Goal: Task Accomplishment & Management: Manage account settings

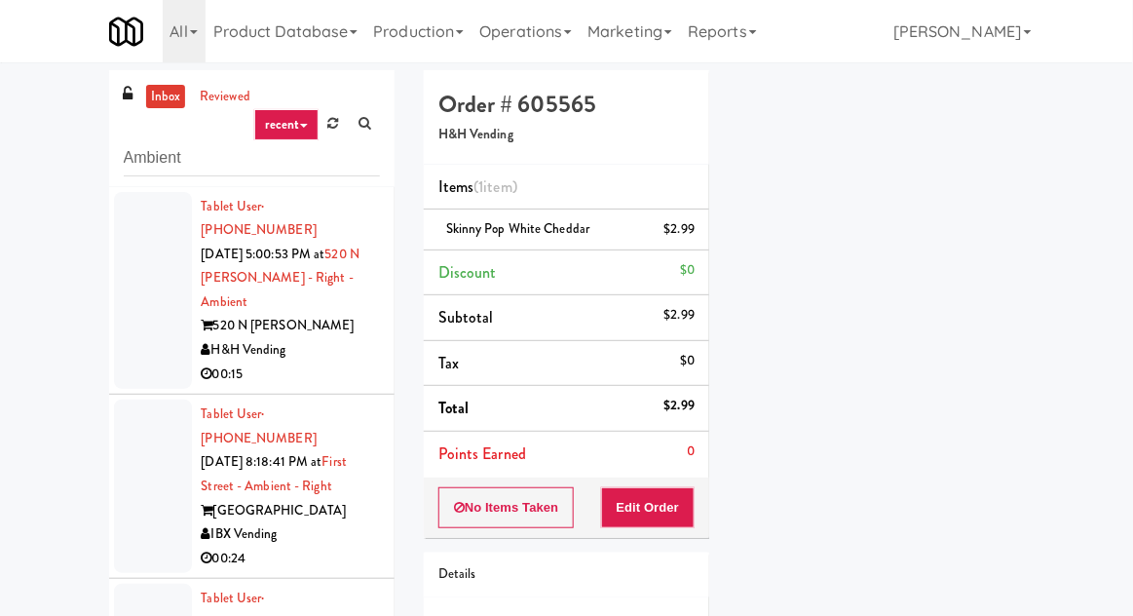
click at [150, 99] on link "inbox" at bounding box center [166, 97] width 40 height 24
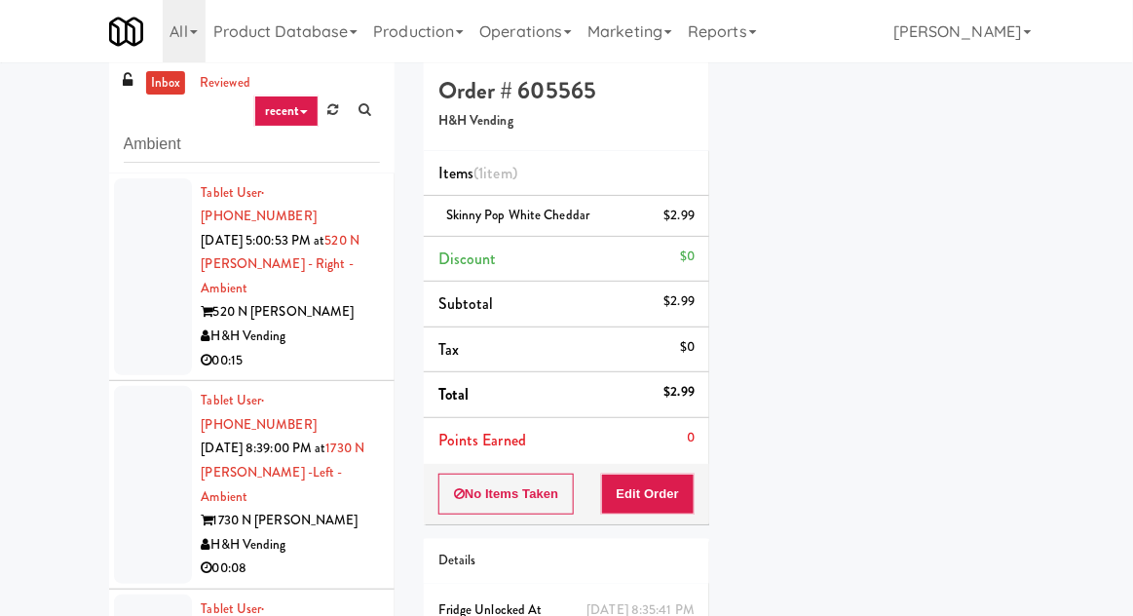
click at [133, 279] on div at bounding box center [153, 277] width 78 height 198
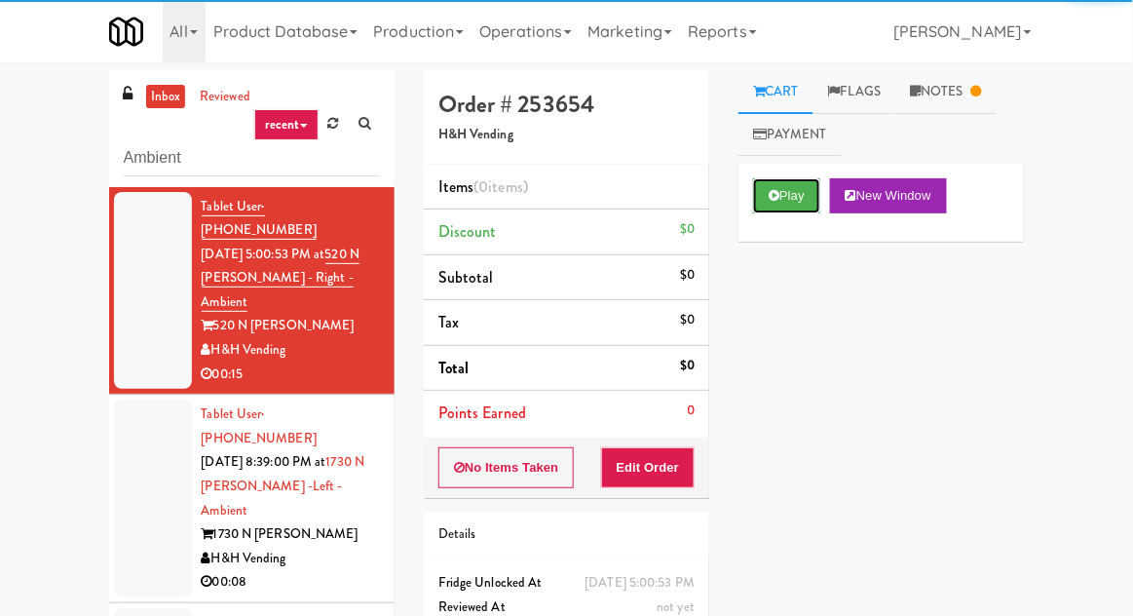
click at [787, 211] on button "Play" at bounding box center [786, 195] width 67 height 35
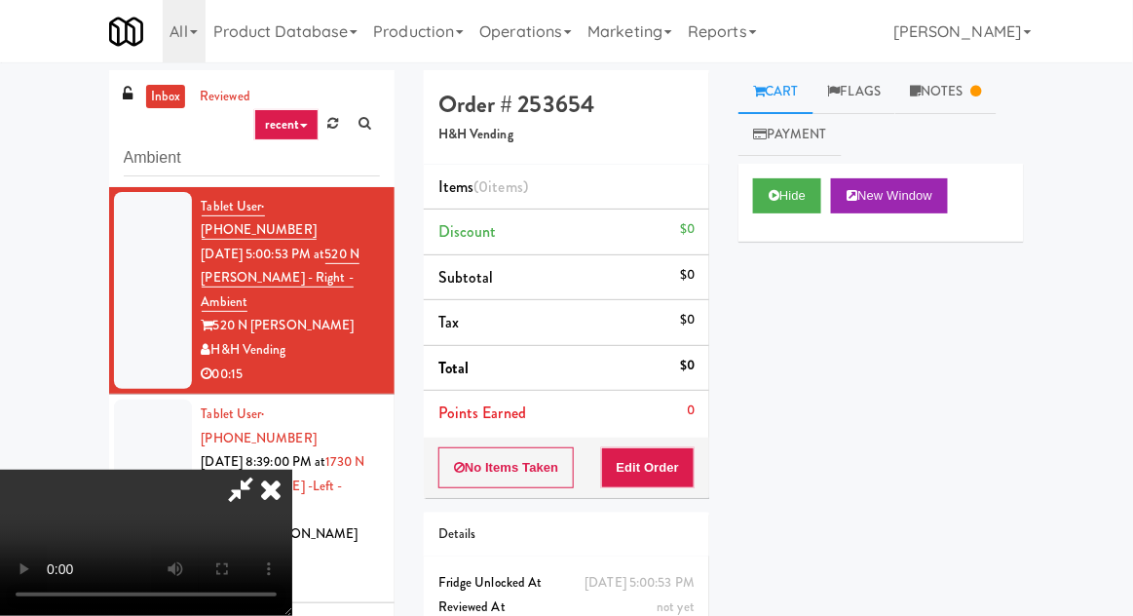
click at [267, 495] on icon at bounding box center [270, 489] width 43 height 39
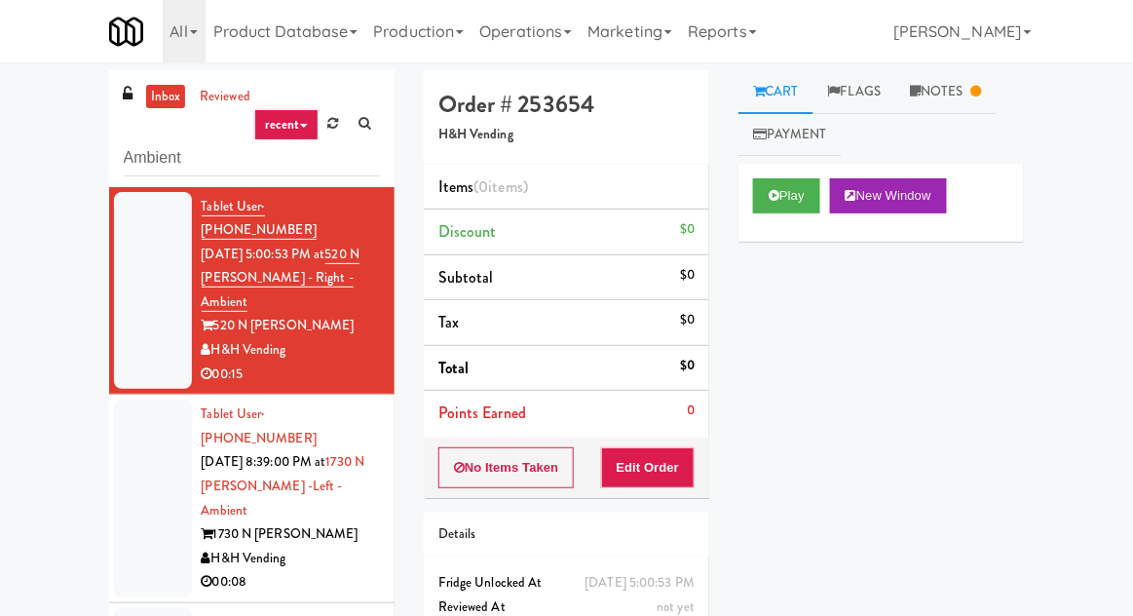
click at [137, 421] on div at bounding box center [153, 499] width 78 height 198
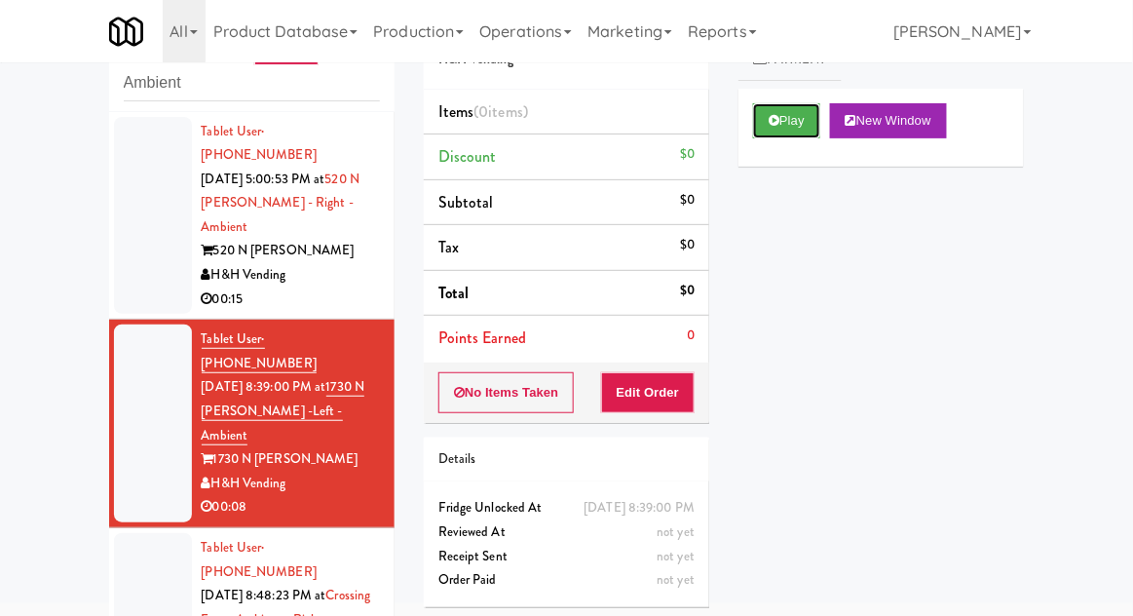
click at [809, 127] on button "Play" at bounding box center [786, 120] width 67 height 35
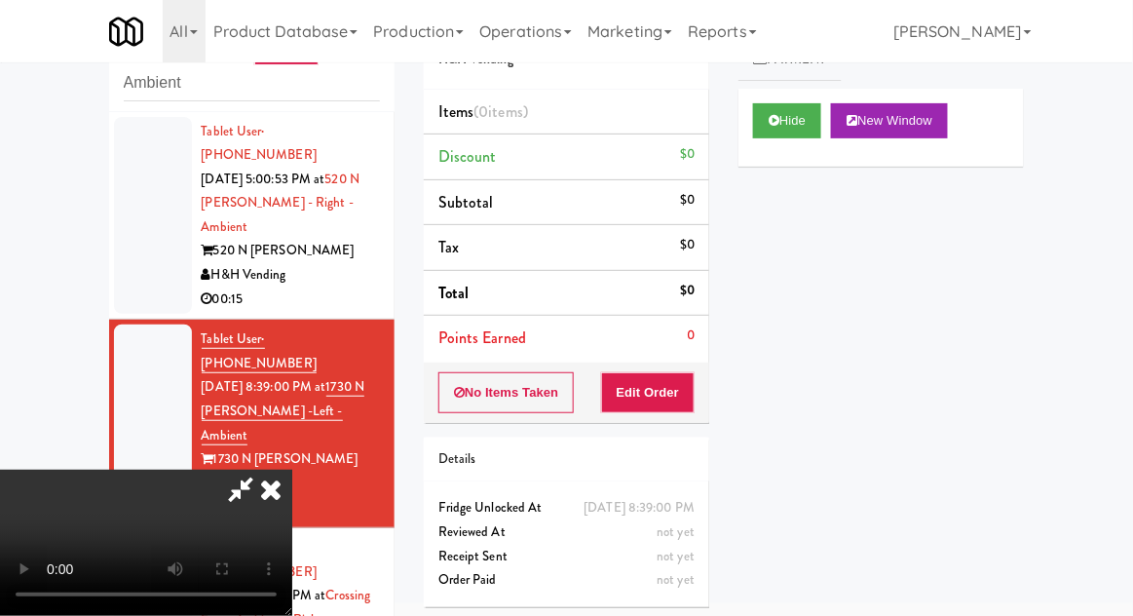
click at [669, 423] on div "Order # 262744 H&H Vending Items (0 items ) Discount $0 Subtotal $0 Tax $0 Tota…" at bounding box center [566, 308] width 315 height 627
click at [669, 403] on button "Edit Order" at bounding box center [648, 392] width 95 height 41
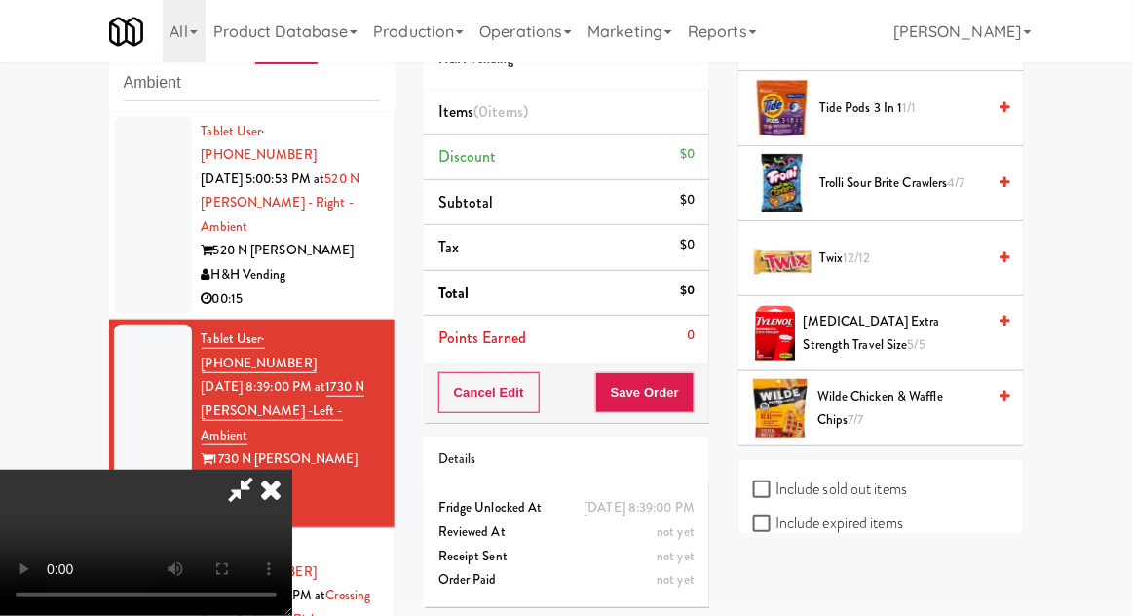
click at [899, 475] on label "Include sold out items" at bounding box center [830, 489] width 154 height 29
click at [776, 482] on input "Include sold out items" at bounding box center [764, 490] width 22 height 16
checkbox input "true"
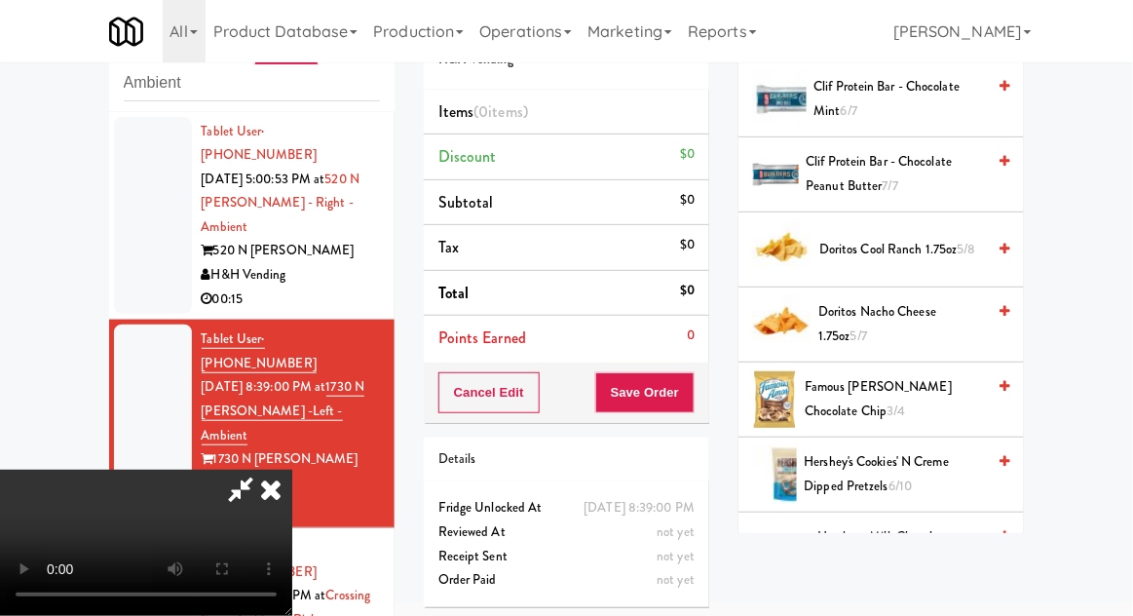
scroll to position [545, 0]
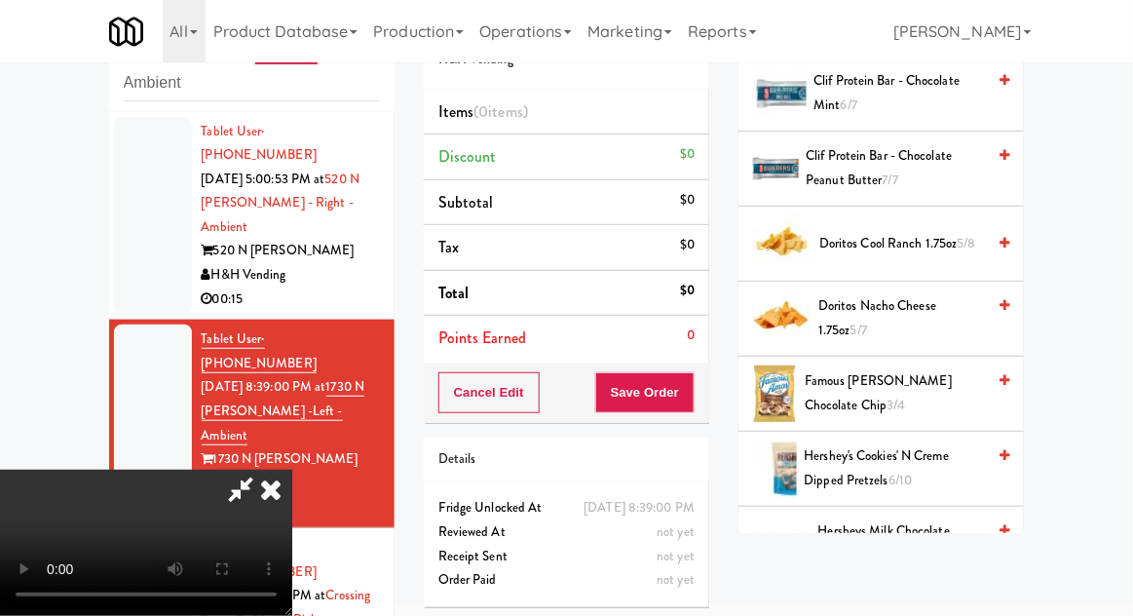
click at [928, 402] on span "Famous [PERSON_NAME] Chocolate Chip 3/4" at bounding box center [895, 393] width 180 height 48
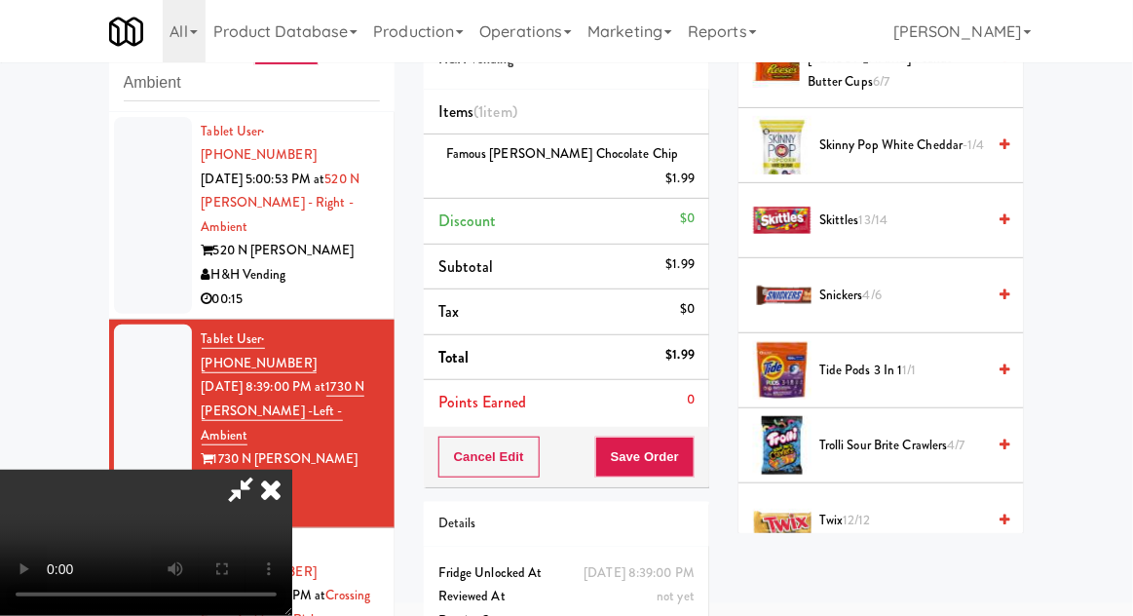
scroll to position [1954, 0]
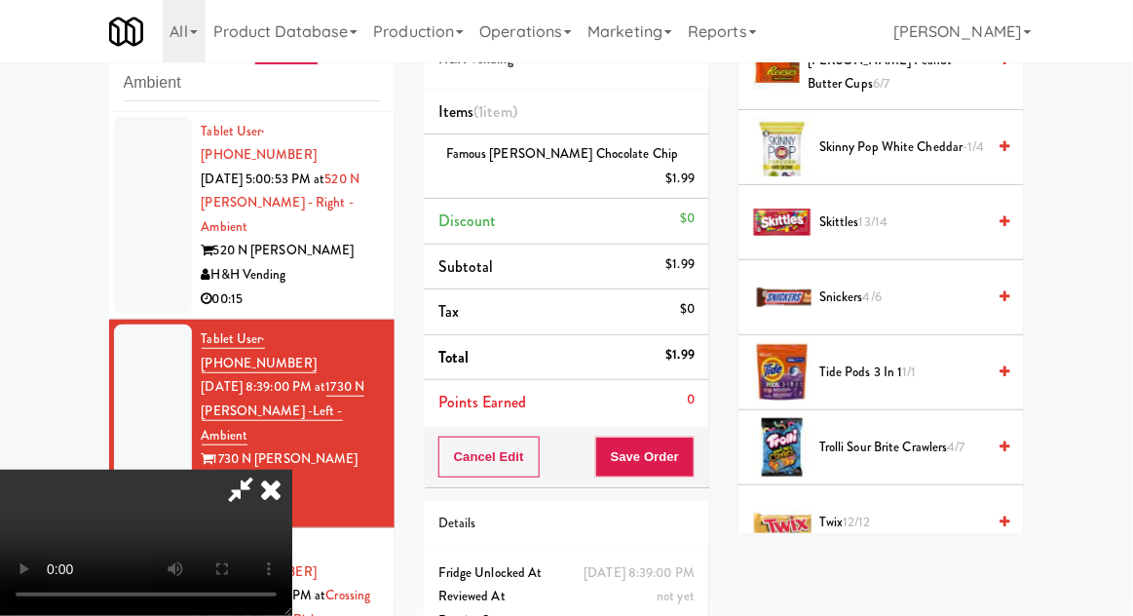
click at [950, 436] on span "Trolli Sour Brite Crawlers 4/7" at bounding box center [903, 448] width 166 height 24
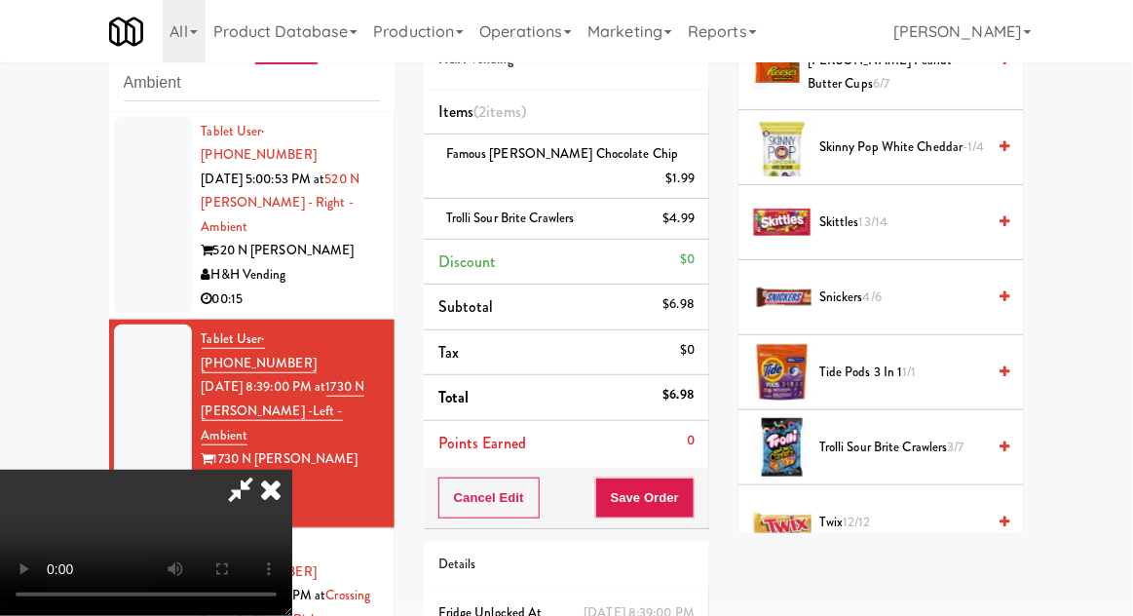
scroll to position [71, 0]
click at [694, 478] on button "Save Order" at bounding box center [644, 498] width 99 height 41
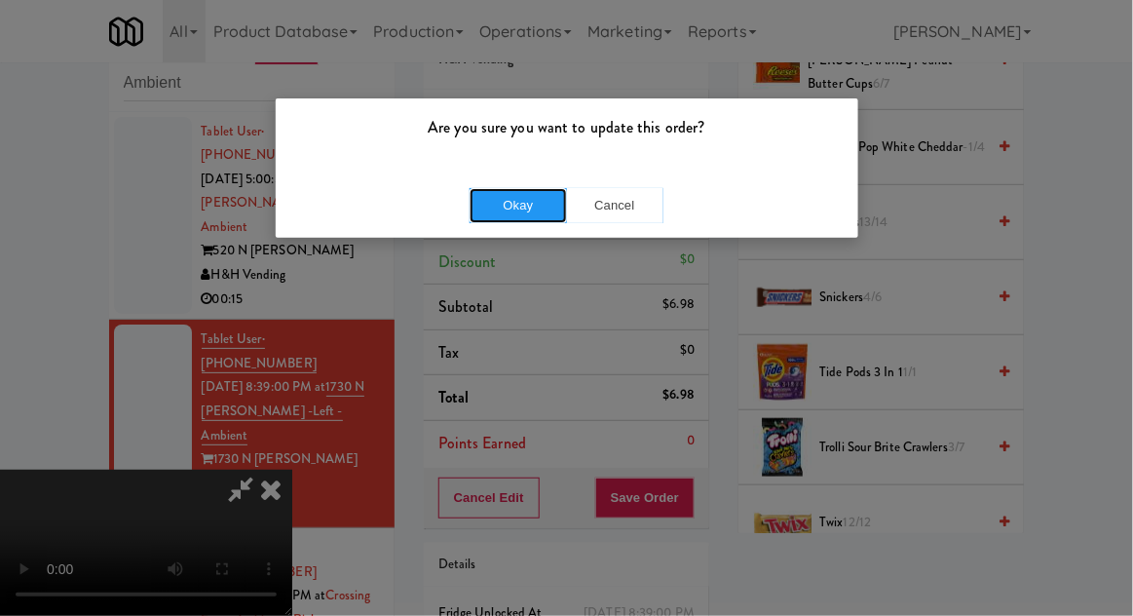
click at [481, 218] on button "Okay" at bounding box center [518, 205] width 97 height 35
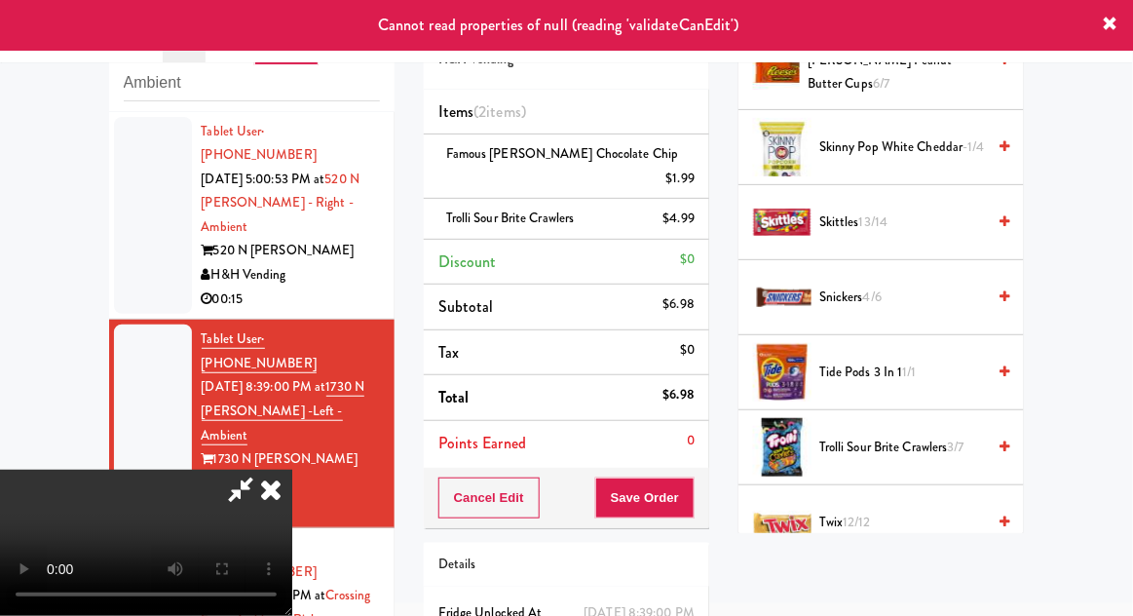
scroll to position [0, 0]
click at [292, 470] on icon at bounding box center [270, 489] width 43 height 39
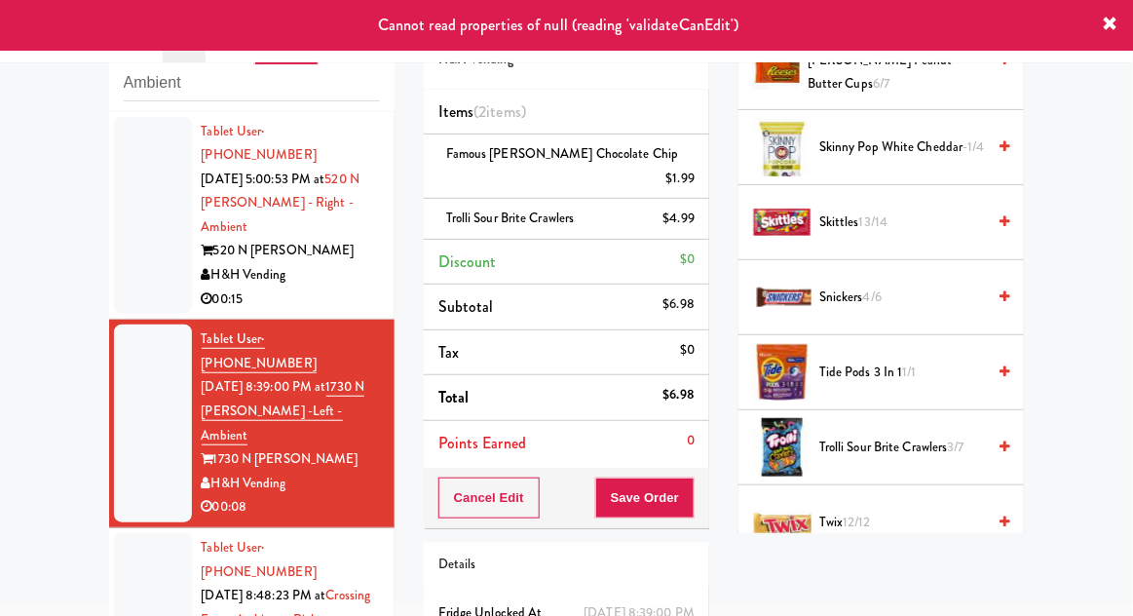
click at [156, 394] on div at bounding box center [153, 424] width 78 height 198
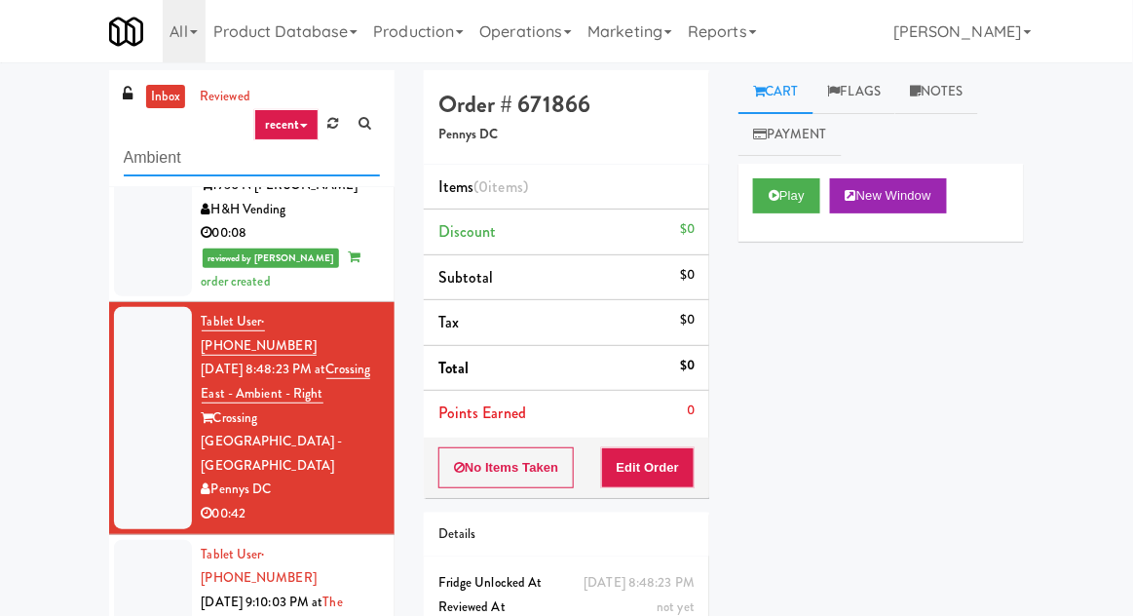
click at [155, 164] on input "Ambient" at bounding box center [252, 158] width 256 height 36
click at [140, 161] on input "Ambient" at bounding box center [252, 158] width 256 height 36
type input "Left"
click at [58, 186] on div "inbox reviewed recent all unclear take inventory issue suspicious failed recent…" at bounding box center [566, 428] width 1133 height 716
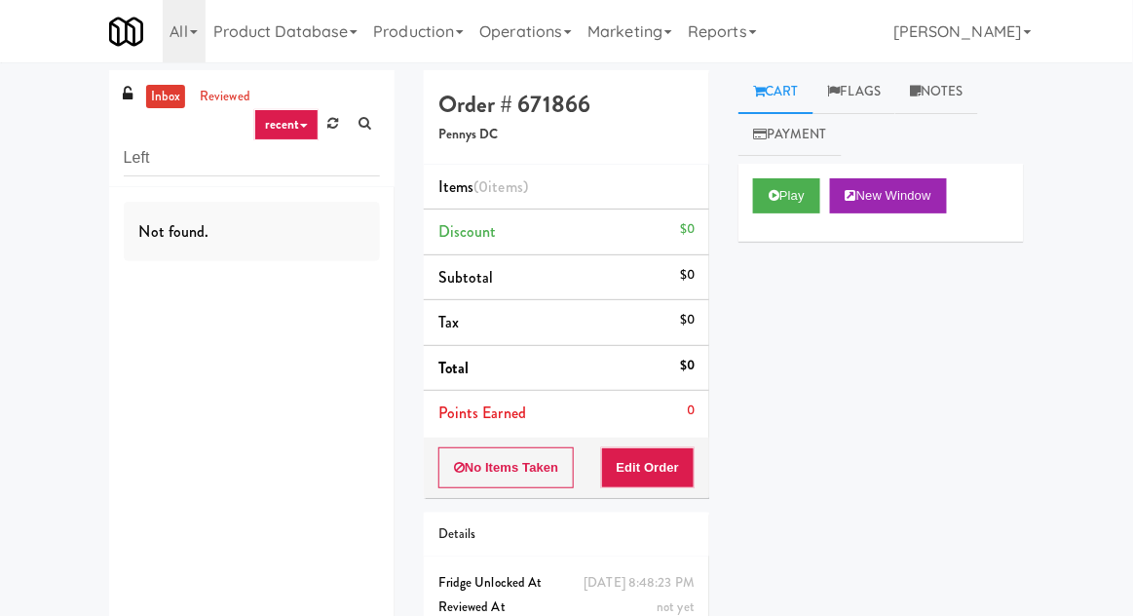
click at [81, 168] on div "inbox reviewed recent all unclear take inventory issue suspicious failed recent…" at bounding box center [566, 383] width 1133 height 627
click at [180, 102] on link "inbox" at bounding box center [166, 97] width 40 height 24
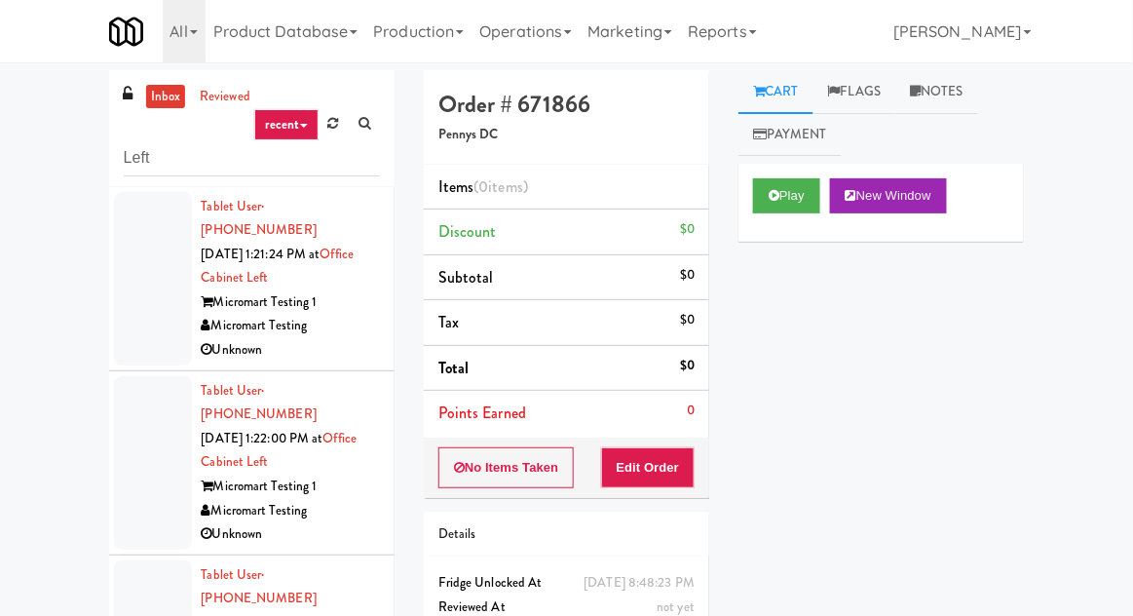
click at [118, 287] on div at bounding box center [153, 278] width 78 height 173
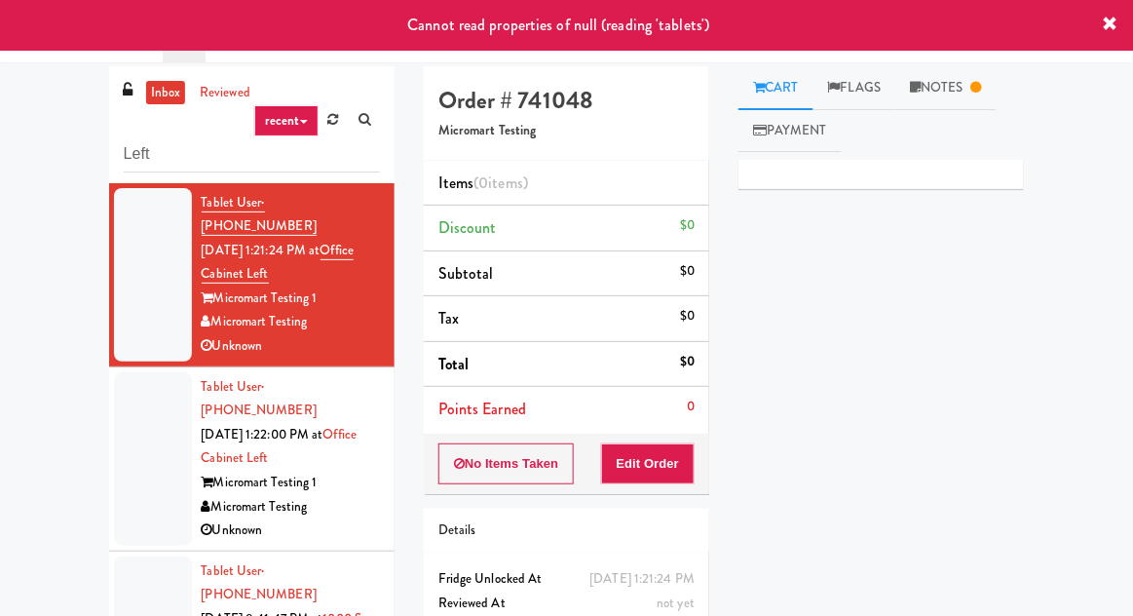
click at [136, 403] on div at bounding box center [153, 458] width 78 height 173
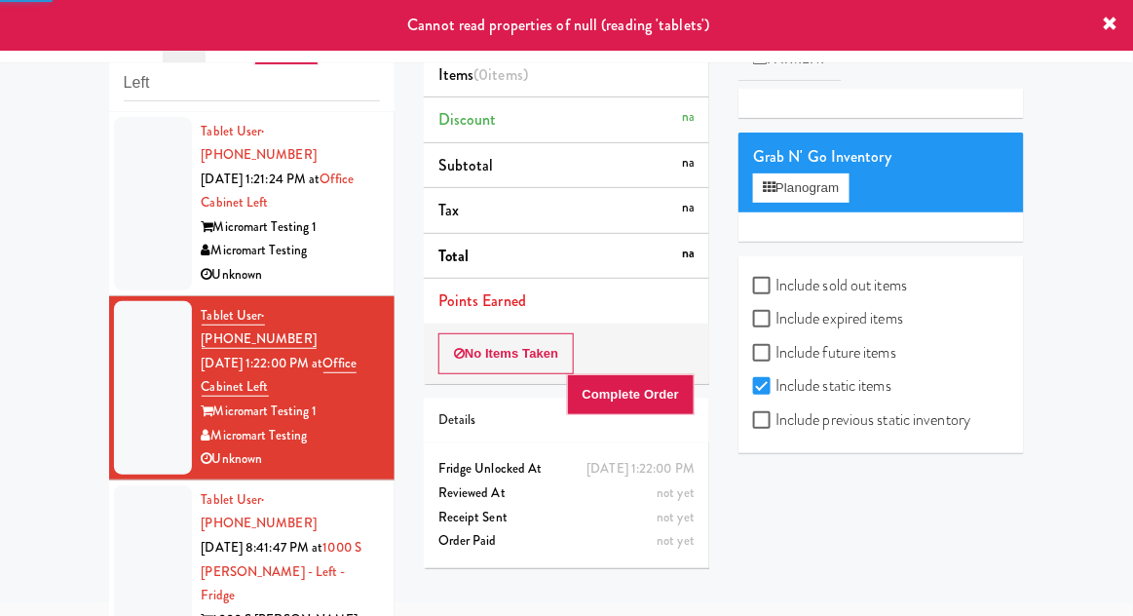
click at [129, 487] on div at bounding box center [153, 584] width 78 height 198
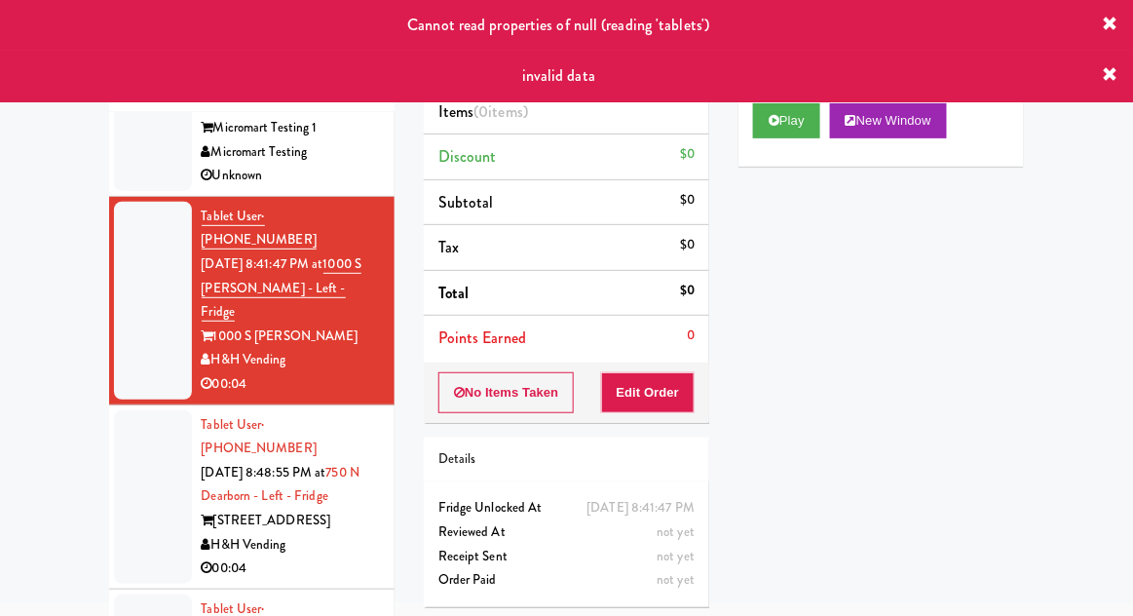
click at [136, 419] on div at bounding box center [153, 496] width 78 height 173
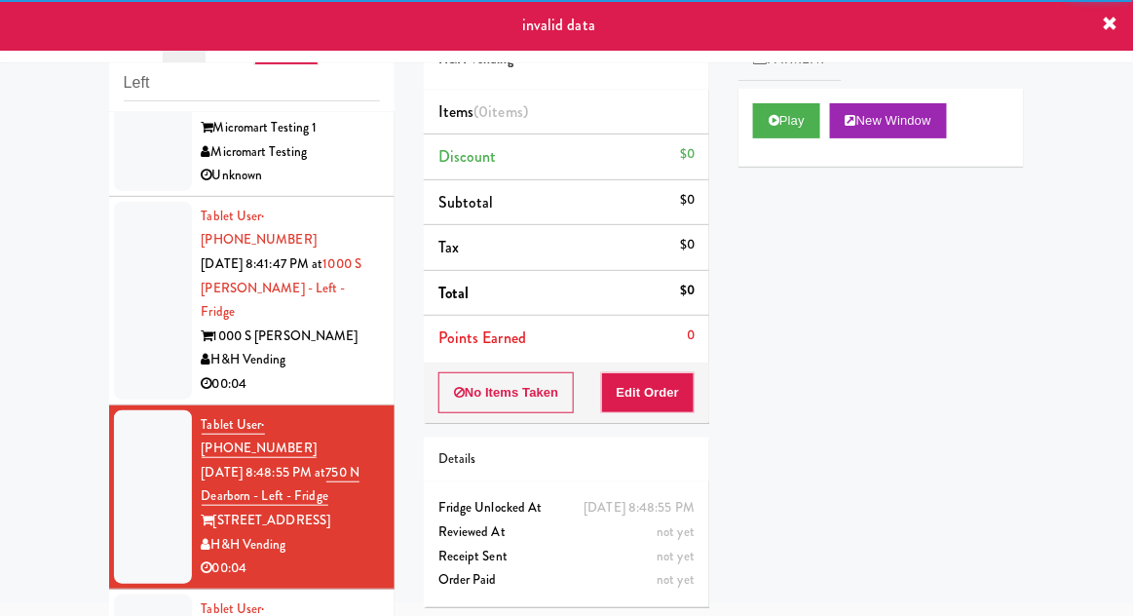
click at [1117, 32] on nav "Toggle navigation All 901 Smrt Mrkt [URL][DOMAIN_NAME] 9518002 [GEOGRAPHIC_DATA…" at bounding box center [566, 31] width 1133 height 62
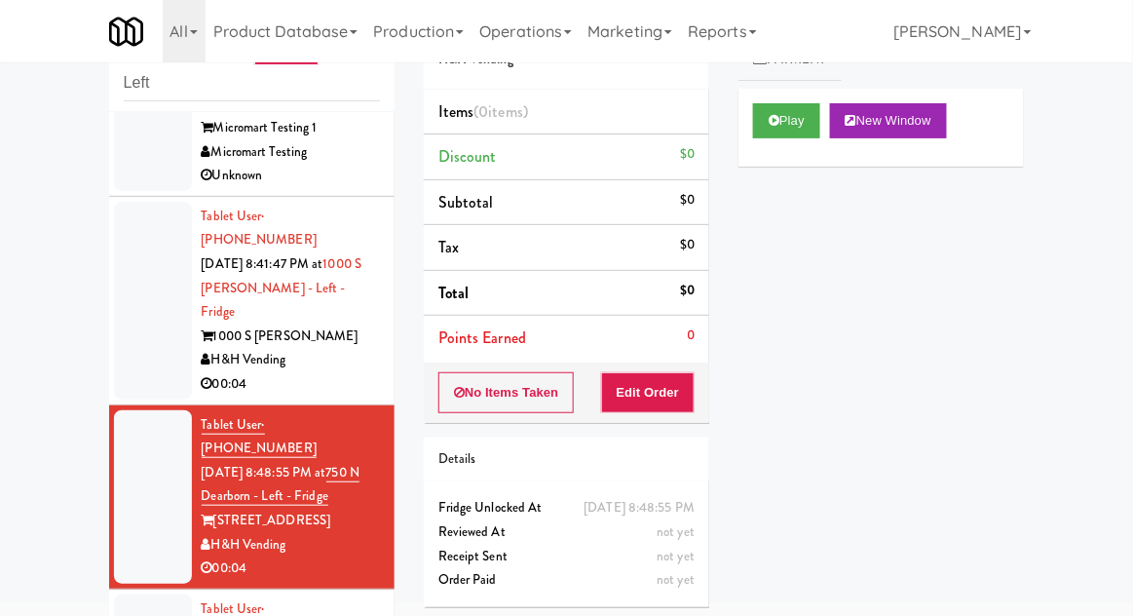
click at [119, 405] on li "Tablet User · (773) 313-6621 [DATE] 8:48:55 PM at [GEOGRAPHIC_DATA] - Left - Fr…" at bounding box center [252, 497] width 286 height 184
click at [134, 285] on div at bounding box center [153, 301] width 78 height 198
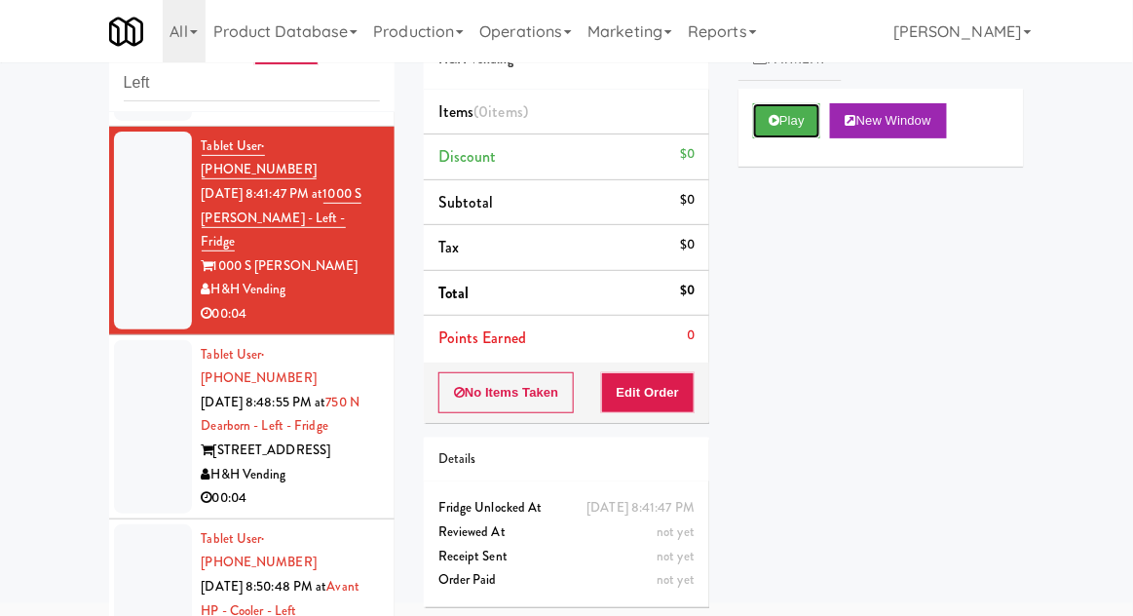
click at [812, 122] on button "Play" at bounding box center [786, 120] width 67 height 35
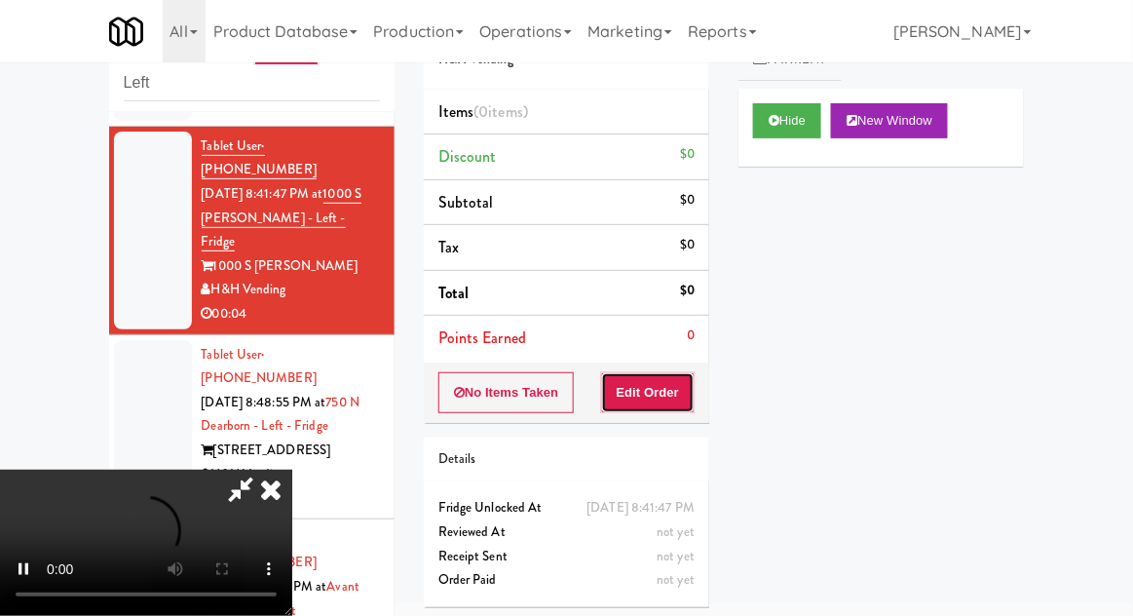
click at [658, 382] on button "Edit Order" at bounding box center [648, 392] width 95 height 41
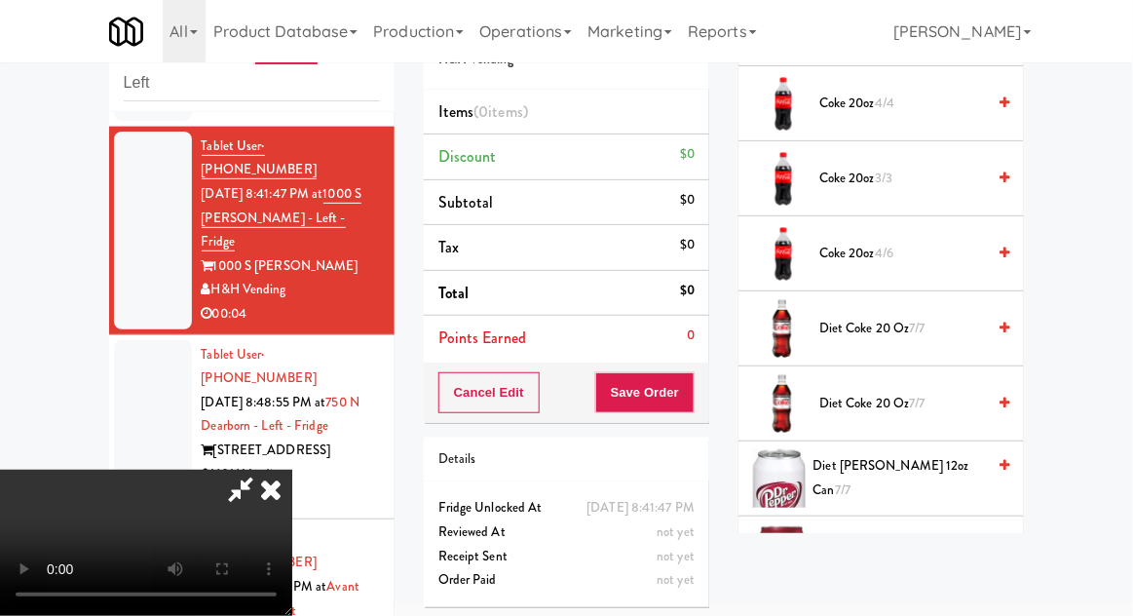
scroll to position [761, 0]
click at [912, 318] on span "7/7" at bounding box center [918, 327] width 16 height 19
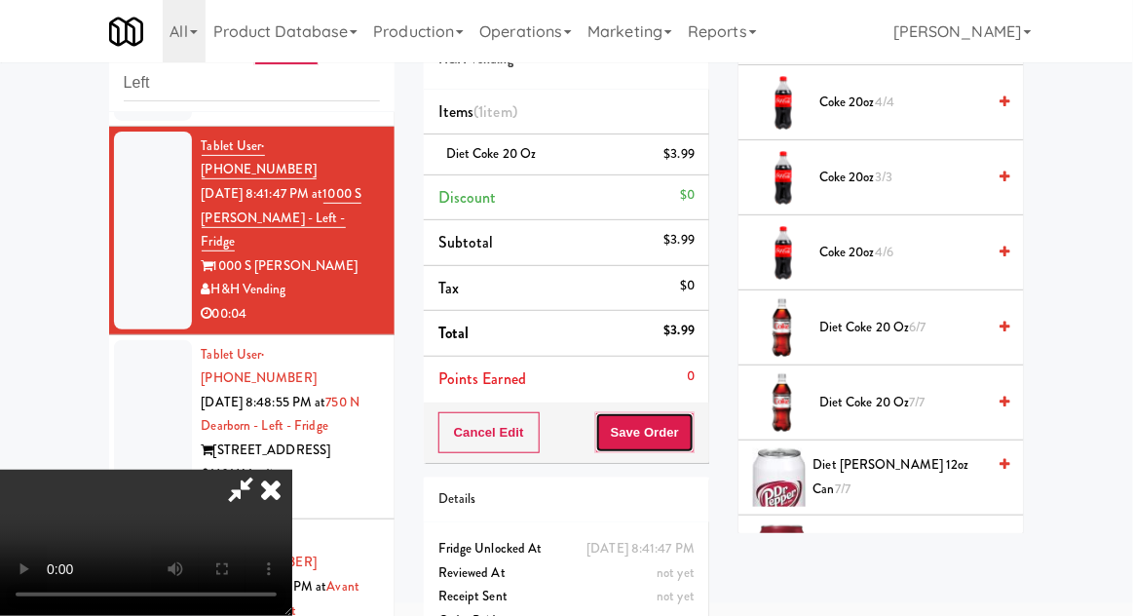
click at [688, 436] on button "Save Order" at bounding box center [644, 432] width 99 height 41
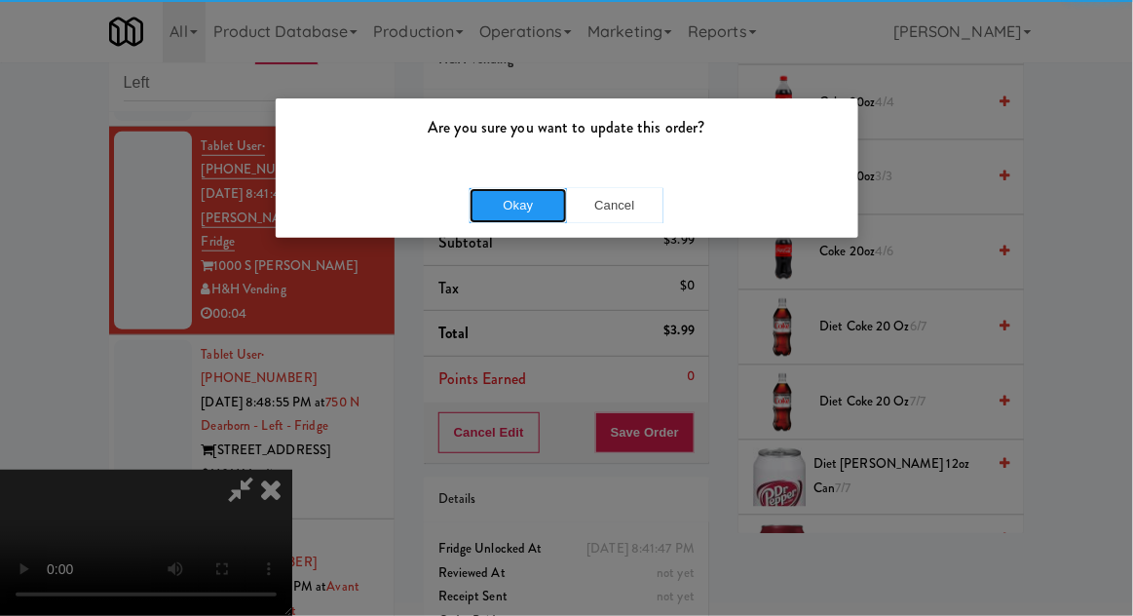
click at [495, 203] on button "Okay" at bounding box center [518, 205] width 97 height 35
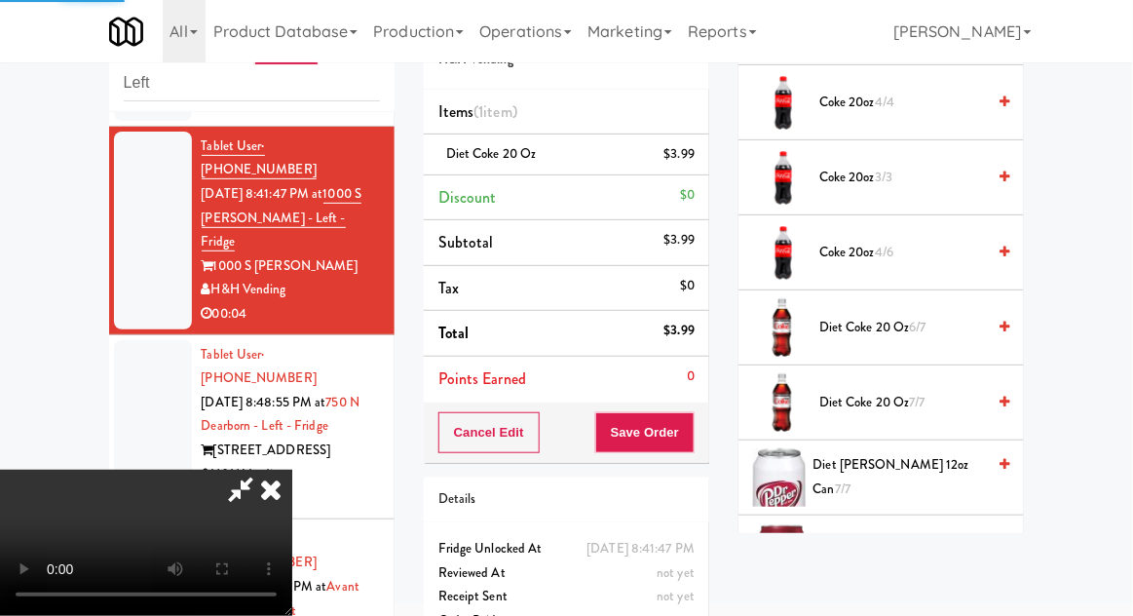
scroll to position [192, 0]
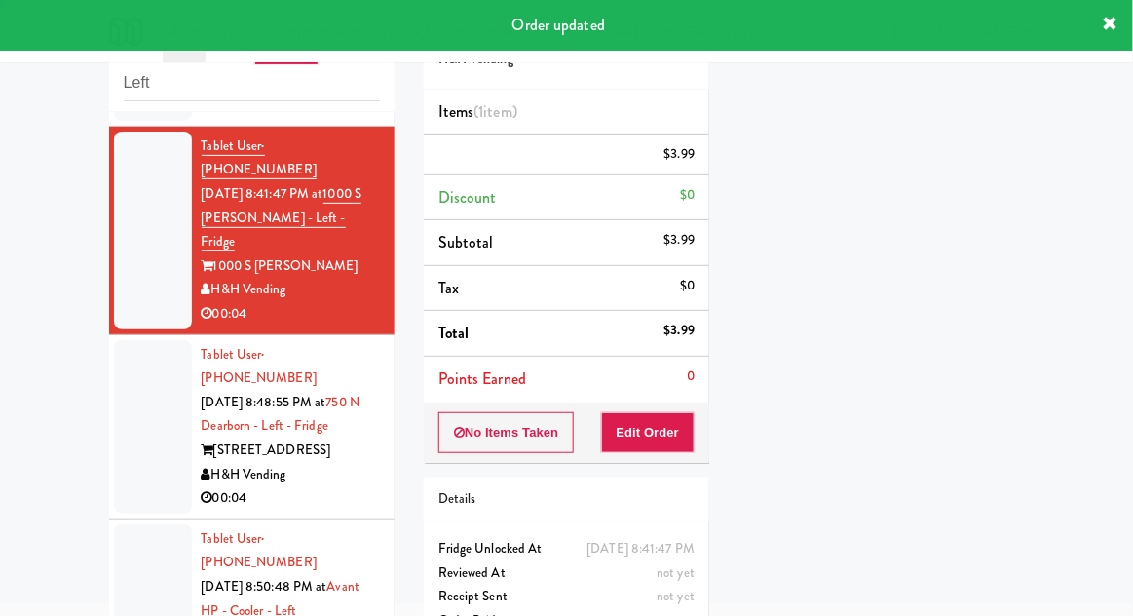
click at [123, 351] on div at bounding box center [153, 426] width 78 height 173
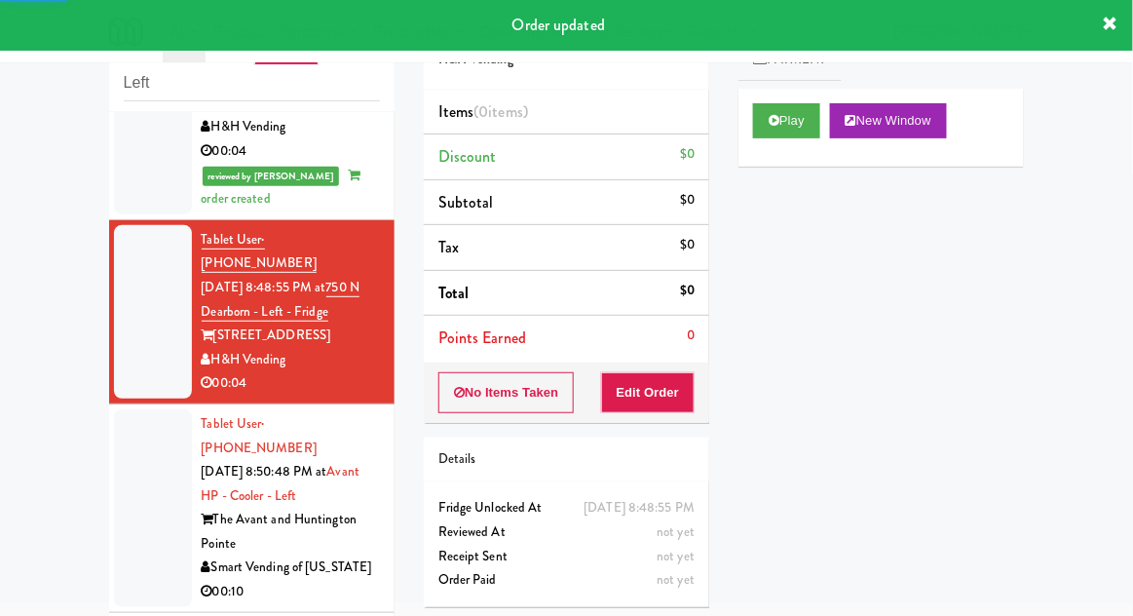
scroll to position [518, 0]
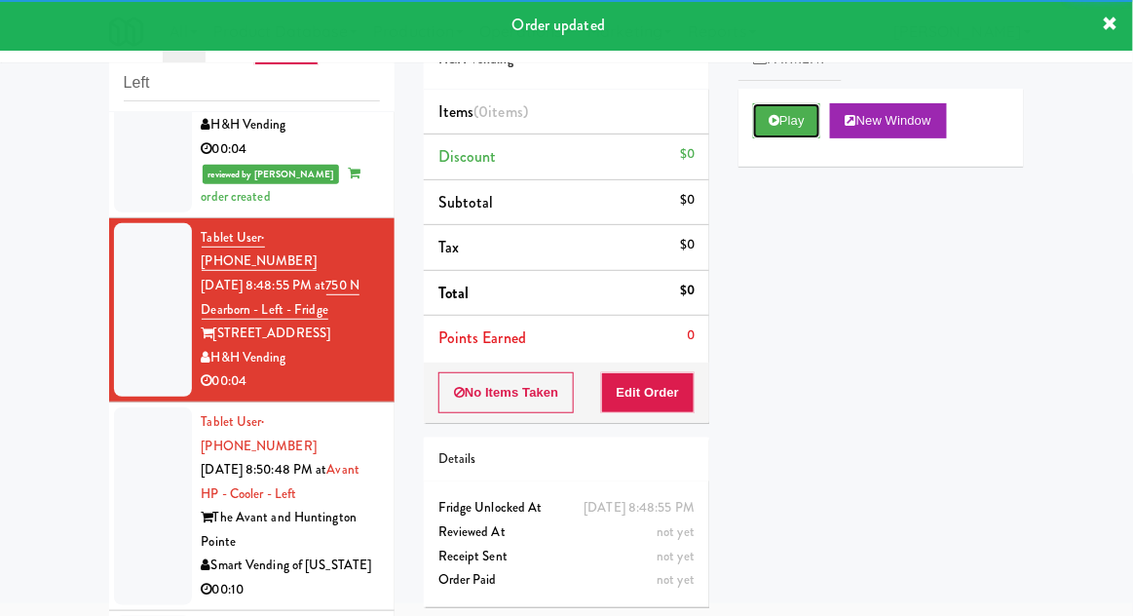
click at [804, 123] on button "Play" at bounding box center [786, 120] width 67 height 35
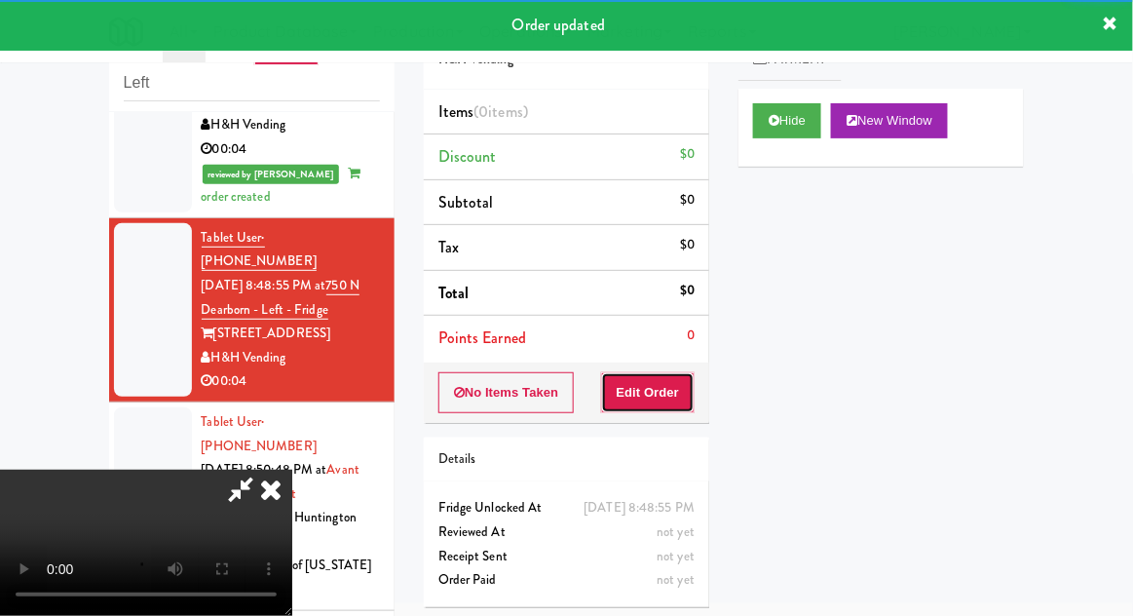
click at [678, 398] on button "Edit Order" at bounding box center [648, 392] width 95 height 41
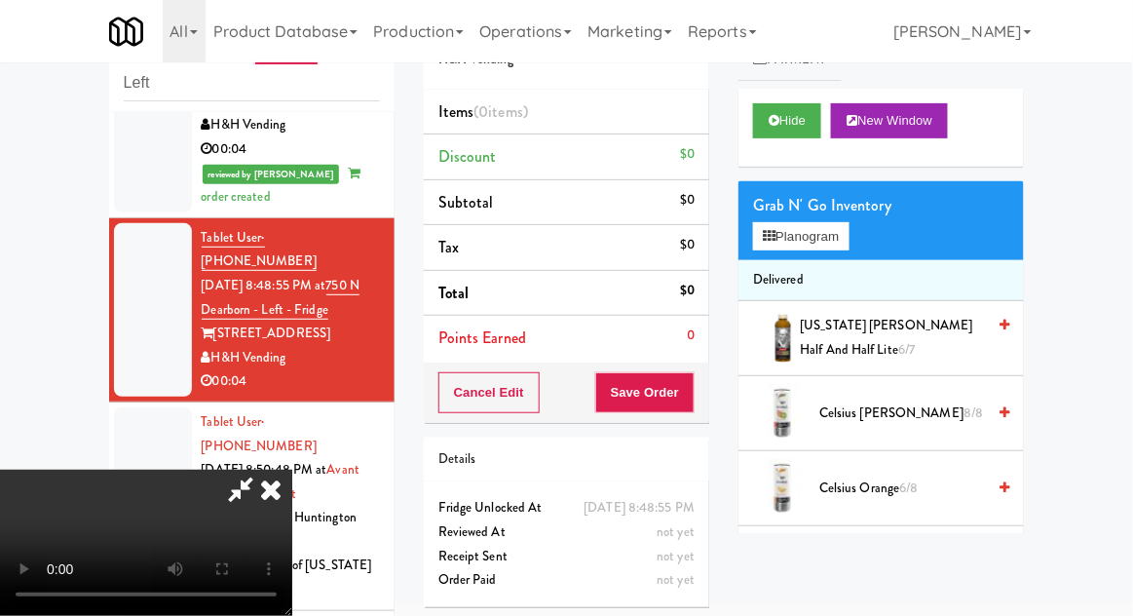
scroll to position [0, 0]
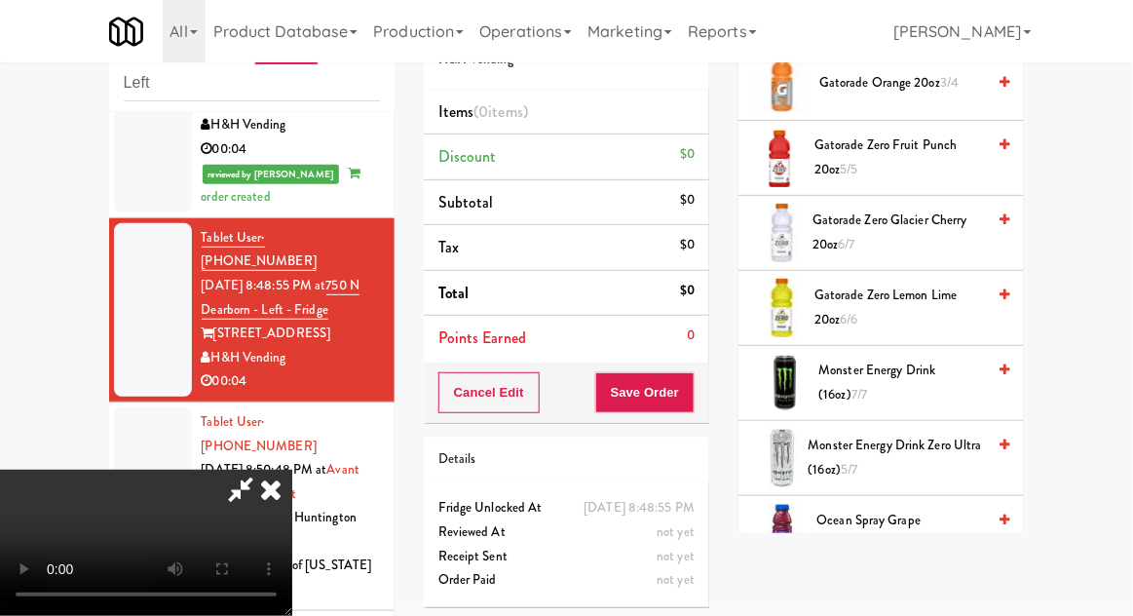
click at [915, 458] on span "Monster Energy Drink Zero Ultra (16oz) 5/7" at bounding box center [897, 458] width 177 height 48
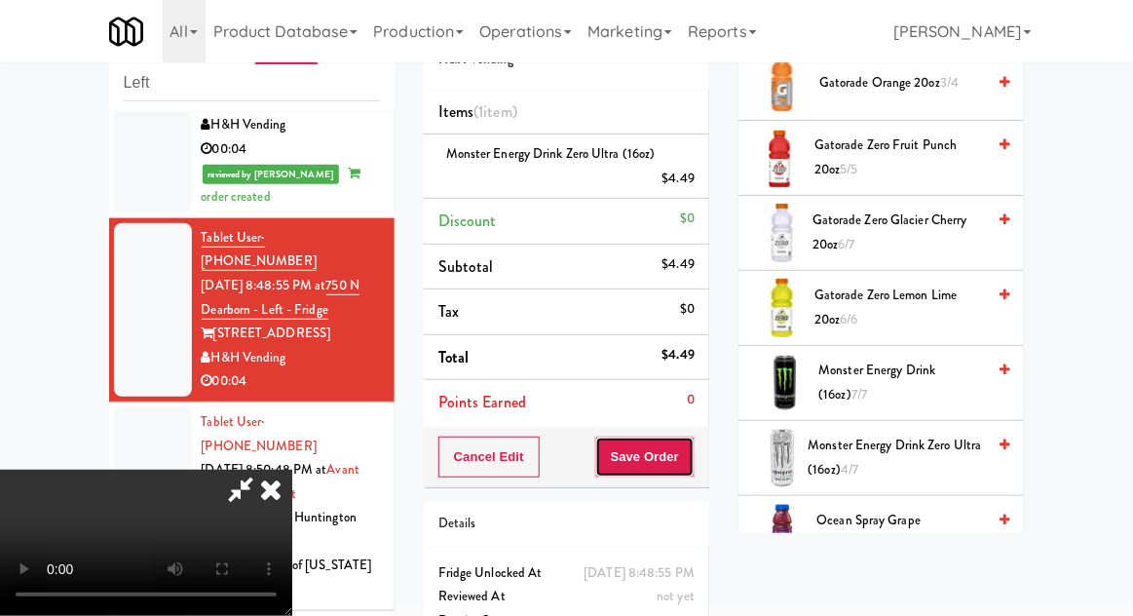
click at [690, 464] on button "Save Order" at bounding box center [644, 457] width 99 height 41
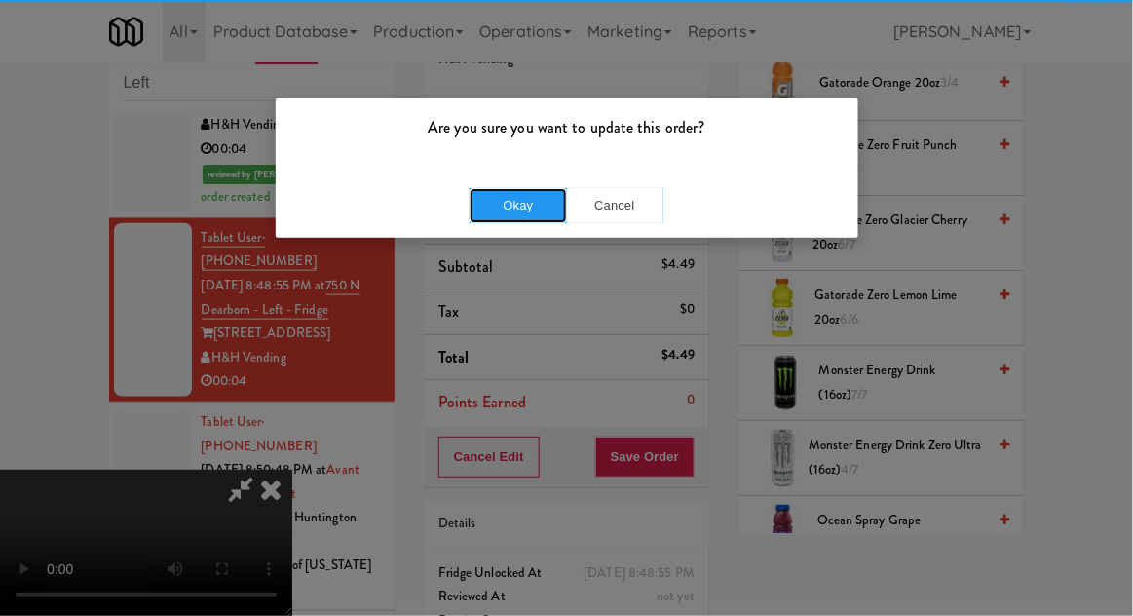
click at [492, 193] on button "Okay" at bounding box center [518, 205] width 97 height 35
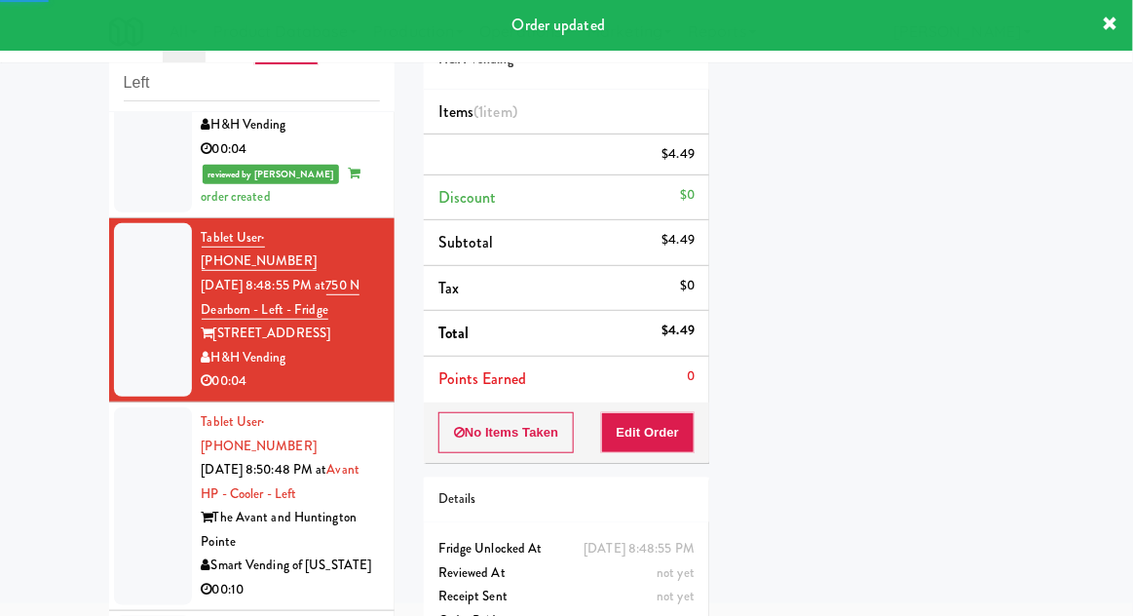
click at [122, 407] on div at bounding box center [153, 506] width 78 height 198
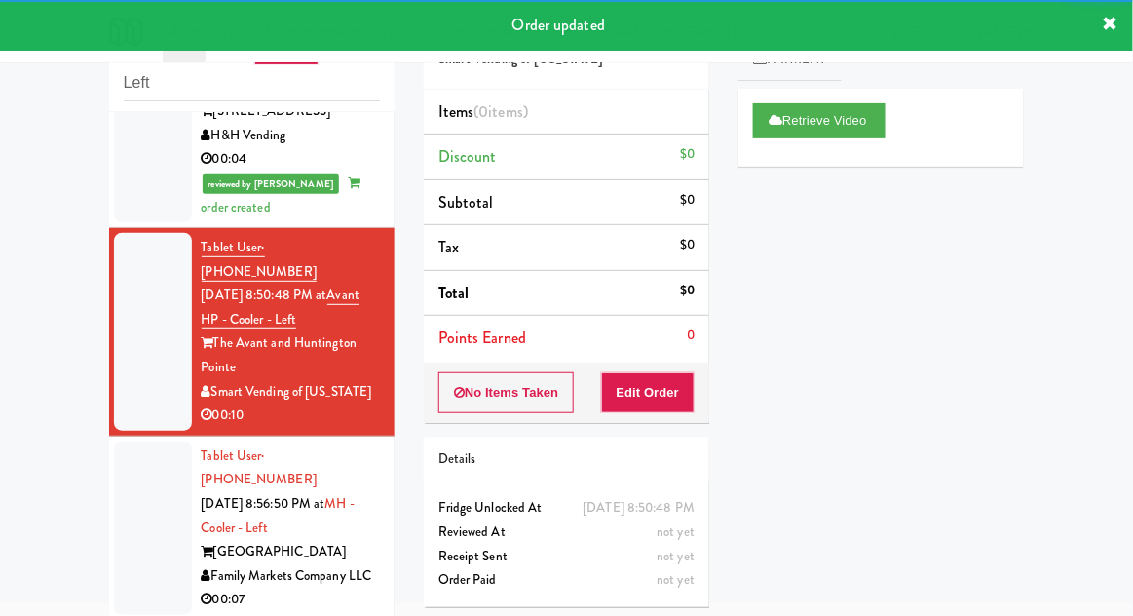
click at [117, 441] on div at bounding box center [153, 527] width 78 height 173
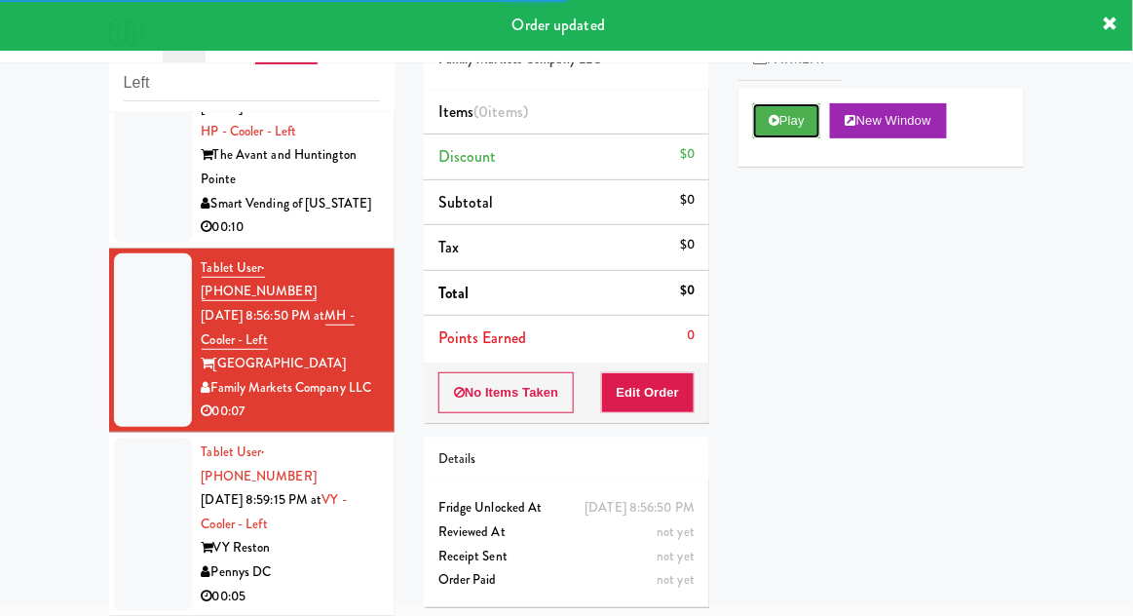
click at [798, 125] on button "Play" at bounding box center [786, 120] width 67 height 35
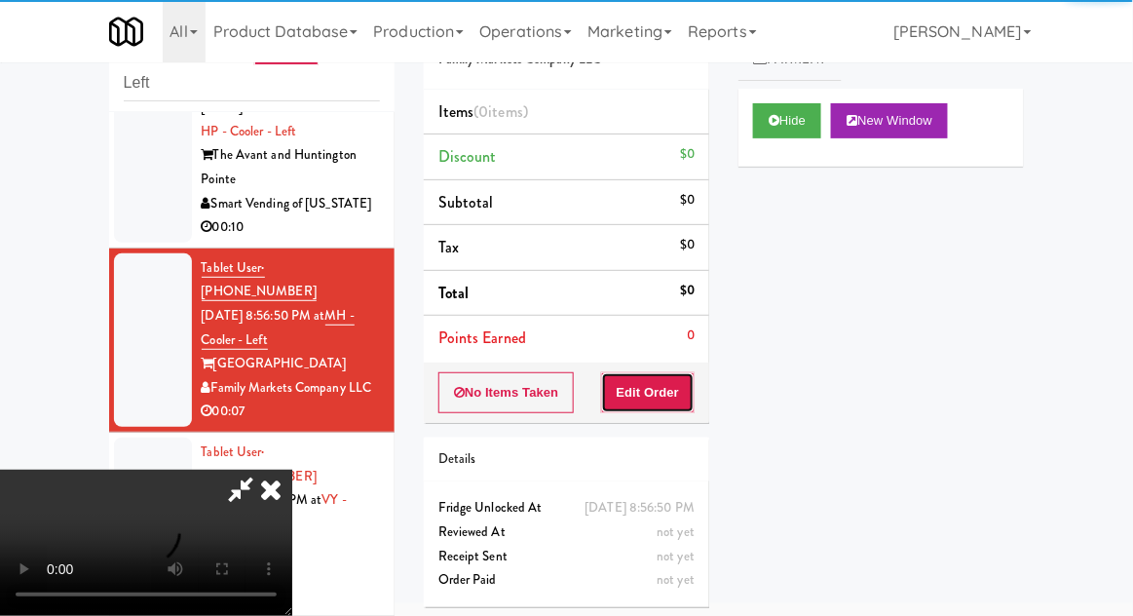
click at [655, 398] on button "Edit Order" at bounding box center [648, 392] width 95 height 41
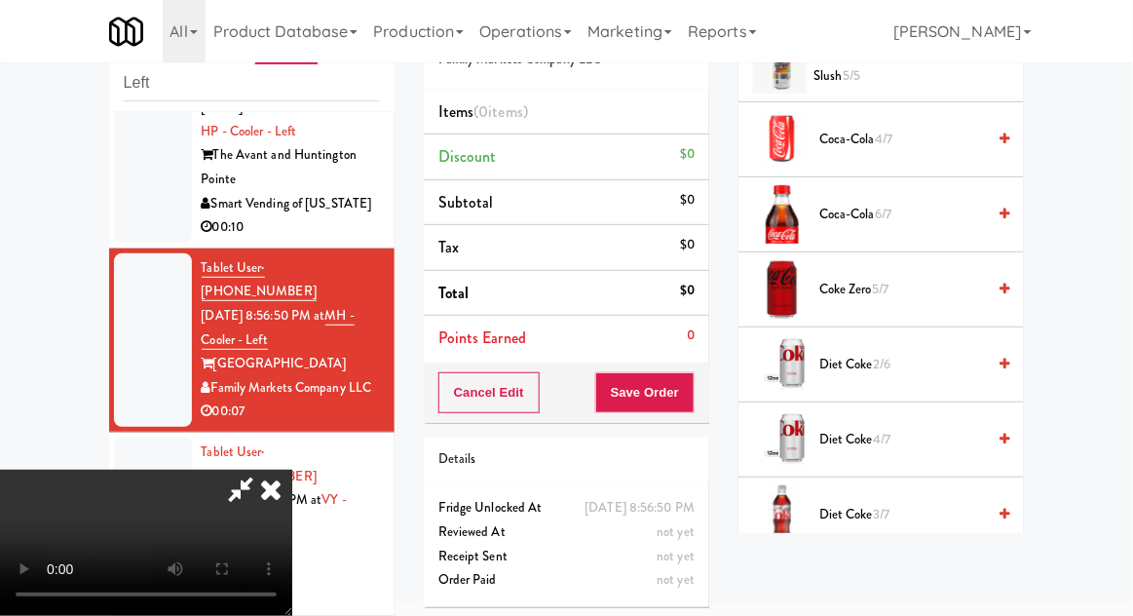
click at [890, 505] on span "3/7" at bounding box center [881, 514] width 17 height 19
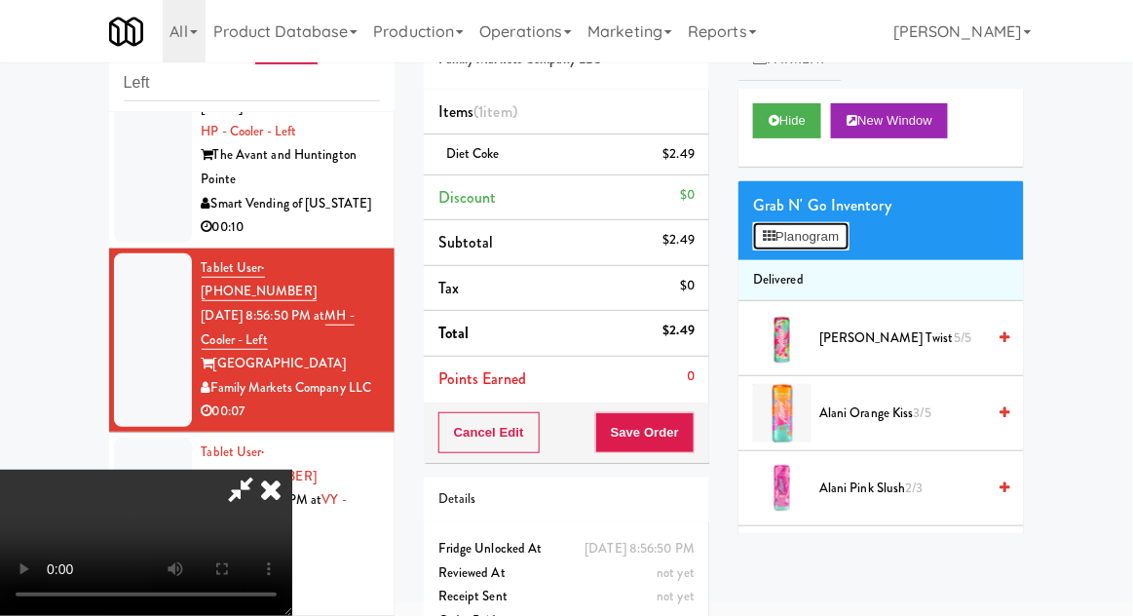
click at [832, 244] on button "Planogram" at bounding box center [801, 236] width 96 height 29
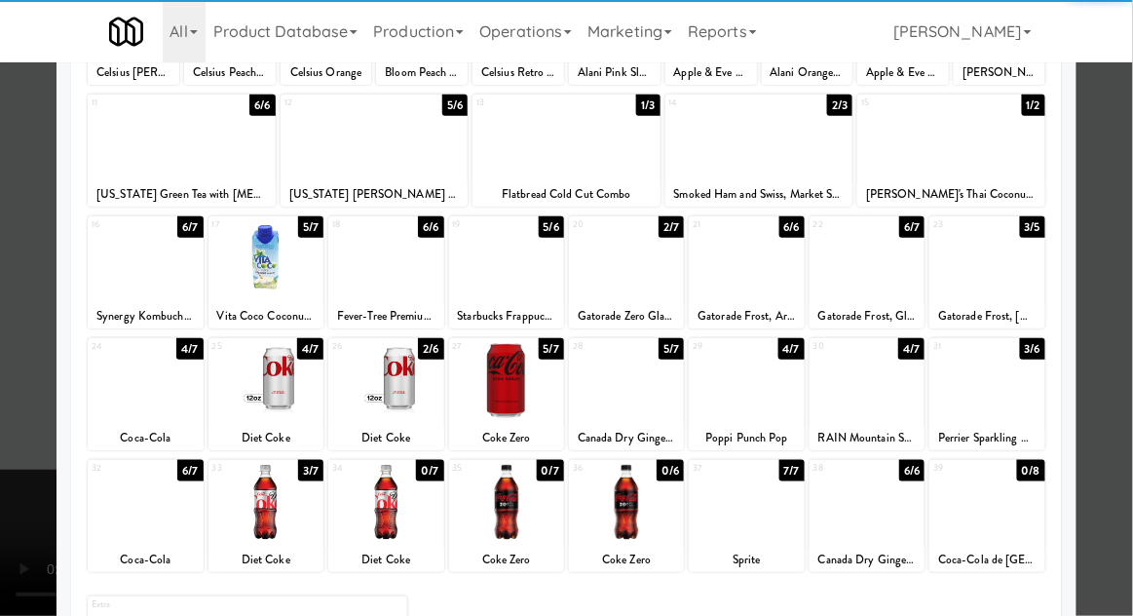
scroll to position [247, 0]
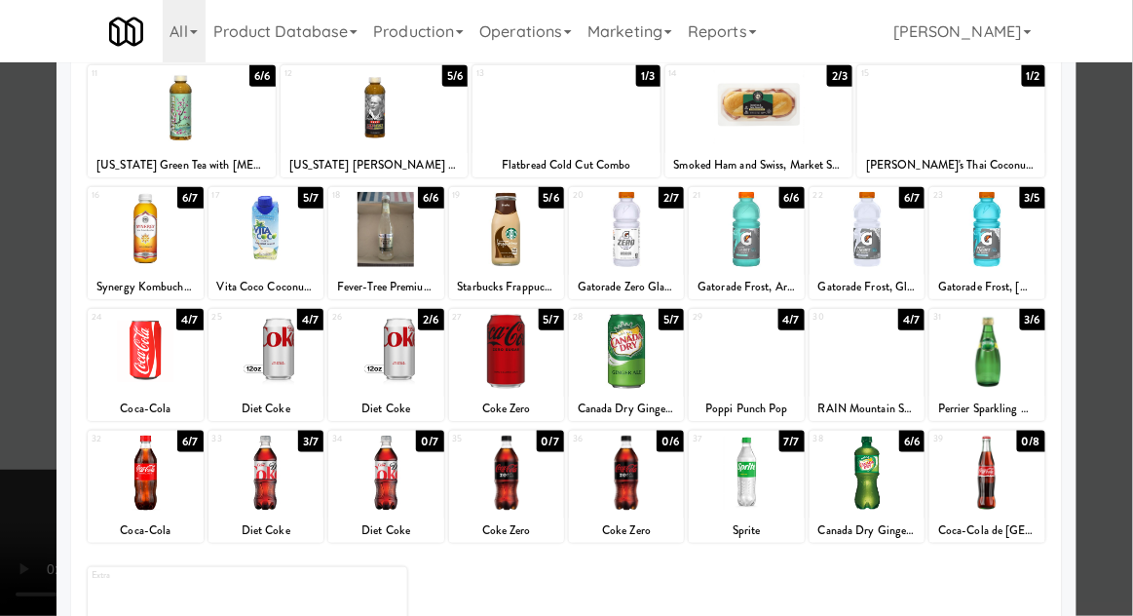
click at [881, 457] on div at bounding box center [867, 473] width 115 height 75
click at [1129, 415] on div at bounding box center [566, 308] width 1133 height 616
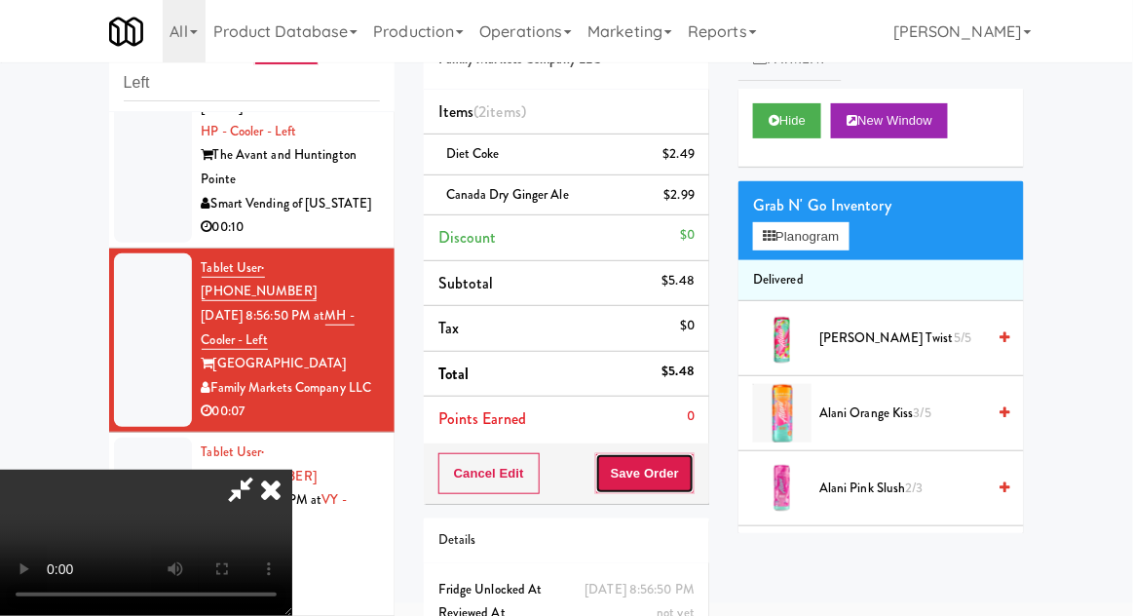
click at [692, 466] on button "Save Order" at bounding box center [644, 473] width 99 height 41
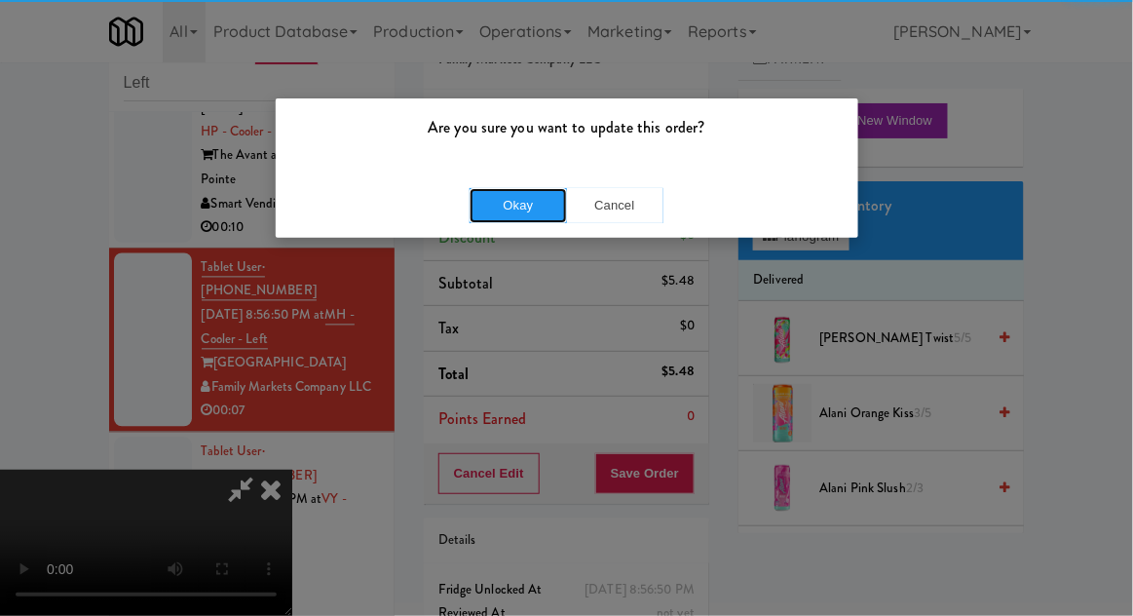
click at [482, 219] on button "Okay" at bounding box center [518, 205] width 97 height 35
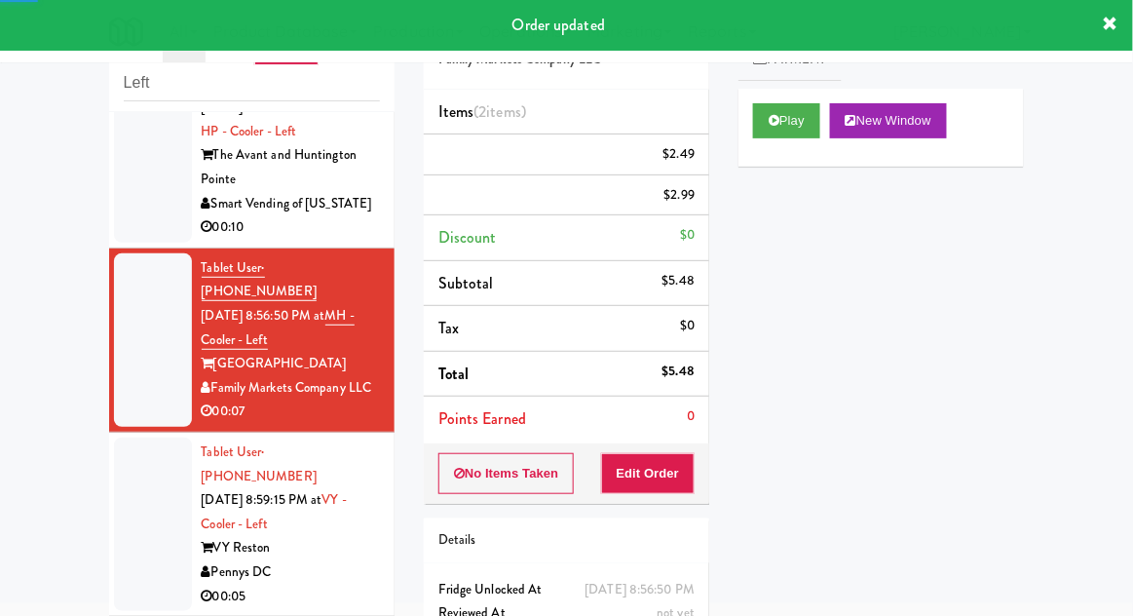
click at [115, 438] on div at bounding box center [153, 524] width 78 height 173
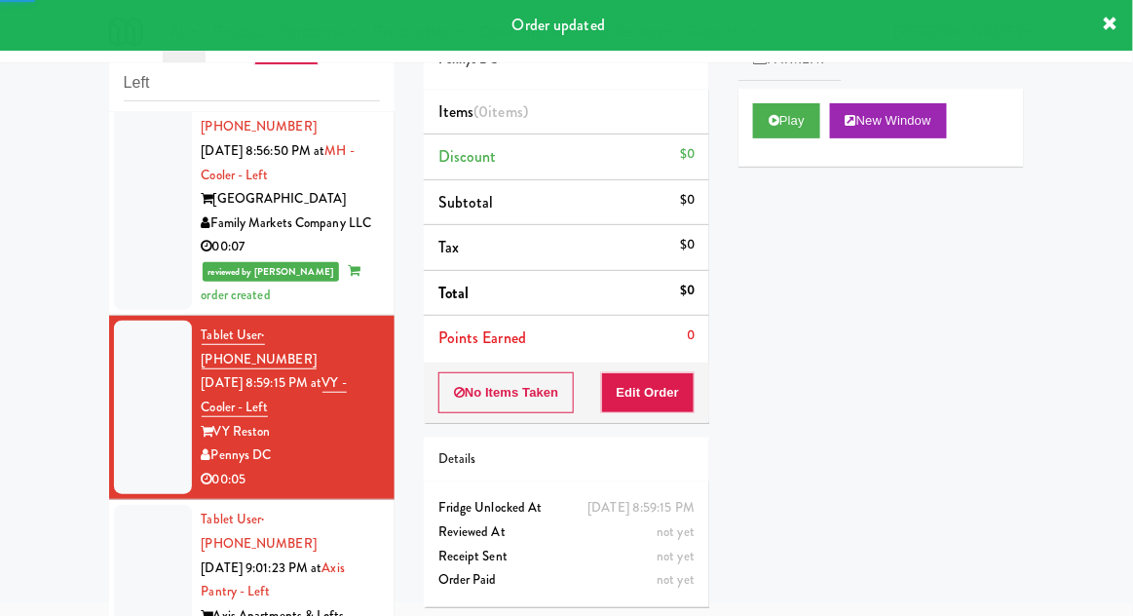
scroll to position [1129, 0]
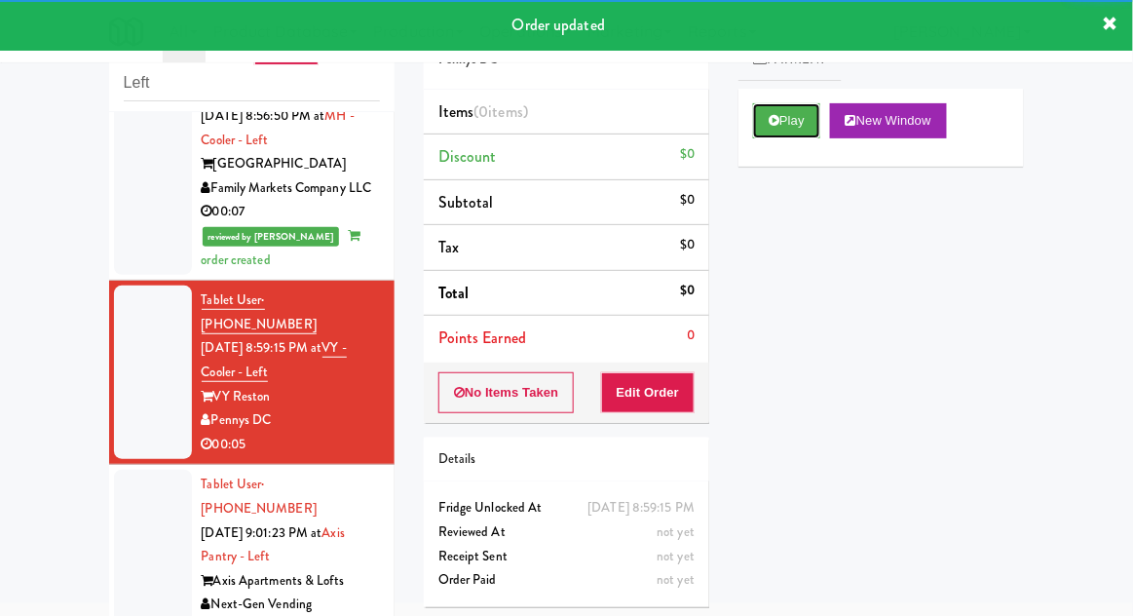
click at [805, 131] on button "Play" at bounding box center [786, 120] width 67 height 35
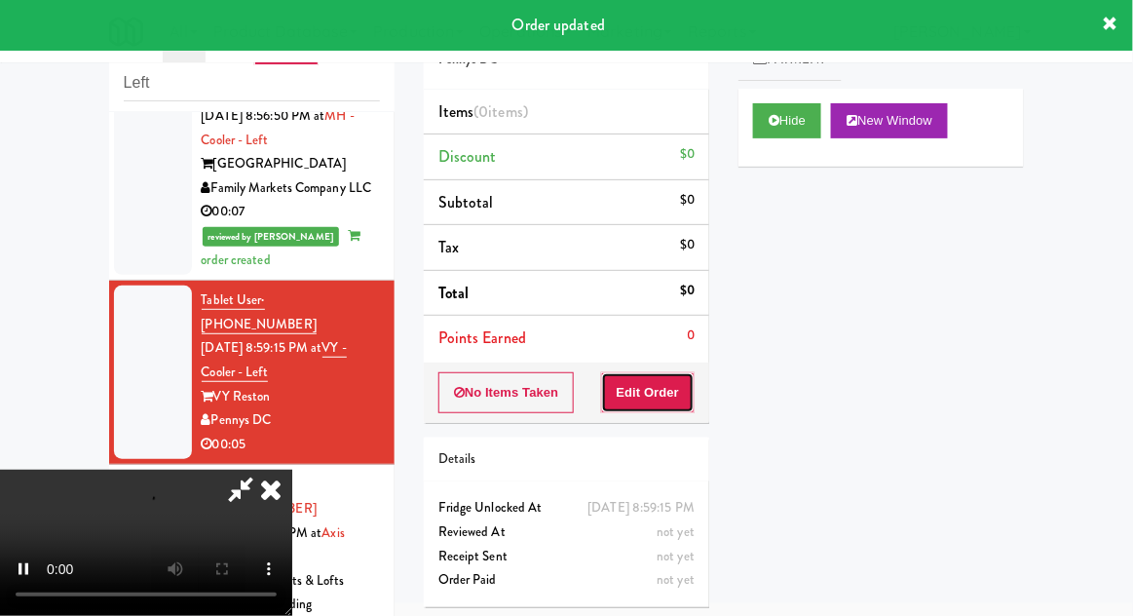
click at [670, 389] on button "Edit Order" at bounding box center [648, 392] width 95 height 41
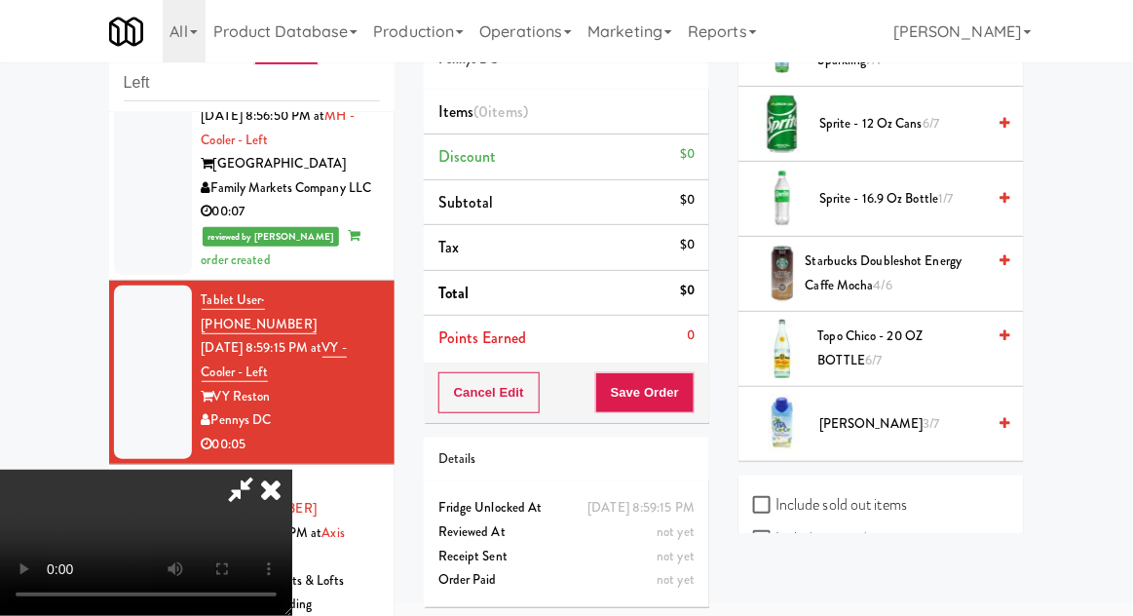
scroll to position [2384, 0]
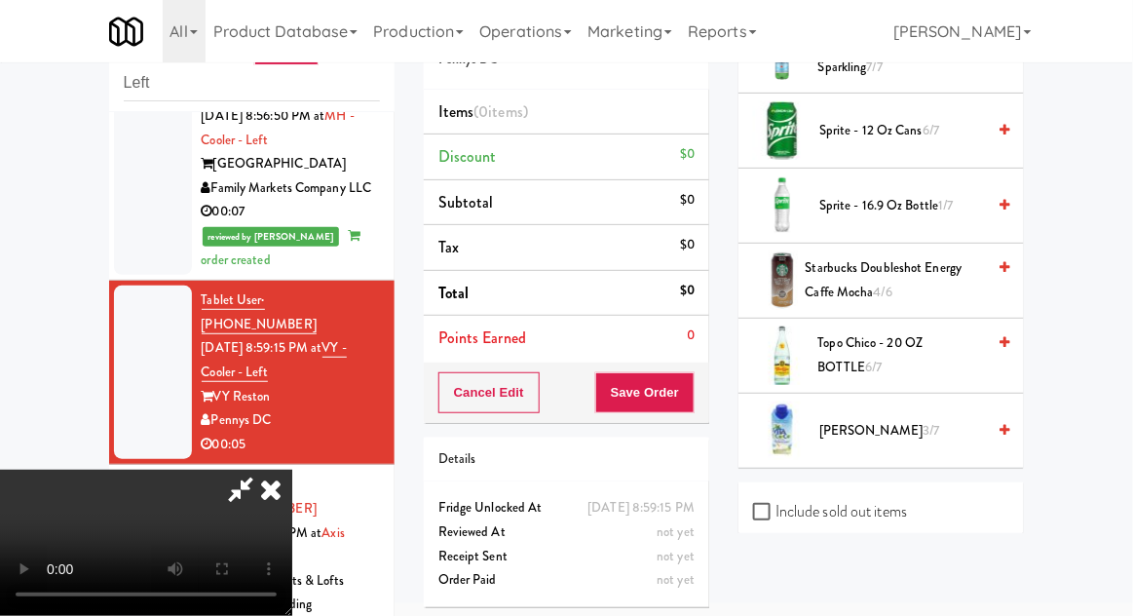
click at [894, 423] on span "Vita Coco 3/7" at bounding box center [903, 431] width 166 height 24
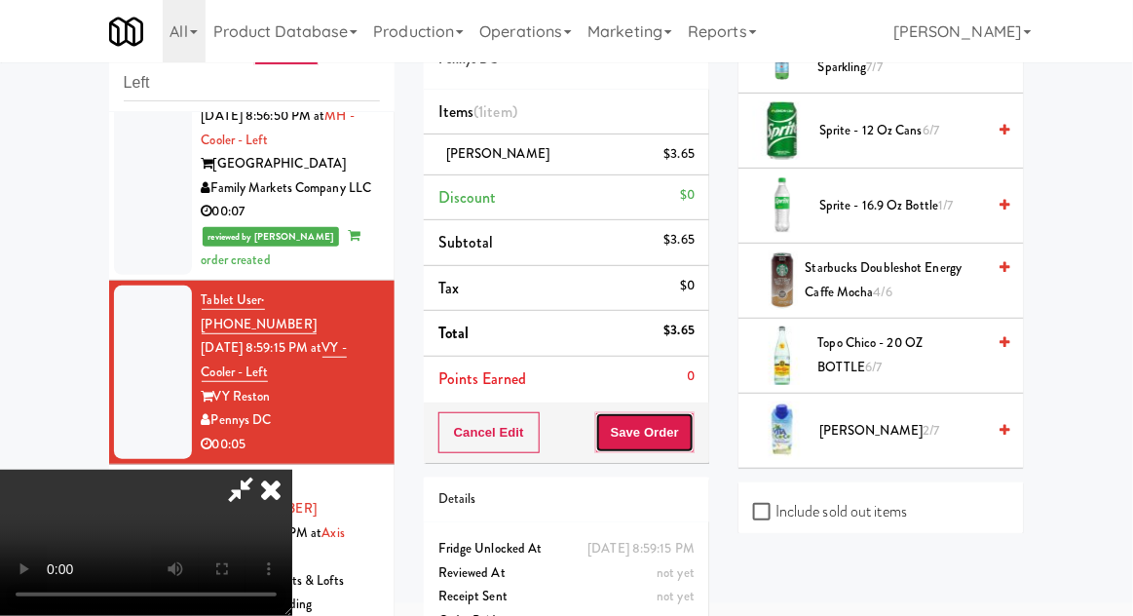
click at [687, 448] on button "Save Order" at bounding box center [644, 432] width 99 height 41
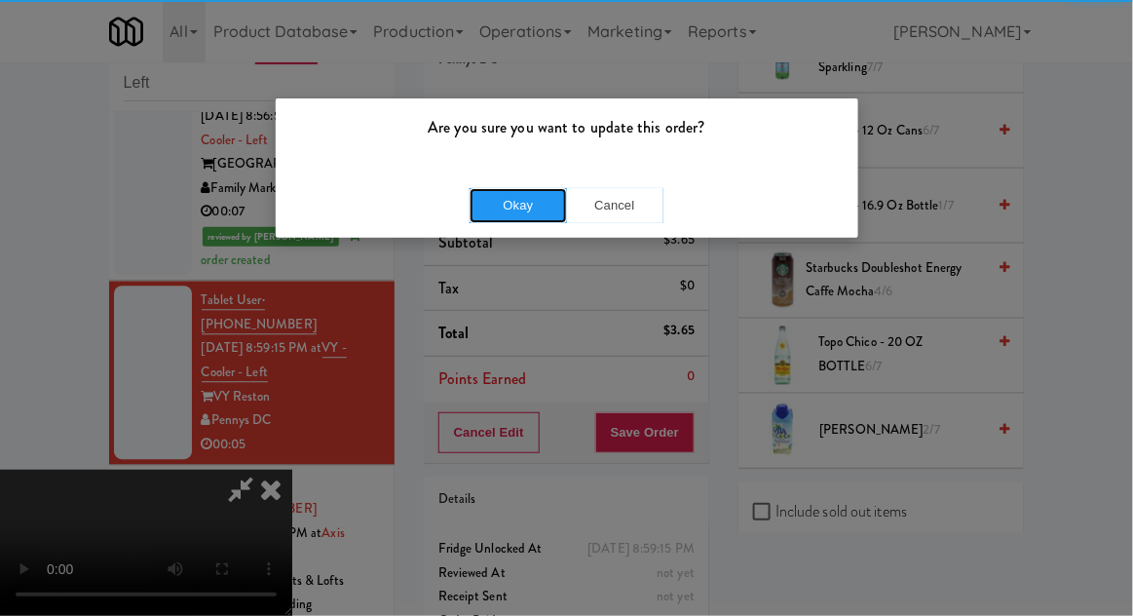
click at [505, 215] on button "Okay" at bounding box center [518, 205] width 97 height 35
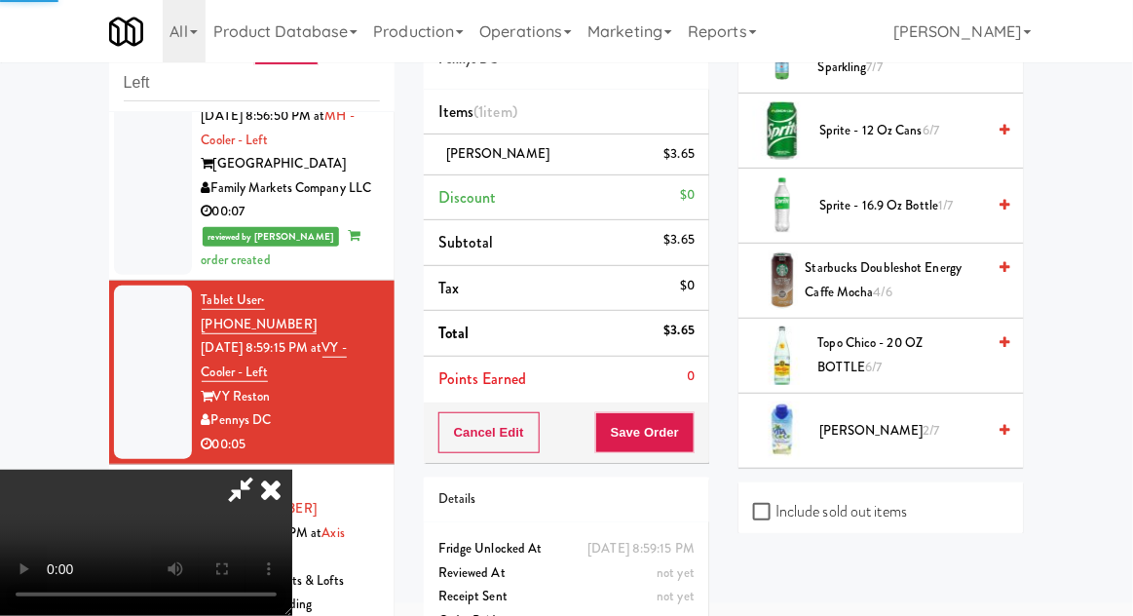
scroll to position [192, 0]
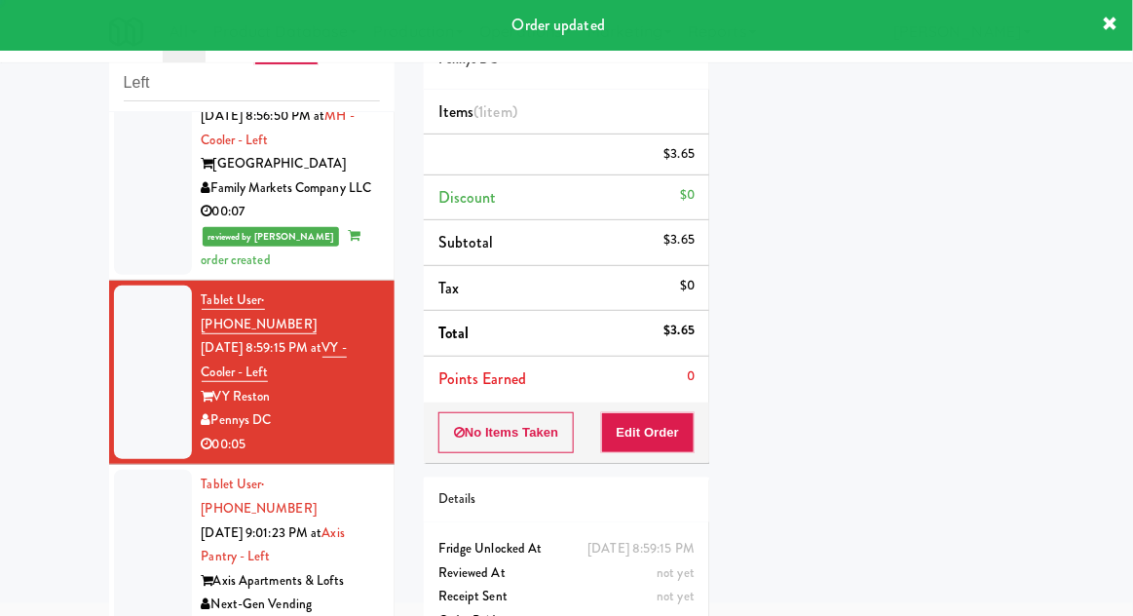
click at [132, 470] on div at bounding box center [153, 556] width 78 height 173
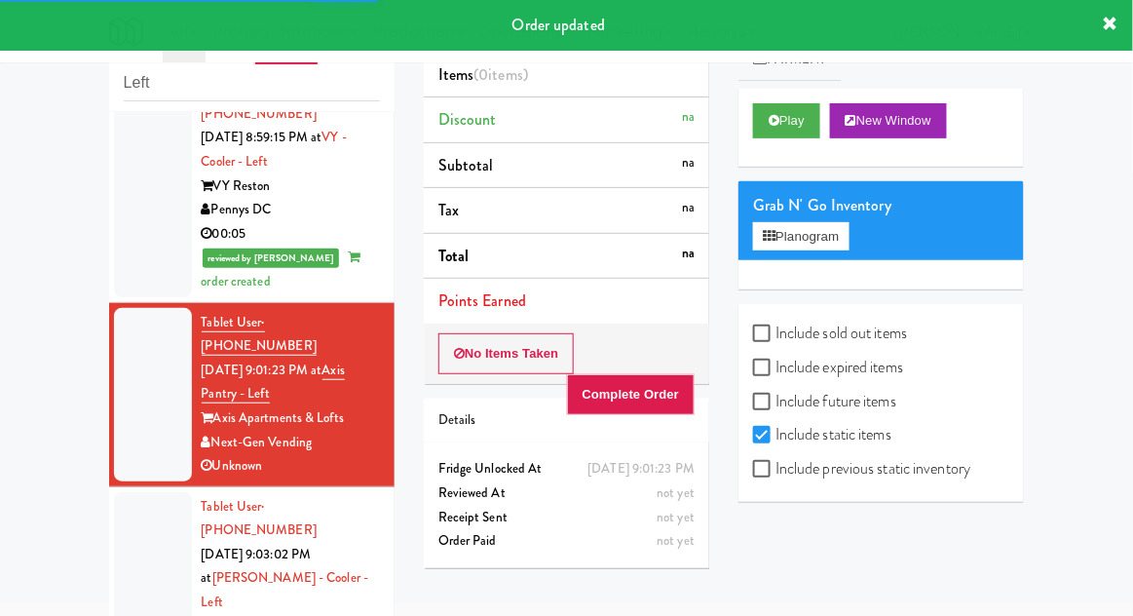
scroll to position [1340, 0]
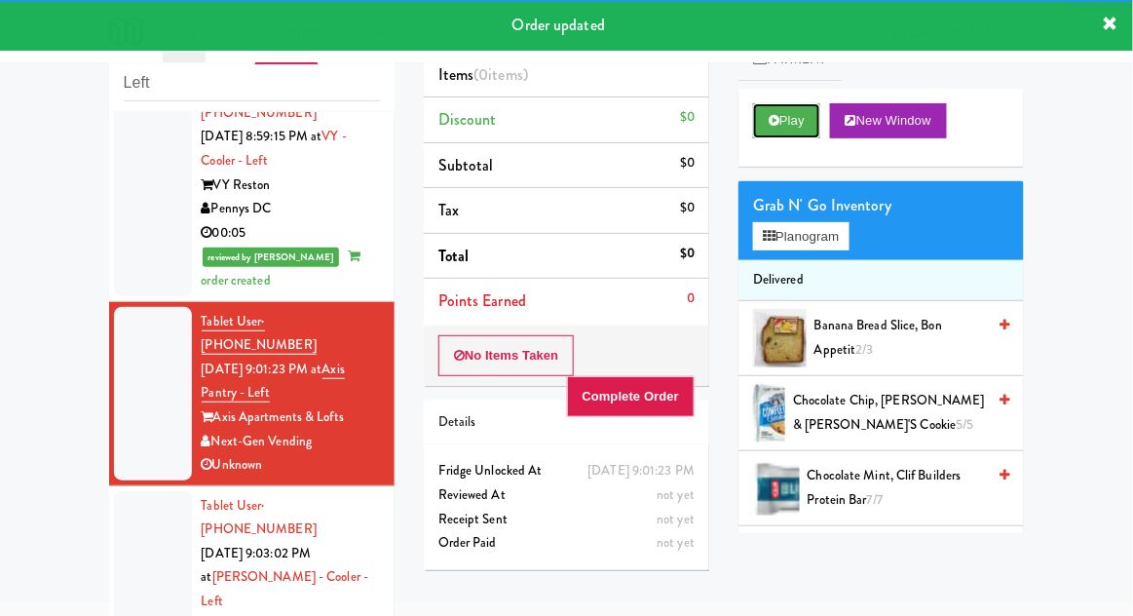
click at [802, 131] on button "Play" at bounding box center [786, 120] width 67 height 35
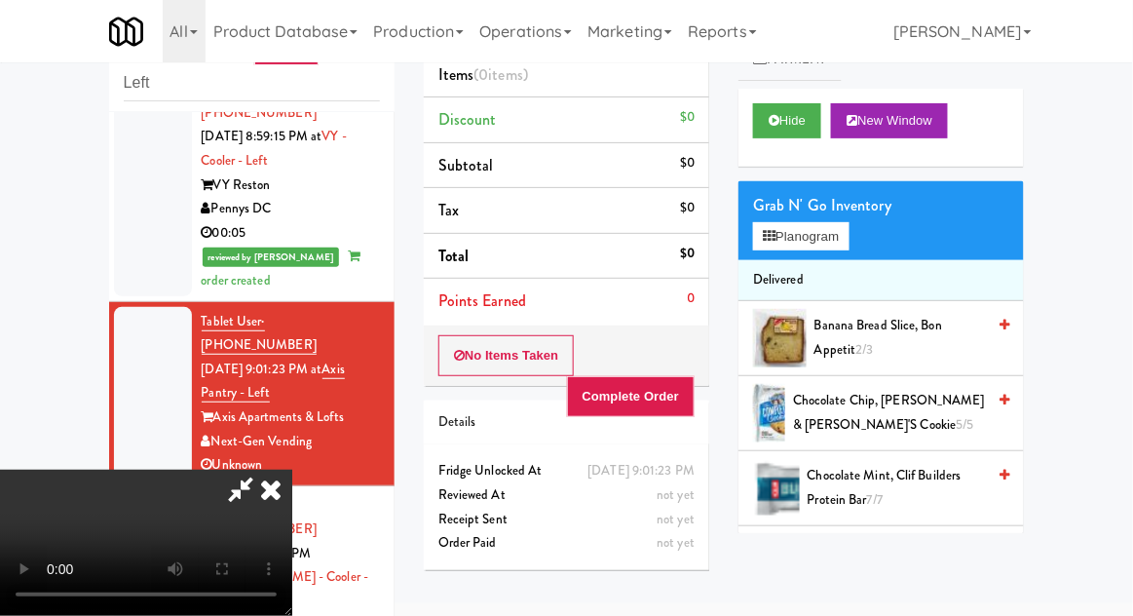
scroll to position [0, 0]
click at [292, 470] on icon at bounding box center [270, 489] width 43 height 39
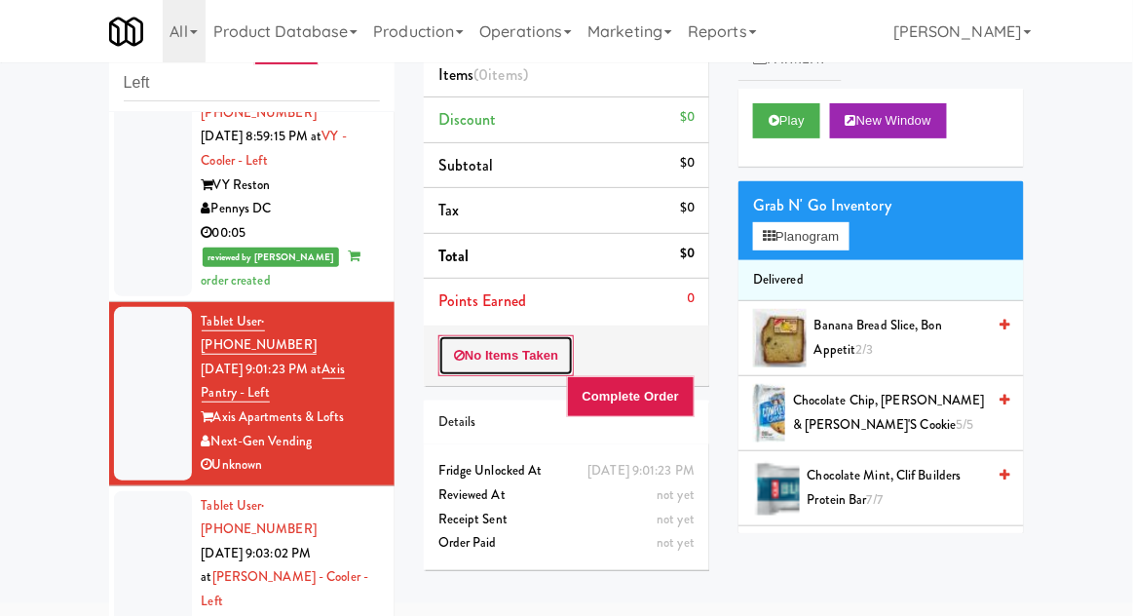
click at [540, 359] on button "No Items Taken" at bounding box center [507, 355] width 136 height 41
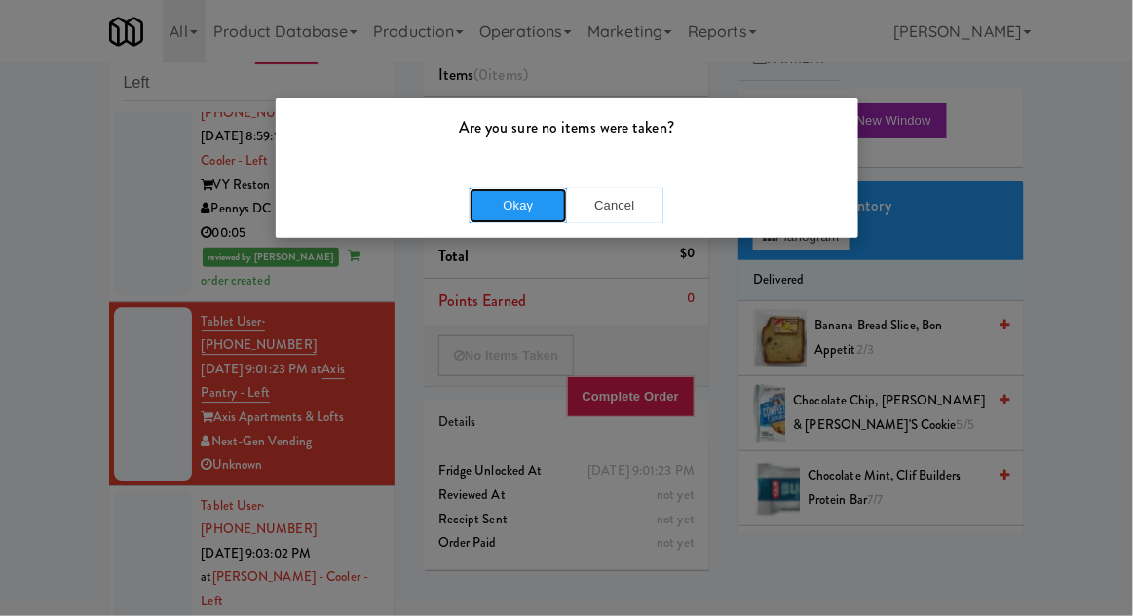
click at [534, 204] on button "Okay" at bounding box center [518, 205] width 97 height 35
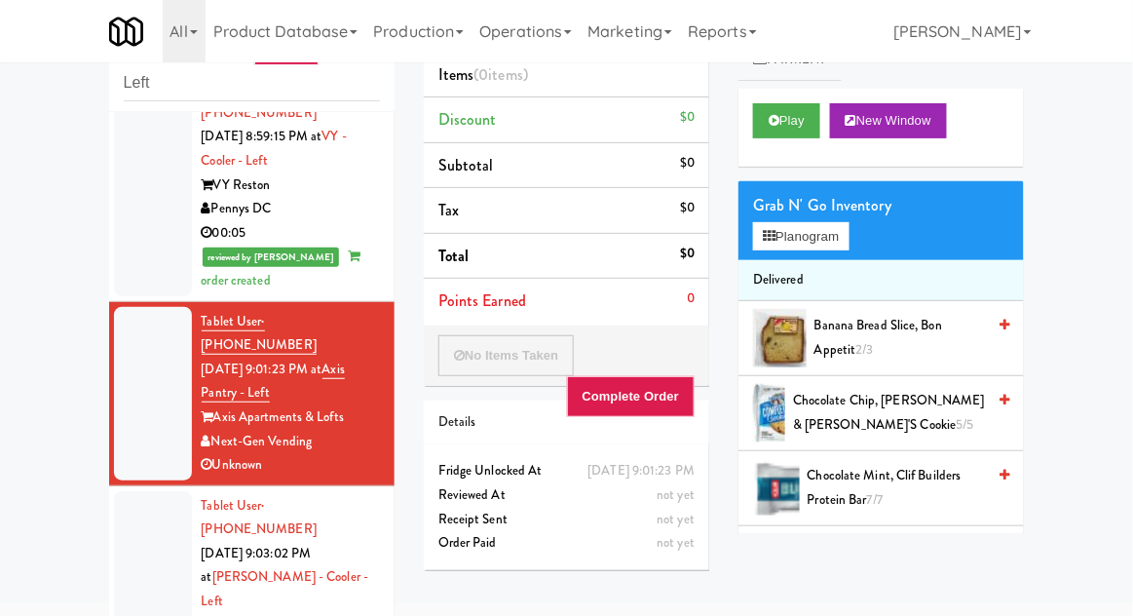
click at [130, 491] on div at bounding box center [153, 601] width 78 height 221
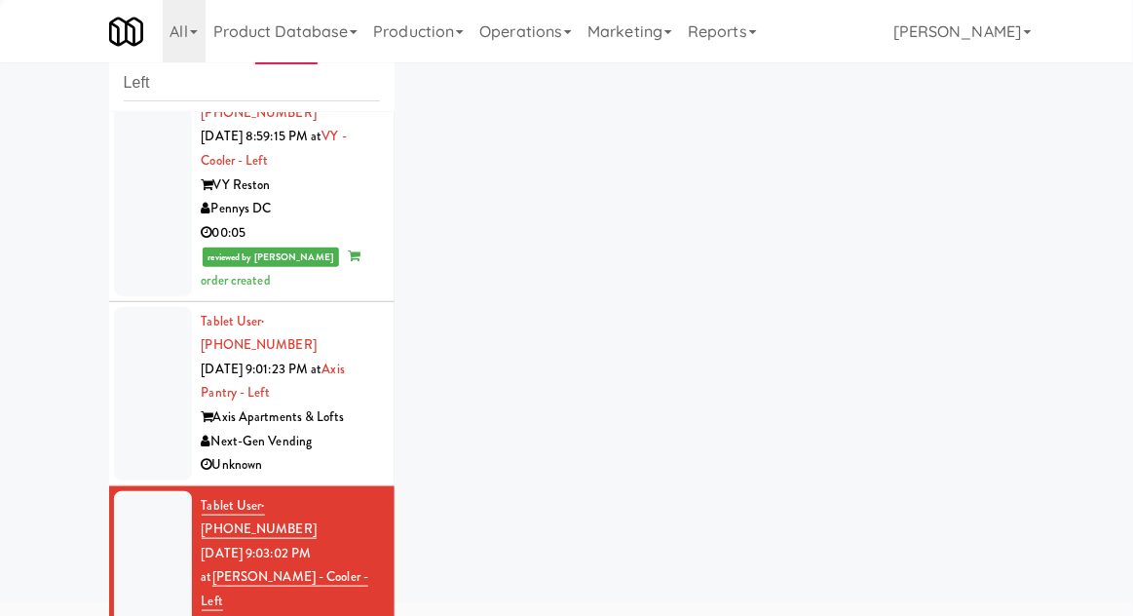
click at [131, 491] on div at bounding box center [153, 601] width 78 height 221
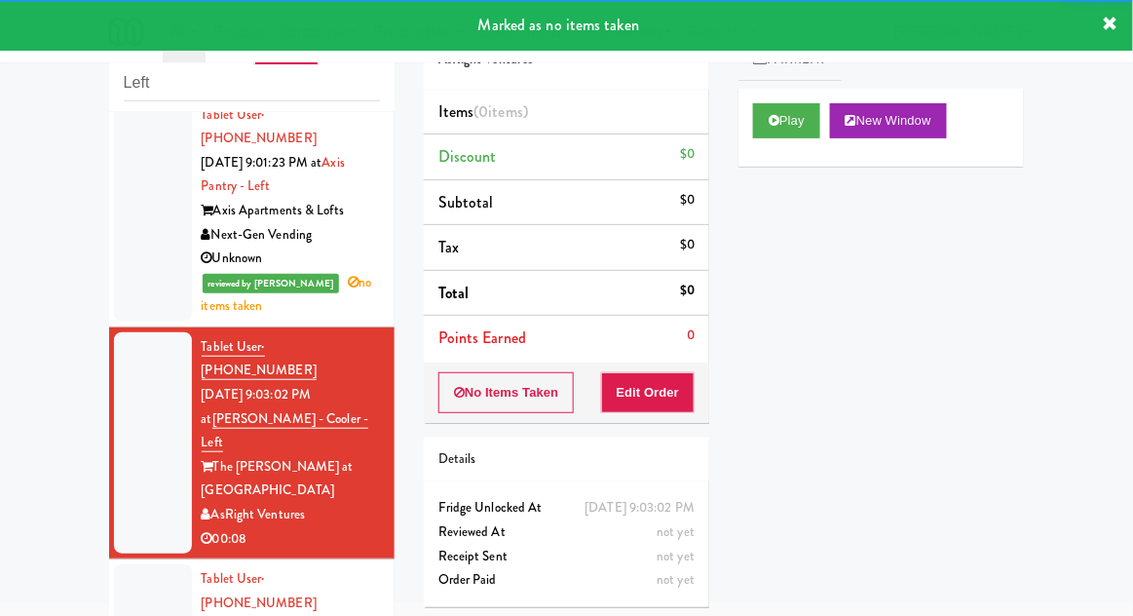
scroll to position [1548, 0]
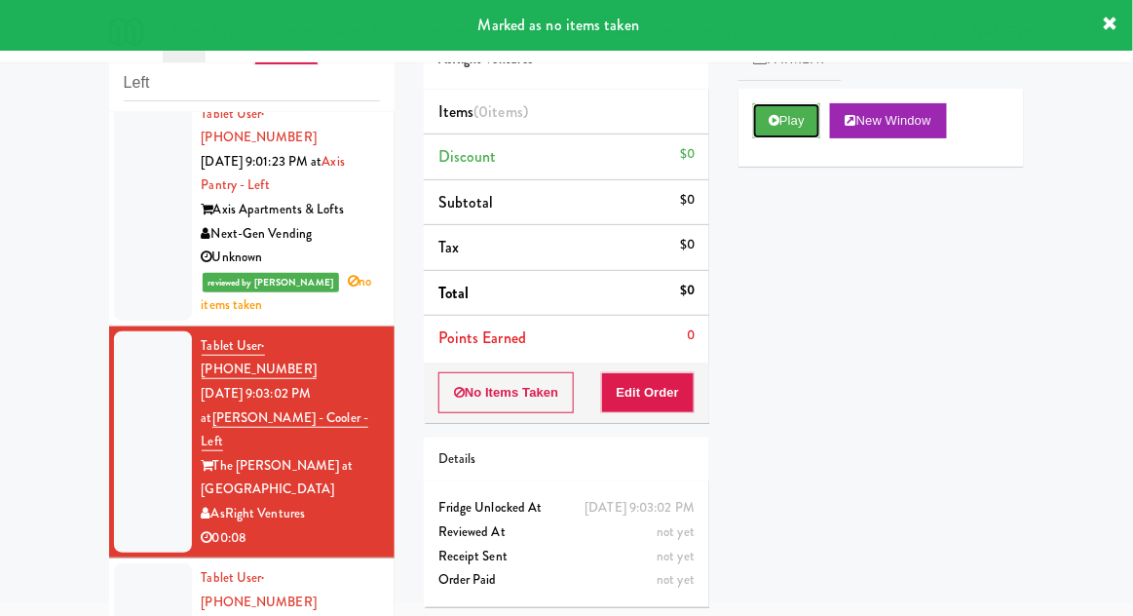
click at [782, 133] on button "Play" at bounding box center [786, 120] width 67 height 35
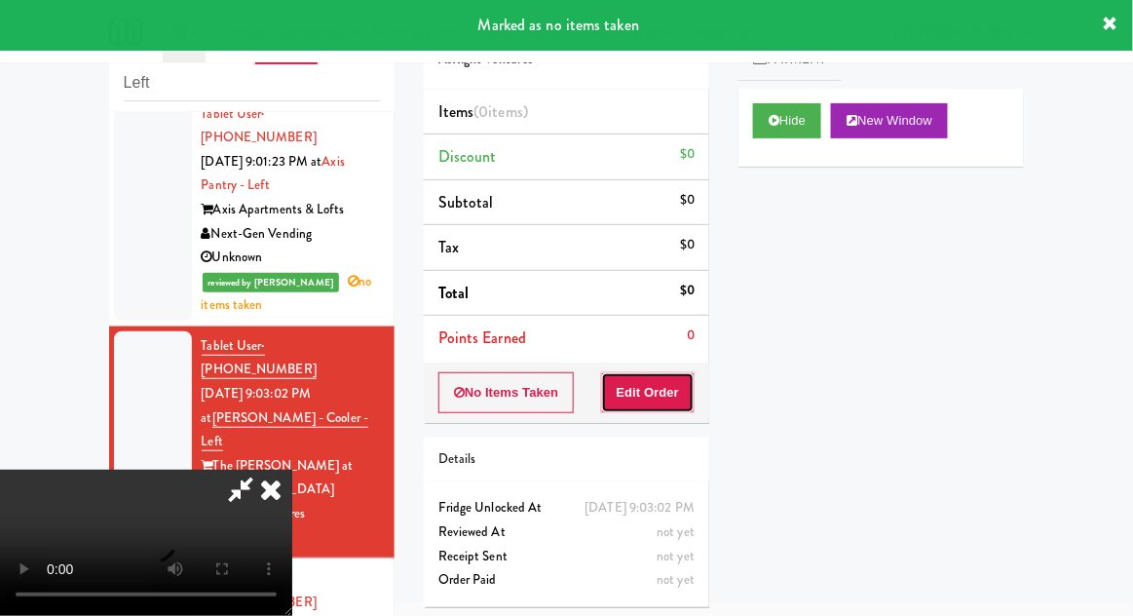
click at [665, 408] on button "Edit Order" at bounding box center [648, 392] width 95 height 41
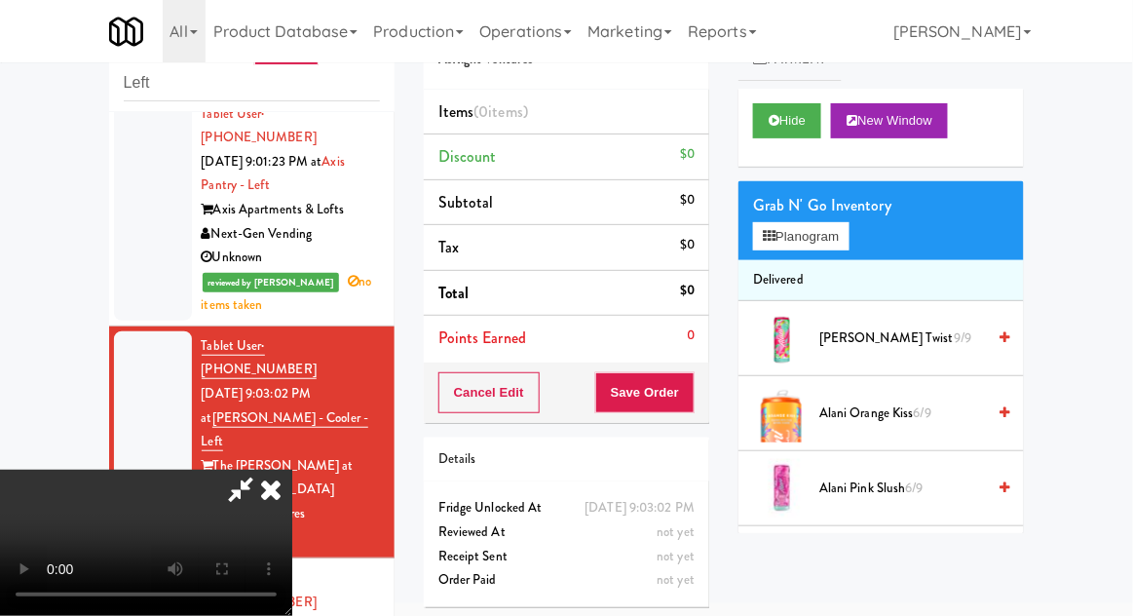
scroll to position [0, 0]
click at [846, 346] on span "[PERSON_NAME] Twist 9/9" at bounding box center [903, 338] width 166 height 24
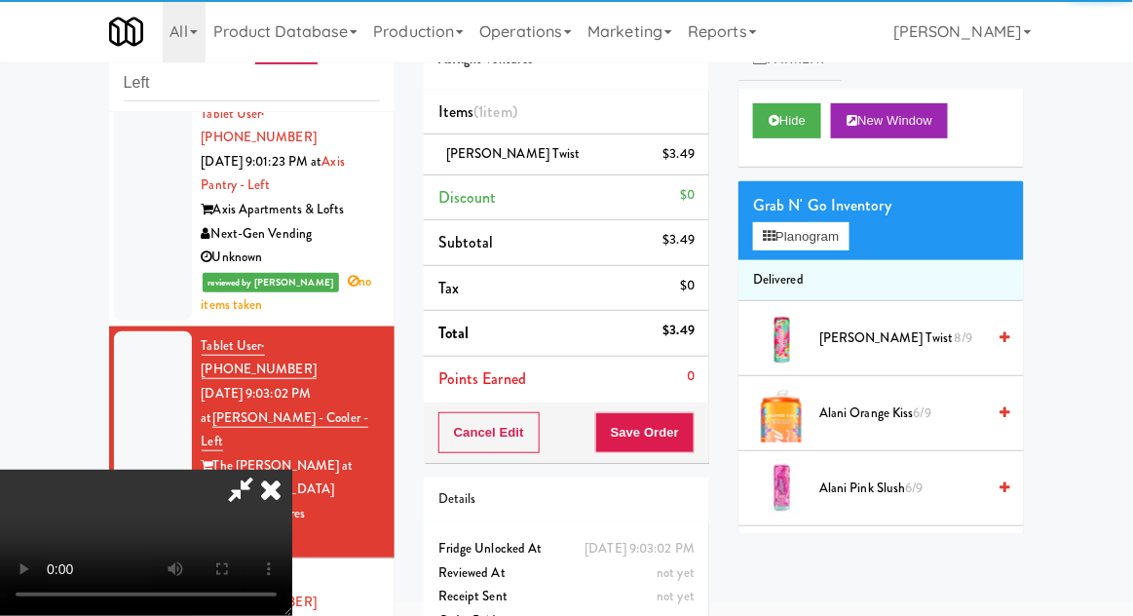
click at [695, 160] on div "$3.49" at bounding box center [680, 154] width 32 height 24
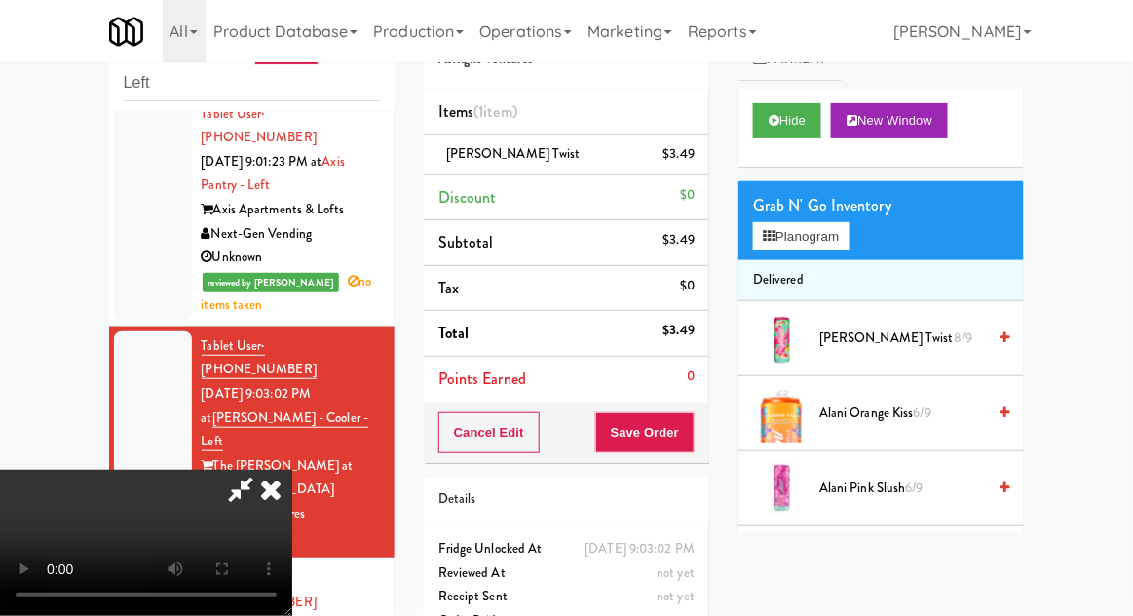
click at [697, 163] on icon at bounding box center [697, 161] width 10 height 13
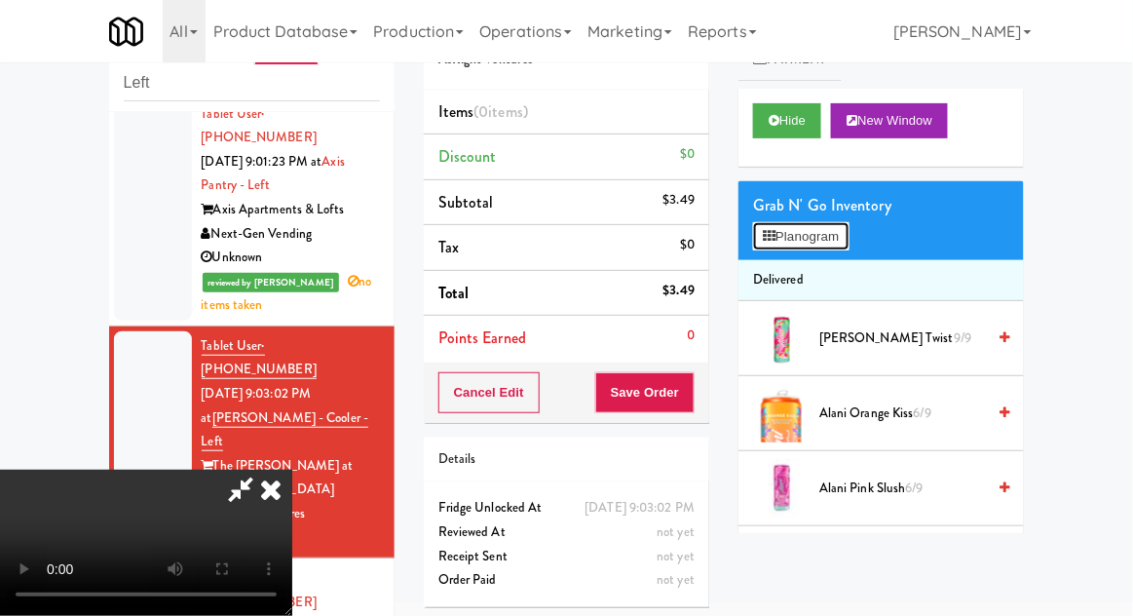
click at [790, 236] on button "Planogram" at bounding box center [801, 236] width 96 height 29
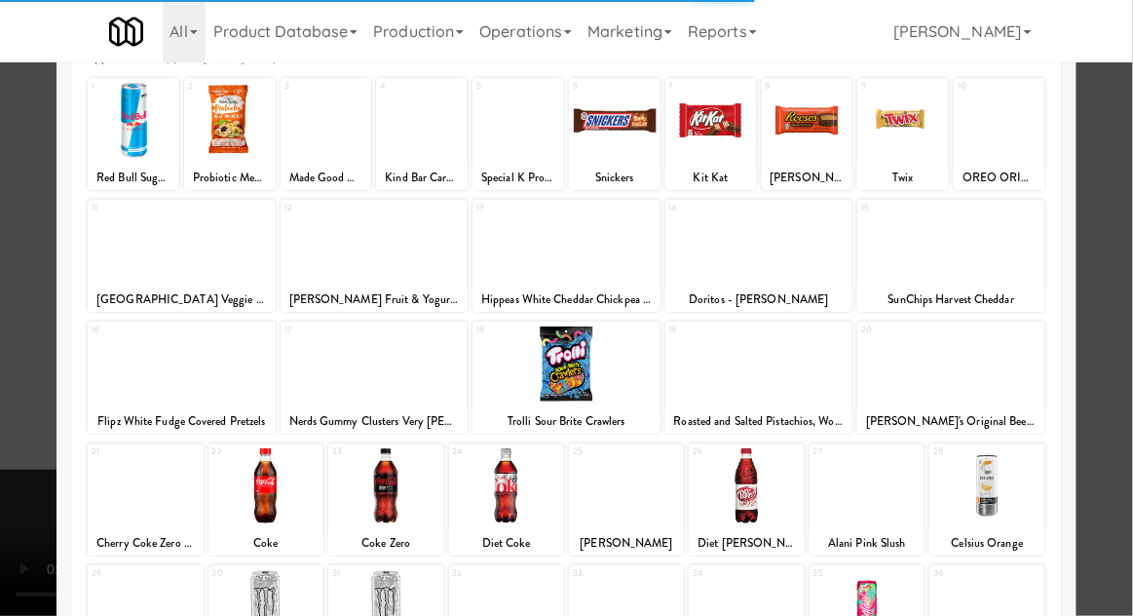
scroll to position [247, 0]
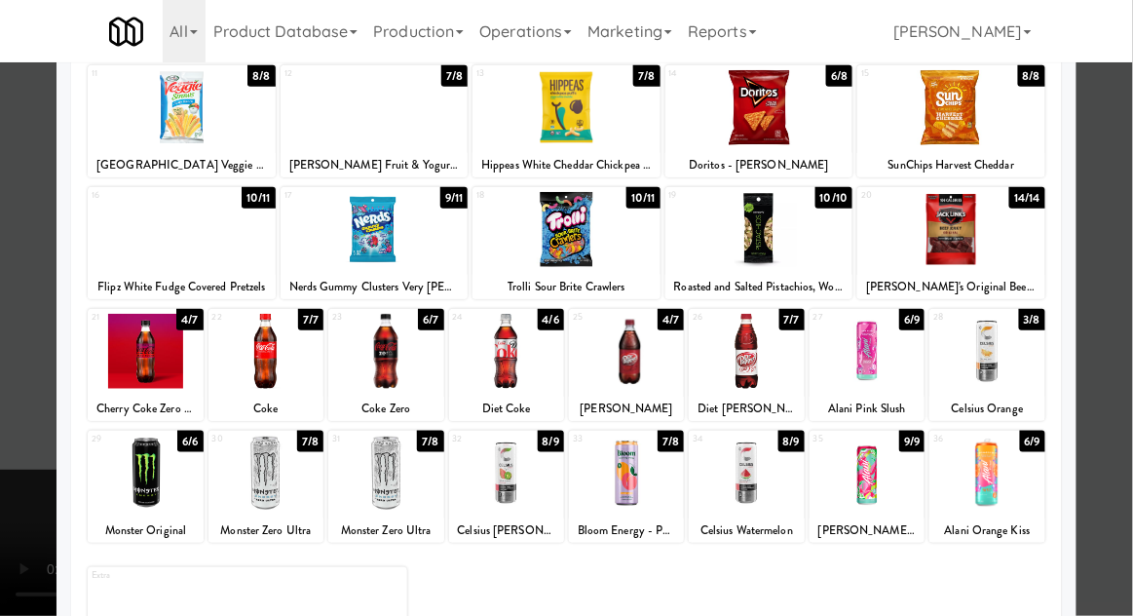
click at [491, 369] on div at bounding box center [506, 351] width 115 height 75
click at [1123, 413] on div at bounding box center [566, 308] width 1133 height 616
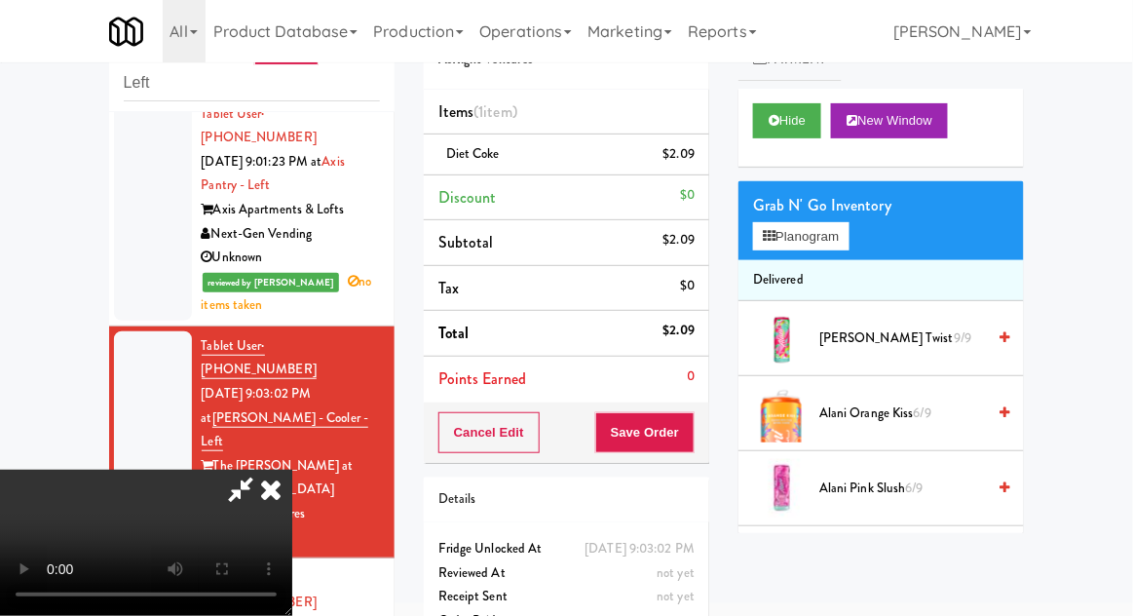
scroll to position [71, 0]
click at [694, 429] on button "Save Order" at bounding box center [644, 432] width 99 height 41
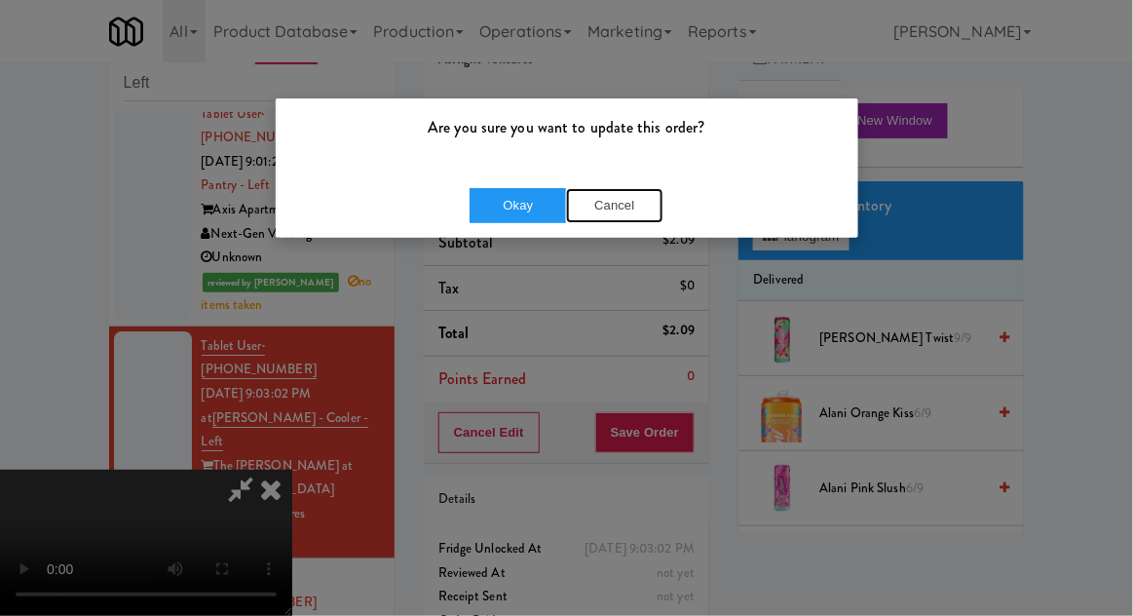
click at [635, 193] on button "Cancel" at bounding box center [614, 205] width 97 height 35
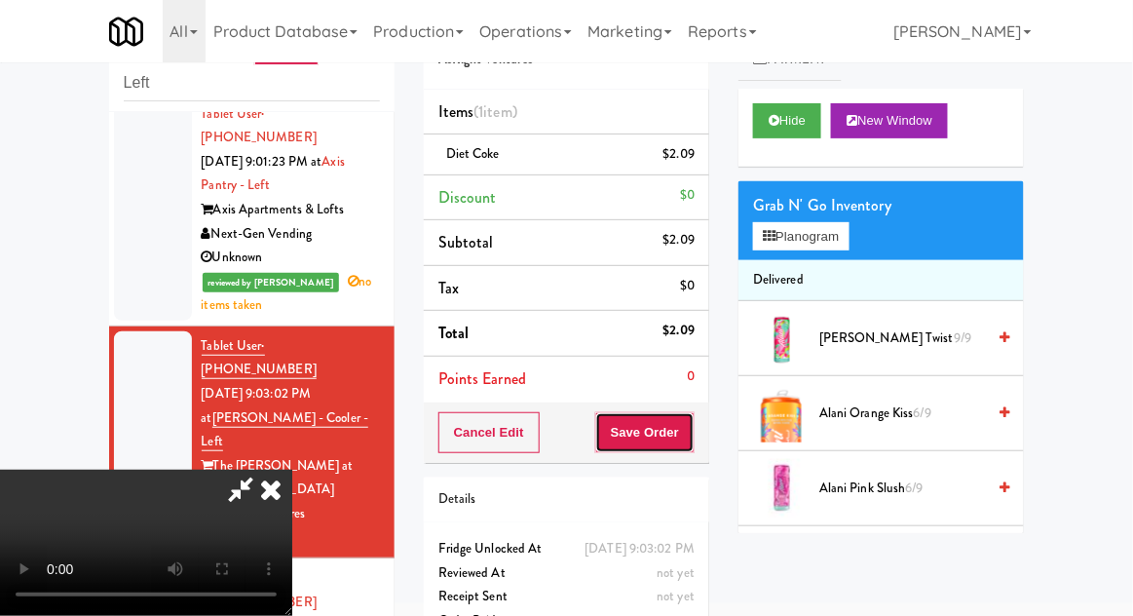
click at [688, 440] on button "Save Order" at bounding box center [644, 432] width 99 height 41
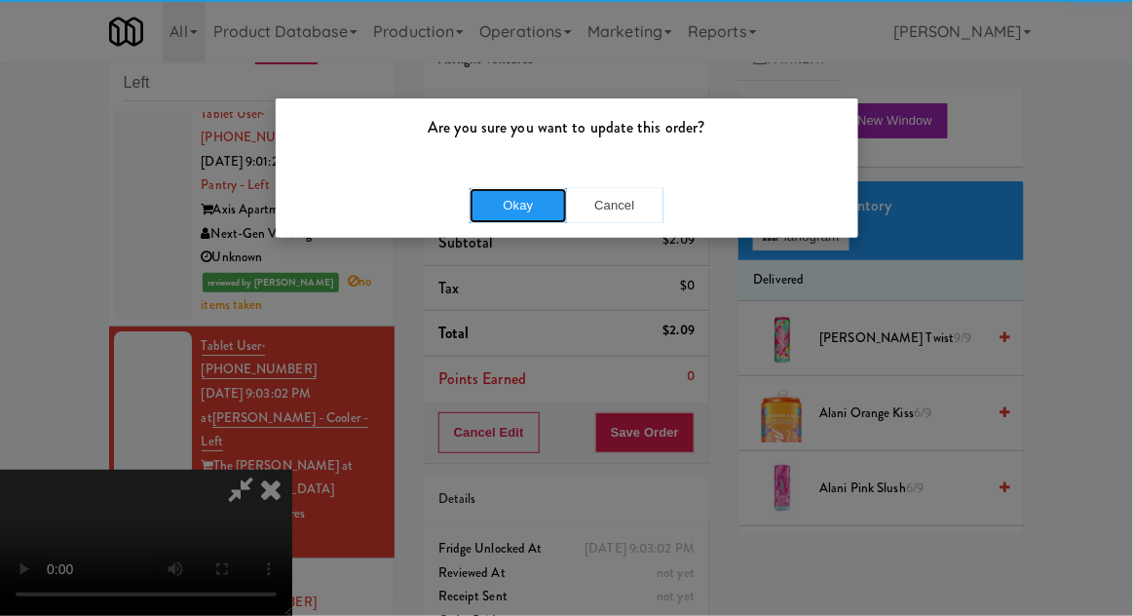
click at [496, 194] on button "Okay" at bounding box center [518, 205] width 97 height 35
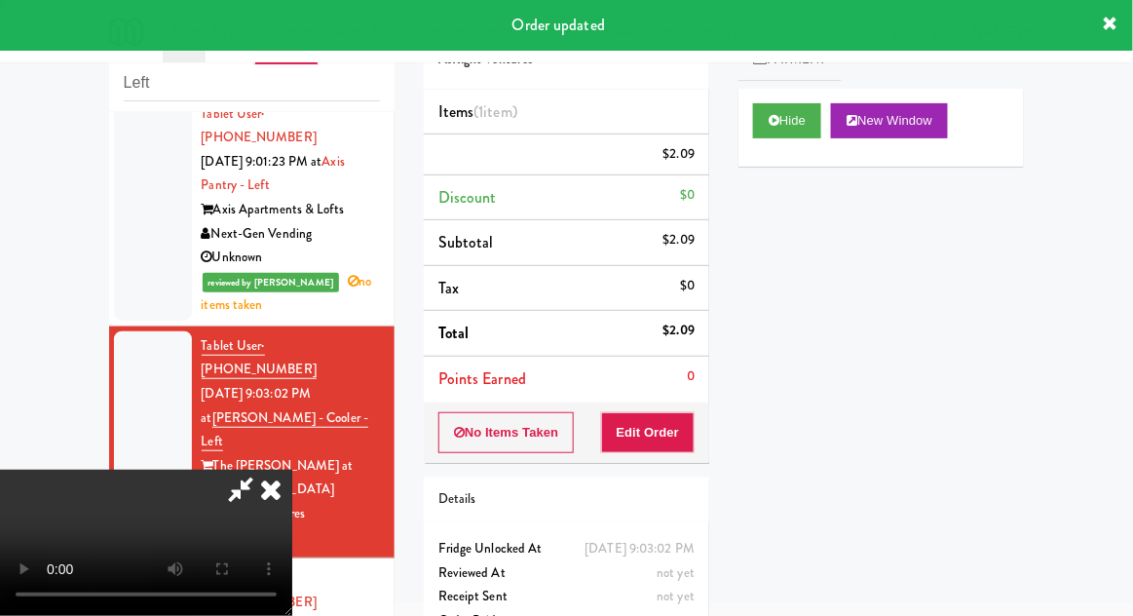
scroll to position [0, 0]
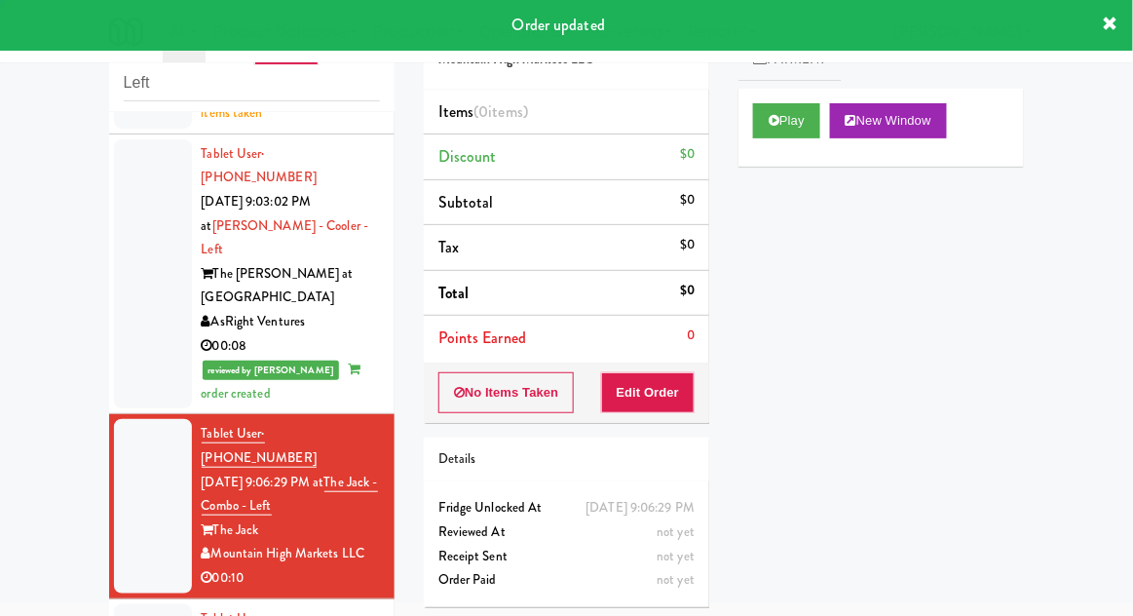
scroll to position [1759, 0]
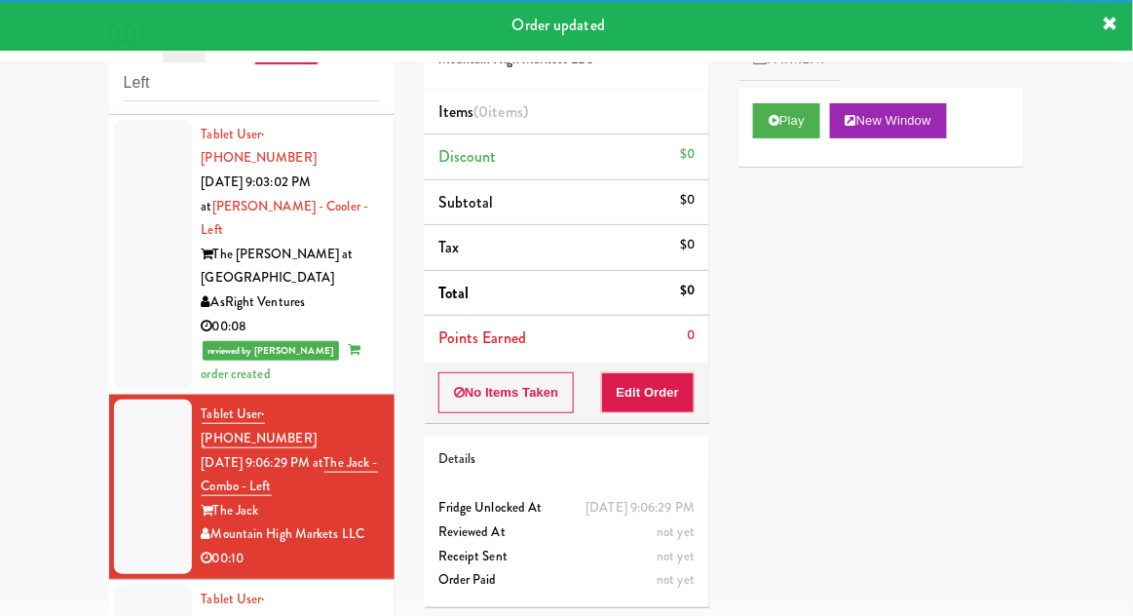
click at [826, 77] on link "Payment" at bounding box center [790, 60] width 103 height 44
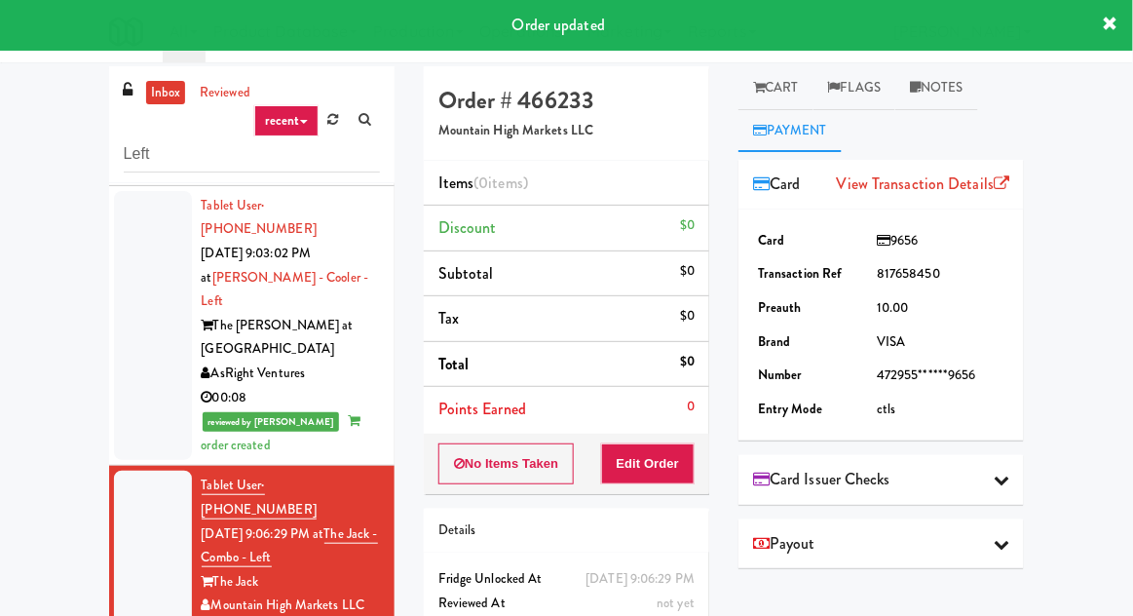
scroll to position [0, 0]
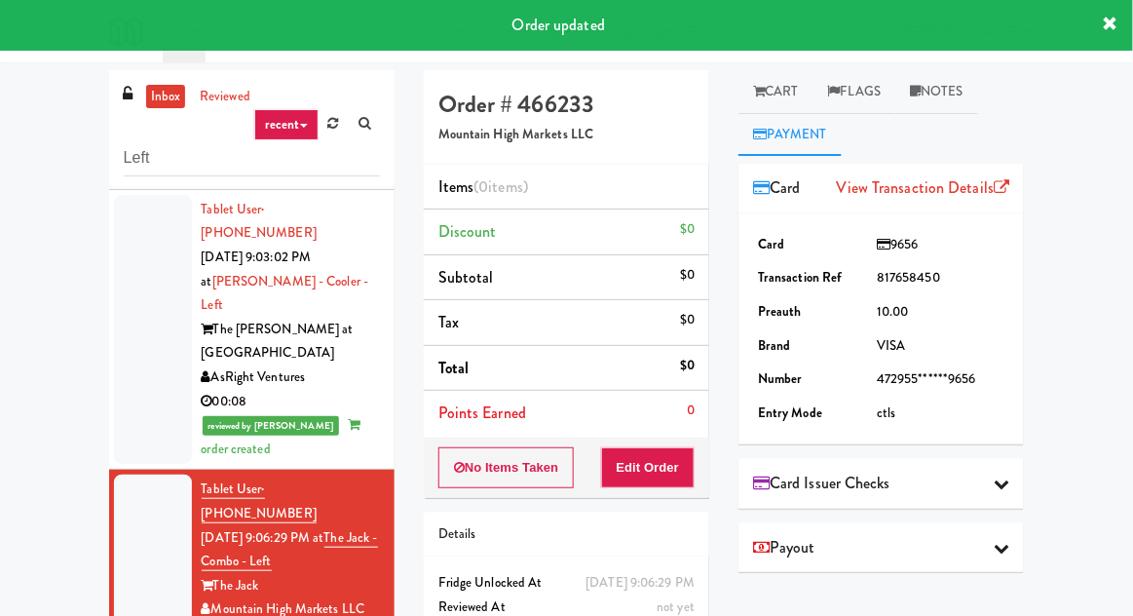
click at [797, 93] on link "Cart" at bounding box center [776, 92] width 75 height 44
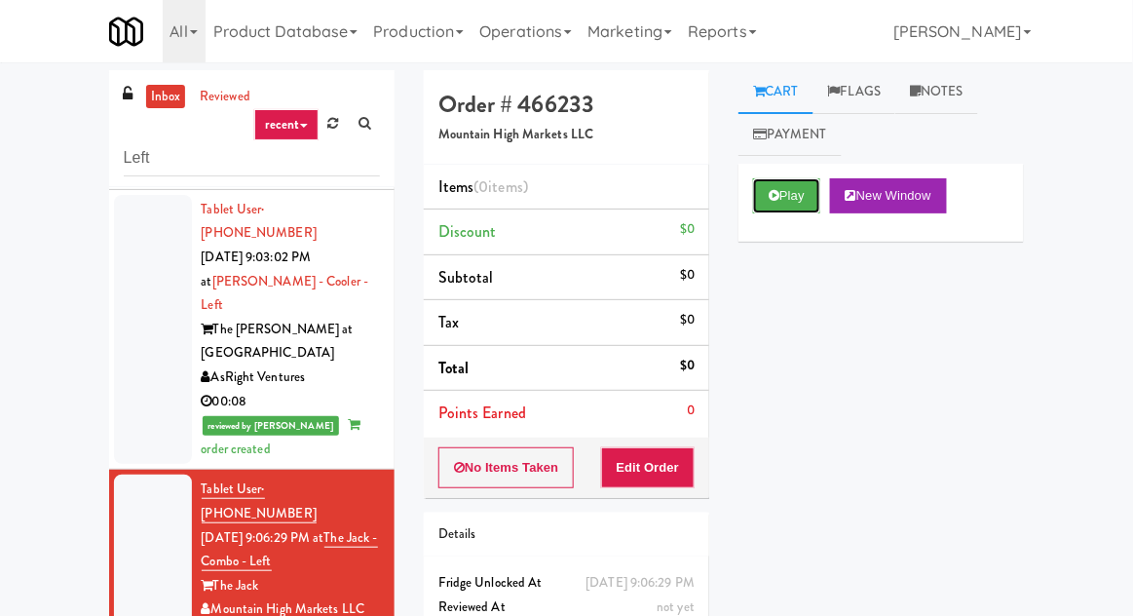
click at [791, 196] on button "Play" at bounding box center [786, 195] width 67 height 35
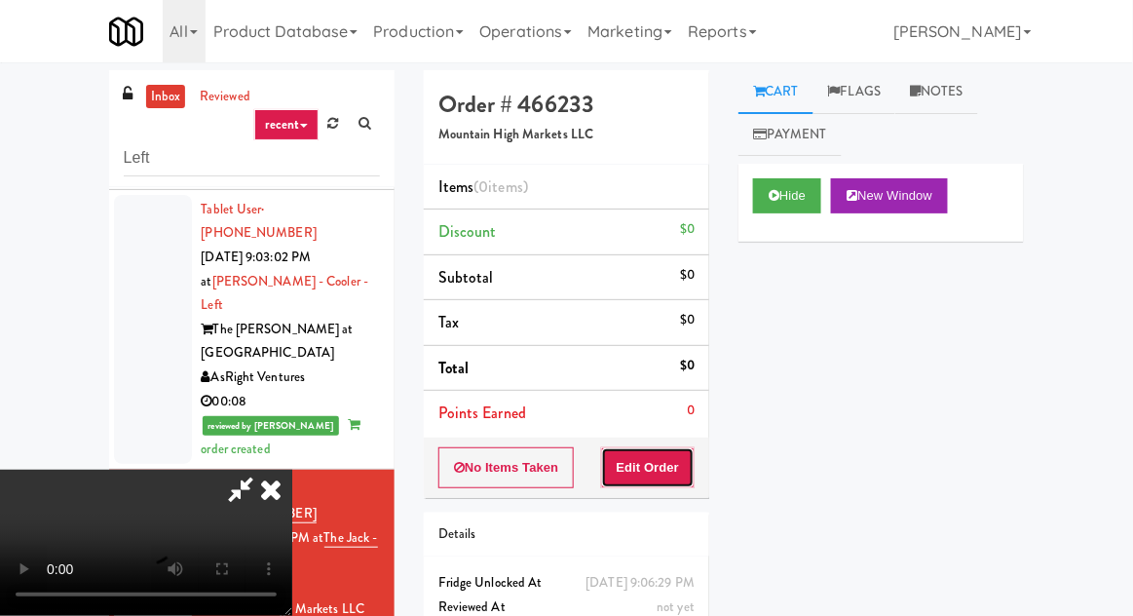
click at [664, 478] on button "Edit Order" at bounding box center [648, 467] width 95 height 41
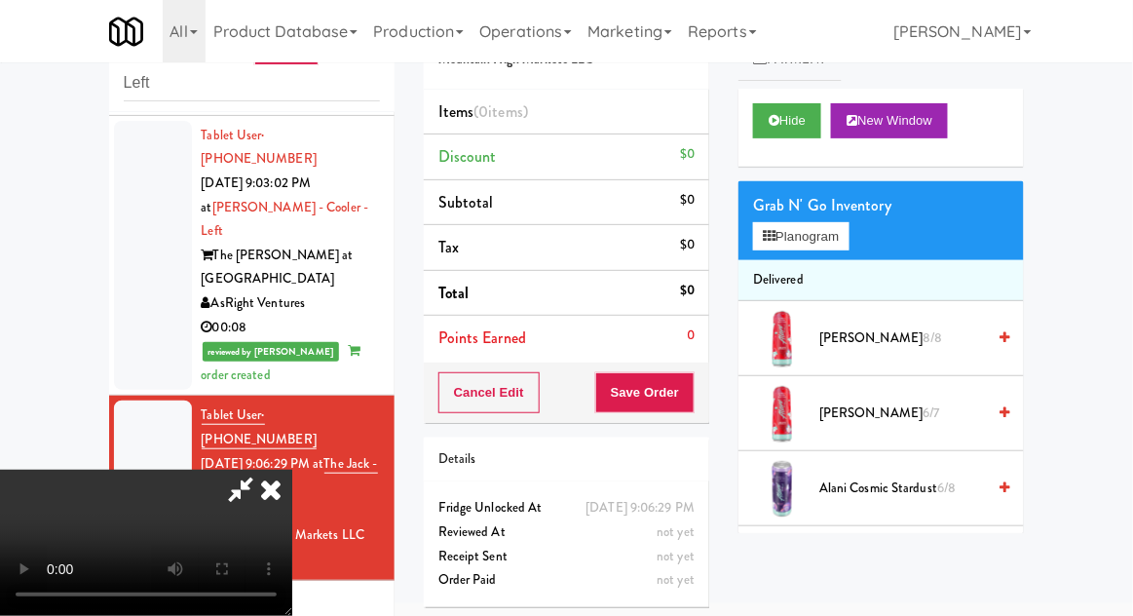
scroll to position [71, 0]
click at [789, 126] on button "Hide" at bounding box center [787, 120] width 68 height 35
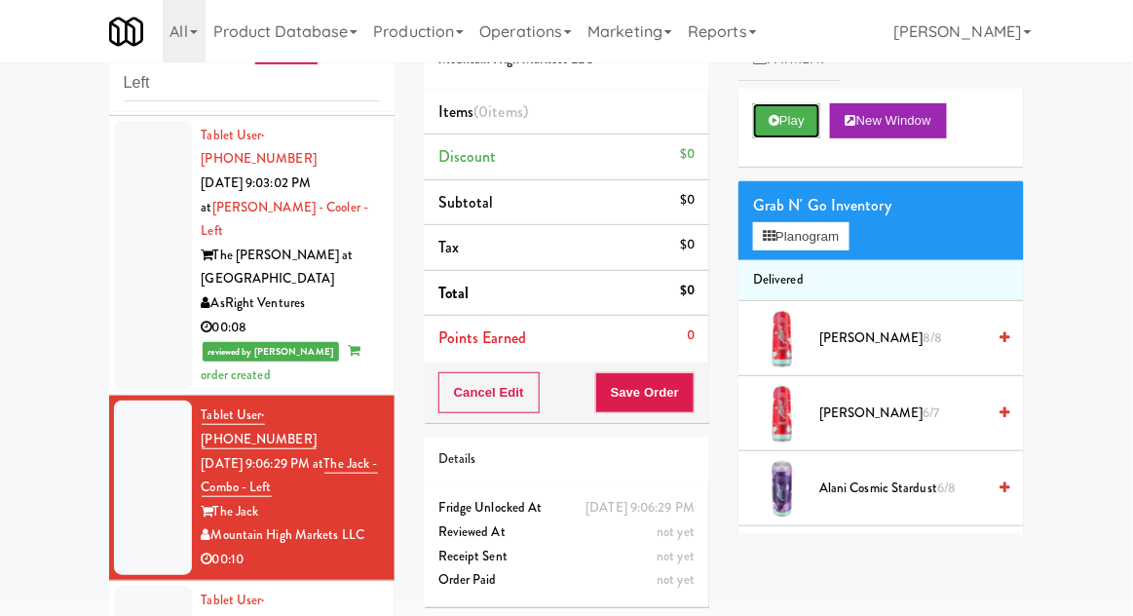
scroll to position [0, 0]
click at [787, 127] on button "Play" at bounding box center [786, 120] width 67 height 35
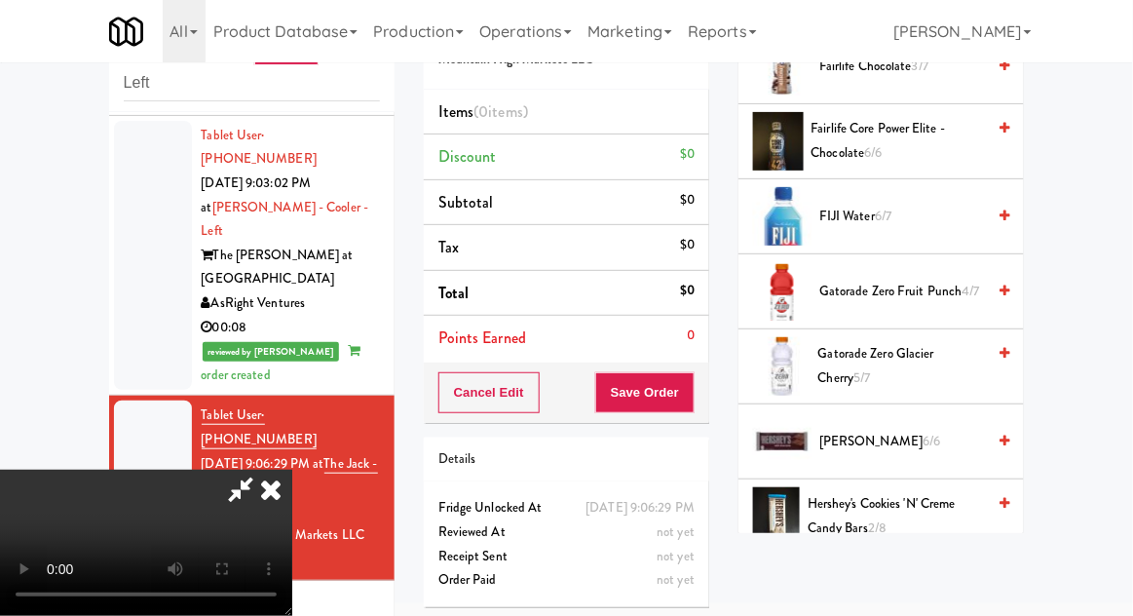
scroll to position [1253, 0]
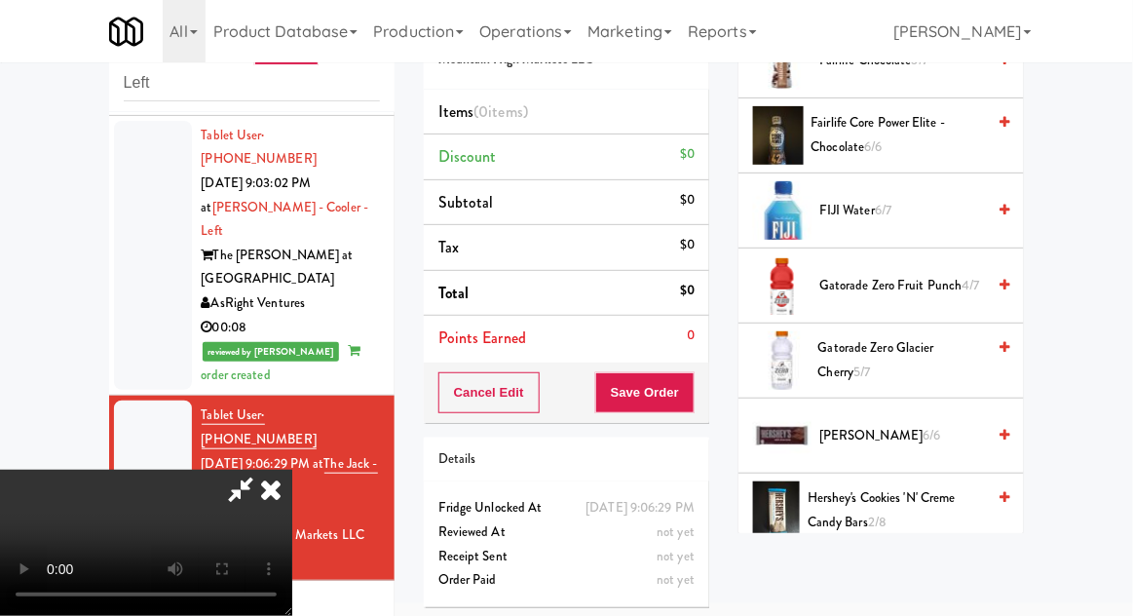
click at [910, 355] on span "Gatorade Zero Glacier Cherry 5/7" at bounding box center [903, 360] width 168 height 48
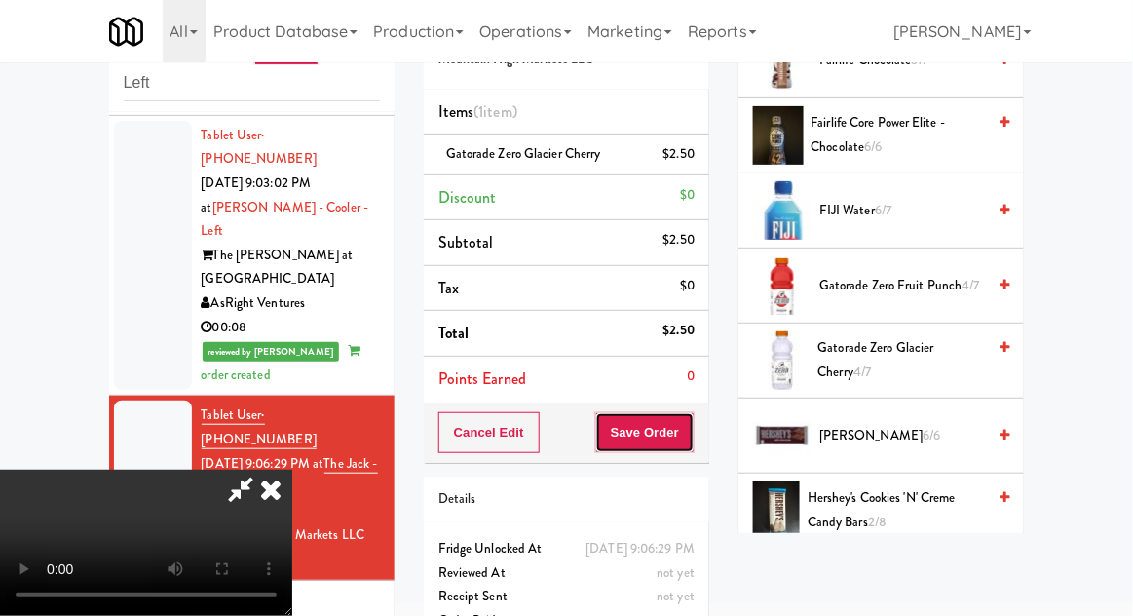
click at [687, 437] on button "Save Order" at bounding box center [644, 432] width 99 height 41
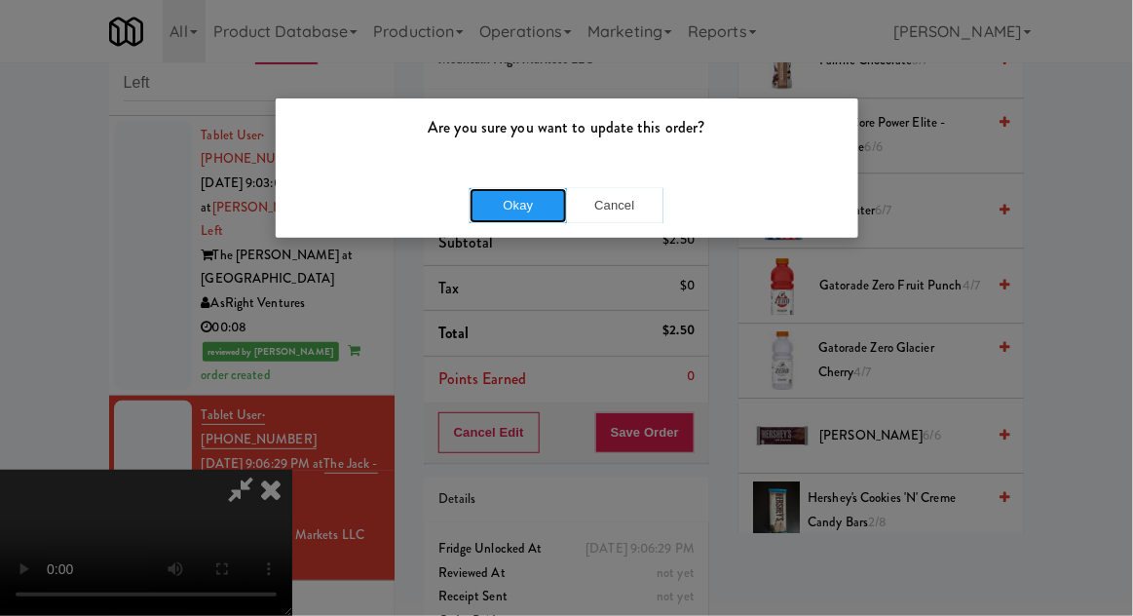
click at [499, 196] on button "Okay" at bounding box center [518, 205] width 97 height 35
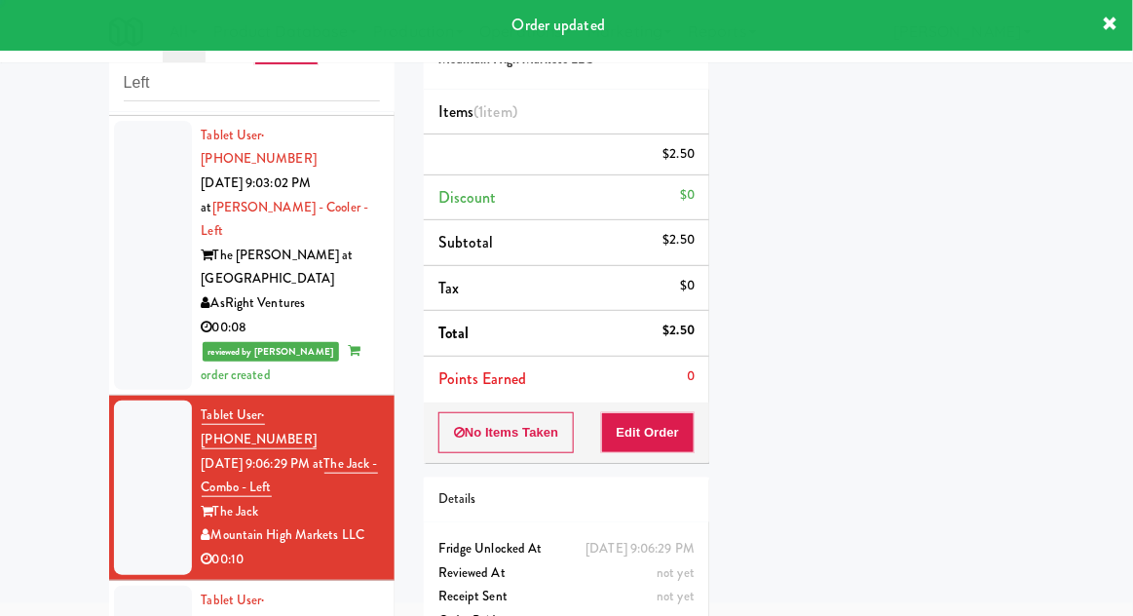
scroll to position [0, 0]
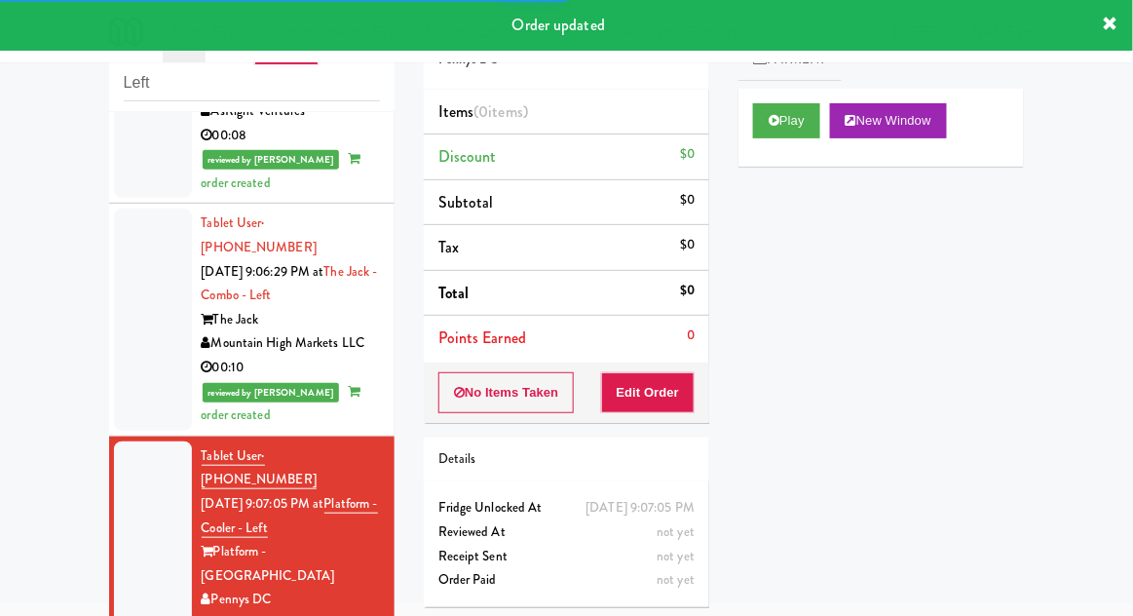
scroll to position [1962, 0]
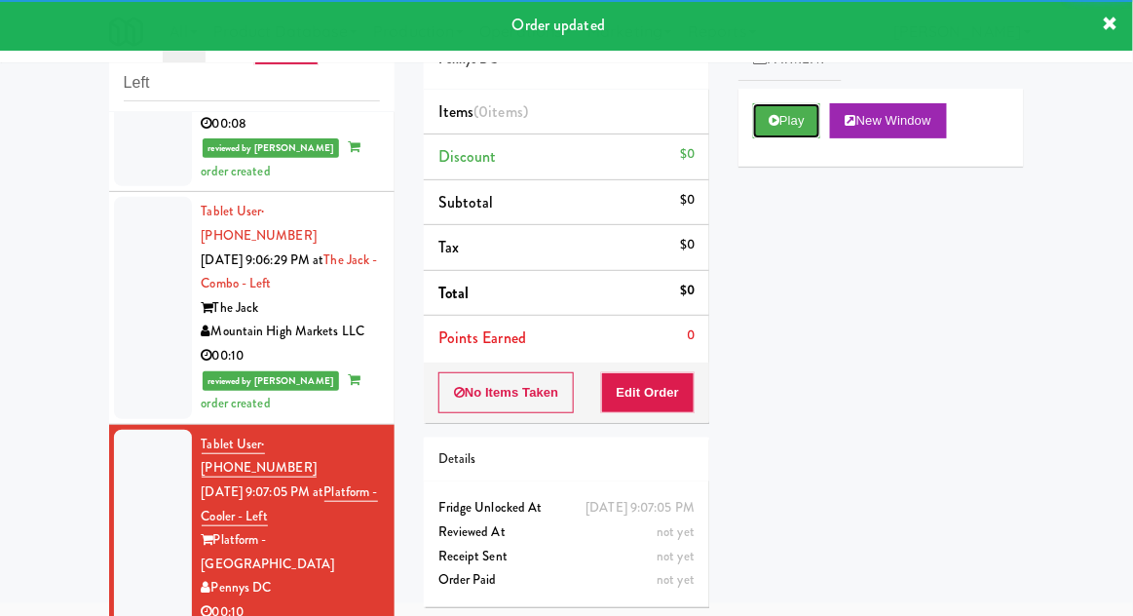
click at [782, 125] on button "Play" at bounding box center [786, 120] width 67 height 35
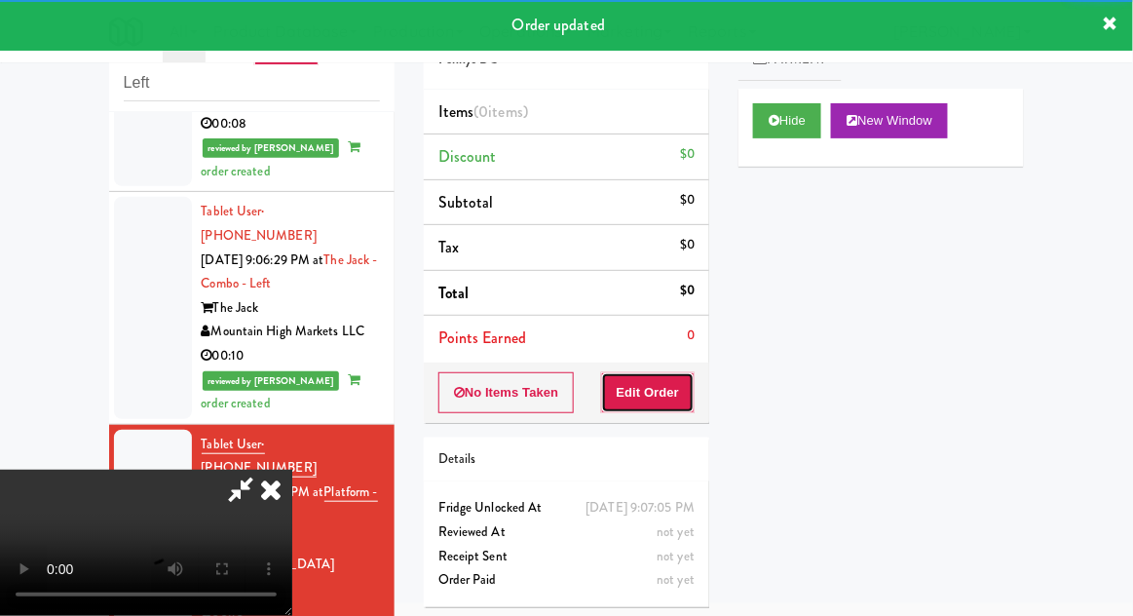
click at [657, 408] on button "Edit Order" at bounding box center [648, 392] width 95 height 41
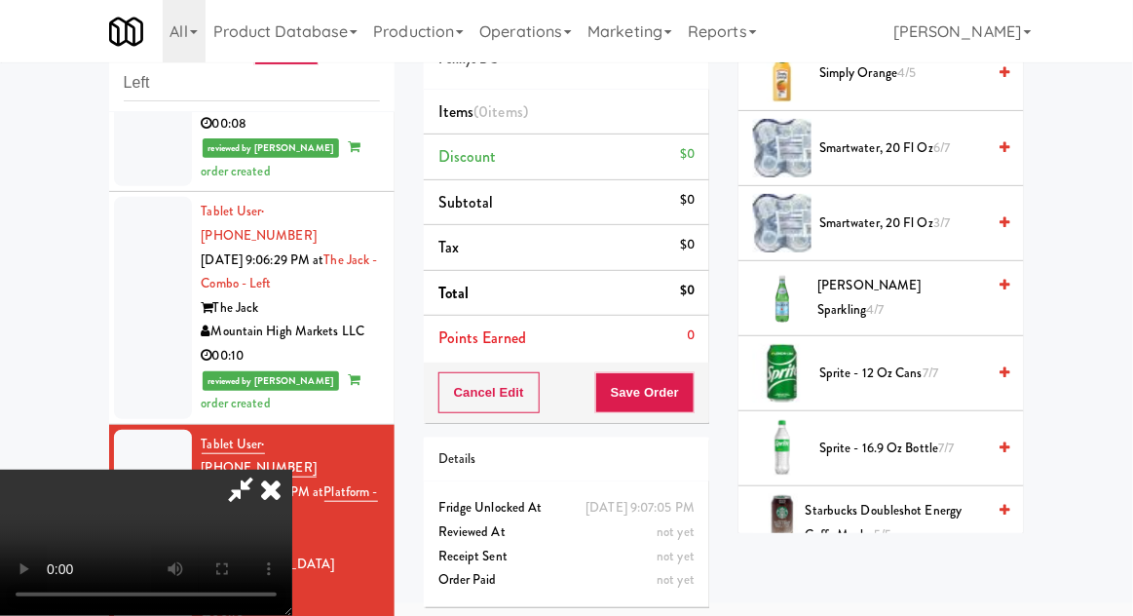
scroll to position [2382, 0]
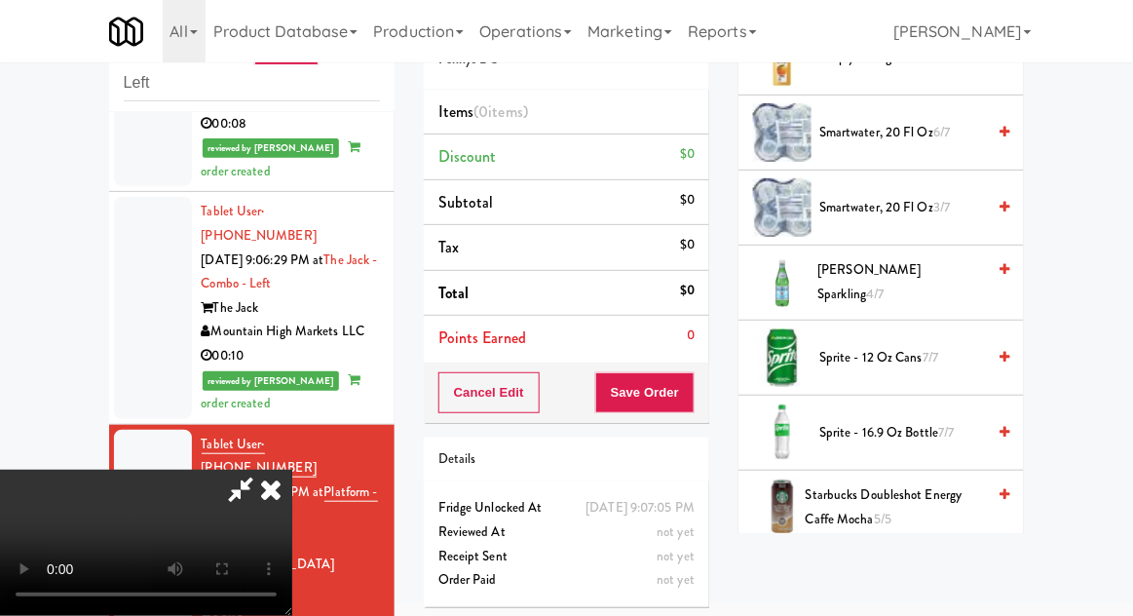
click at [884, 285] on span "4/7" at bounding box center [875, 294] width 18 height 19
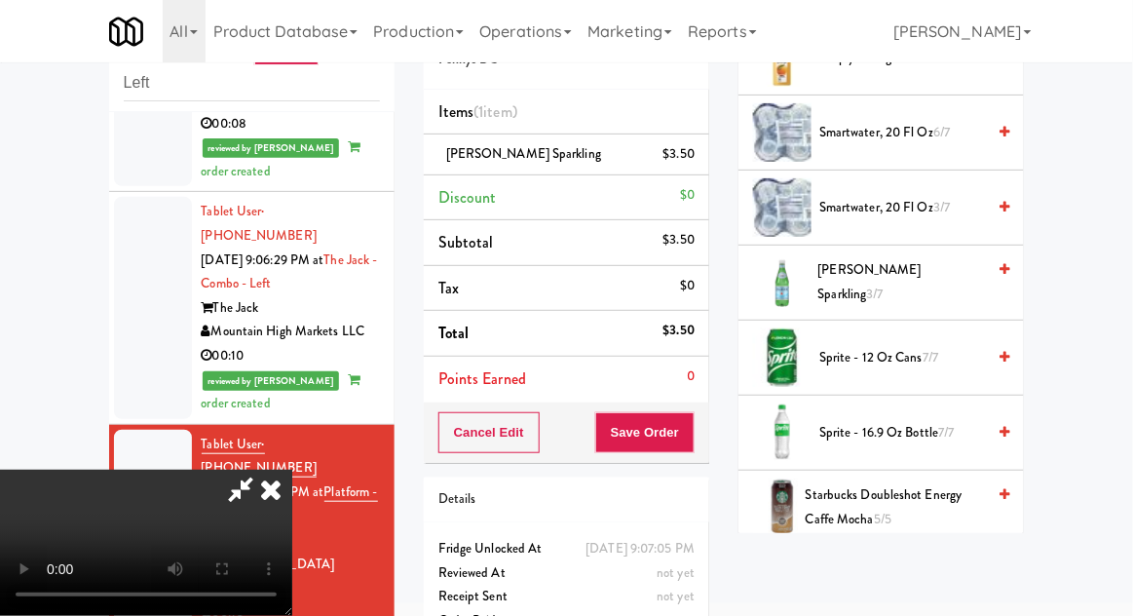
click at [915, 426] on span "Sprite - 16.9 oz Bottle 7/7" at bounding box center [903, 433] width 166 height 24
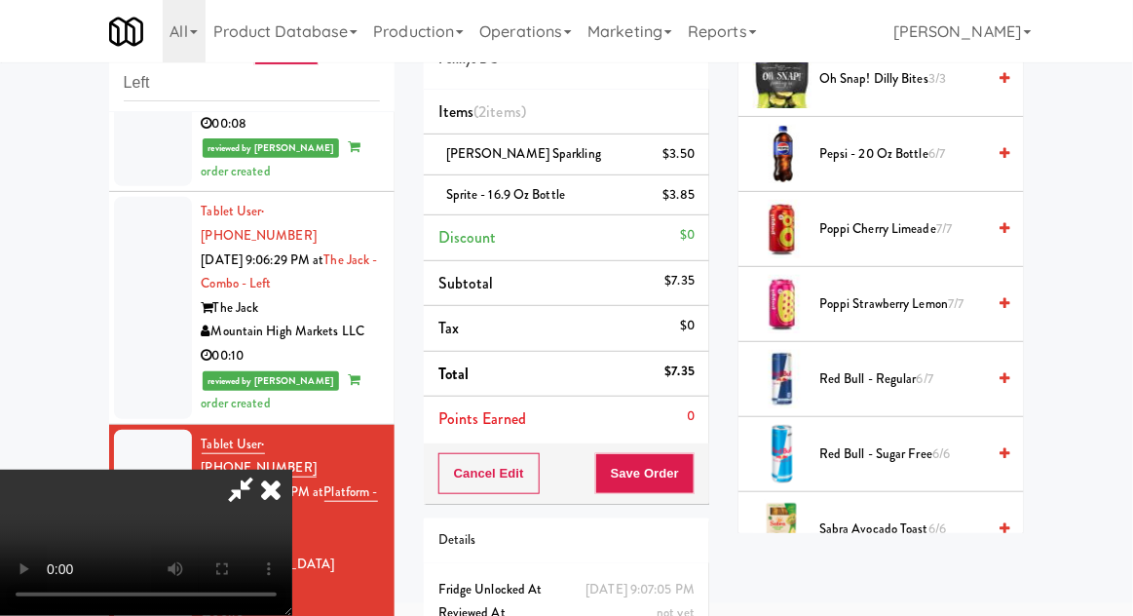
scroll to position [1723, 0]
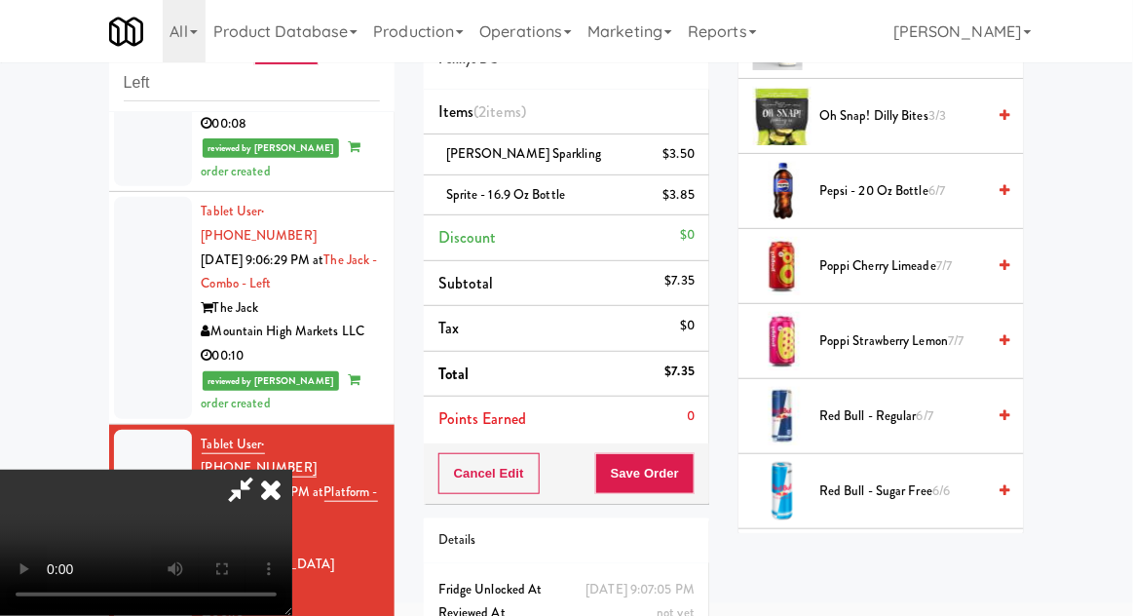
click at [930, 412] on span "6/7" at bounding box center [925, 415] width 17 height 19
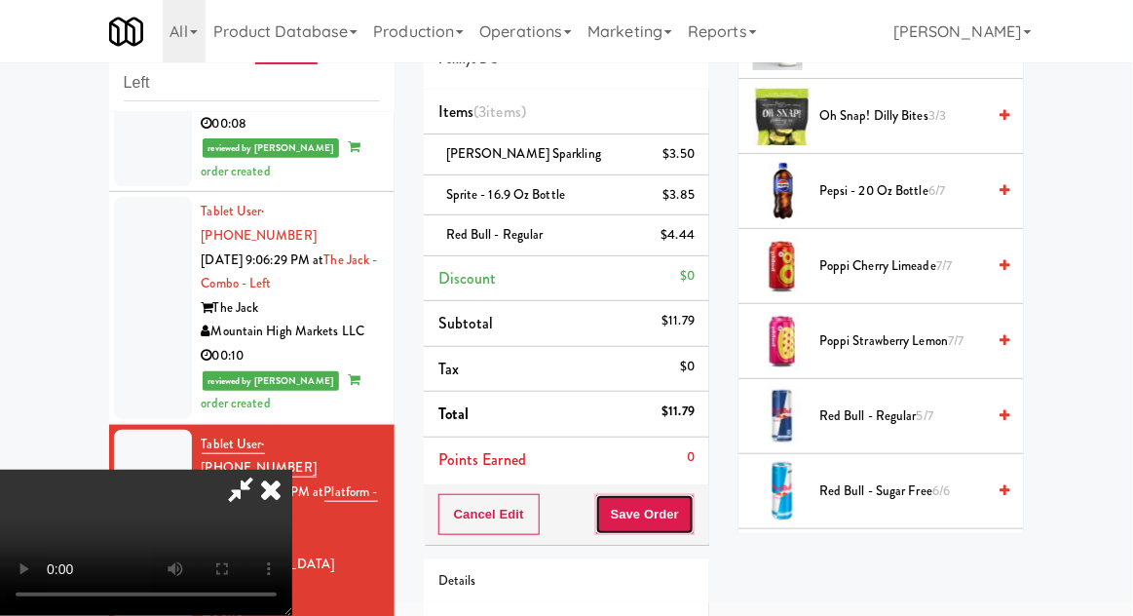
click at [692, 518] on button "Save Order" at bounding box center [644, 514] width 99 height 41
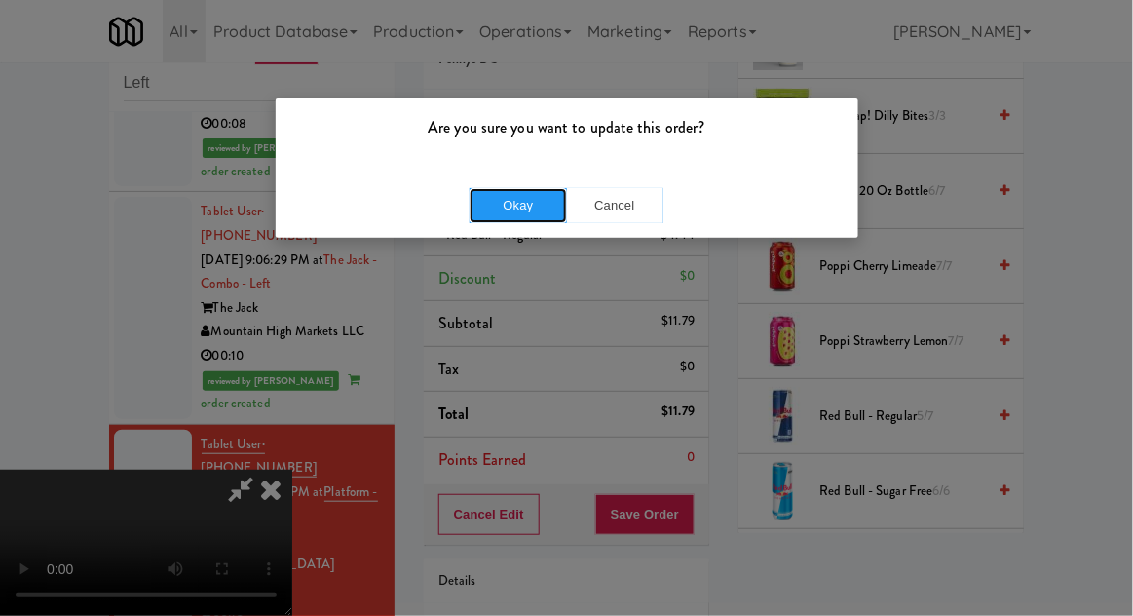
click at [474, 199] on button "Okay" at bounding box center [518, 205] width 97 height 35
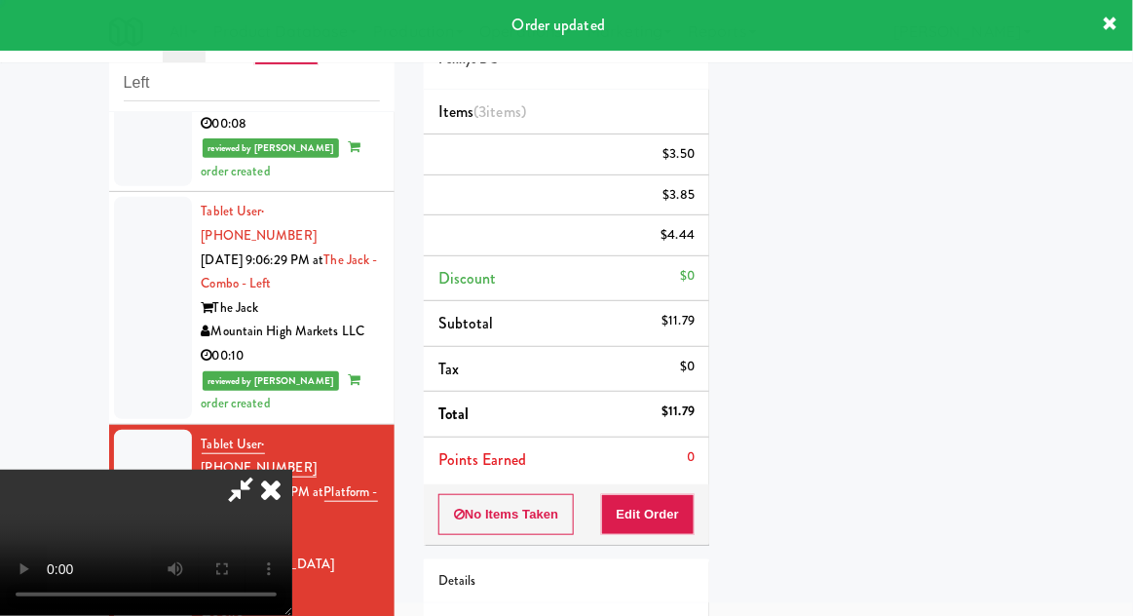
scroll to position [192, 0]
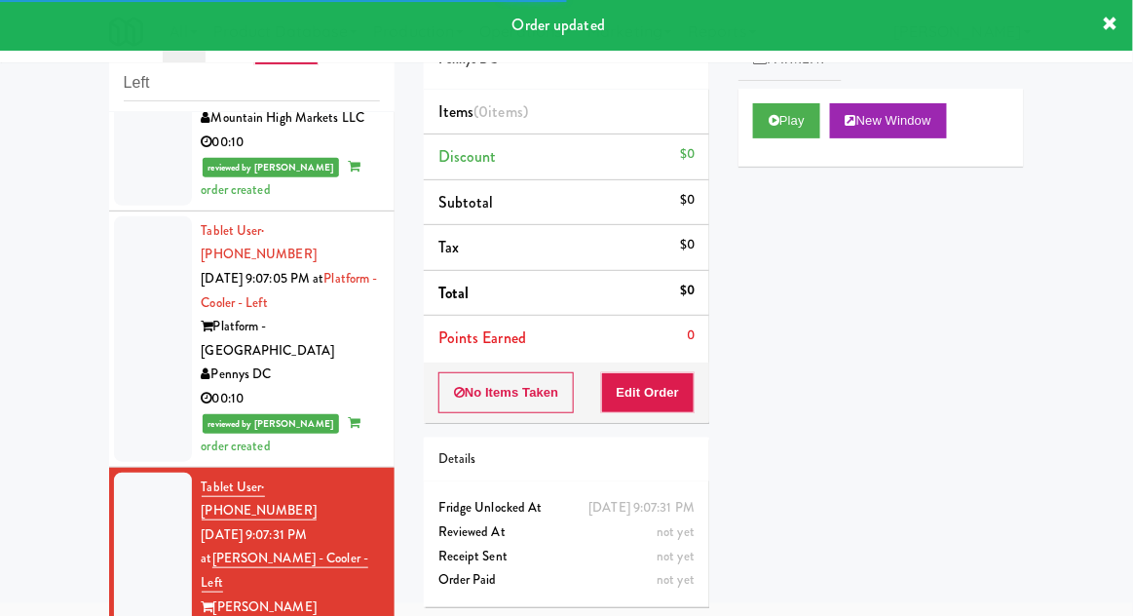
scroll to position [2168, 0]
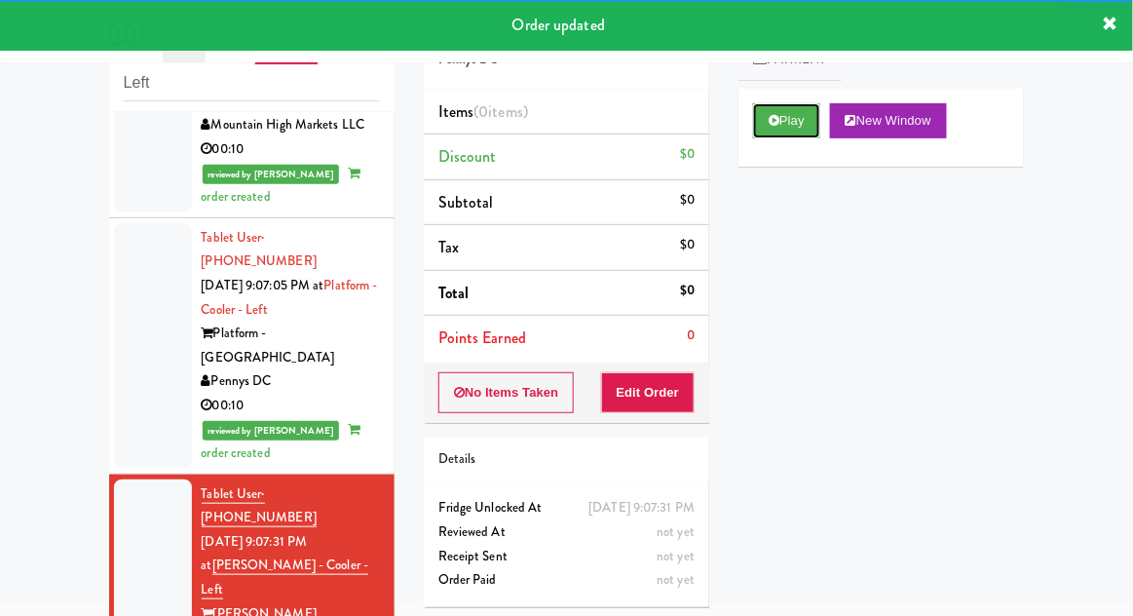
click at [808, 126] on button "Play" at bounding box center [786, 120] width 67 height 35
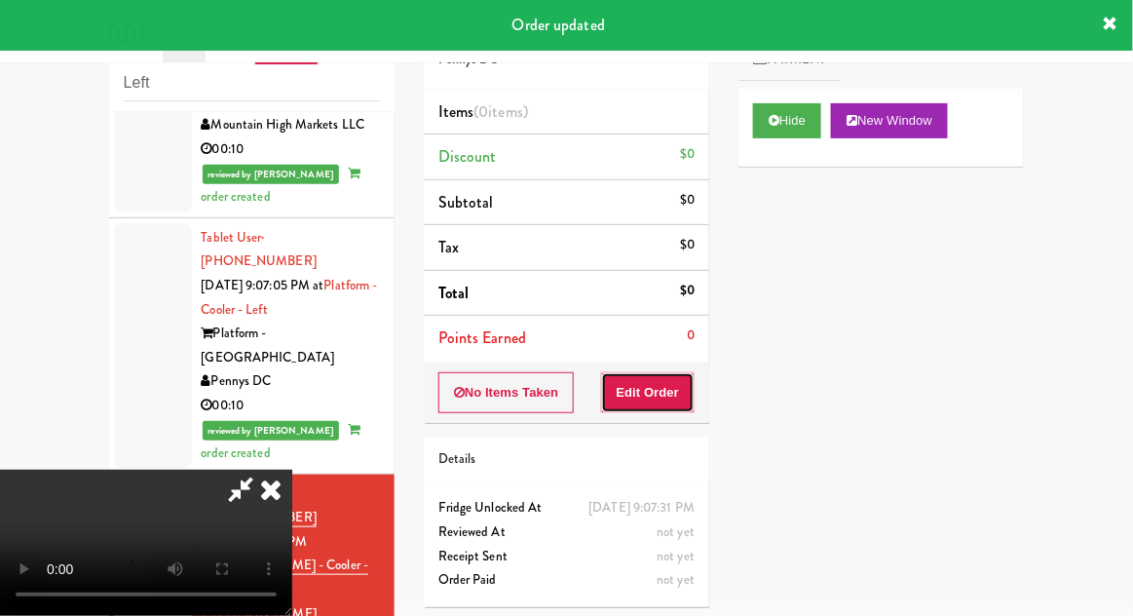
click at [668, 372] on button "Edit Order" at bounding box center [648, 392] width 95 height 41
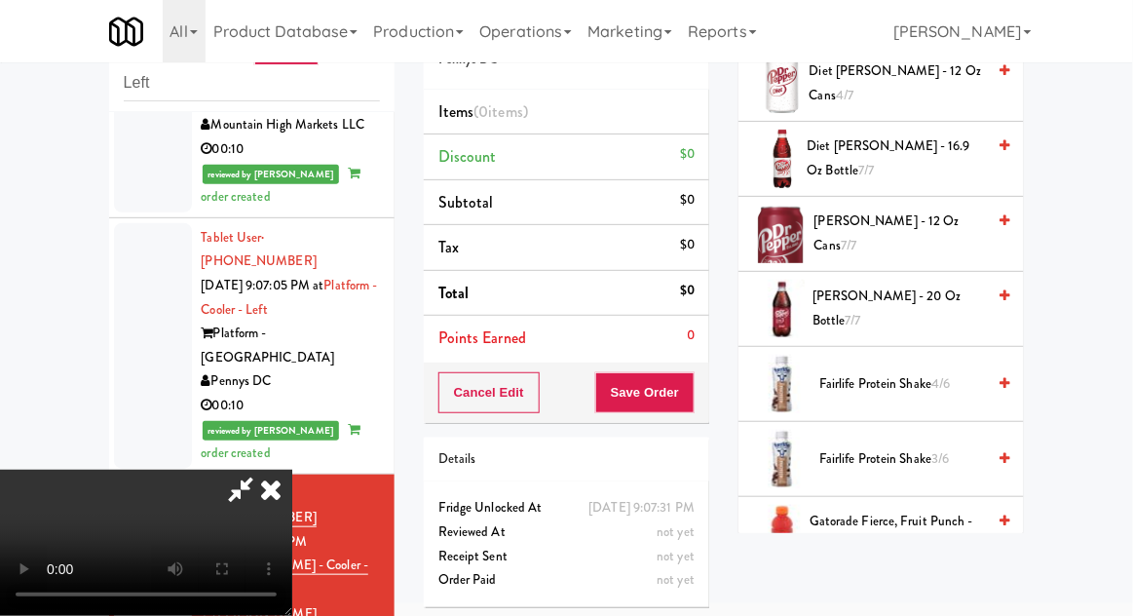
scroll to position [935, 0]
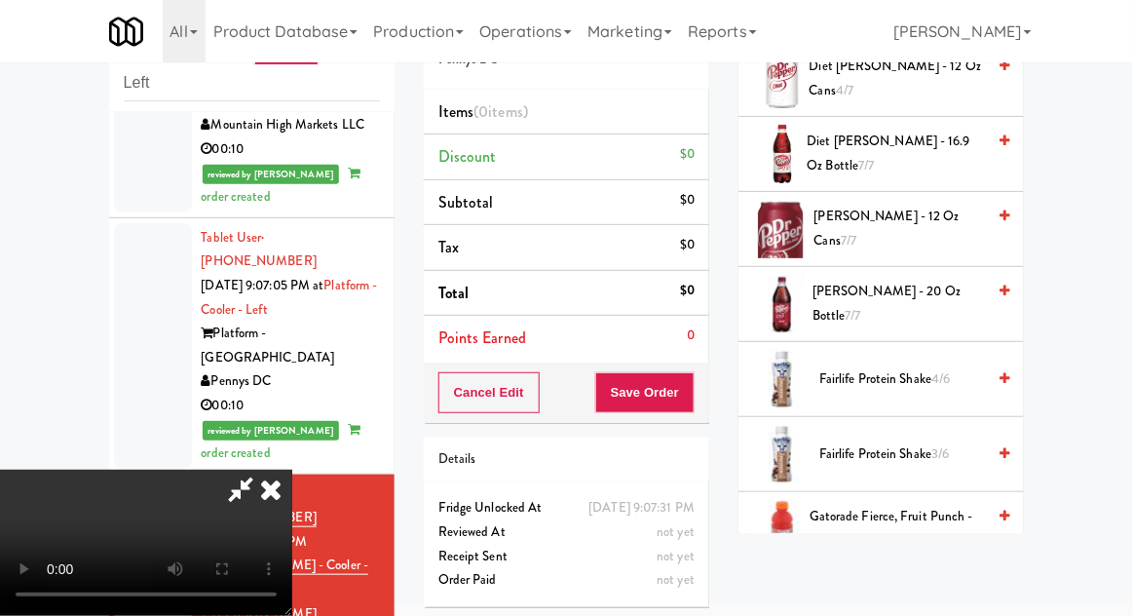
click at [923, 380] on span "Fairlife Protein Shake 4/6" at bounding box center [903, 379] width 166 height 24
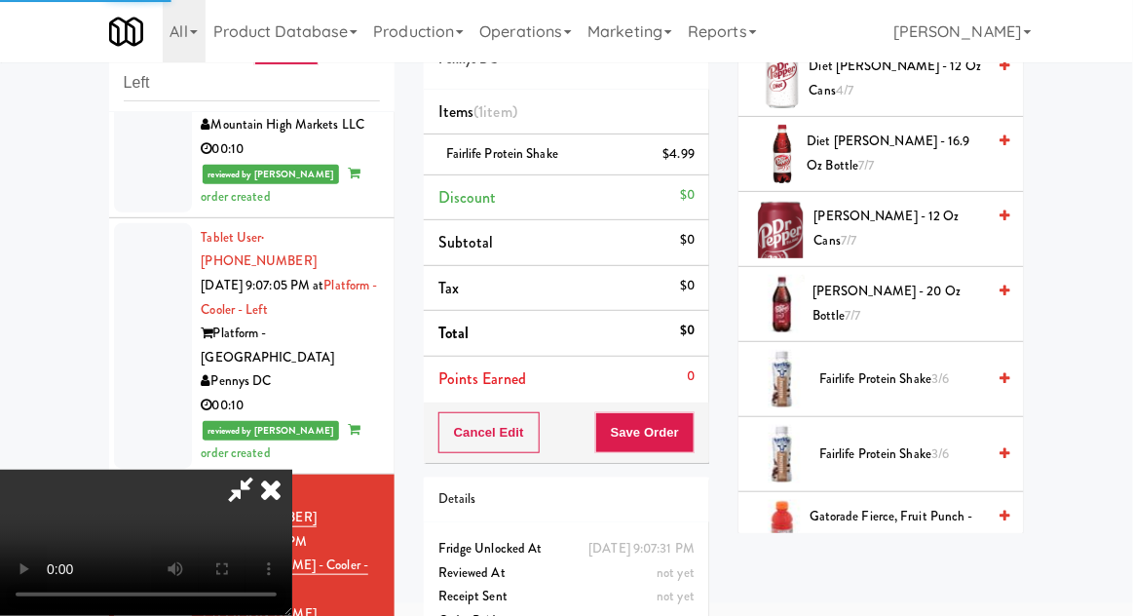
scroll to position [71, 0]
click at [692, 439] on button "Save Order" at bounding box center [644, 432] width 99 height 41
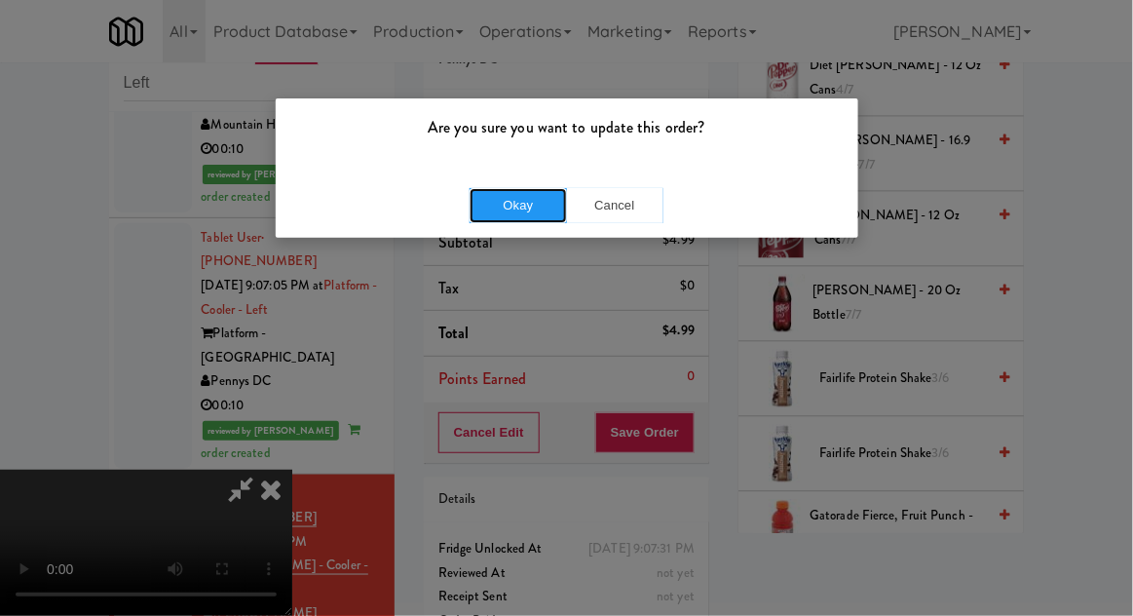
click at [480, 194] on button "Okay" at bounding box center [518, 205] width 97 height 35
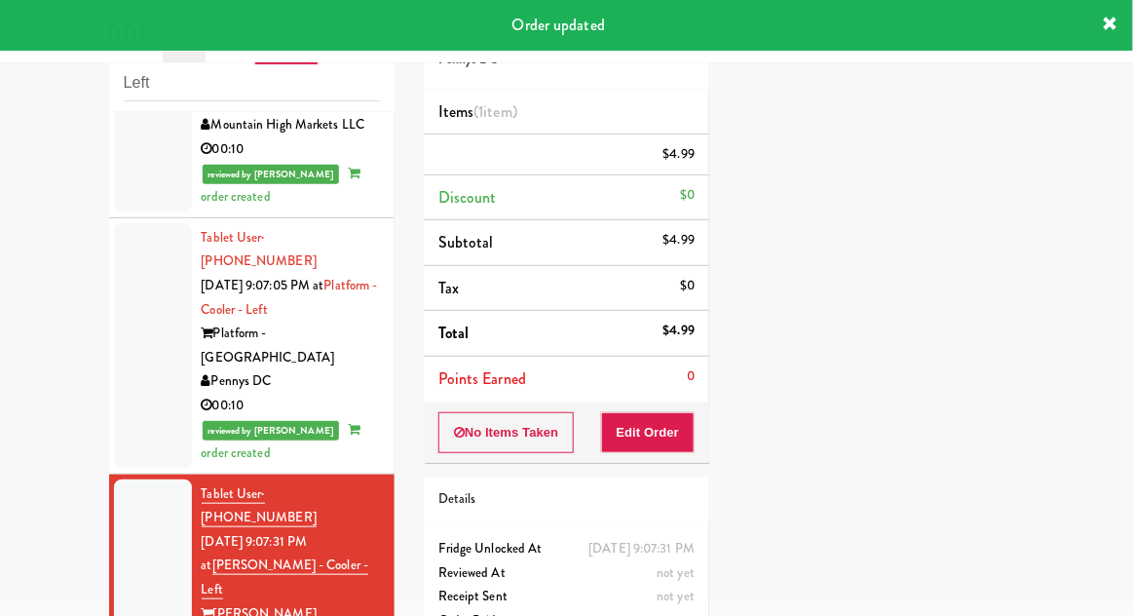
scroll to position [0, 0]
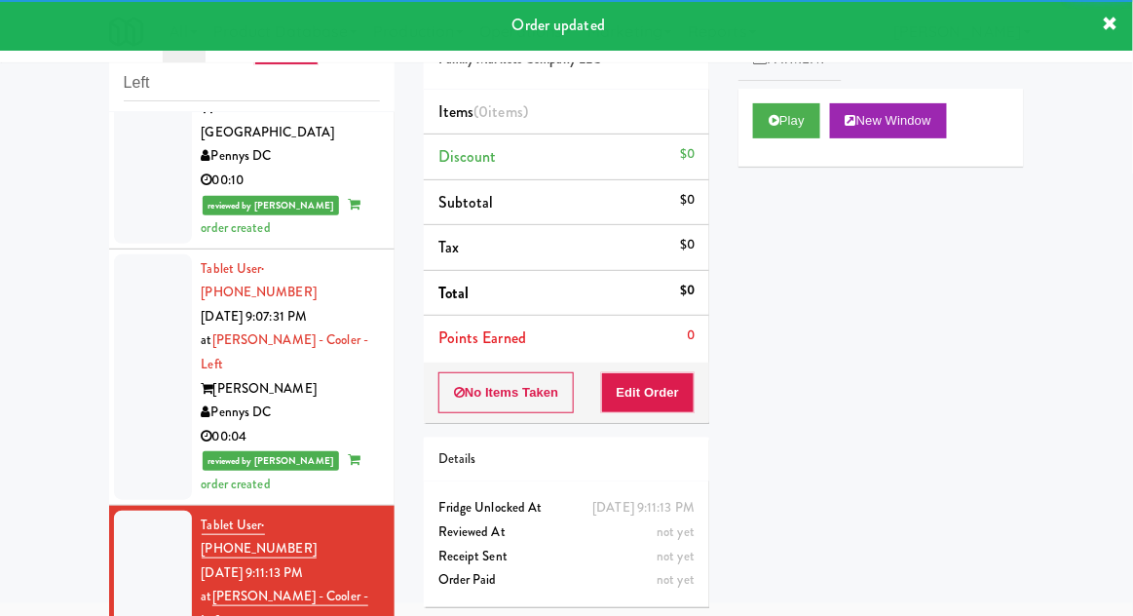
scroll to position [2394, 0]
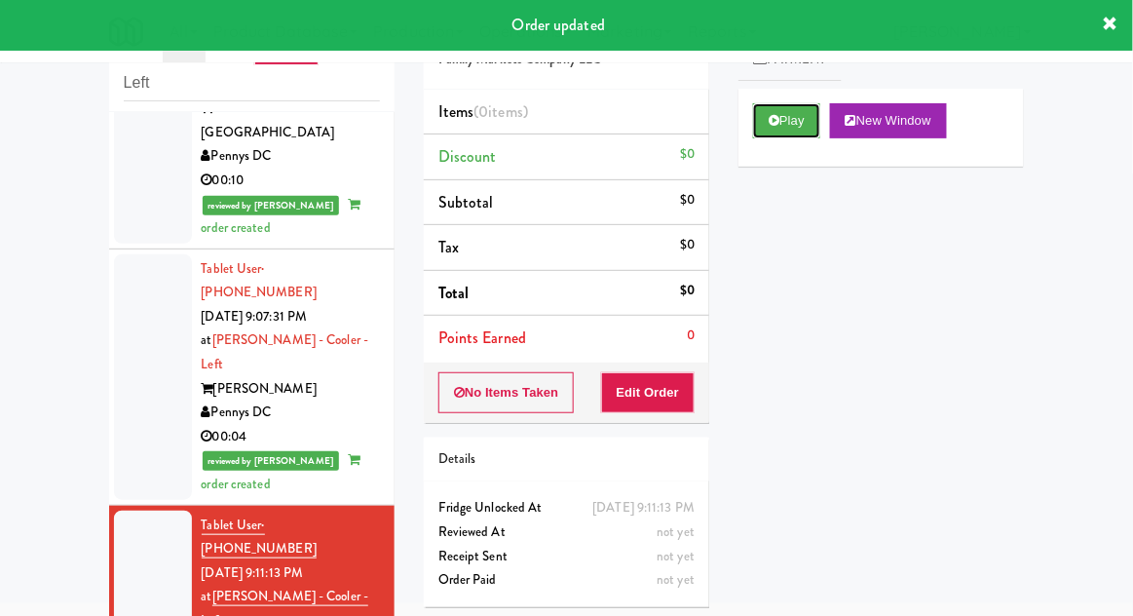
click at [799, 119] on button "Play" at bounding box center [786, 120] width 67 height 35
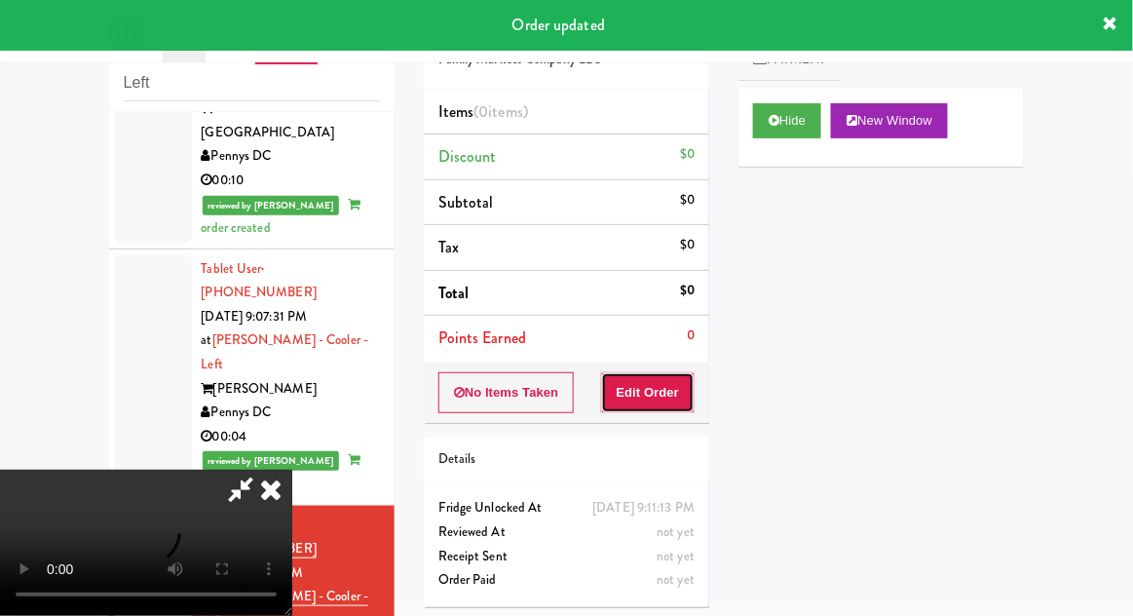
click at [669, 394] on button "Edit Order" at bounding box center [648, 392] width 95 height 41
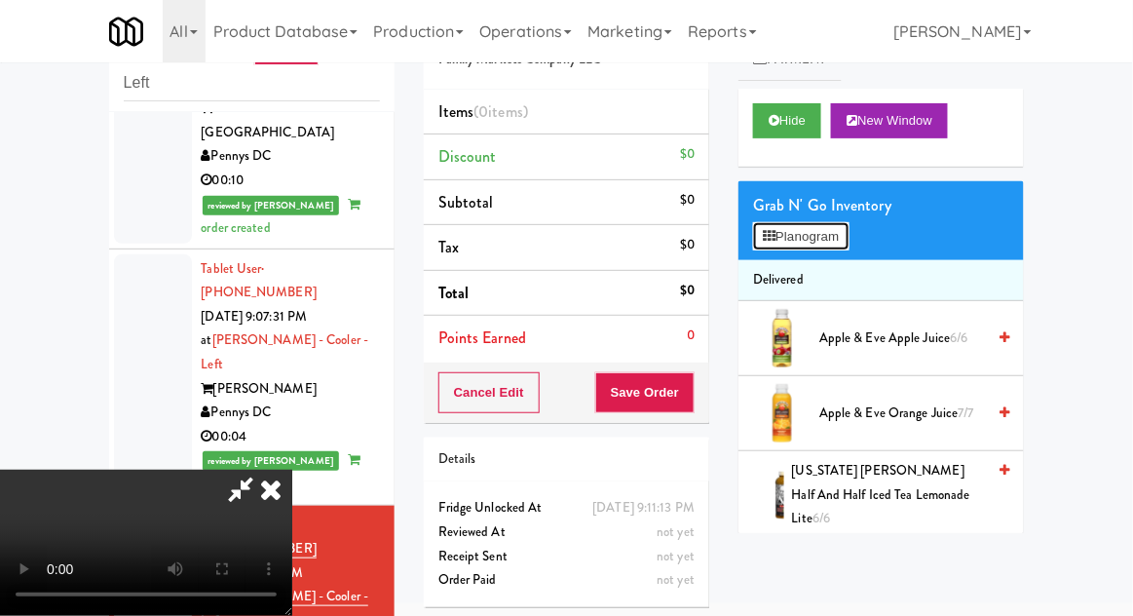
click at [849, 235] on button "Planogram" at bounding box center [801, 236] width 96 height 29
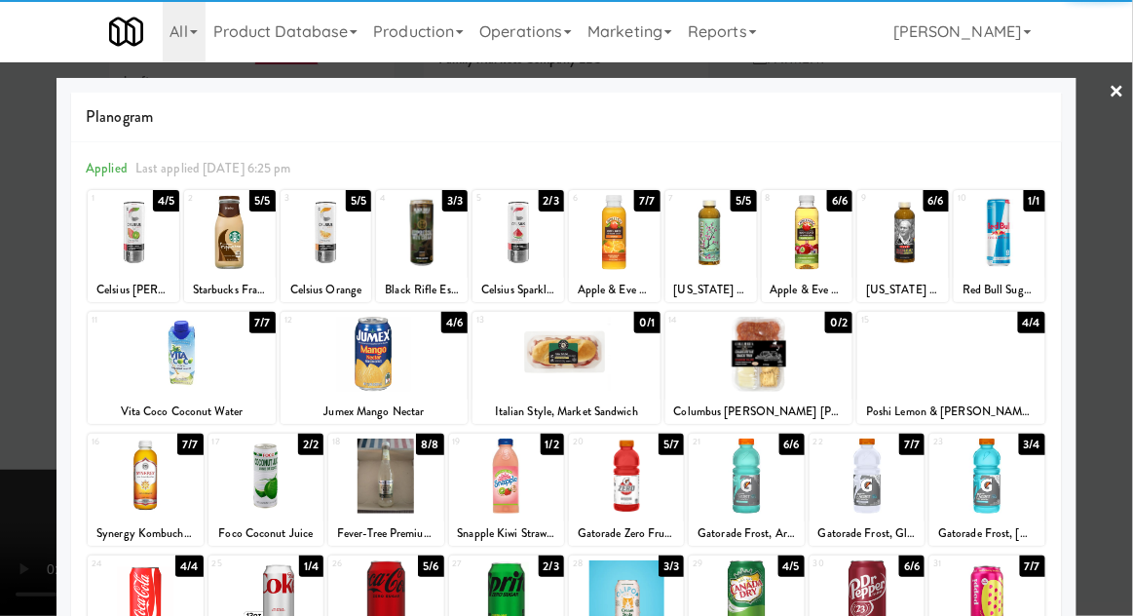
click at [257, 590] on div at bounding box center [266, 597] width 115 height 75
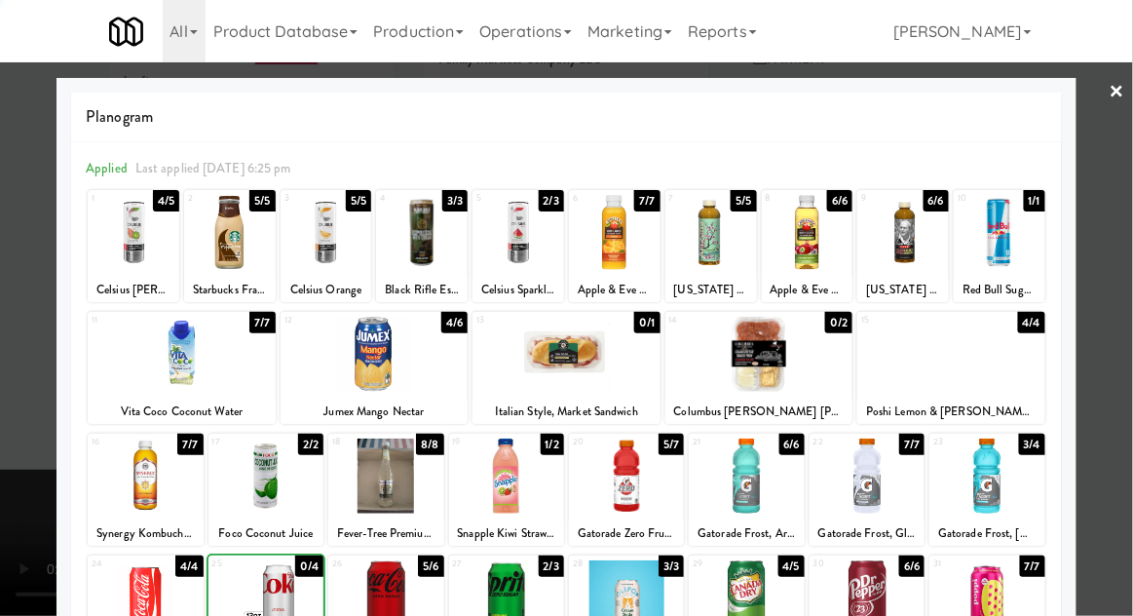
click at [1113, 447] on div at bounding box center [566, 308] width 1133 height 616
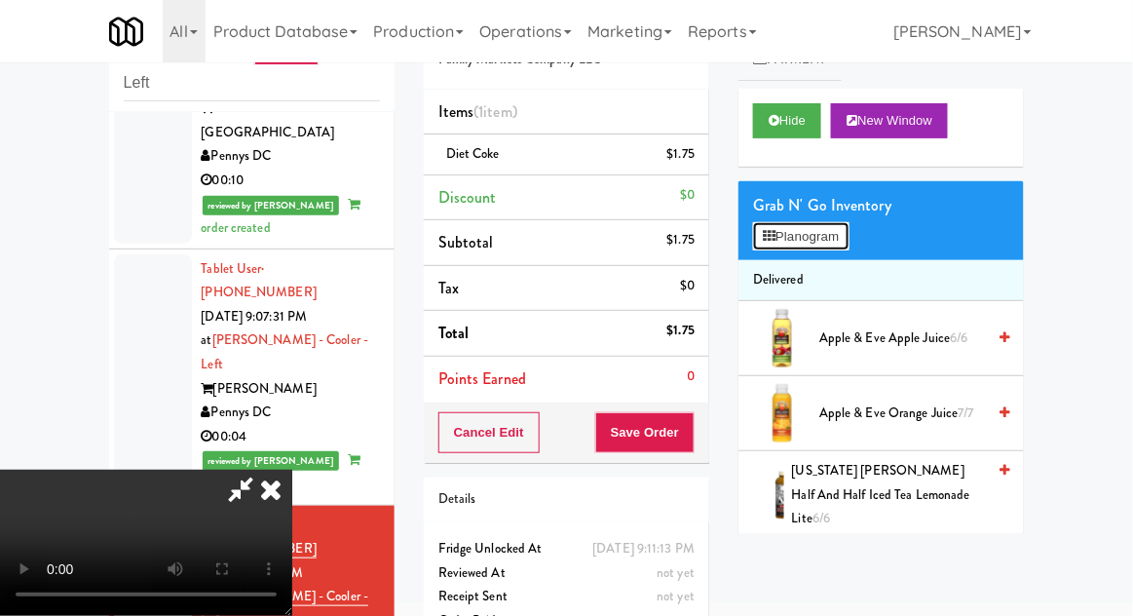
click at [834, 228] on button "Planogram" at bounding box center [801, 236] width 96 height 29
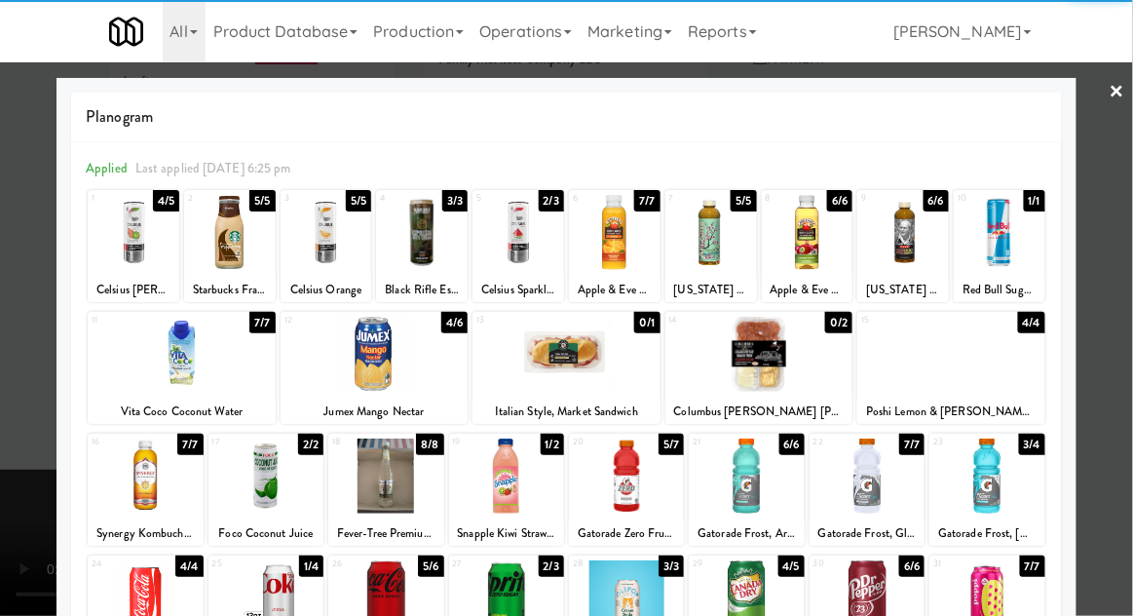
click at [920, 246] on div at bounding box center [904, 232] width 92 height 75
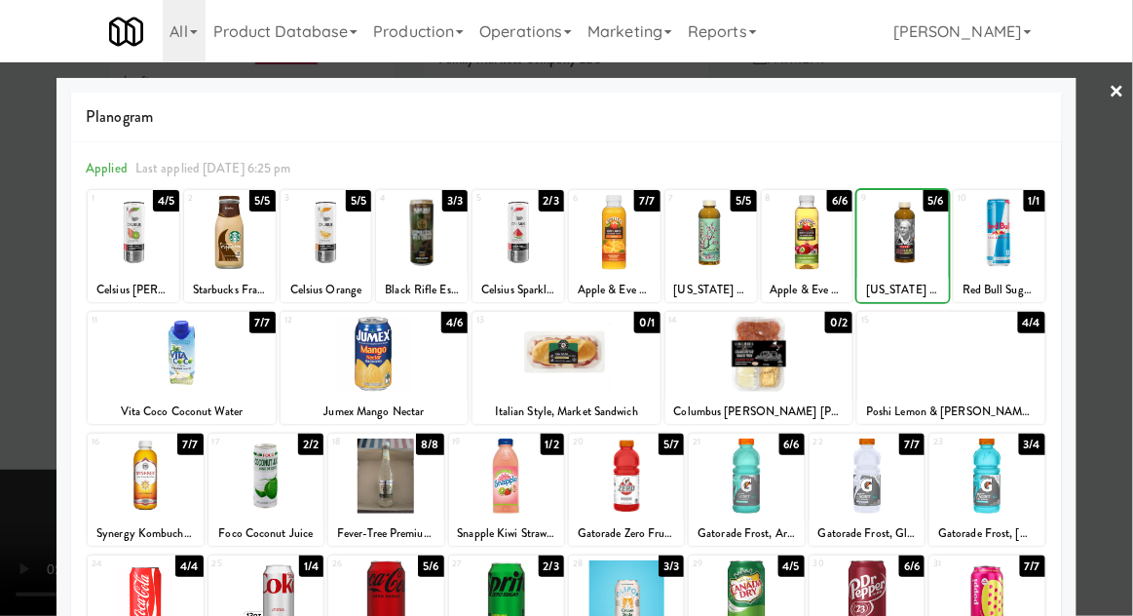
click at [1121, 249] on div at bounding box center [566, 308] width 1133 height 616
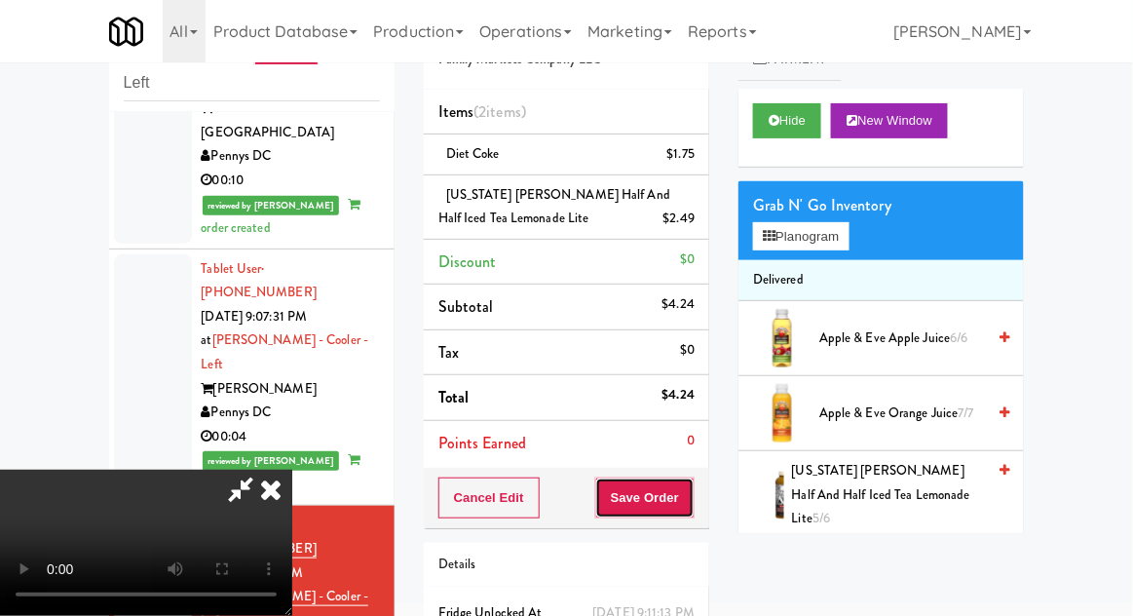
click at [691, 505] on button "Save Order" at bounding box center [644, 498] width 99 height 41
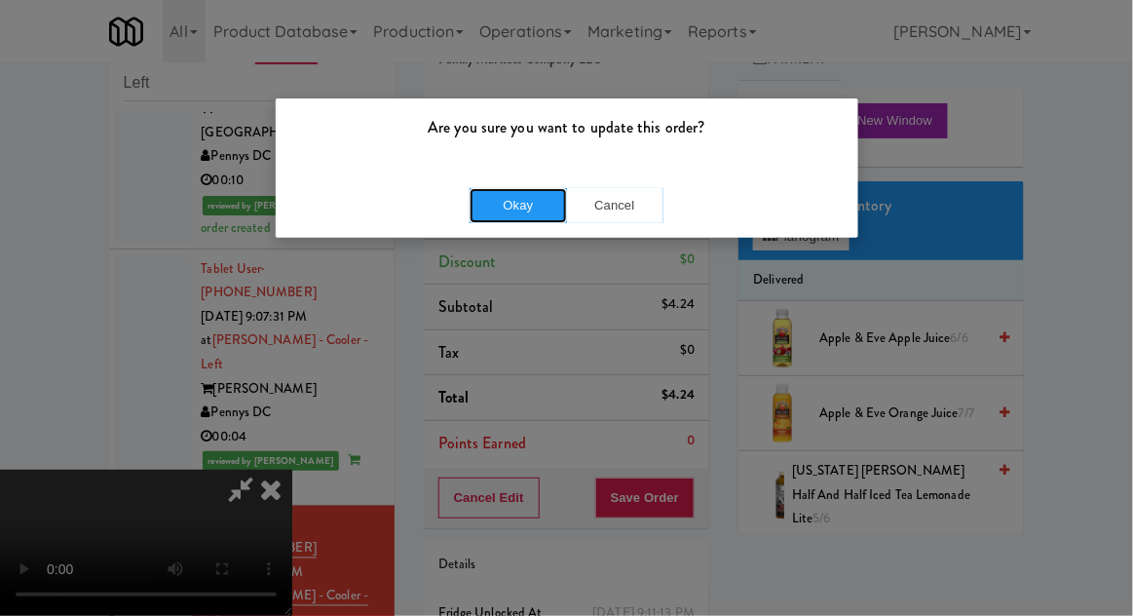
click at [476, 197] on button "Okay" at bounding box center [518, 205] width 97 height 35
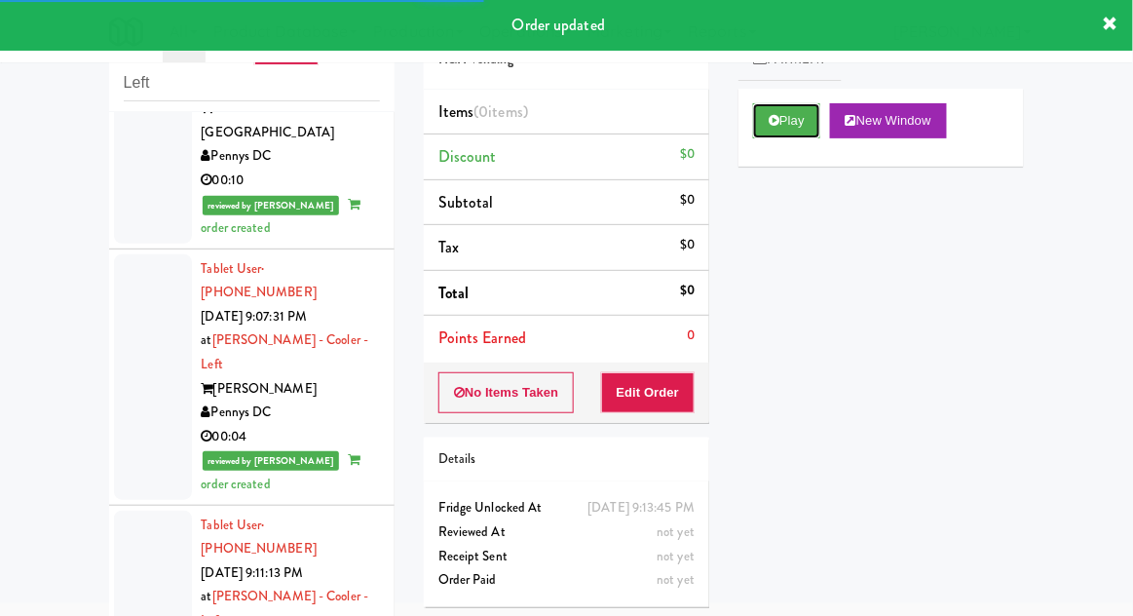
click at [792, 134] on button "Play" at bounding box center [786, 120] width 67 height 35
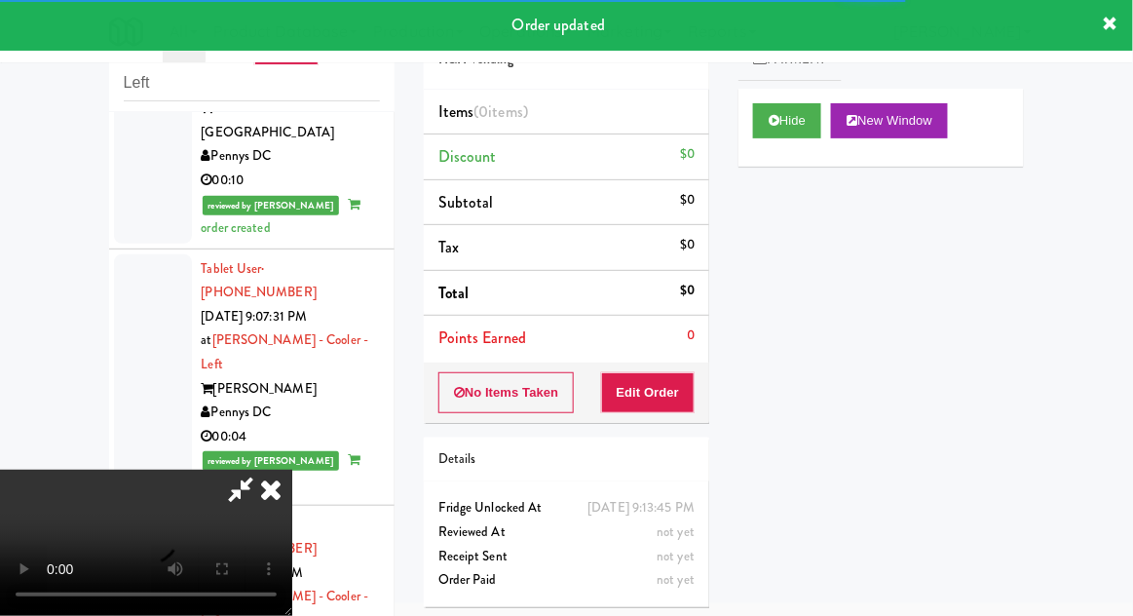
click at [668, 396] on button "Edit Order" at bounding box center [648, 392] width 95 height 41
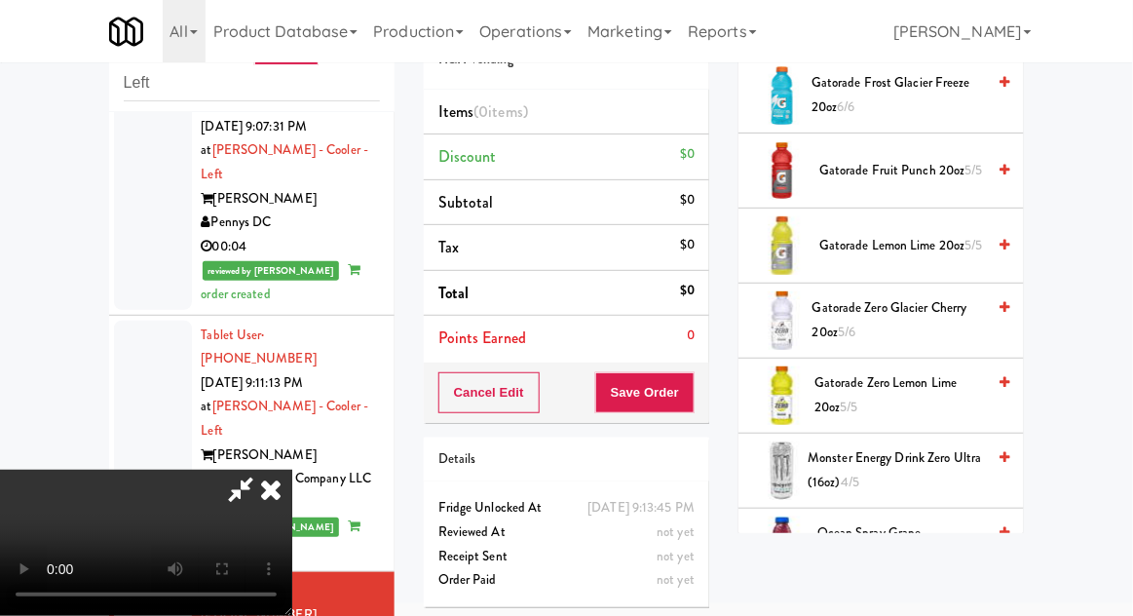
scroll to position [1273, 0]
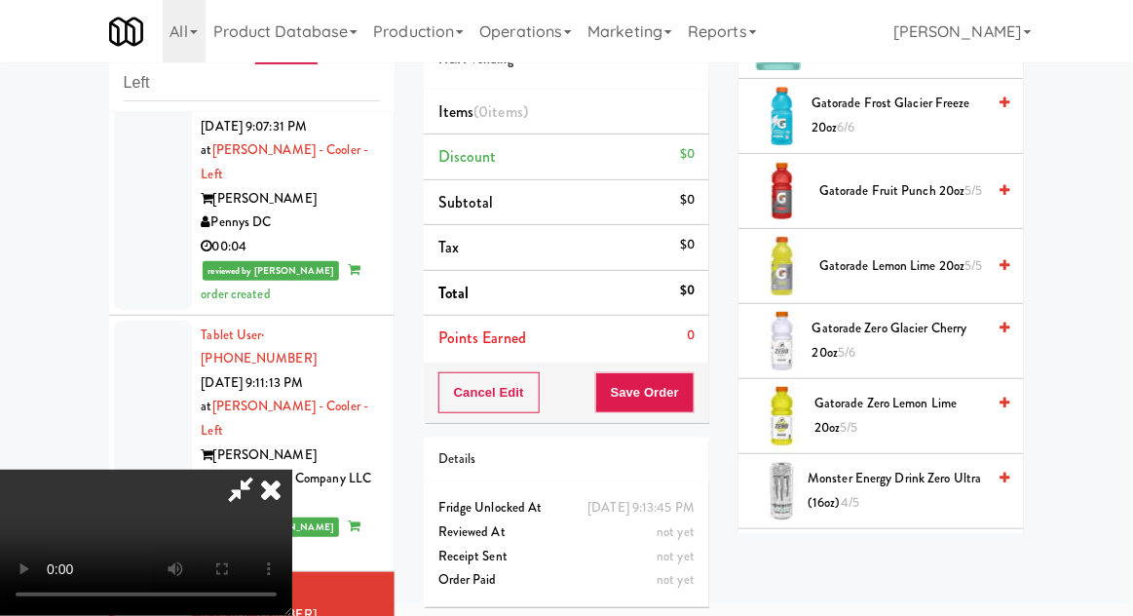
click at [914, 485] on span "Monster Energy Drink Zero Ultra (16oz) 4/5" at bounding box center [896, 491] width 177 height 48
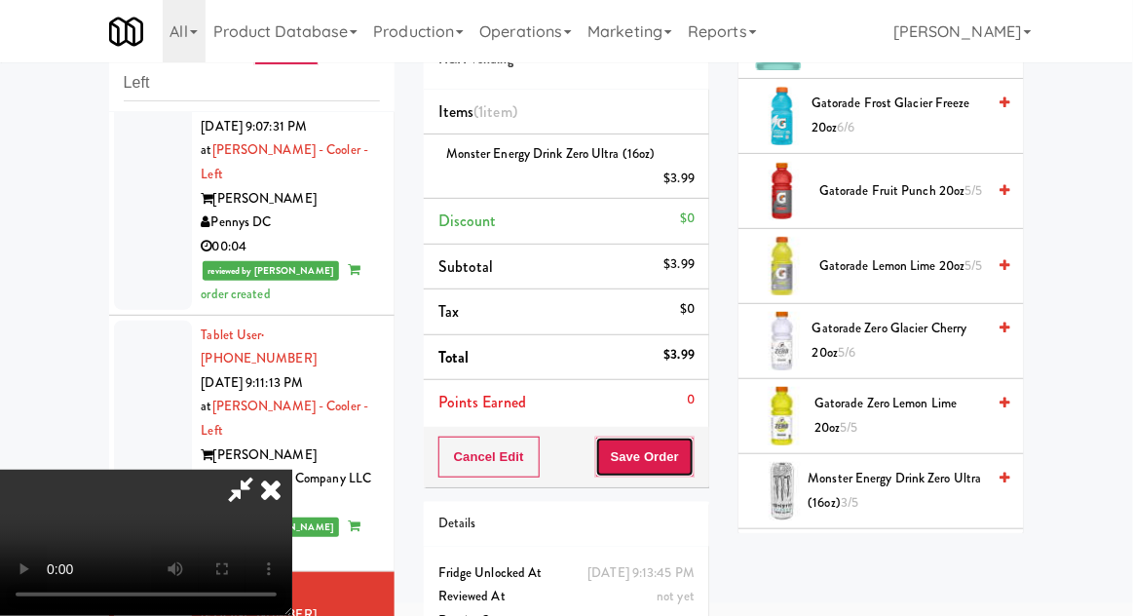
click at [691, 466] on button "Save Order" at bounding box center [644, 457] width 99 height 41
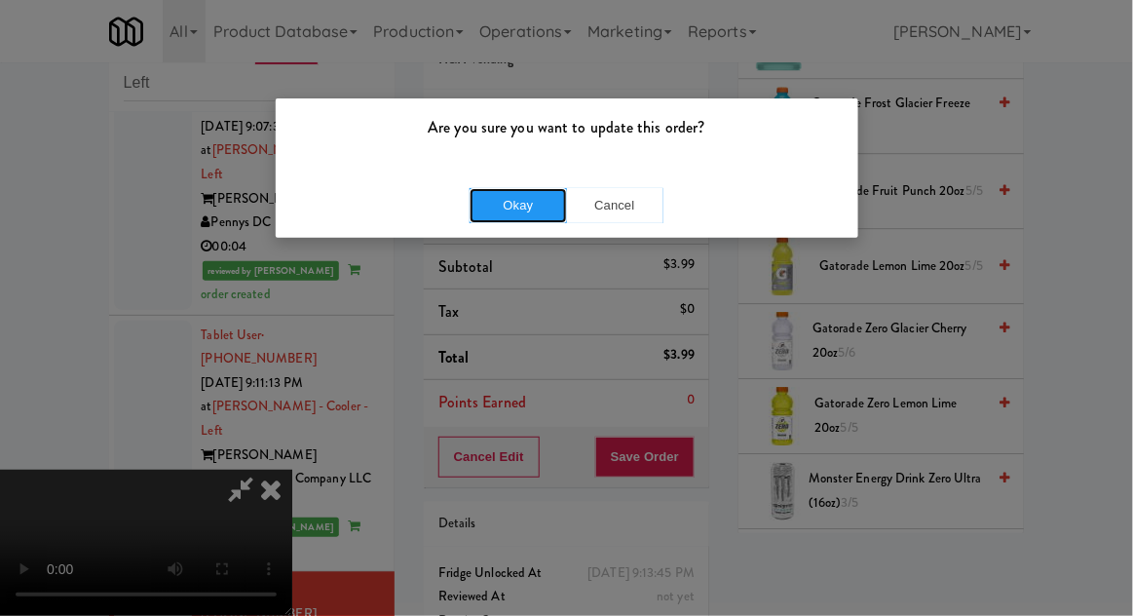
click at [504, 210] on button "Okay" at bounding box center [518, 205] width 97 height 35
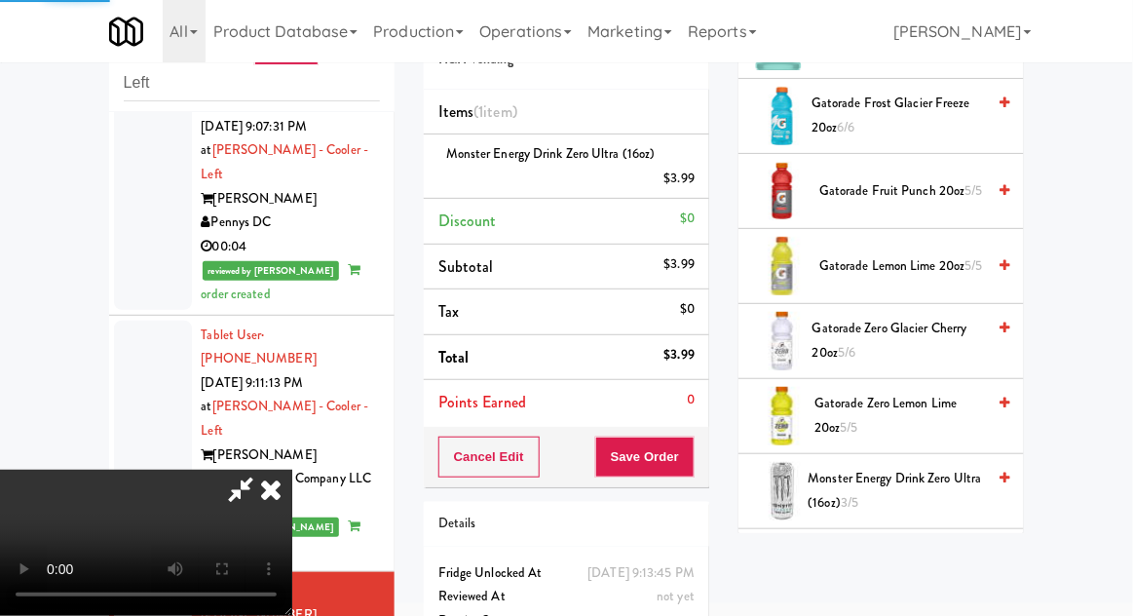
scroll to position [192, 0]
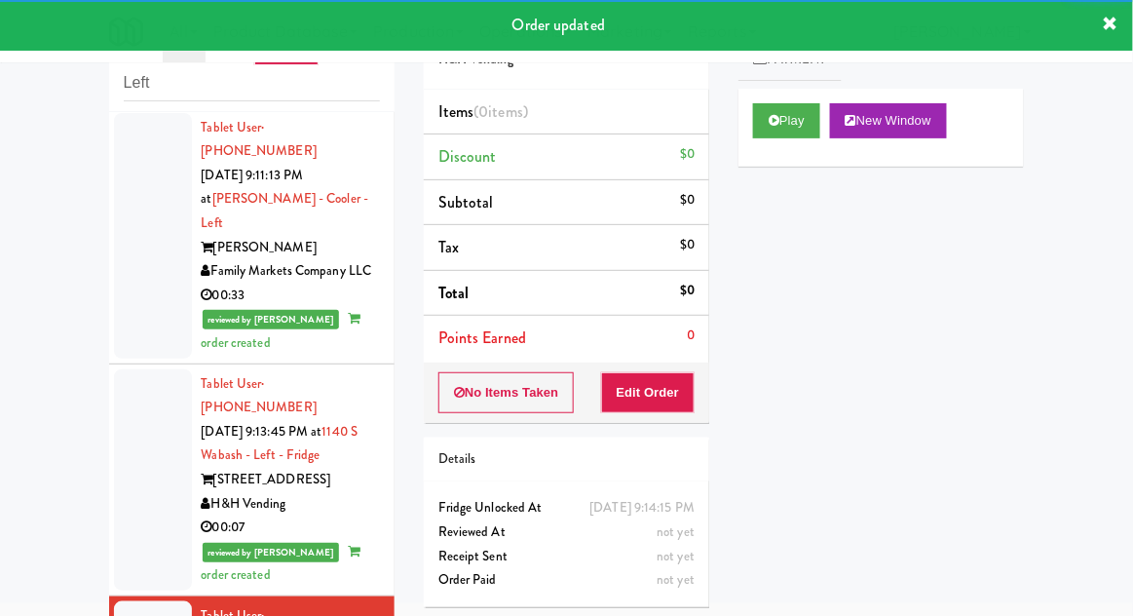
scroll to position [2808, 0]
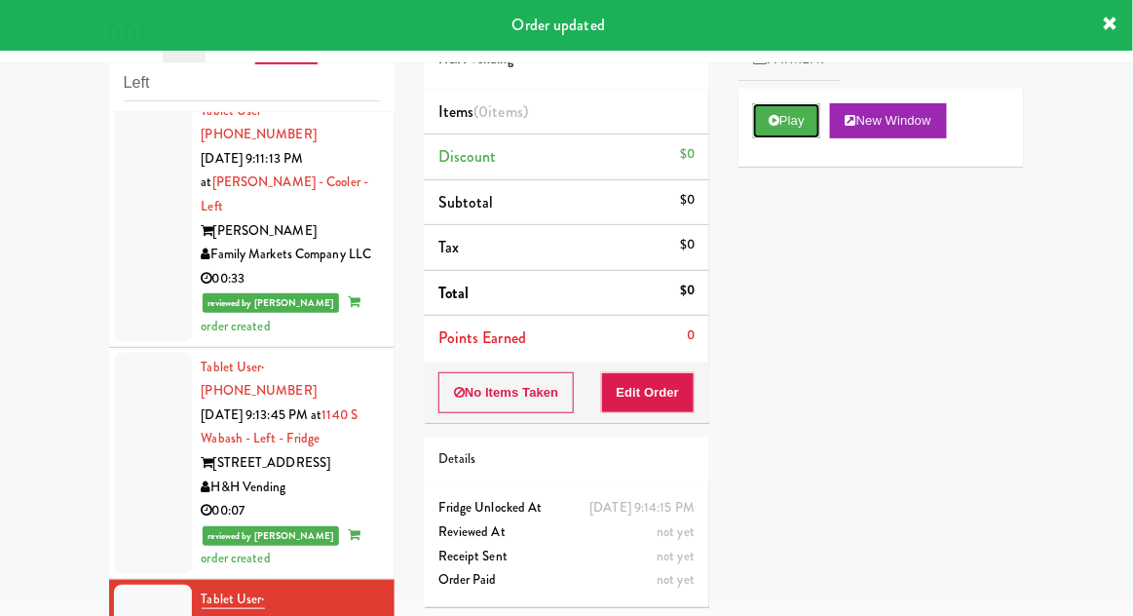
click at [804, 133] on button "Play" at bounding box center [786, 120] width 67 height 35
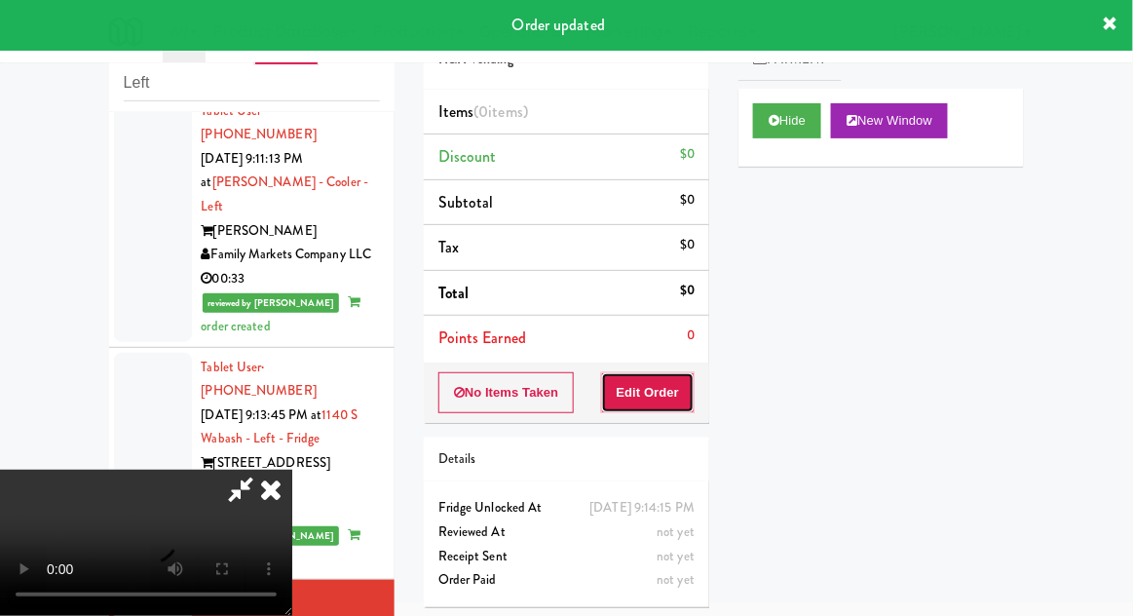
click at [674, 391] on button "Edit Order" at bounding box center [648, 392] width 95 height 41
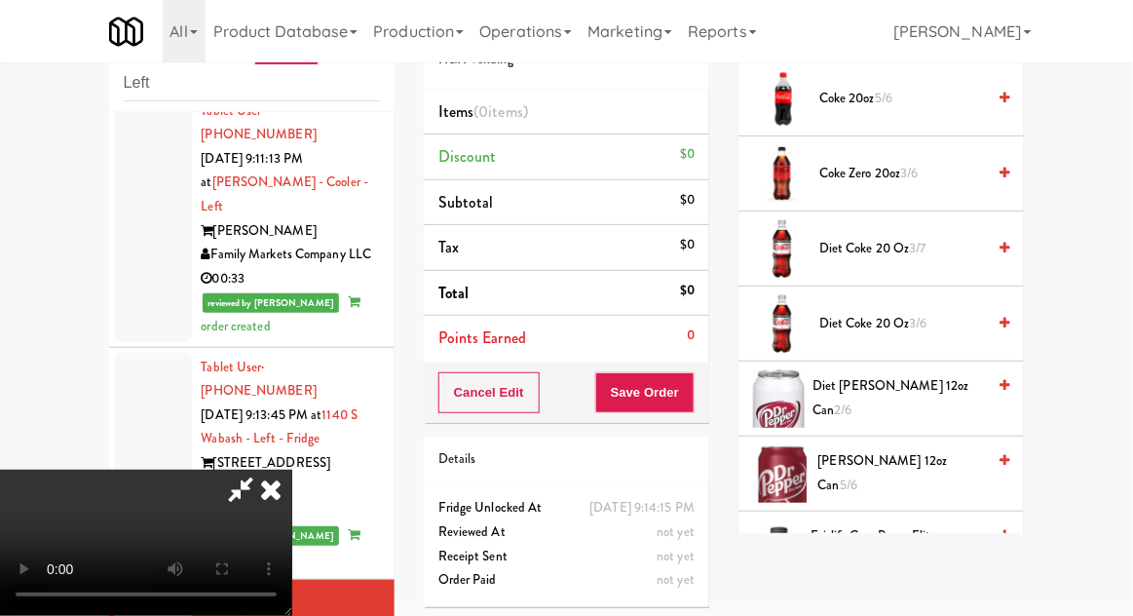
scroll to position [768, 0]
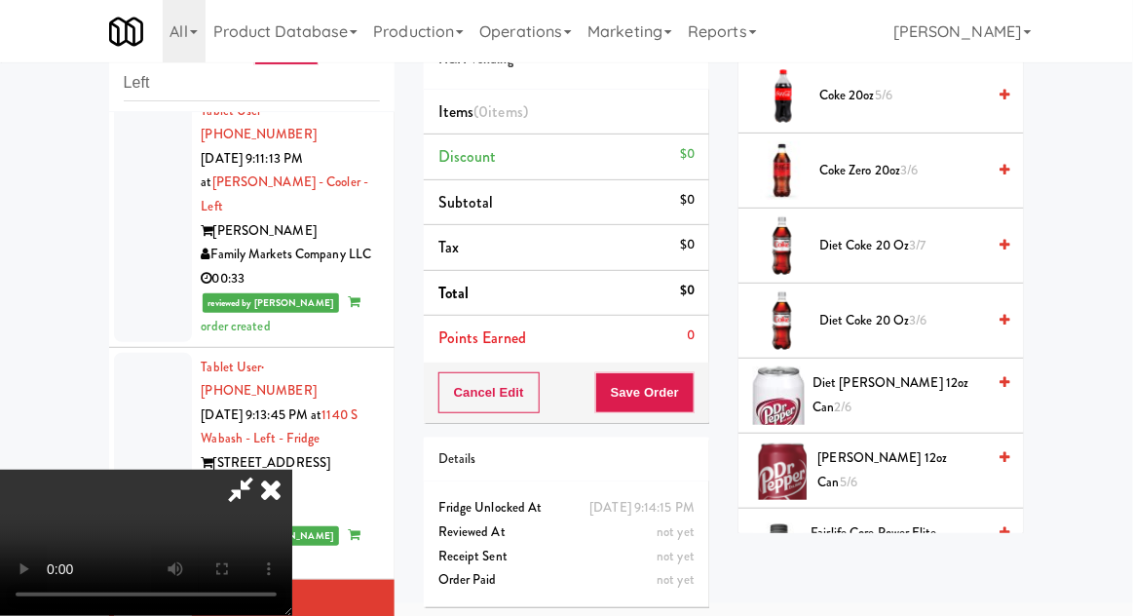
click at [948, 397] on span "Diet [PERSON_NAME] 12oz can 2/6" at bounding box center [899, 395] width 173 height 48
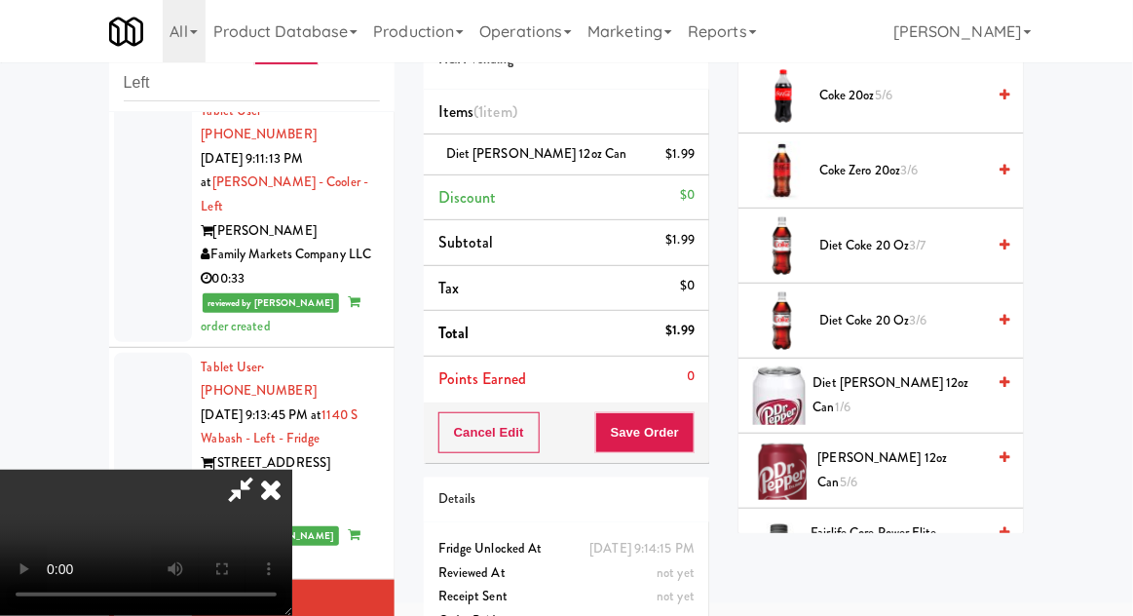
scroll to position [71, 0]
click at [694, 426] on button "Save Order" at bounding box center [644, 432] width 99 height 41
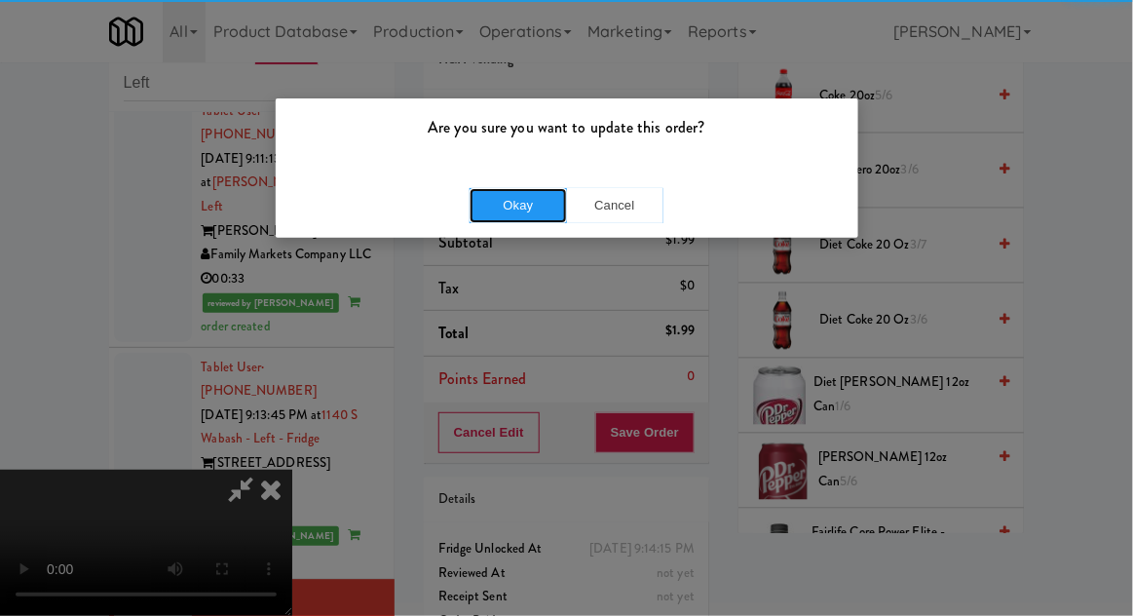
click at [482, 199] on button "Okay" at bounding box center [518, 205] width 97 height 35
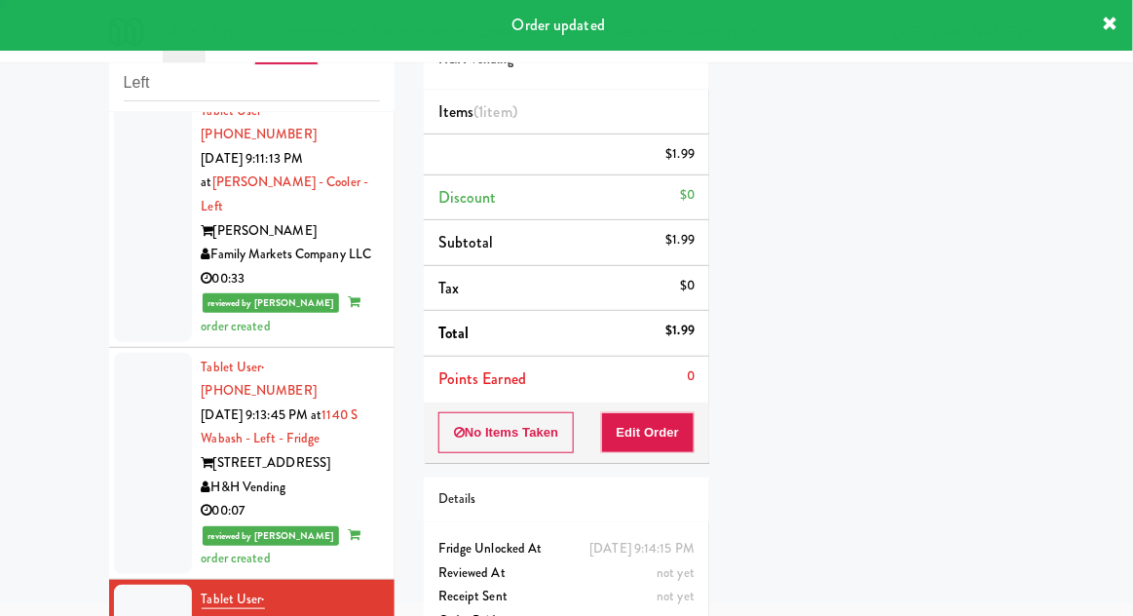
scroll to position [0, 0]
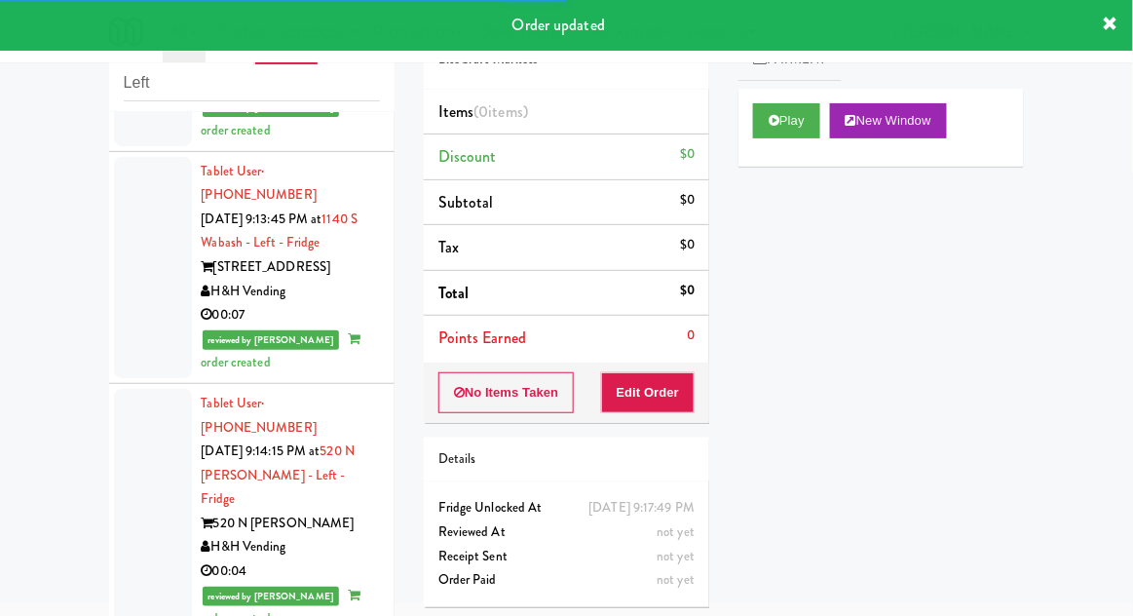
scroll to position [3006, 0]
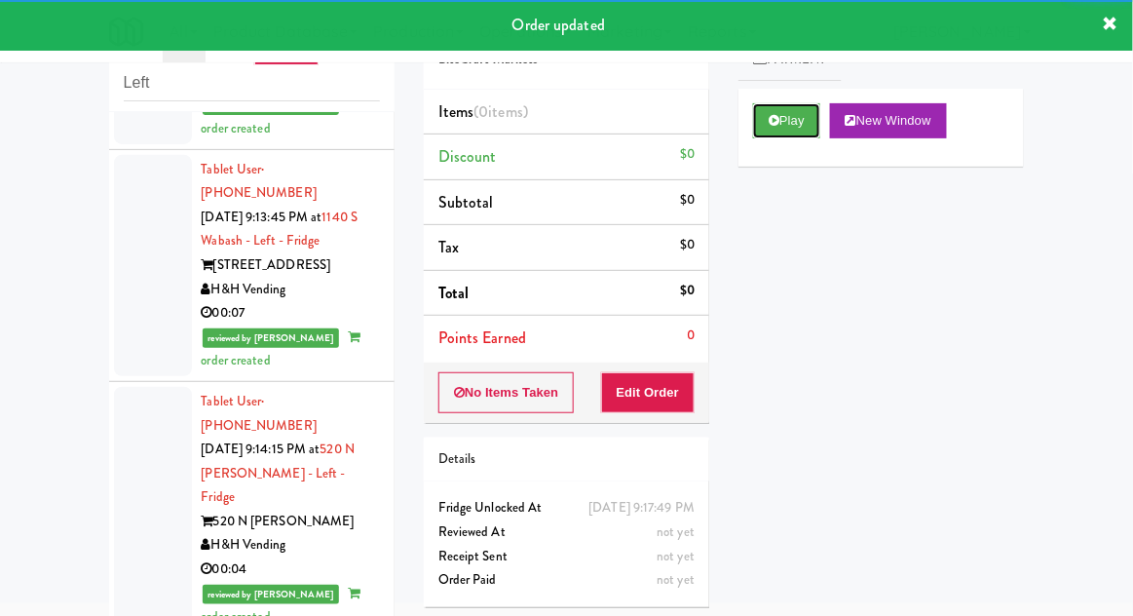
click at [789, 105] on button "Play" at bounding box center [786, 120] width 67 height 35
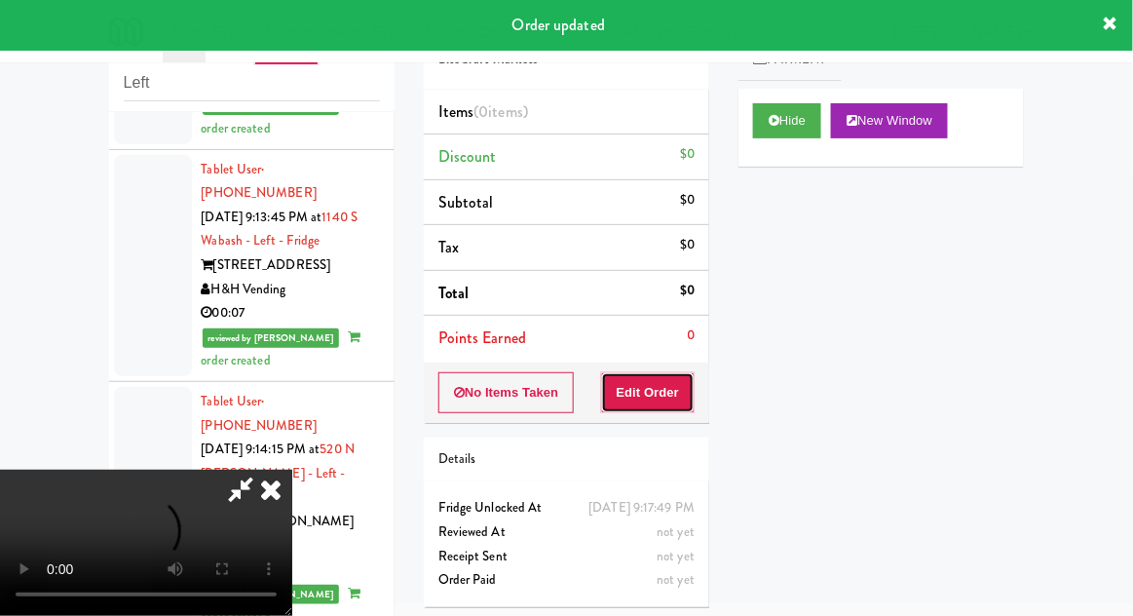
click at [660, 393] on button "Edit Order" at bounding box center [648, 392] width 95 height 41
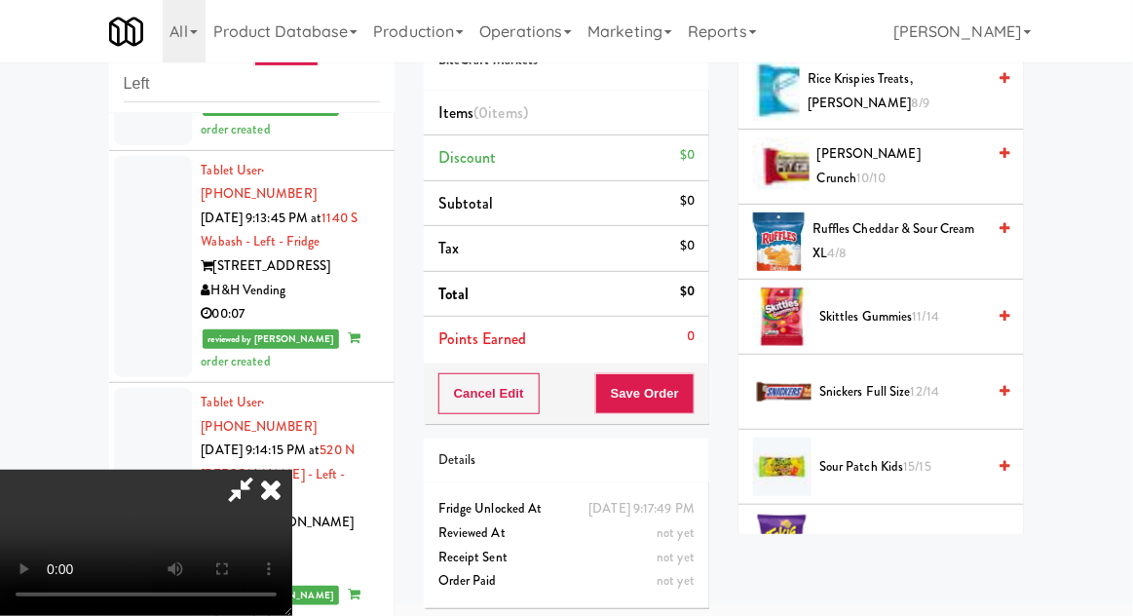
scroll to position [1827, 0]
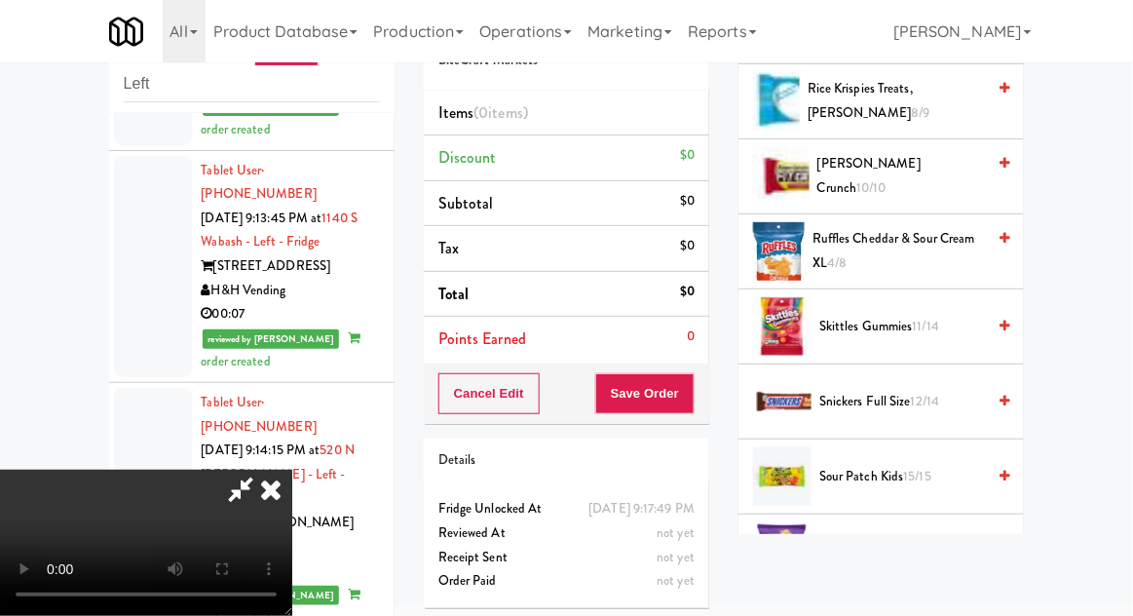
click at [917, 467] on span "15/15" at bounding box center [918, 476] width 28 height 19
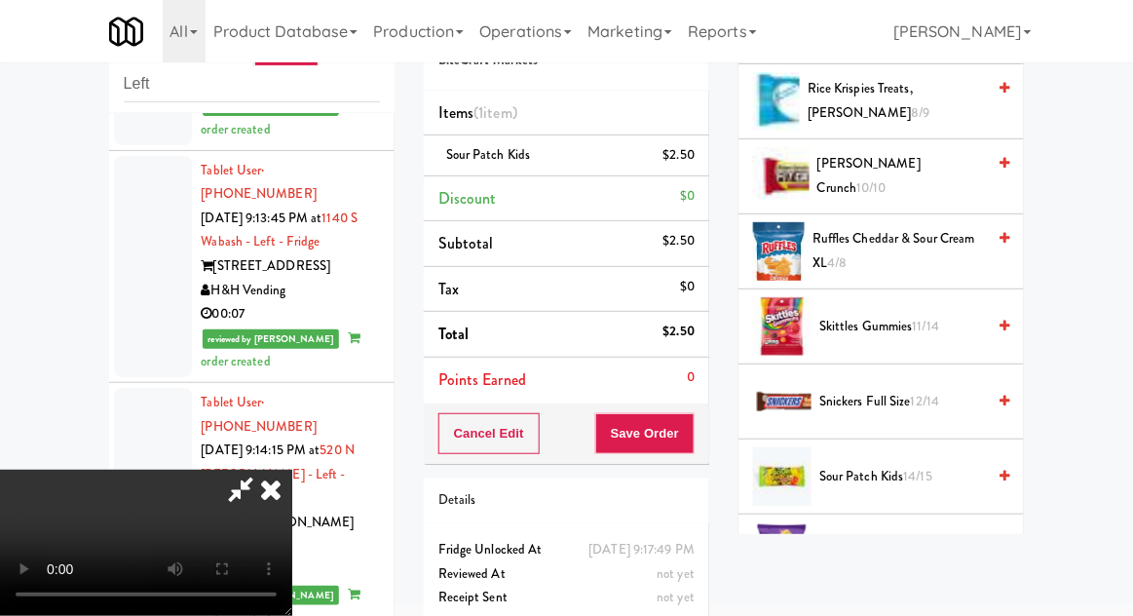
scroll to position [71, 0]
click at [694, 447] on button "Save Order" at bounding box center [644, 433] width 99 height 41
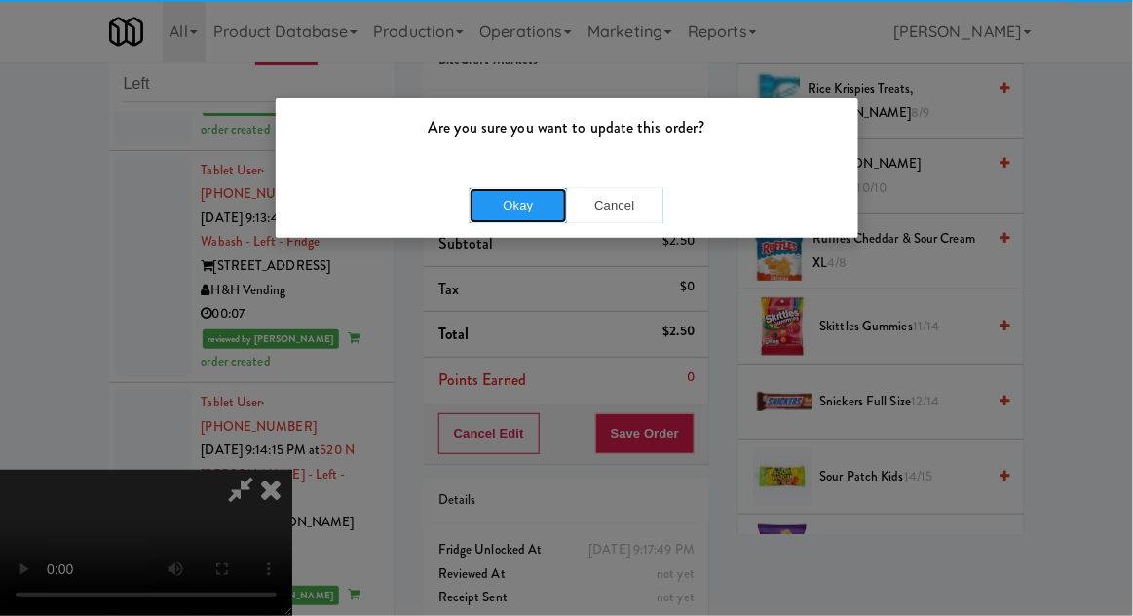
click at [480, 217] on button "Okay" at bounding box center [518, 205] width 97 height 35
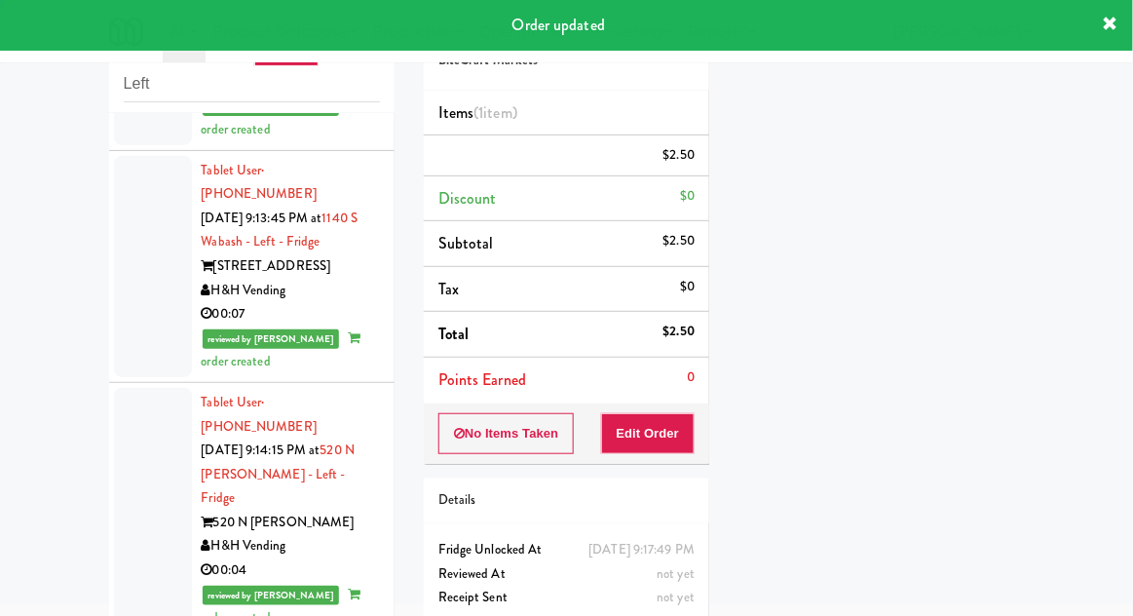
scroll to position [0, 0]
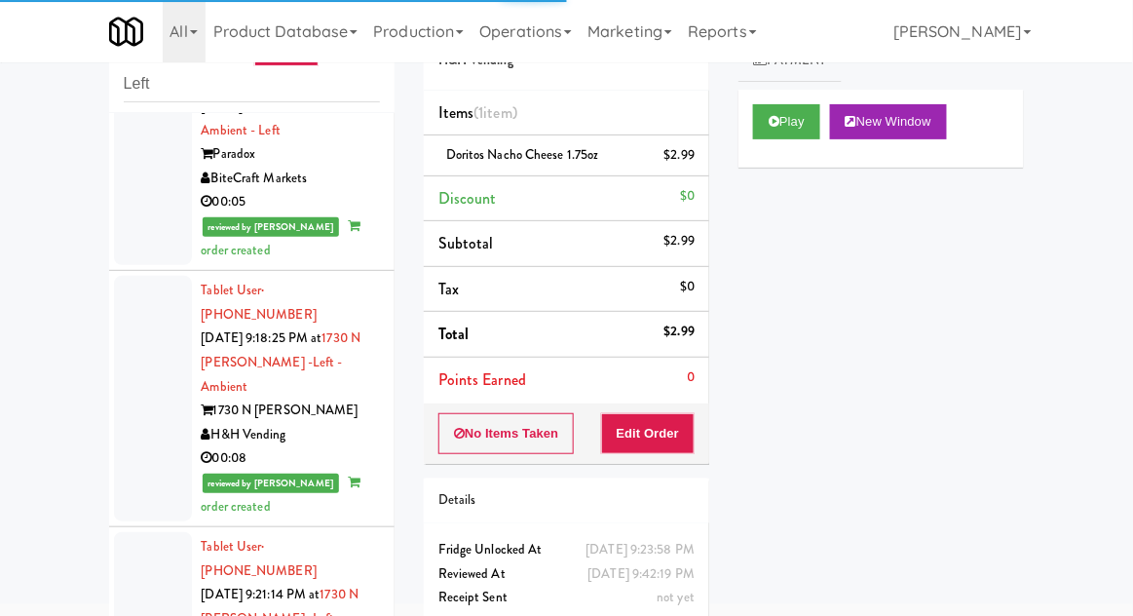
scroll to position [3606, 0]
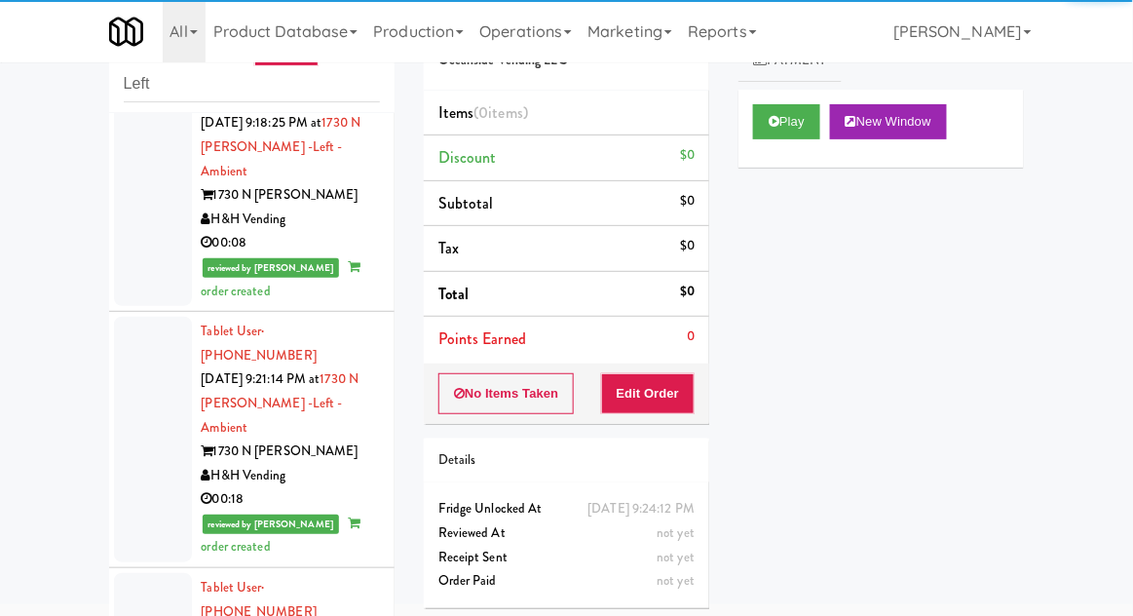
scroll to position [3814, 0]
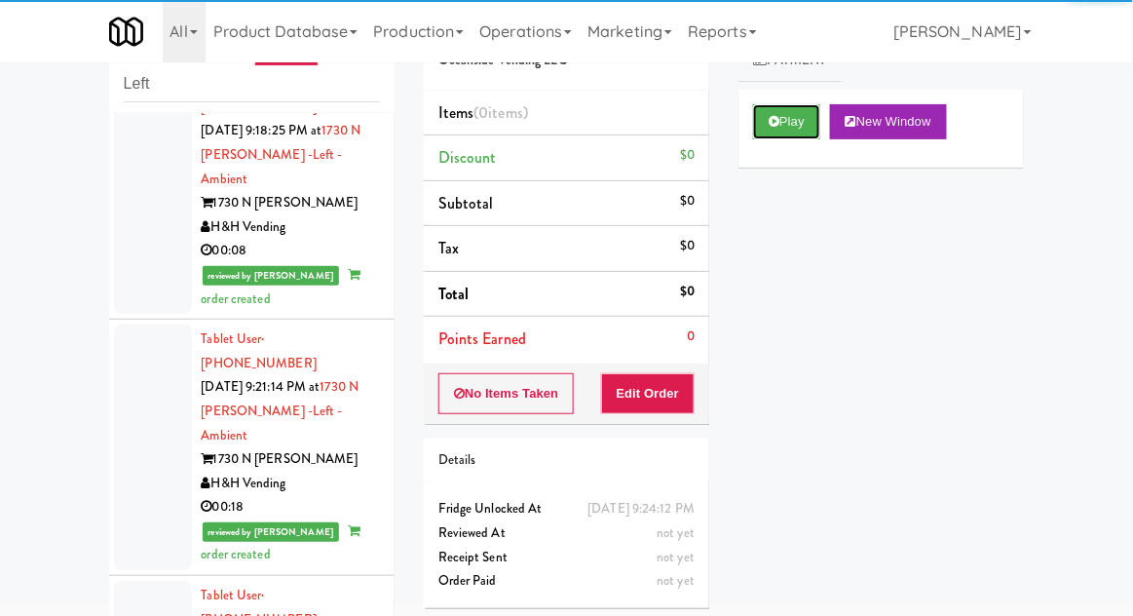
click at [796, 133] on button "Play" at bounding box center [786, 121] width 67 height 35
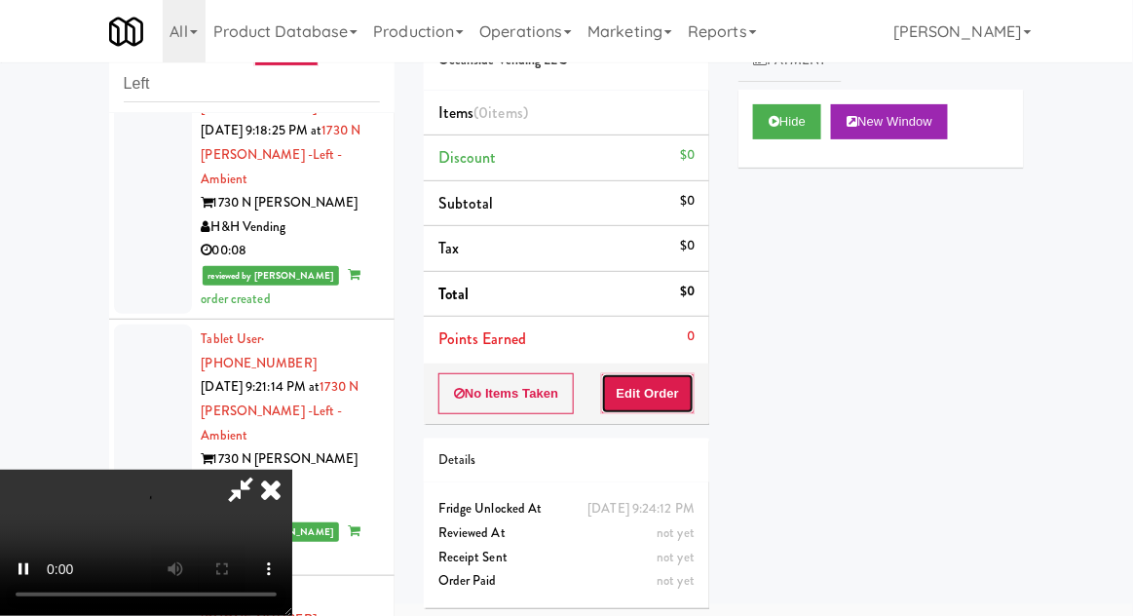
click at [659, 409] on button "Edit Order" at bounding box center [648, 393] width 95 height 41
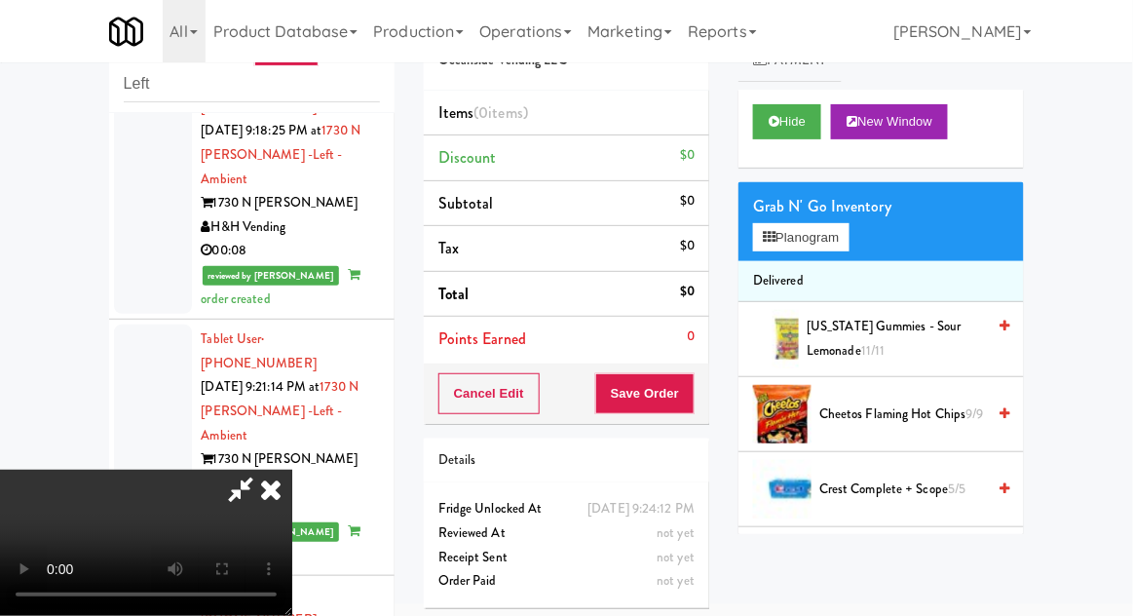
scroll to position [0, 0]
click at [847, 247] on button "Planogram" at bounding box center [801, 237] width 96 height 29
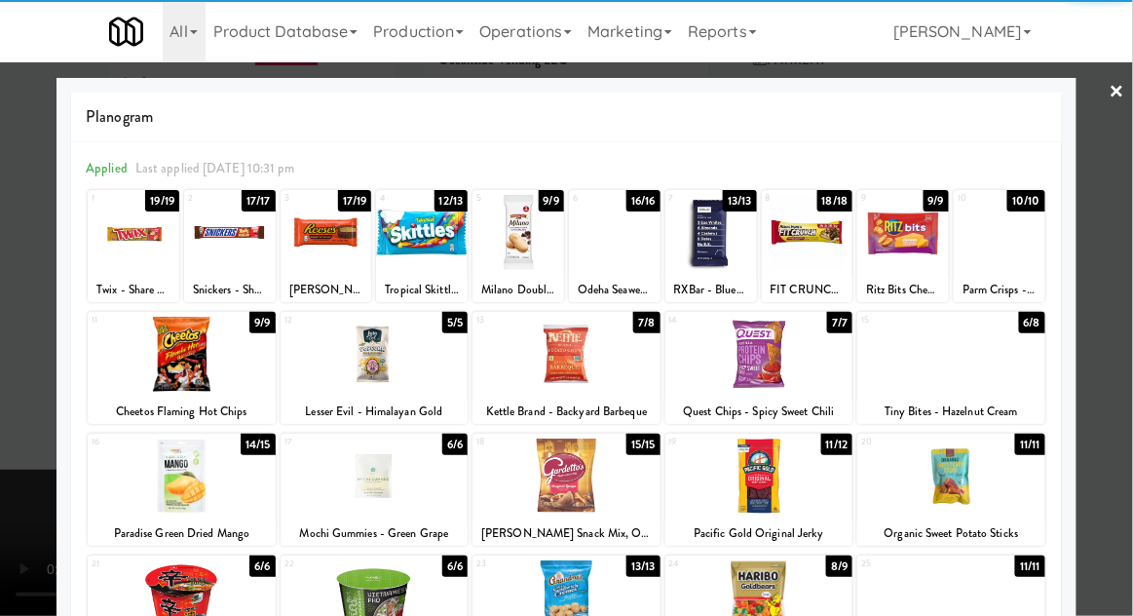
click at [826, 259] on div at bounding box center [808, 232] width 92 height 75
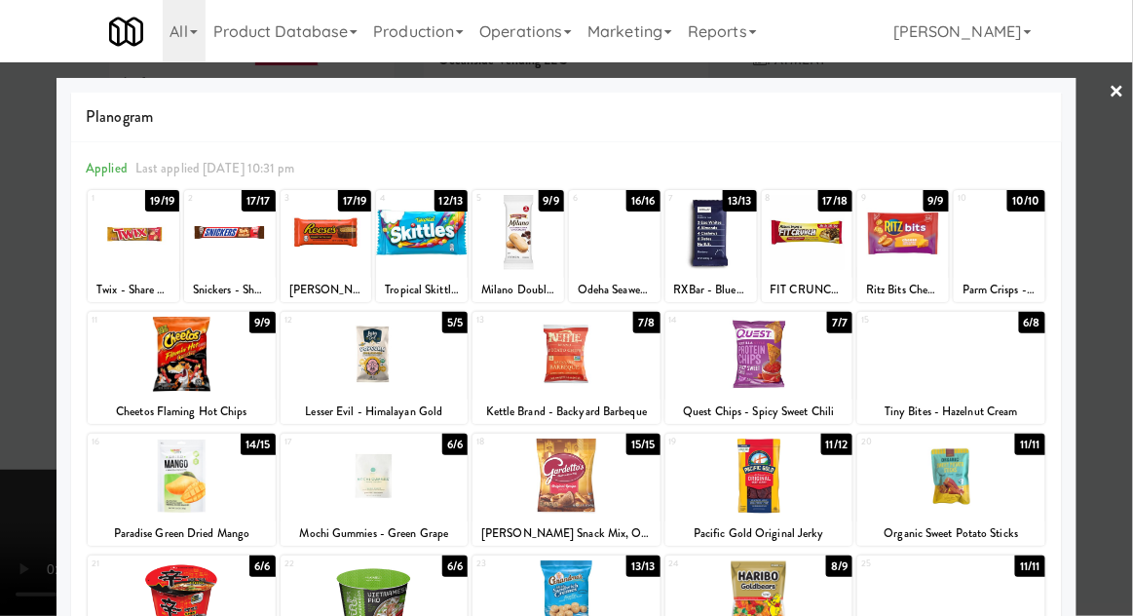
click at [1126, 280] on div at bounding box center [566, 308] width 1133 height 616
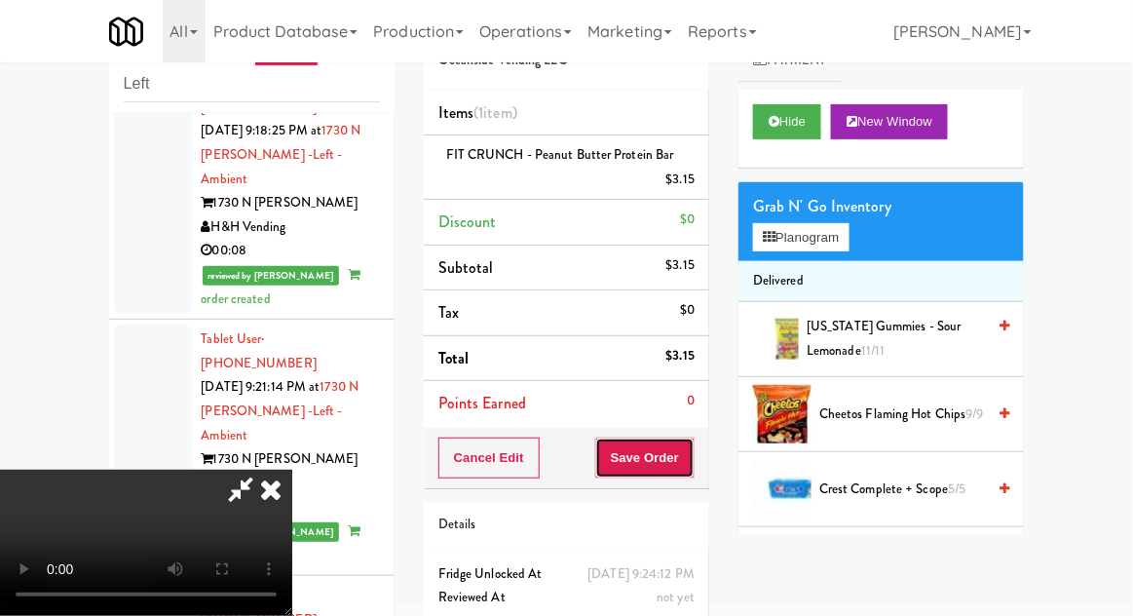
click at [694, 465] on button "Save Order" at bounding box center [644, 458] width 99 height 41
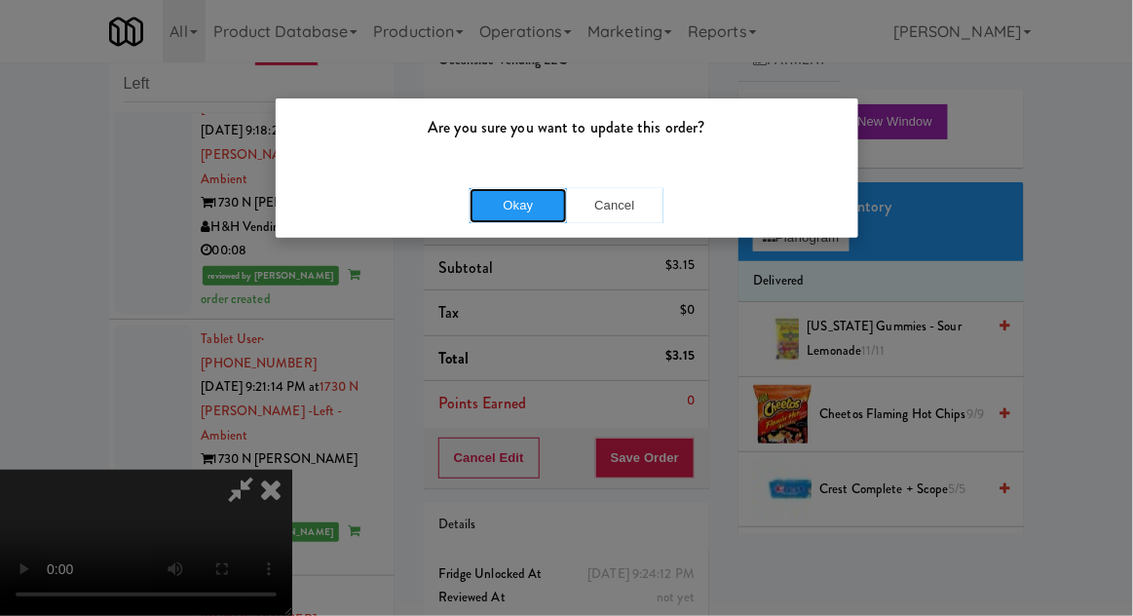
click at [491, 212] on button "Okay" at bounding box center [518, 205] width 97 height 35
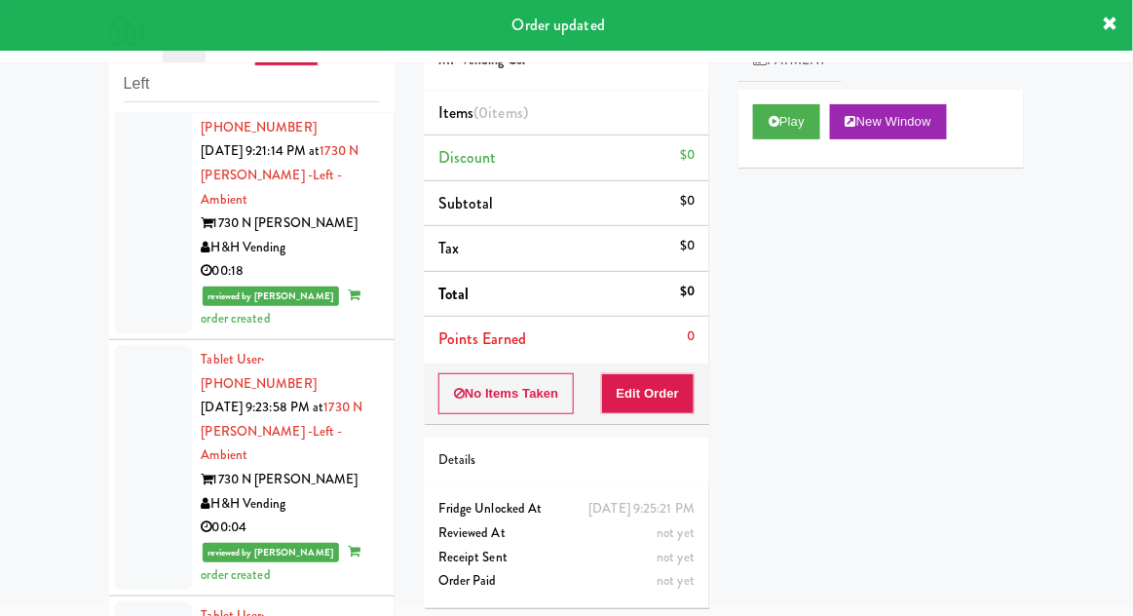
scroll to position [4054, 0]
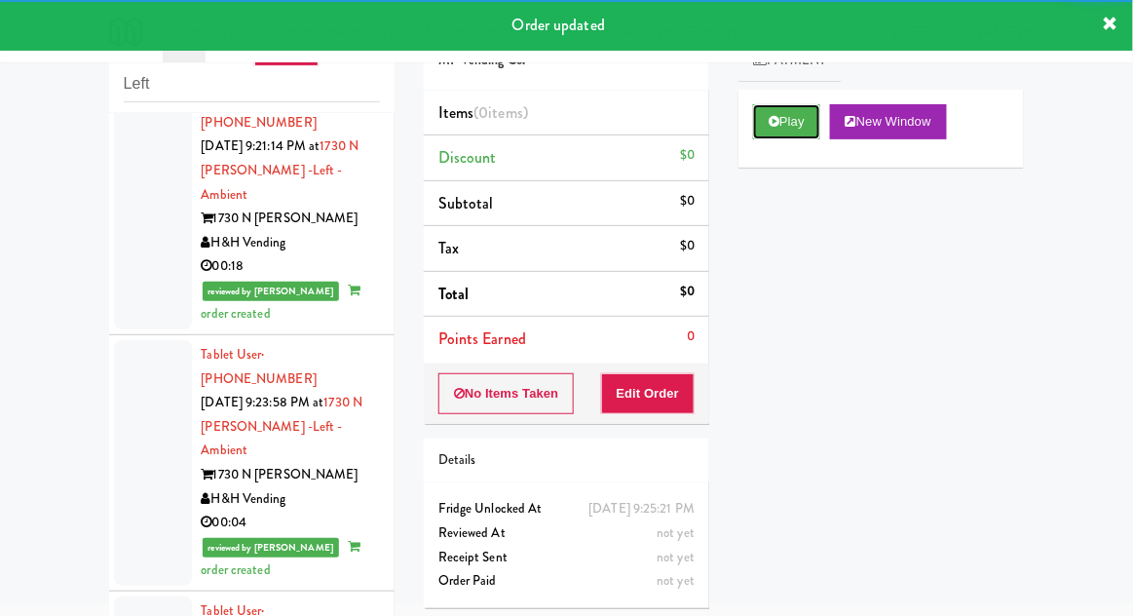
click at [788, 116] on button "Play" at bounding box center [786, 121] width 67 height 35
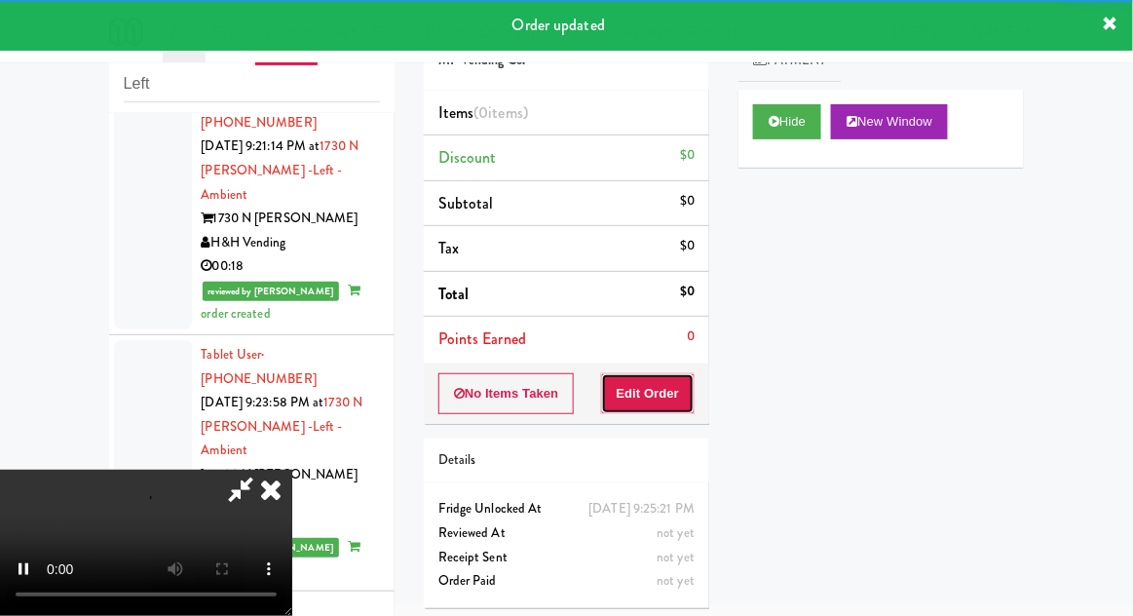
click at [670, 383] on button "Edit Order" at bounding box center [648, 393] width 95 height 41
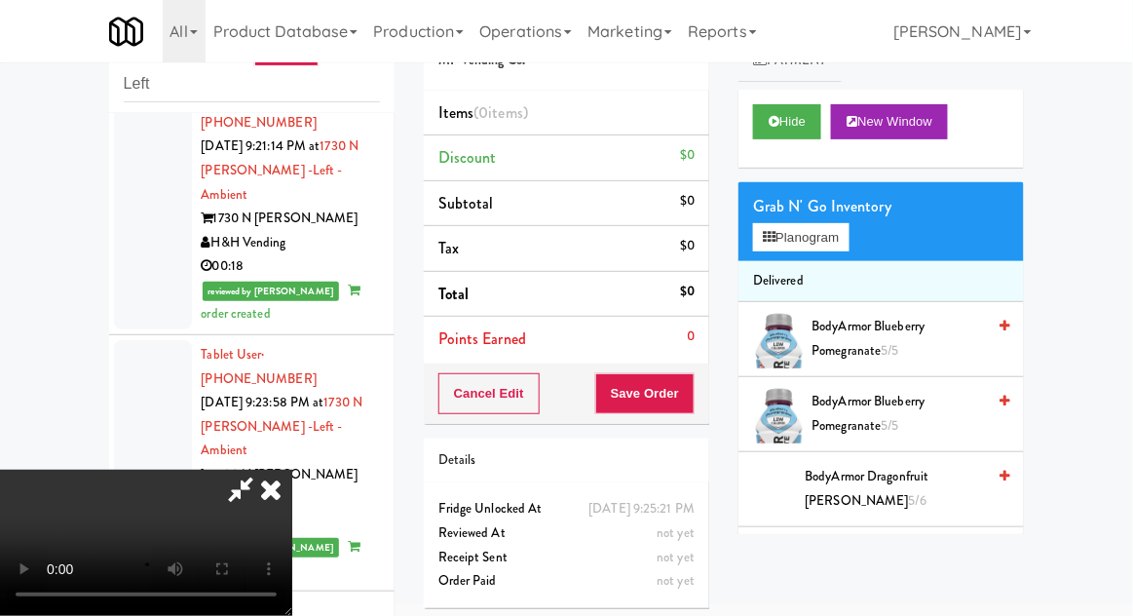
scroll to position [75, 0]
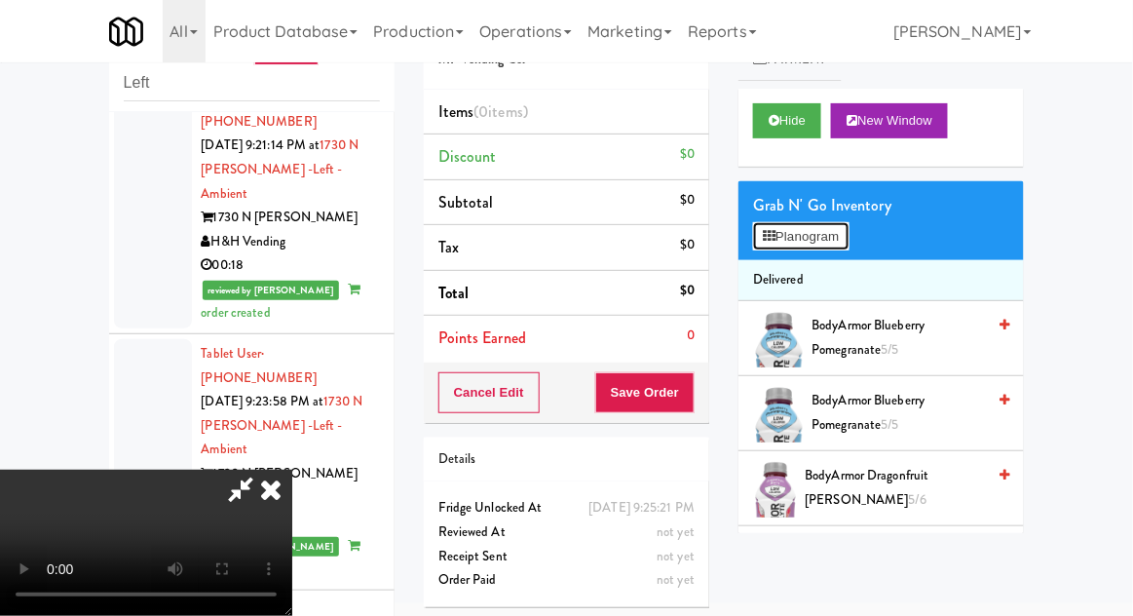
click at [841, 246] on button "Planogram" at bounding box center [801, 236] width 96 height 29
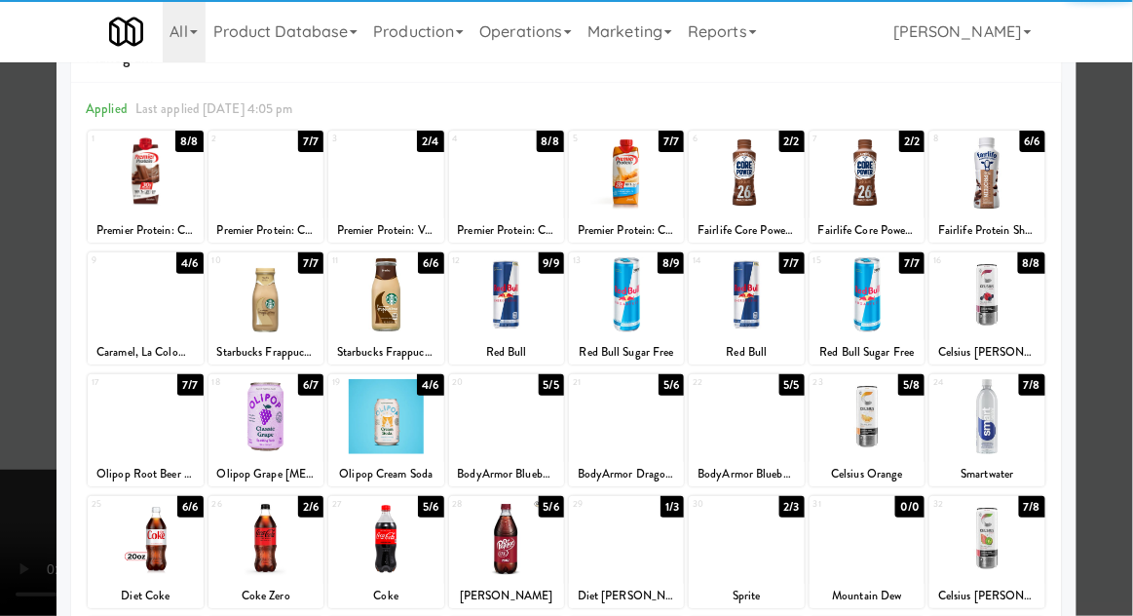
scroll to position [68, 0]
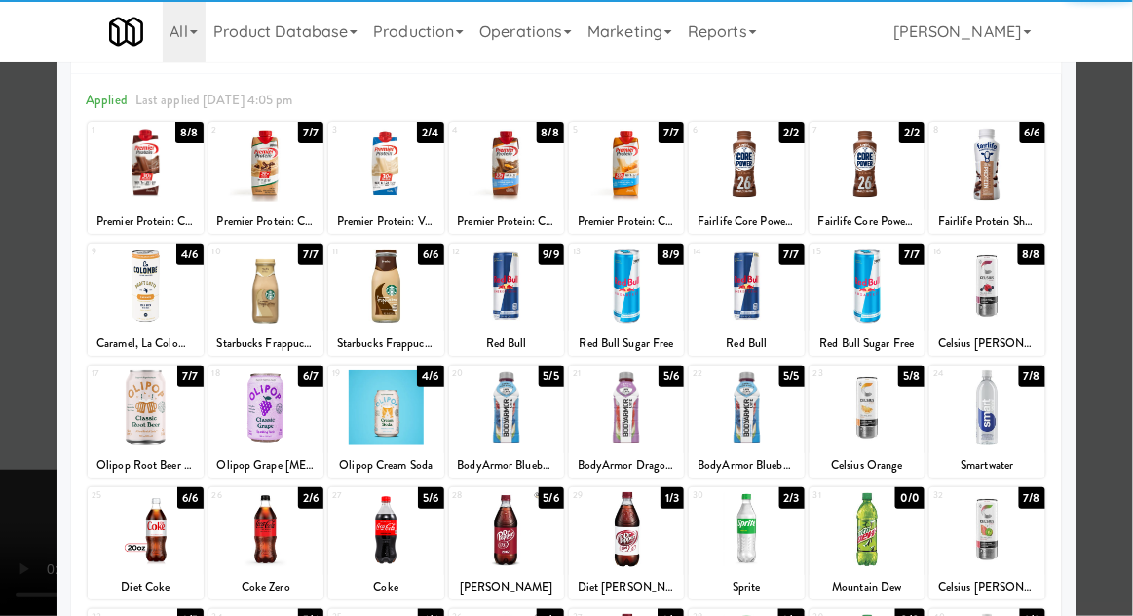
click at [260, 518] on div at bounding box center [266, 529] width 115 height 75
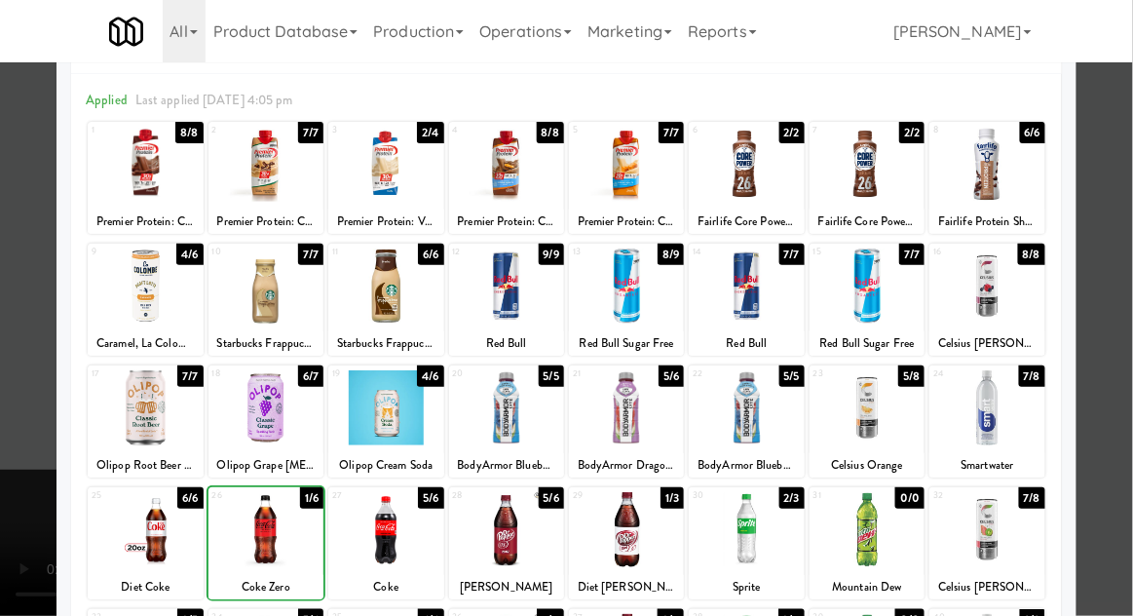
click at [1114, 397] on div at bounding box center [566, 308] width 1133 height 616
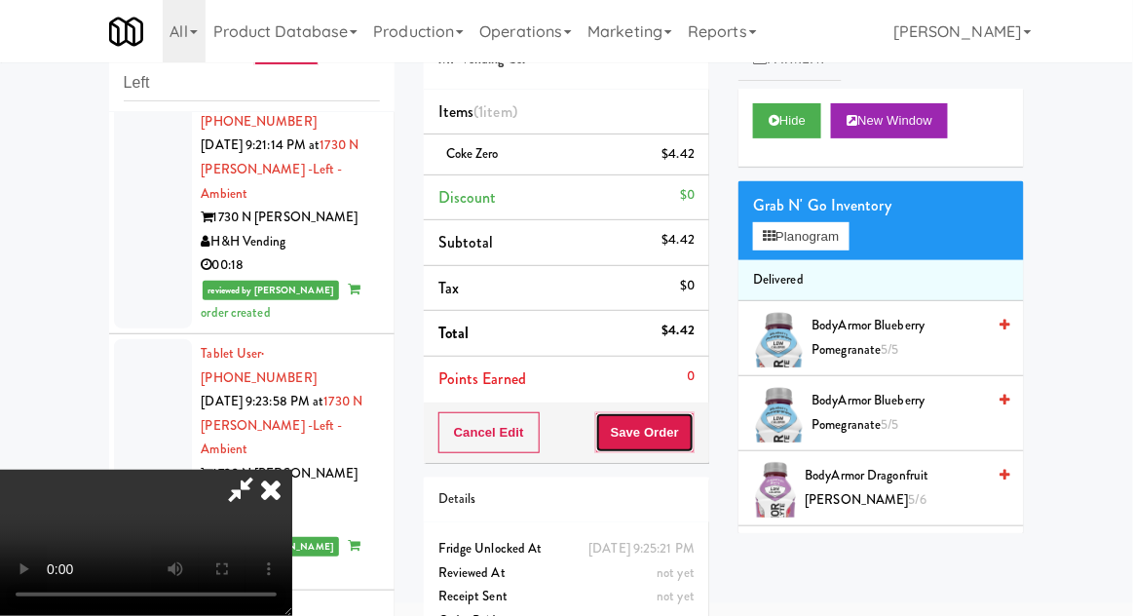
click at [688, 436] on button "Save Order" at bounding box center [644, 432] width 99 height 41
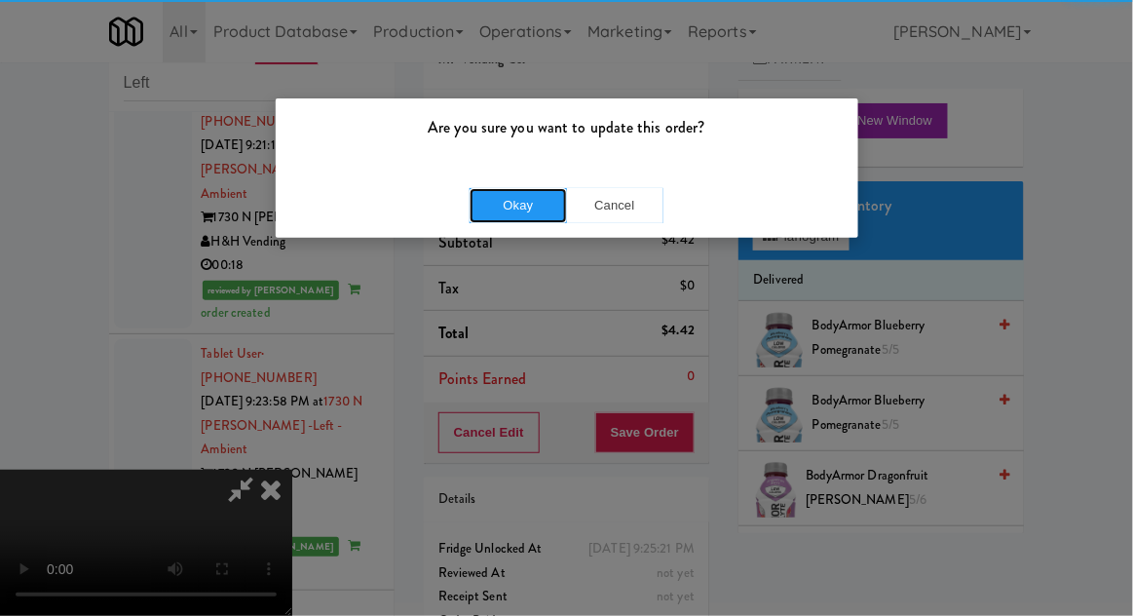
click at [500, 202] on button "Okay" at bounding box center [518, 205] width 97 height 35
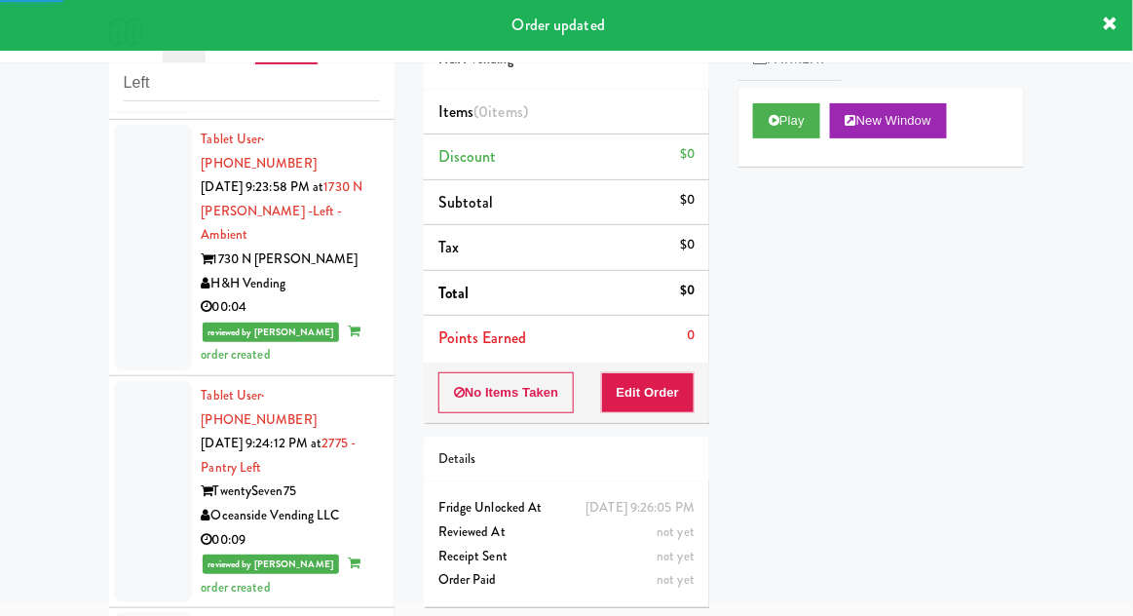
scroll to position [4279, 0]
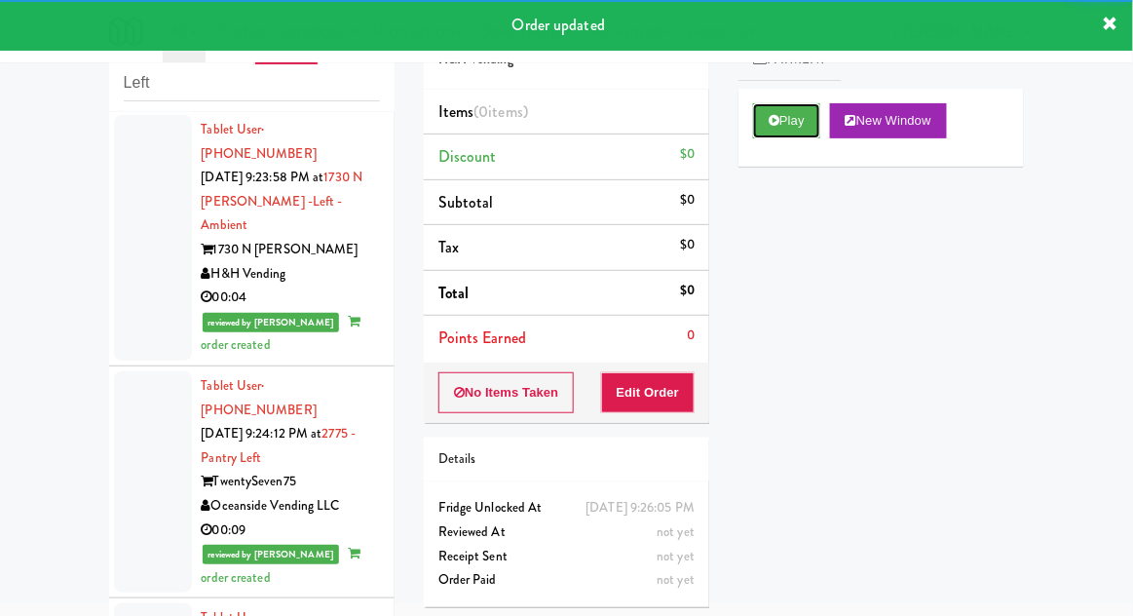
click at [805, 129] on button "Play" at bounding box center [786, 120] width 67 height 35
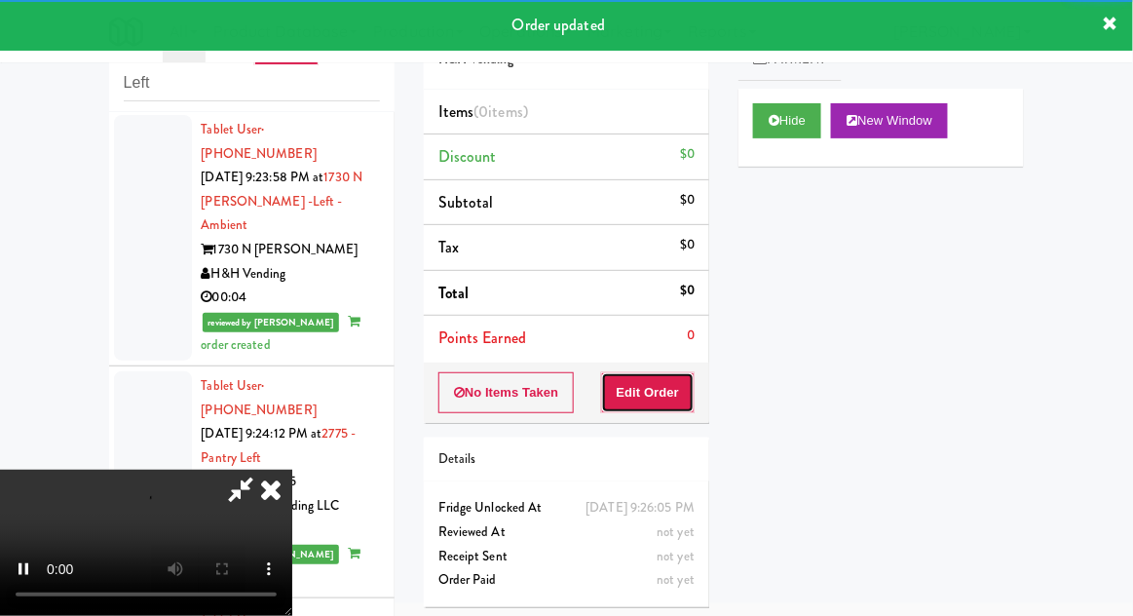
click at [666, 396] on button "Edit Order" at bounding box center [648, 392] width 95 height 41
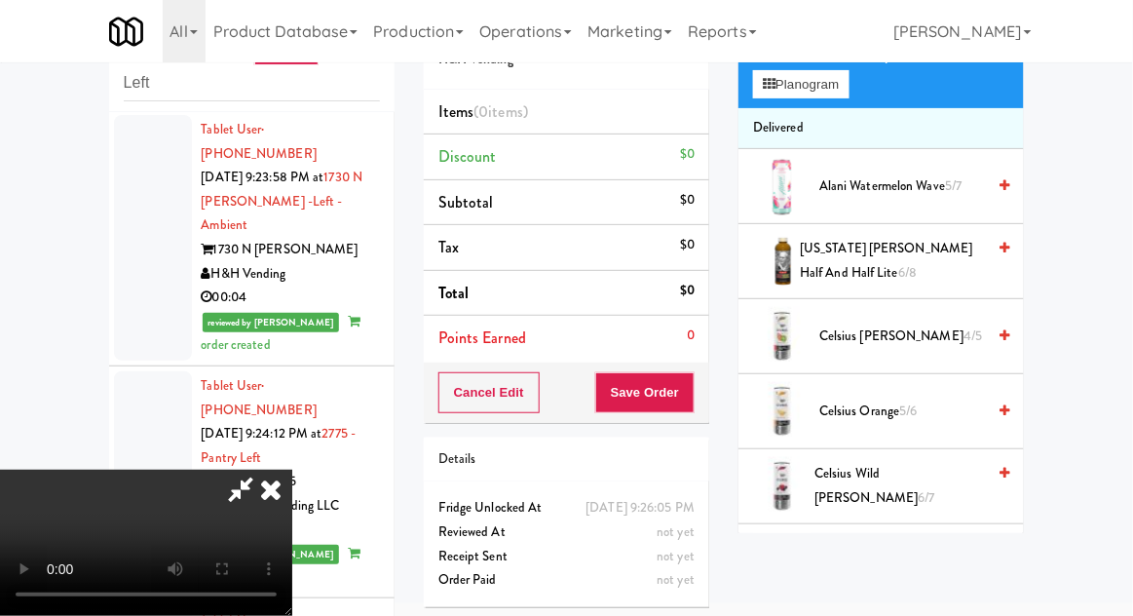
scroll to position [151, 0]
click at [902, 249] on span "[US_STATE] [PERSON_NAME] Half and Half Lite 6/8" at bounding box center [892, 262] width 185 height 48
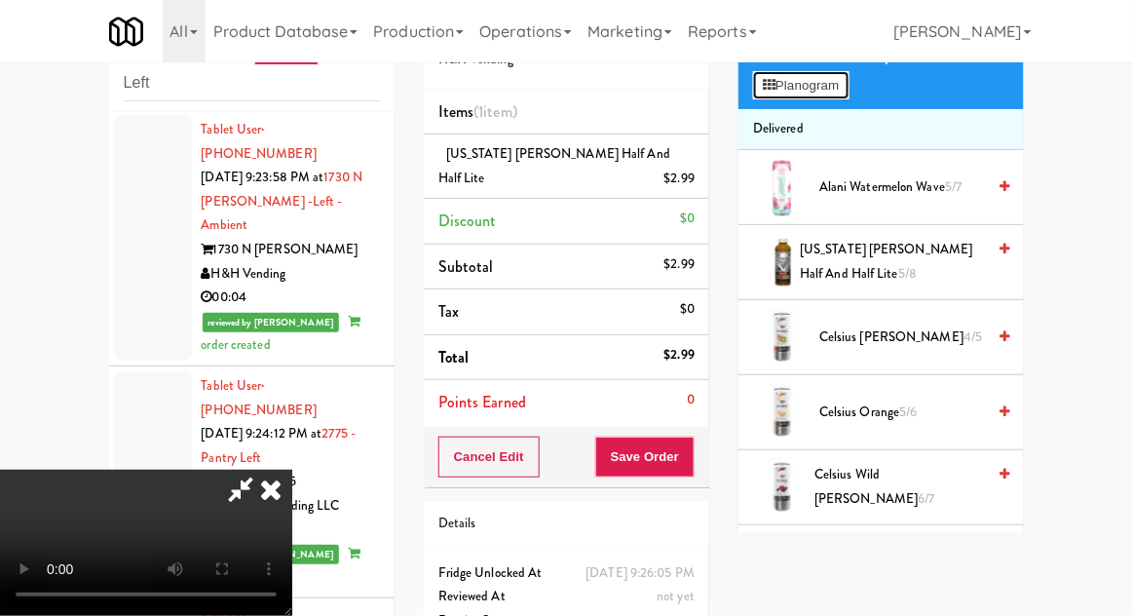
click at [847, 96] on button "Planogram" at bounding box center [801, 85] width 96 height 29
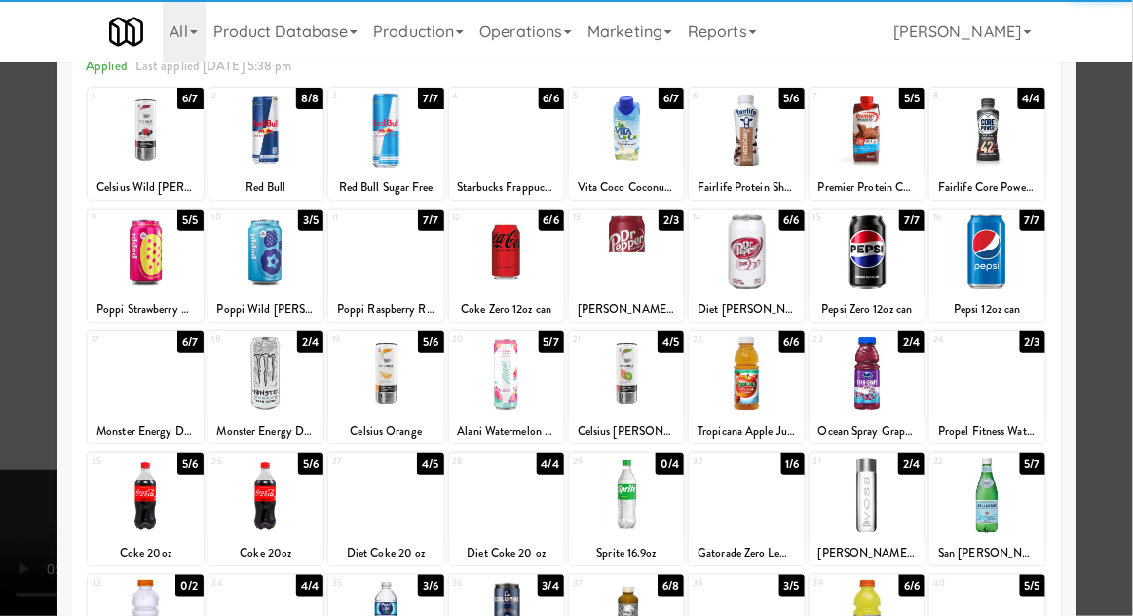
scroll to position [104, 0]
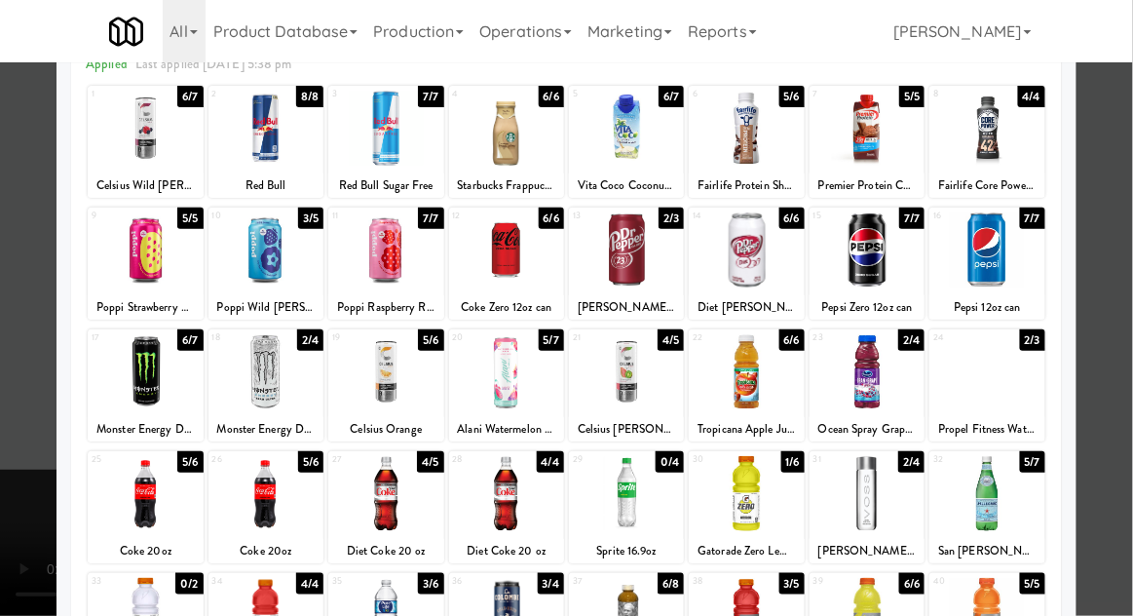
click at [1124, 437] on div at bounding box center [566, 308] width 1133 height 616
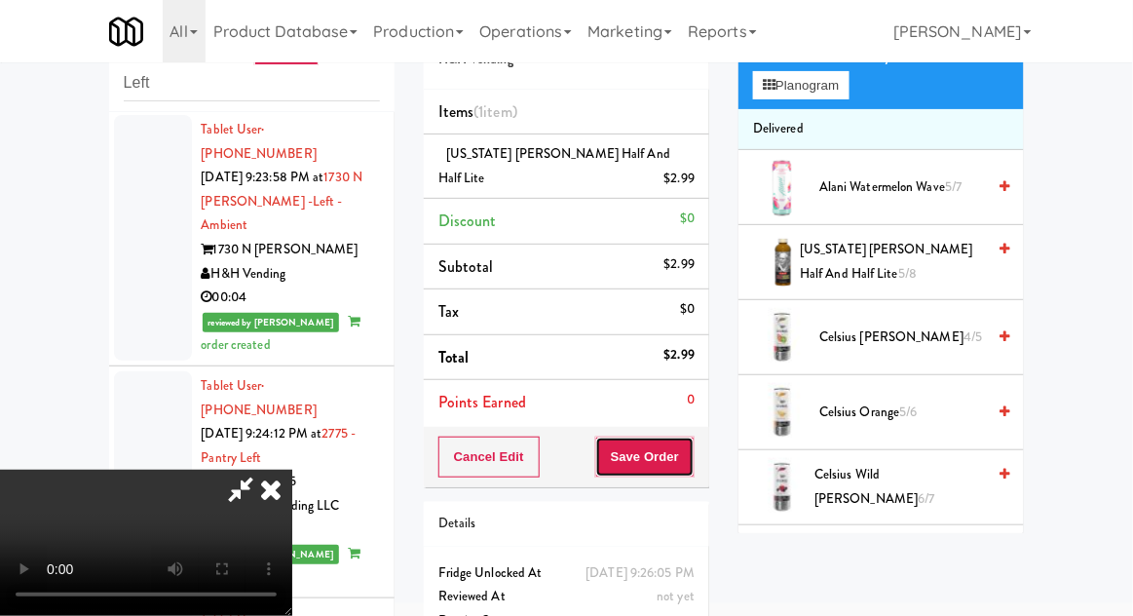
click at [682, 454] on button "Save Order" at bounding box center [644, 457] width 99 height 41
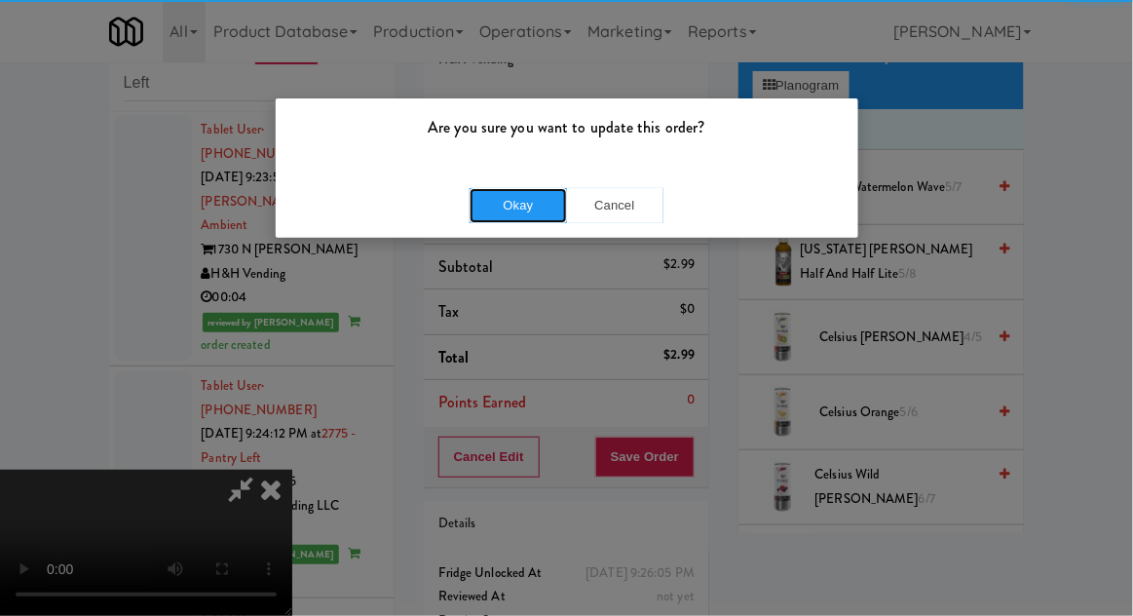
click at [493, 219] on button "Okay" at bounding box center [518, 205] width 97 height 35
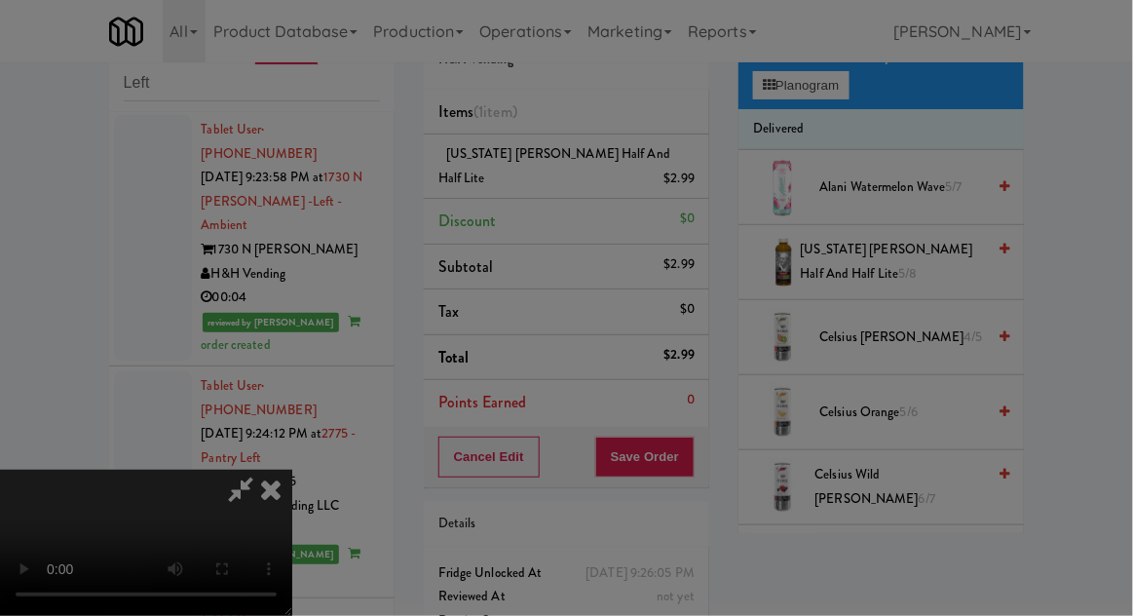
click at [474, 211] on div at bounding box center [566, 308] width 1133 height 616
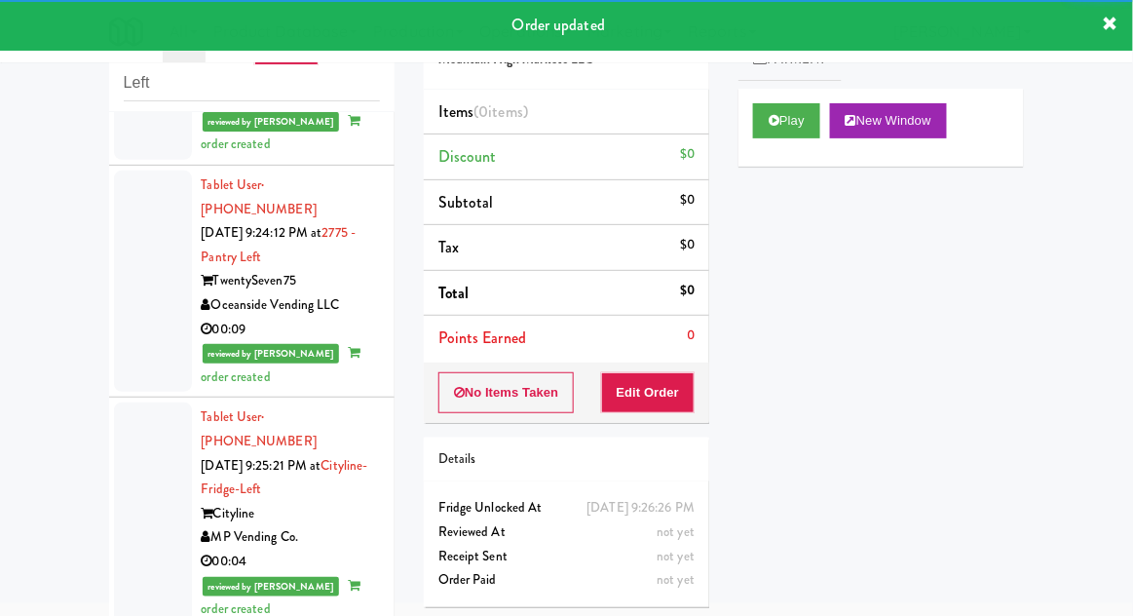
scroll to position [4480, 0]
click at [787, 118] on button "Play" at bounding box center [786, 120] width 67 height 35
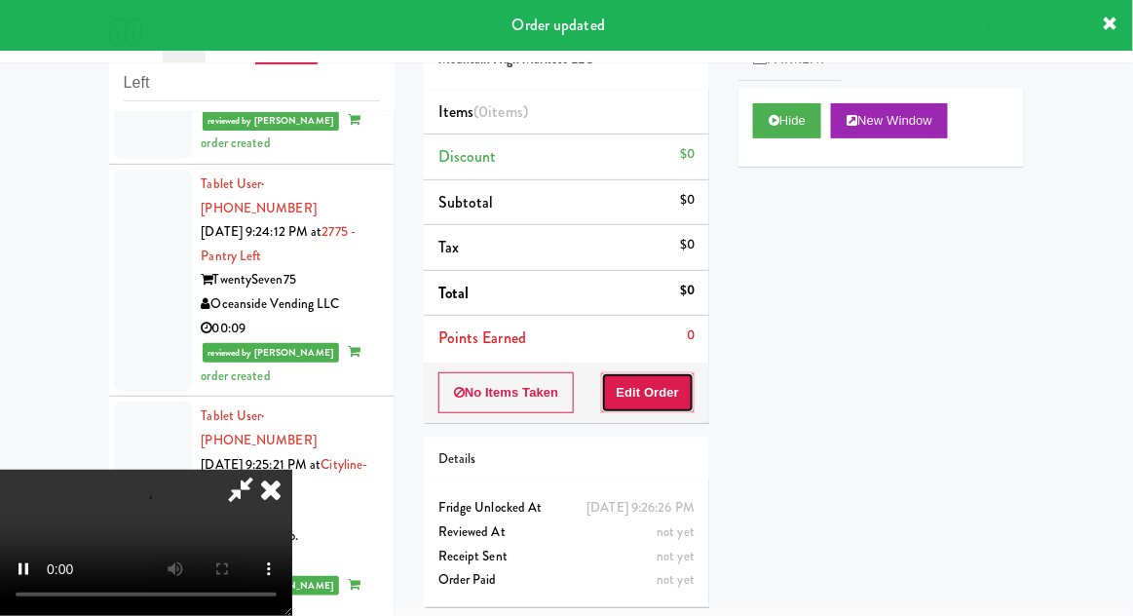
click at [672, 382] on button "Edit Order" at bounding box center [648, 392] width 95 height 41
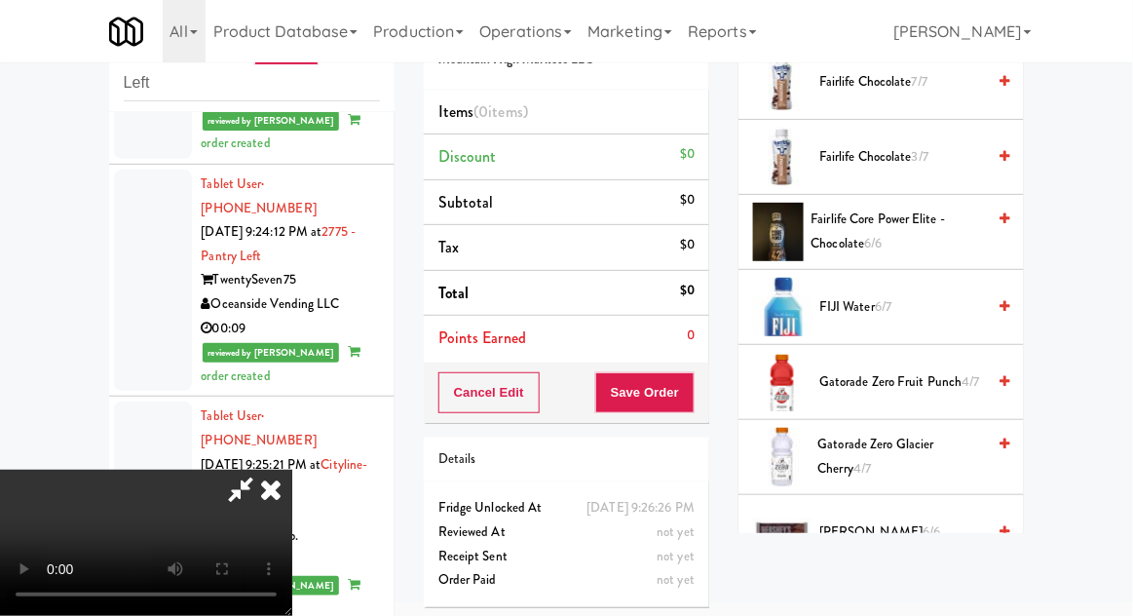
scroll to position [1165, 0]
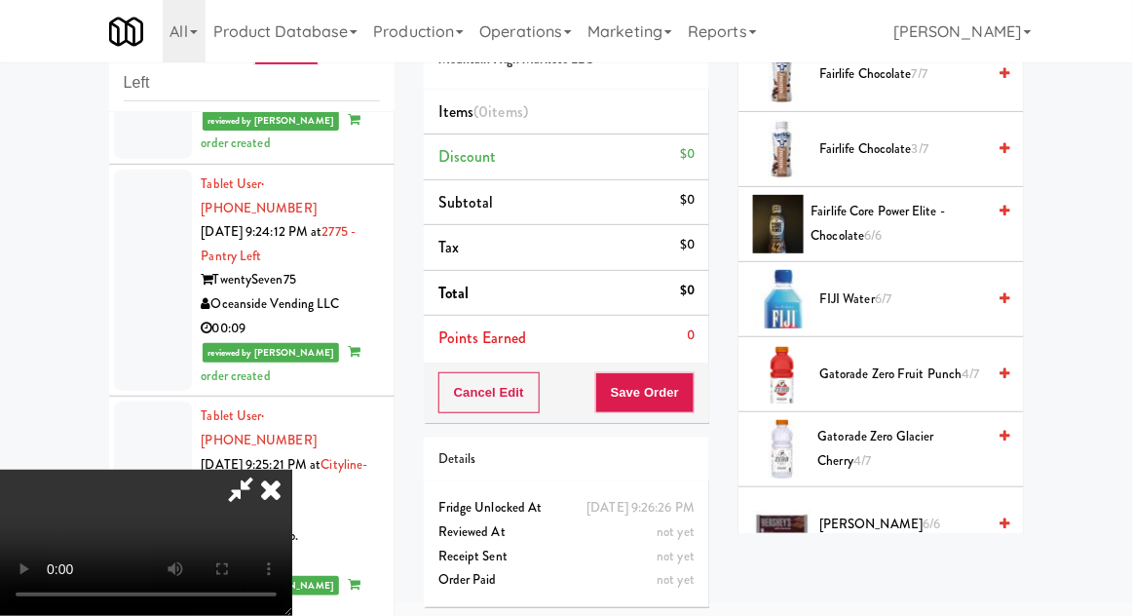
click at [893, 446] on span "Gatorade Zero Glacier Cherry 4/7" at bounding box center [903, 449] width 168 height 48
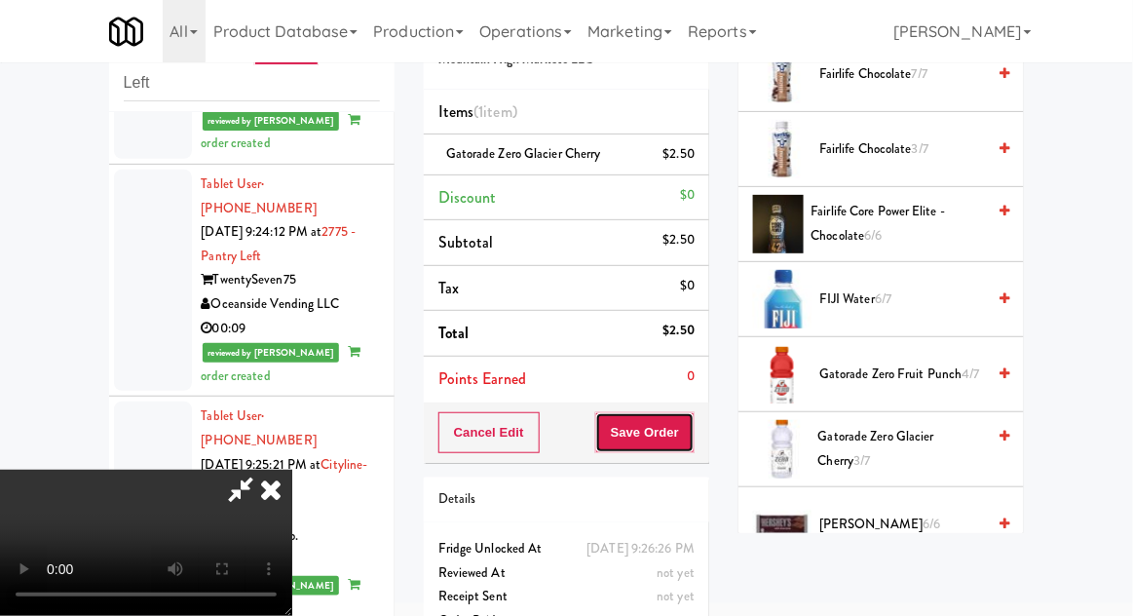
click at [686, 437] on button "Save Order" at bounding box center [644, 432] width 99 height 41
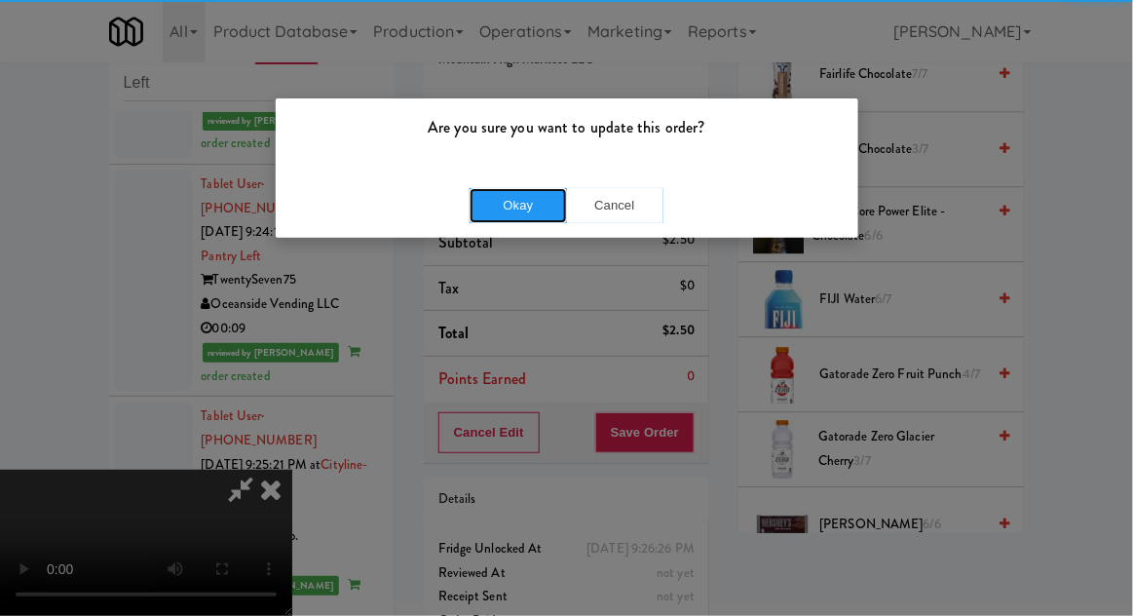
click at [497, 207] on button "Okay" at bounding box center [518, 205] width 97 height 35
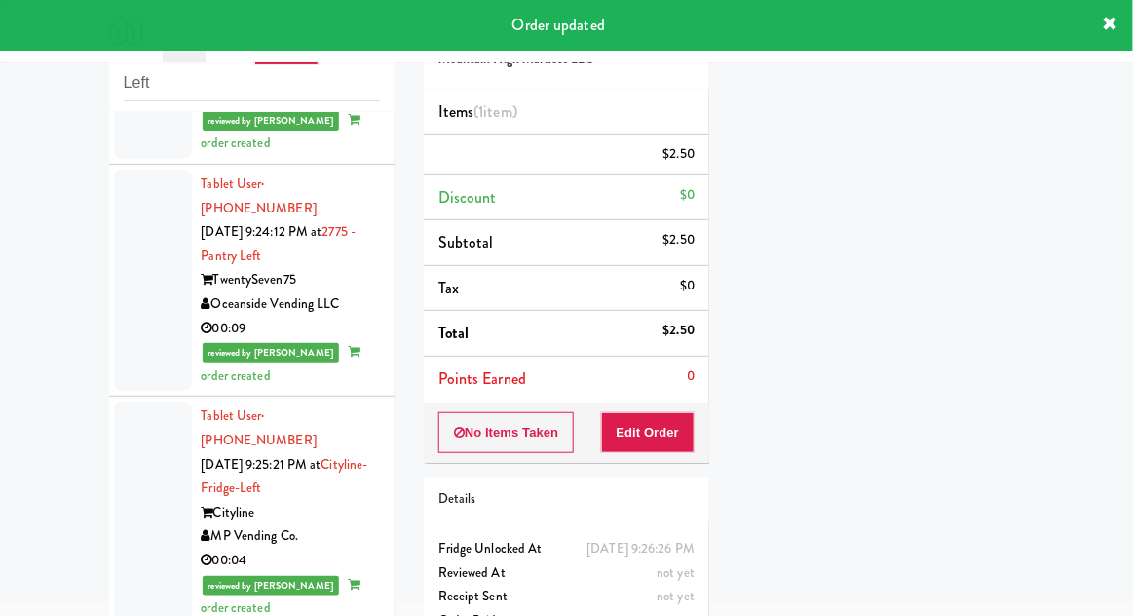
scroll to position [0, 0]
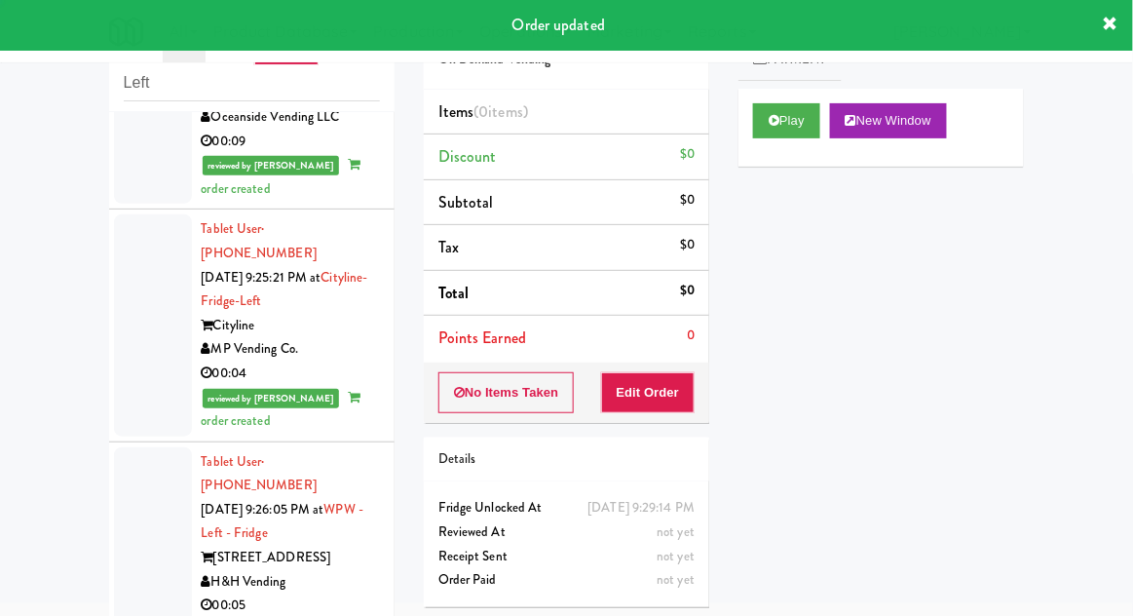
scroll to position [4665, 0]
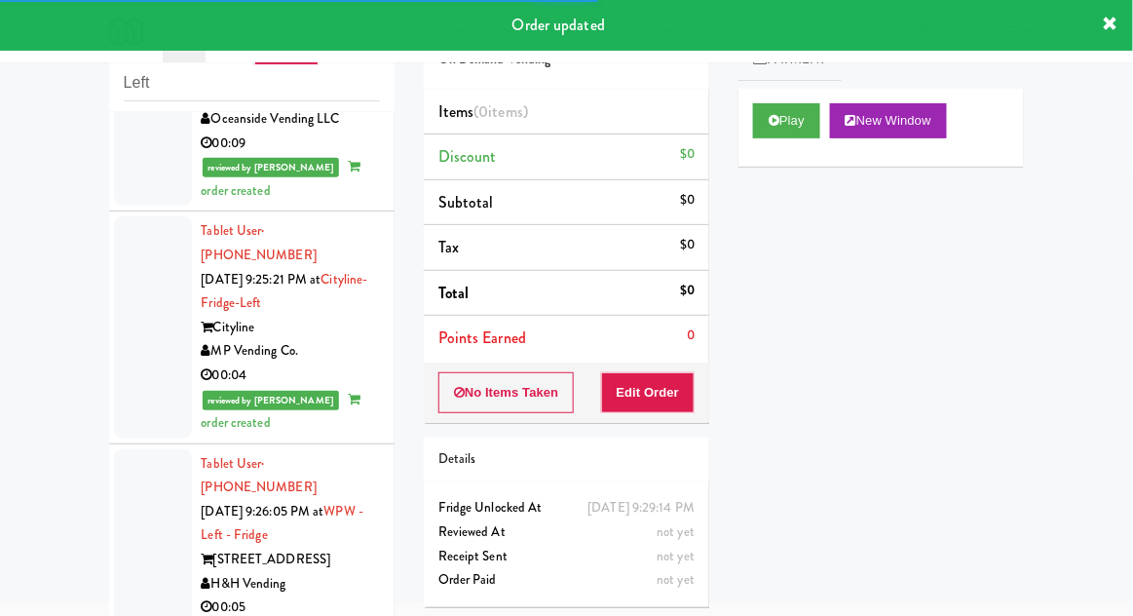
click at [799, 111] on button "Play" at bounding box center [786, 120] width 67 height 35
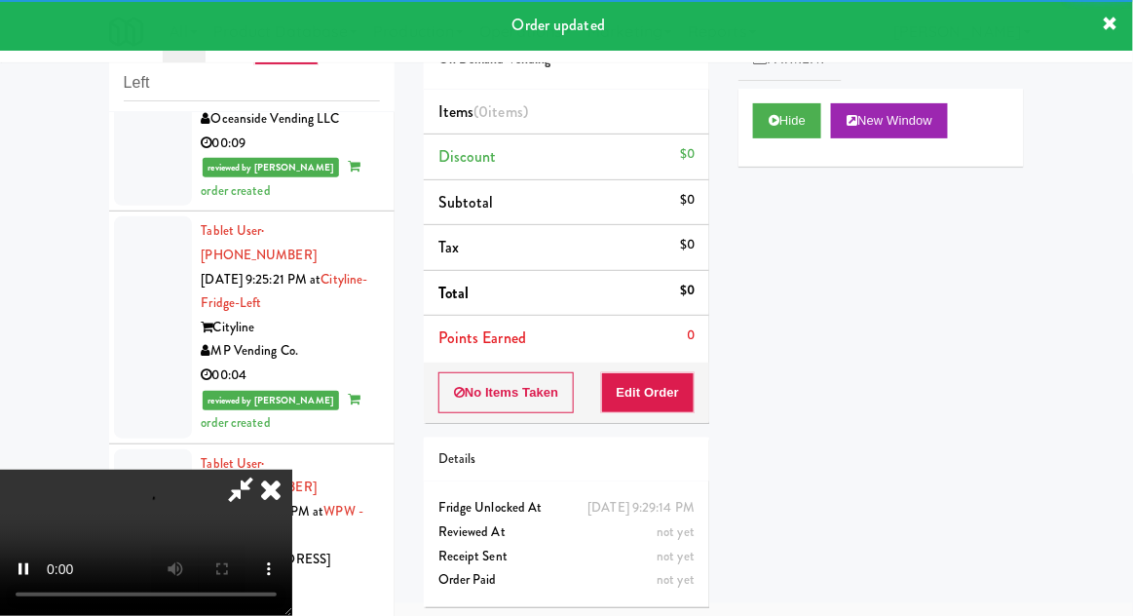
click at [672, 429] on div "Order # 230037 On Demand Vending Items (0 items ) Discount $0 Subtotal $0 Tax $…" at bounding box center [566, 308] width 315 height 627
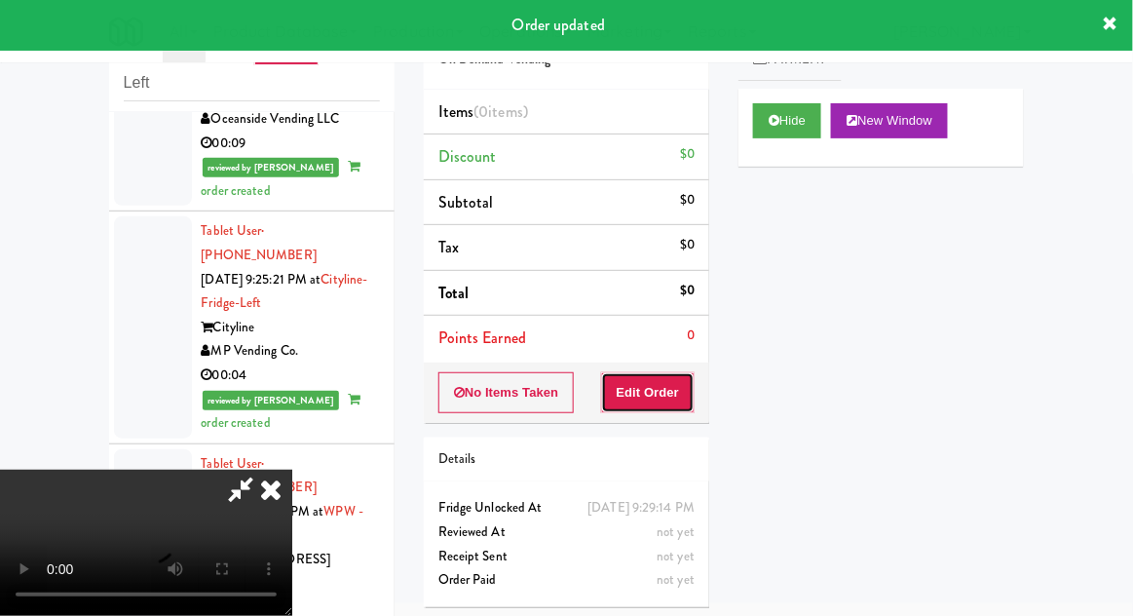
click at [672, 403] on button "Edit Order" at bounding box center [648, 392] width 95 height 41
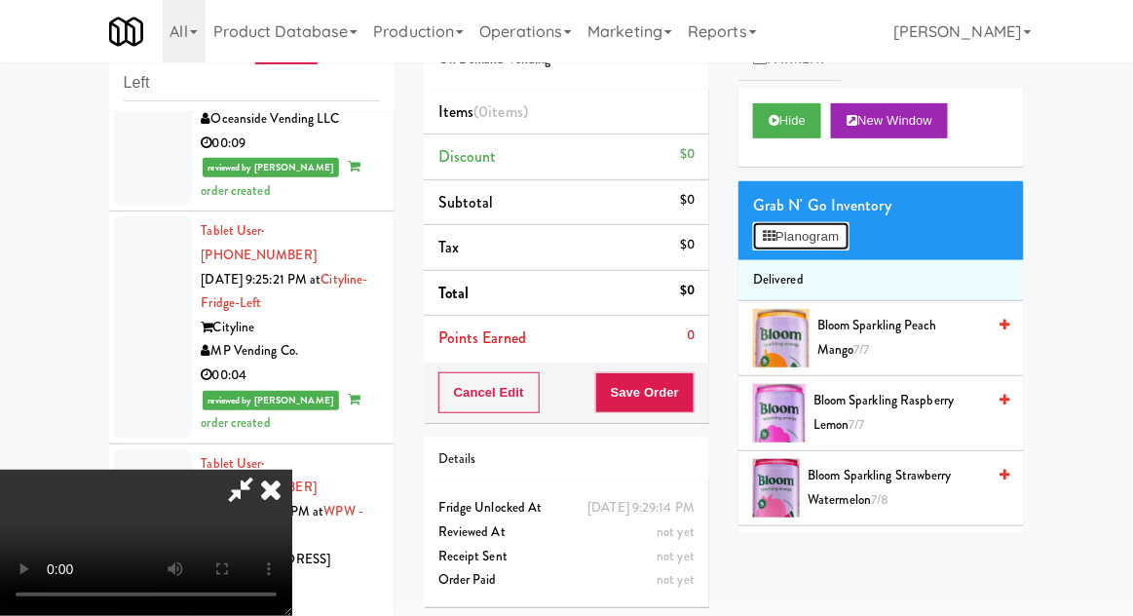
click at [846, 247] on button "Planogram" at bounding box center [801, 236] width 96 height 29
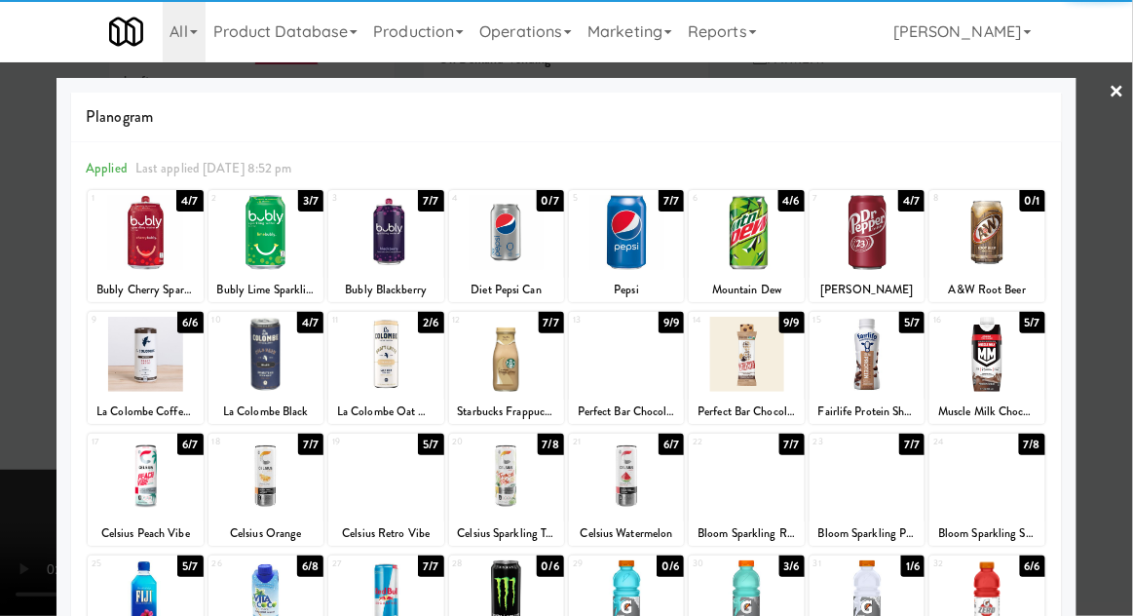
click at [250, 258] on div at bounding box center [266, 232] width 115 height 75
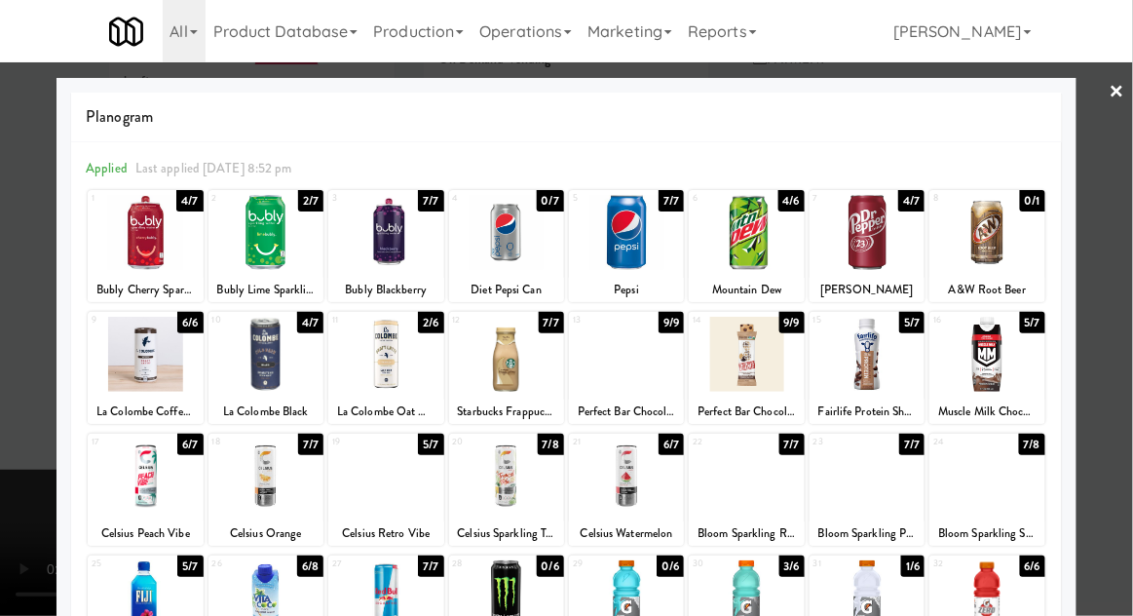
click at [1124, 400] on div at bounding box center [566, 308] width 1133 height 616
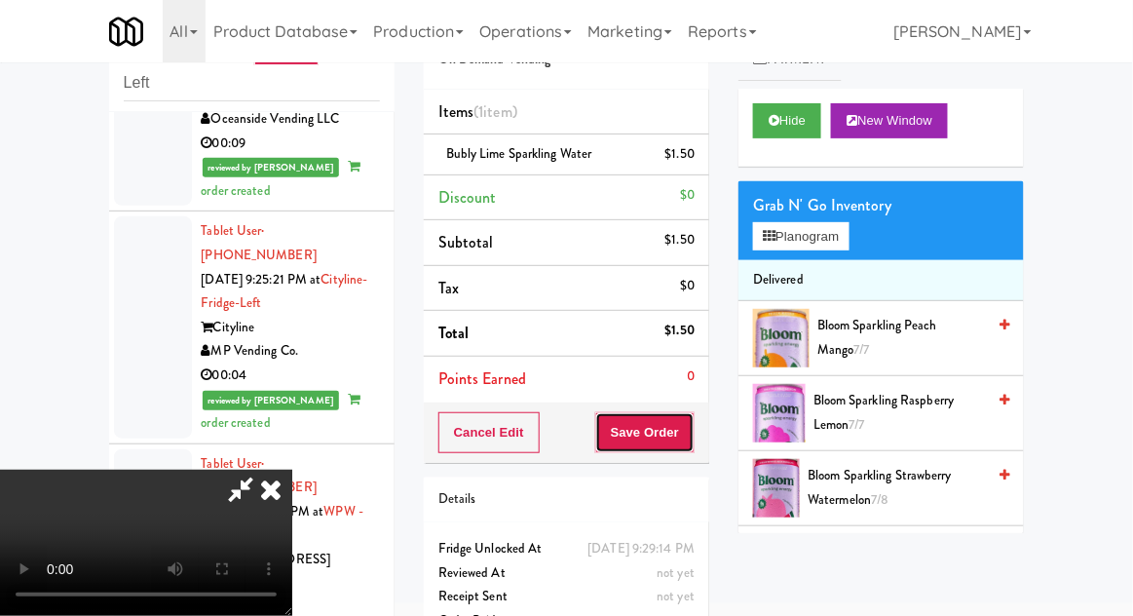
click at [692, 443] on button "Save Order" at bounding box center [644, 432] width 99 height 41
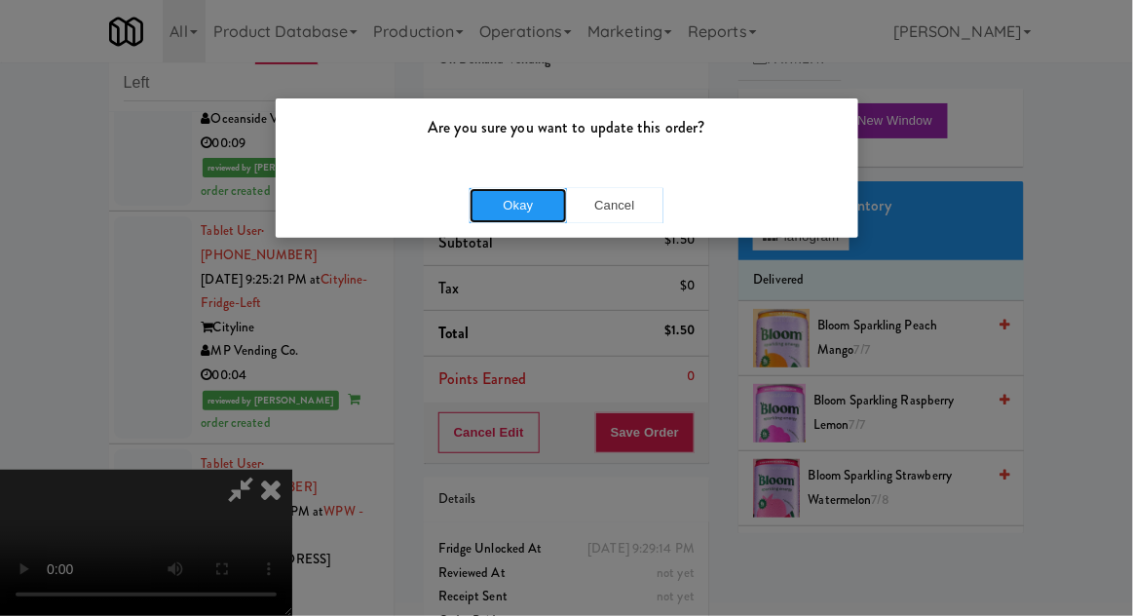
click at [481, 188] on button "Okay" at bounding box center [518, 205] width 97 height 35
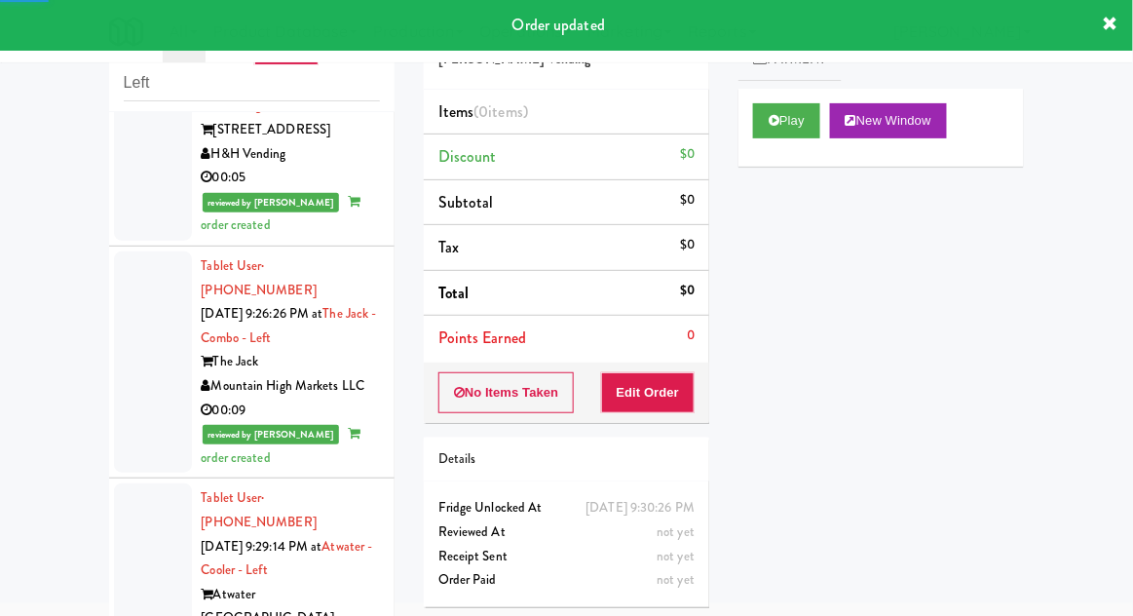
scroll to position [5097, 0]
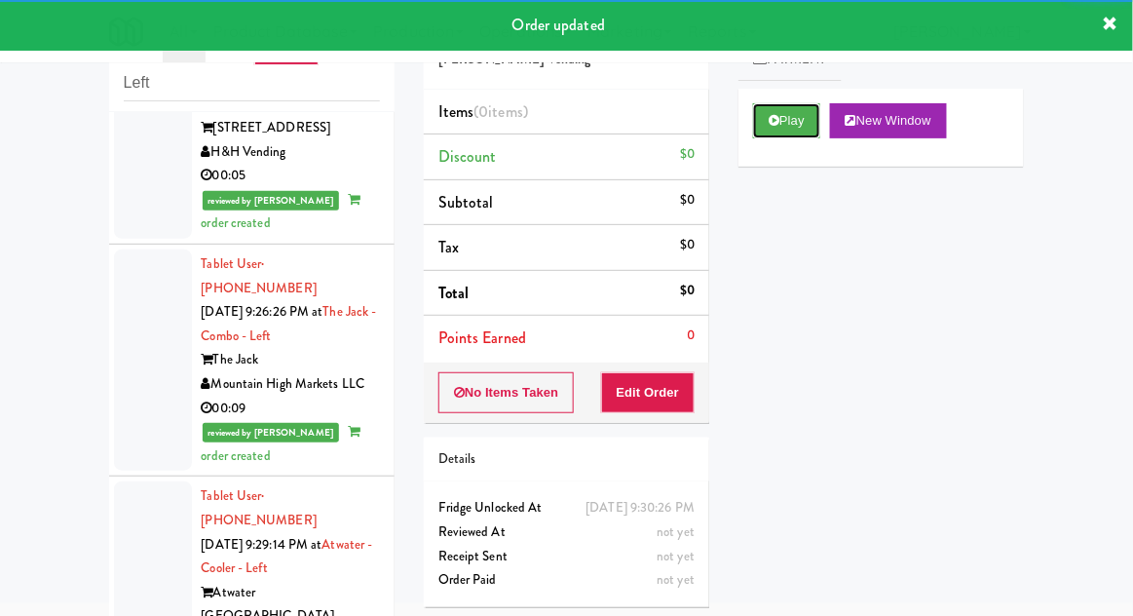
click at [815, 127] on button "Play" at bounding box center [786, 120] width 67 height 35
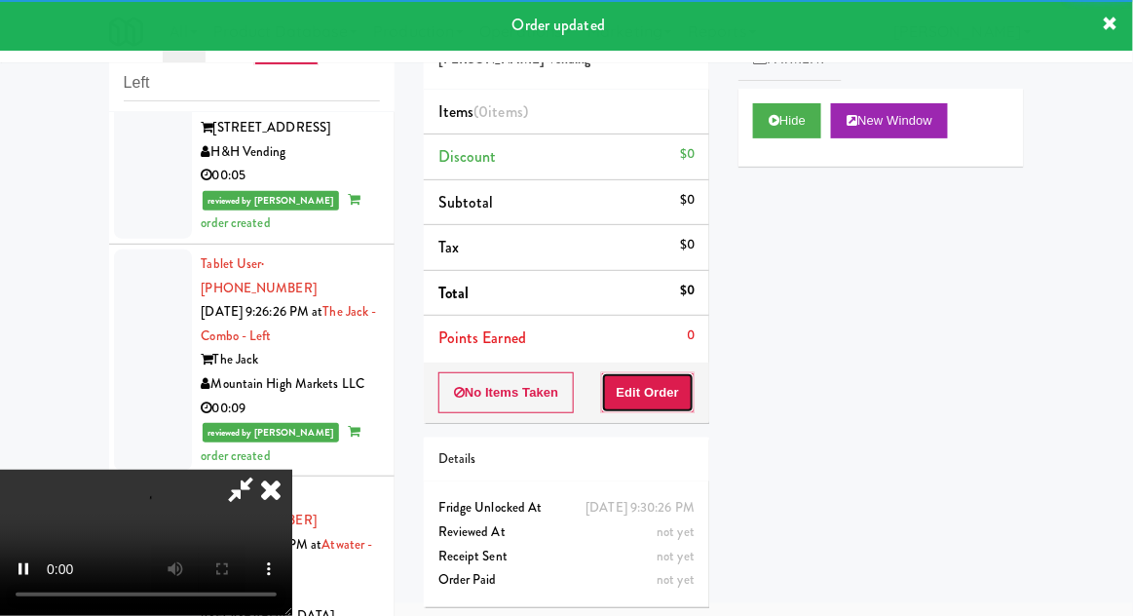
click at [681, 383] on button "Edit Order" at bounding box center [648, 392] width 95 height 41
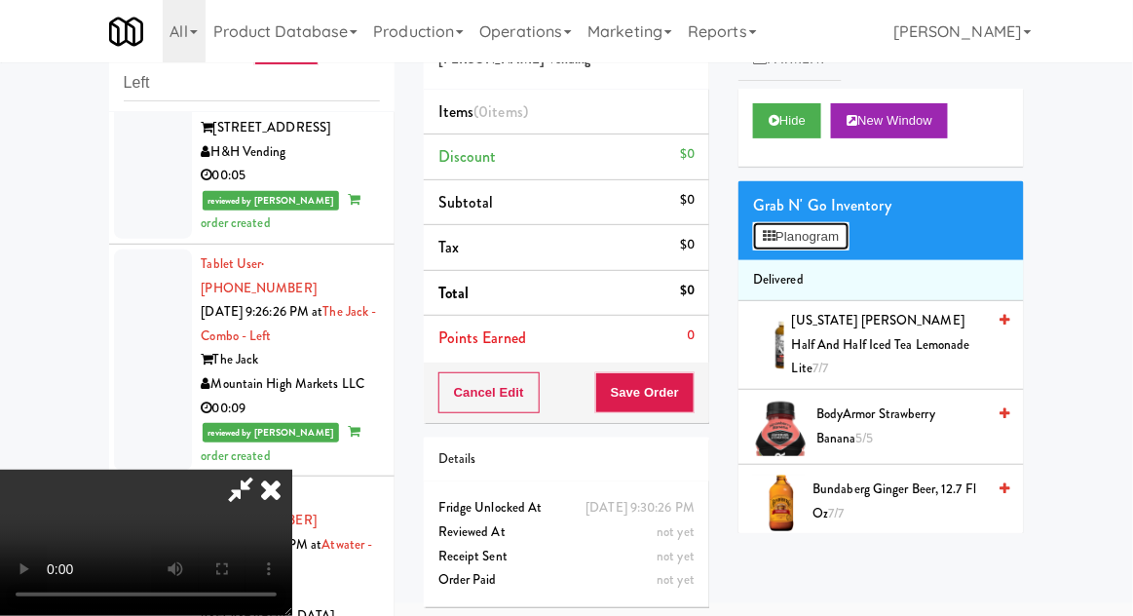
click at [838, 228] on button "Planogram" at bounding box center [801, 236] width 96 height 29
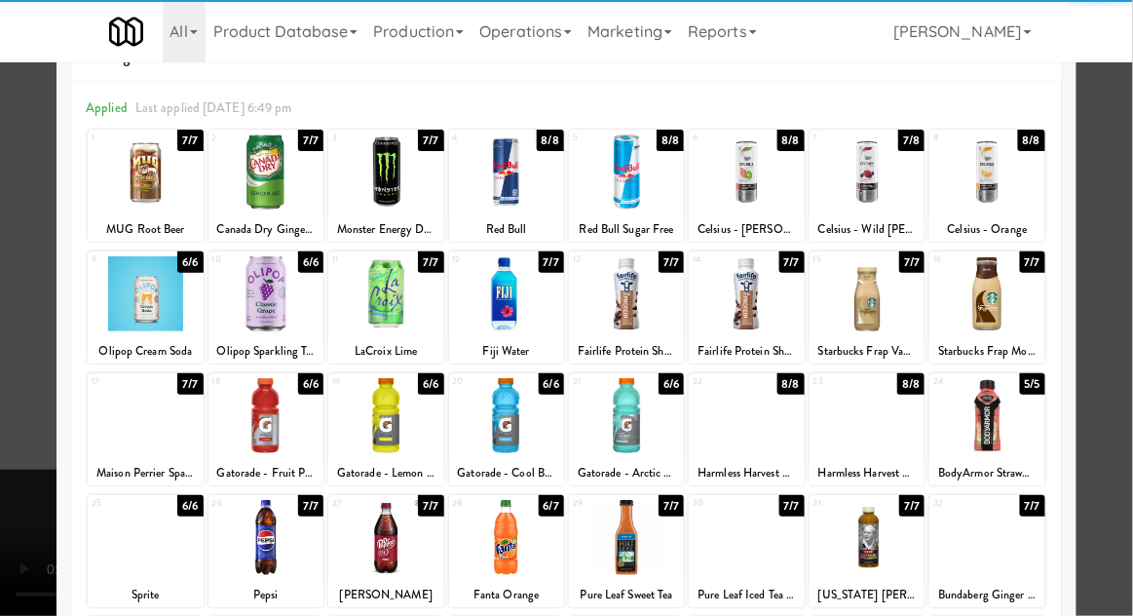
scroll to position [59, 0]
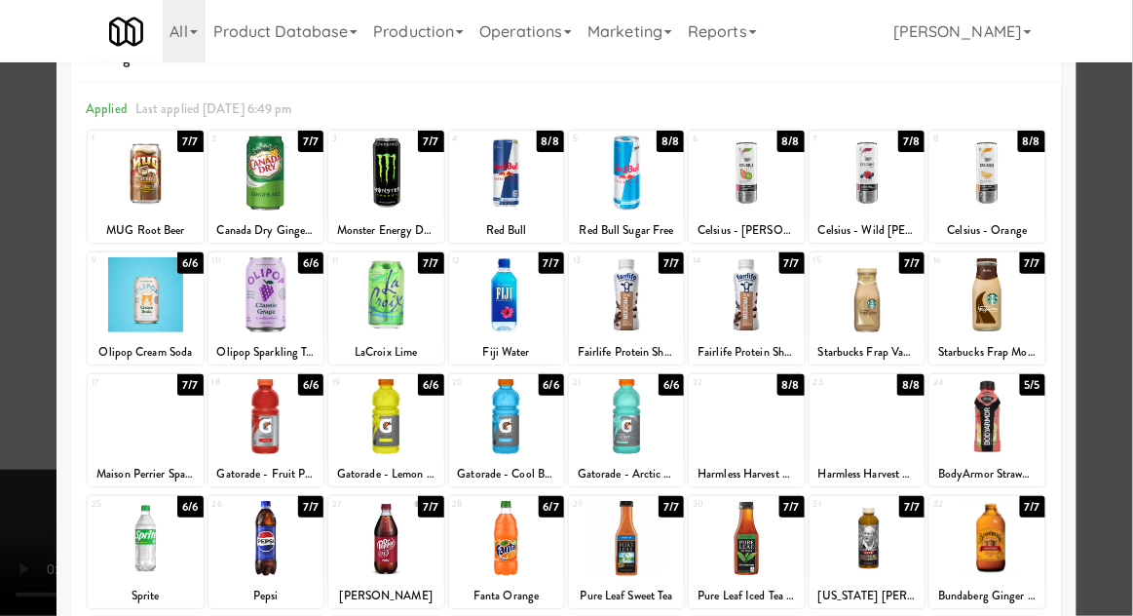
click at [767, 444] on div at bounding box center [746, 416] width 115 height 75
click at [1125, 399] on div at bounding box center [566, 308] width 1133 height 616
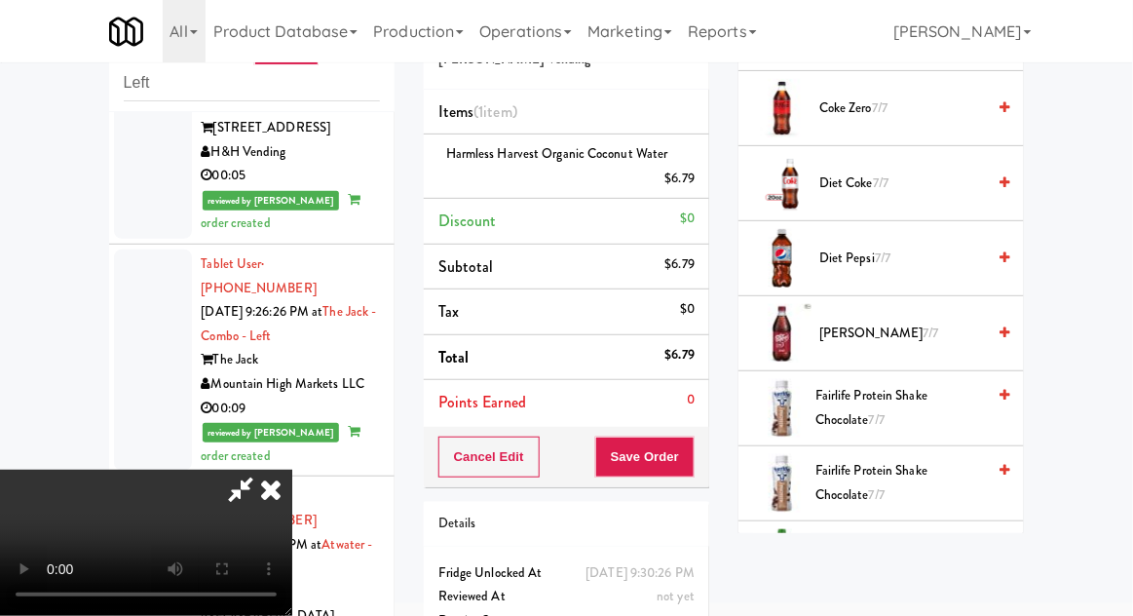
scroll to position [1141, 0]
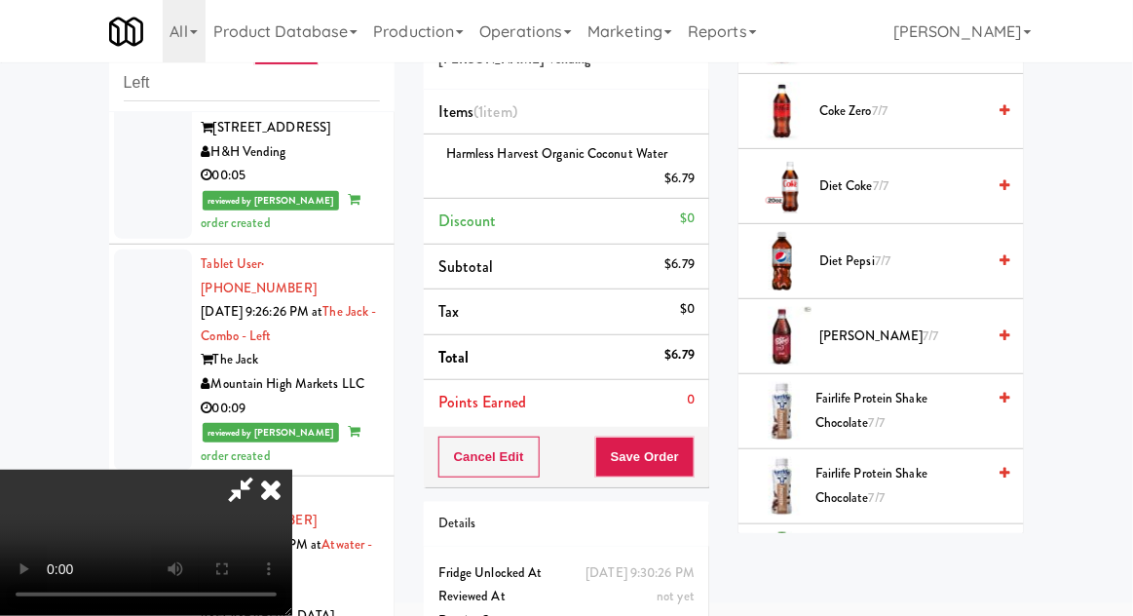
click at [891, 462] on span "Fairlife Protein Shake Chocolate 7/7" at bounding box center [901, 486] width 170 height 48
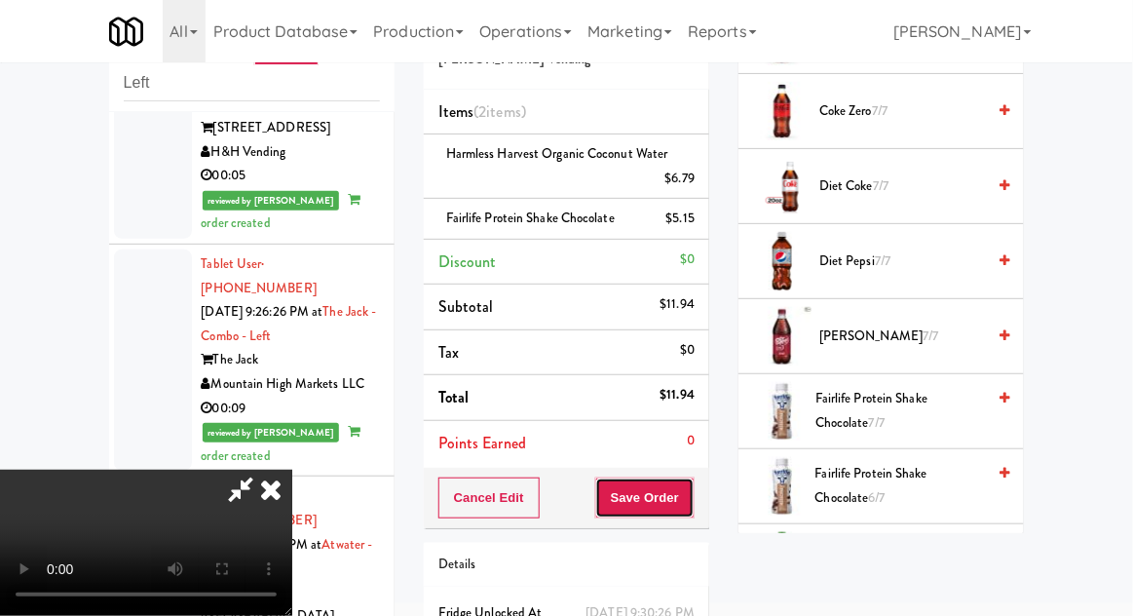
click at [691, 505] on button "Save Order" at bounding box center [644, 498] width 99 height 41
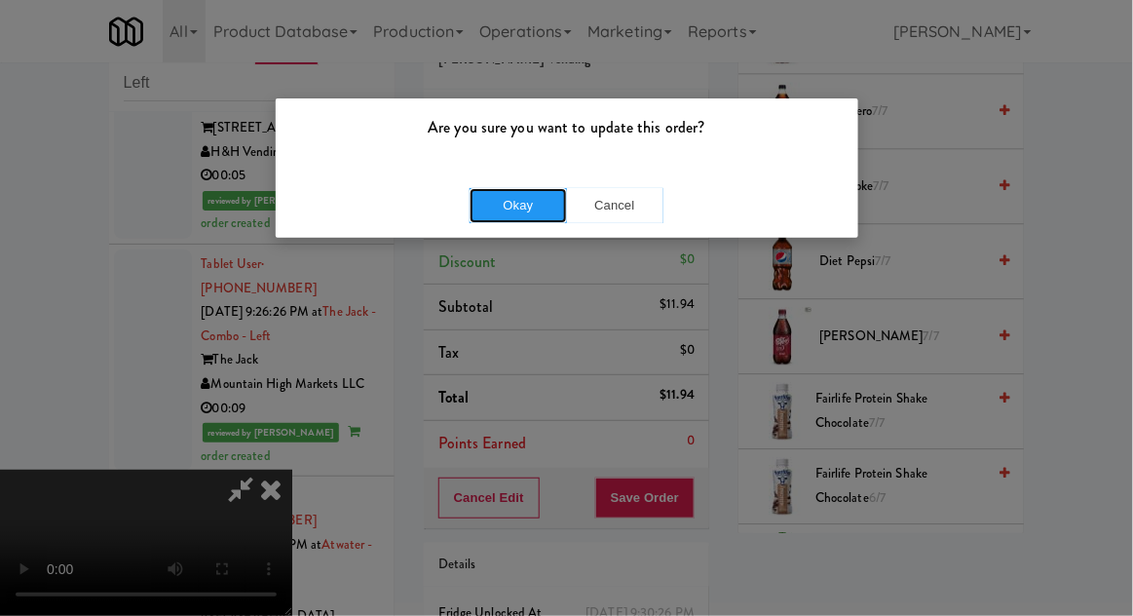
click at [497, 219] on button "Okay" at bounding box center [518, 205] width 97 height 35
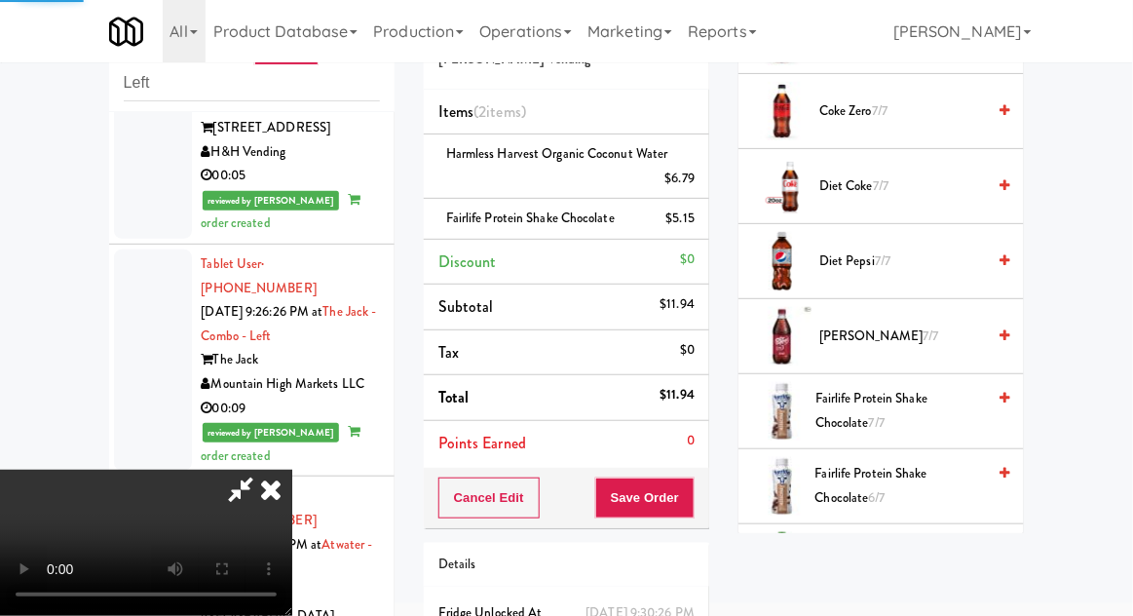
scroll to position [192, 0]
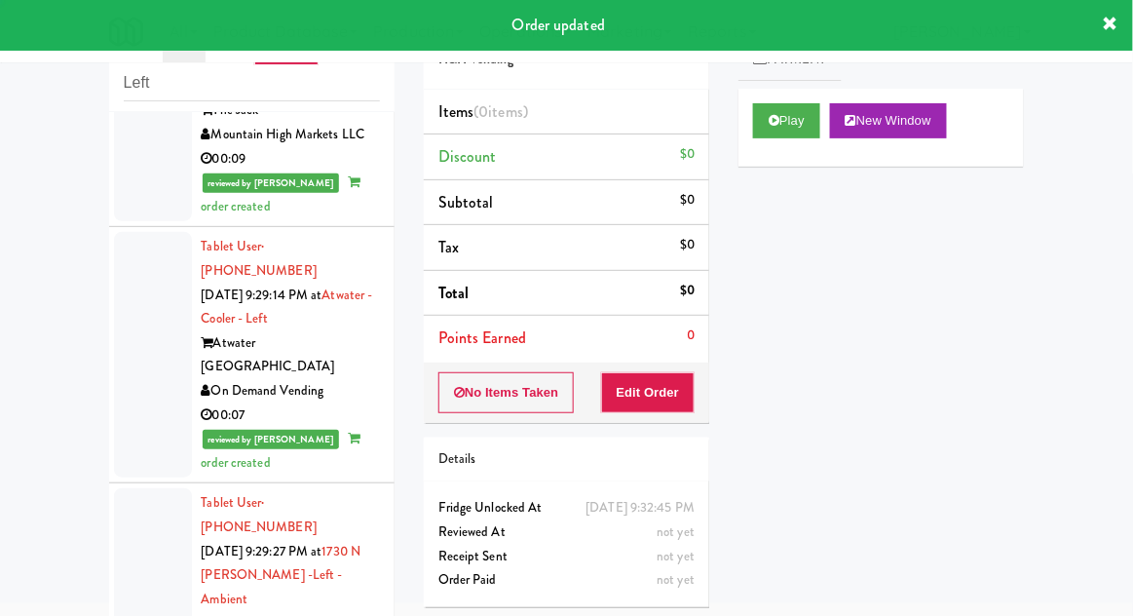
scroll to position [5350, 0]
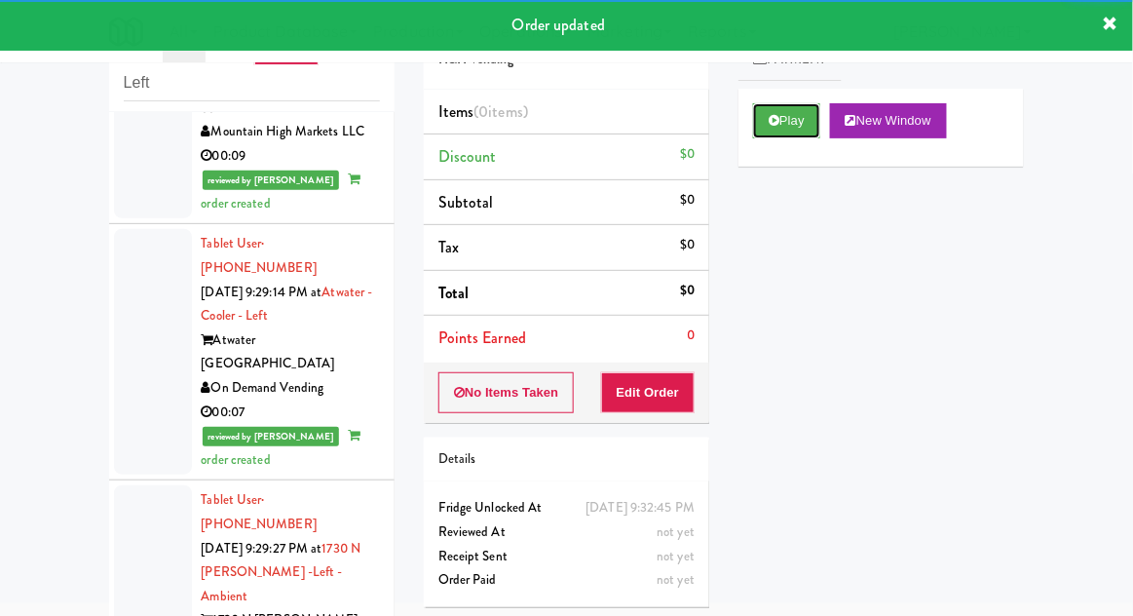
click at [799, 132] on button "Play" at bounding box center [786, 120] width 67 height 35
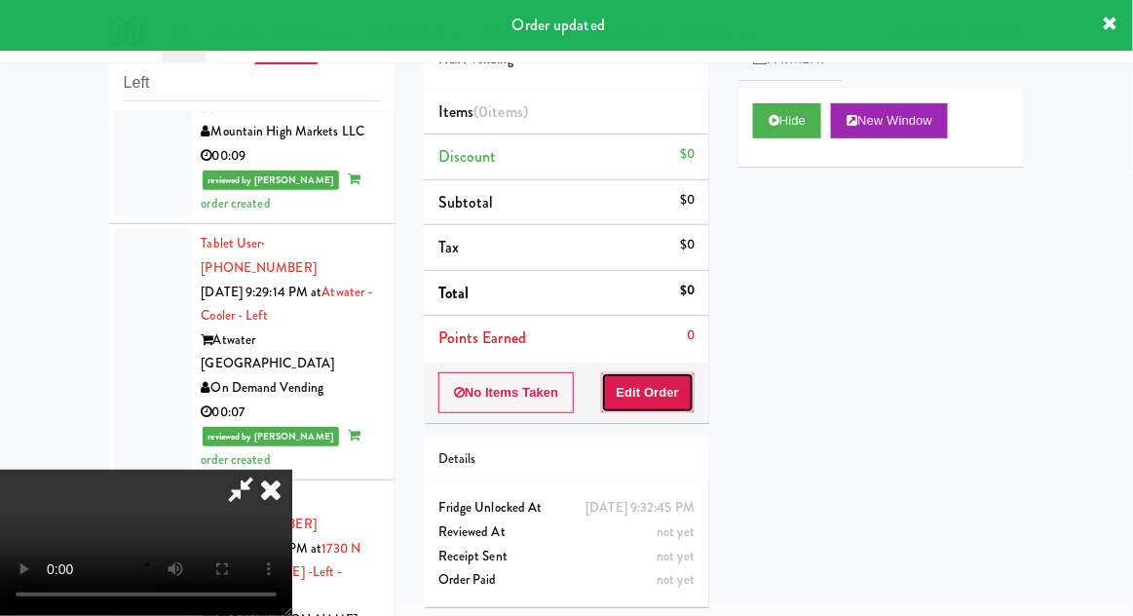
click at [675, 379] on button "Edit Order" at bounding box center [648, 392] width 95 height 41
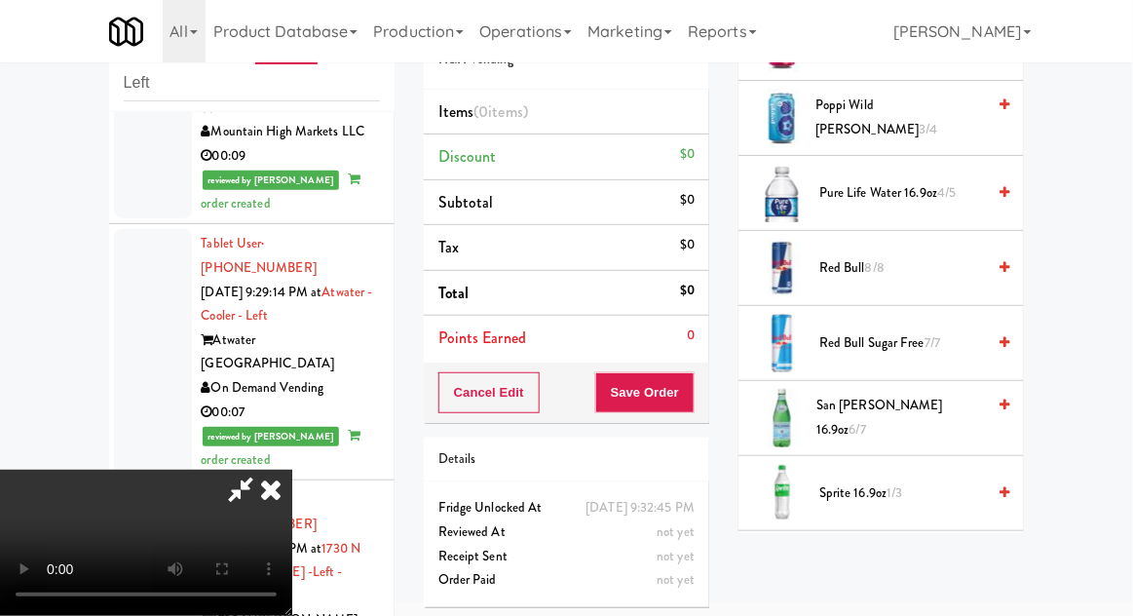
scroll to position [2424, 0]
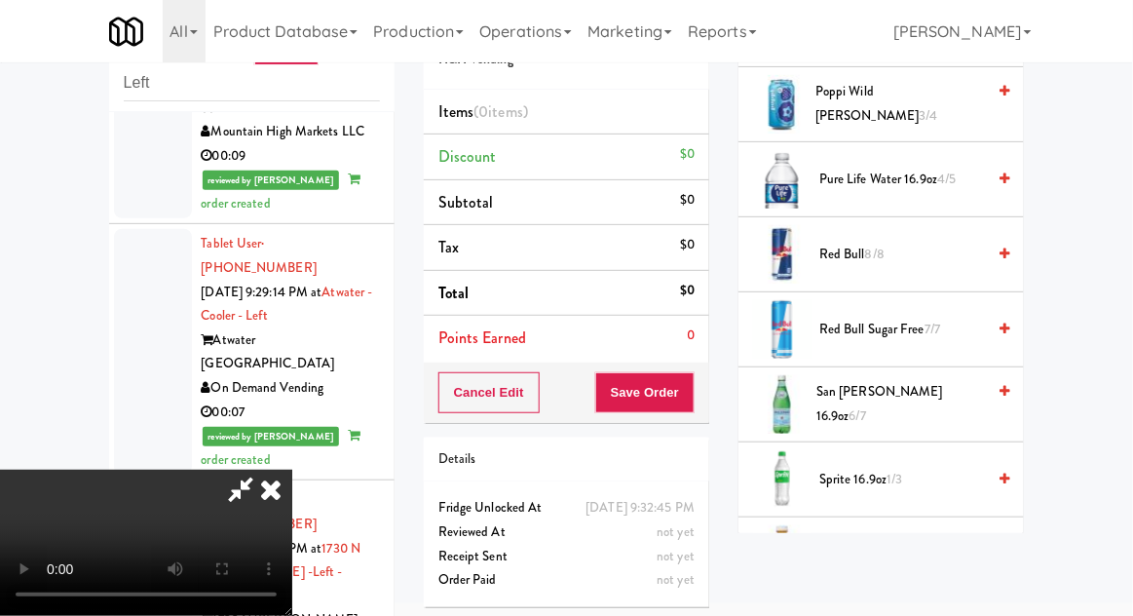
click at [913, 468] on span "Sprite 16.9oz 1/3" at bounding box center [903, 480] width 166 height 24
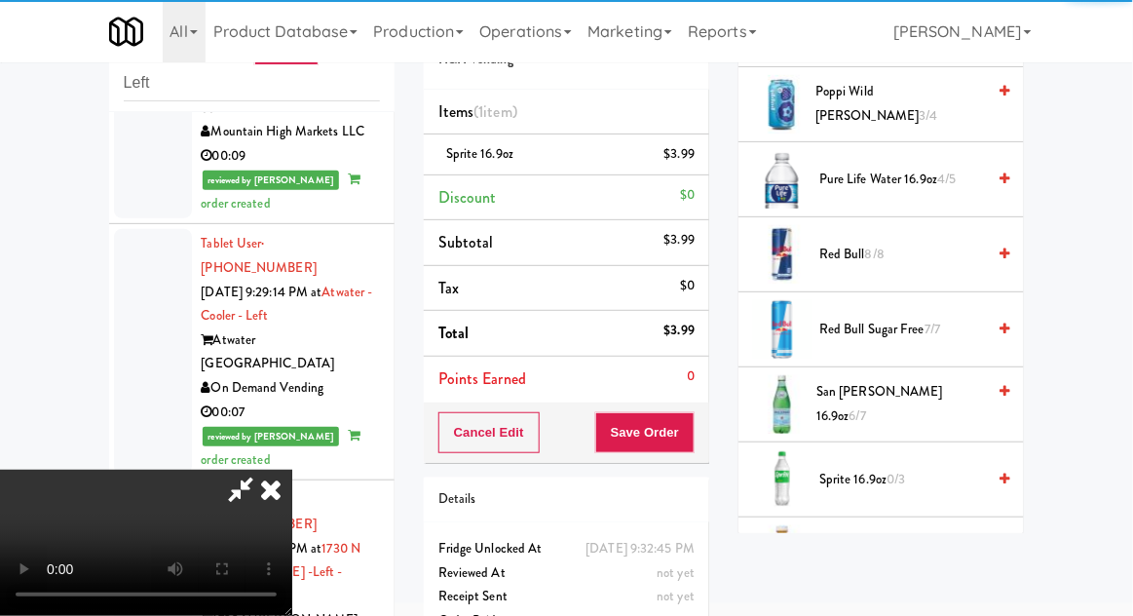
scroll to position [71, 0]
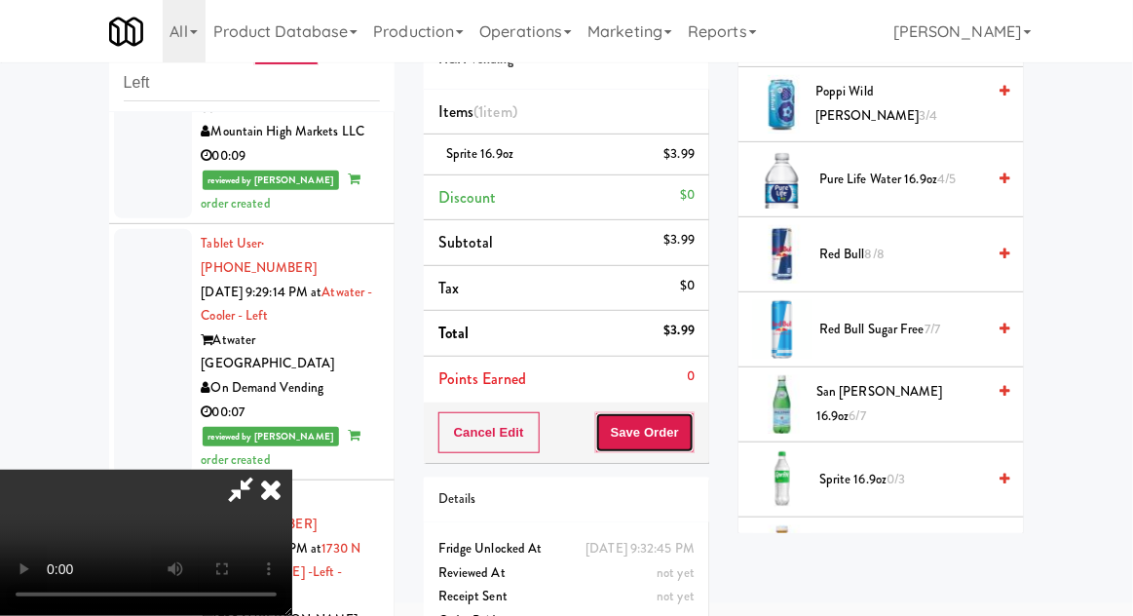
click at [694, 440] on button "Save Order" at bounding box center [644, 432] width 99 height 41
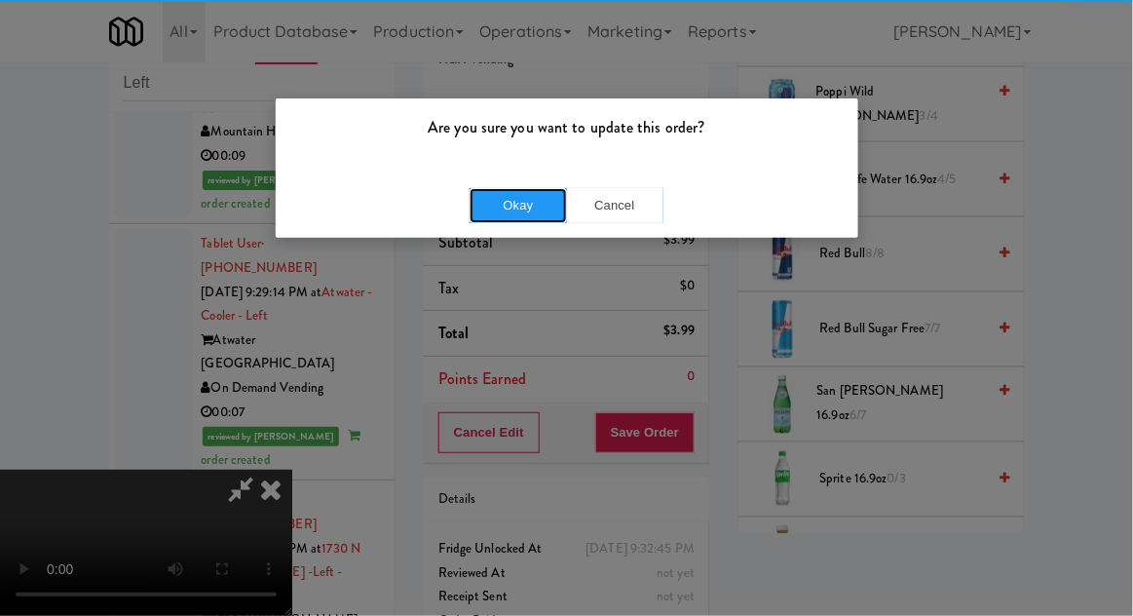
click at [490, 193] on button "Okay" at bounding box center [518, 205] width 97 height 35
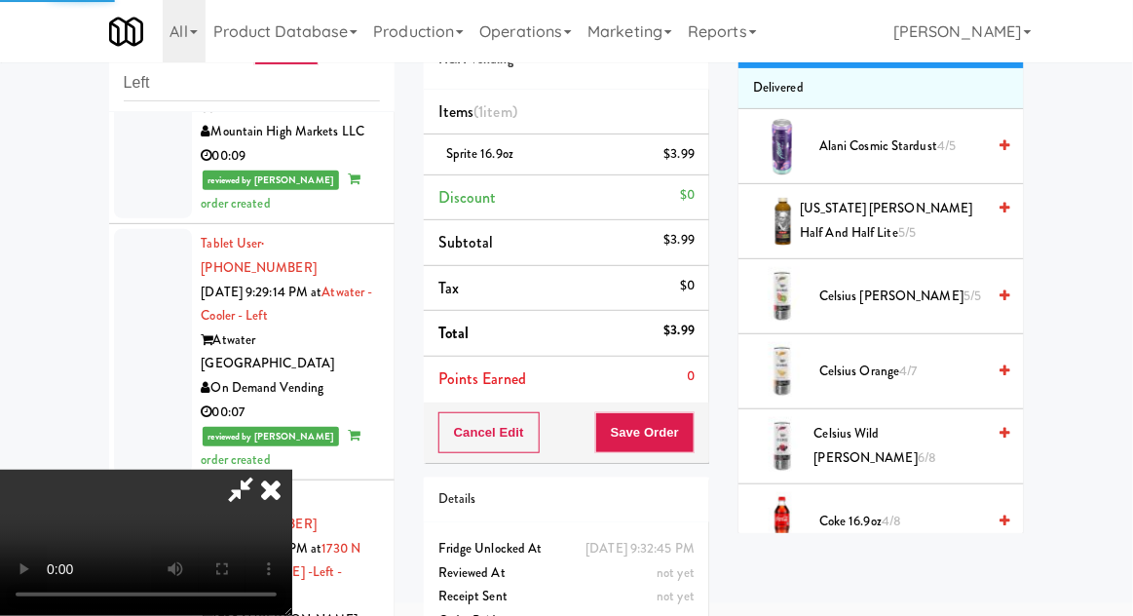
scroll to position [0, 0]
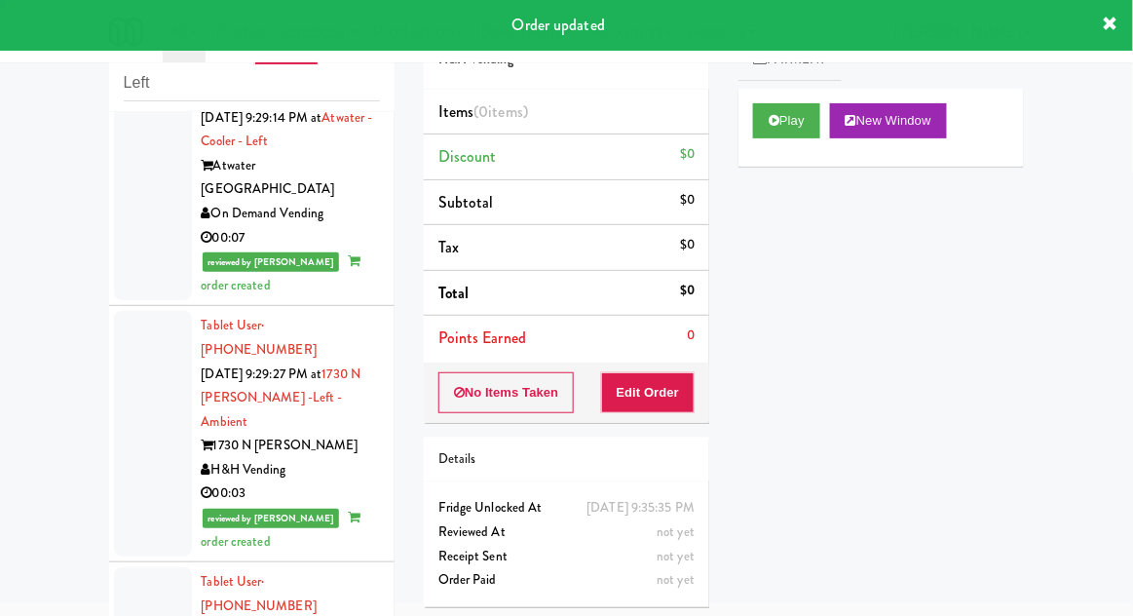
scroll to position [5557, 0]
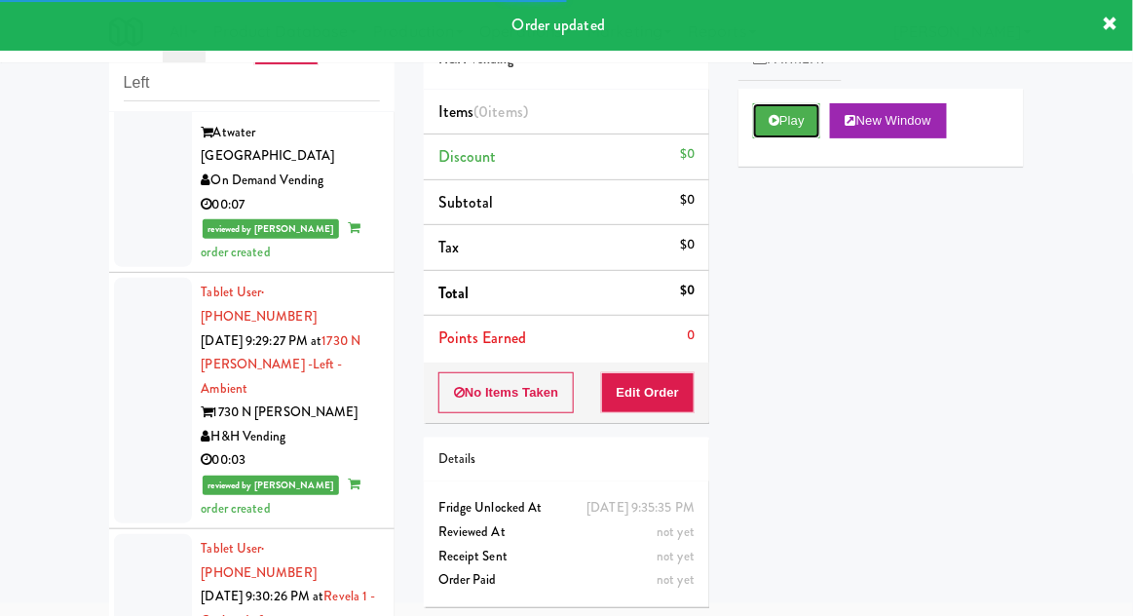
click at [799, 109] on button "Play" at bounding box center [786, 120] width 67 height 35
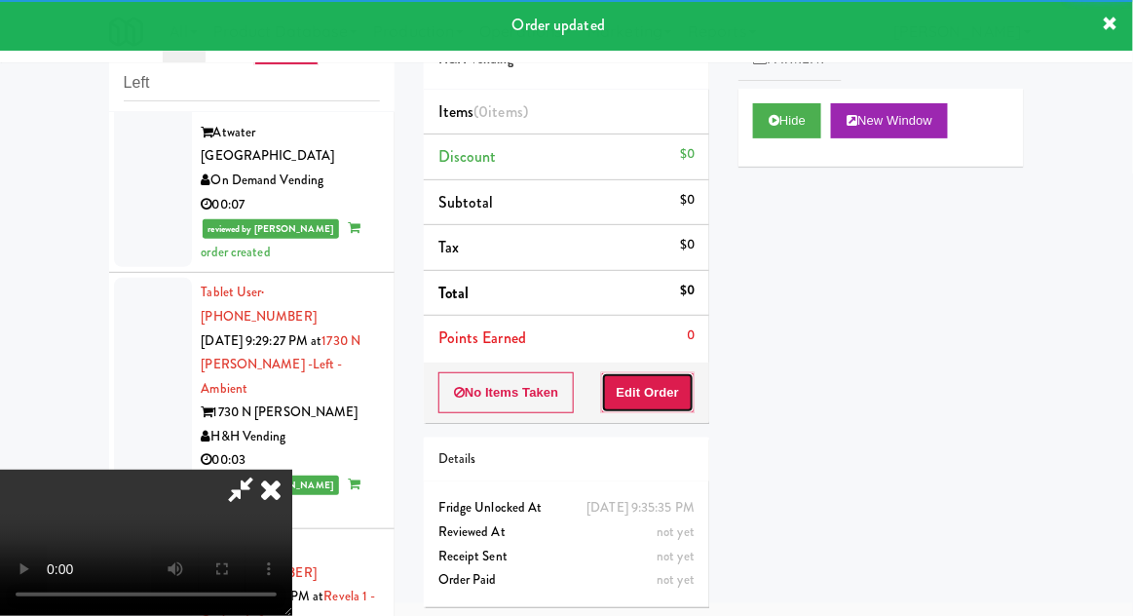
click at [671, 394] on button "Edit Order" at bounding box center [648, 392] width 95 height 41
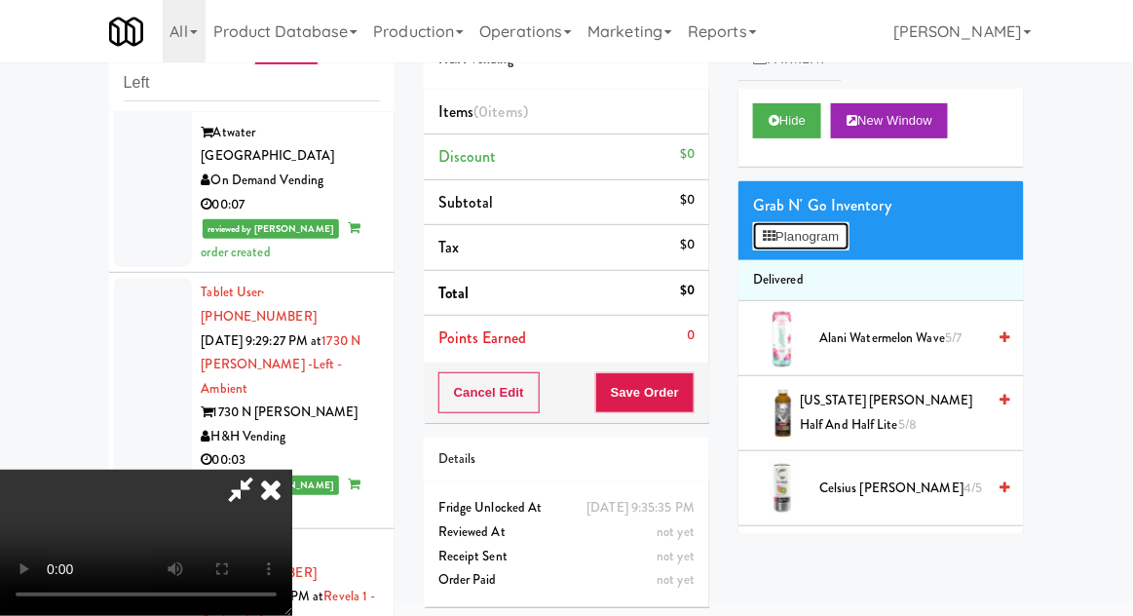
click at [835, 222] on button "Planogram" at bounding box center [801, 236] width 96 height 29
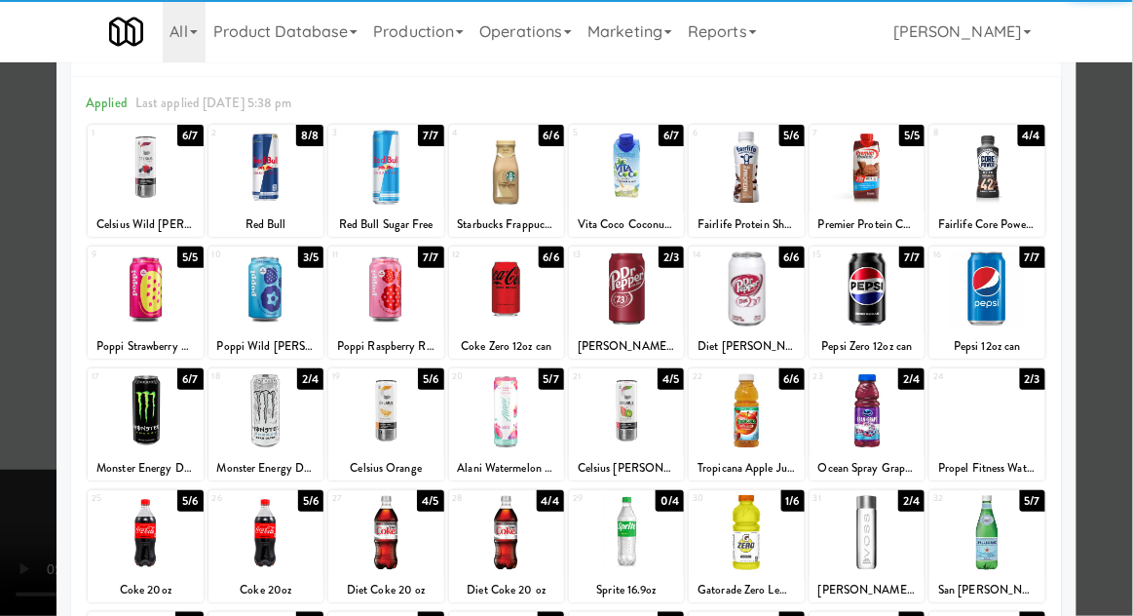
scroll to position [70, 0]
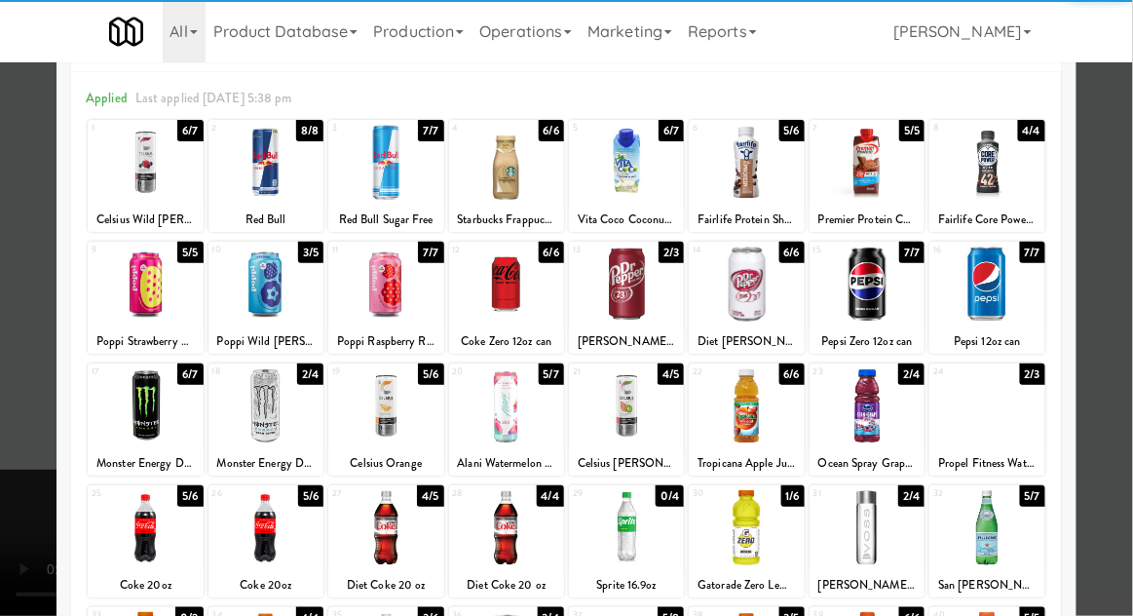
click at [265, 511] on div at bounding box center [266, 527] width 115 height 75
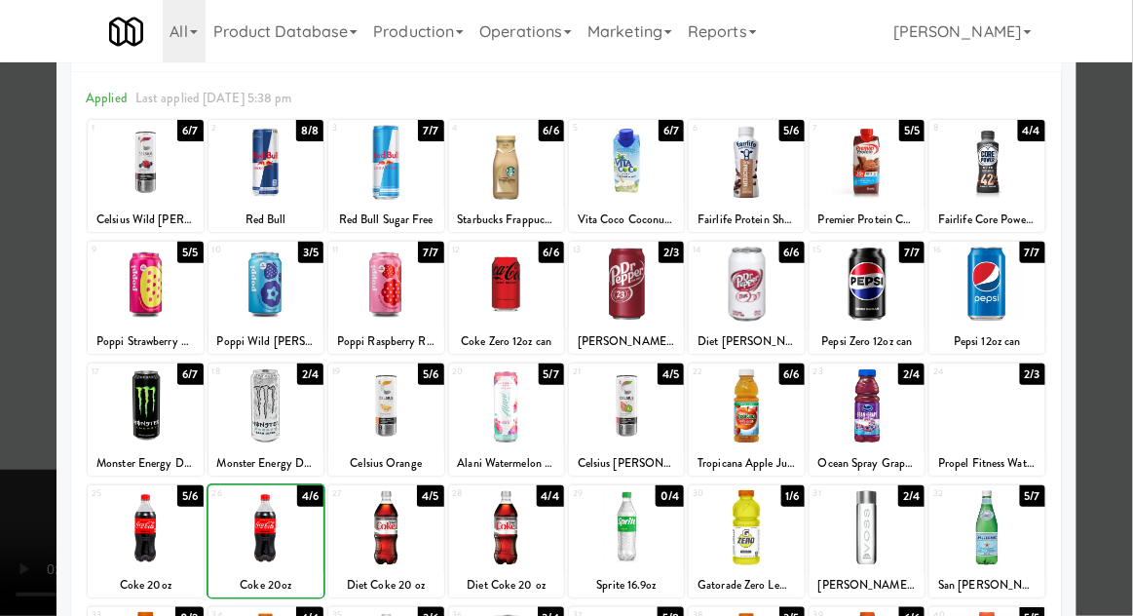
click at [1109, 438] on div at bounding box center [566, 308] width 1133 height 616
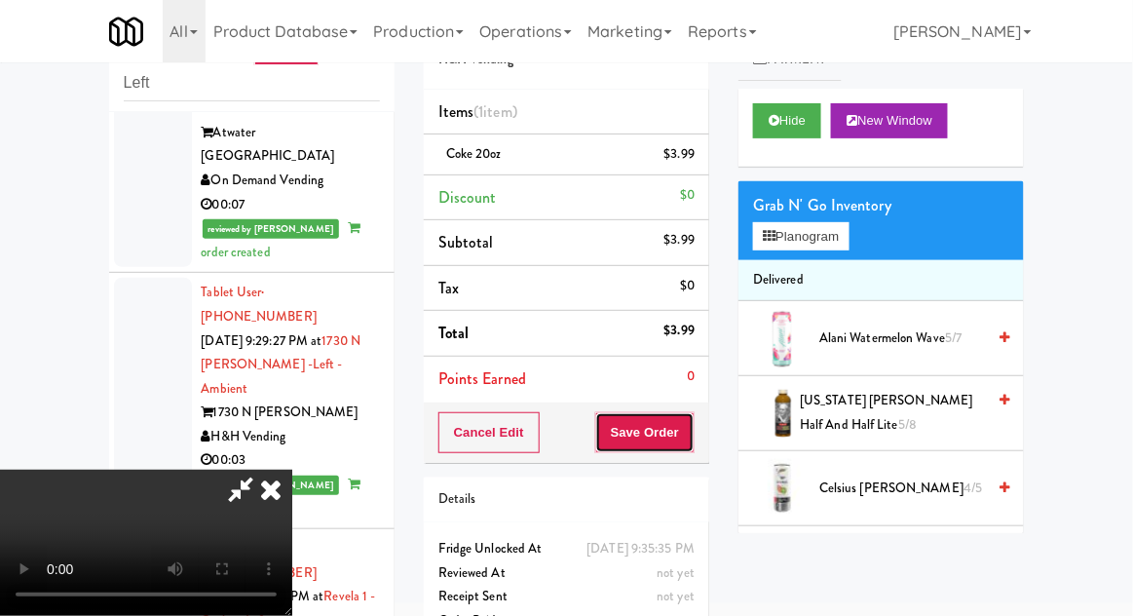
click at [692, 433] on button "Save Order" at bounding box center [644, 432] width 99 height 41
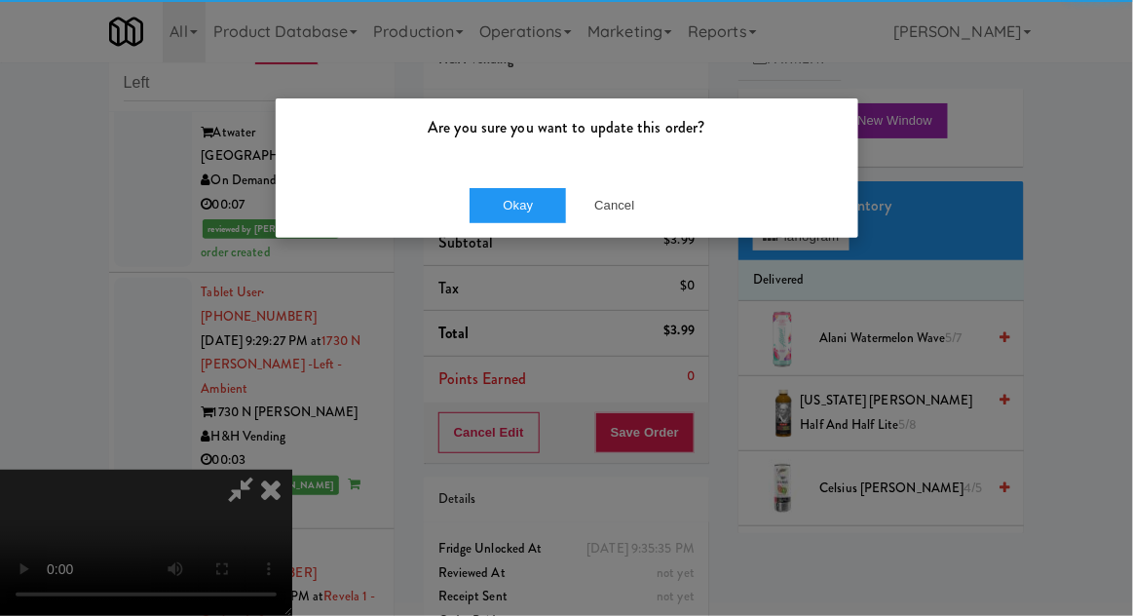
click at [484, 232] on div "Okay Cancel" at bounding box center [567, 205] width 583 height 65
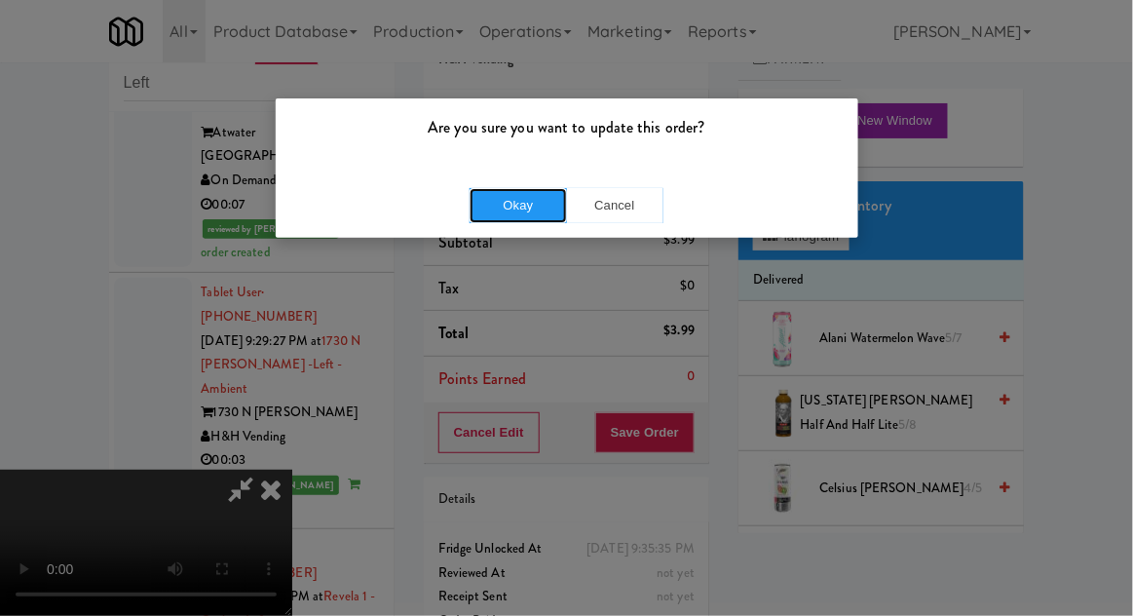
click at [485, 212] on button "Okay" at bounding box center [518, 205] width 97 height 35
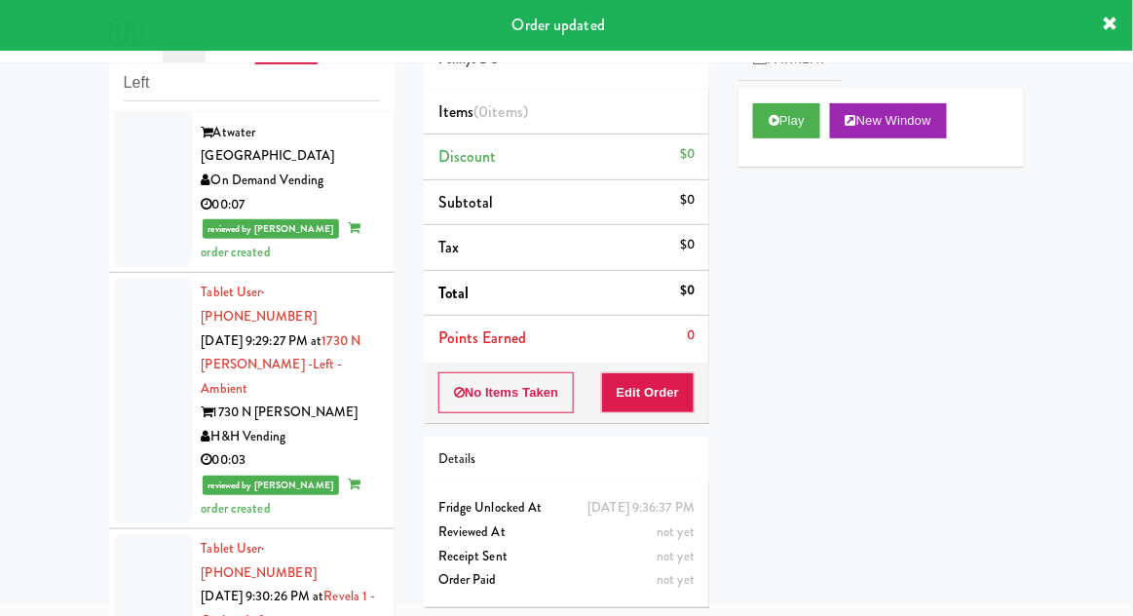
click at [784, 151] on div "Play New Window" at bounding box center [882, 128] width 286 height 78
click at [799, 134] on button "Play" at bounding box center [786, 120] width 67 height 35
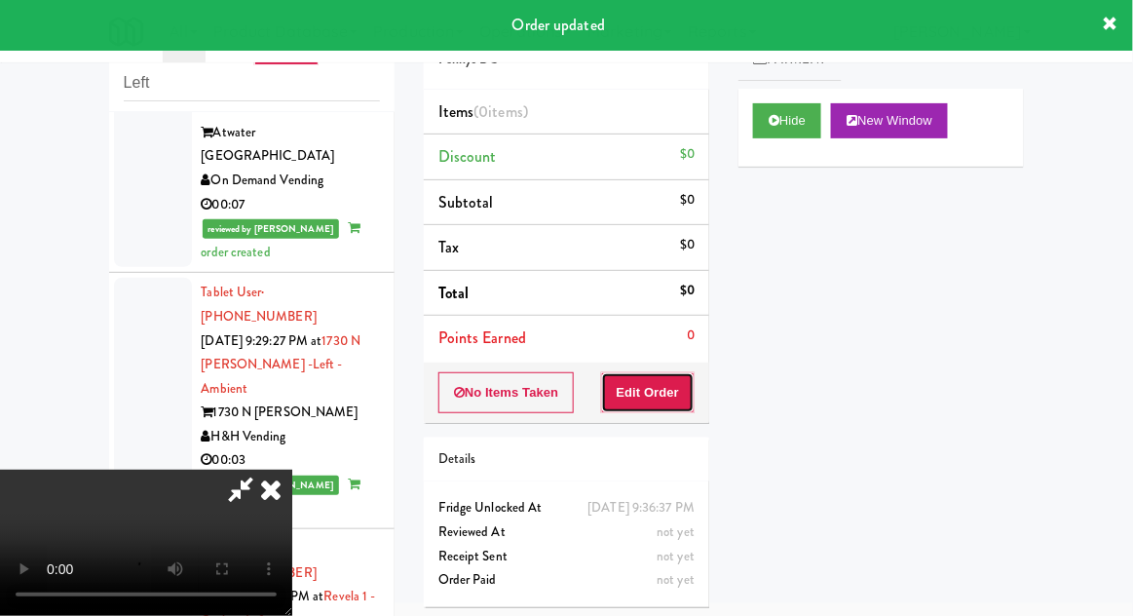
click at [674, 395] on button "Edit Order" at bounding box center [648, 392] width 95 height 41
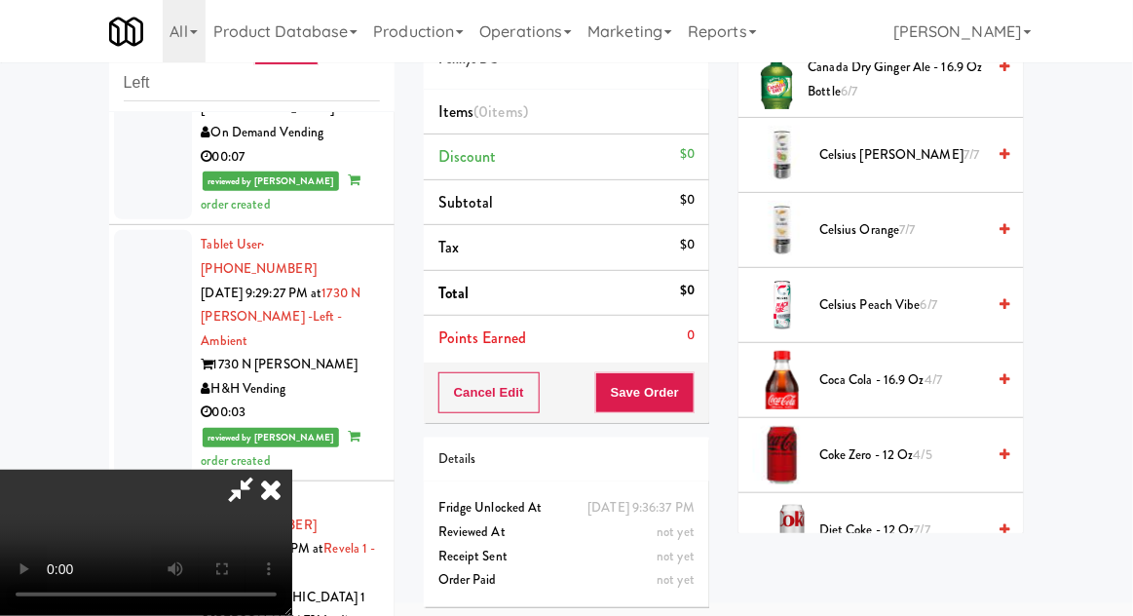
scroll to position [309, 0]
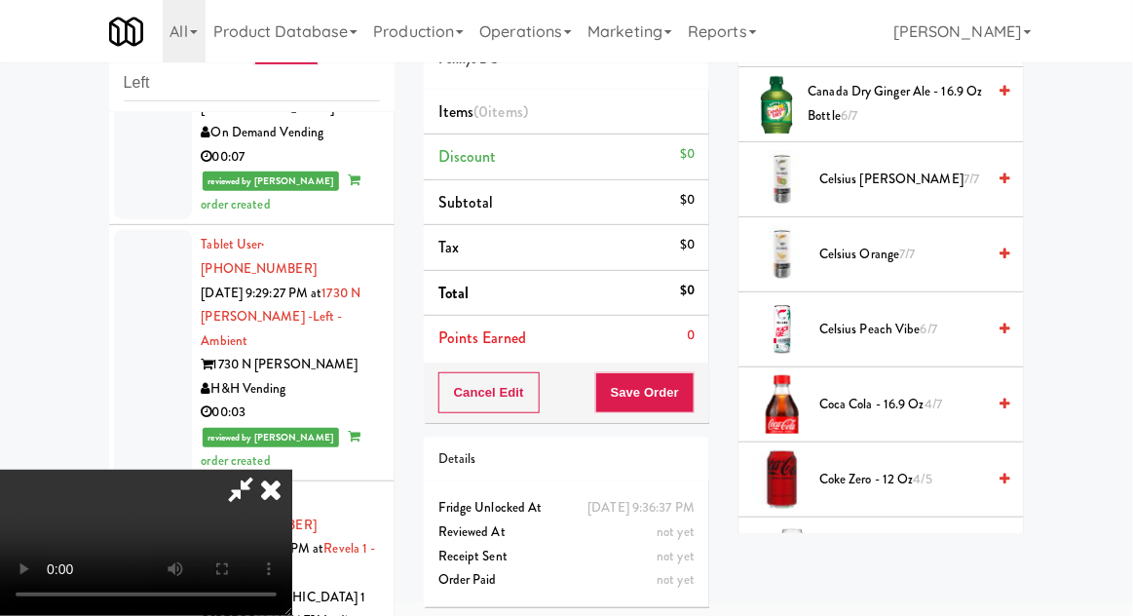
click at [915, 399] on span "Coca Cola - 16.9 oz 4/7" at bounding box center [903, 405] width 166 height 24
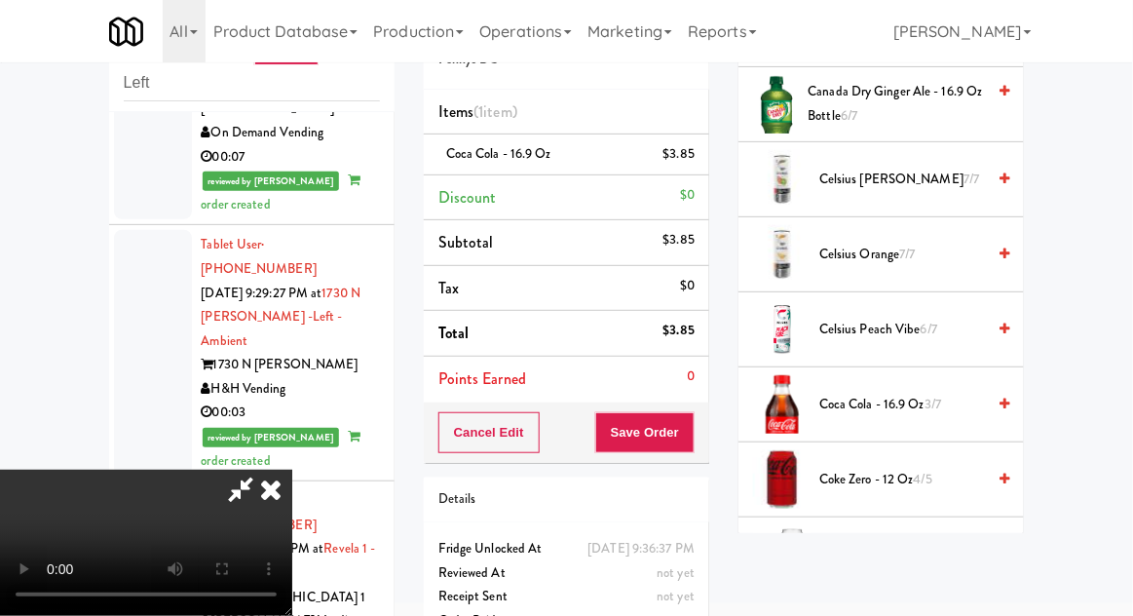
click at [916, 401] on span "Coca Cola - 16.9 oz 3/7" at bounding box center [903, 405] width 166 height 24
click at [693, 442] on button "Save Order" at bounding box center [644, 432] width 99 height 41
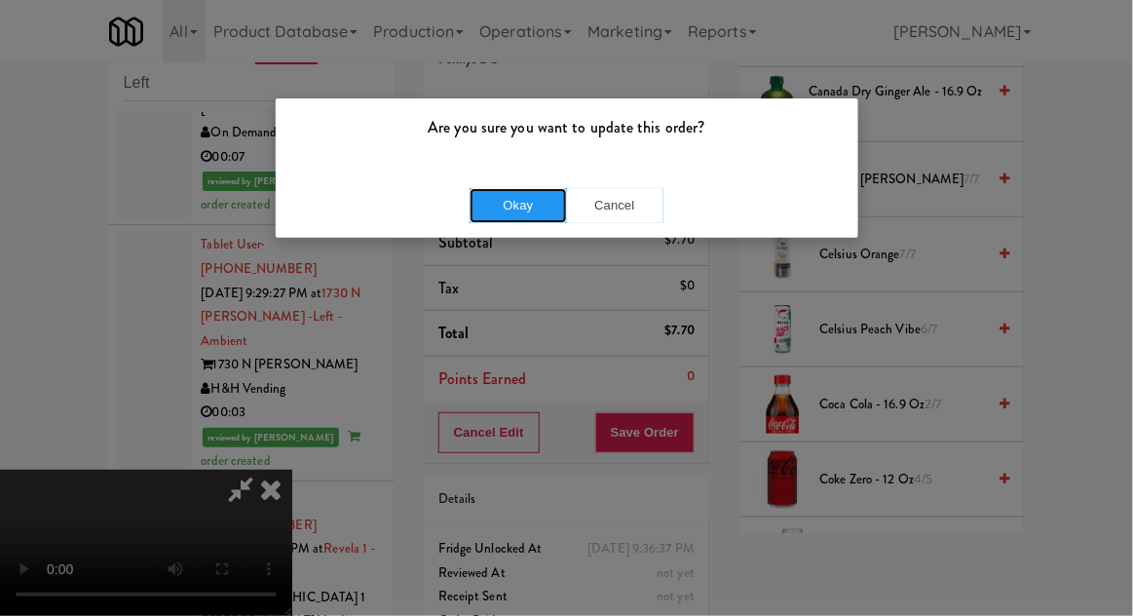
click at [501, 220] on button "Okay" at bounding box center [518, 205] width 97 height 35
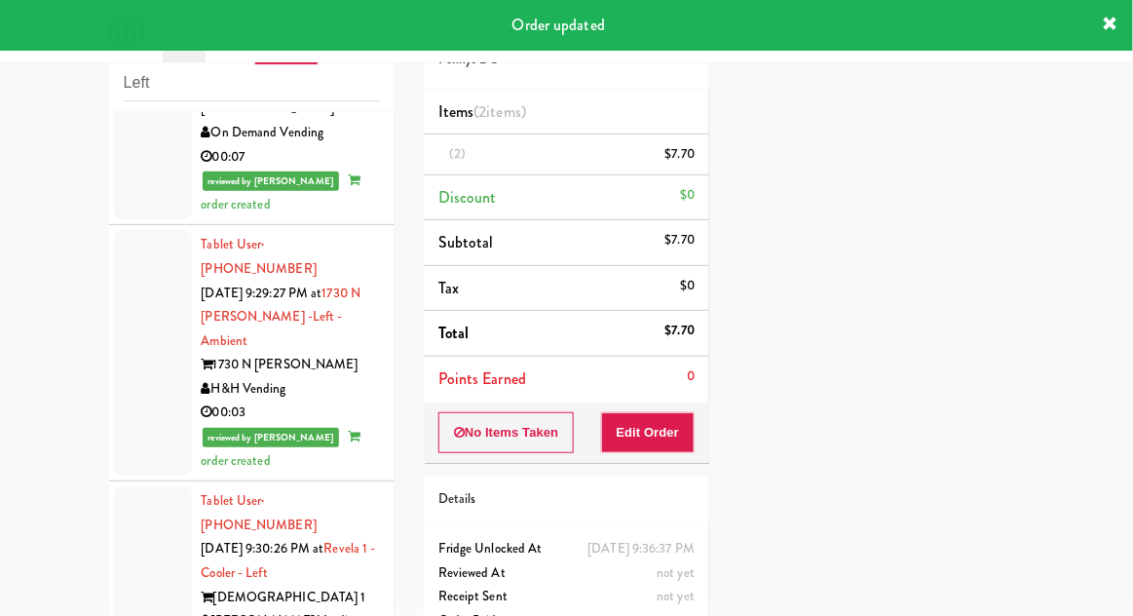
scroll to position [0, 0]
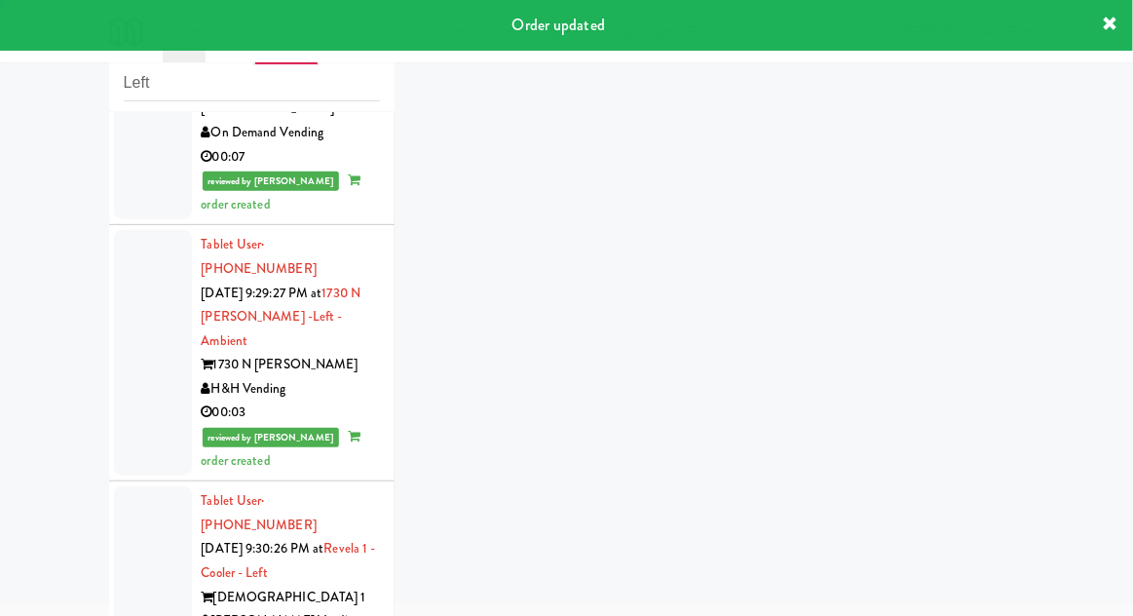
scroll to position [5653, 0]
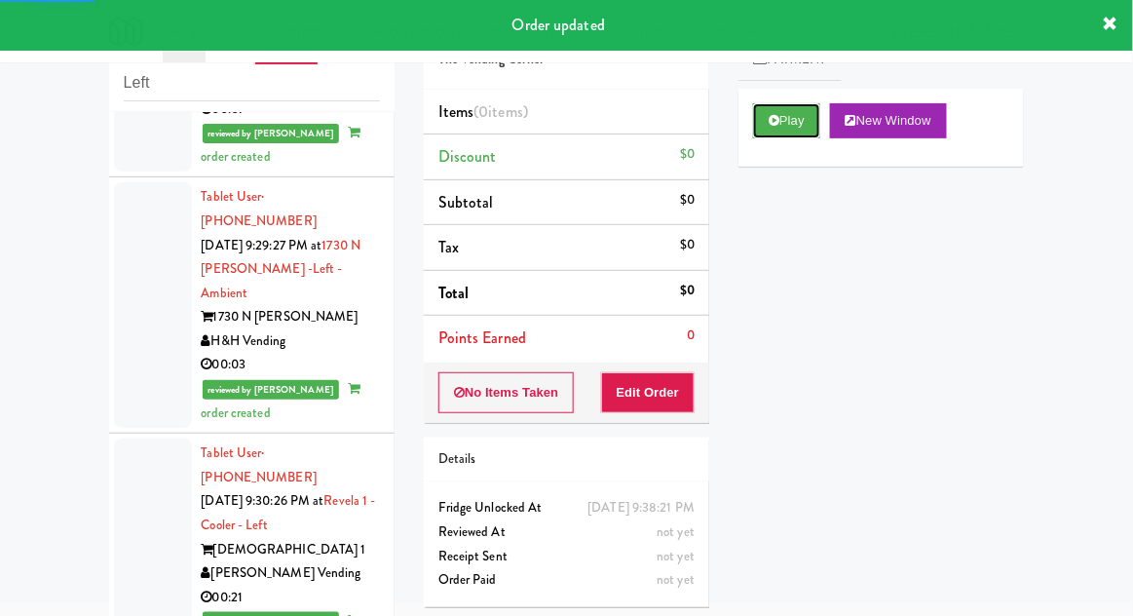
click at [805, 111] on button "Play" at bounding box center [786, 120] width 67 height 35
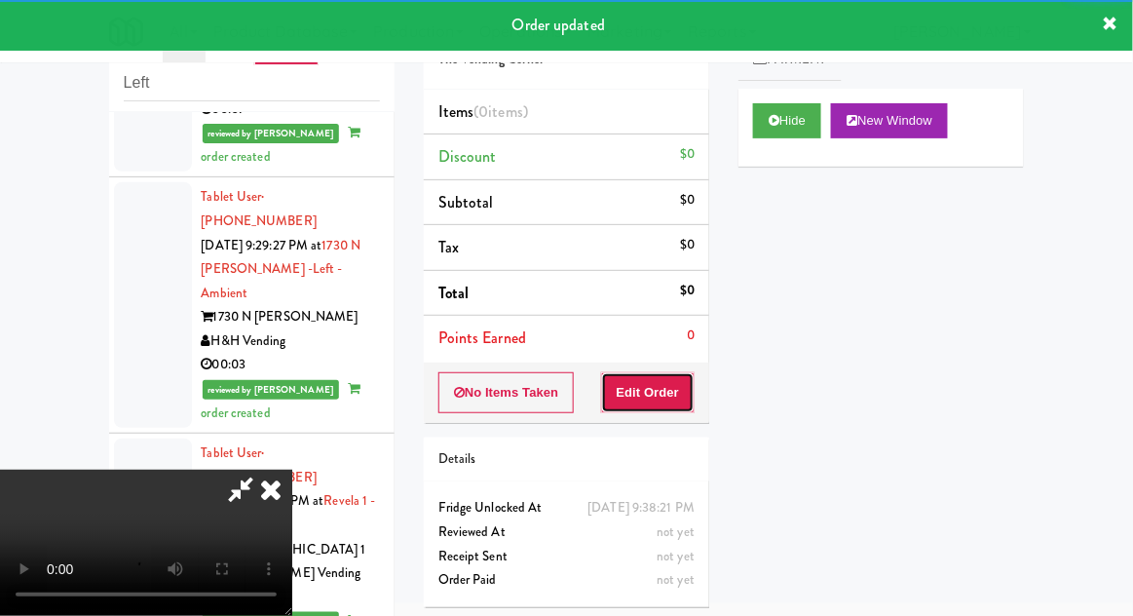
click at [679, 389] on button "Edit Order" at bounding box center [648, 392] width 95 height 41
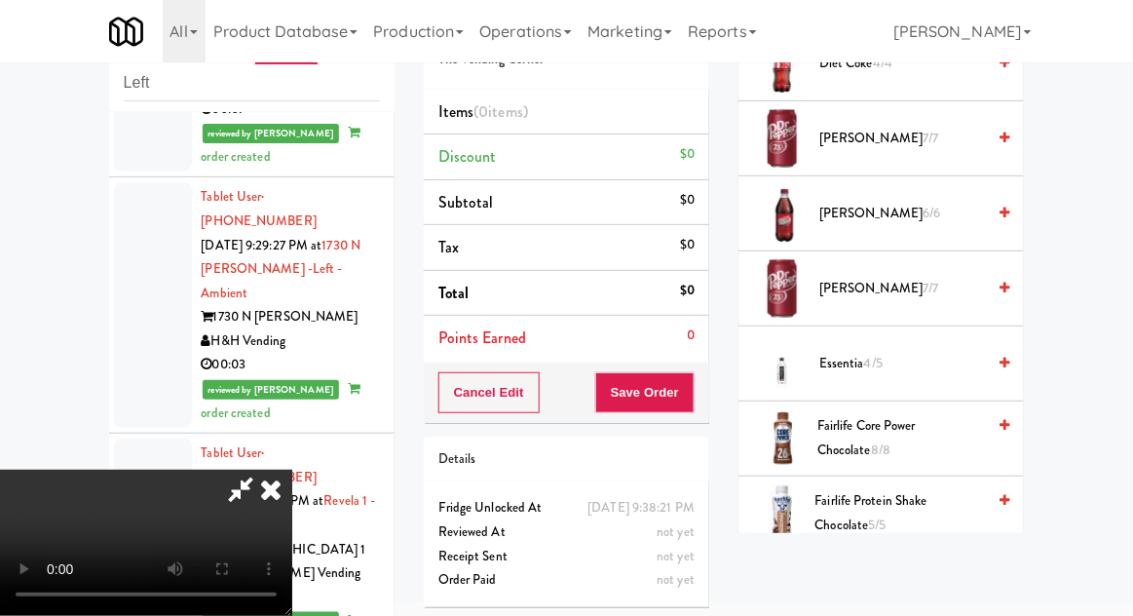
scroll to position [733, 0]
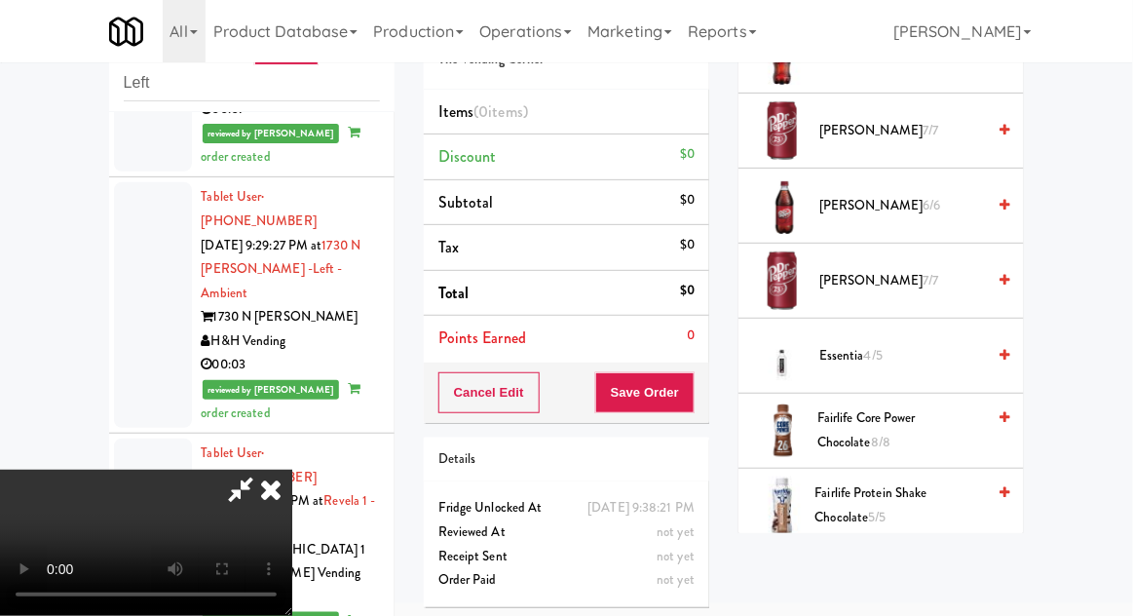
click at [922, 424] on span "Fairlife Core Power Chocolate 8/8" at bounding box center [902, 430] width 168 height 48
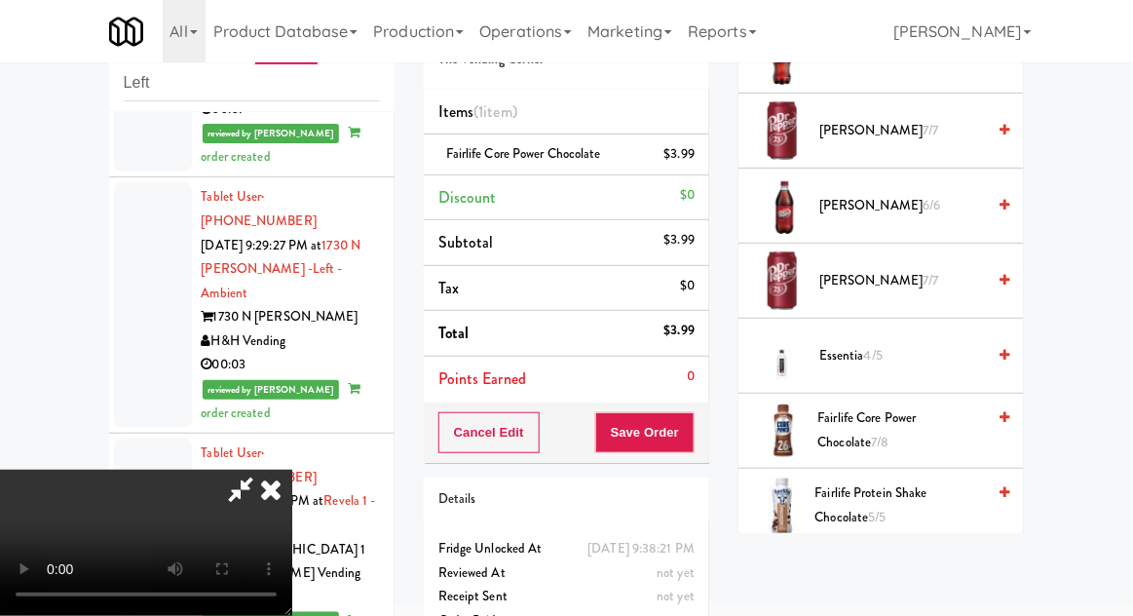
click at [901, 501] on span "Fairlife Protein Shake Chocolate 5/5" at bounding box center [901, 505] width 171 height 48
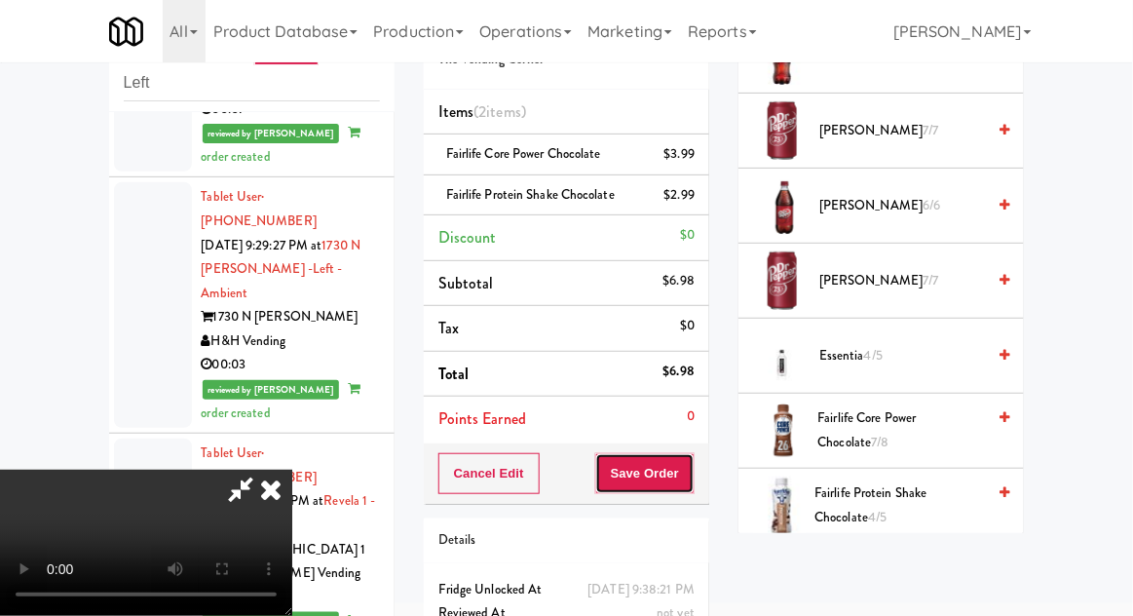
click at [692, 483] on button "Save Order" at bounding box center [644, 473] width 99 height 41
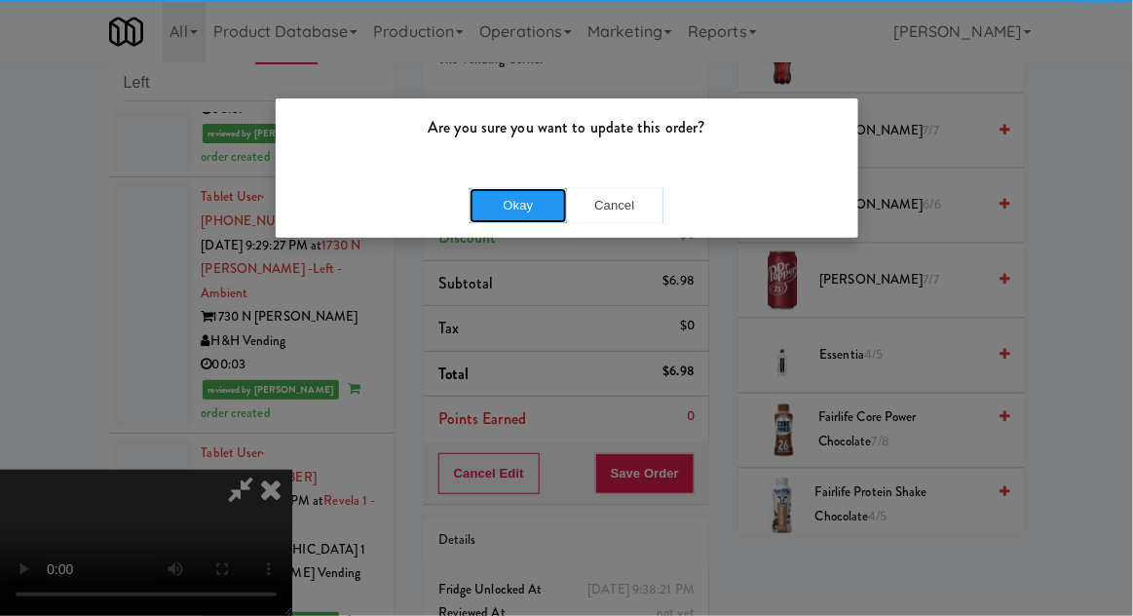
click at [477, 220] on button "Okay" at bounding box center [518, 205] width 97 height 35
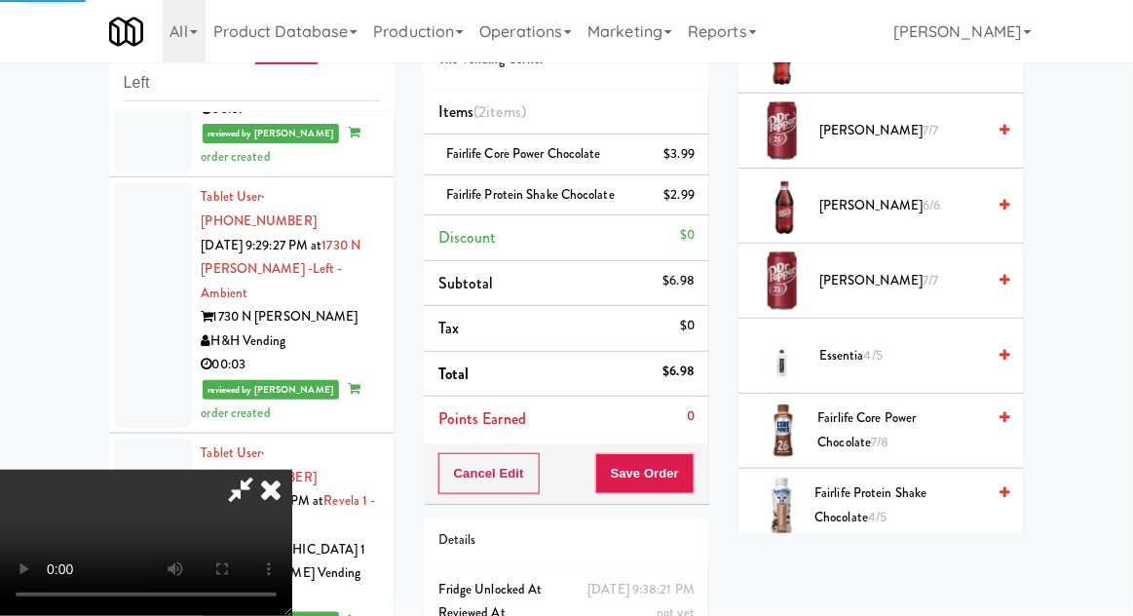
scroll to position [192, 0]
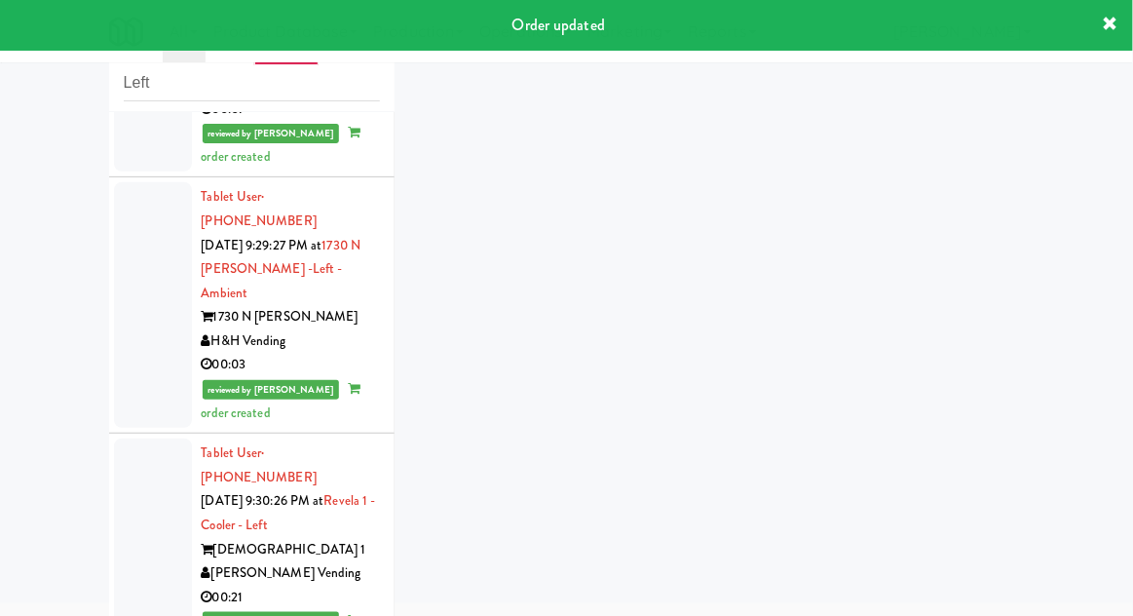
scroll to position [5700, 0]
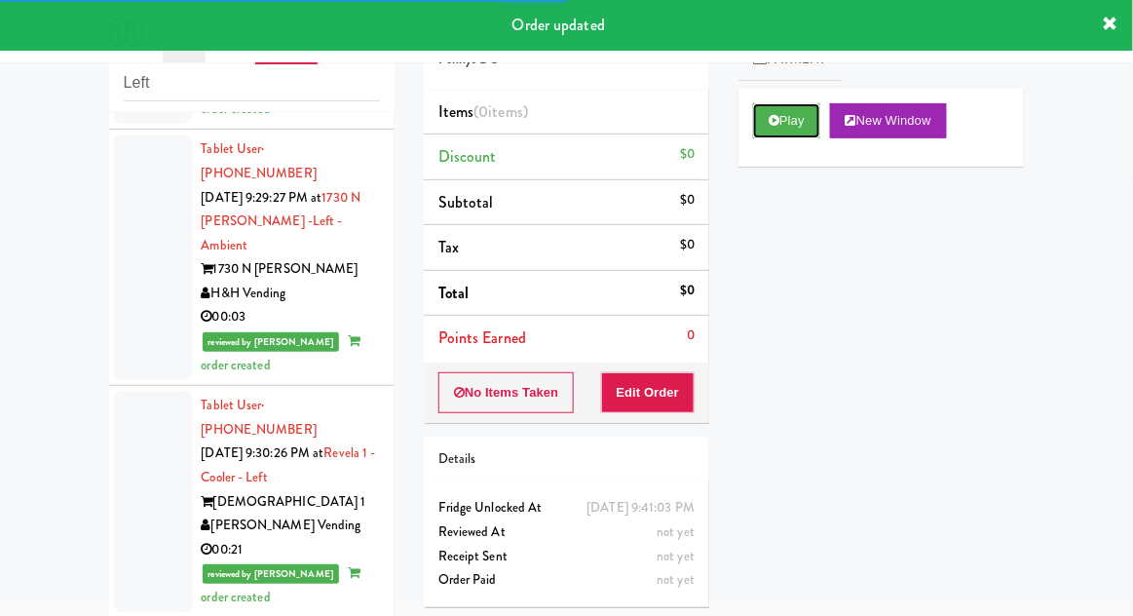
click at [796, 123] on button "Play" at bounding box center [786, 120] width 67 height 35
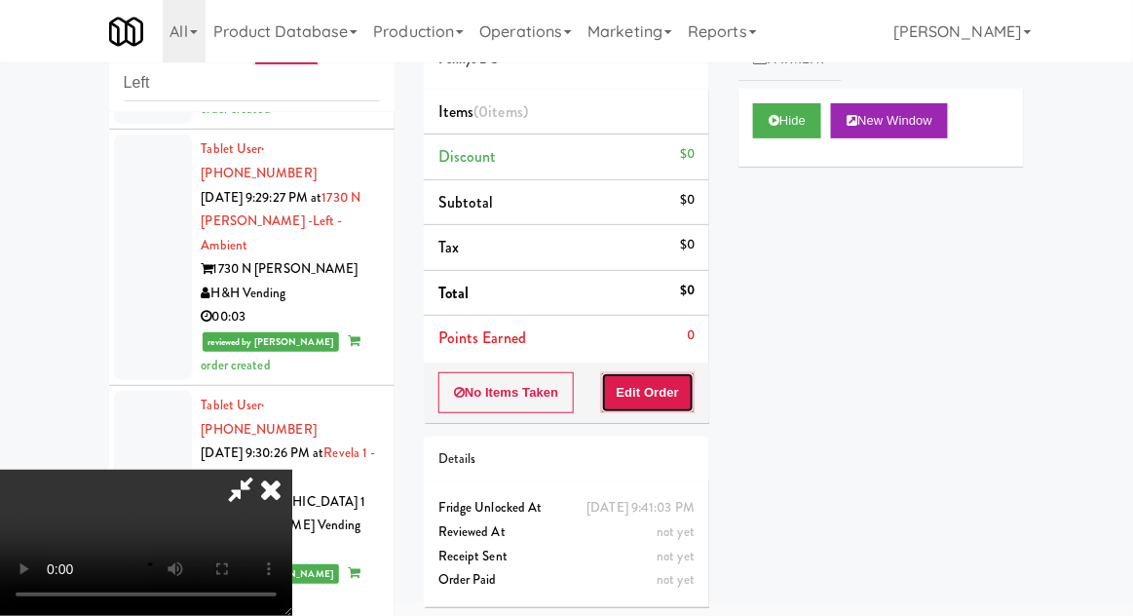
click at [685, 391] on button "Edit Order" at bounding box center [648, 392] width 95 height 41
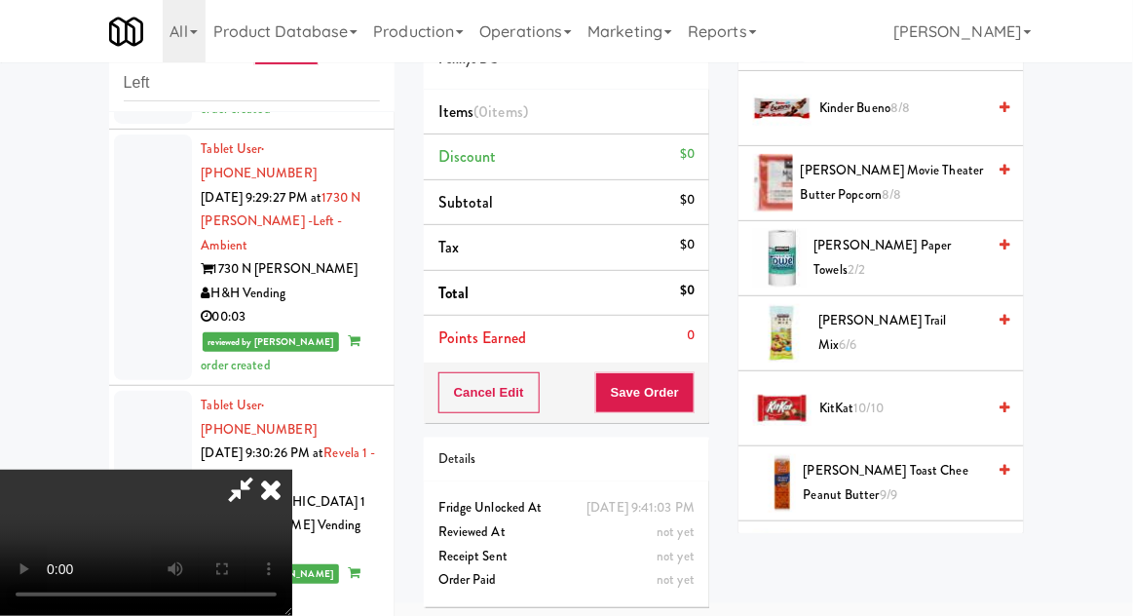
scroll to position [753, 0]
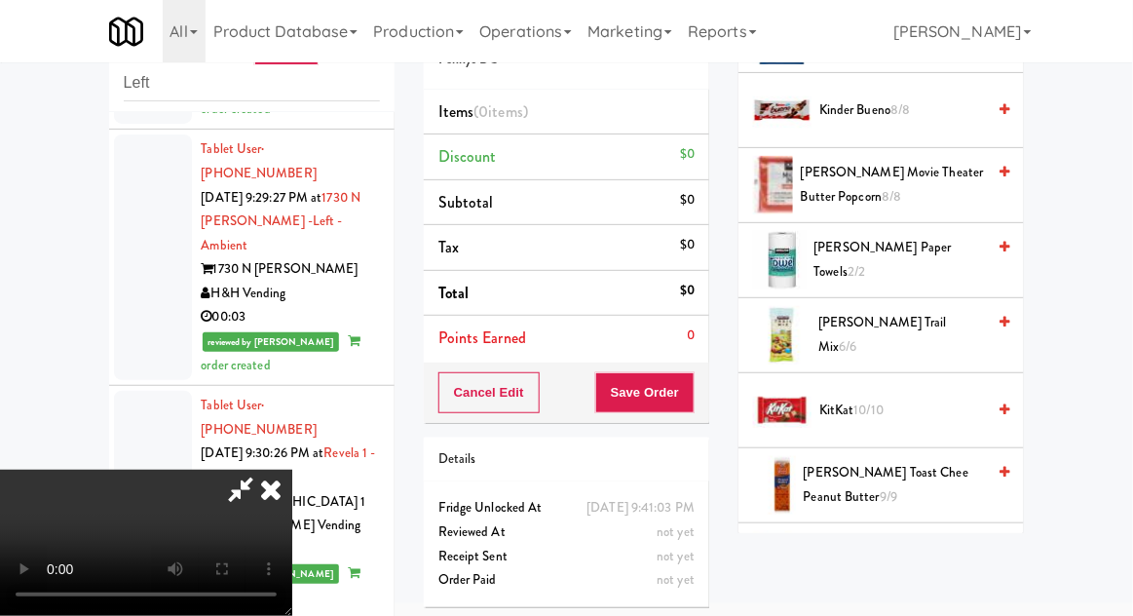
click at [893, 411] on span "KitKat 10/10" at bounding box center [903, 411] width 166 height 24
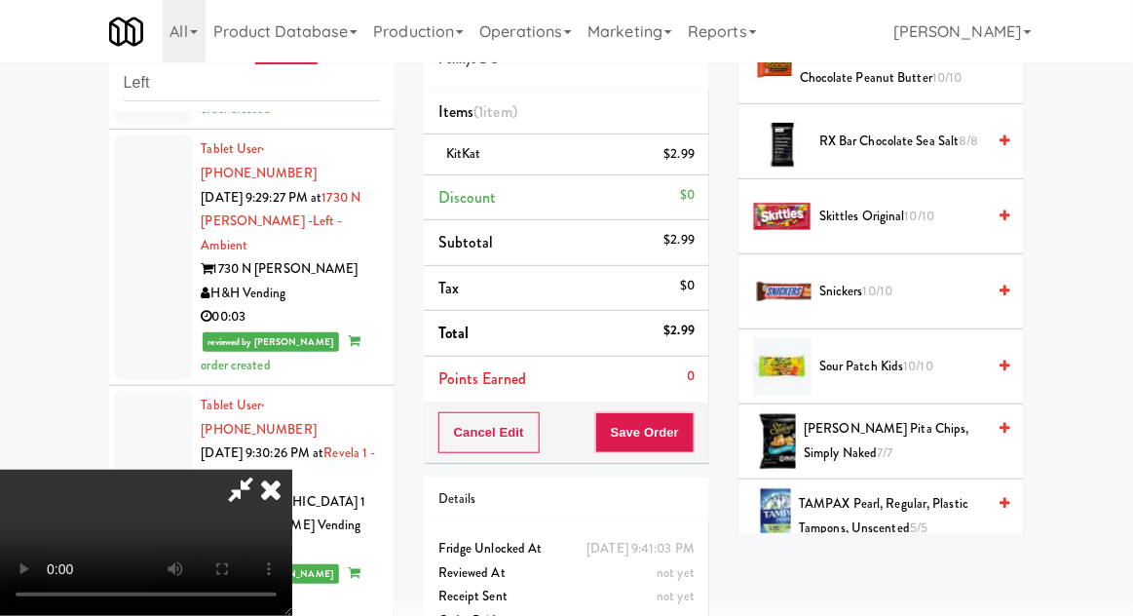
click at [912, 357] on span "10/10" at bounding box center [919, 366] width 30 height 19
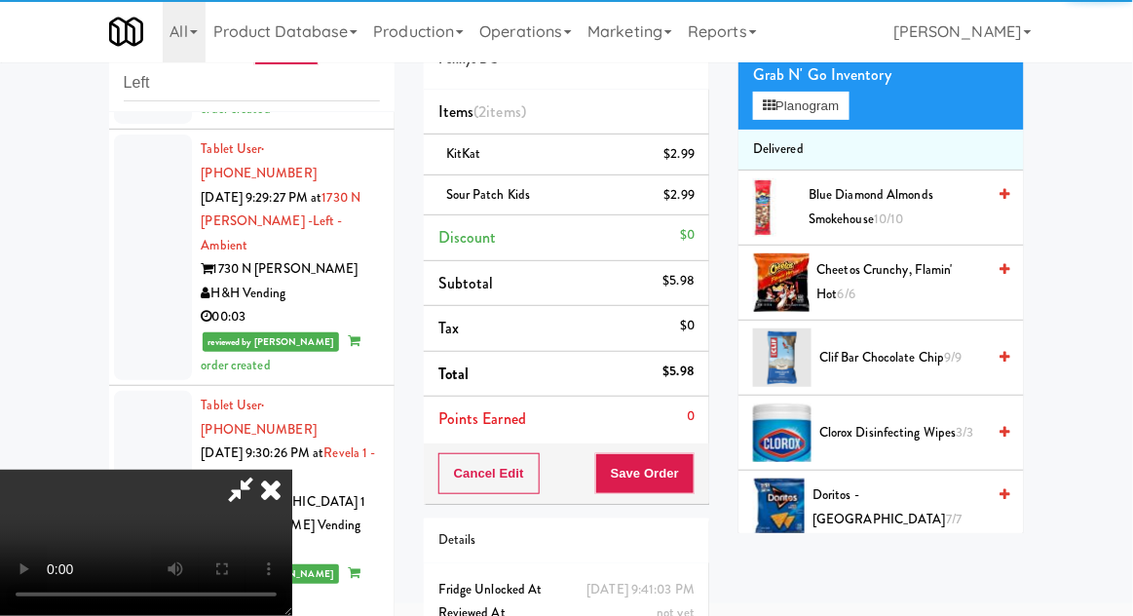
scroll to position [0, 0]
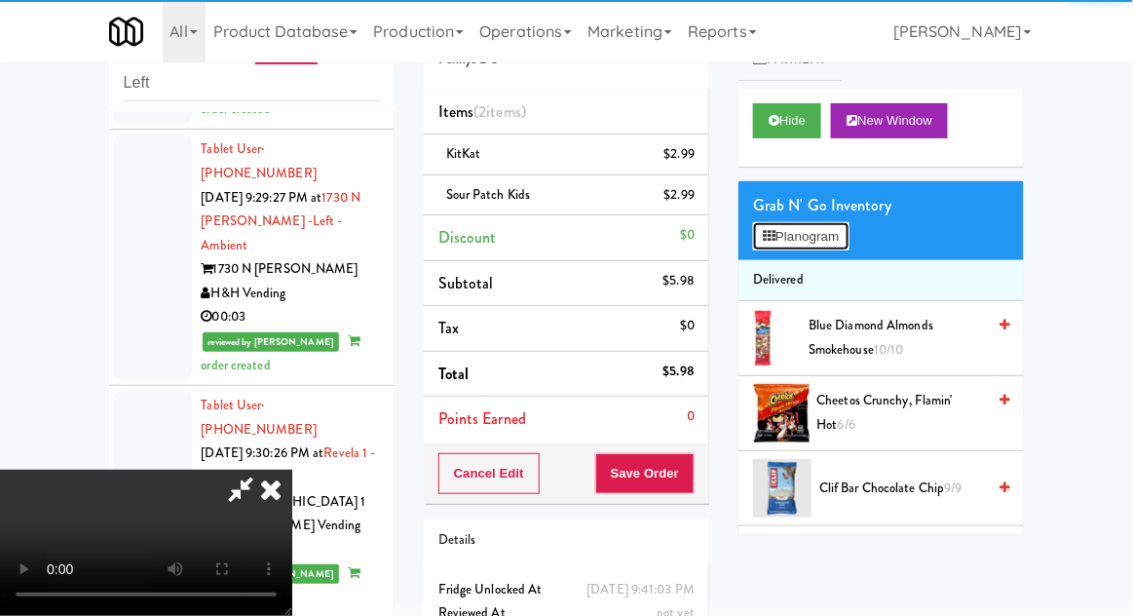
click at [846, 246] on button "Planogram" at bounding box center [801, 236] width 96 height 29
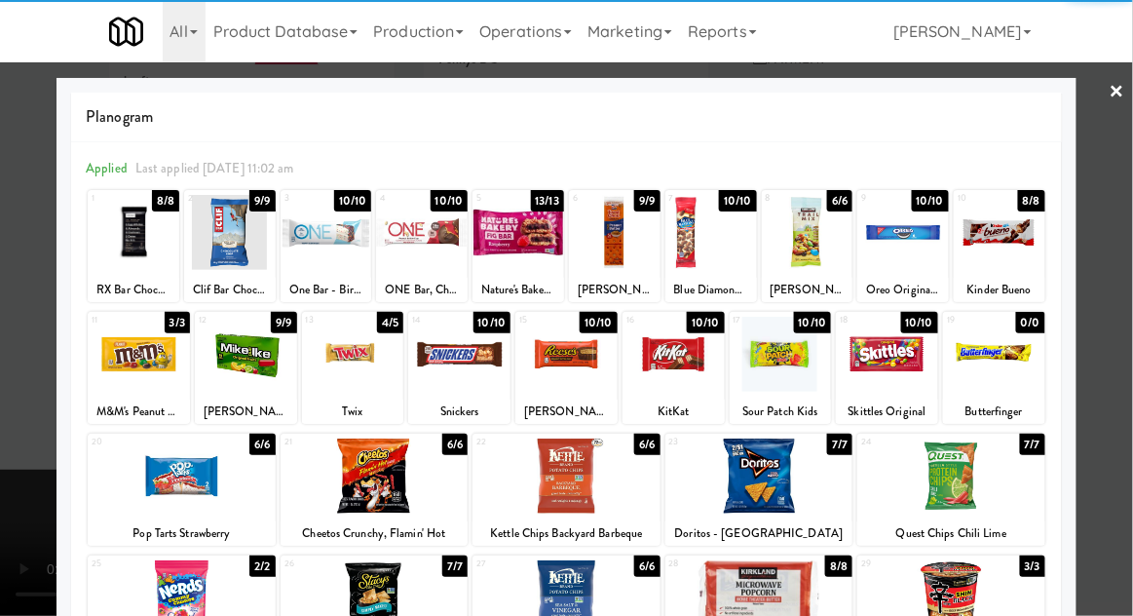
click at [1116, 442] on div at bounding box center [566, 308] width 1133 height 616
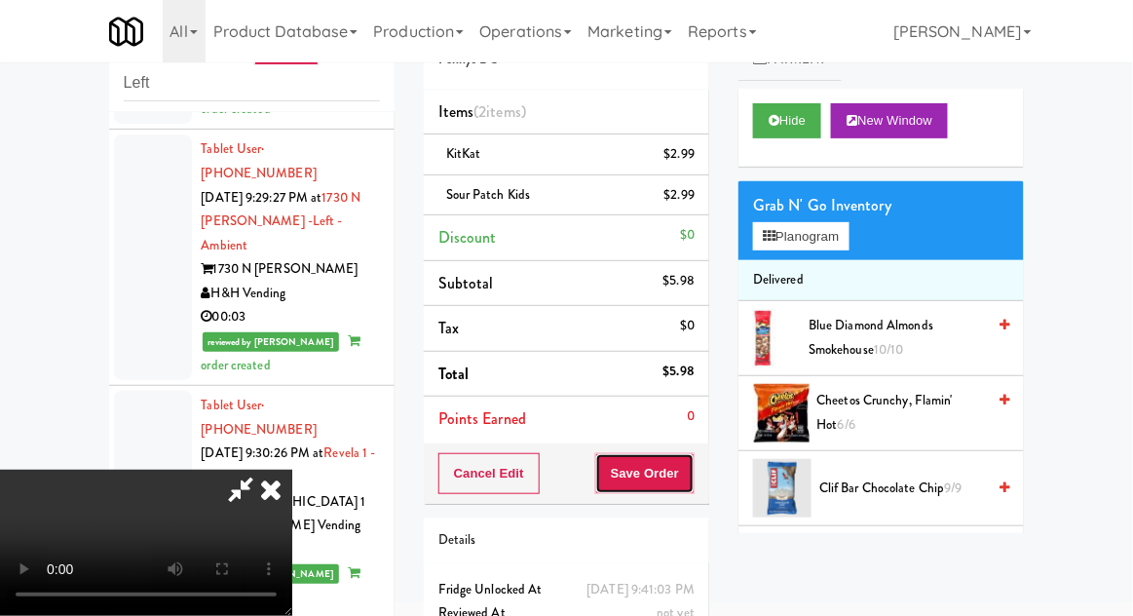
click at [691, 472] on button "Save Order" at bounding box center [644, 473] width 99 height 41
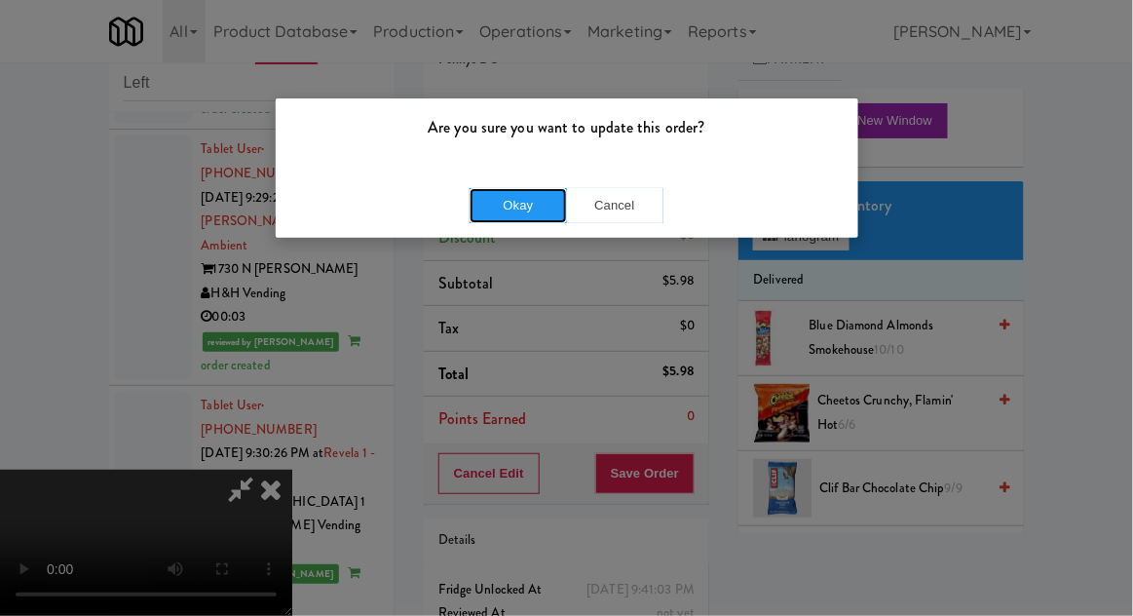
click at [492, 209] on button "Okay" at bounding box center [518, 205] width 97 height 35
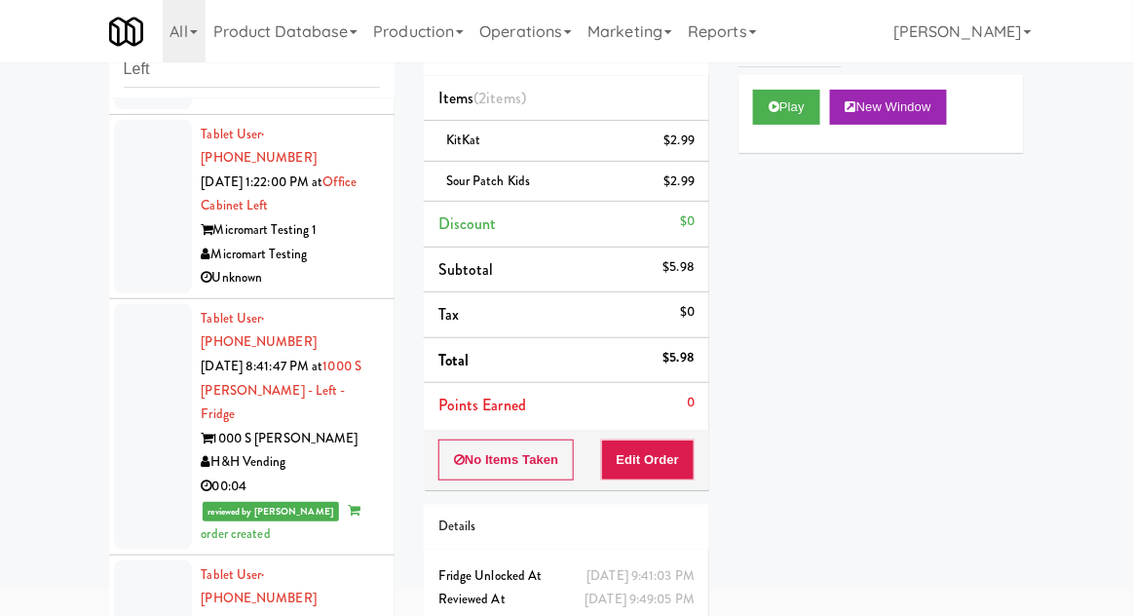
scroll to position [169, 0]
click at [134, 371] on div at bounding box center [153, 426] width 78 height 246
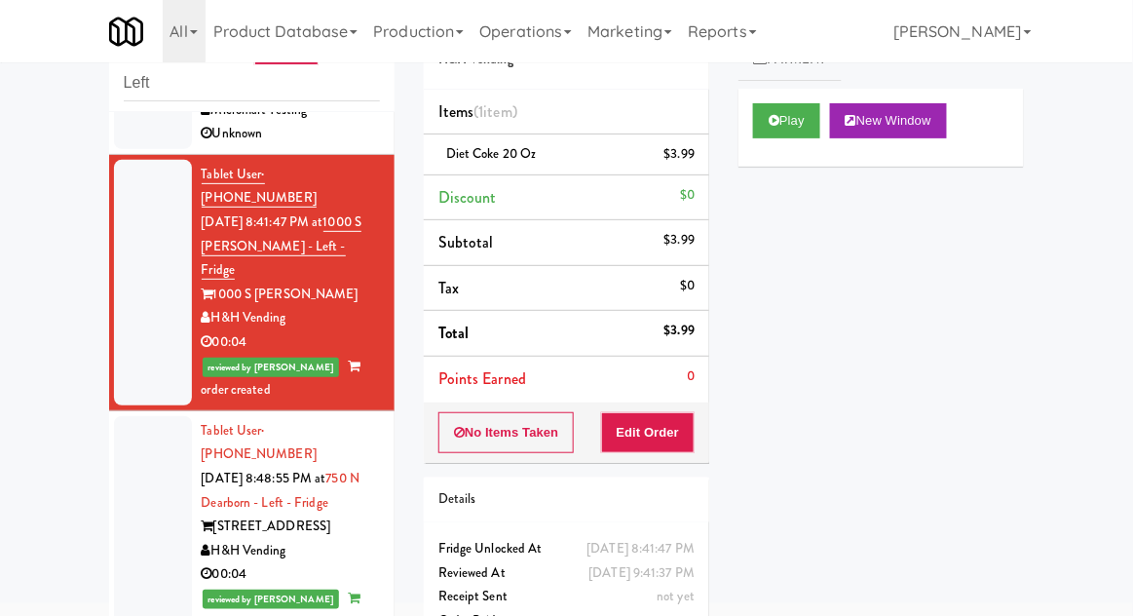
scroll to position [290, 0]
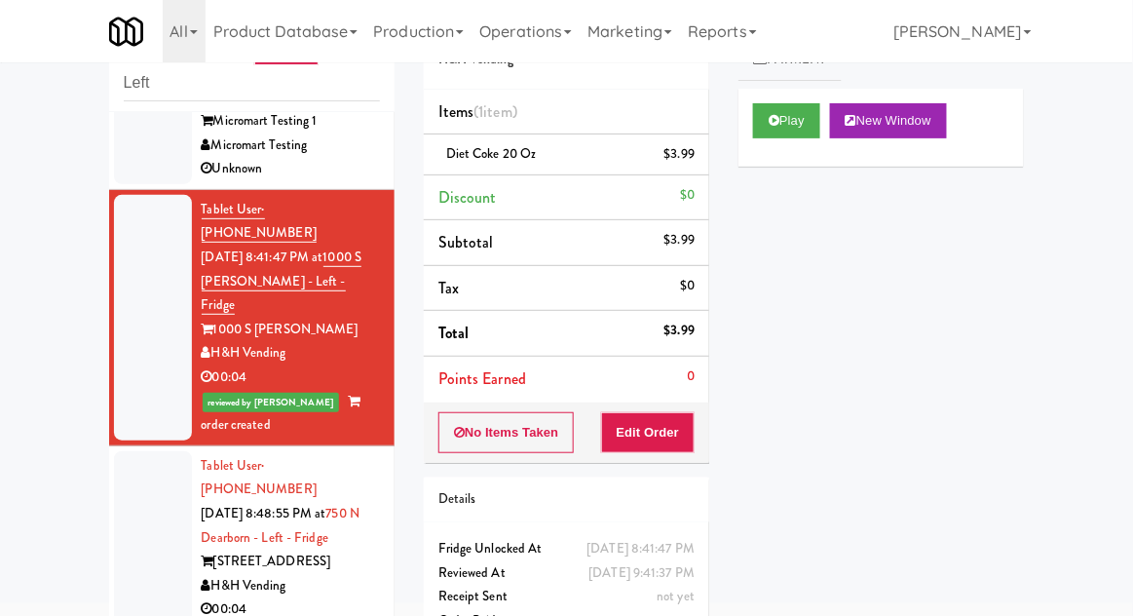
click at [144, 319] on div at bounding box center [153, 318] width 78 height 246
click at [140, 451] on div at bounding box center [153, 561] width 78 height 221
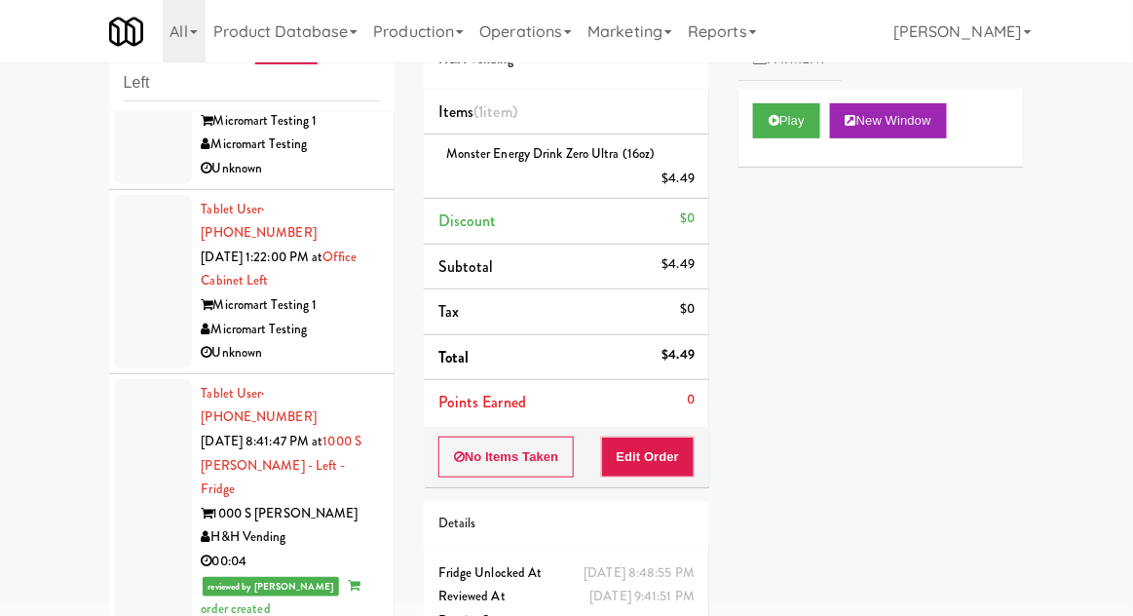
click at [157, 403] on div at bounding box center [153, 502] width 78 height 246
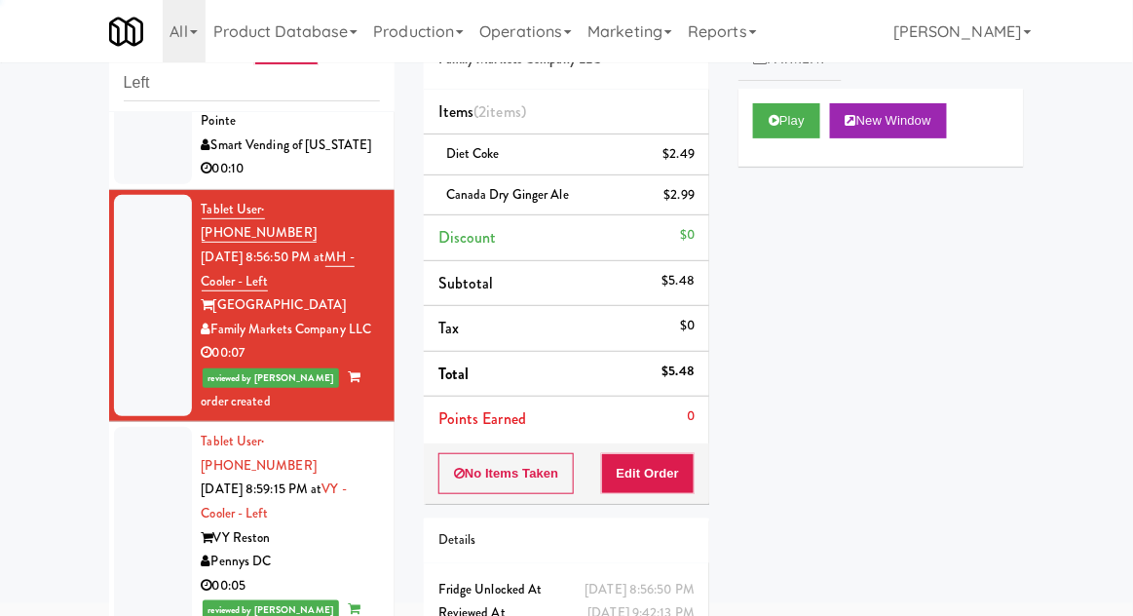
scroll to position [1044, 0]
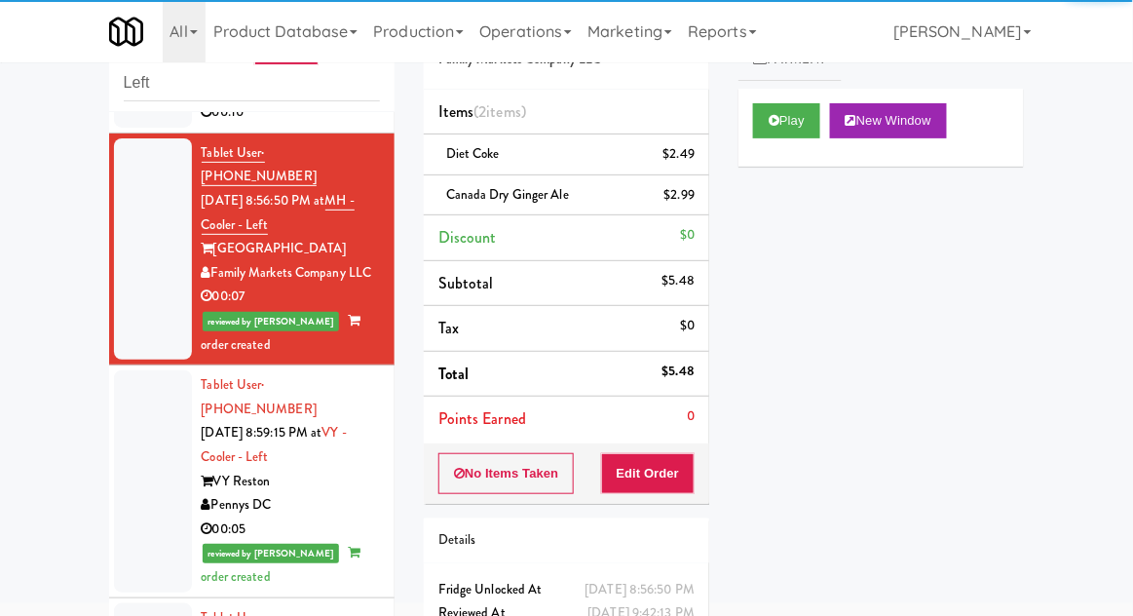
click at [137, 370] on div at bounding box center [153, 480] width 78 height 221
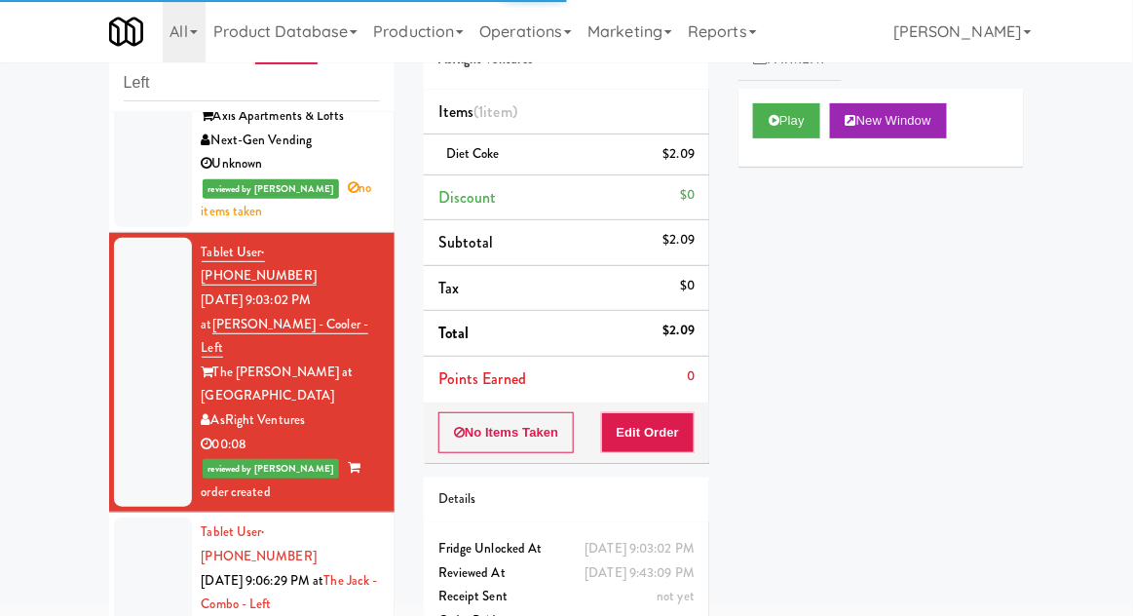
click at [136, 518] on div at bounding box center [153, 628] width 78 height 221
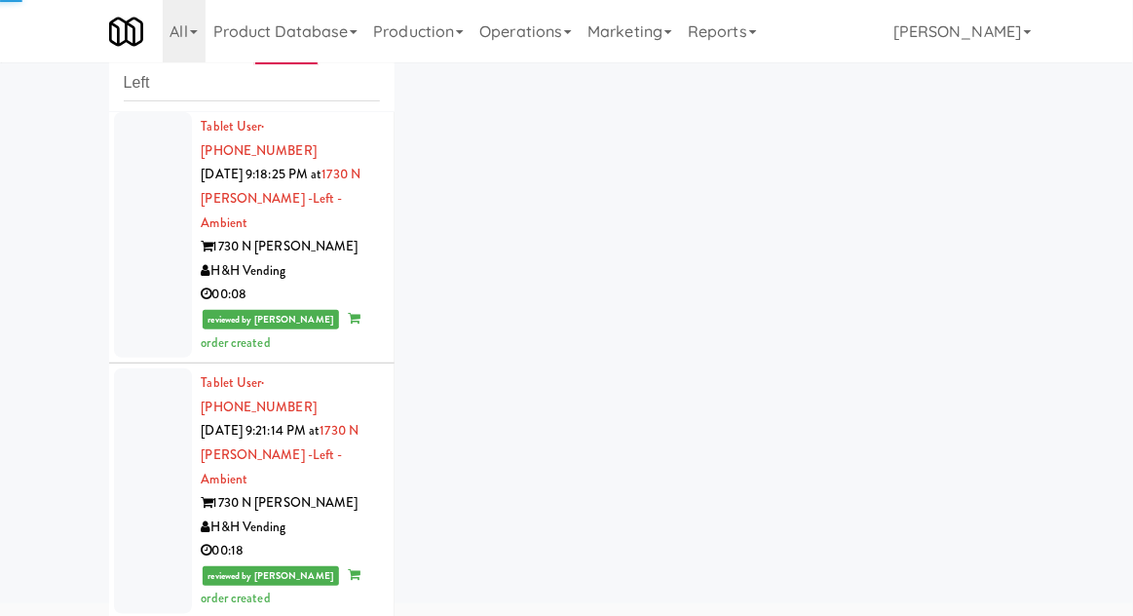
scroll to position [3880, 0]
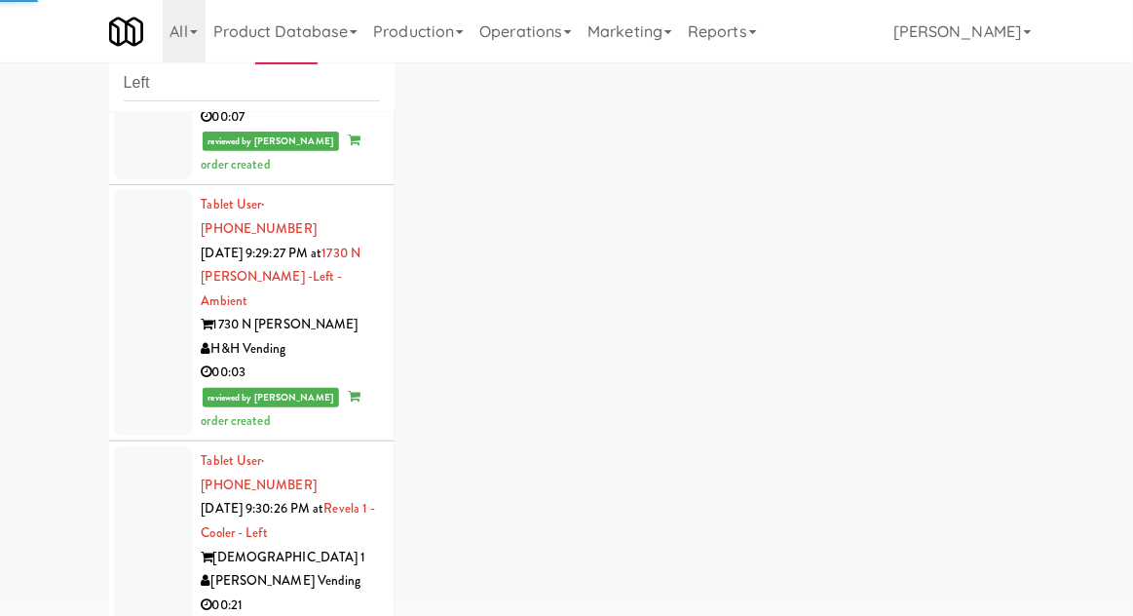
scroll to position [5748, 0]
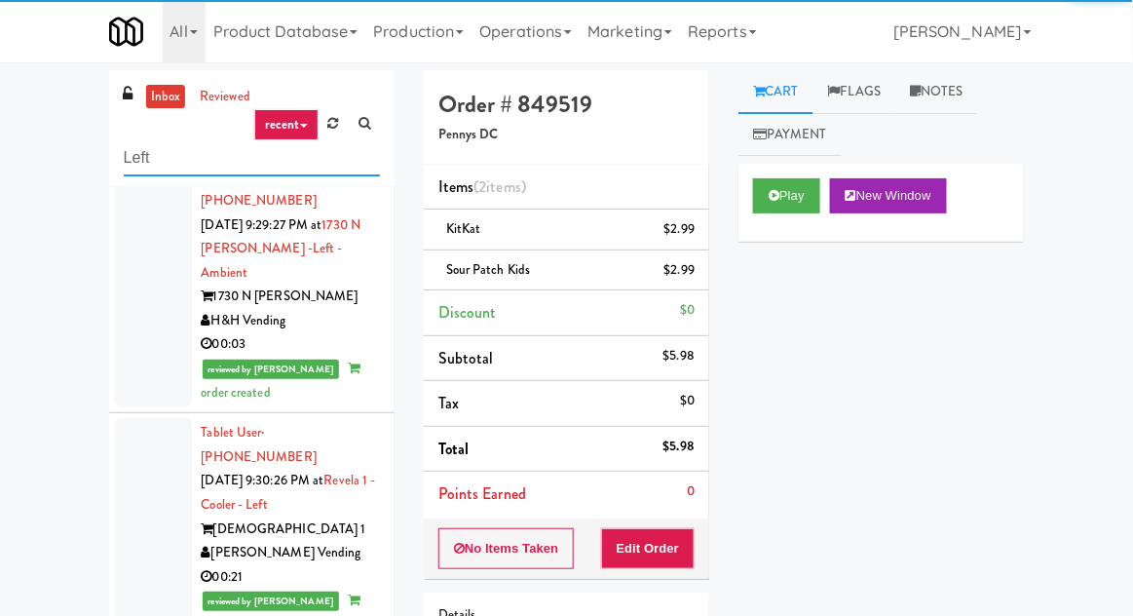
click at [140, 156] on input "Left" at bounding box center [252, 158] width 256 height 36
click at [131, 151] on input "Left" at bounding box center [252, 158] width 256 height 36
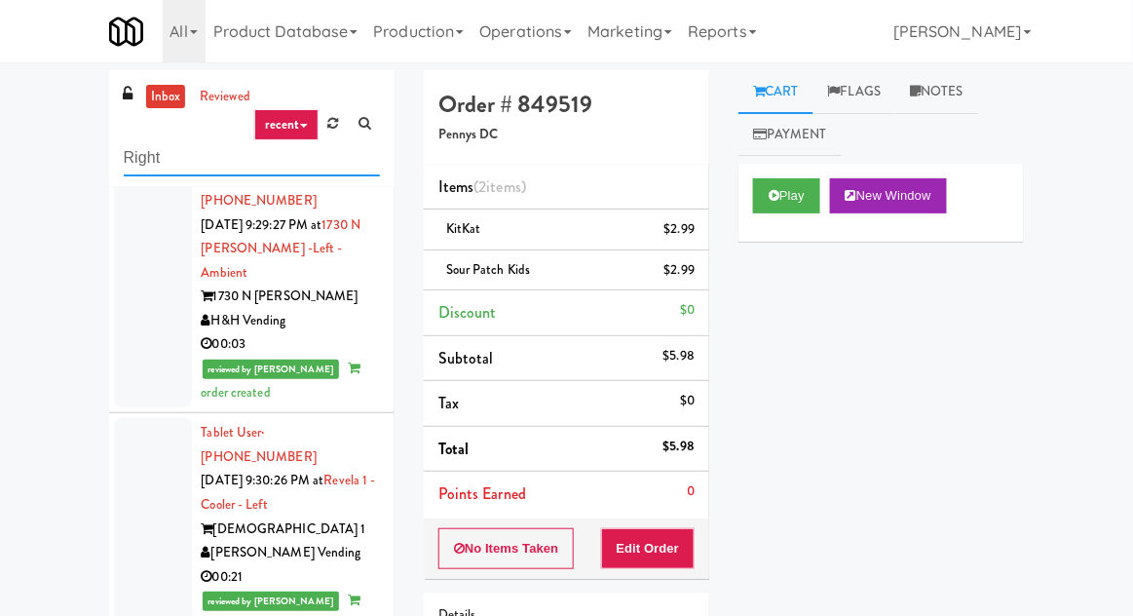
type input "Right"
click at [64, 131] on div "inbox reviewed recent all unclear take inventory issue suspicious failed recent…" at bounding box center [566, 428] width 1133 height 716
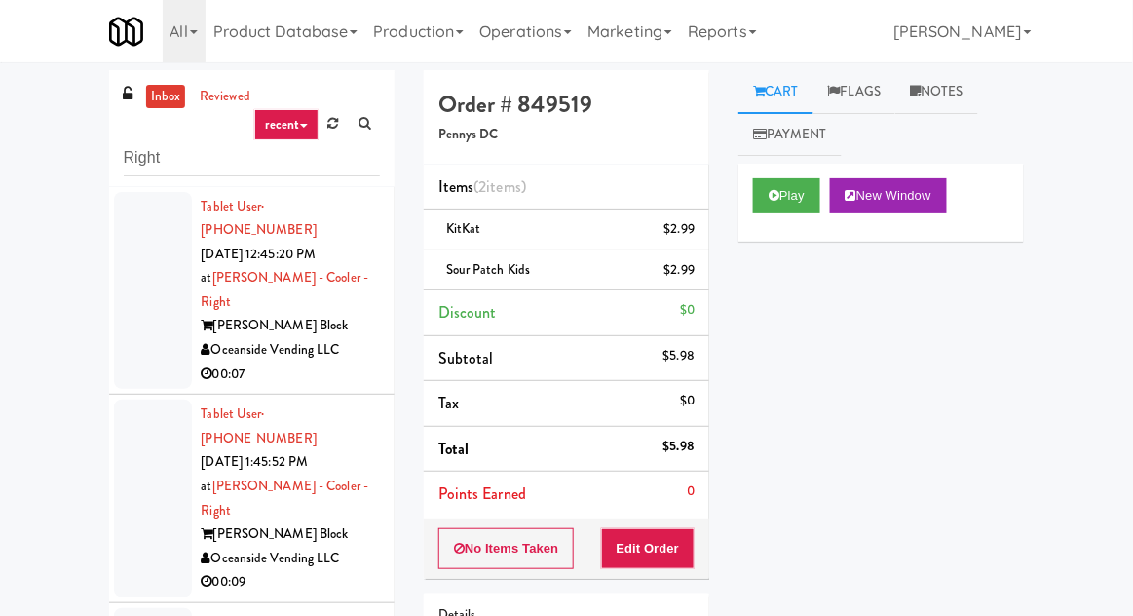
click at [140, 302] on div at bounding box center [153, 291] width 78 height 198
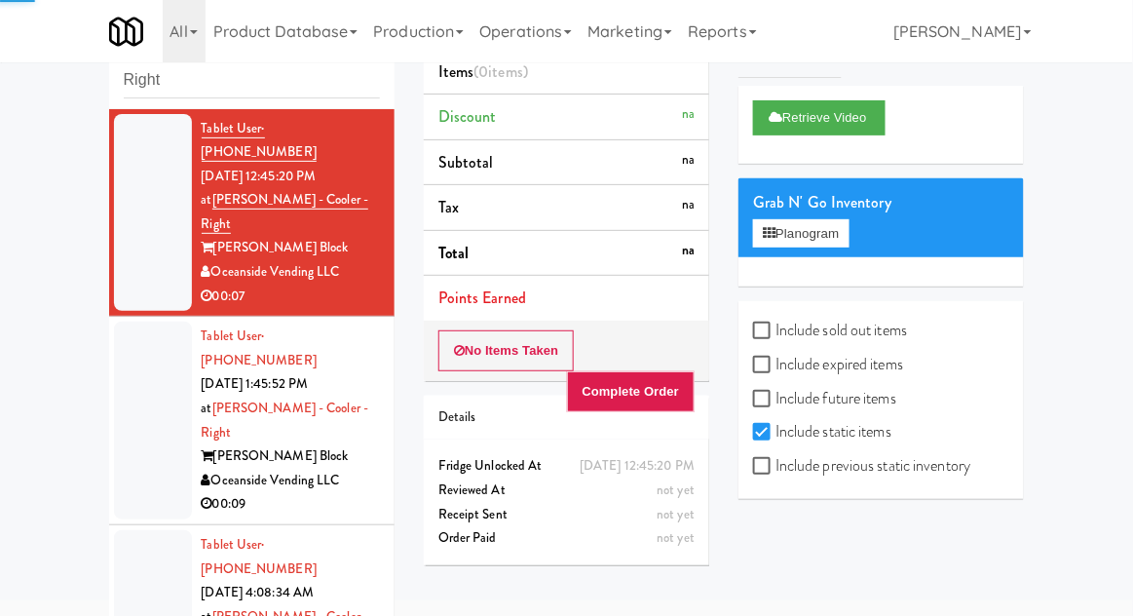
click at [148, 344] on div at bounding box center [153, 421] width 78 height 198
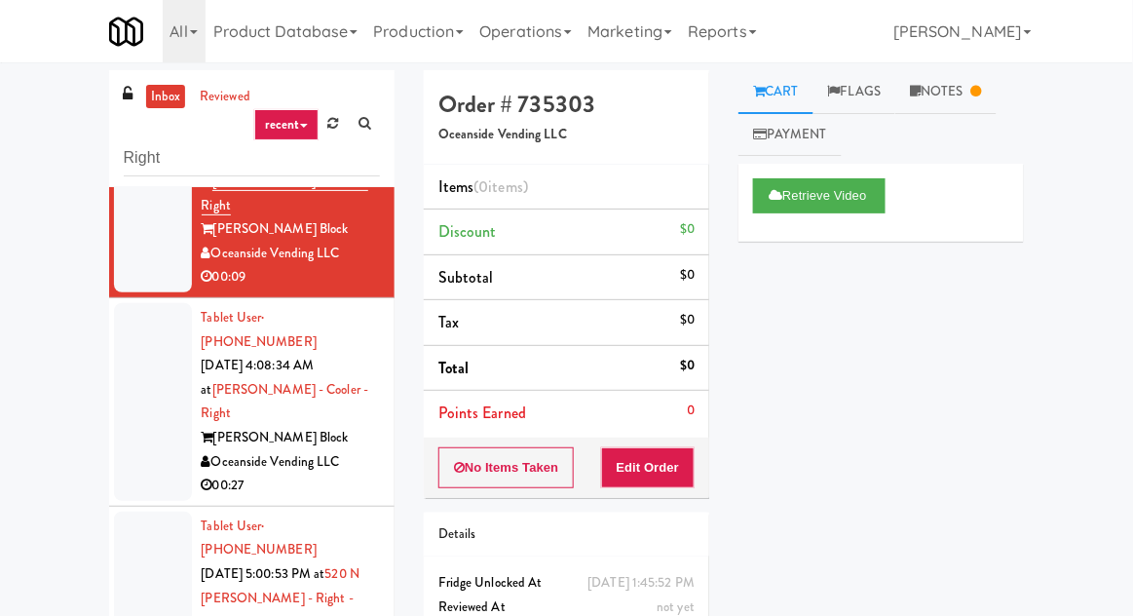
scroll to position [306, 0]
click at [151, 302] on div at bounding box center [153, 401] width 78 height 198
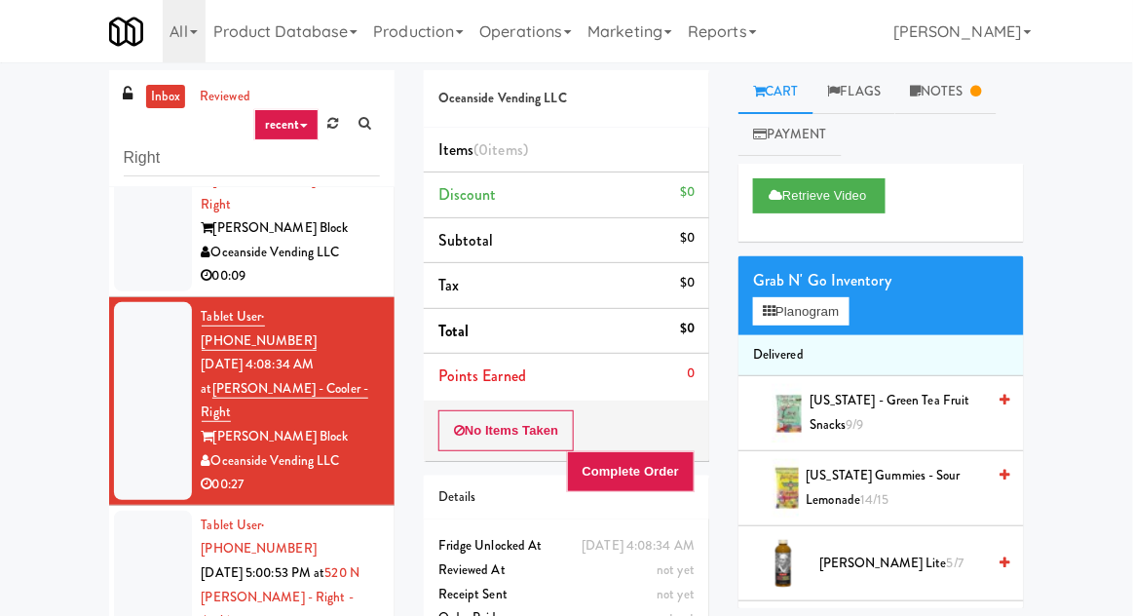
click at [955, 86] on link "Notes" at bounding box center [946, 92] width 101 height 44
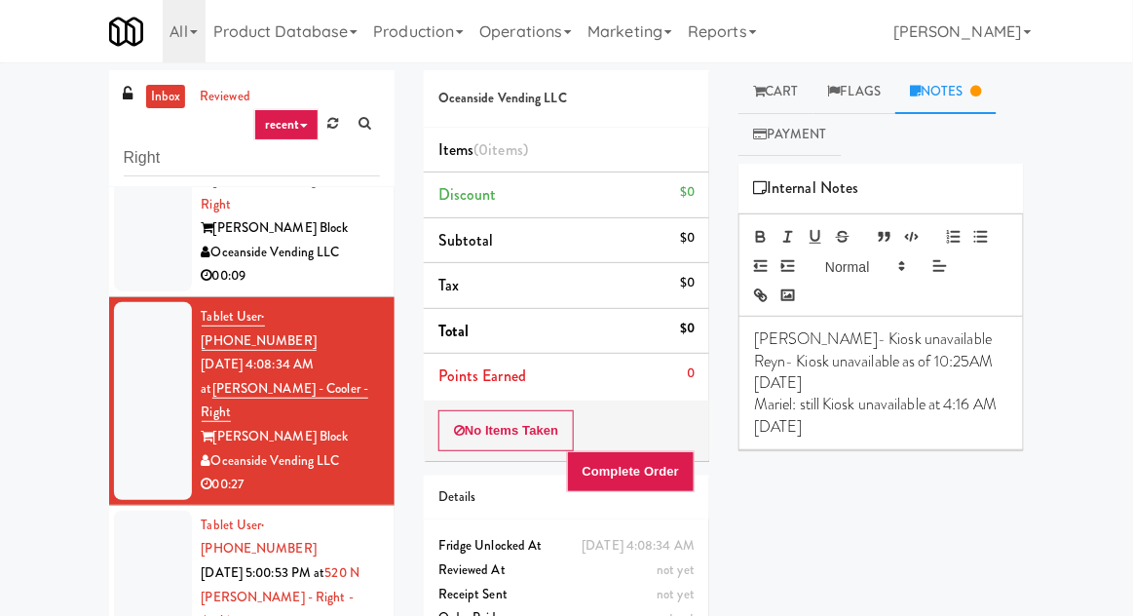
click at [789, 83] on link "Cart" at bounding box center [776, 92] width 75 height 44
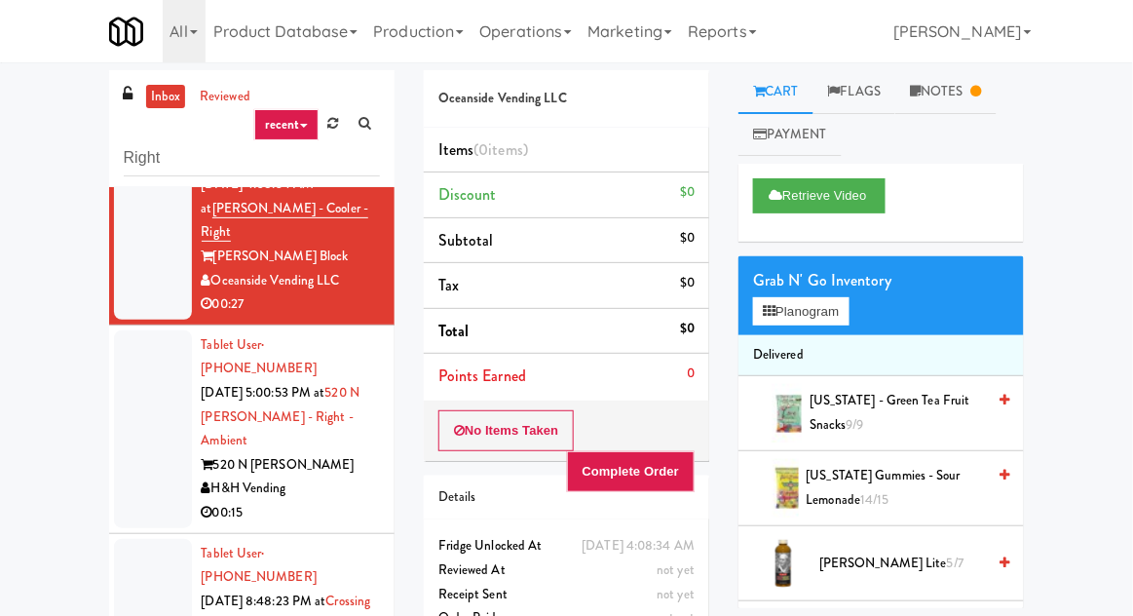
scroll to position [488, 0]
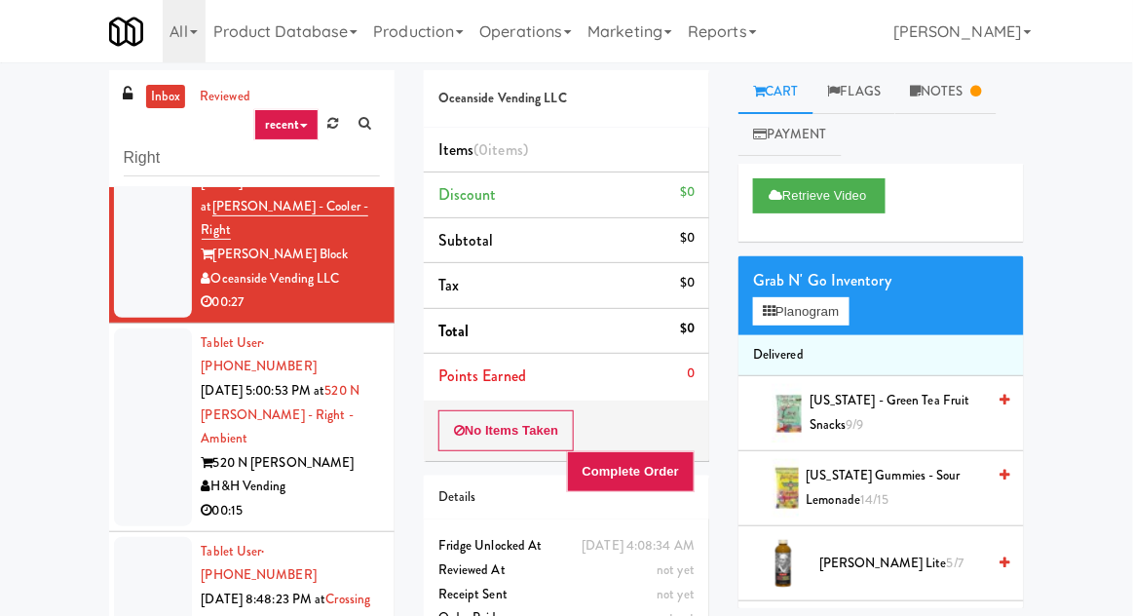
click at [143, 328] on div at bounding box center [153, 427] width 78 height 198
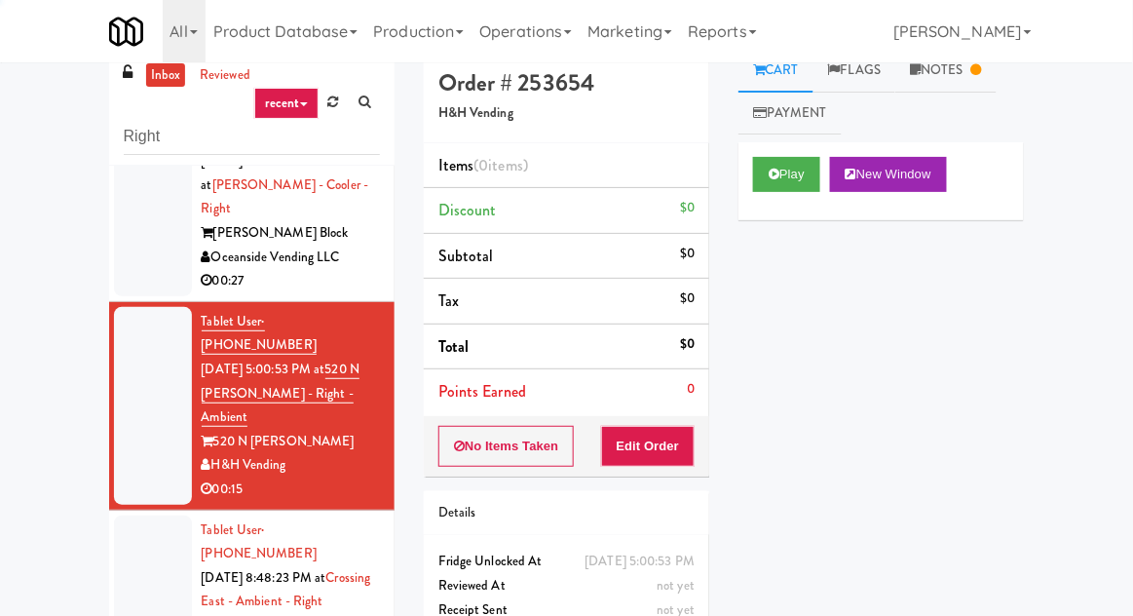
scroll to position [24, 0]
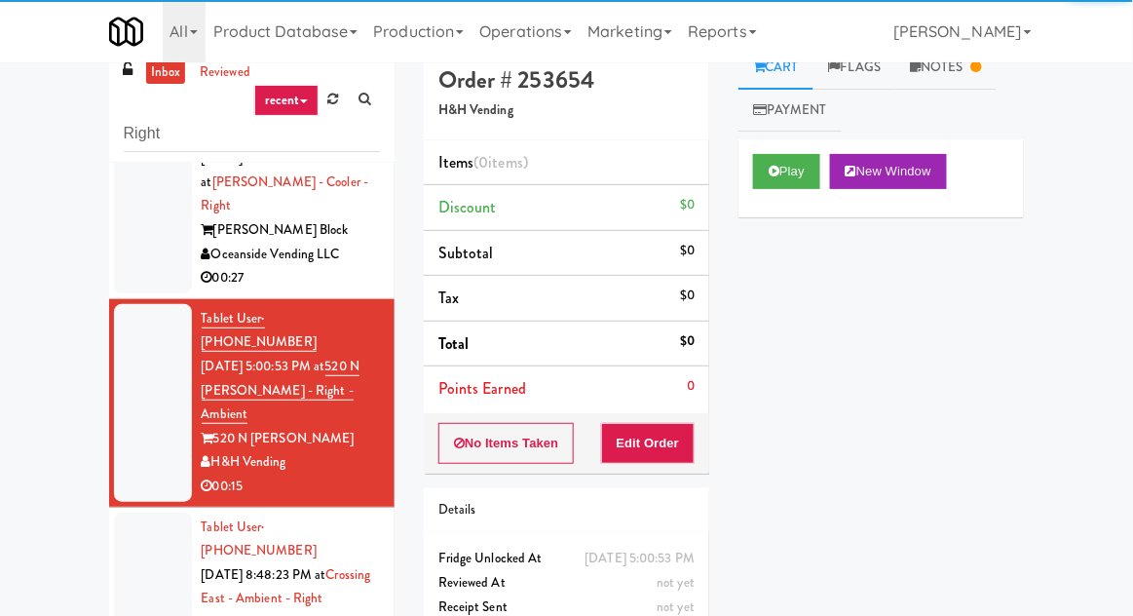
click at [959, 70] on link "Notes" at bounding box center [946, 68] width 101 height 44
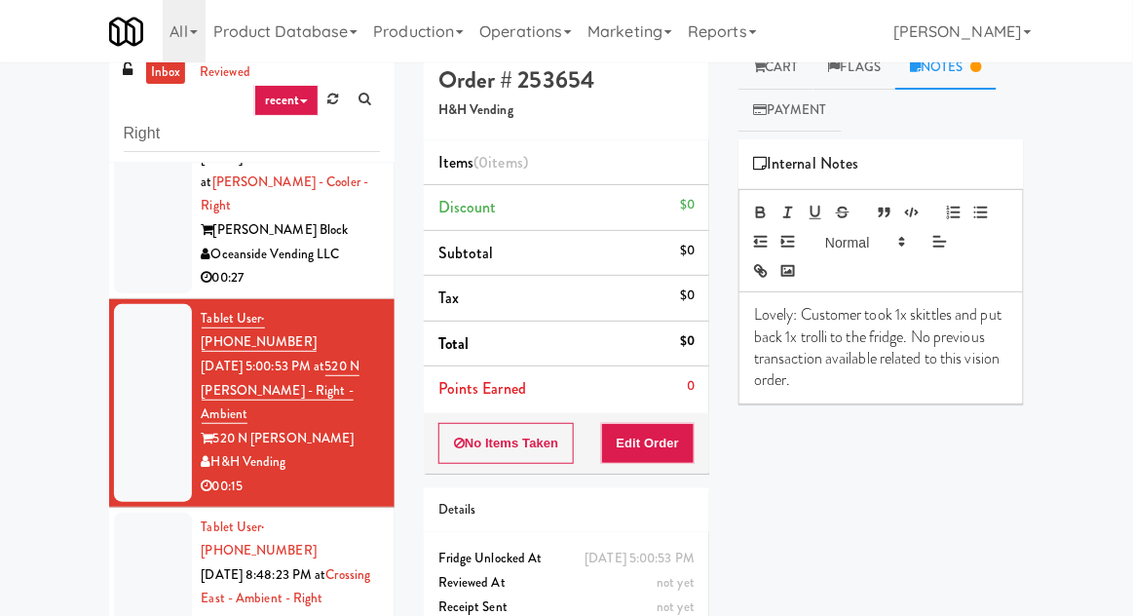
click at [134, 513] on div at bounding box center [153, 623] width 78 height 221
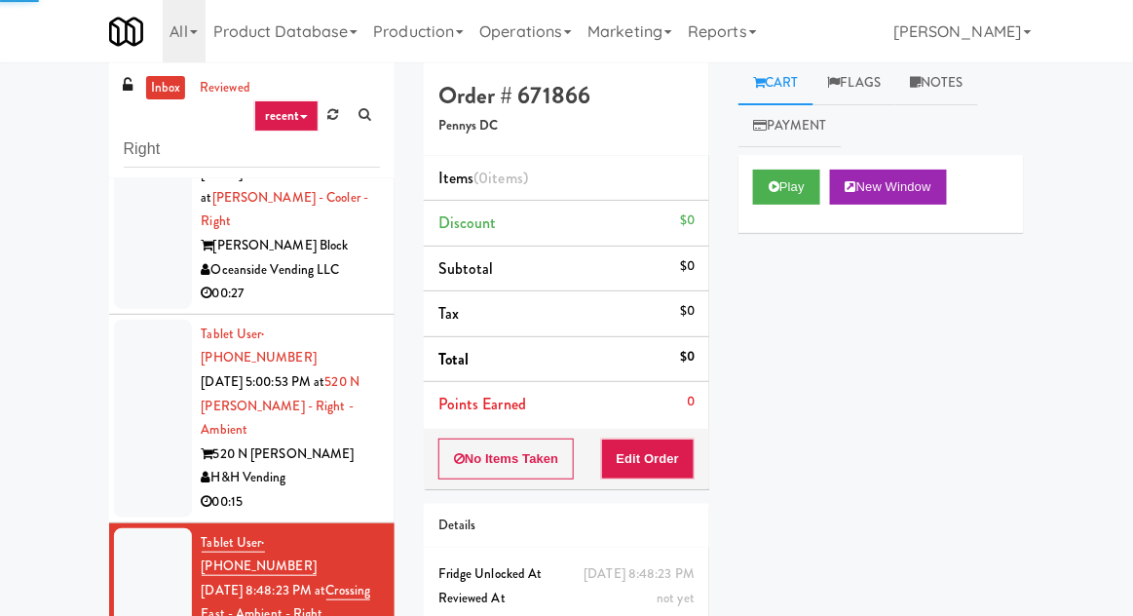
scroll to position [7, 0]
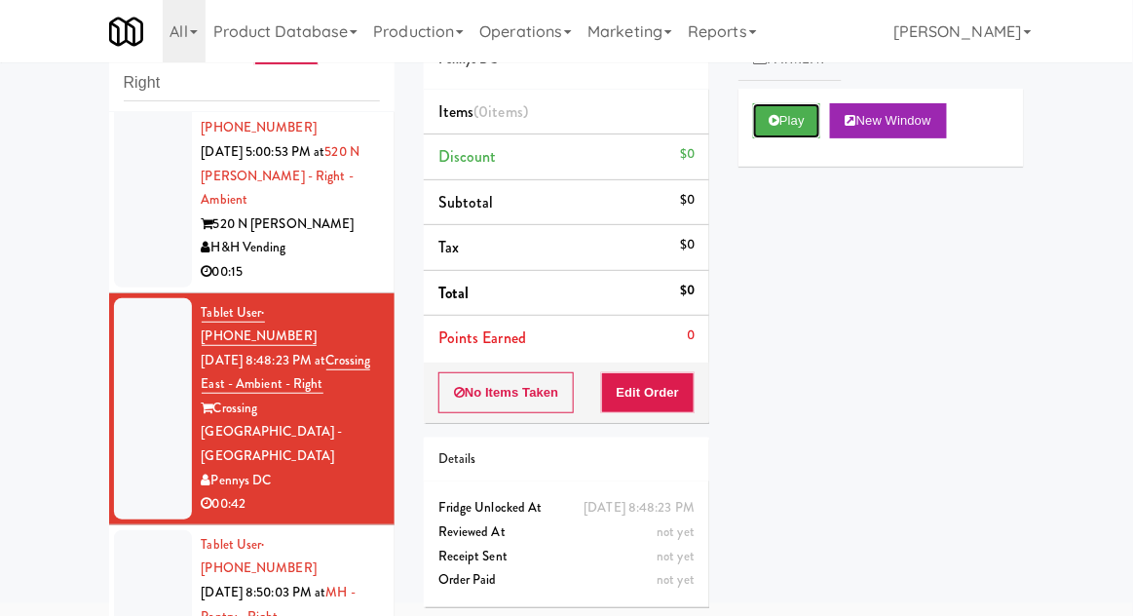
click at [804, 134] on button "Play" at bounding box center [786, 120] width 67 height 35
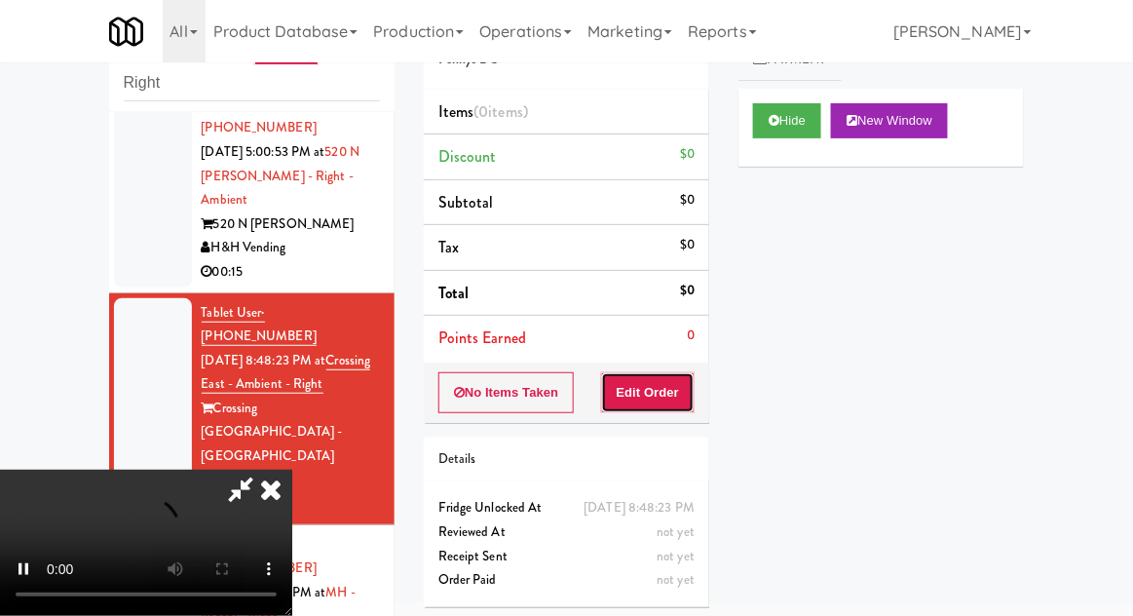
click at [667, 407] on button "Edit Order" at bounding box center [648, 392] width 95 height 41
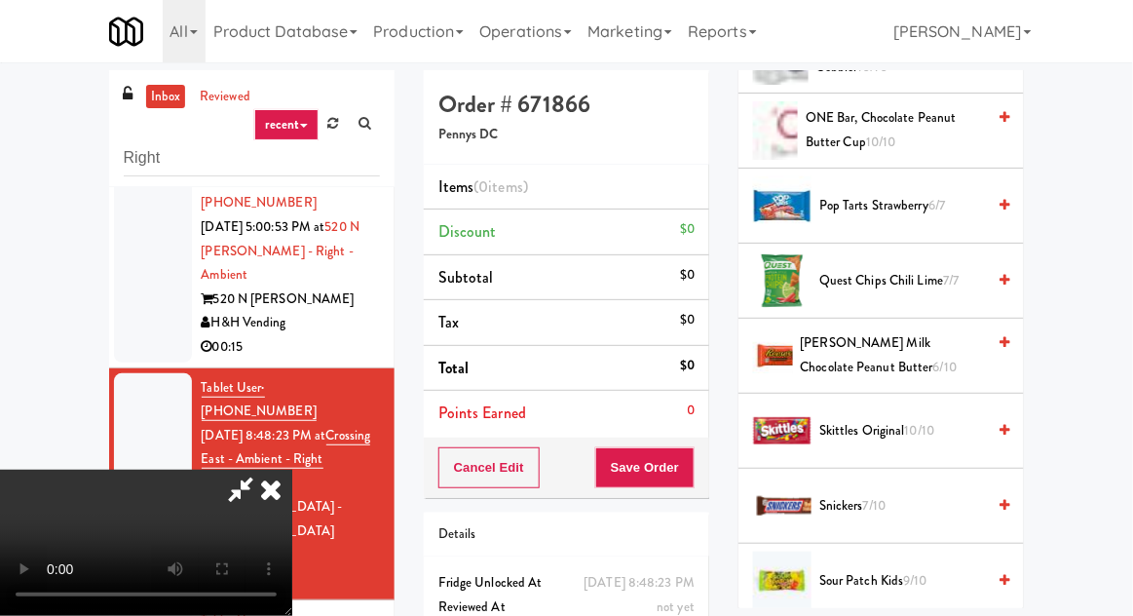
scroll to position [1784, 0]
click at [902, 344] on span "[PERSON_NAME] Milk Chocolate Peanut Butter 6/10" at bounding box center [893, 355] width 185 height 48
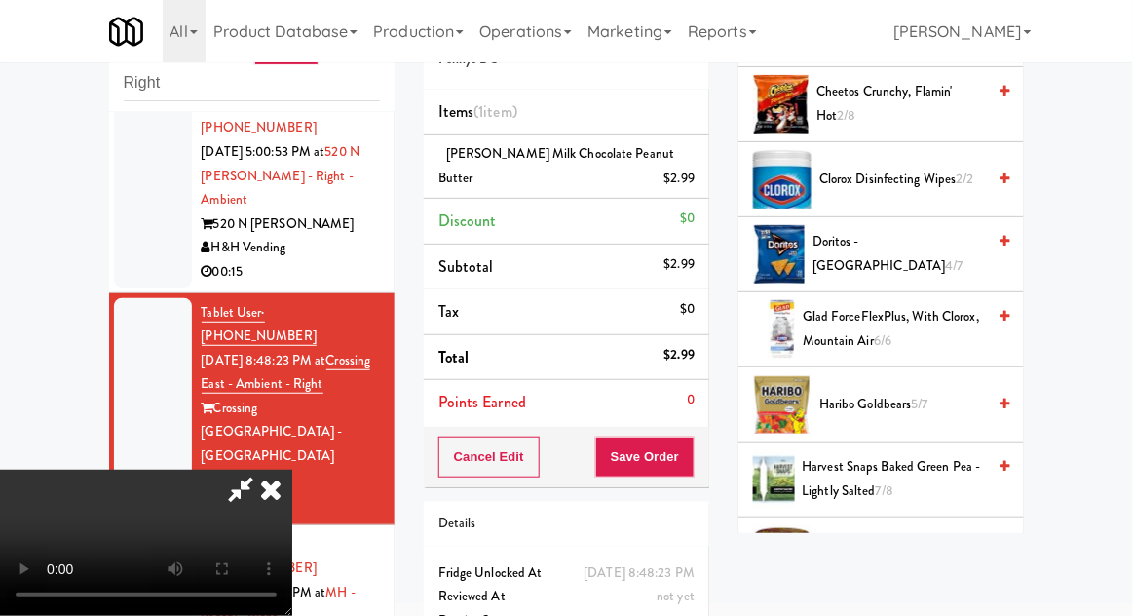
scroll to position [309, 0]
click at [946, 256] on span "4/7" at bounding box center [955, 265] width 18 height 19
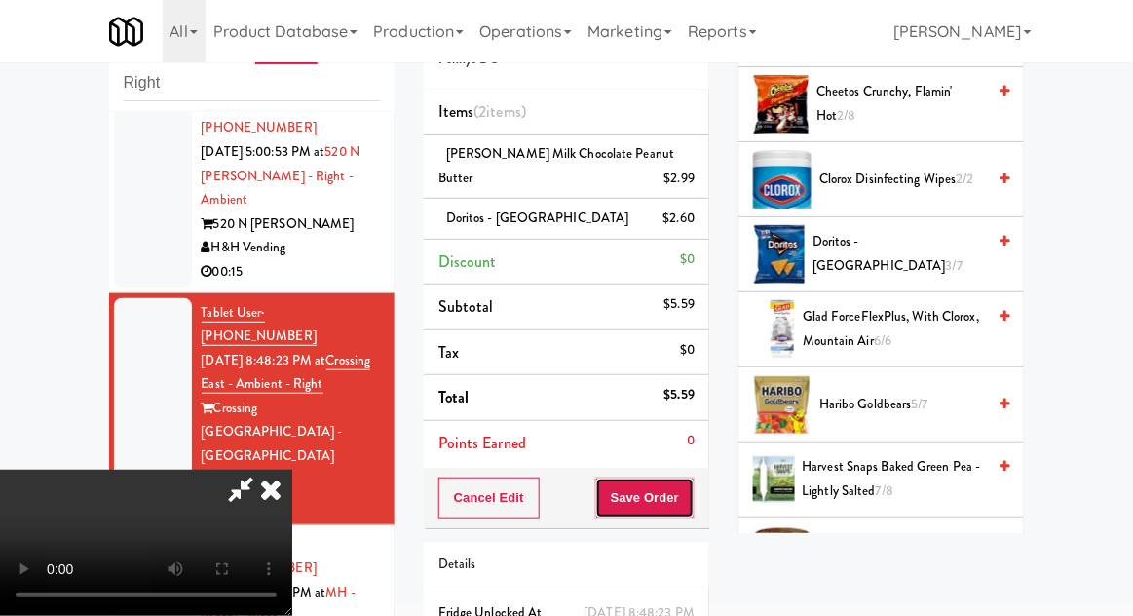
click at [683, 504] on button "Save Order" at bounding box center [644, 498] width 99 height 41
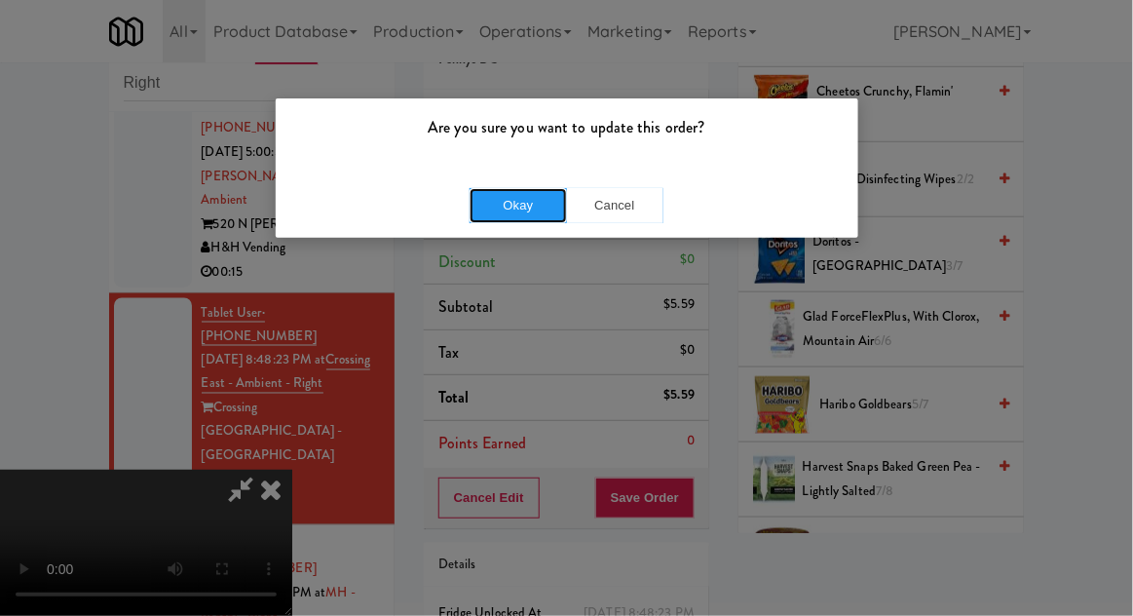
click at [487, 209] on button "Okay" at bounding box center [518, 205] width 97 height 35
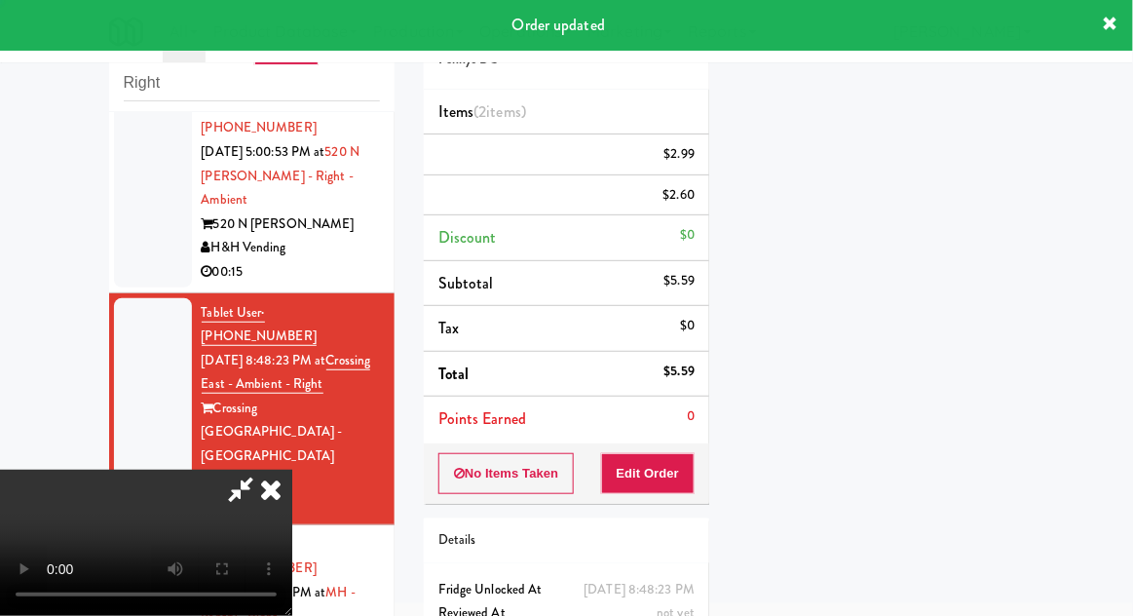
scroll to position [192, 0]
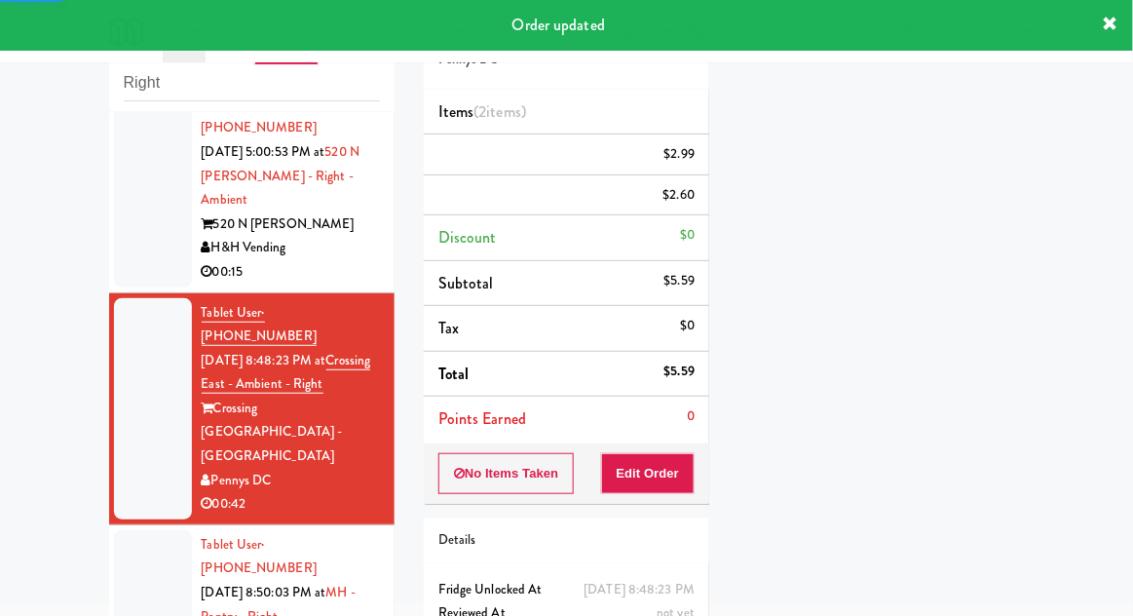
click at [125, 530] on div at bounding box center [153, 616] width 78 height 173
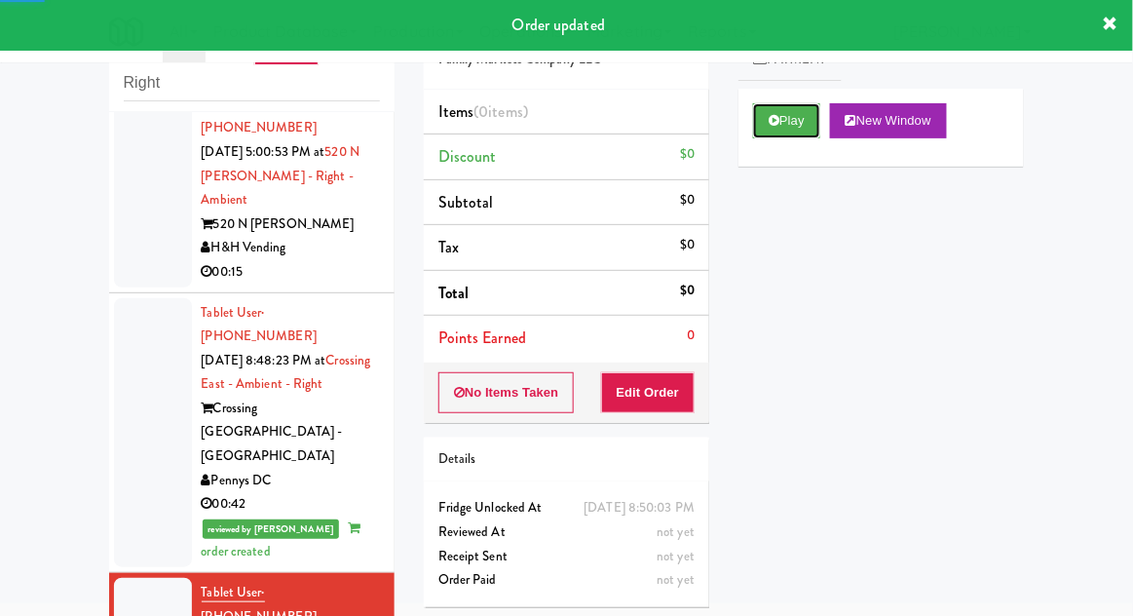
click at [808, 131] on button "Play" at bounding box center [786, 120] width 67 height 35
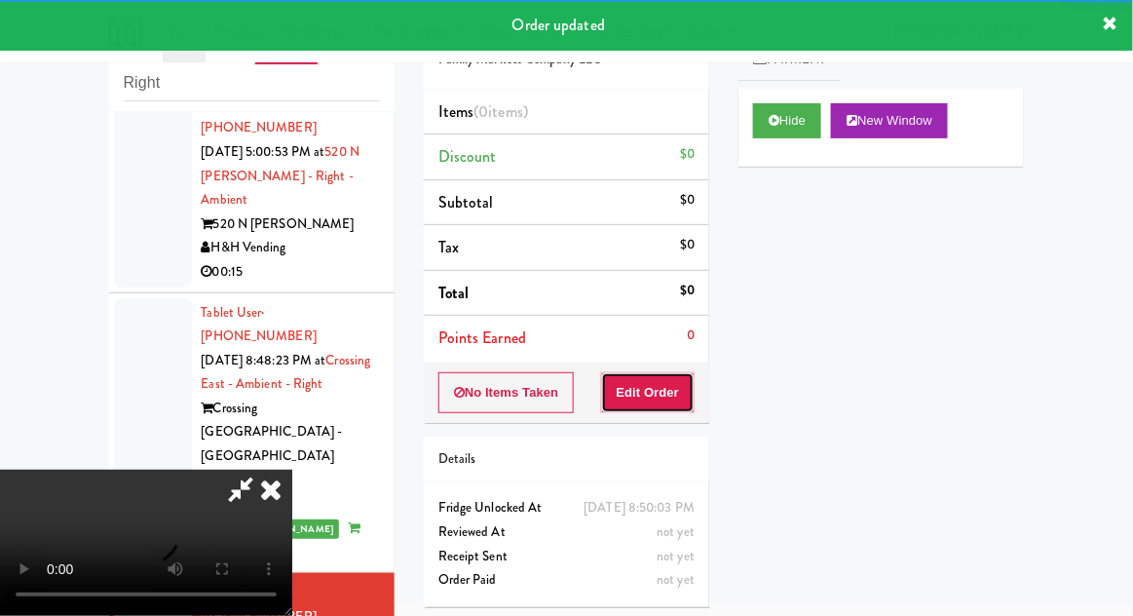
click at [661, 394] on button "Edit Order" at bounding box center [648, 392] width 95 height 41
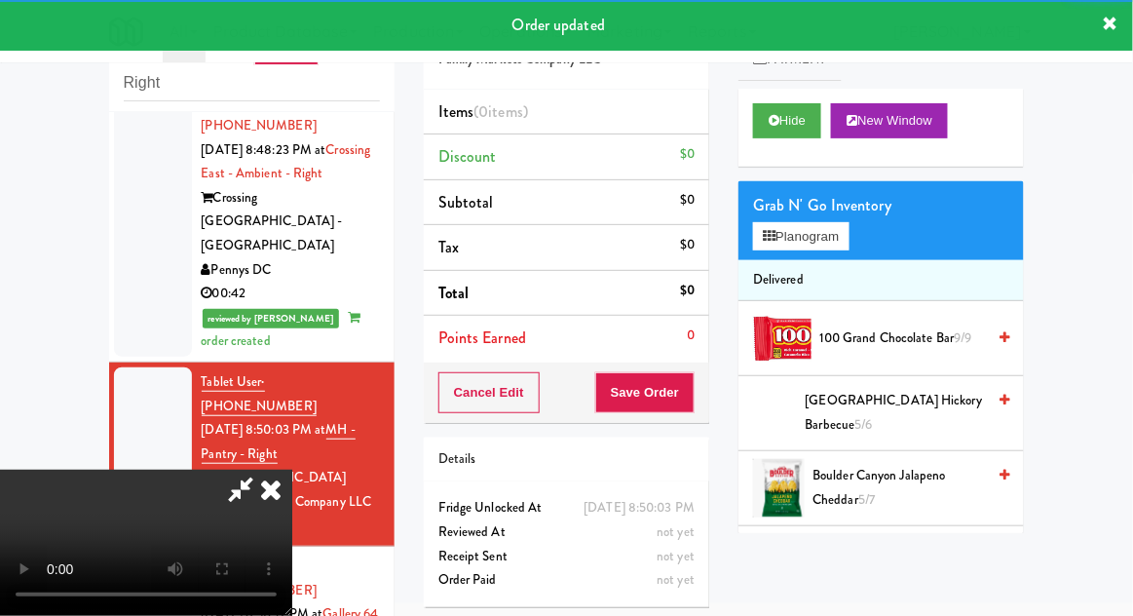
scroll to position [865, 0]
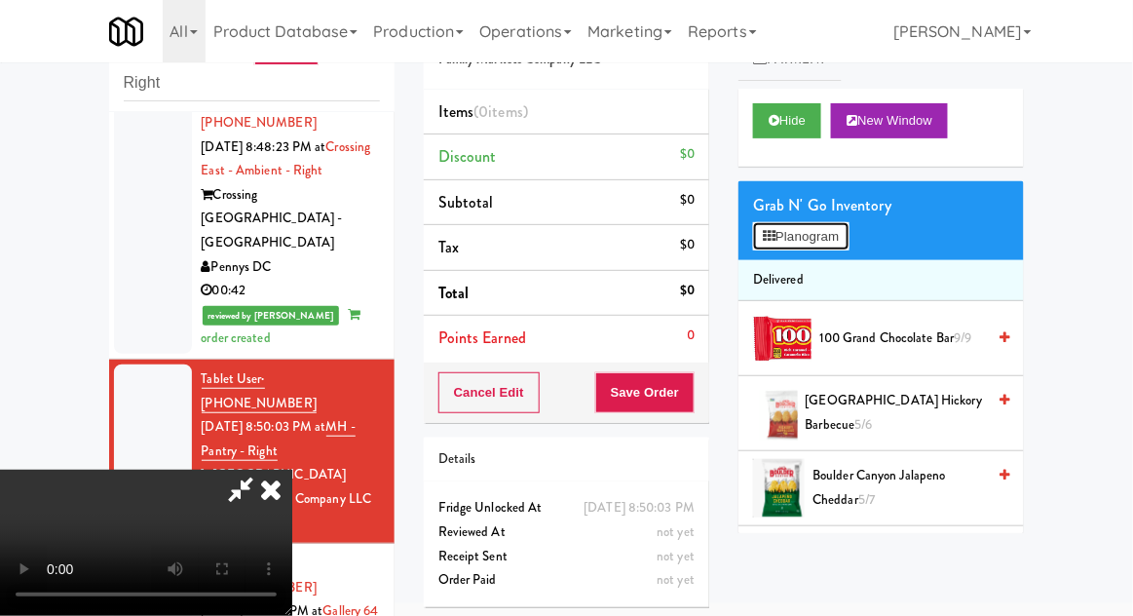
click at [832, 238] on button "Planogram" at bounding box center [801, 236] width 96 height 29
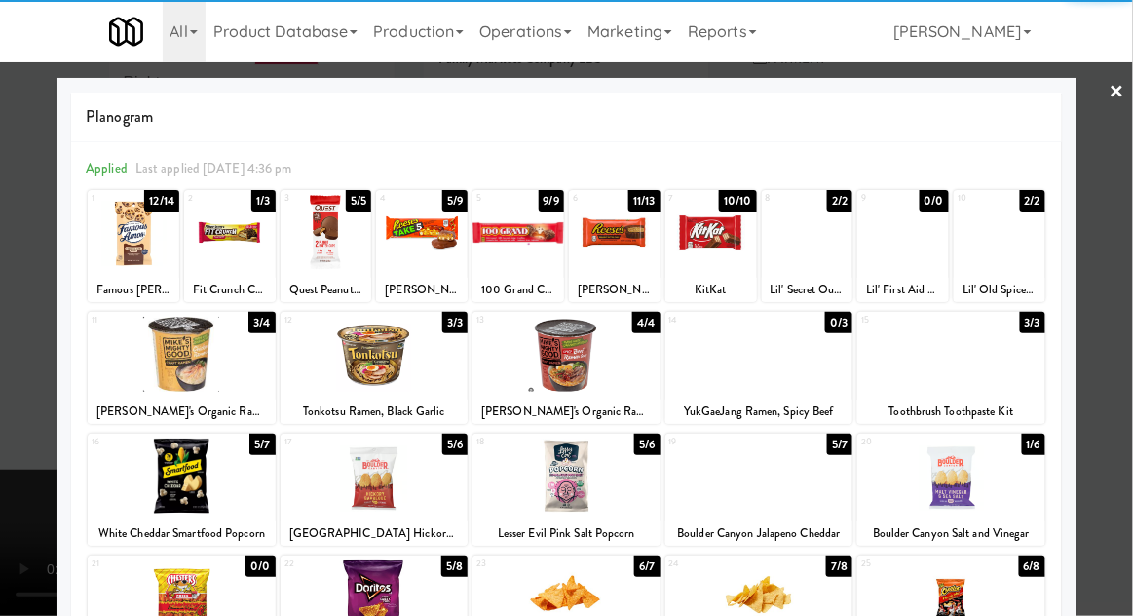
click at [416, 258] on div at bounding box center [422, 232] width 92 height 75
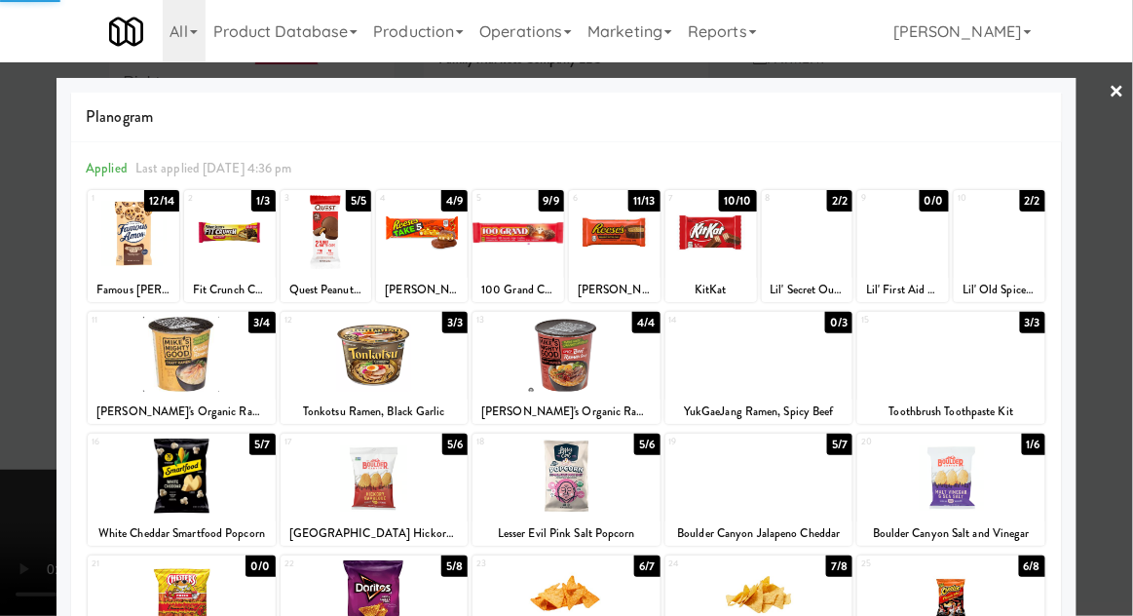
click at [1127, 376] on div at bounding box center [566, 308] width 1133 height 616
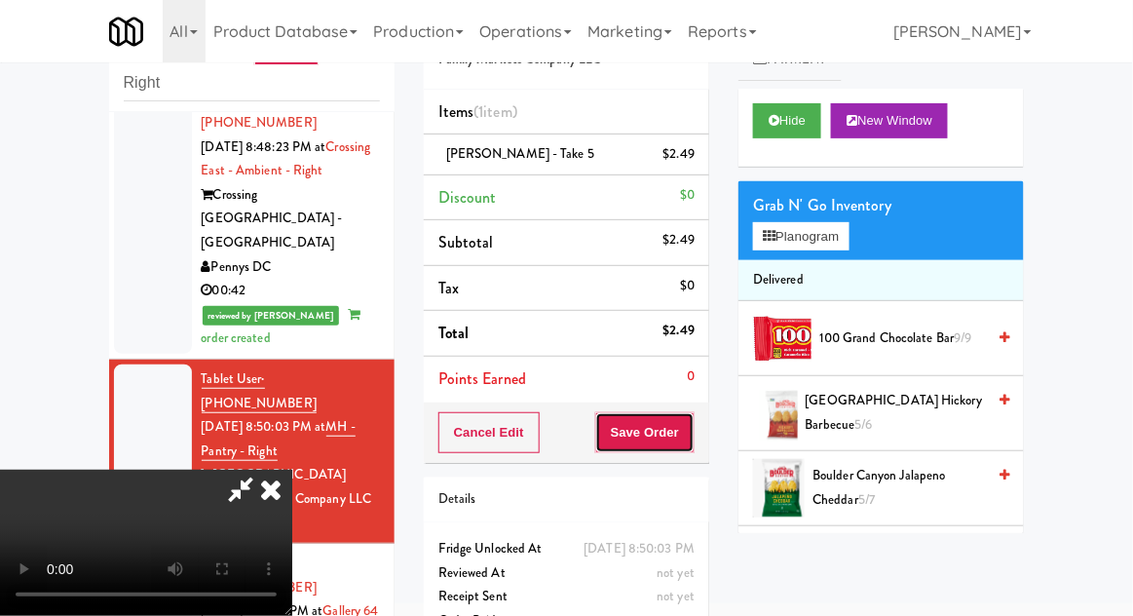
click at [691, 441] on button "Save Order" at bounding box center [644, 432] width 99 height 41
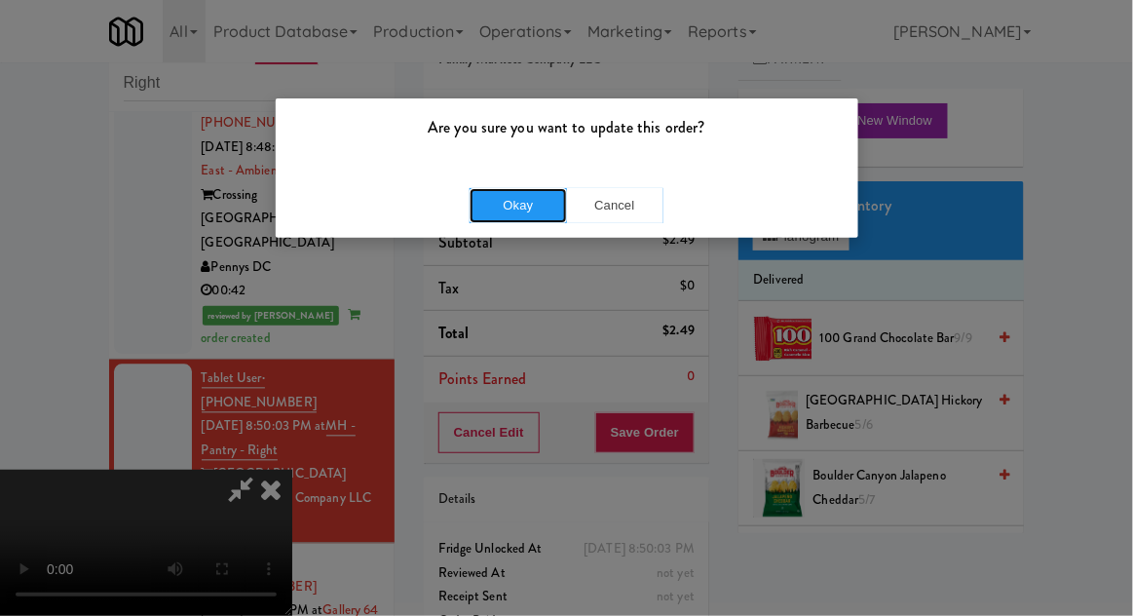
click at [485, 211] on button "Okay" at bounding box center [518, 205] width 97 height 35
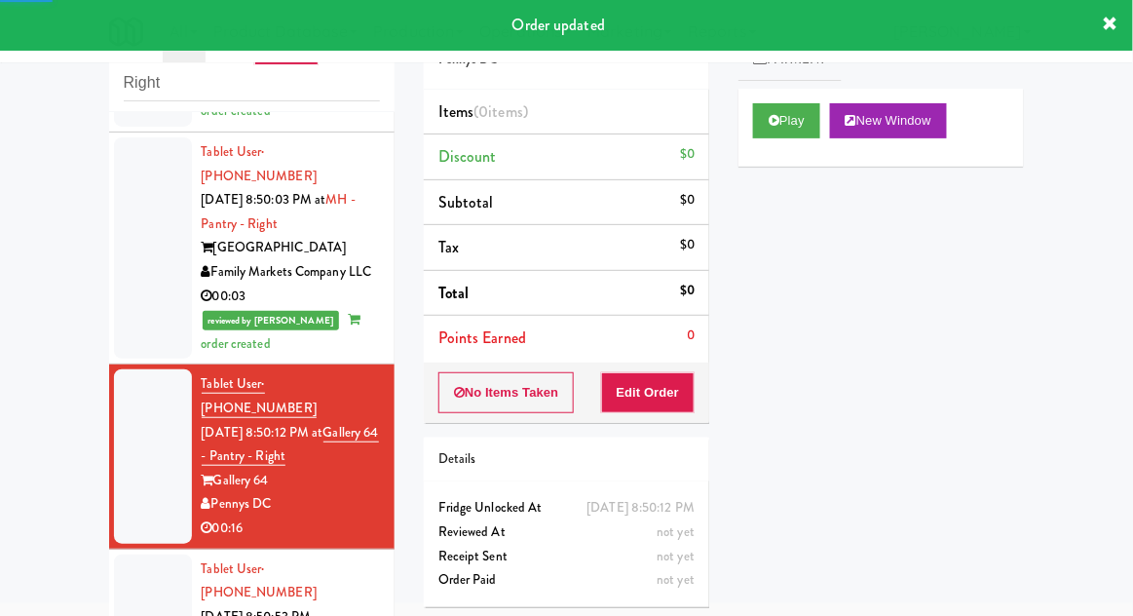
scroll to position [1096, 0]
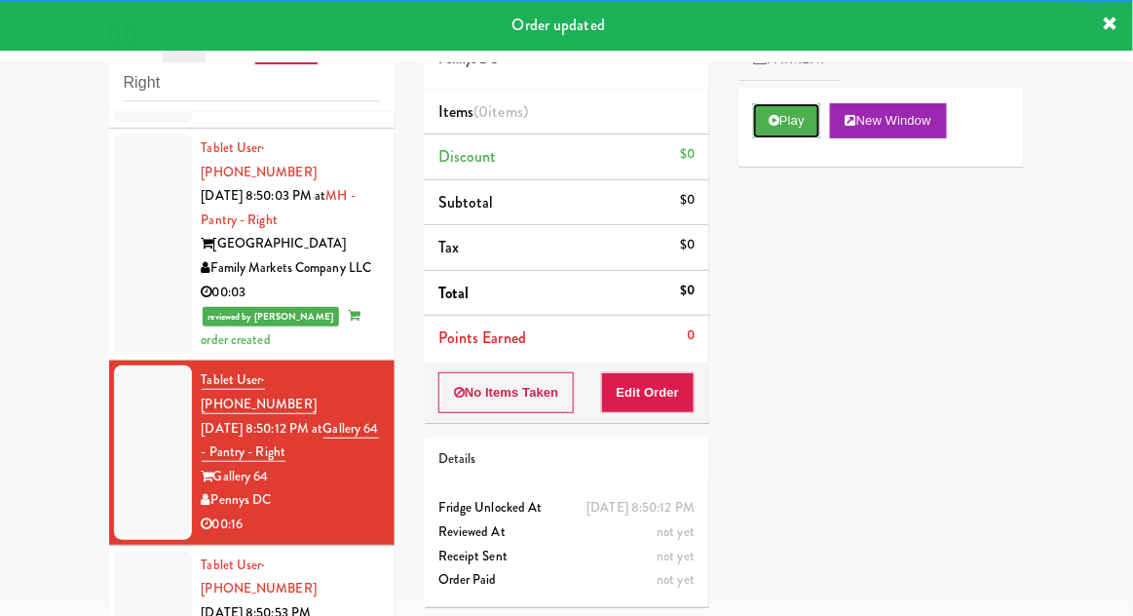
click at [795, 117] on button "Play" at bounding box center [786, 120] width 67 height 35
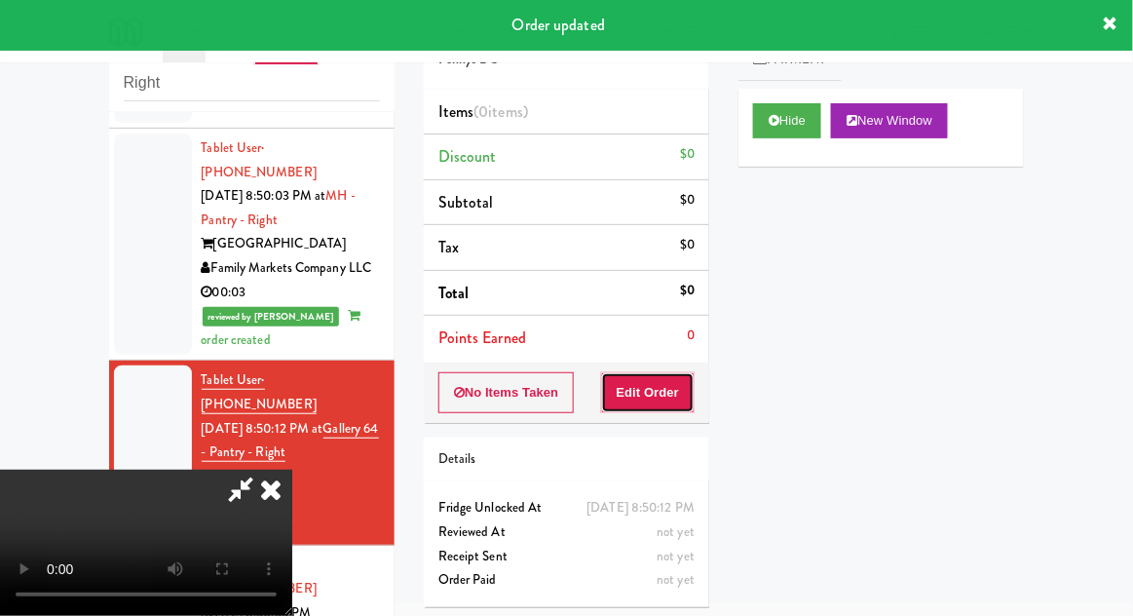
click at [675, 388] on button "Edit Order" at bounding box center [648, 392] width 95 height 41
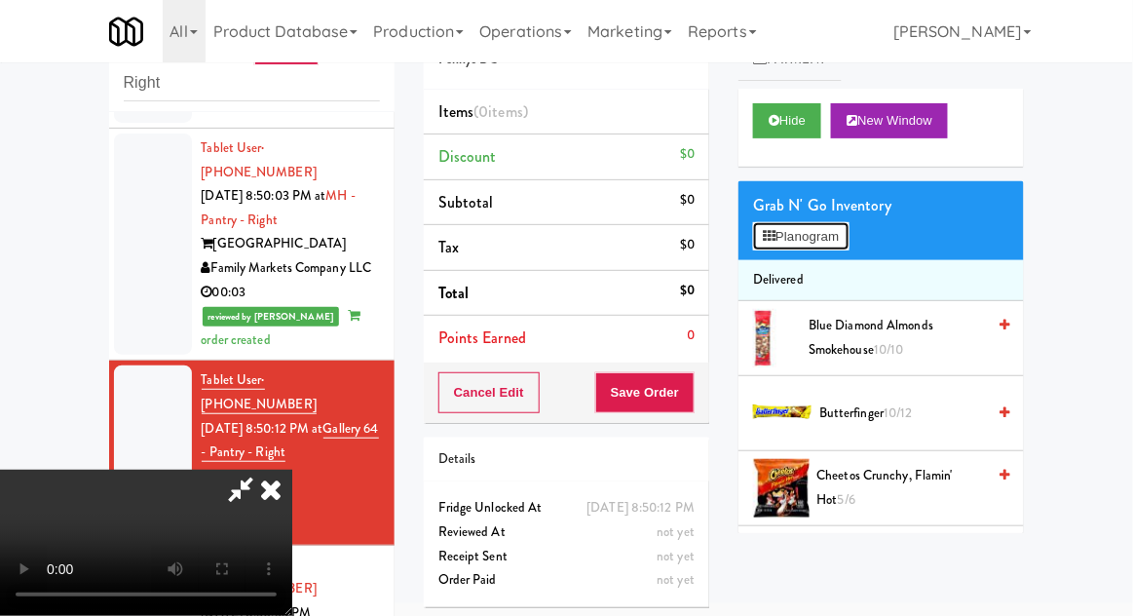
click at [835, 237] on button "Planogram" at bounding box center [801, 236] width 96 height 29
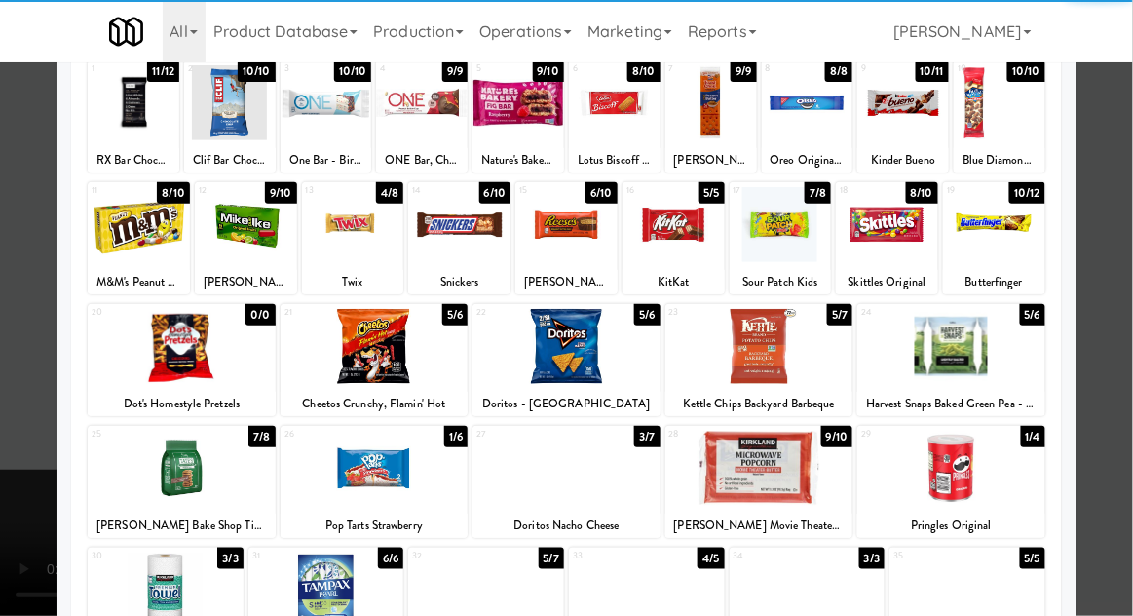
scroll to position [247, 0]
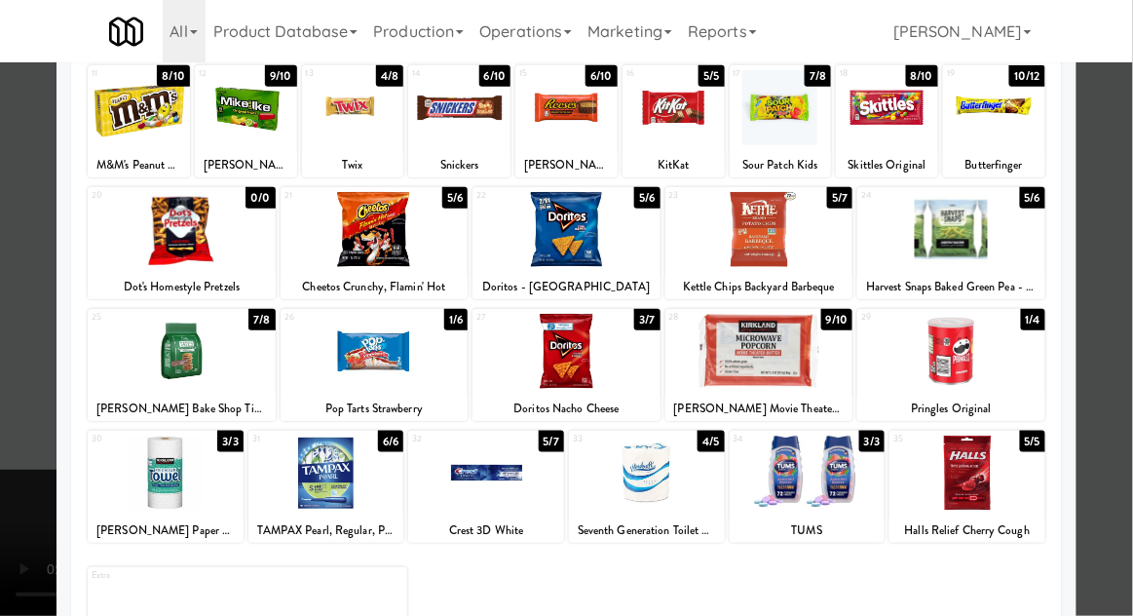
click at [673, 503] on div at bounding box center [647, 473] width 156 height 75
click at [1129, 412] on div at bounding box center [566, 308] width 1133 height 616
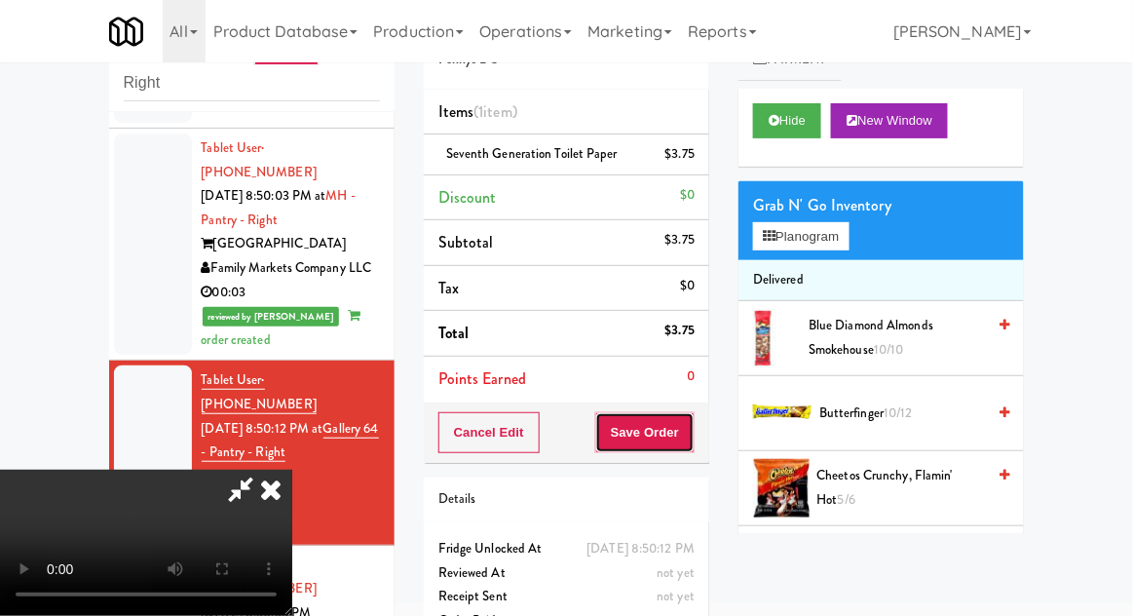
click at [691, 432] on button "Save Order" at bounding box center [644, 432] width 99 height 41
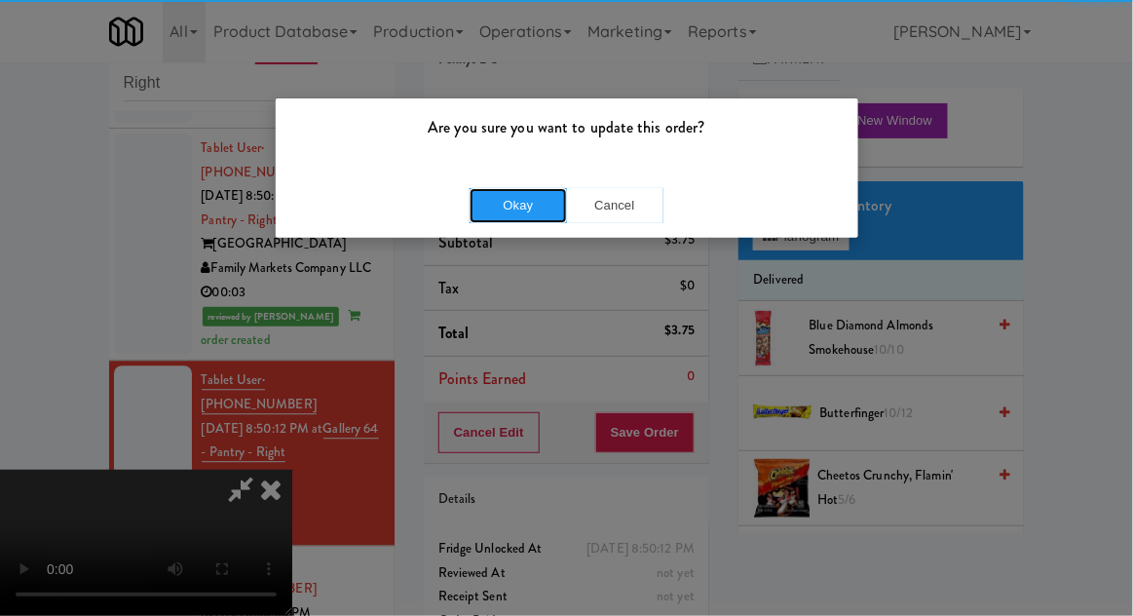
click at [492, 197] on button "Okay" at bounding box center [518, 205] width 97 height 35
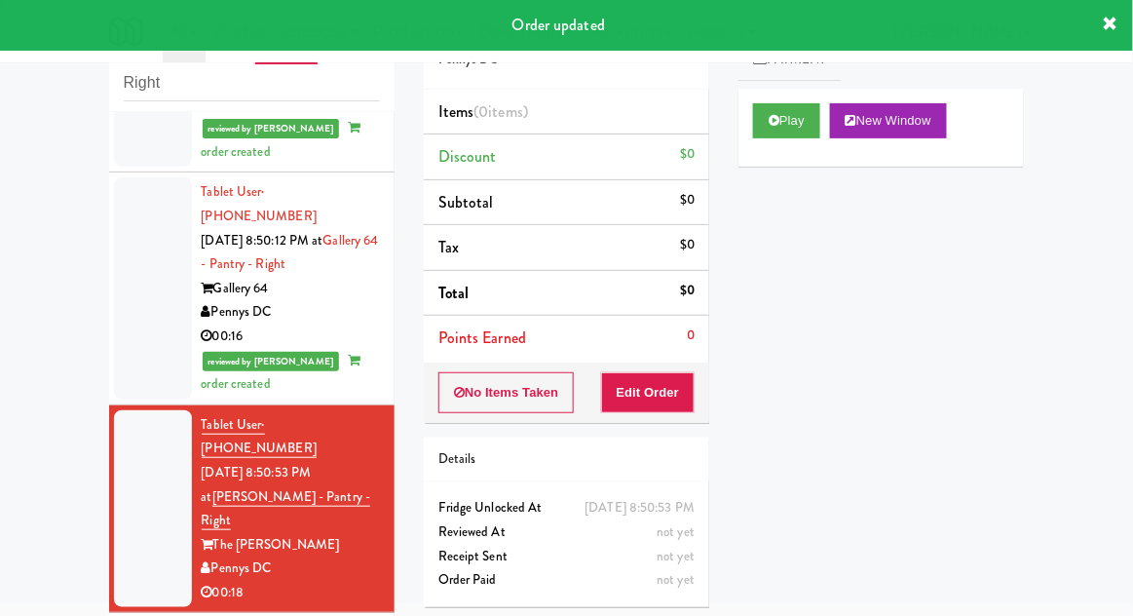
scroll to position [1302, 0]
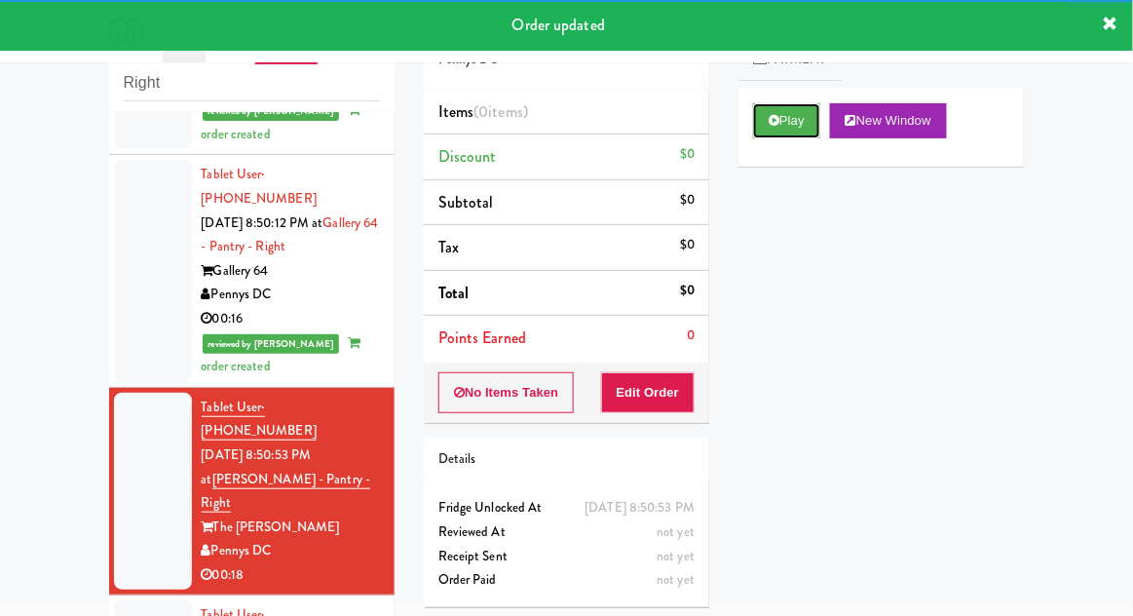
click at [800, 133] on button "Play" at bounding box center [786, 120] width 67 height 35
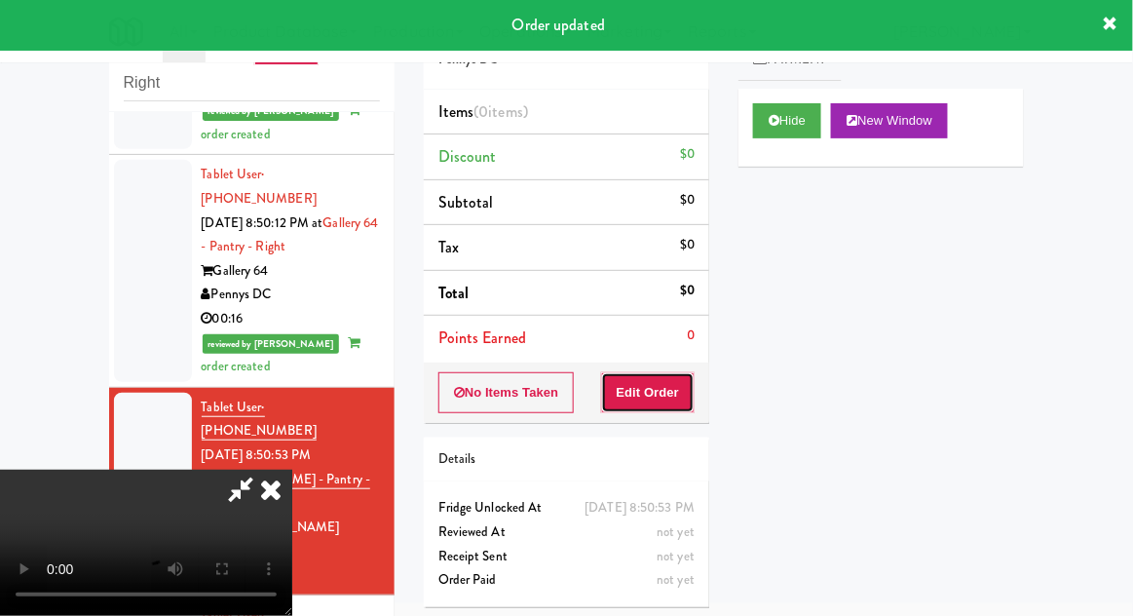
click at [684, 405] on button "Edit Order" at bounding box center [648, 392] width 95 height 41
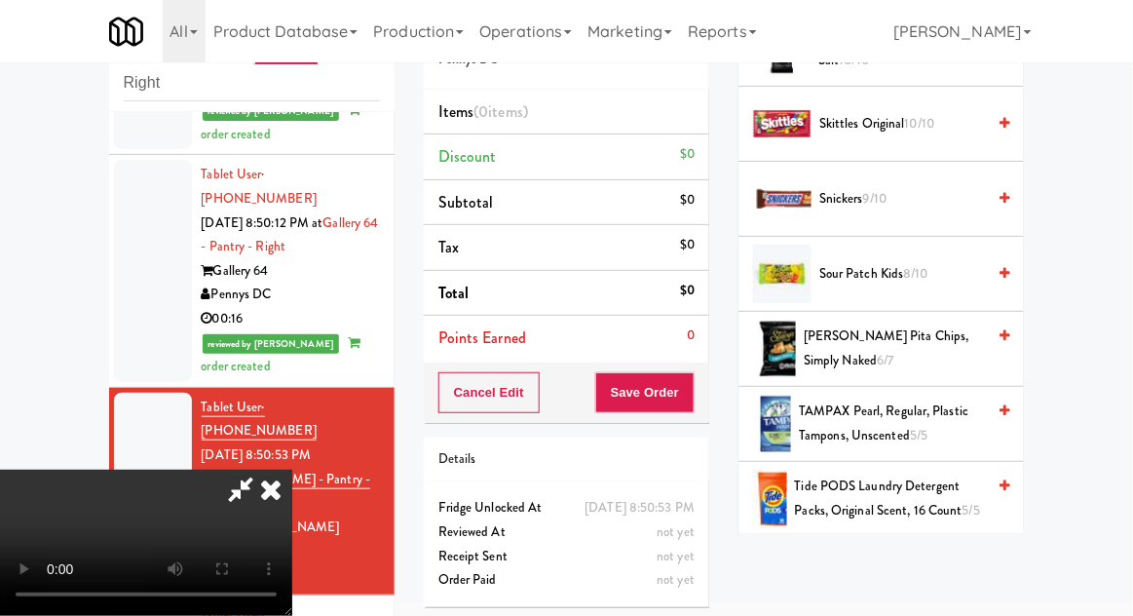
scroll to position [2167, 0]
click at [953, 326] on span "[PERSON_NAME] Pita Chips, Simply Naked 6/7" at bounding box center [894, 348] width 181 height 48
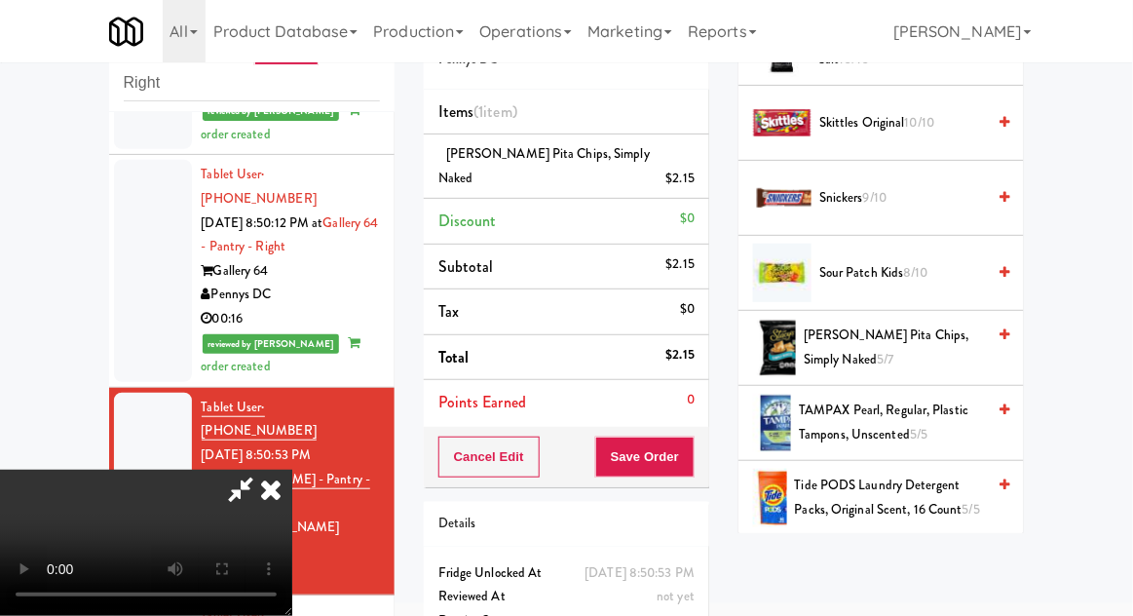
click at [936, 273] on span "Sour Patch Kids 8/10" at bounding box center [903, 273] width 166 height 24
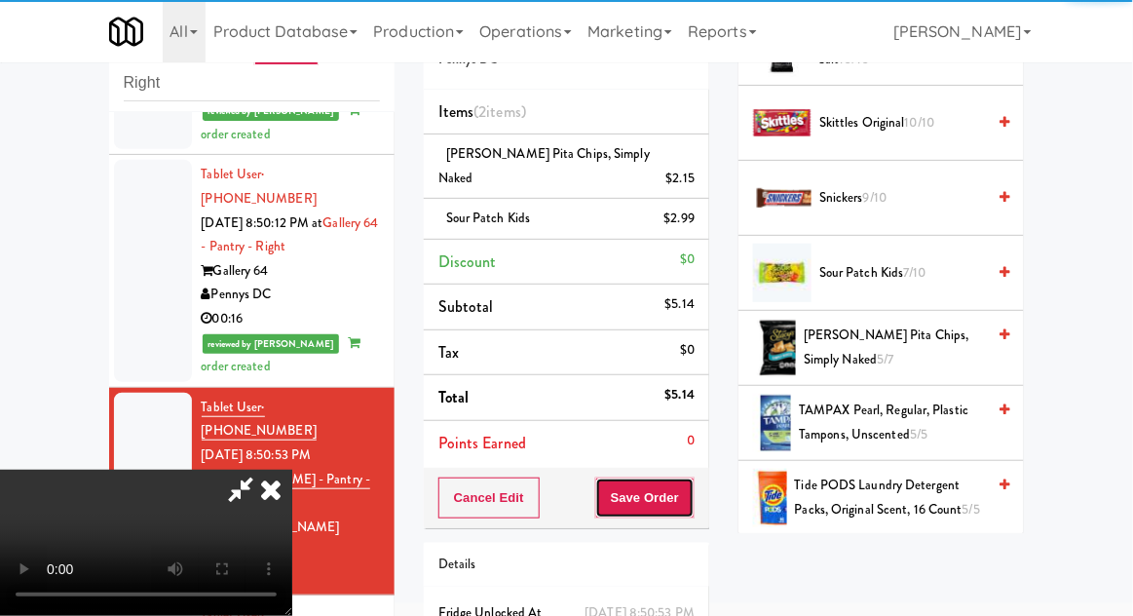
click at [691, 484] on button "Save Order" at bounding box center [644, 498] width 99 height 41
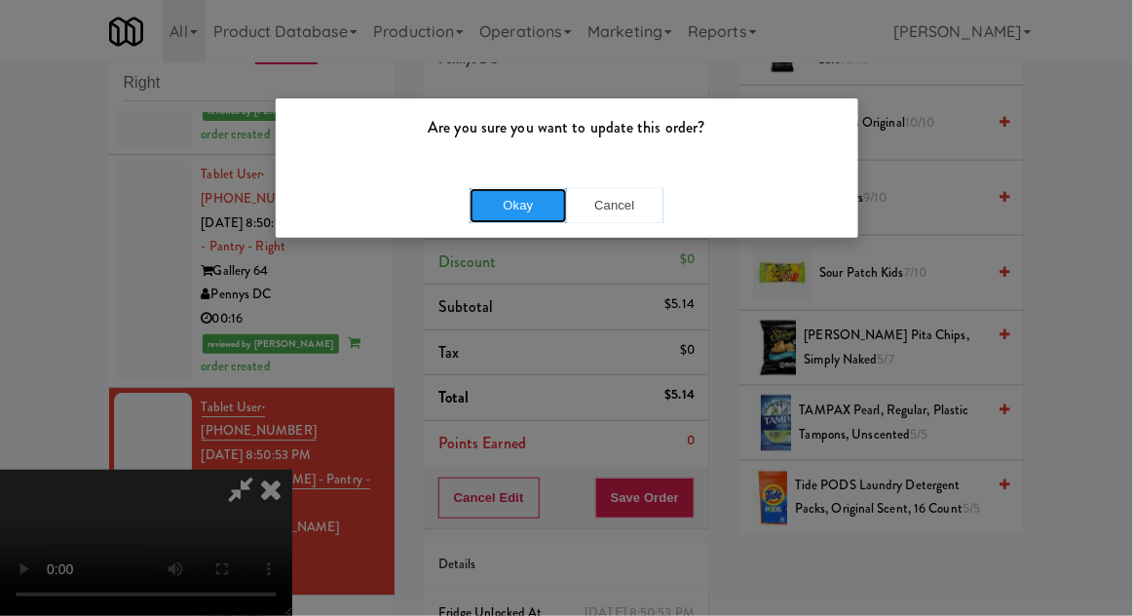
click at [489, 207] on button "Okay" at bounding box center [518, 205] width 97 height 35
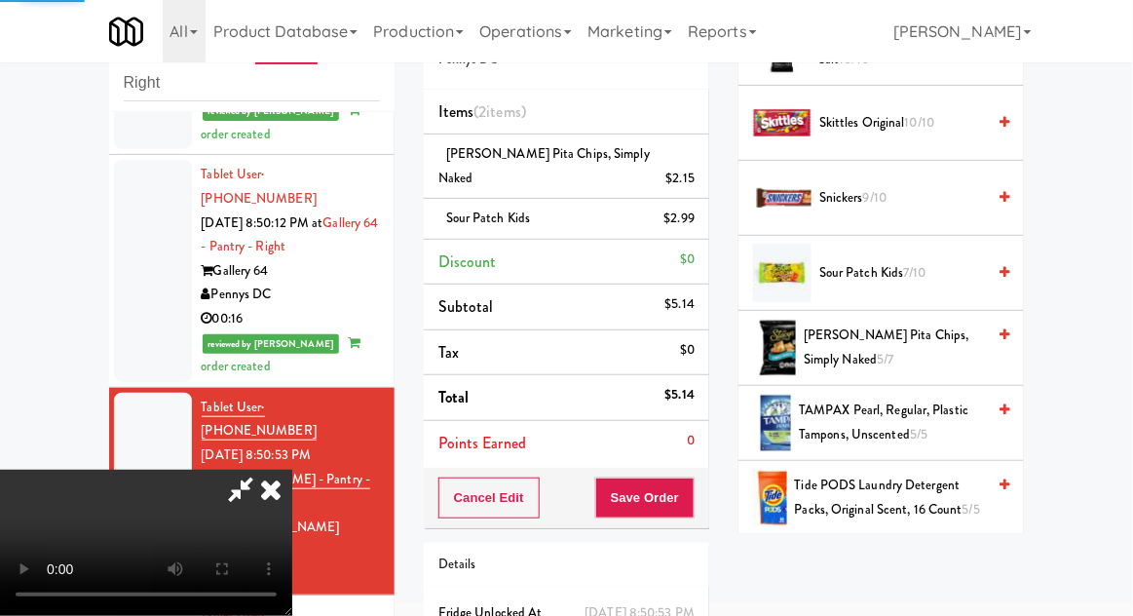
scroll to position [192, 0]
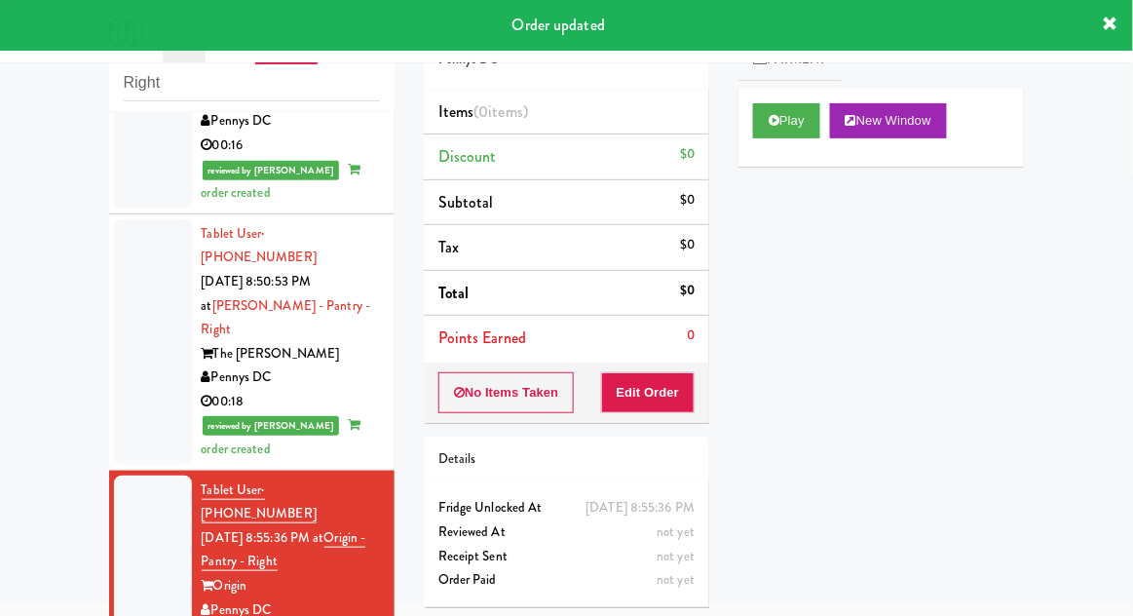
scroll to position [1513, 0]
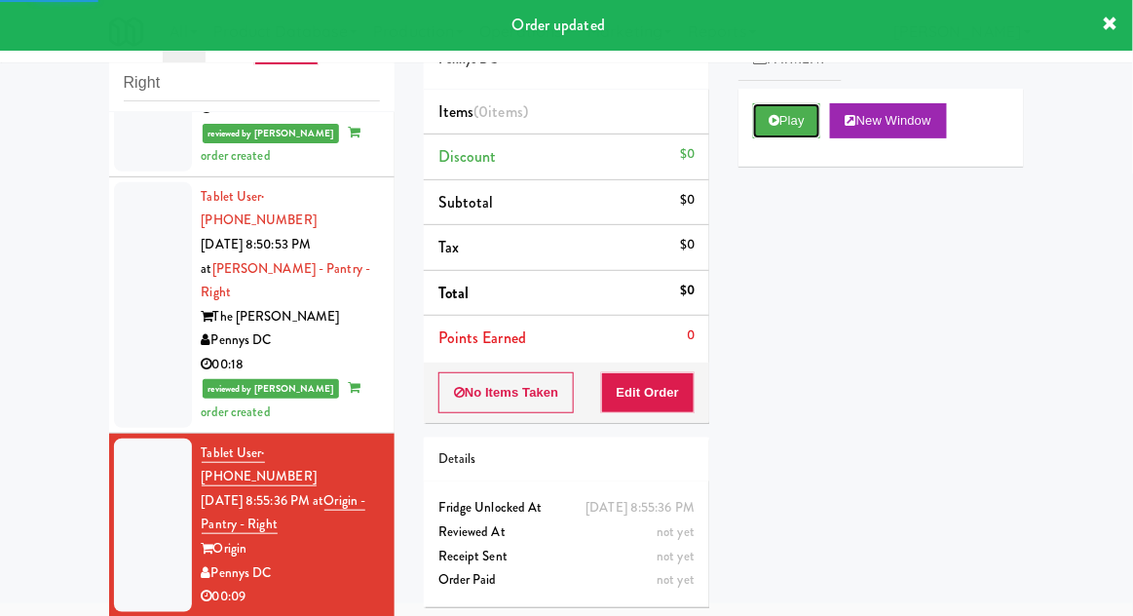
click at [803, 134] on button "Play" at bounding box center [786, 120] width 67 height 35
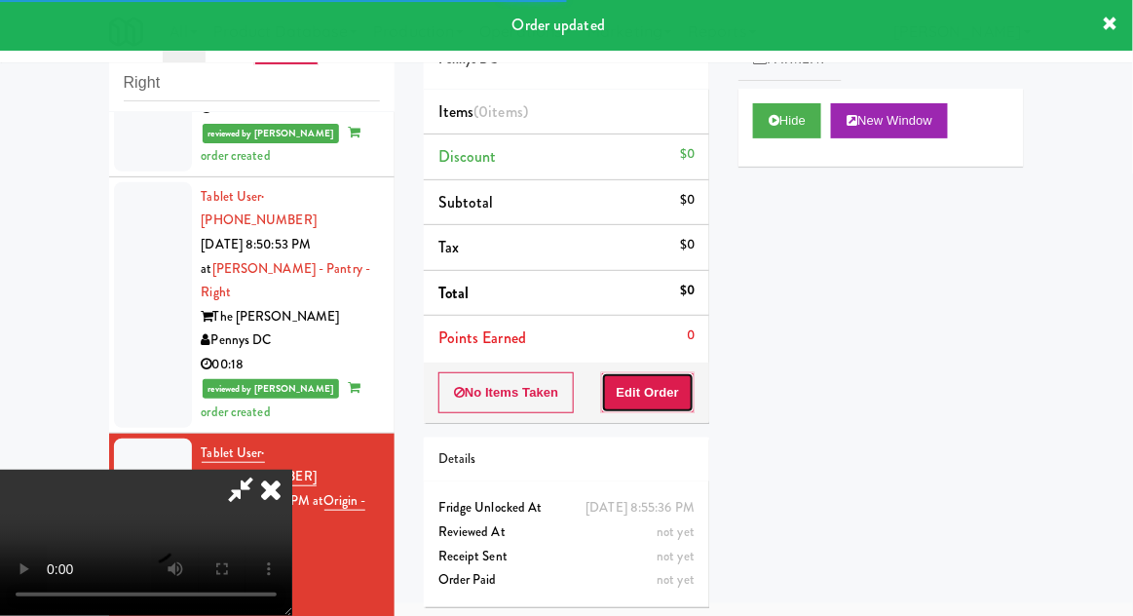
click at [671, 383] on button "Edit Order" at bounding box center [648, 392] width 95 height 41
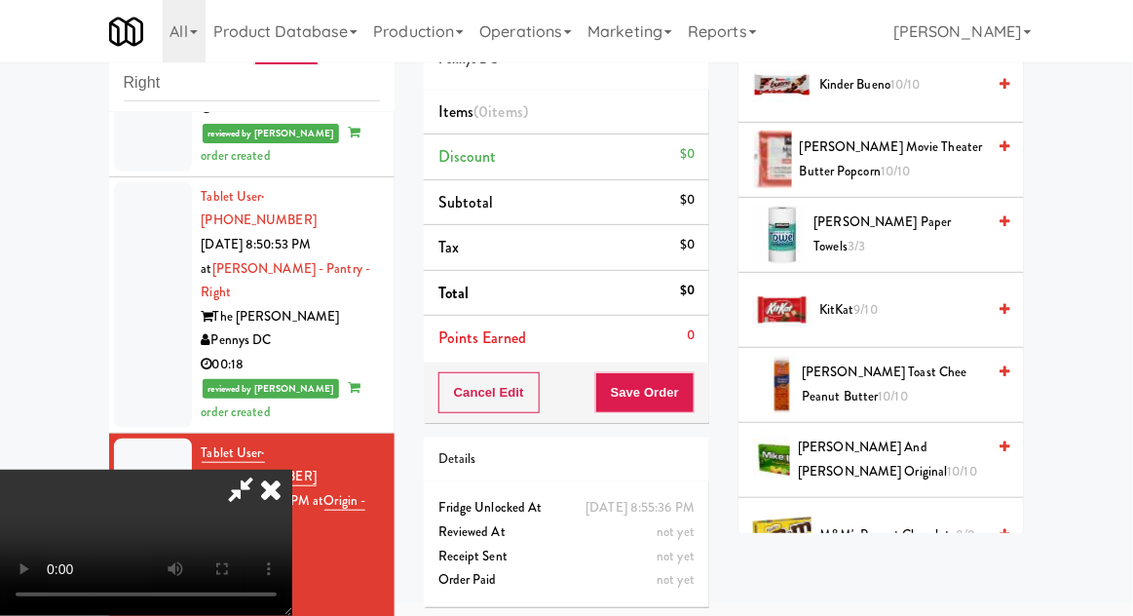
scroll to position [851, 0]
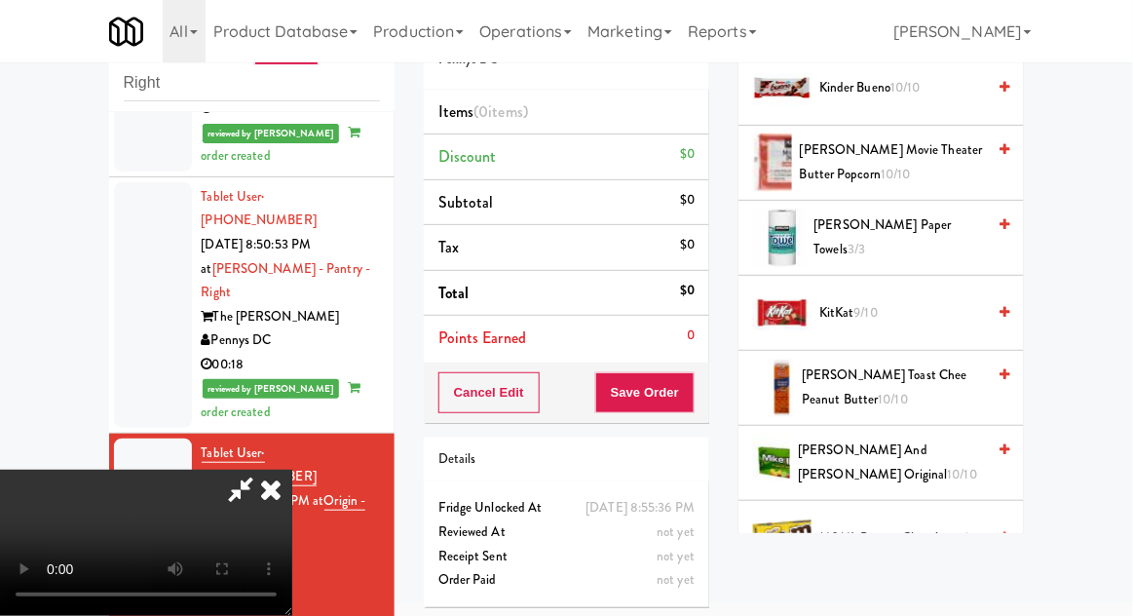
click at [922, 373] on span "[PERSON_NAME] Toast Chee Peanut Butter 10/10" at bounding box center [893, 388] width 183 height 48
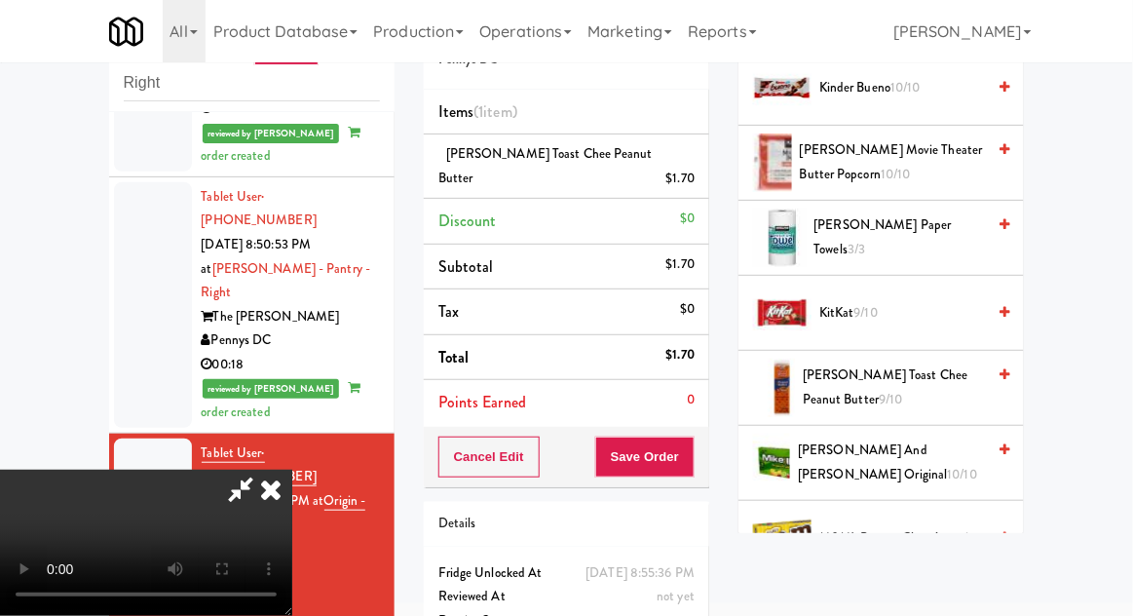
scroll to position [71, 0]
click at [691, 437] on button "Save Order" at bounding box center [644, 457] width 99 height 41
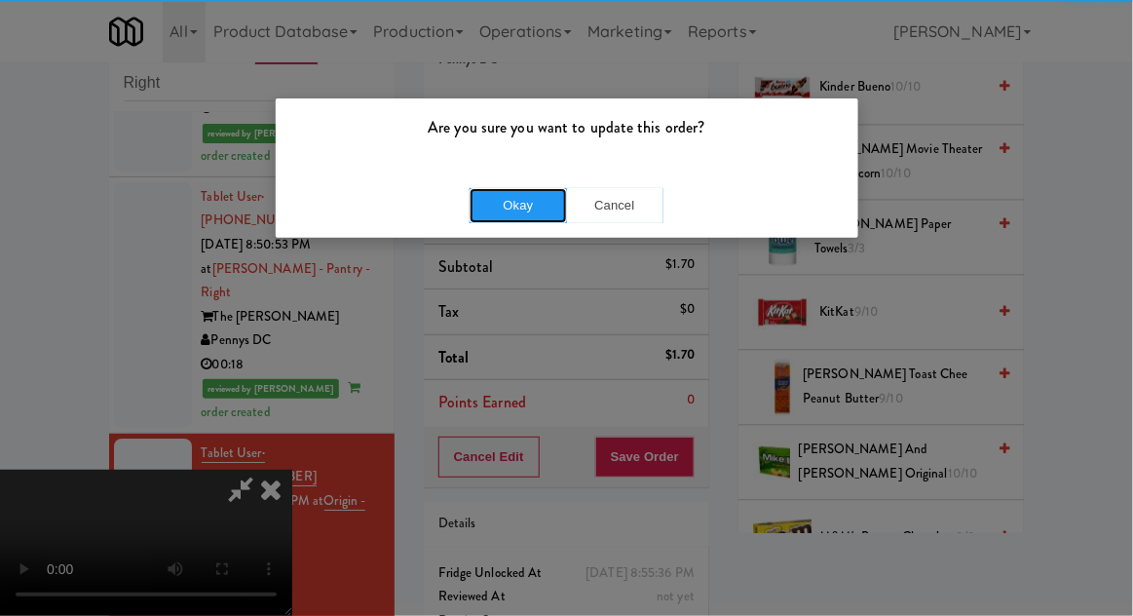
click at [477, 200] on button "Okay" at bounding box center [518, 205] width 97 height 35
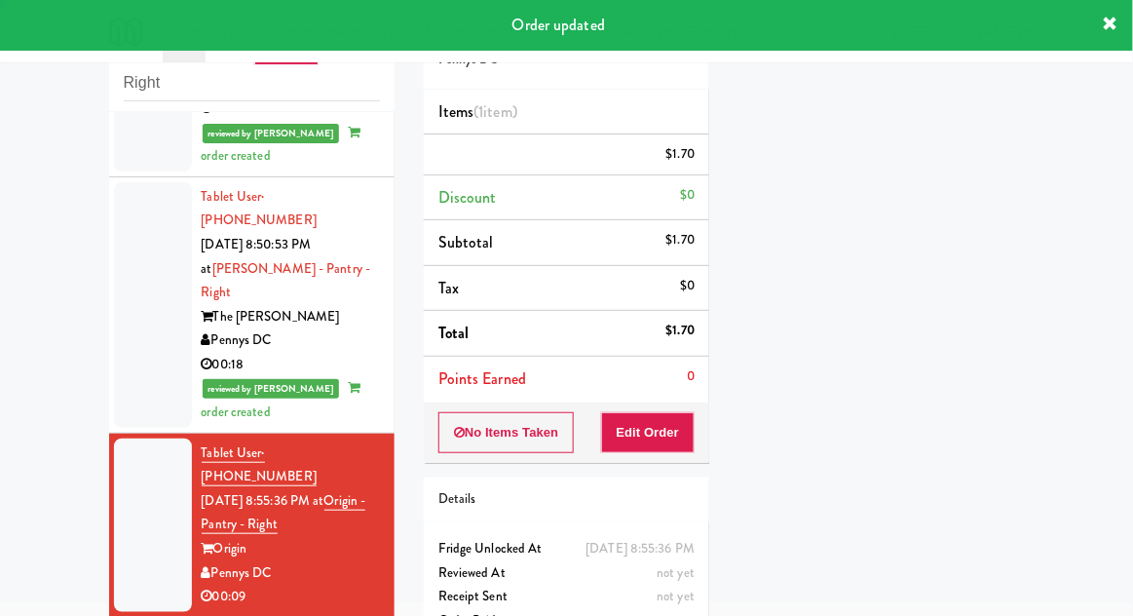
scroll to position [0, 0]
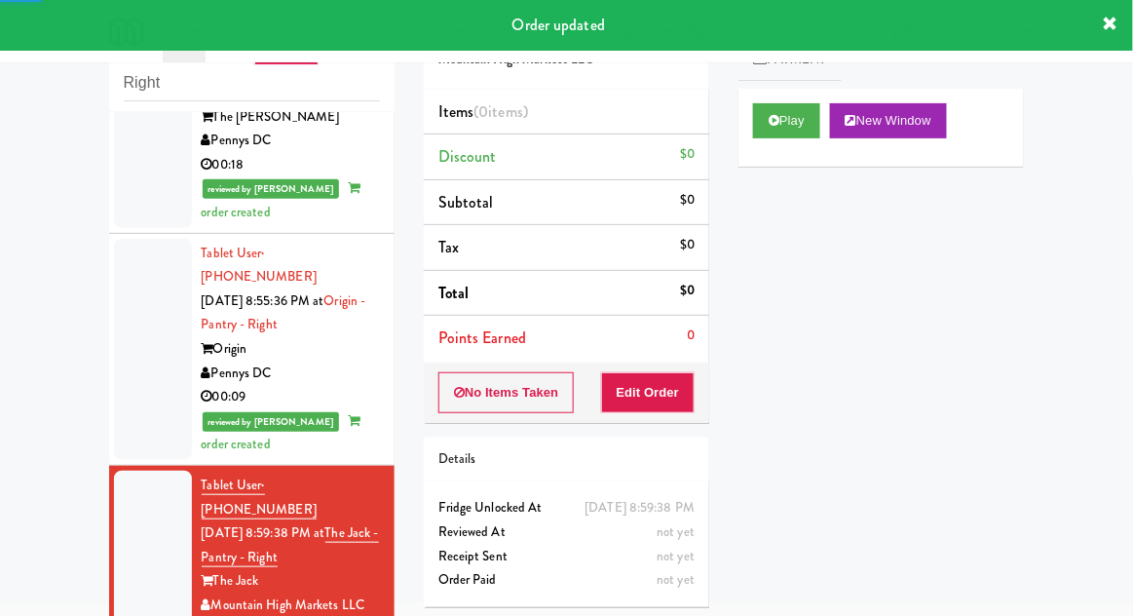
scroll to position [1713, 0]
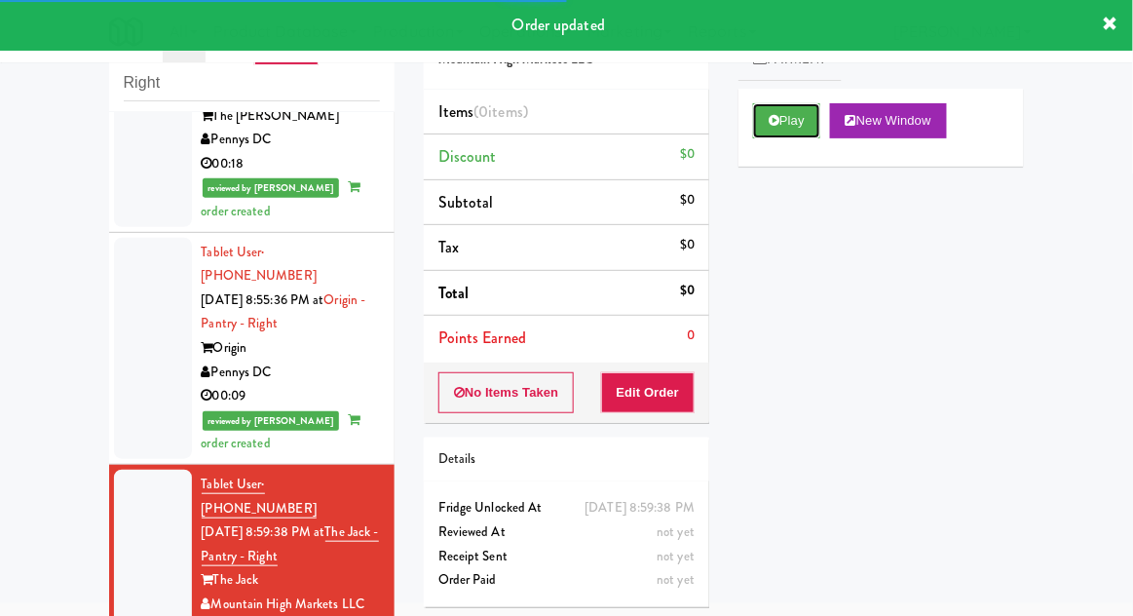
click at [811, 111] on button "Play" at bounding box center [786, 120] width 67 height 35
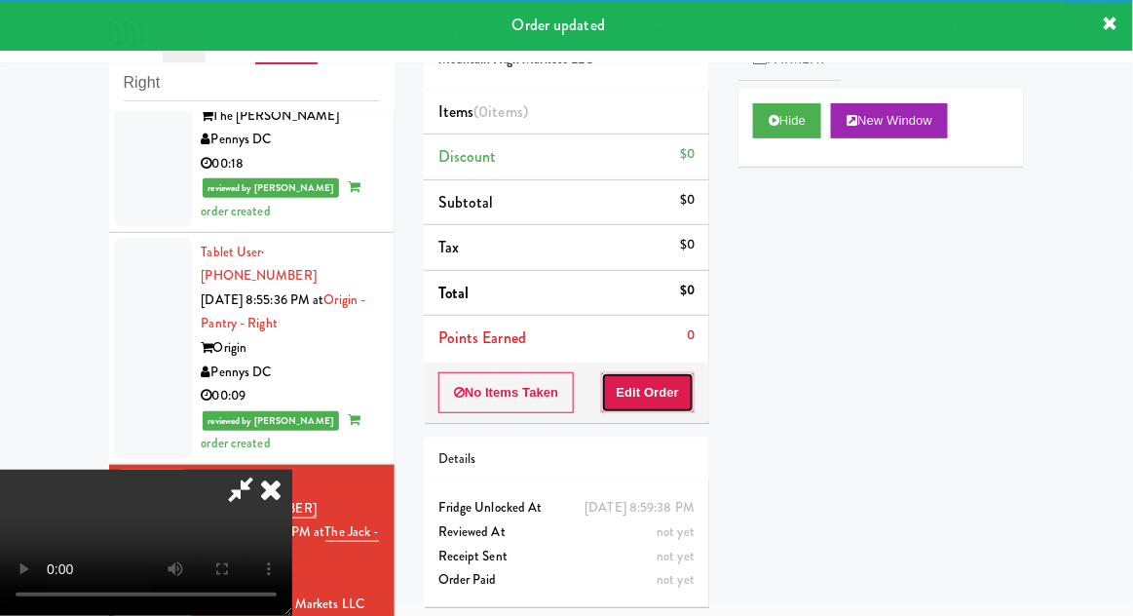
click at [673, 372] on button "Edit Order" at bounding box center [648, 392] width 95 height 41
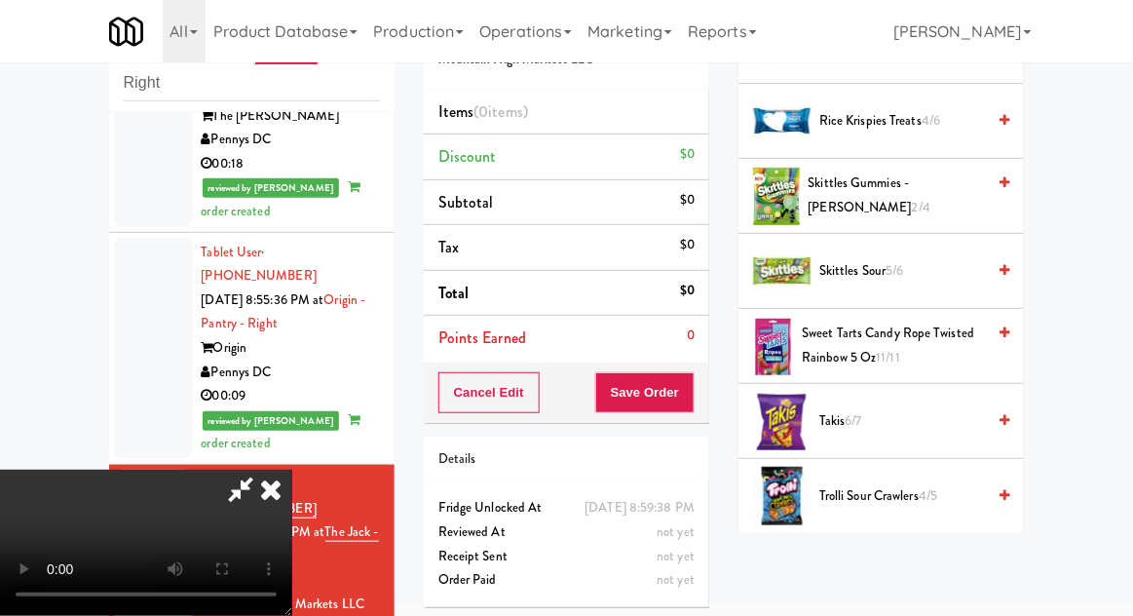
scroll to position [1945, 0]
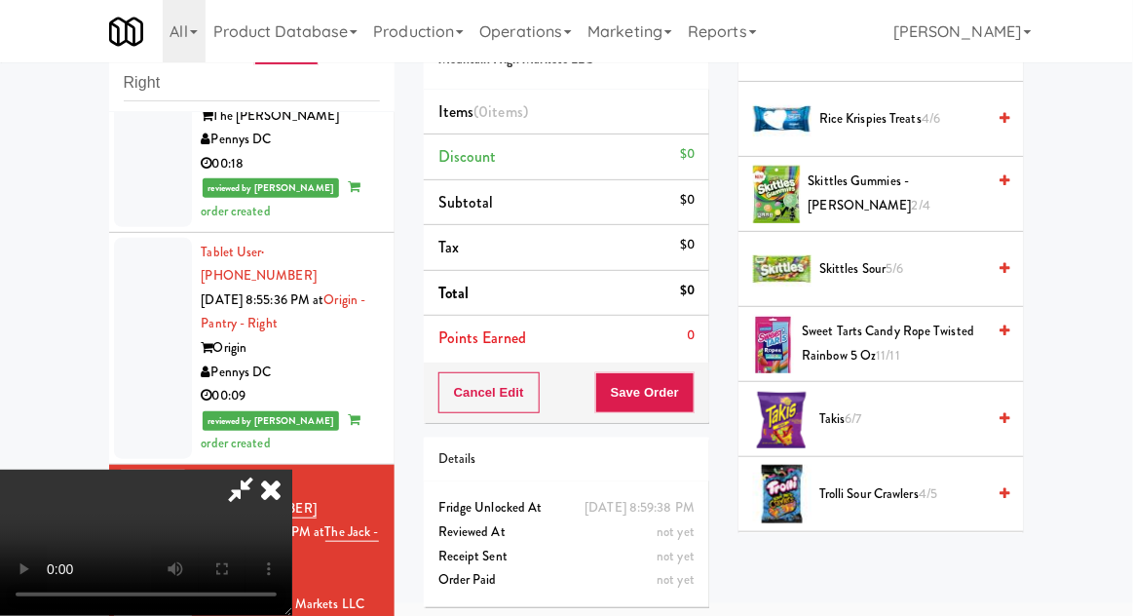
click at [902, 408] on span "Takis 6/7" at bounding box center [903, 419] width 166 height 24
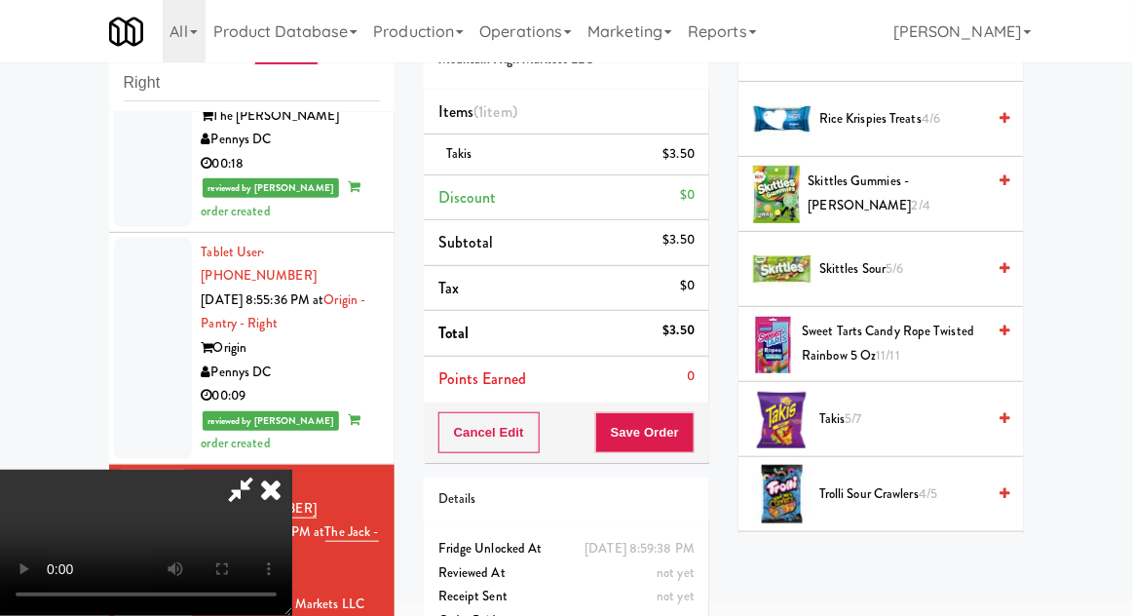
scroll to position [71, 0]
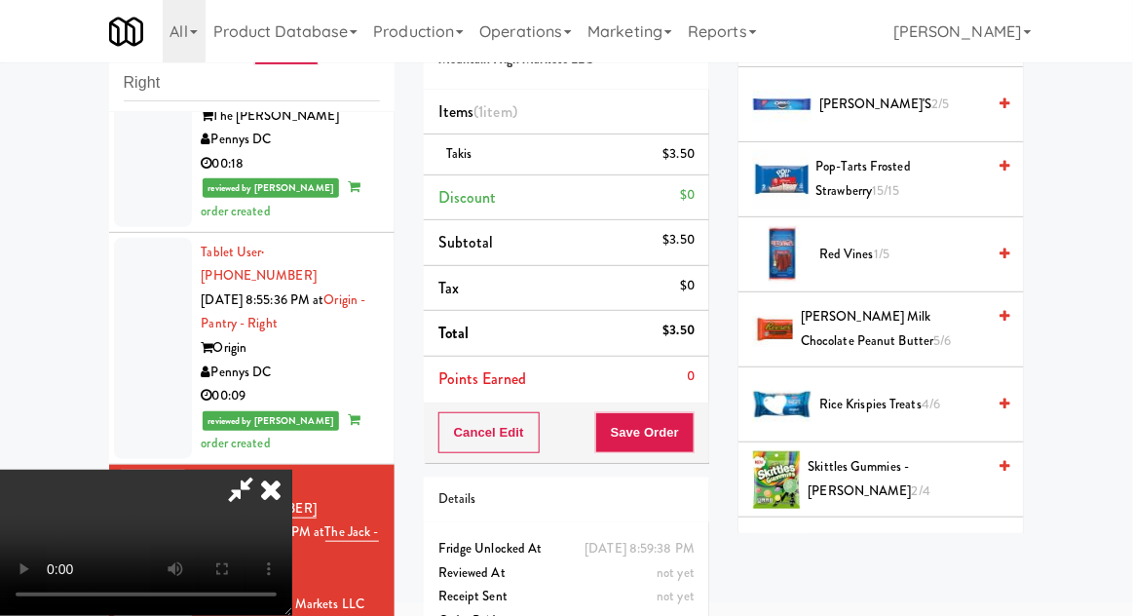
click at [900, 254] on span "Red Vines 1/5" at bounding box center [903, 255] width 166 height 24
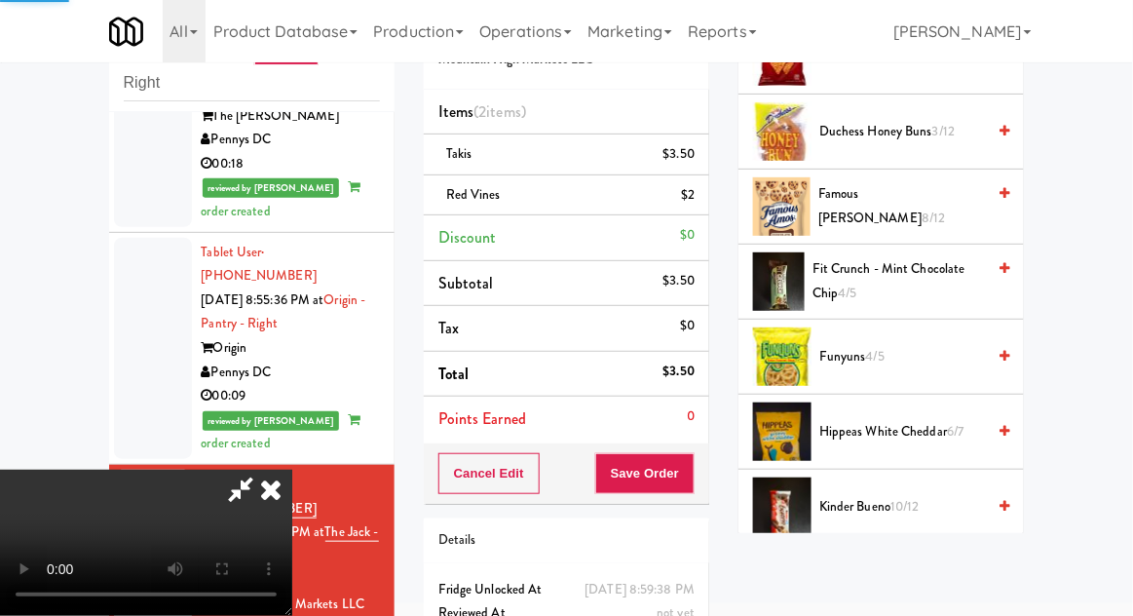
scroll to position [0, 0]
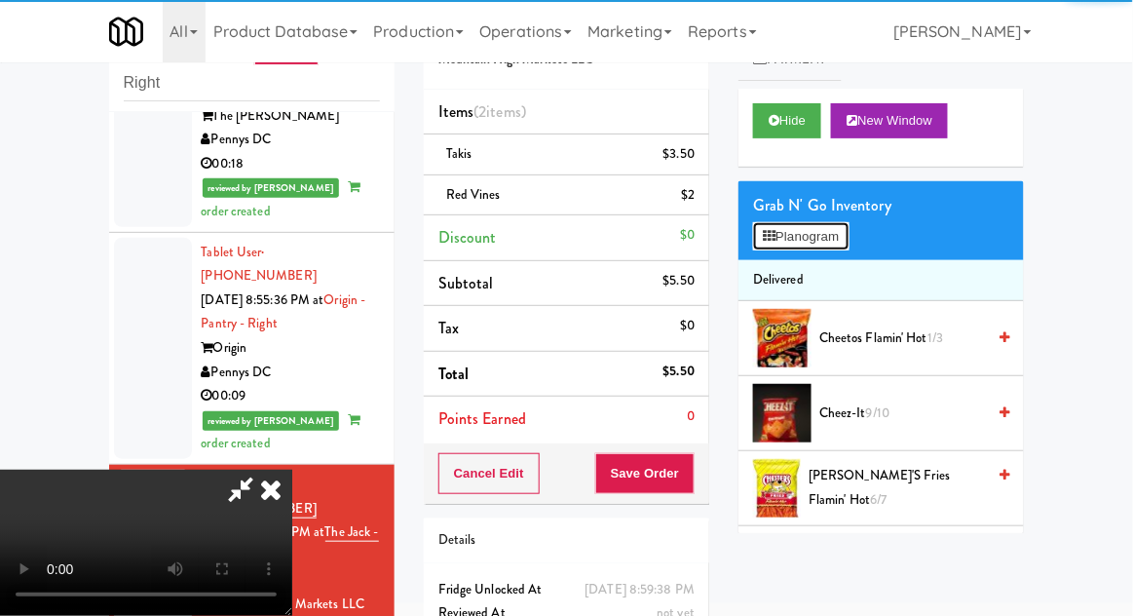
click at [828, 246] on button "Planogram" at bounding box center [801, 236] width 96 height 29
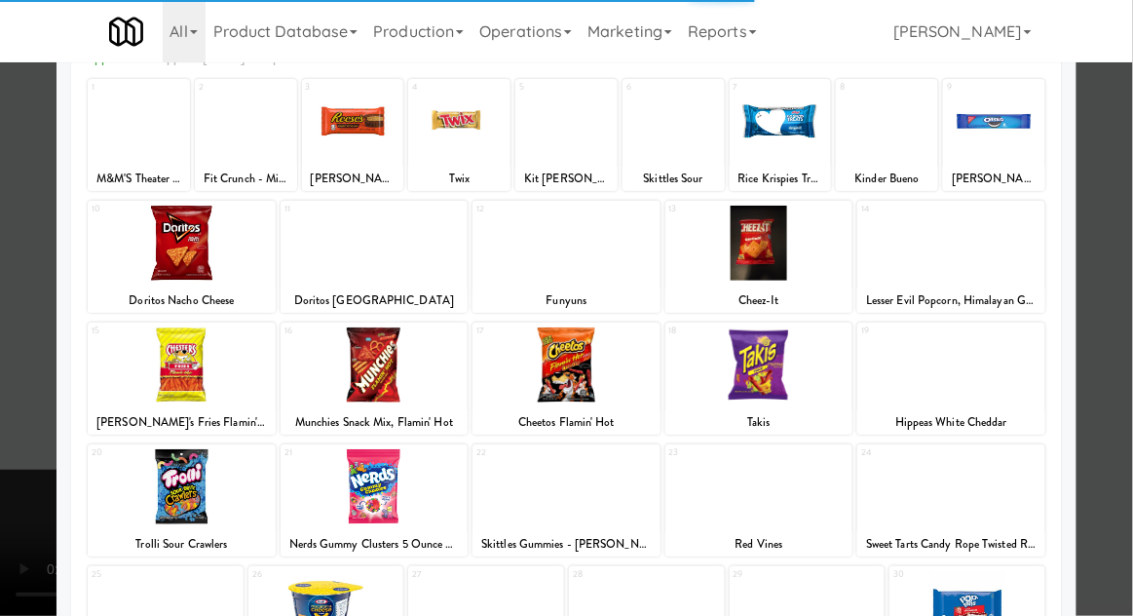
scroll to position [247, 0]
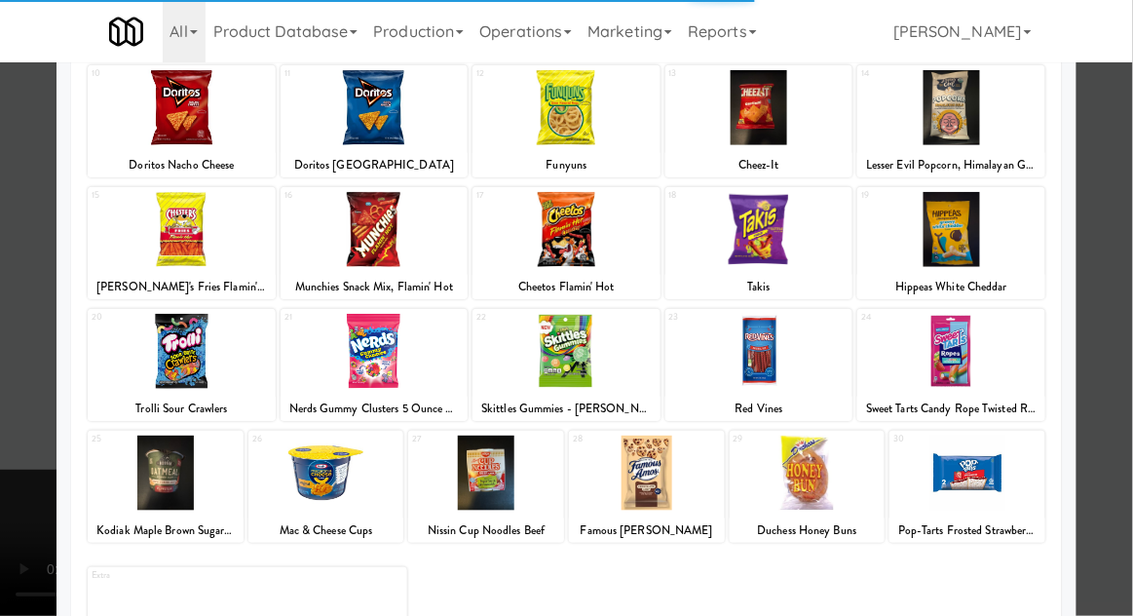
click at [1109, 418] on div at bounding box center [566, 308] width 1133 height 616
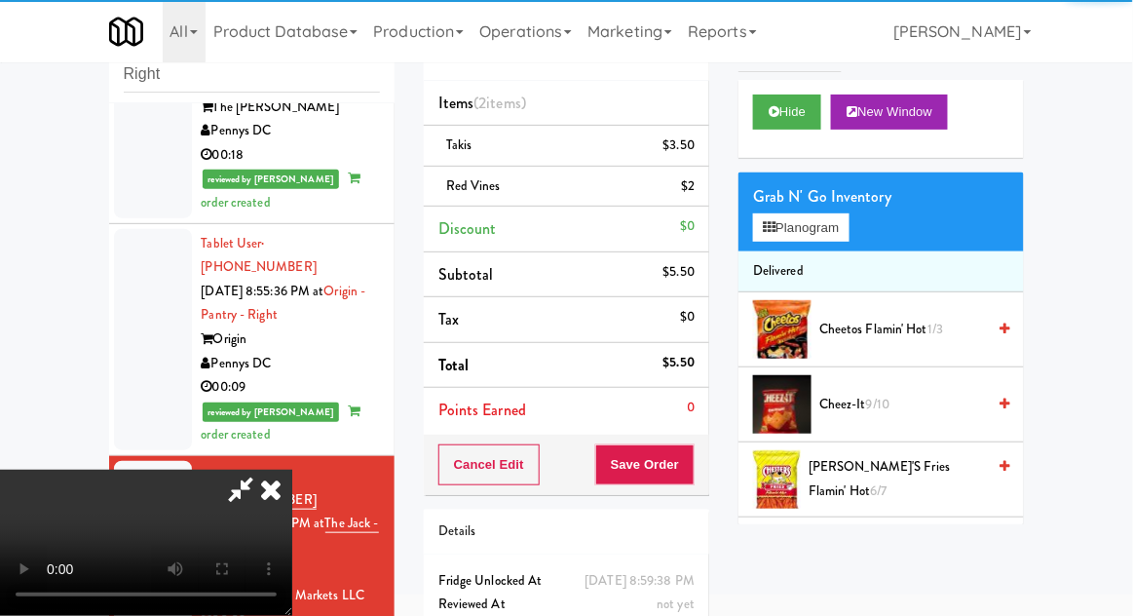
scroll to position [86, 0]
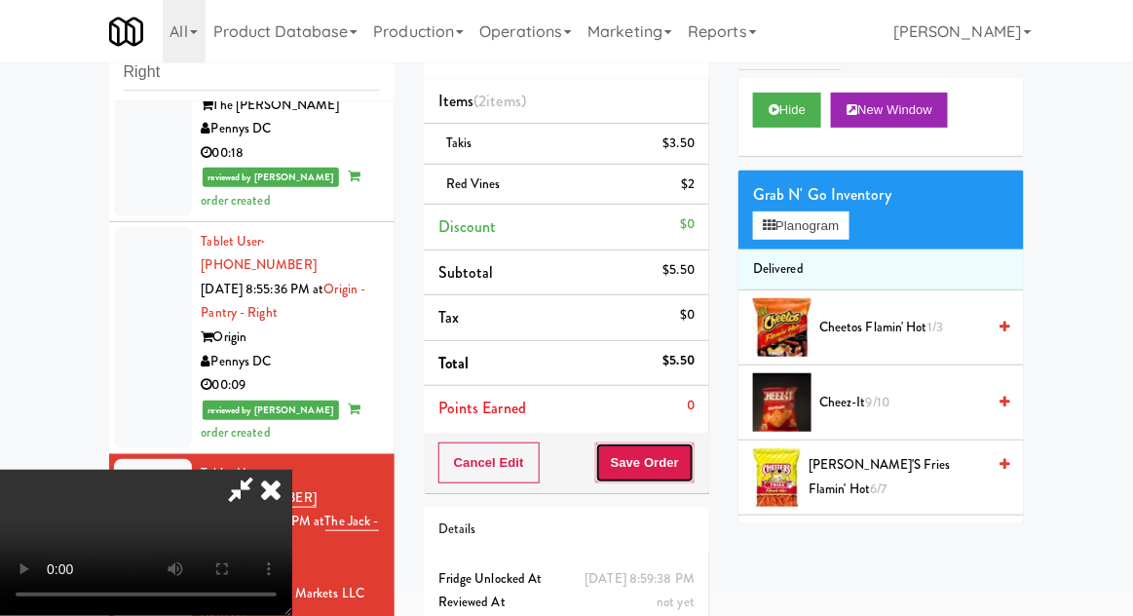
click at [694, 446] on button "Save Order" at bounding box center [644, 462] width 99 height 41
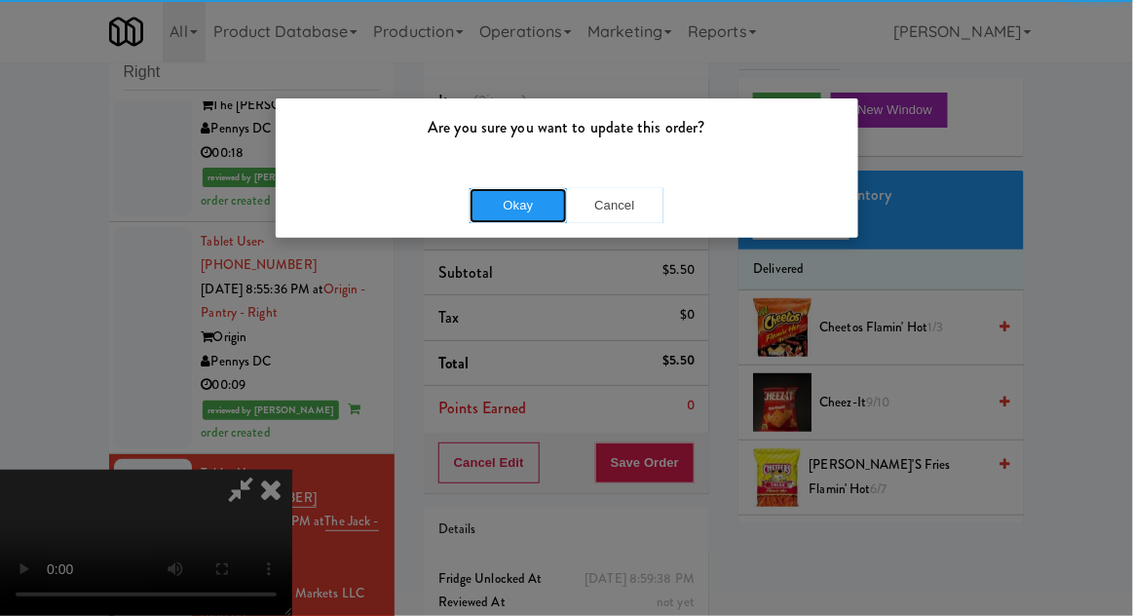
click at [485, 196] on button "Okay" at bounding box center [518, 205] width 97 height 35
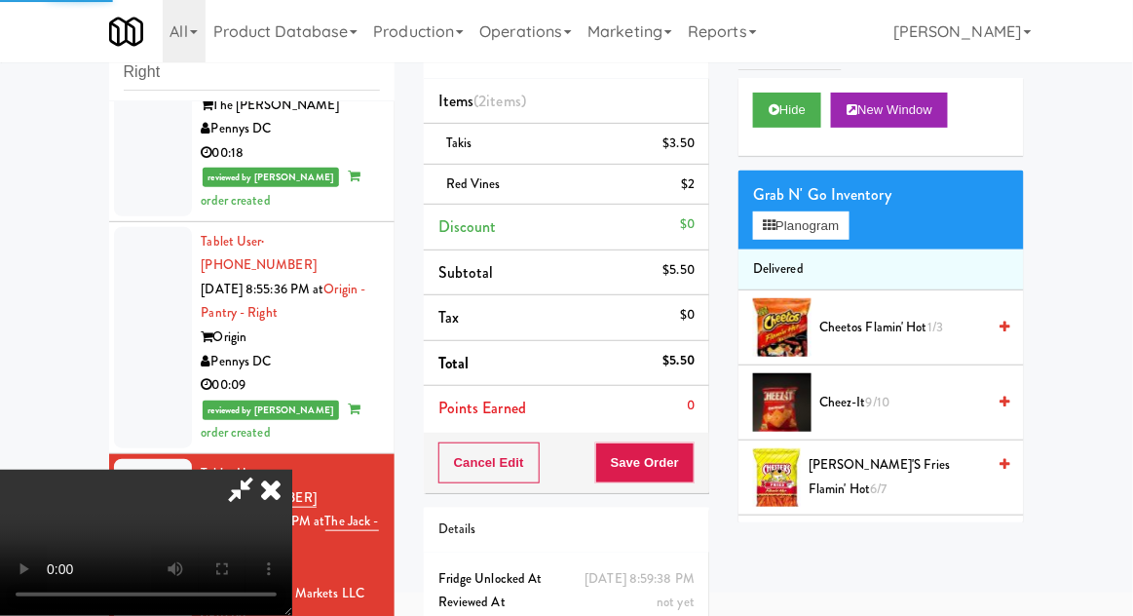
scroll to position [0, 0]
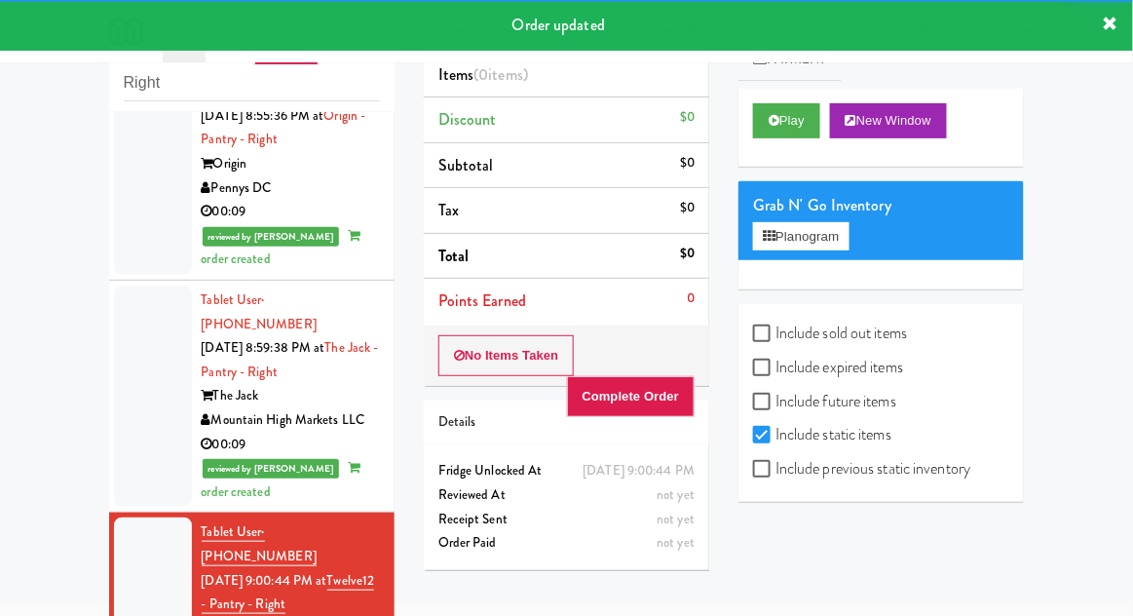
scroll to position [1896, 0]
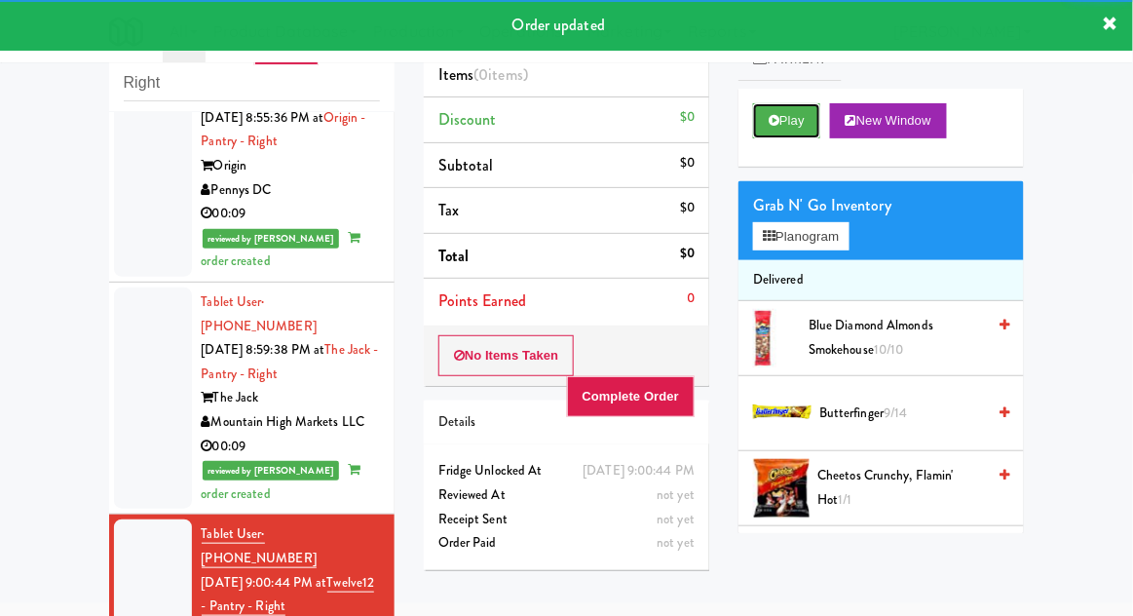
click at [799, 130] on button "Play" at bounding box center [786, 120] width 67 height 35
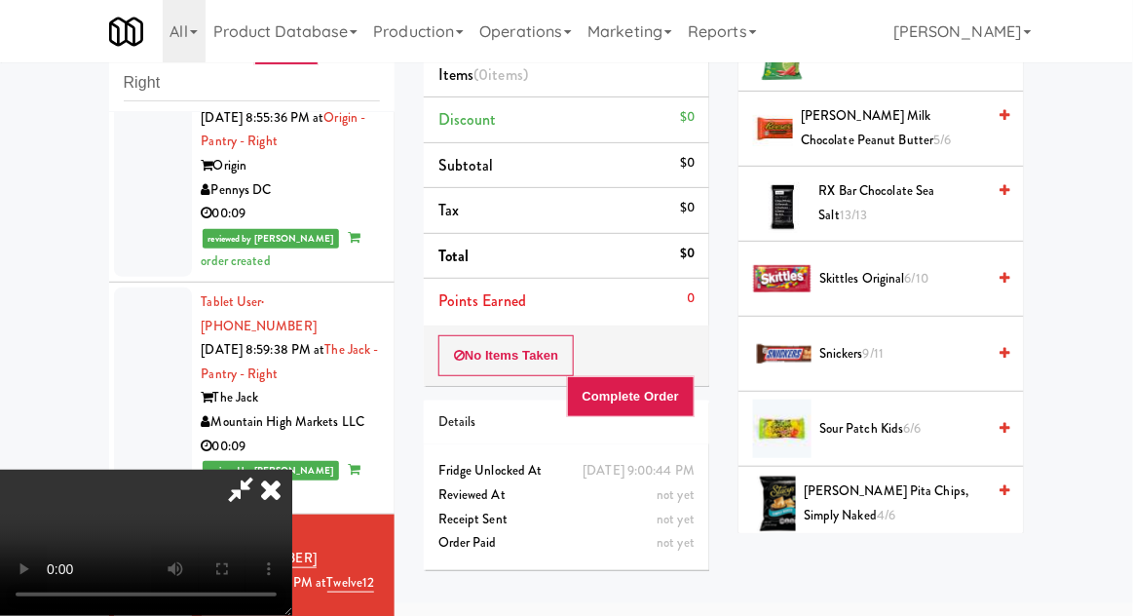
scroll to position [1861, 0]
click at [918, 425] on span "6/6" at bounding box center [913, 427] width 18 height 19
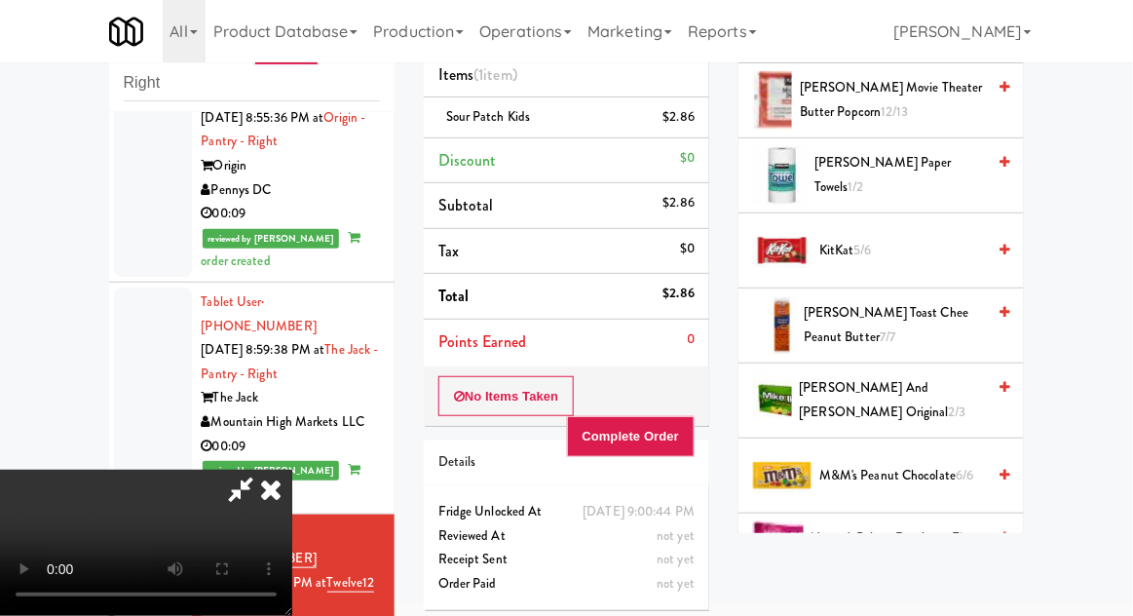
scroll to position [719, 0]
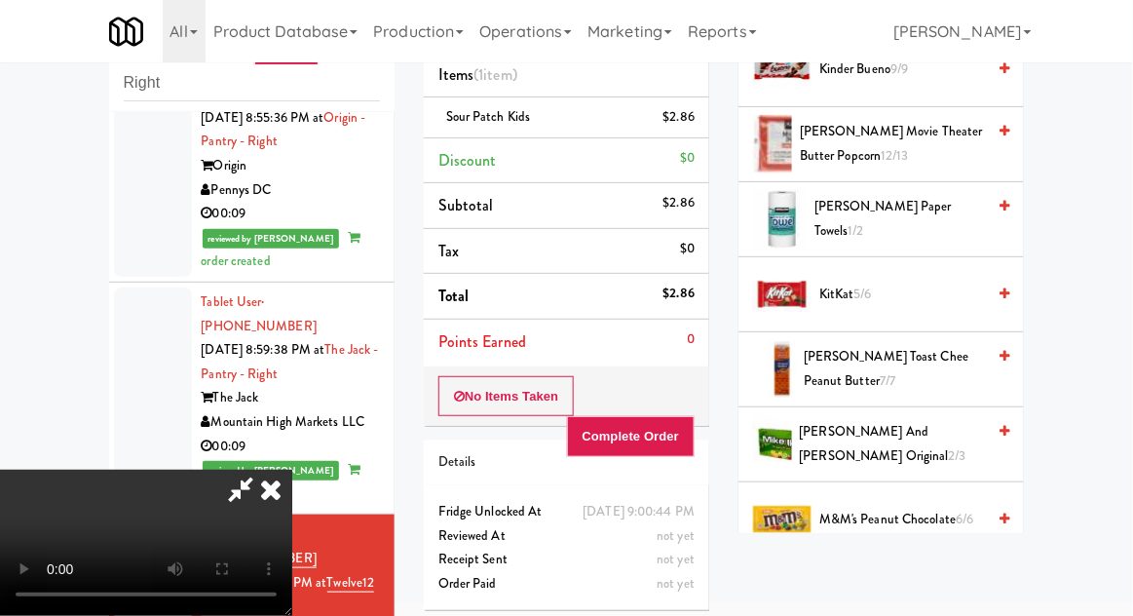
click at [902, 365] on span "[PERSON_NAME] Toast Chee Peanut Butter 7/7" at bounding box center [894, 369] width 181 height 48
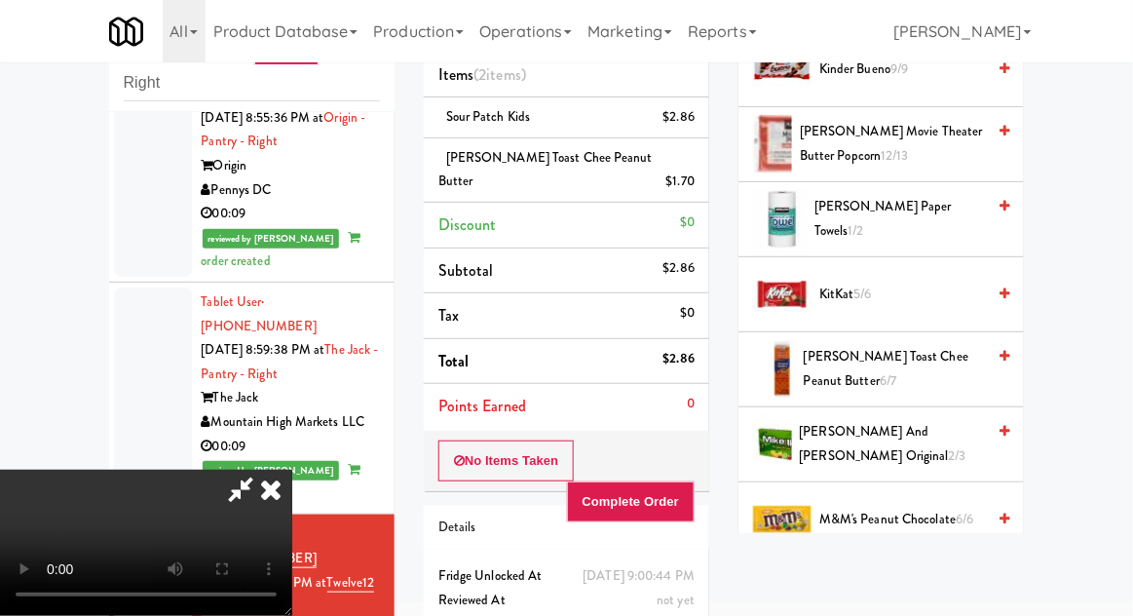
click at [904, 353] on span "[PERSON_NAME] Toast Chee Peanut Butter 6/7" at bounding box center [894, 369] width 181 height 48
click at [905, 356] on span "[PERSON_NAME] Toast Chee Peanut Butter 5/7" at bounding box center [894, 369] width 181 height 48
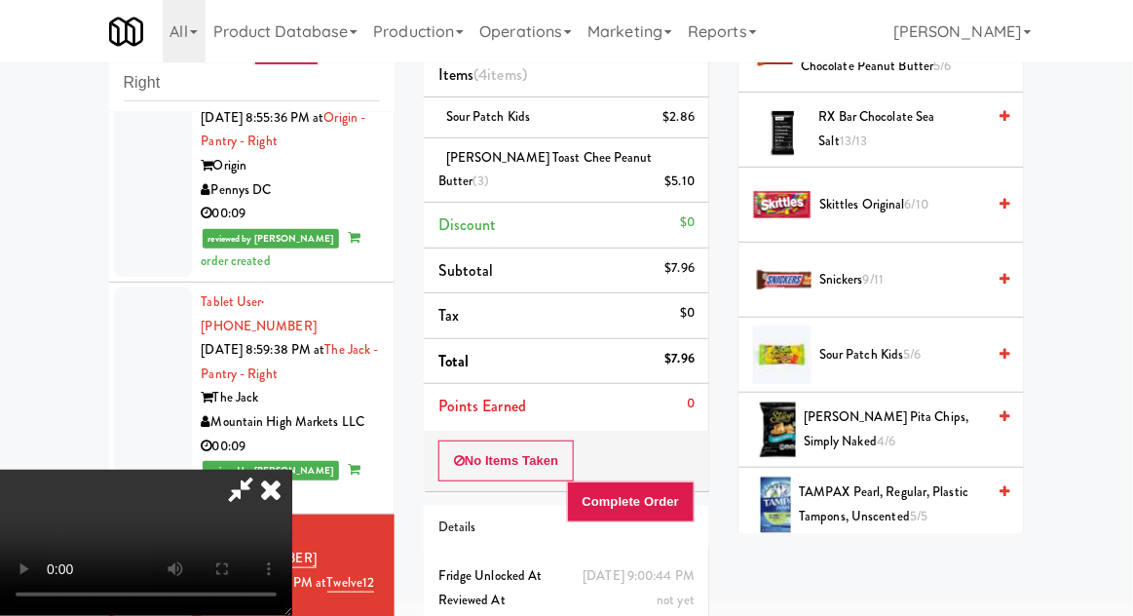
scroll to position [1935, 0]
click at [951, 405] on span "[PERSON_NAME] Pita Chips, Simply Naked 4/6" at bounding box center [894, 429] width 181 height 48
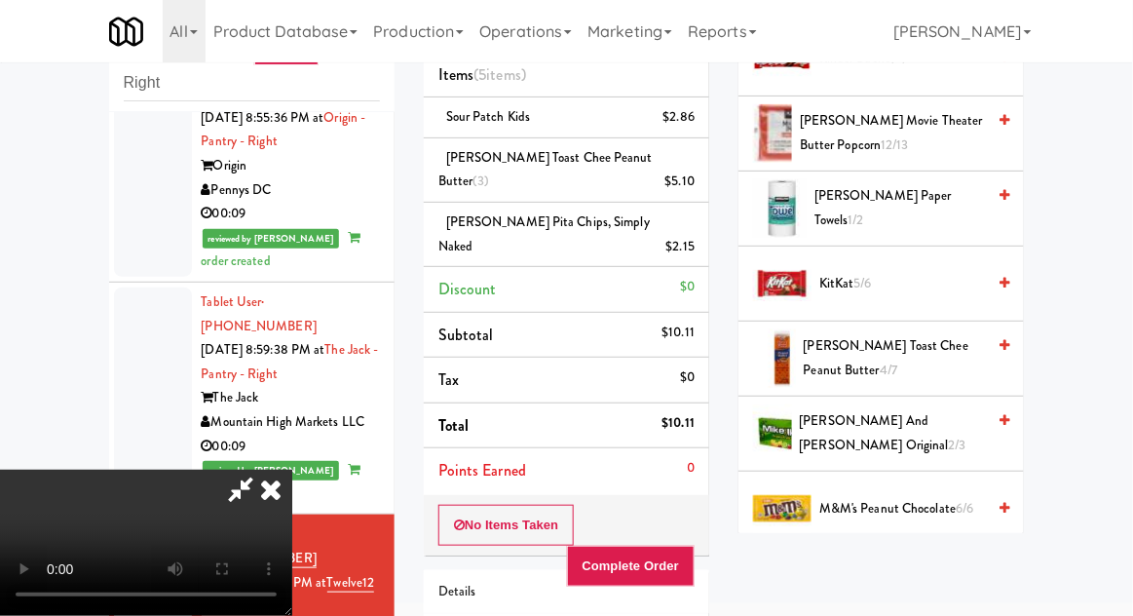
scroll to position [730, 0]
click at [942, 349] on span "[PERSON_NAME] Toast Chee Peanut Butter 4/7" at bounding box center [895, 358] width 182 height 48
click at [689, 546] on button "Complete Order" at bounding box center [631, 566] width 129 height 41
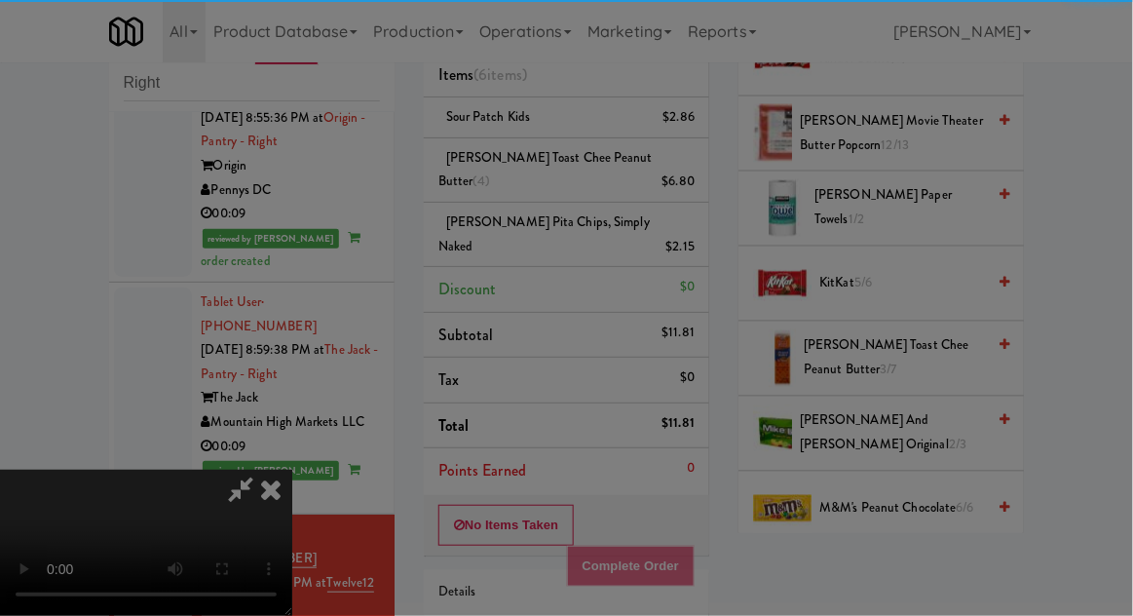
click at [0, 0] on div "Are you sure you want to complete this order? Okay Cancel" at bounding box center [0, 0] width 0 height 0
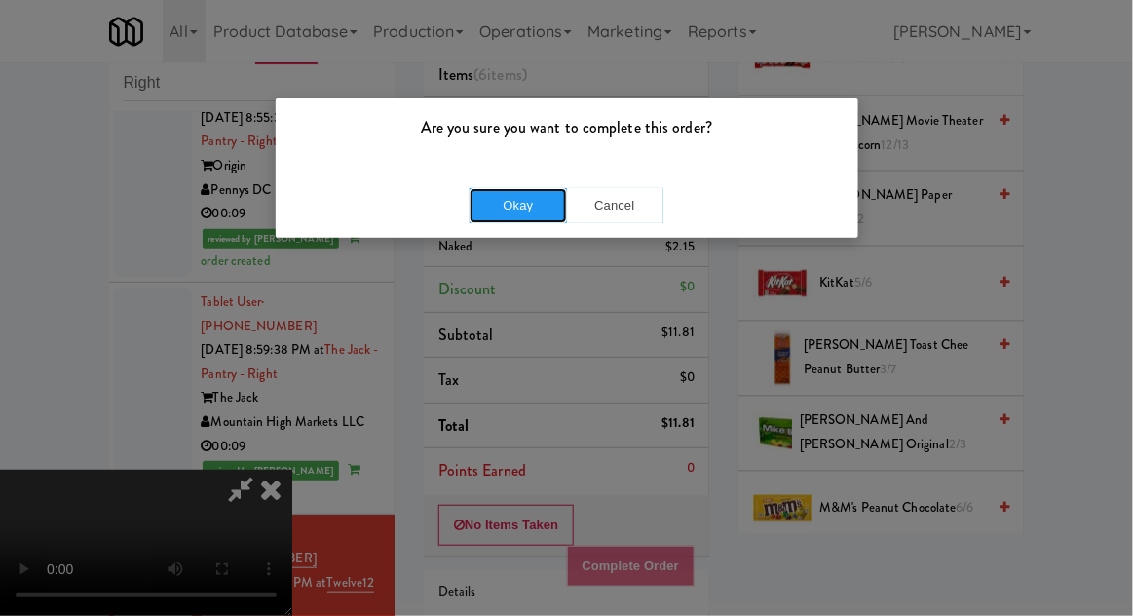
click at [493, 221] on button "Okay" at bounding box center [518, 205] width 97 height 35
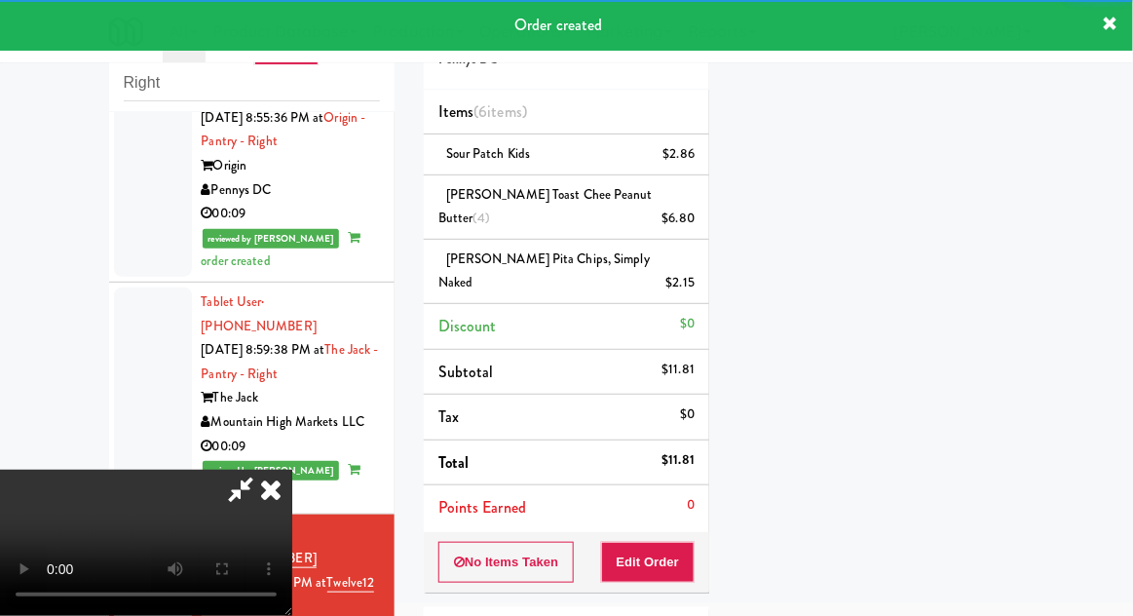
scroll to position [0, 0]
click at [292, 470] on icon at bounding box center [270, 489] width 43 height 39
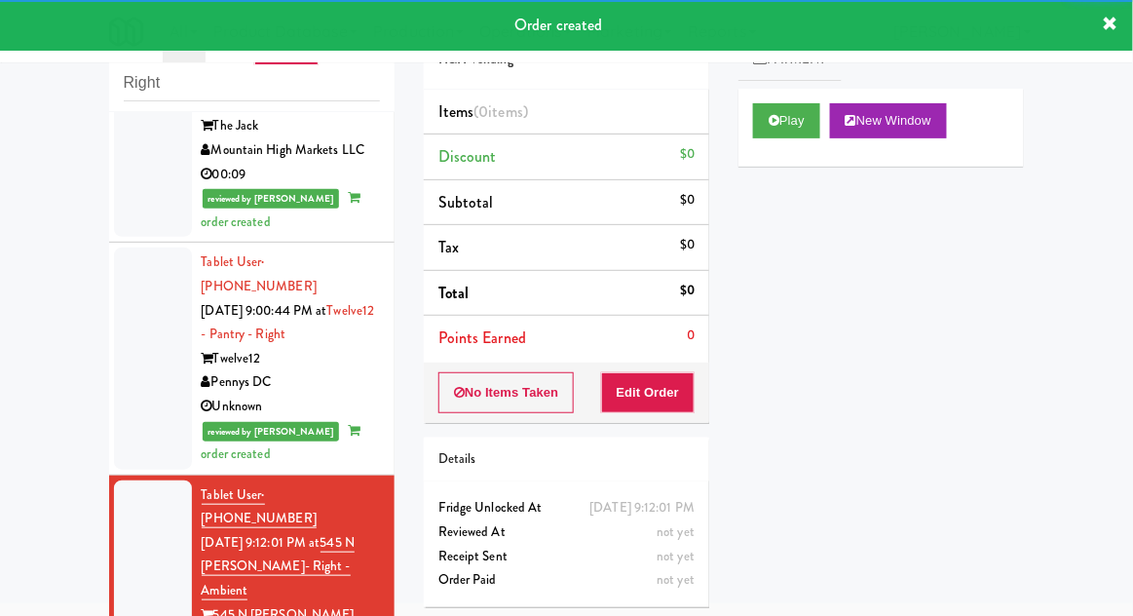
scroll to position [2166, 0]
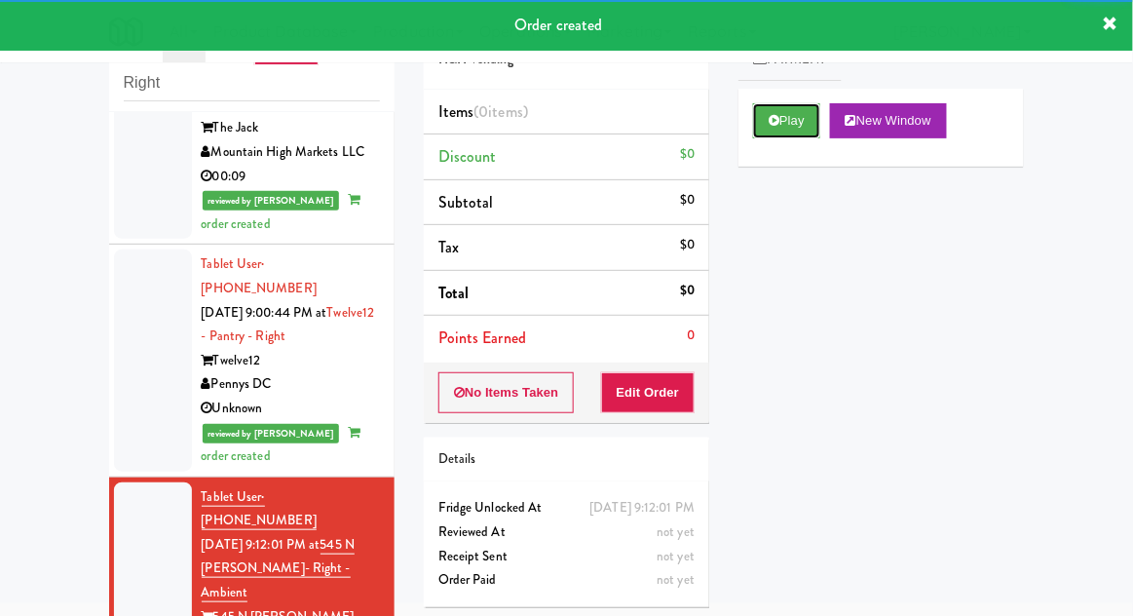
click at [773, 132] on button "Play" at bounding box center [786, 120] width 67 height 35
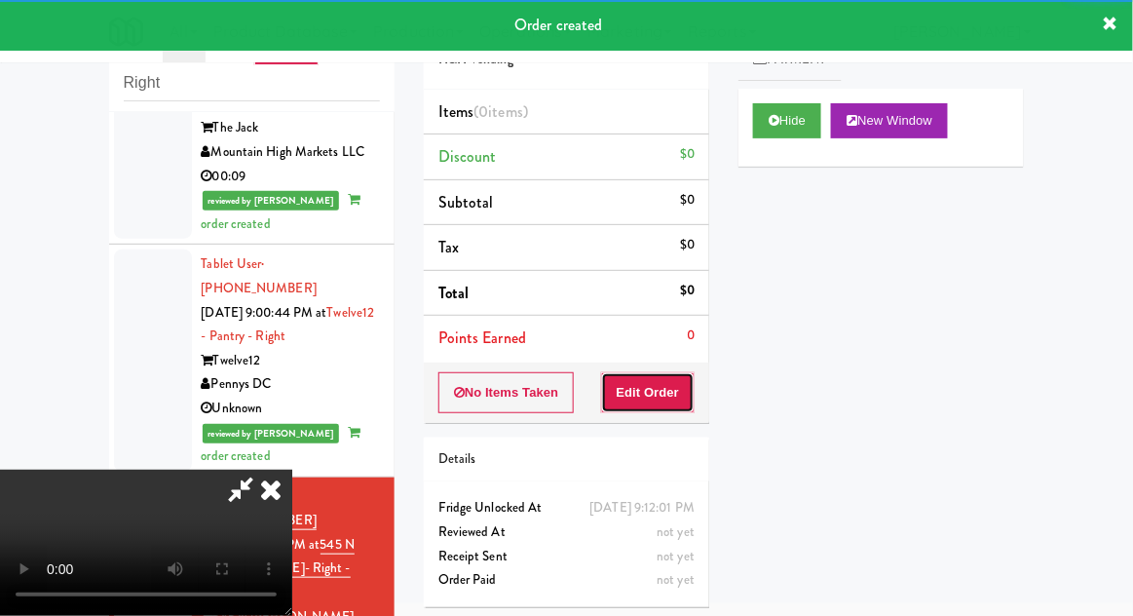
click at [668, 389] on button "Edit Order" at bounding box center [648, 392] width 95 height 41
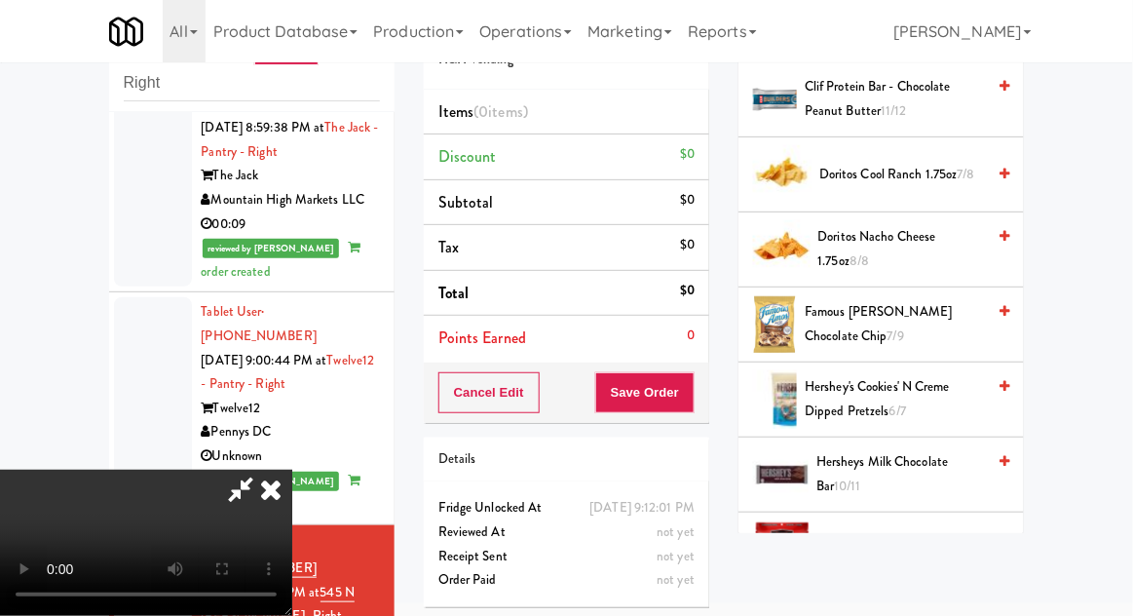
scroll to position [632, 0]
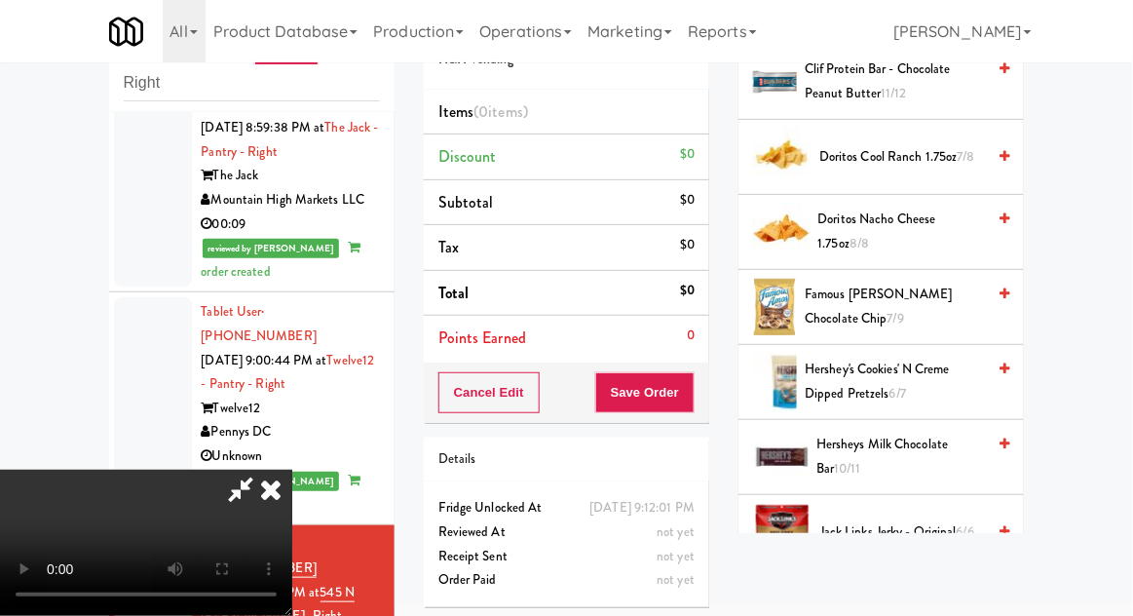
click at [924, 302] on span "Famous [PERSON_NAME] Chocolate Chip 7/9" at bounding box center [895, 307] width 180 height 48
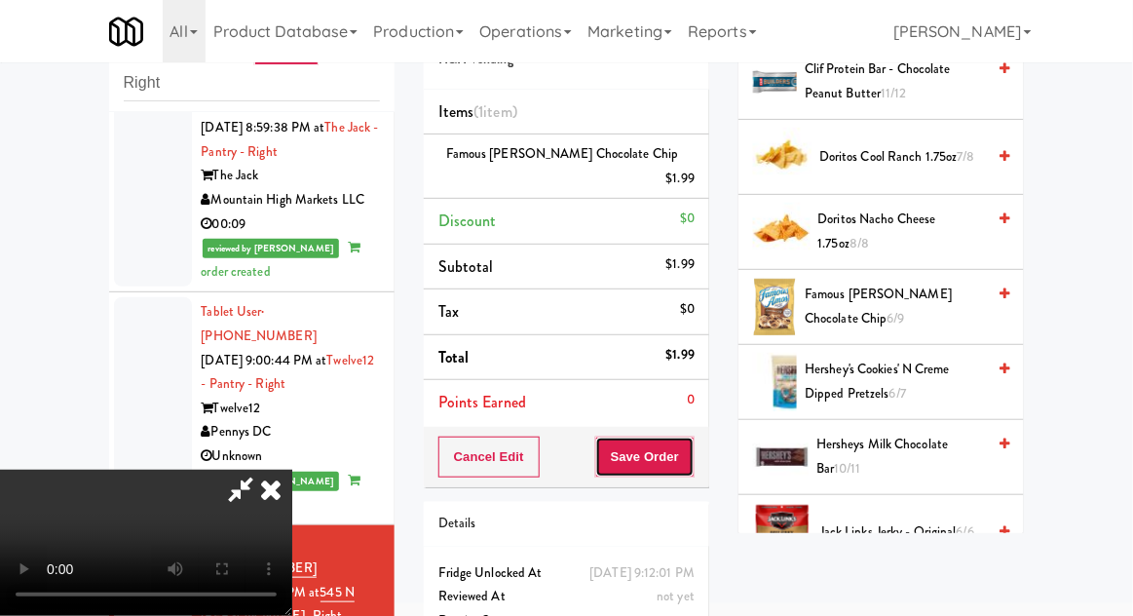
click at [695, 437] on button "Save Order" at bounding box center [644, 457] width 99 height 41
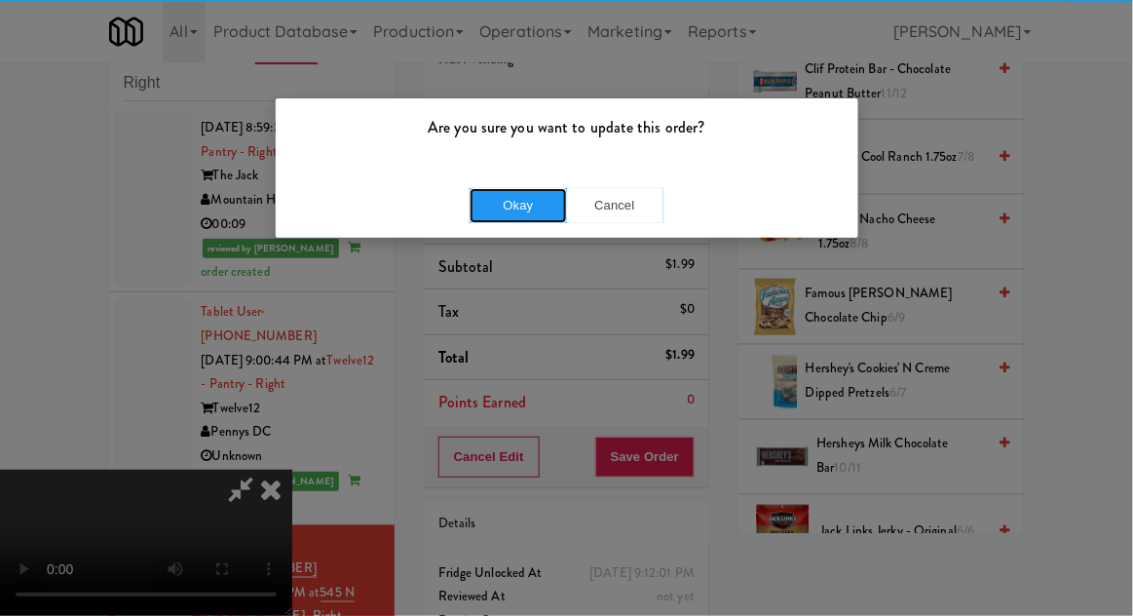
click at [505, 218] on button "Okay" at bounding box center [518, 205] width 97 height 35
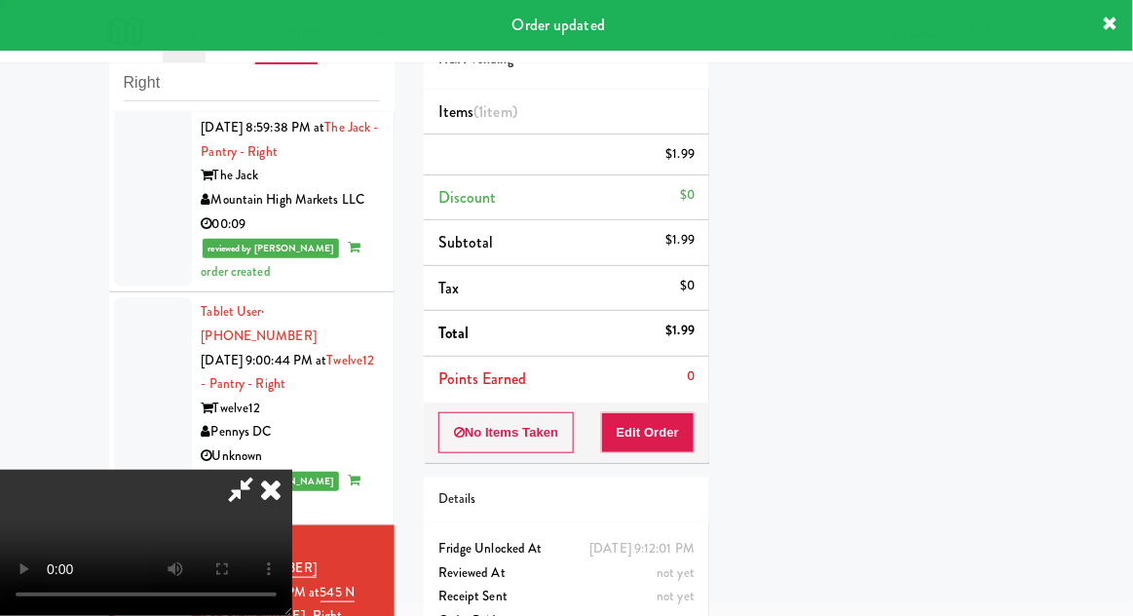
scroll to position [0, 0]
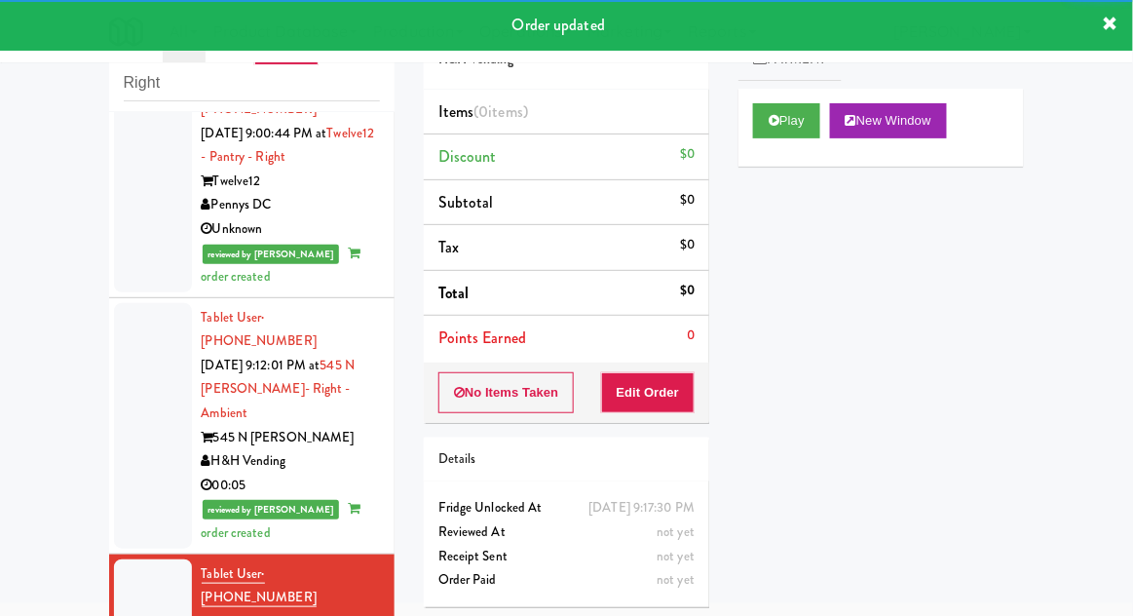
scroll to position [2341, 0]
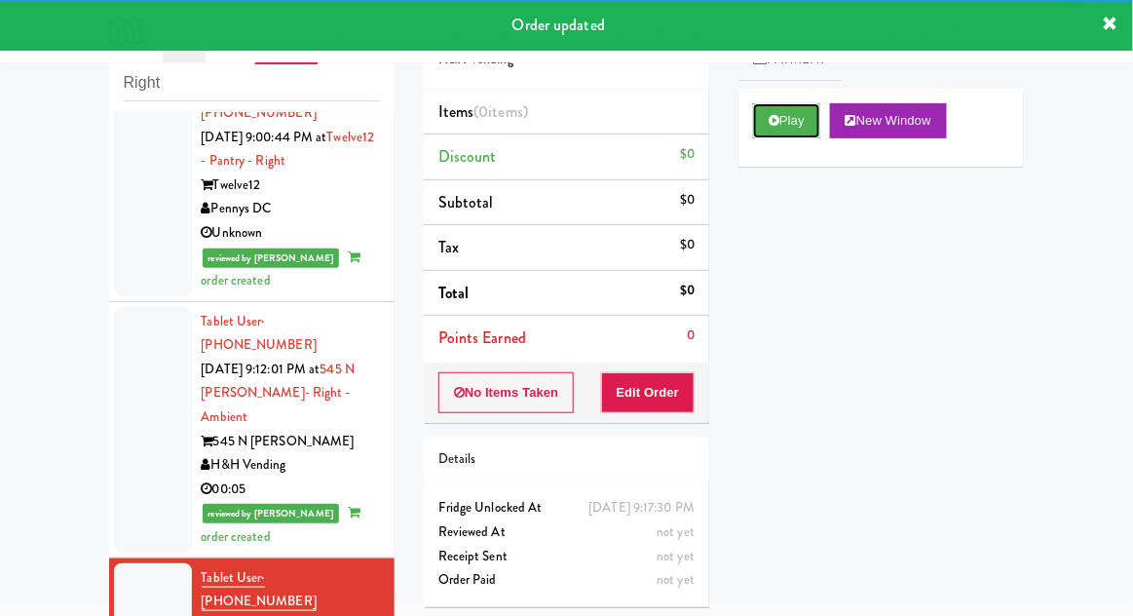
click at [805, 123] on button "Play" at bounding box center [786, 120] width 67 height 35
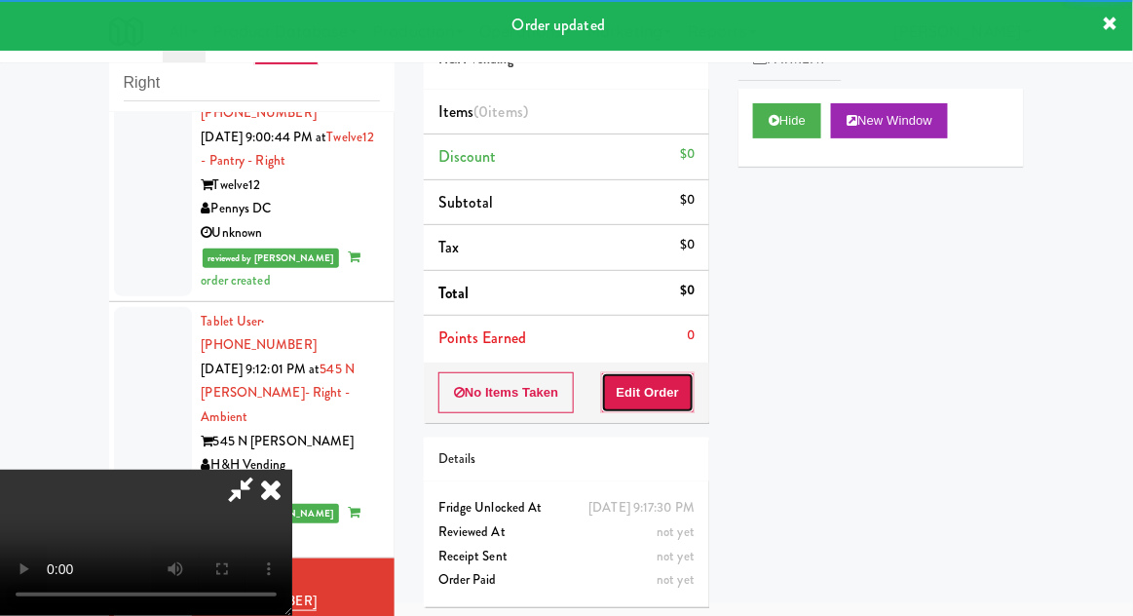
click at [663, 404] on button "Edit Order" at bounding box center [648, 392] width 95 height 41
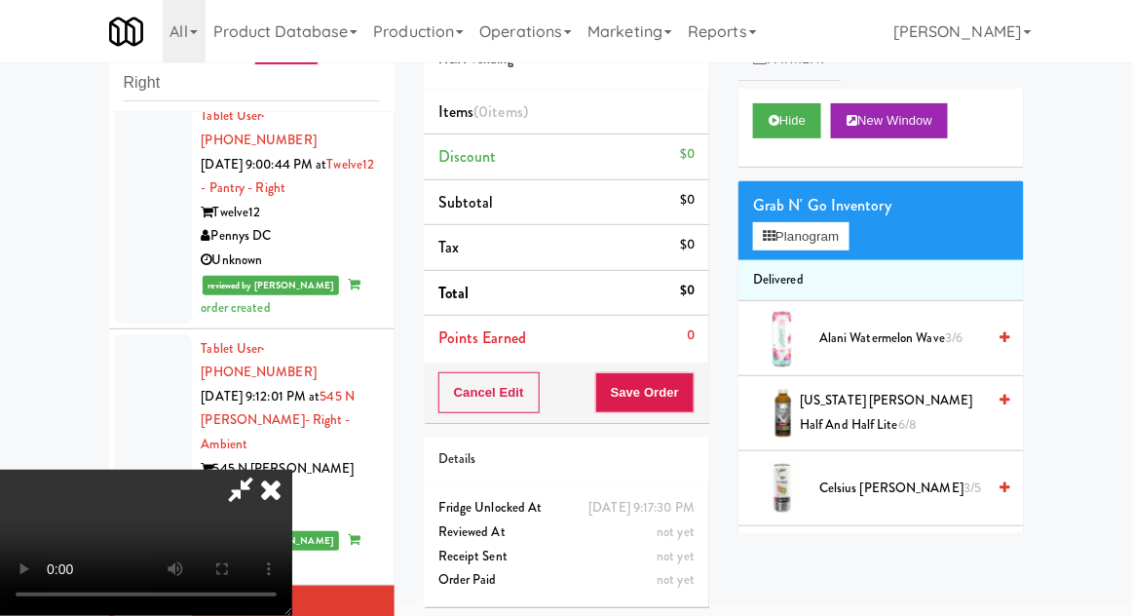
scroll to position [0, 0]
click at [824, 236] on button "Planogram" at bounding box center [801, 236] width 96 height 29
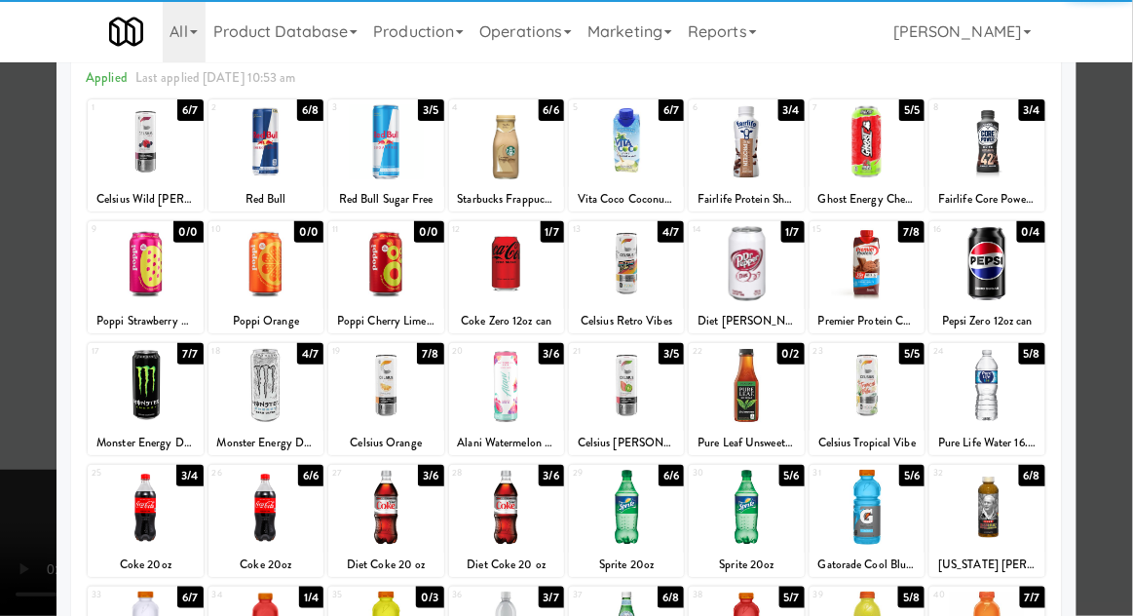
scroll to position [247, 0]
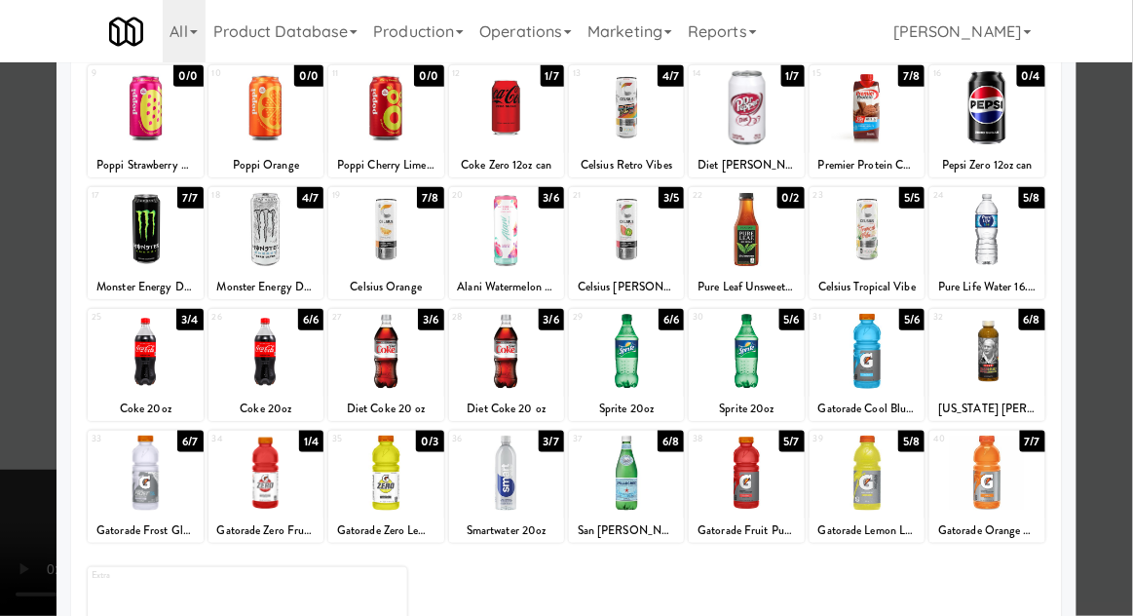
click at [256, 364] on div at bounding box center [266, 351] width 115 height 75
click at [773, 495] on div at bounding box center [746, 473] width 115 height 75
click at [1, 363] on div at bounding box center [566, 308] width 1133 height 616
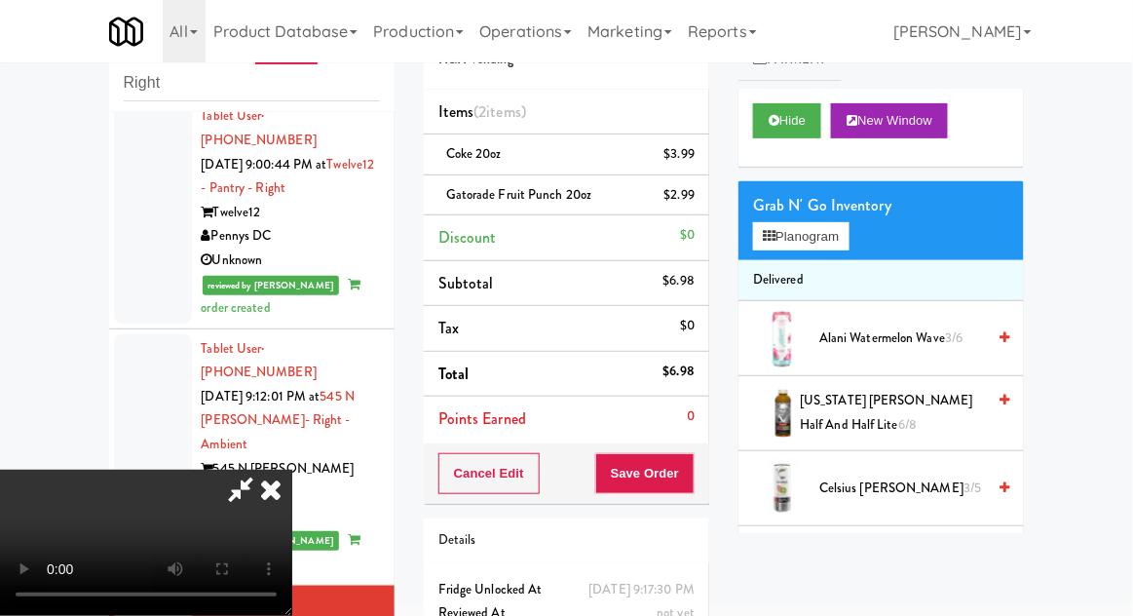
click at [707, 199] on li "Gatorade Fruit Punch 20oz $2.99" at bounding box center [567, 195] width 286 height 41
click at [701, 200] on icon at bounding box center [697, 202] width 10 height 13
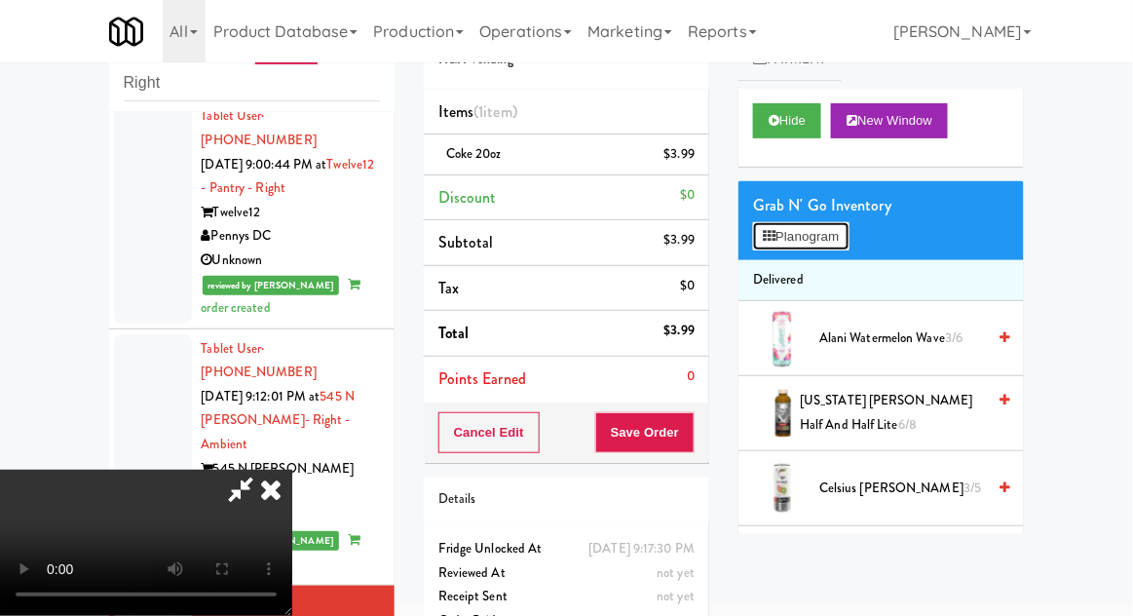
click at [843, 232] on button "Planogram" at bounding box center [801, 236] width 96 height 29
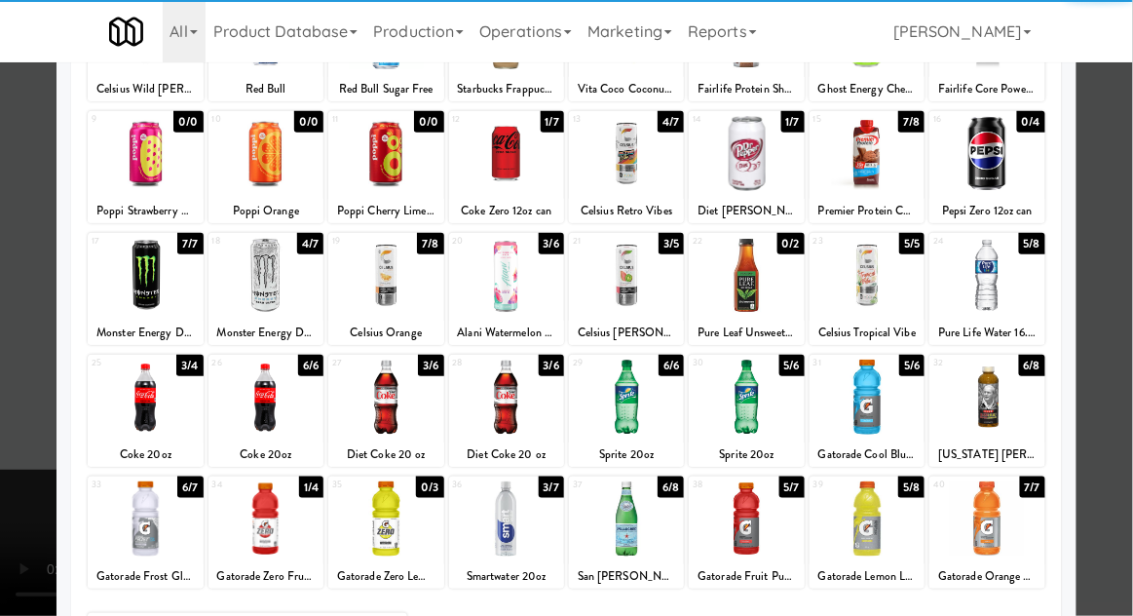
scroll to position [247, 0]
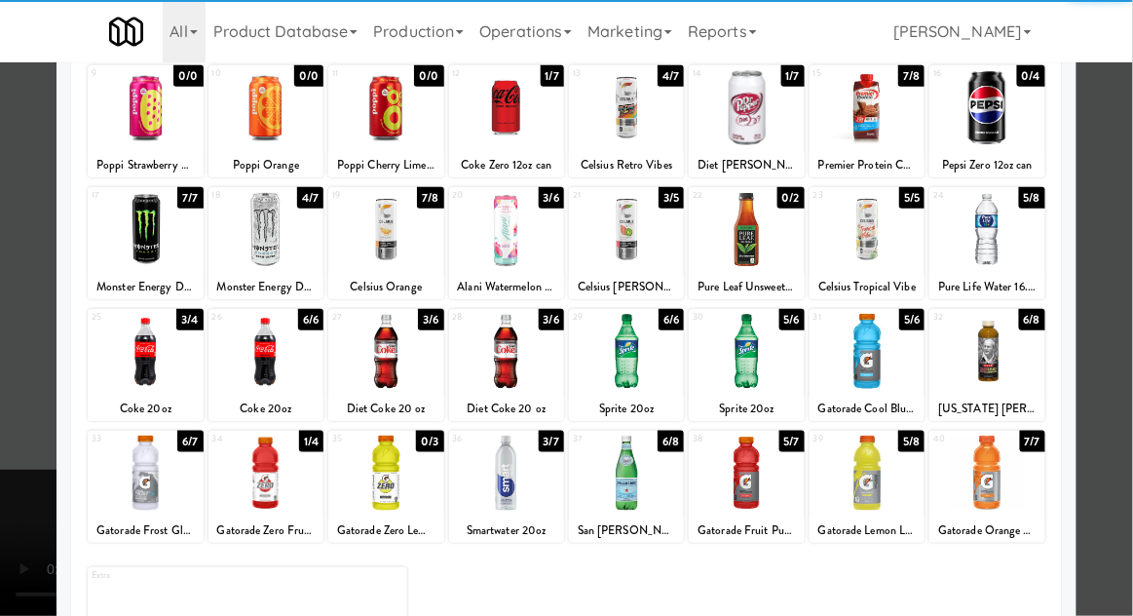
click at [129, 364] on div at bounding box center [145, 351] width 115 height 75
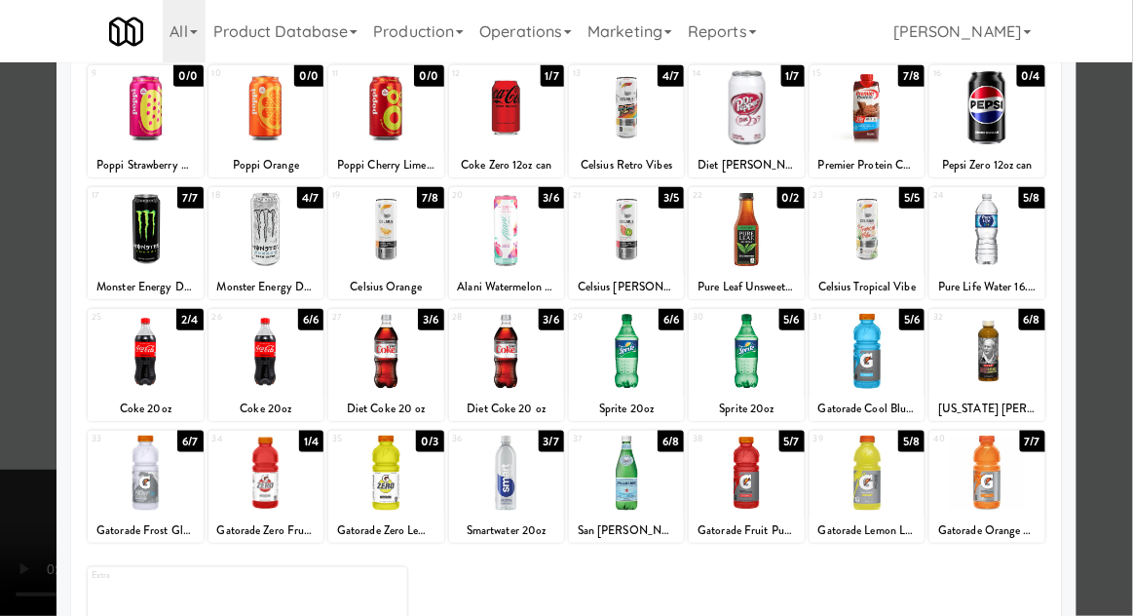
click at [12, 361] on div at bounding box center [566, 308] width 1133 height 616
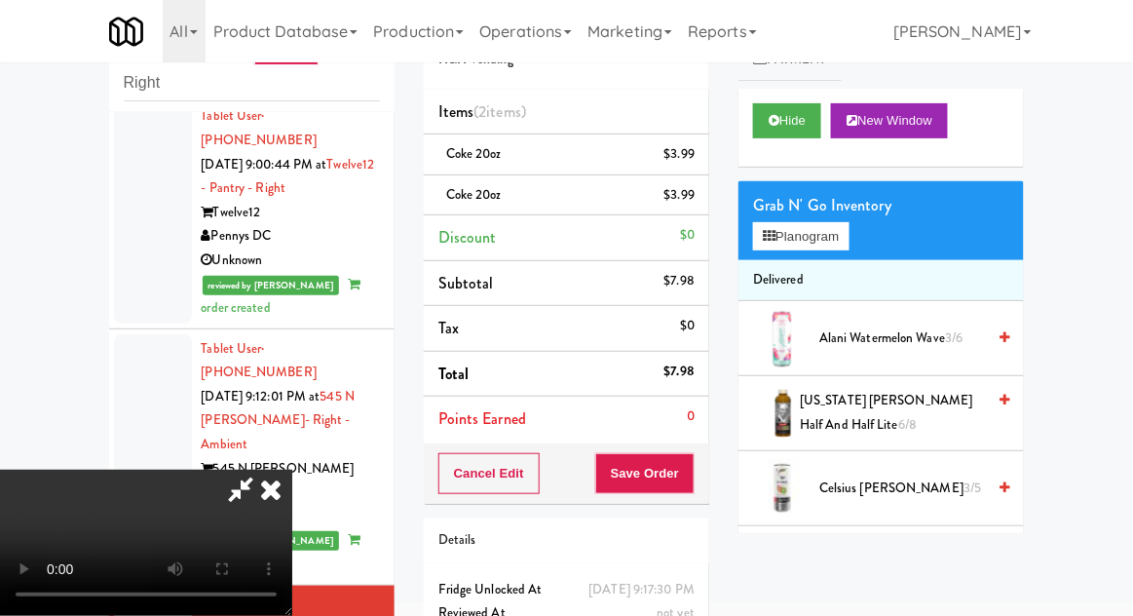
scroll to position [71, 0]
click at [694, 484] on button "Save Order" at bounding box center [644, 473] width 99 height 41
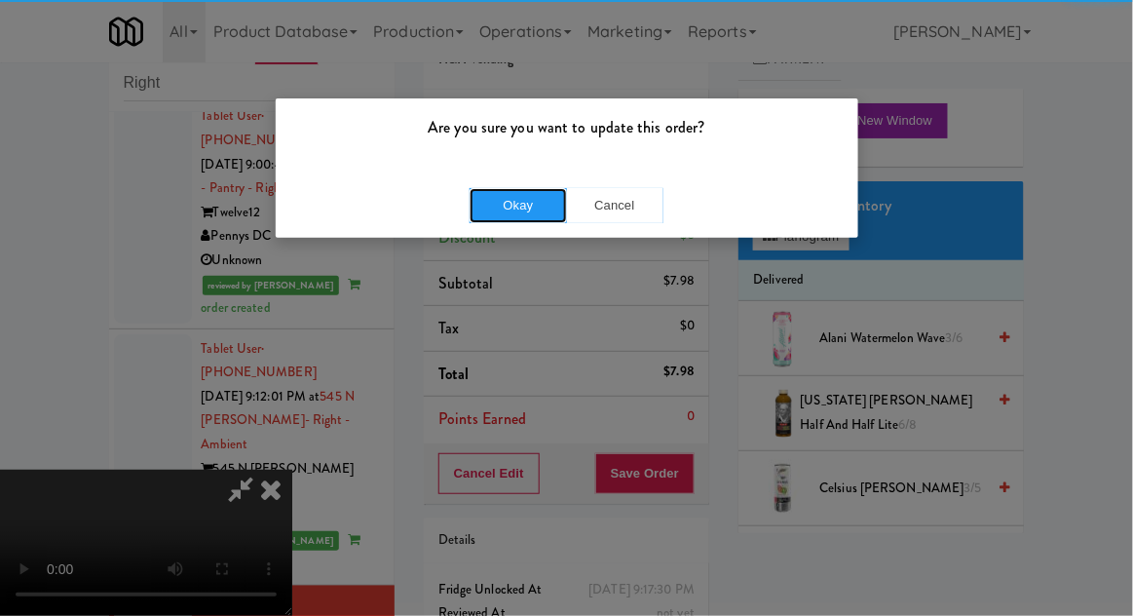
click at [505, 214] on button "Okay" at bounding box center [518, 205] width 97 height 35
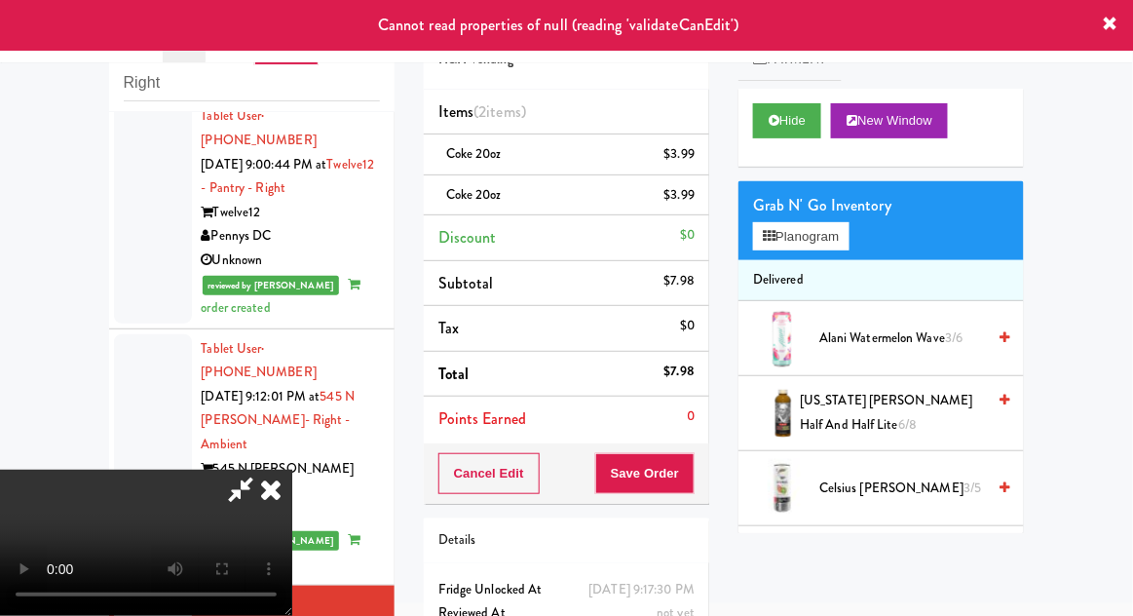
scroll to position [0, 0]
click at [292, 470] on icon at bounding box center [270, 489] width 43 height 39
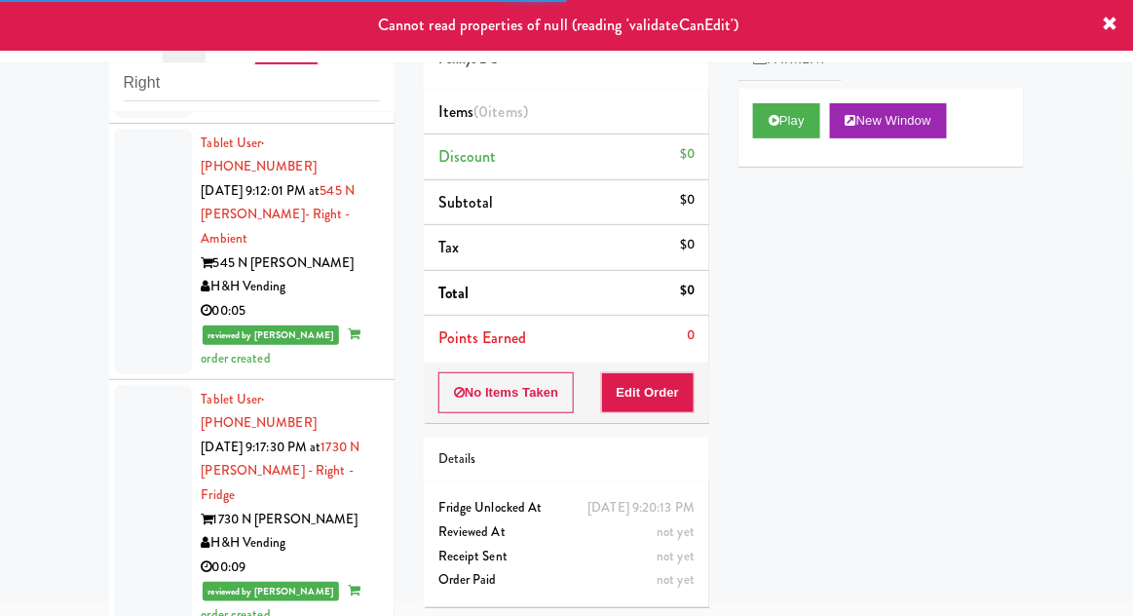
scroll to position [2519, 0]
click at [790, 120] on button "Play" at bounding box center [786, 120] width 67 height 35
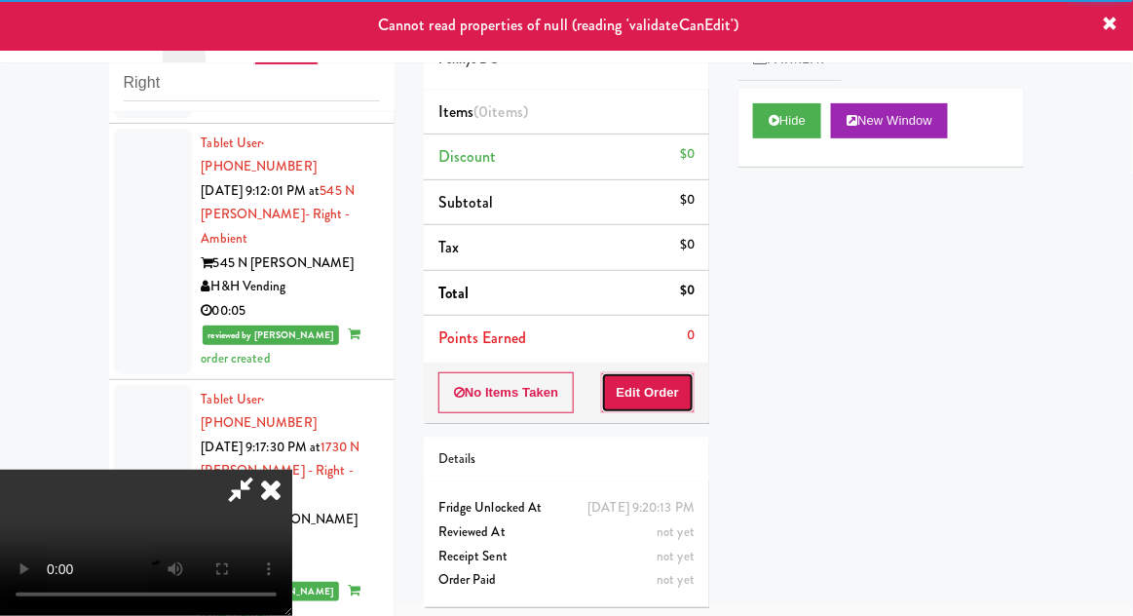
click at [656, 406] on button "Edit Order" at bounding box center [648, 392] width 95 height 41
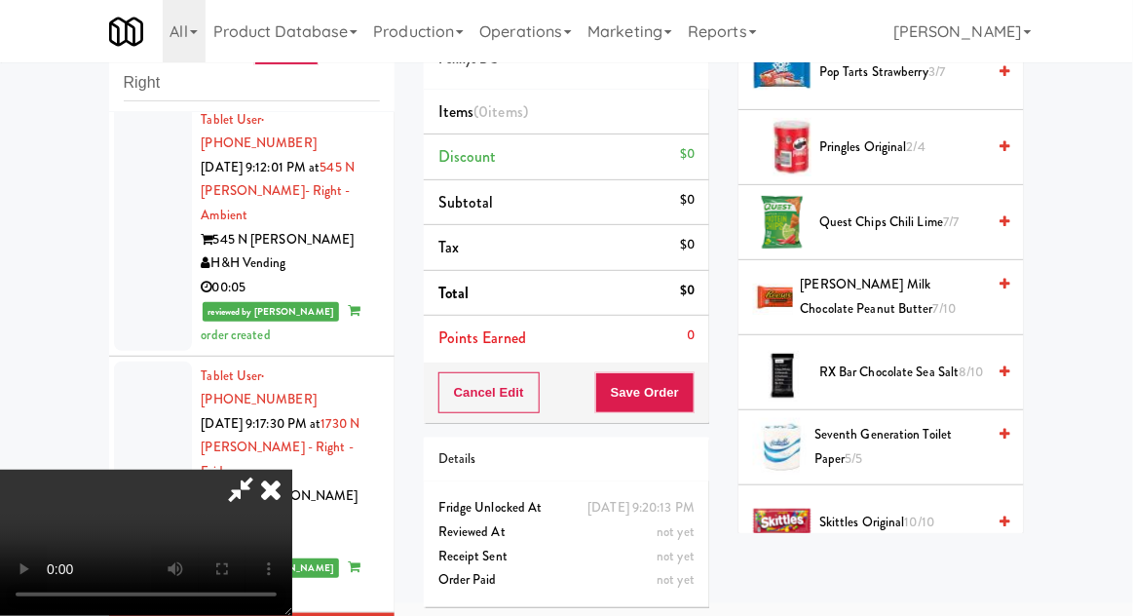
scroll to position [1768, 0]
click at [919, 360] on span "RX Bar Chocolate Sea Salt 8/10" at bounding box center [903, 372] width 166 height 24
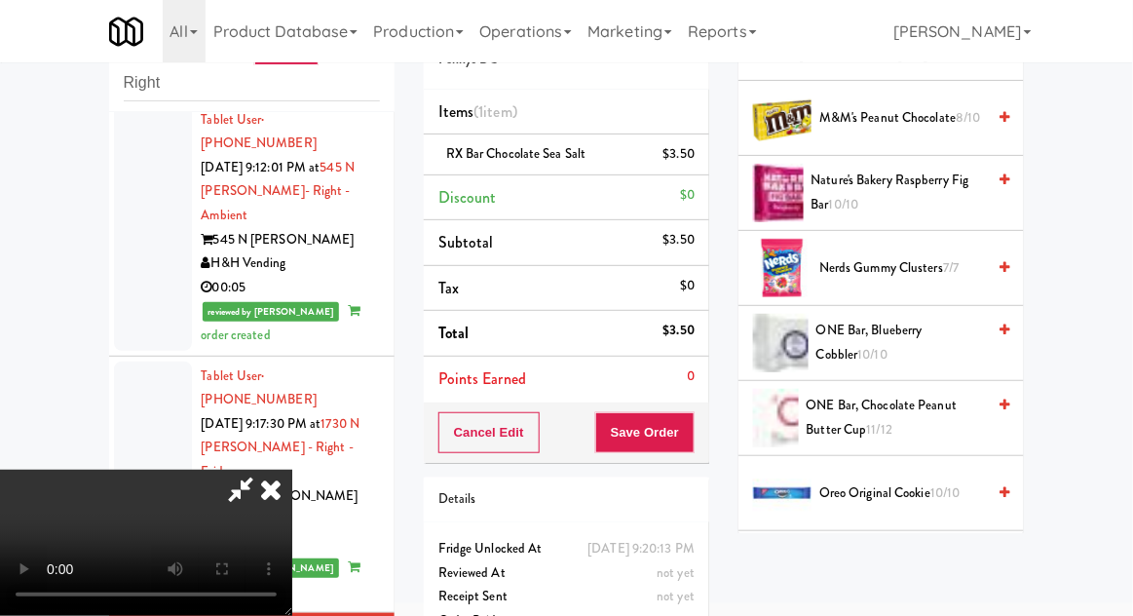
scroll to position [1257, 0]
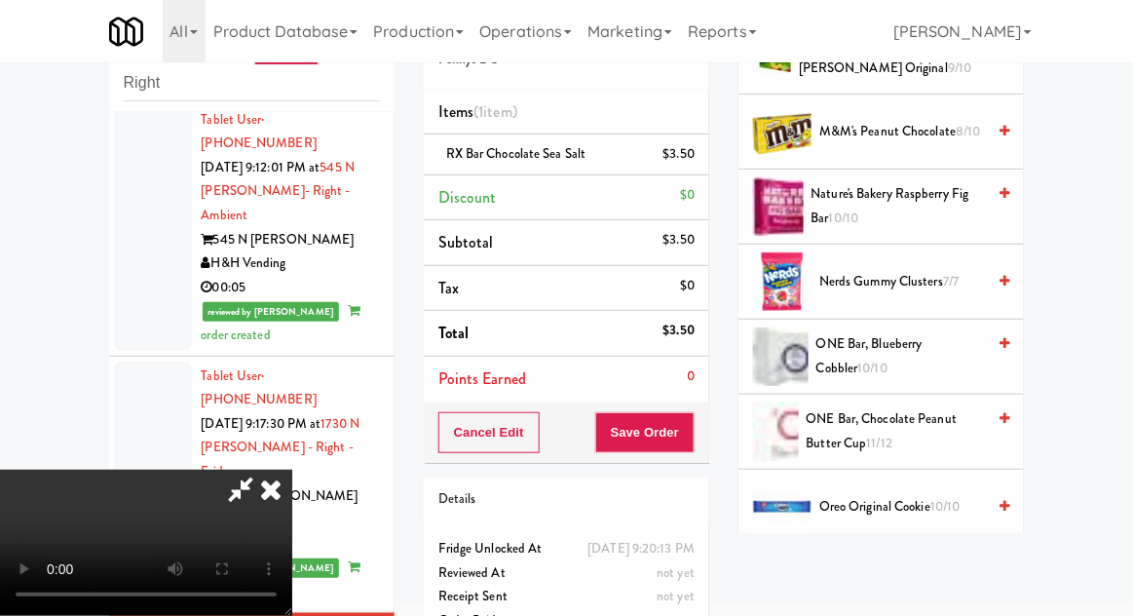
click at [894, 427] on span "ONE Bar, Chocolate Peanut Butter Cup 11/12" at bounding box center [896, 431] width 179 height 48
click at [894, 434] on span "11/12" at bounding box center [880, 443] width 26 height 19
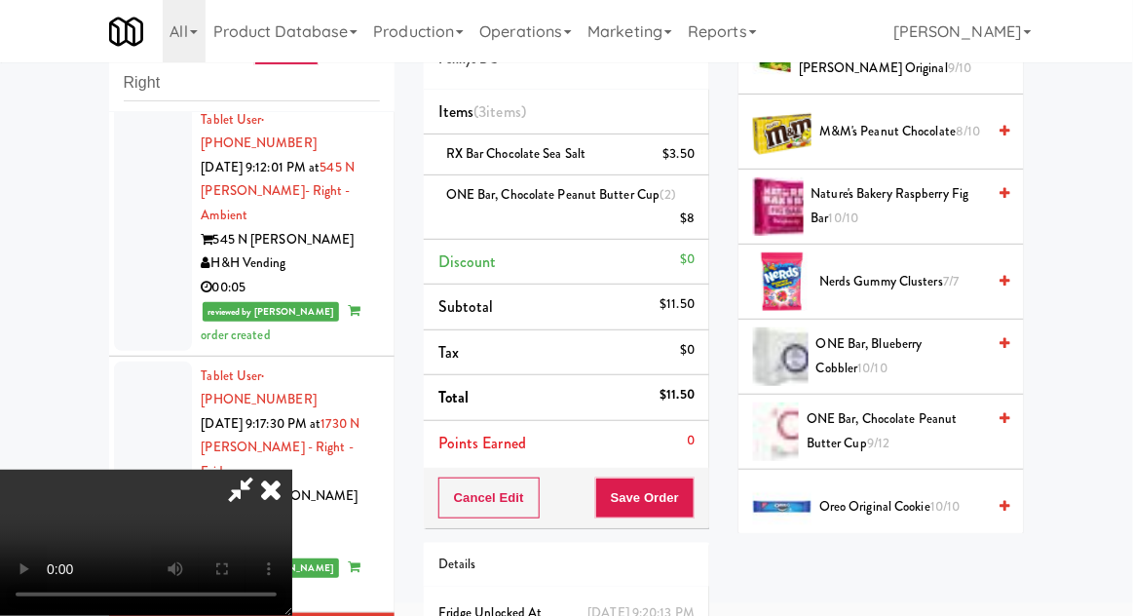
click at [793, 245] on li "Nerds Gummy Clusters 7/7" at bounding box center [882, 282] width 286 height 75
click at [695, 219] on div "$8" at bounding box center [687, 219] width 15 height 24
click at [699, 224] on icon at bounding box center [697, 225] width 10 height 13
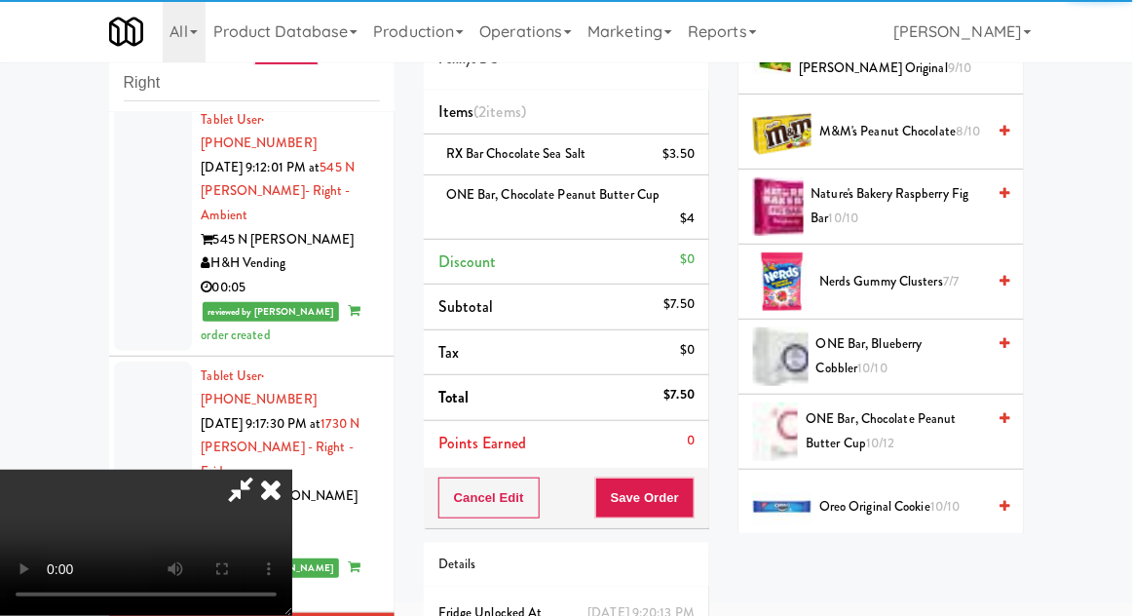
click at [263, 470] on icon at bounding box center [240, 489] width 45 height 39
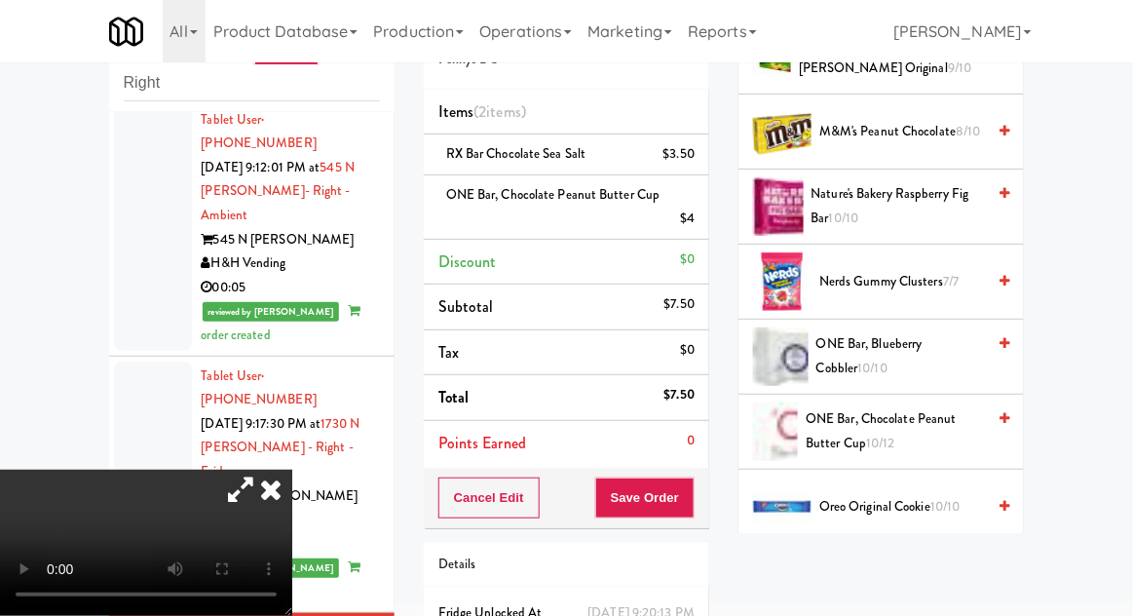
click at [263, 470] on icon at bounding box center [240, 489] width 45 height 39
click at [694, 502] on button "Save Order" at bounding box center [644, 498] width 99 height 41
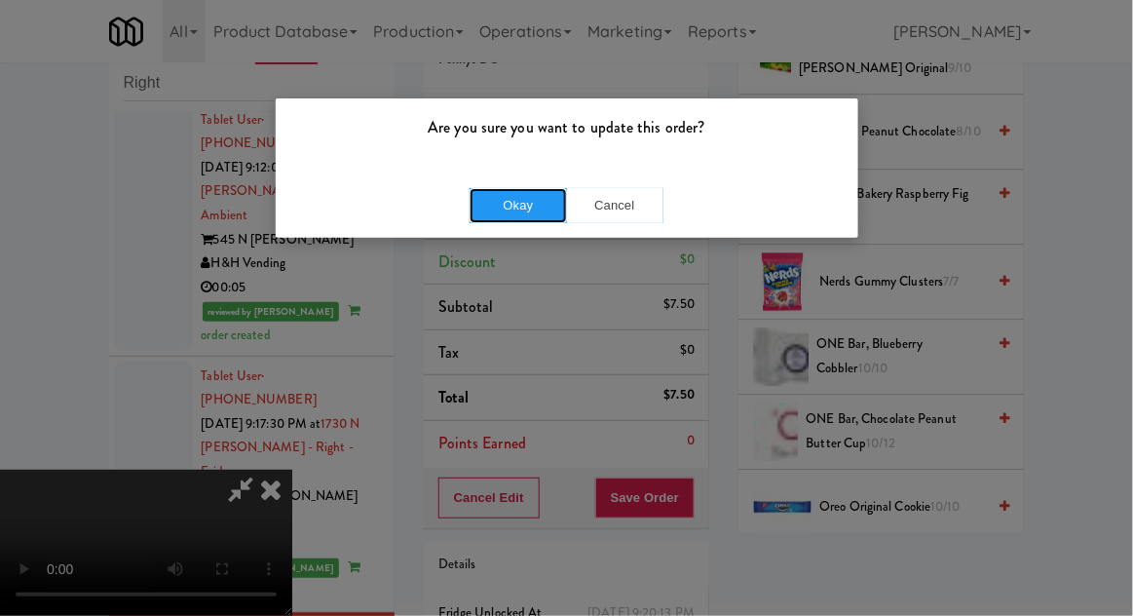
click at [564, 218] on button "Okay" at bounding box center [518, 205] width 97 height 35
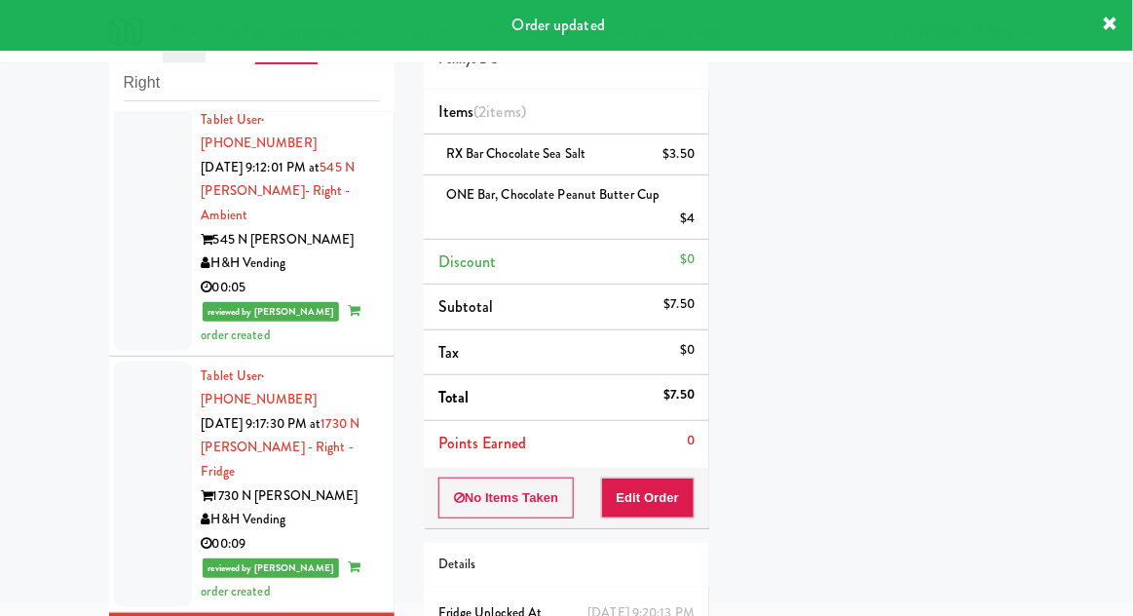
scroll to position [0, 0]
click at [812, 123] on button "Play" at bounding box center [786, 120] width 67 height 35
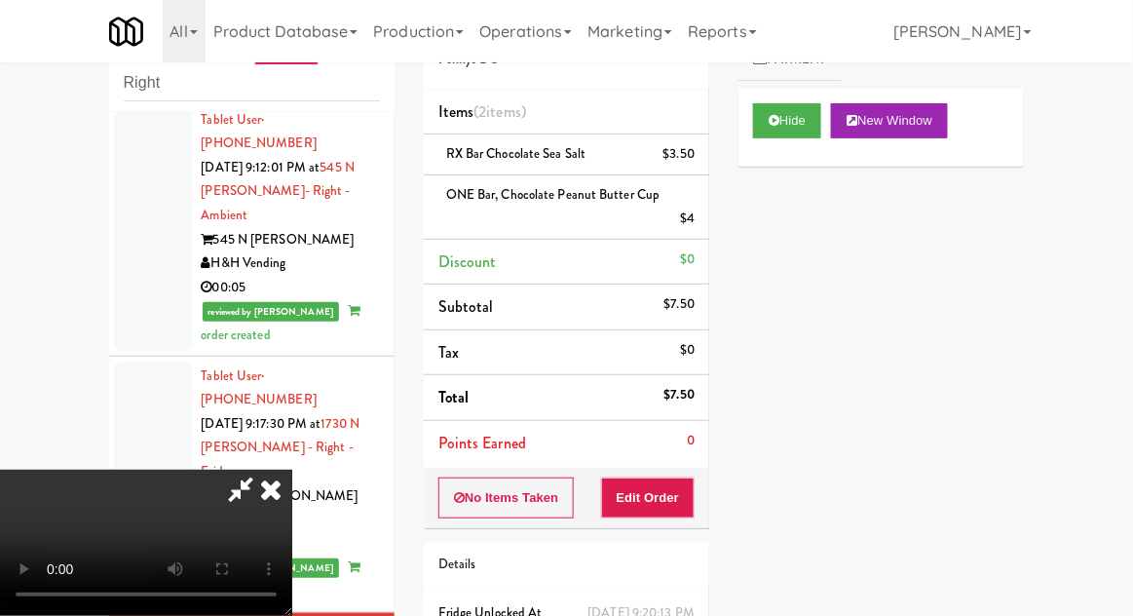
click at [292, 470] on icon at bounding box center [270, 489] width 43 height 39
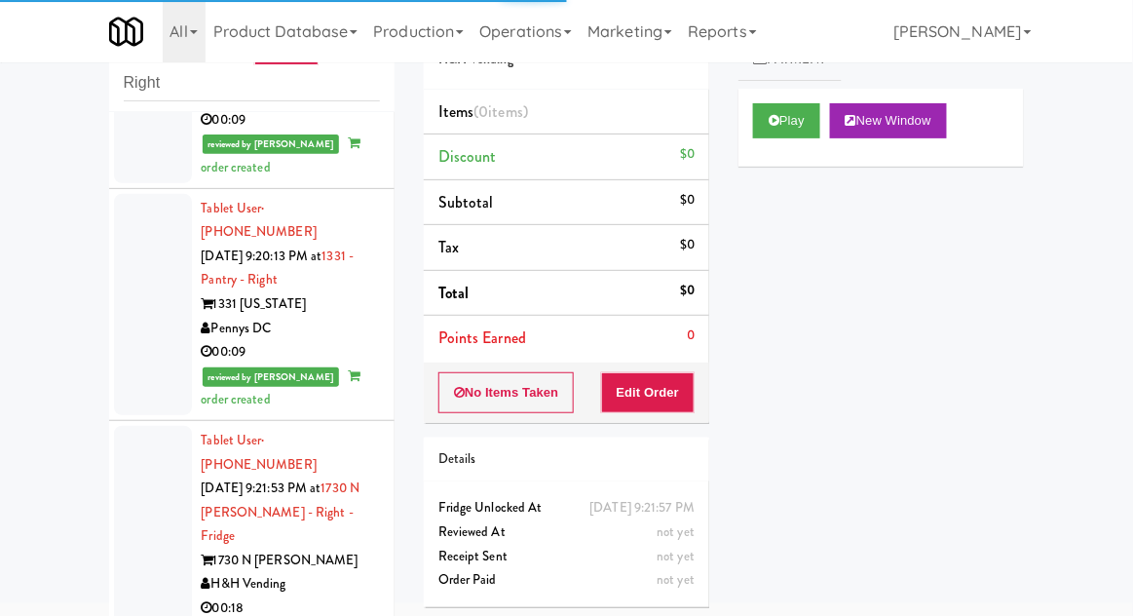
scroll to position [2969, 0]
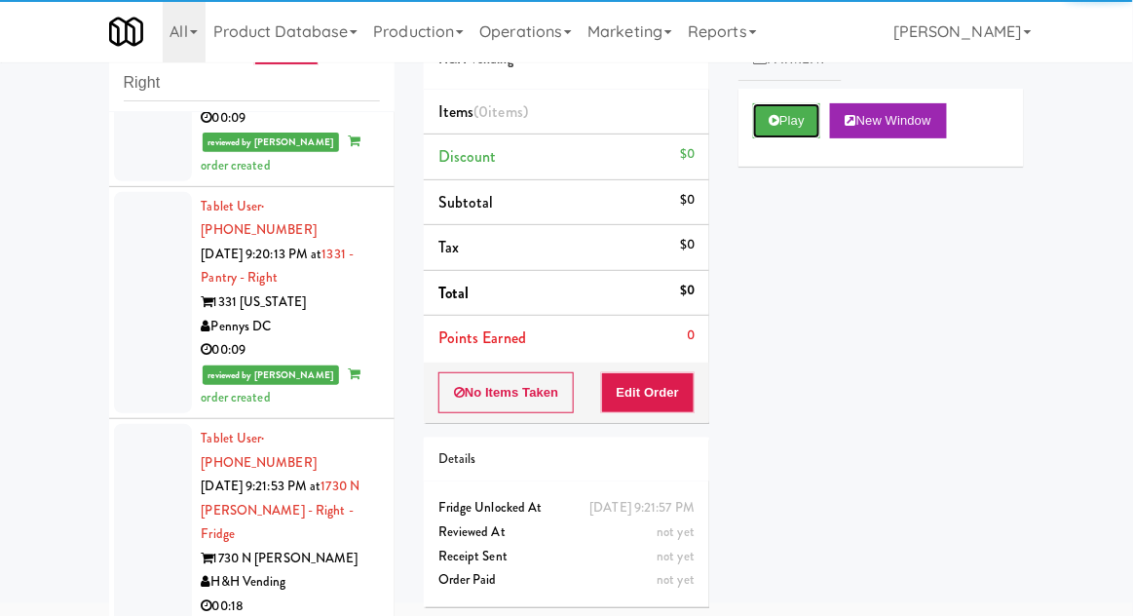
click at [803, 123] on button "Play" at bounding box center [786, 120] width 67 height 35
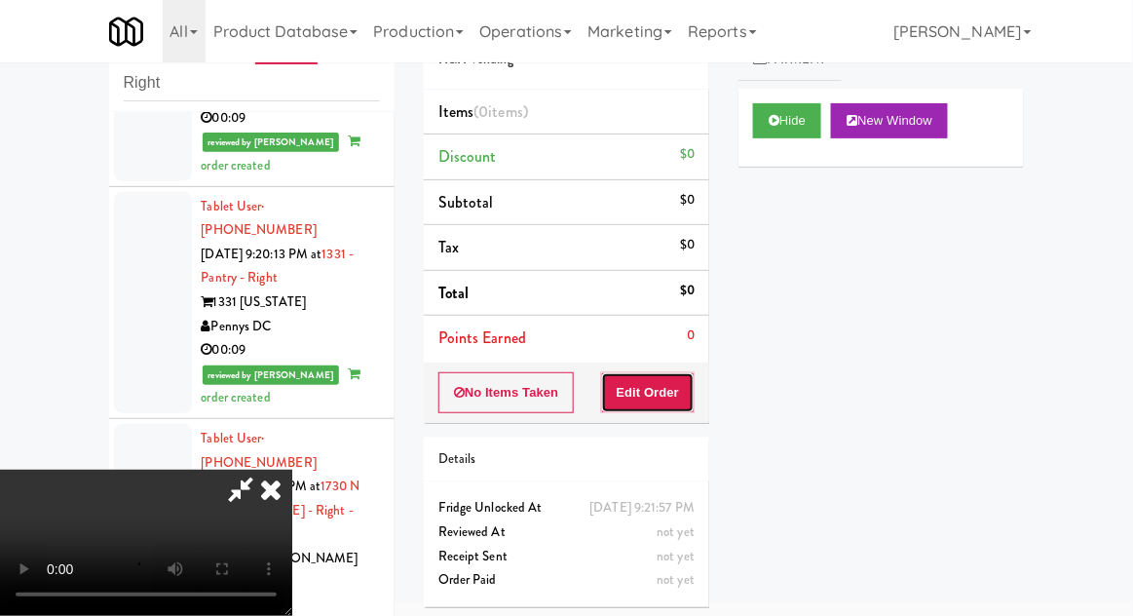
click at [668, 403] on button "Edit Order" at bounding box center [648, 392] width 95 height 41
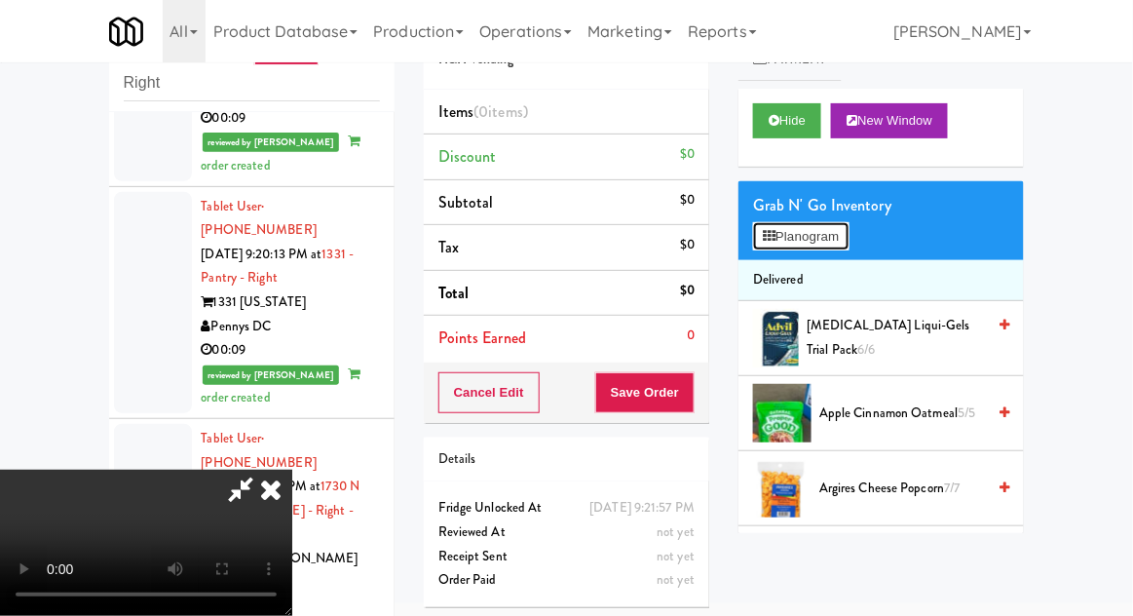
click at [826, 233] on button "Planogram" at bounding box center [801, 236] width 96 height 29
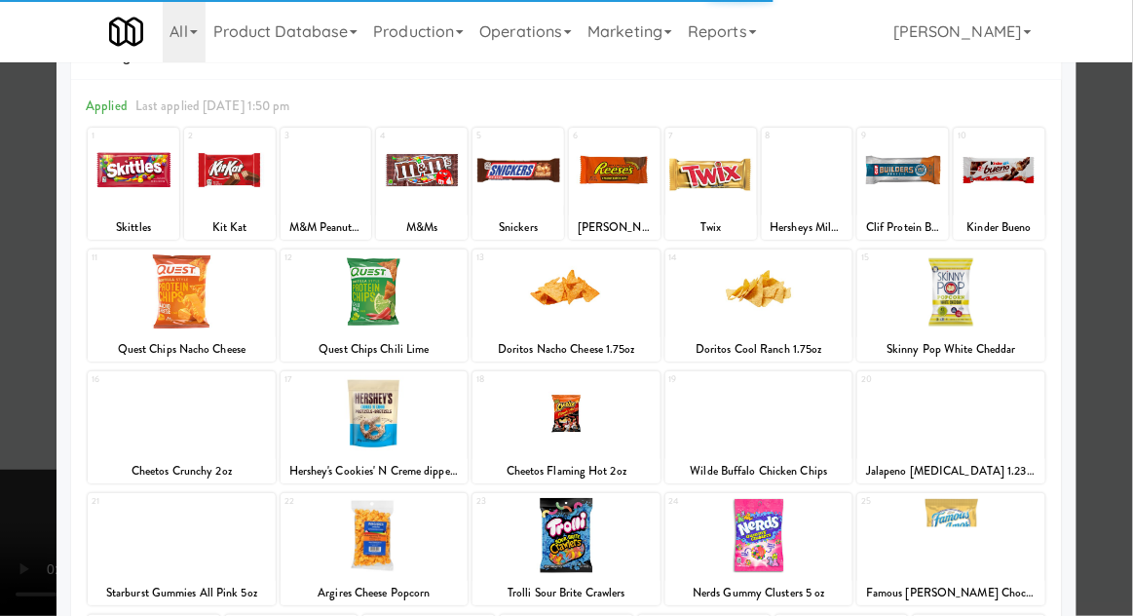
scroll to position [64, 0]
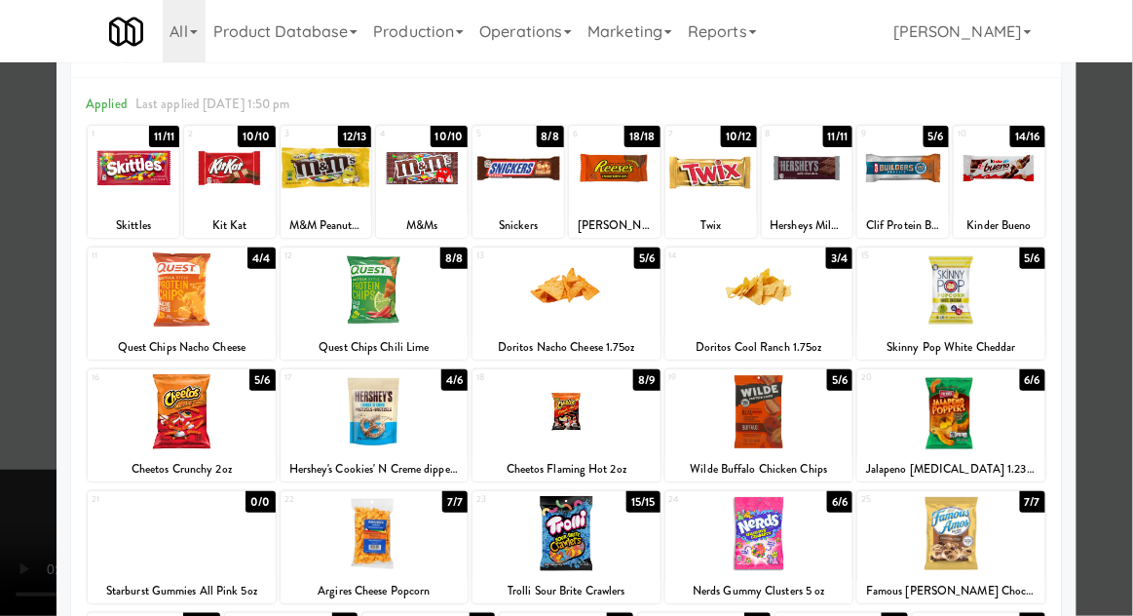
click at [603, 304] on div at bounding box center [567, 289] width 188 height 75
click at [21, 437] on div at bounding box center [566, 308] width 1133 height 616
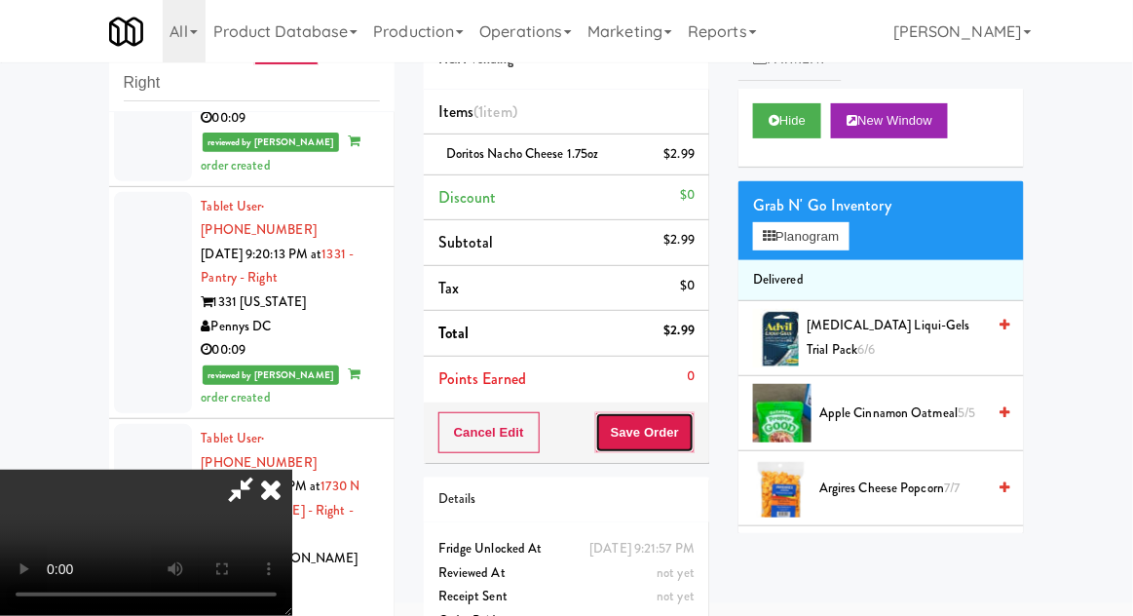
click at [691, 443] on button "Save Order" at bounding box center [644, 432] width 99 height 41
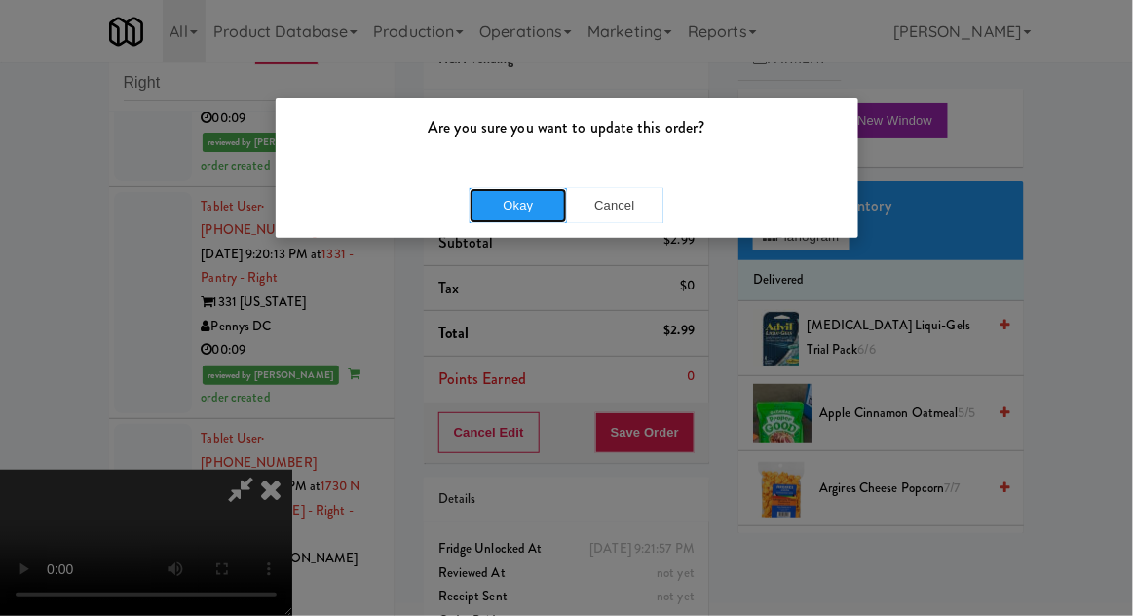
click at [504, 205] on button "Okay" at bounding box center [518, 205] width 97 height 35
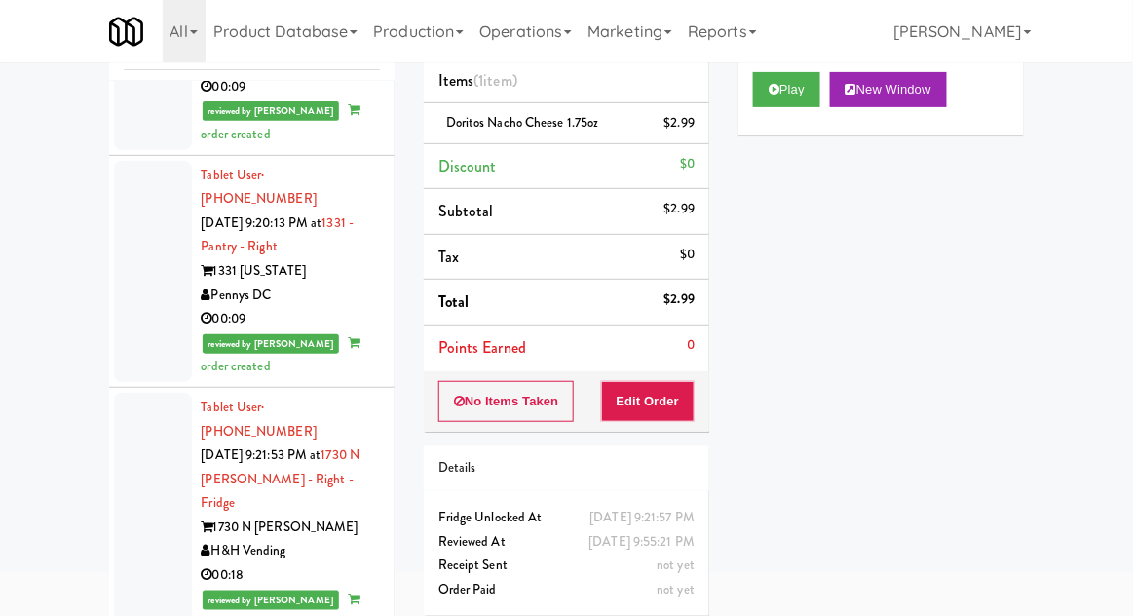
scroll to position [134, 0]
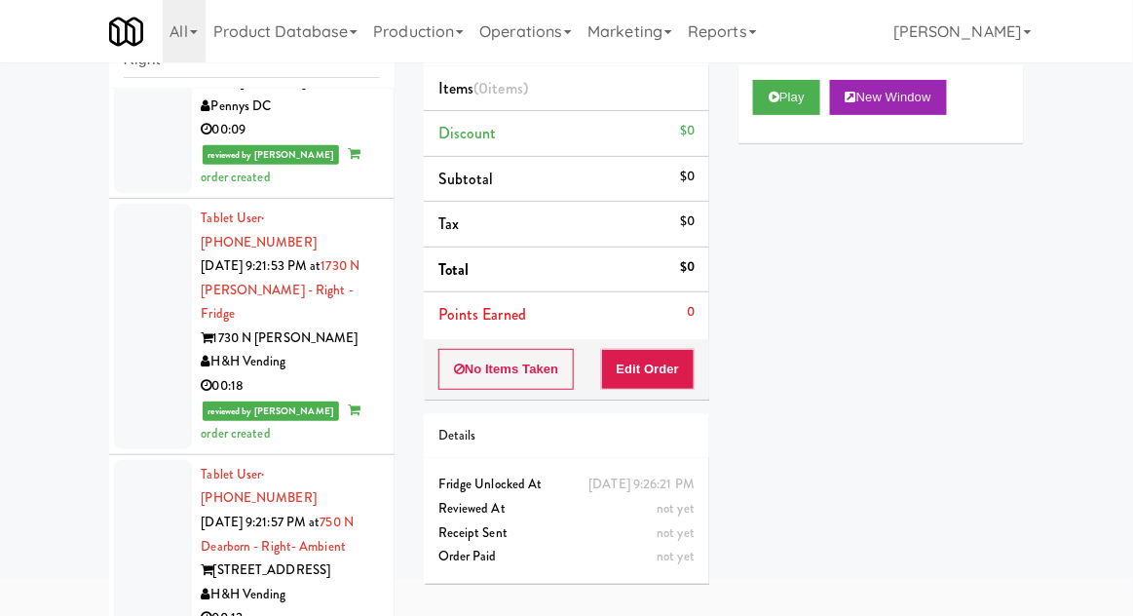
scroll to position [3168, 0]
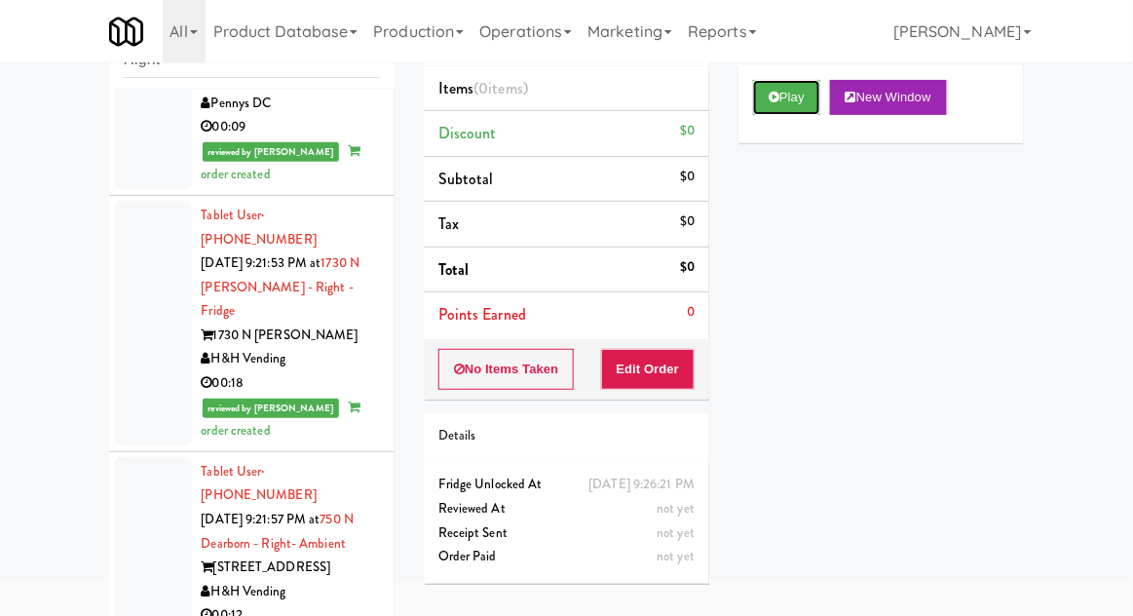
click at [779, 86] on button "Play" at bounding box center [786, 97] width 67 height 35
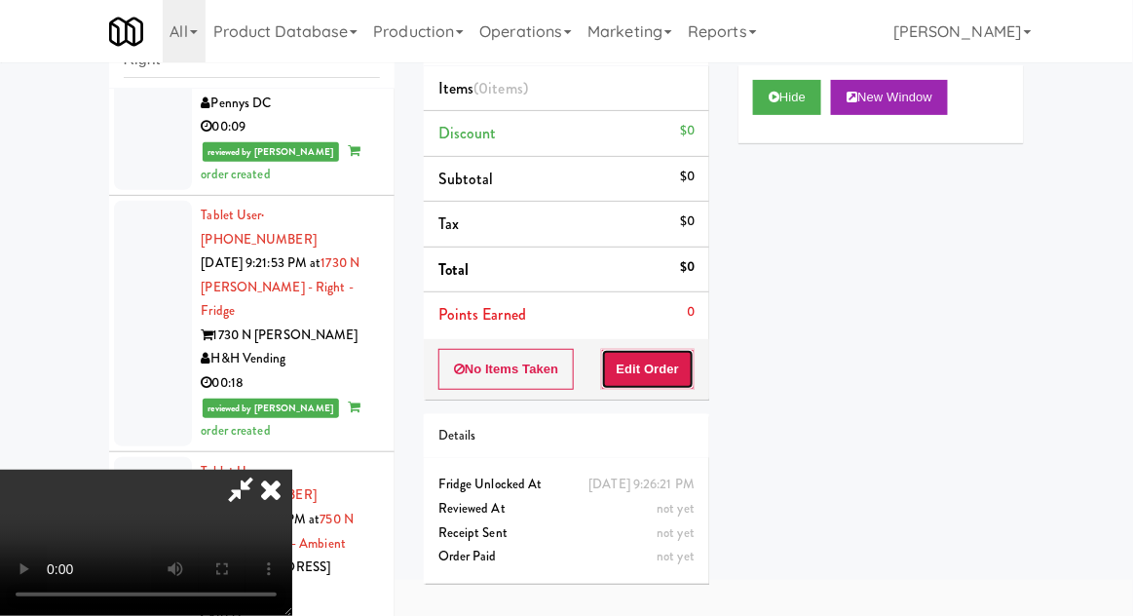
click at [655, 366] on button "Edit Order" at bounding box center [648, 369] width 95 height 41
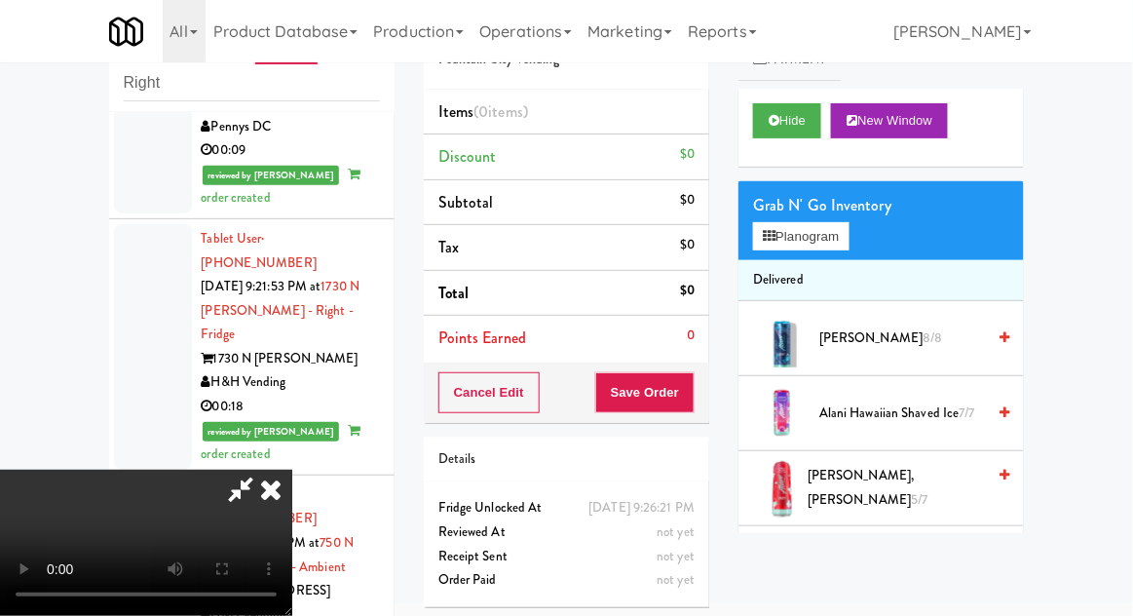
scroll to position [0, 0]
click at [849, 243] on button "Planogram" at bounding box center [801, 236] width 96 height 29
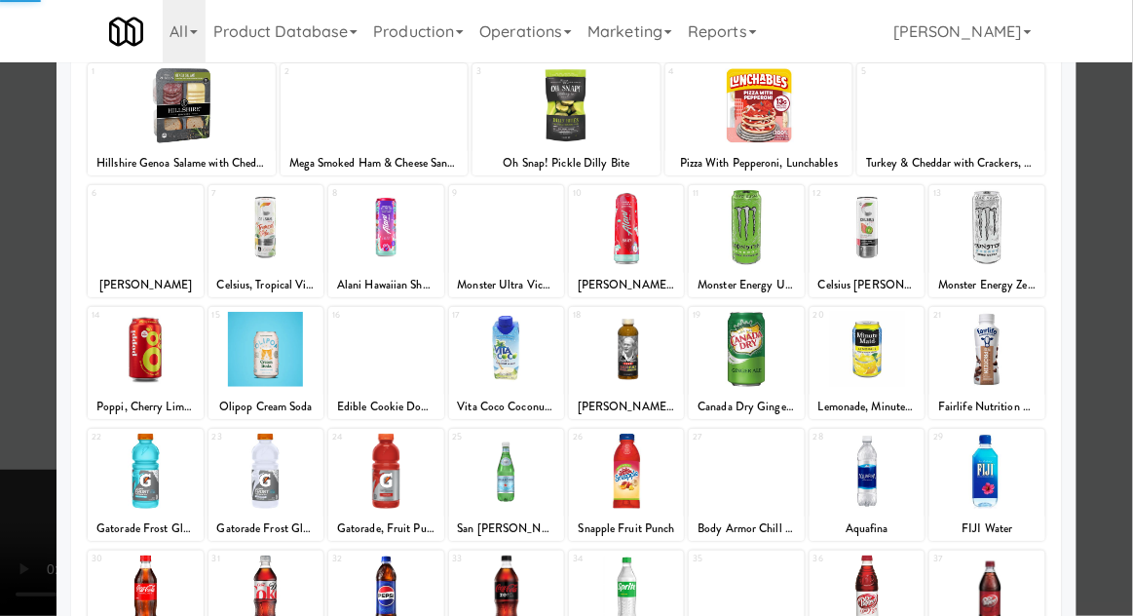
scroll to position [247, 0]
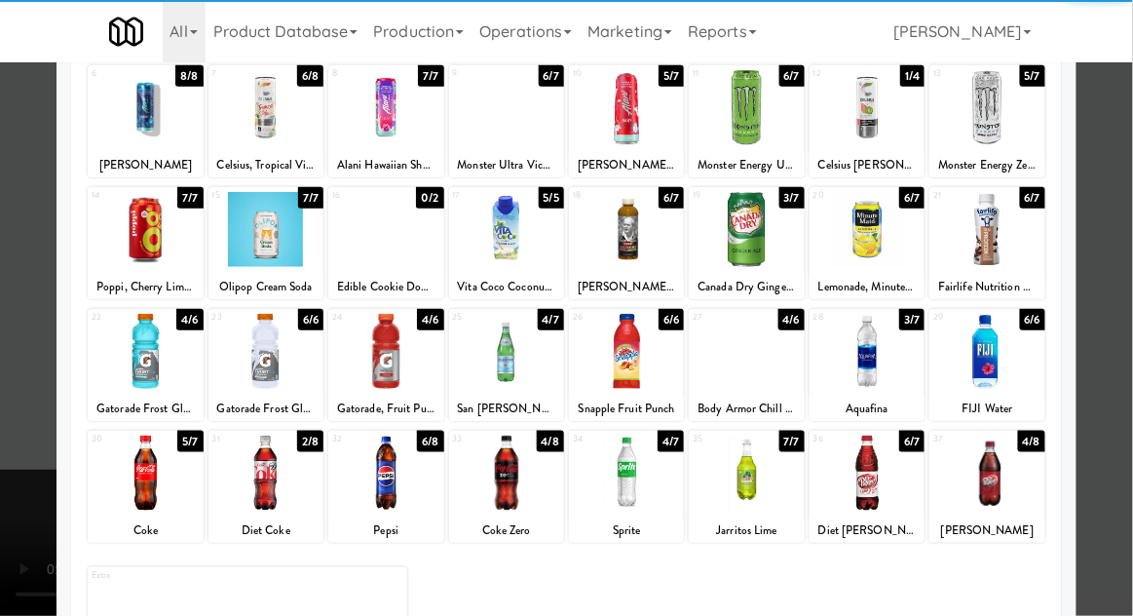
click at [1001, 368] on div at bounding box center [987, 351] width 115 height 75
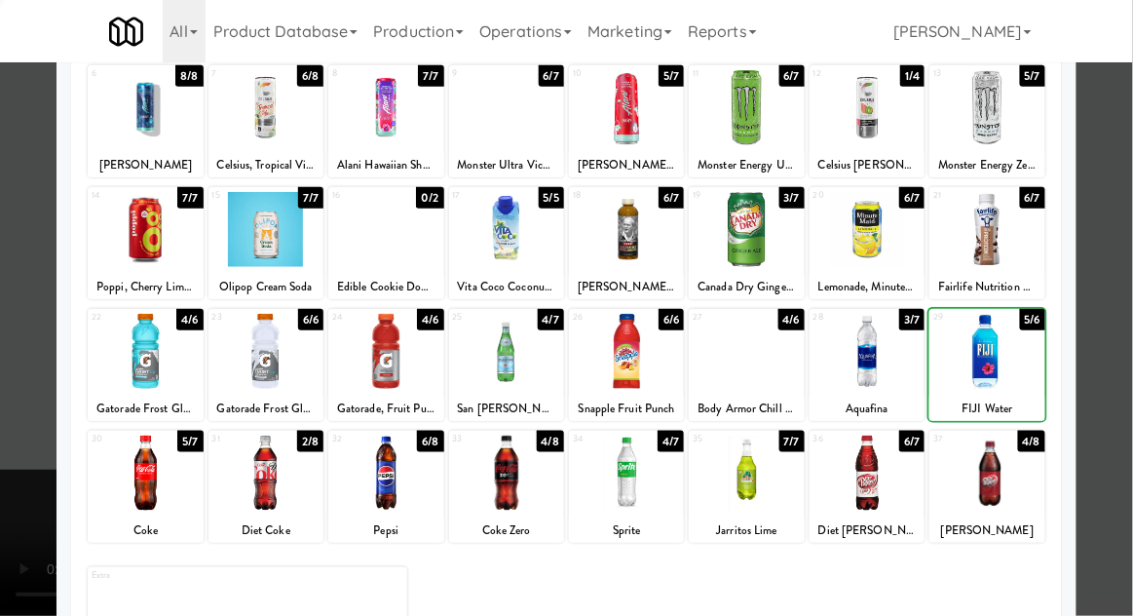
click at [1125, 366] on div at bounding box center [566, 308] width 1133 height 616
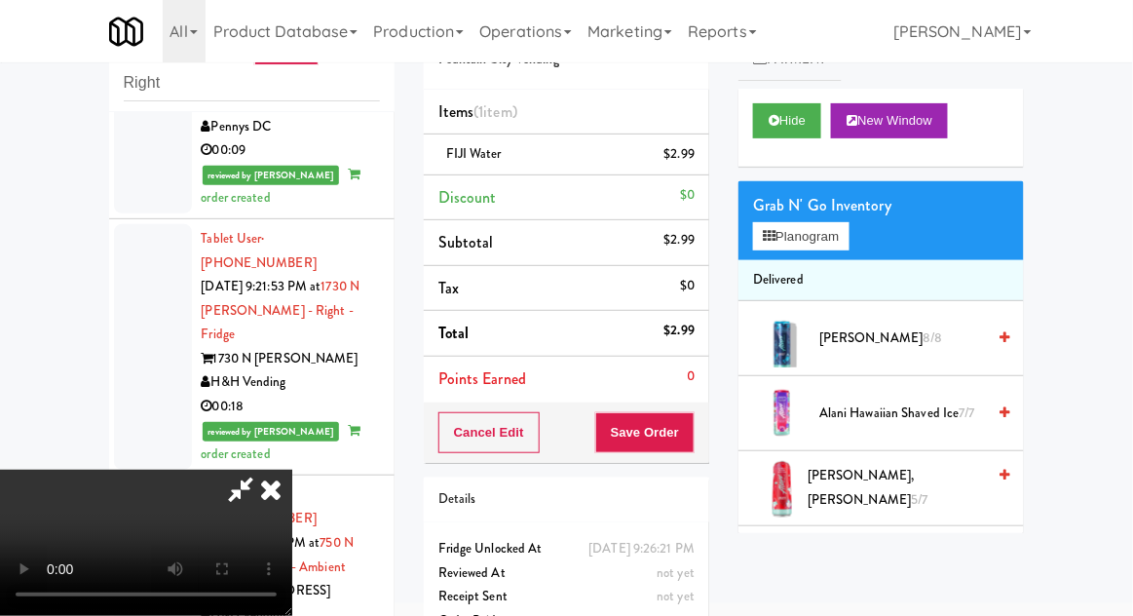
scroll to position [71, 0]
click at [690, 443] on button "Save Order" at bounding box center [644, 432] width 99 height 41
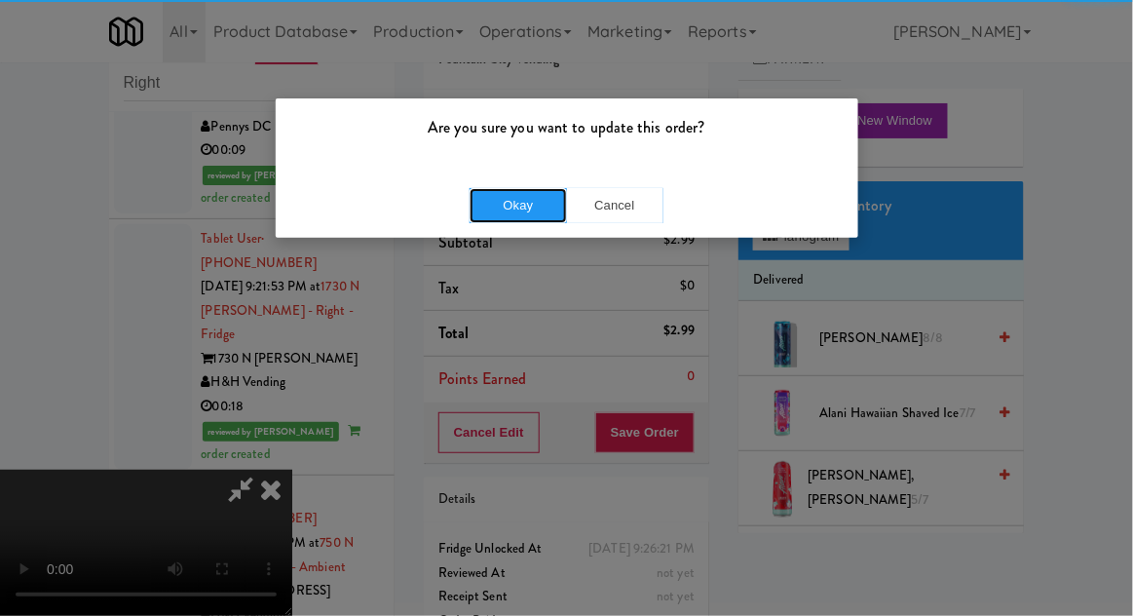
click at [488, 210] on button "Okay" at bounding box center [518, 205] width 97 height 35
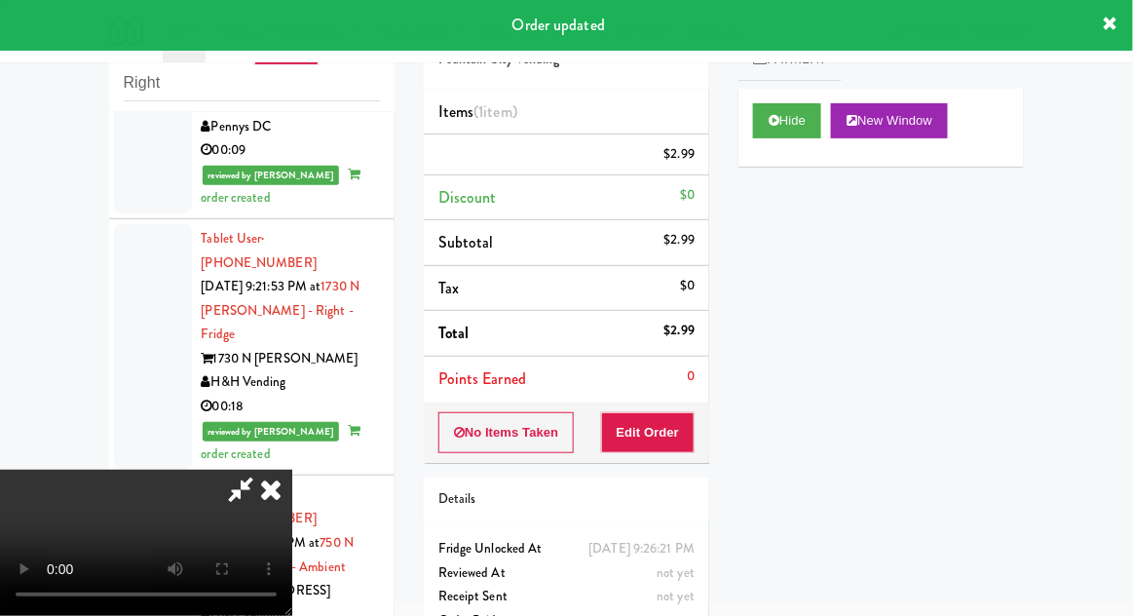
scroll to position [0, 0]
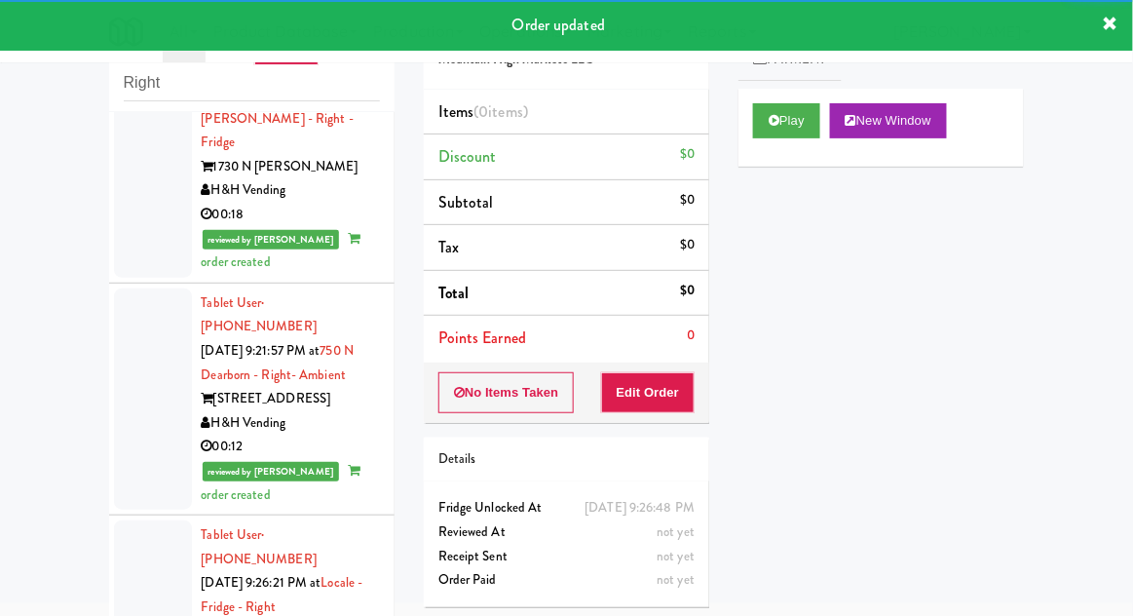
scroll to position [3382, 0]
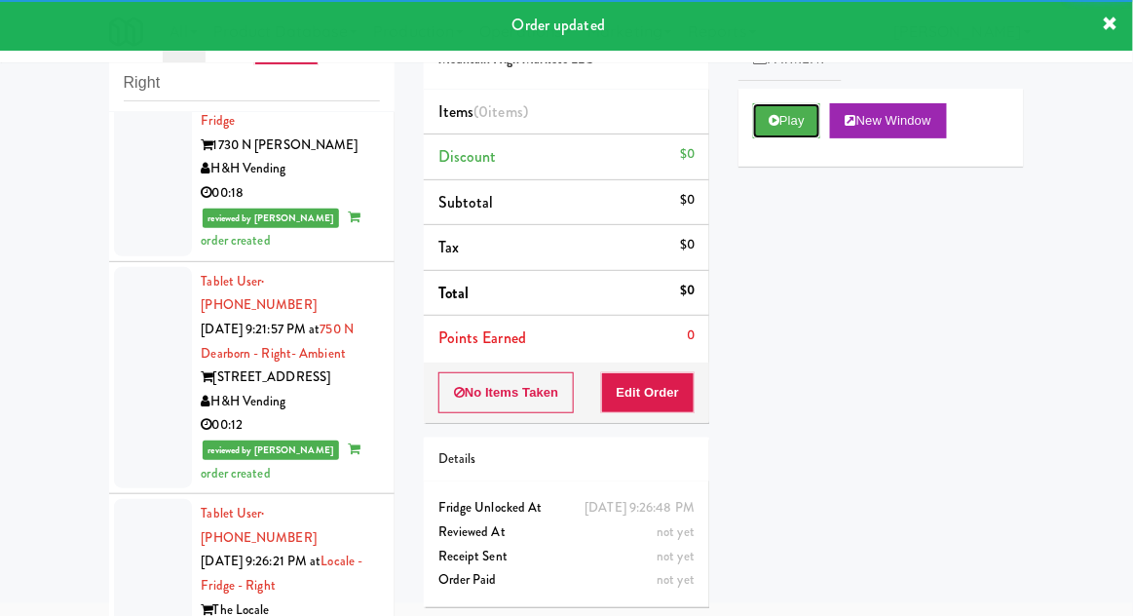
click at [791, 118] on button "Play" at bounding box center [786, 120] width 67 height 35
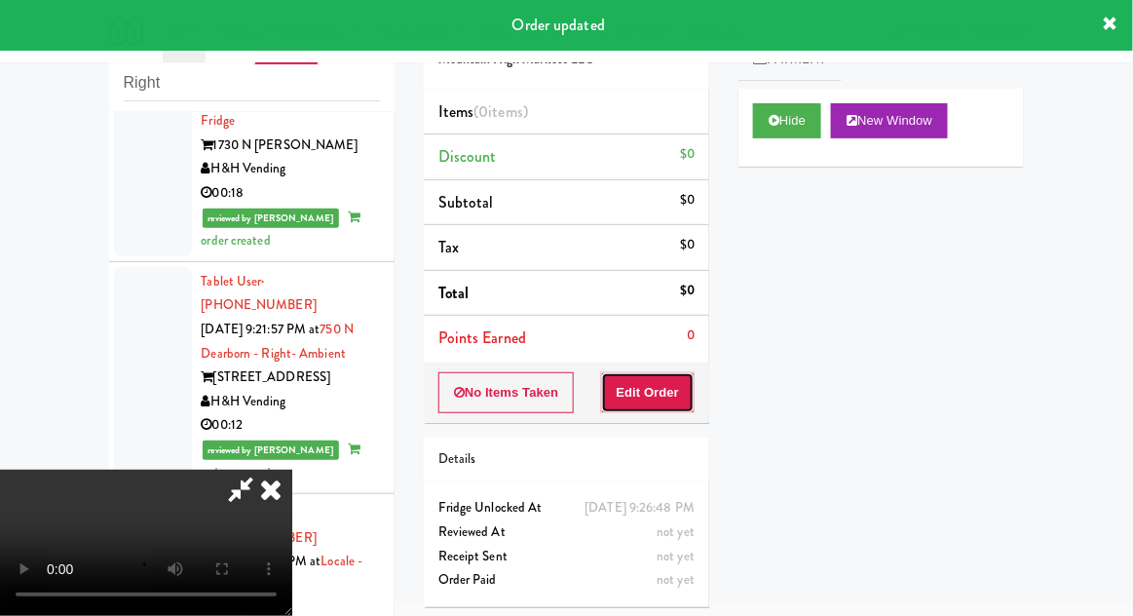
click at [663, 390] on button "Edit Order" at bounding box center [648, 392] width 95 height 41
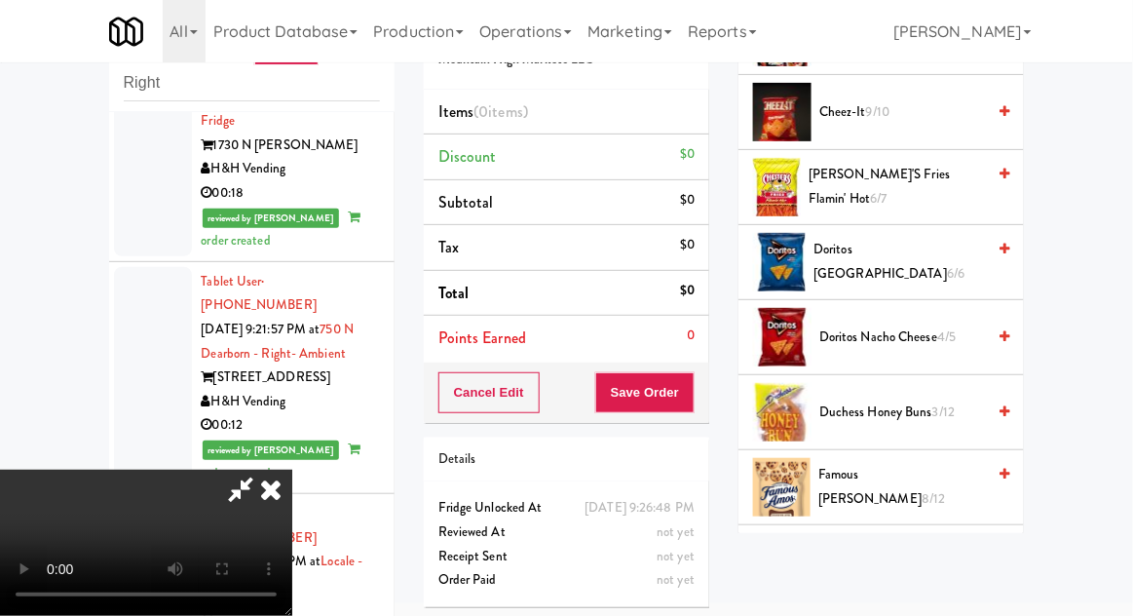
scroll to position [287, 0]
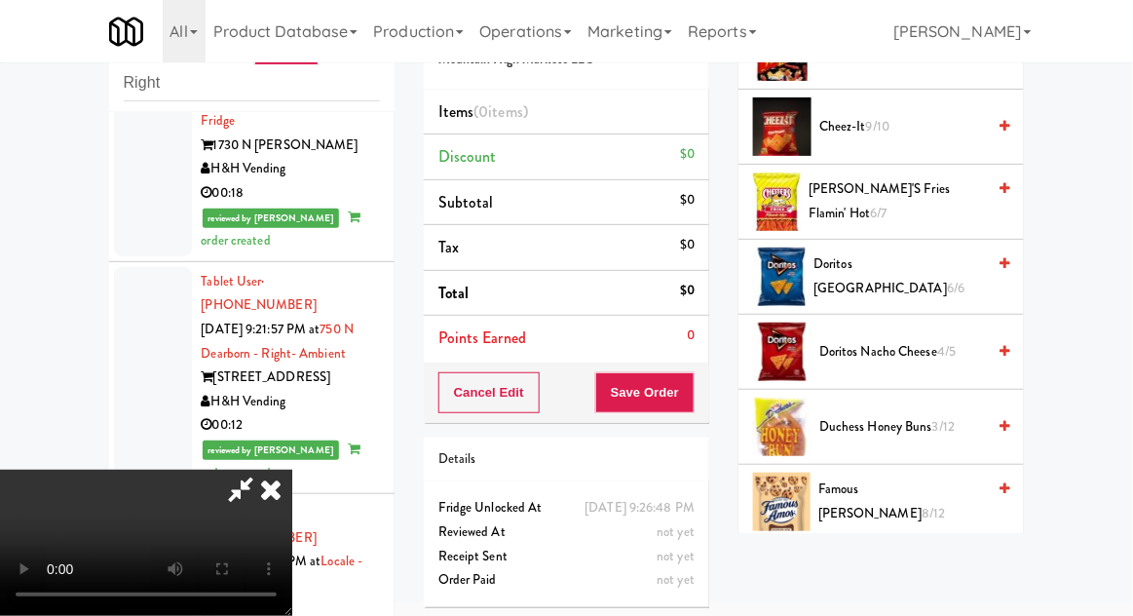
click at [933, 347] on span "Doritos Nacho Cheese 4/5" at bounding box center [903, 352] width 166 height 24
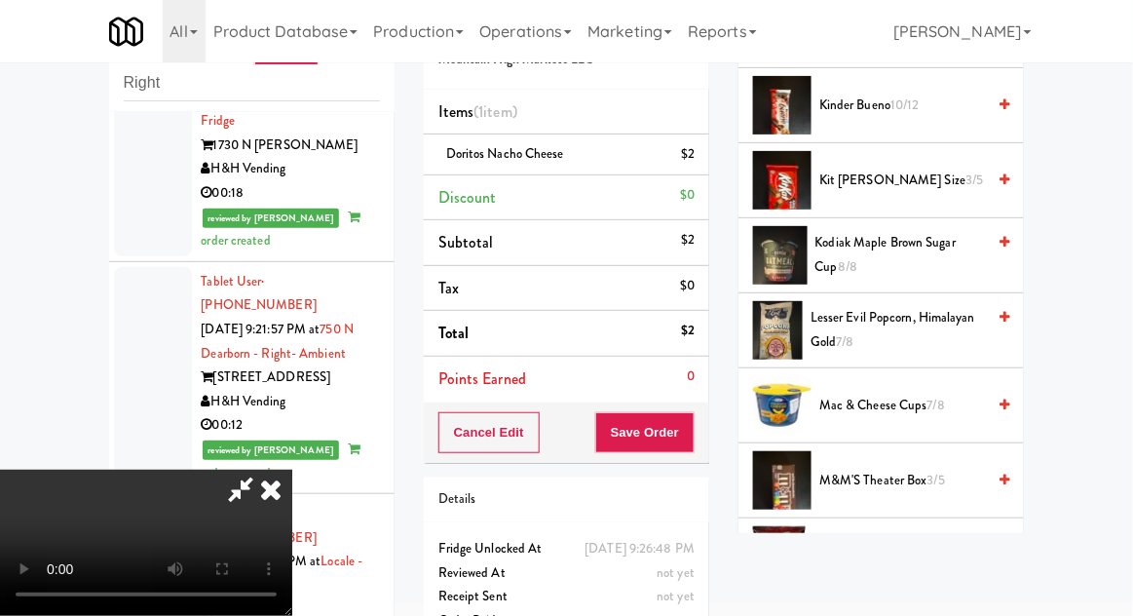
scroll to position [988, 0]
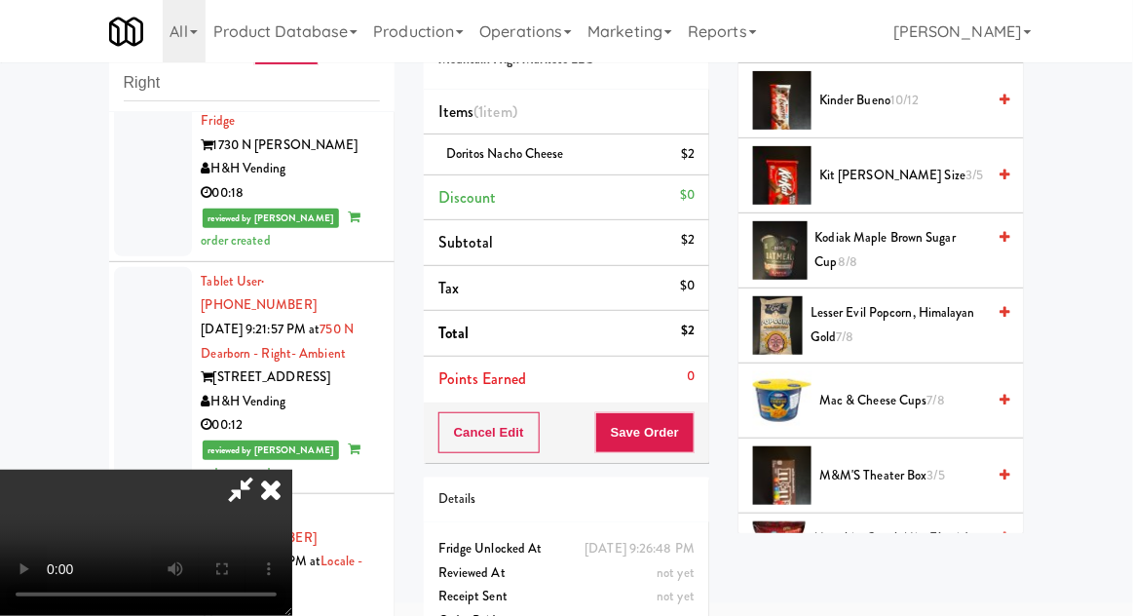
click at [931, 394] on span "7/8" at bounding box center [937, 400] width 18 height 19
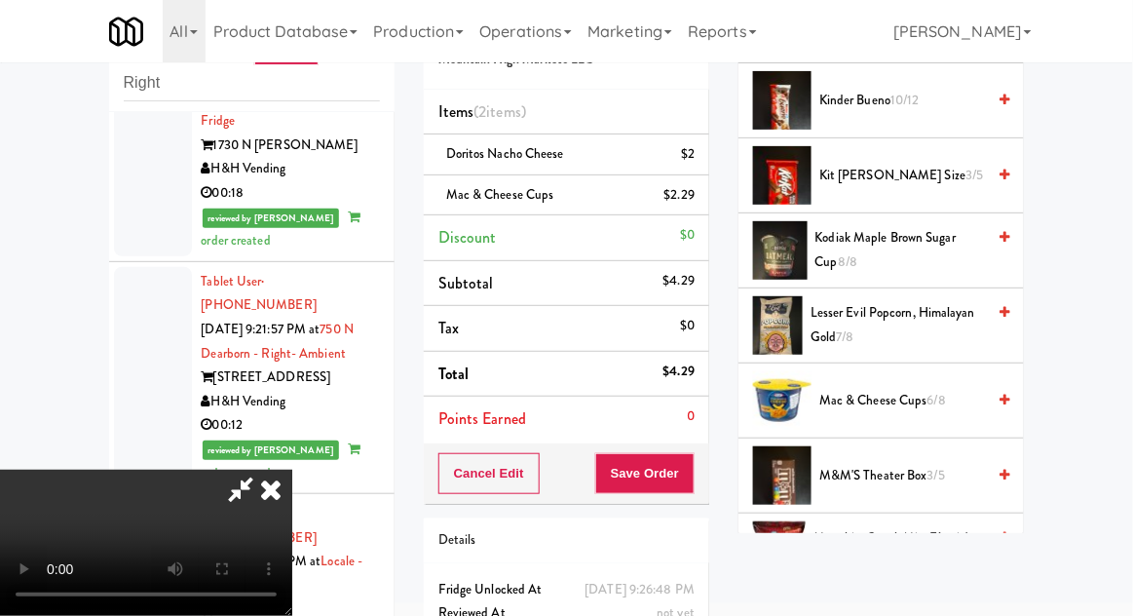
scroll to position [71, 0]
click at [689, 487] on button "Save Order" at bounding box center [644, 473] width 99 height 41
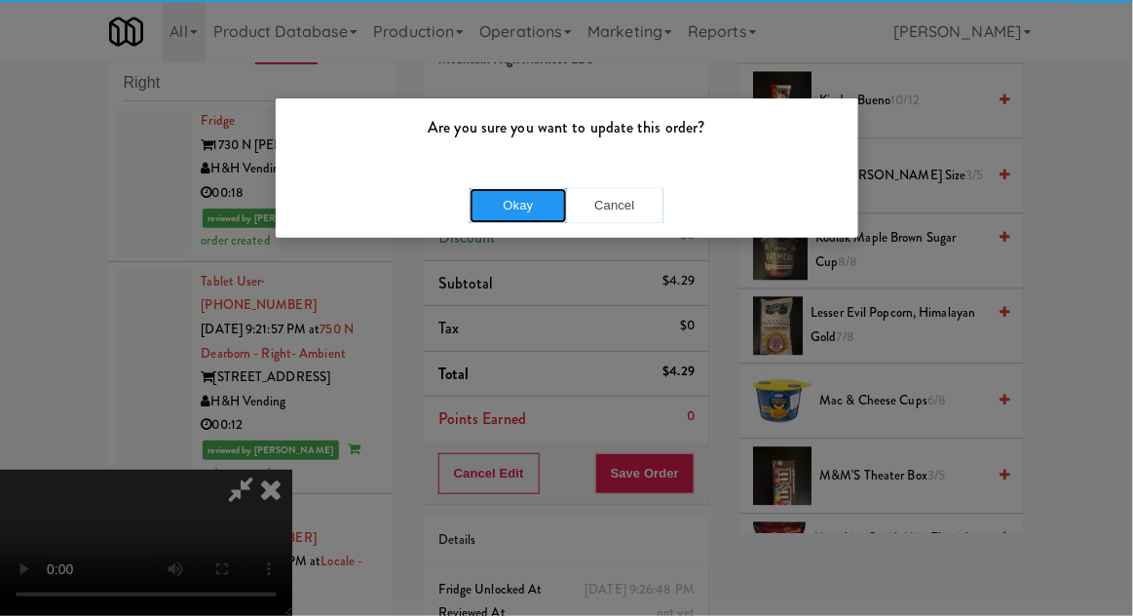
click at [491, 207] on button "Okay" at bounding box center [518, 205] width 97 height 35
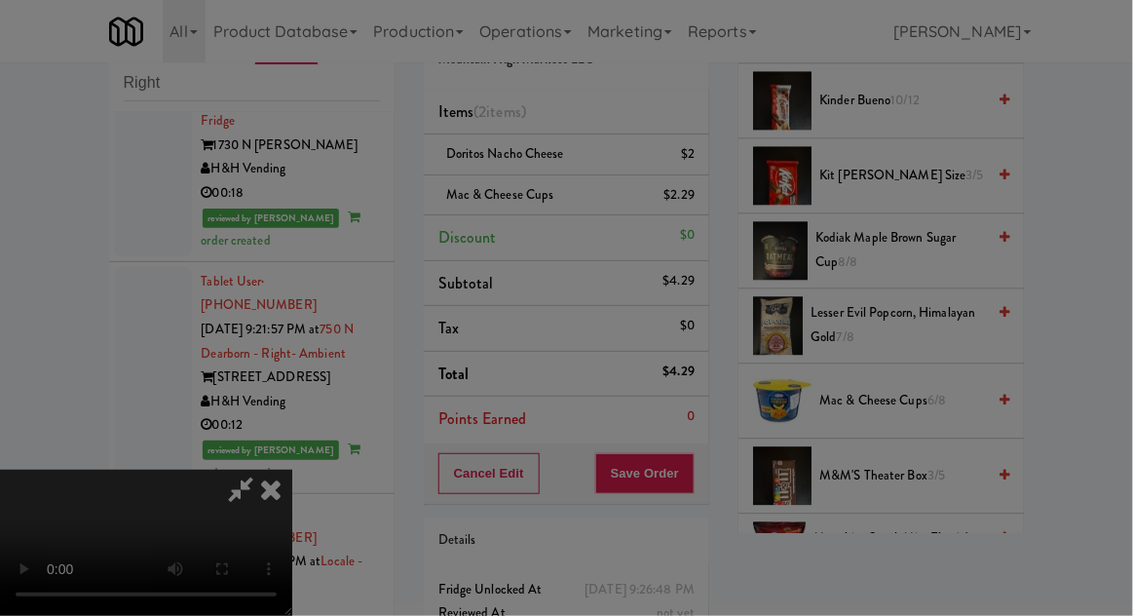
click at [491, 200] on div "Okay Cancel" at bounding box center [567, 168] width 583 height 65
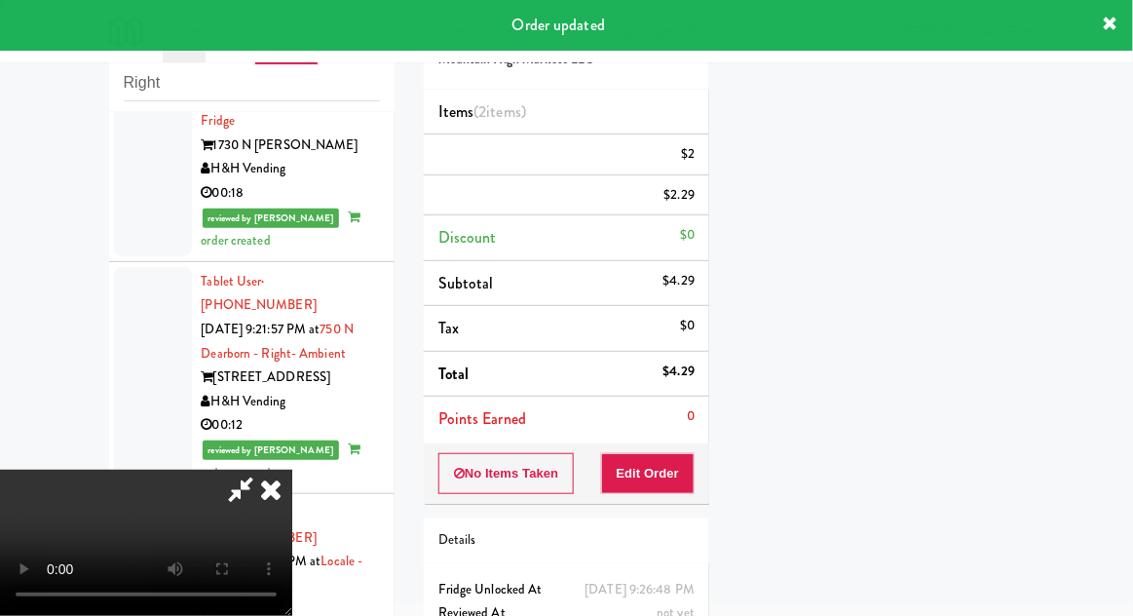
scroll to position [0, 0]
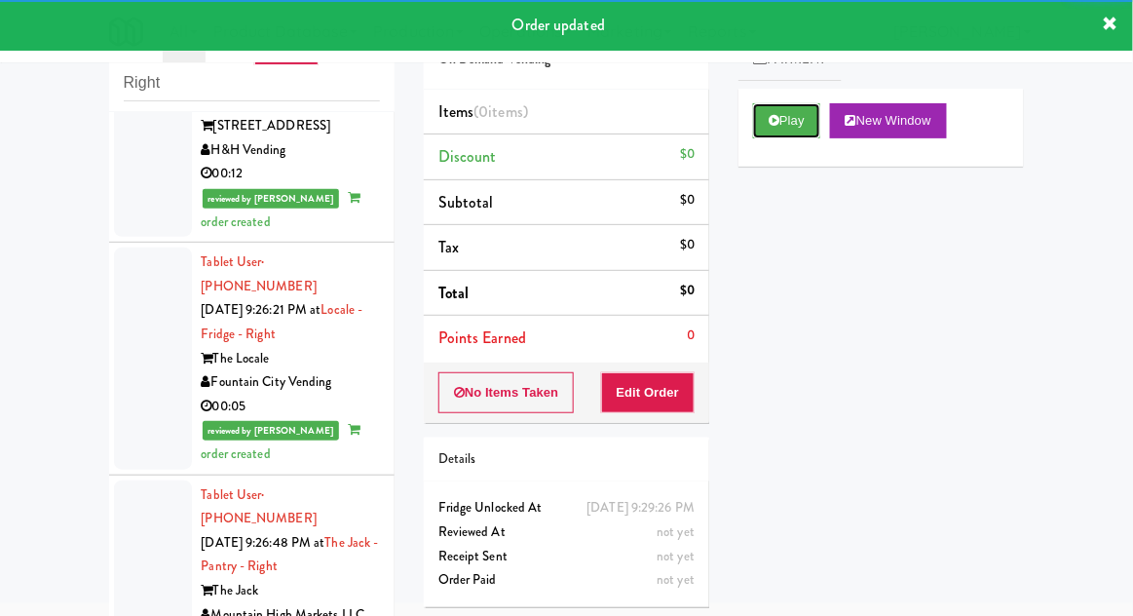
click at [803, 130] on button "Play" at bounding box center [786, 120] width 67 height 35
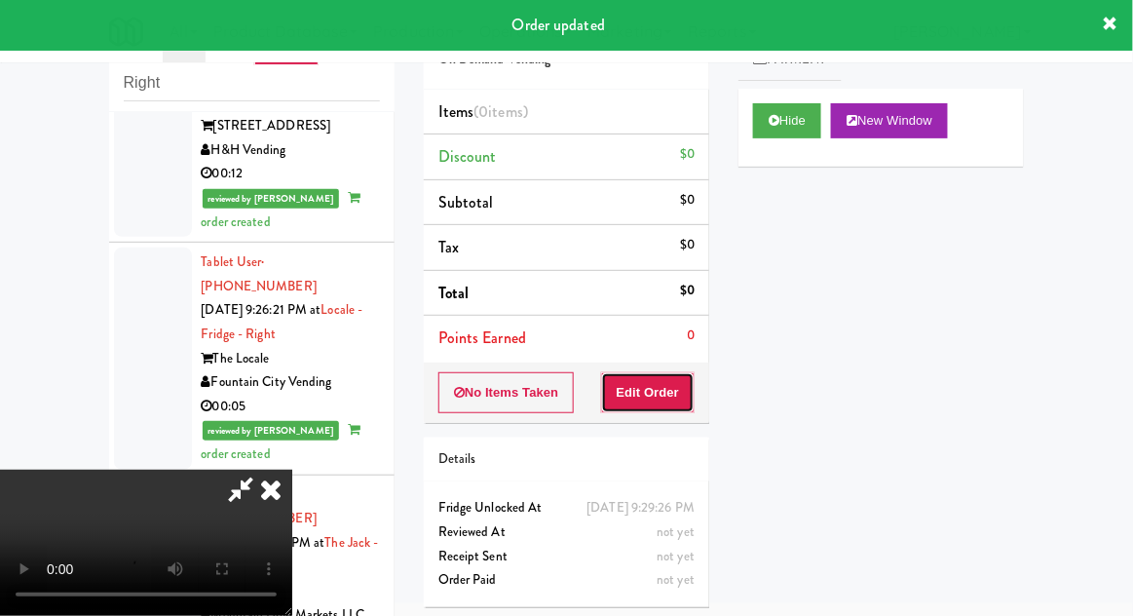
click at [666, 384] on button "Edit Order" at bounding box center [648, 392] width 95 height 41
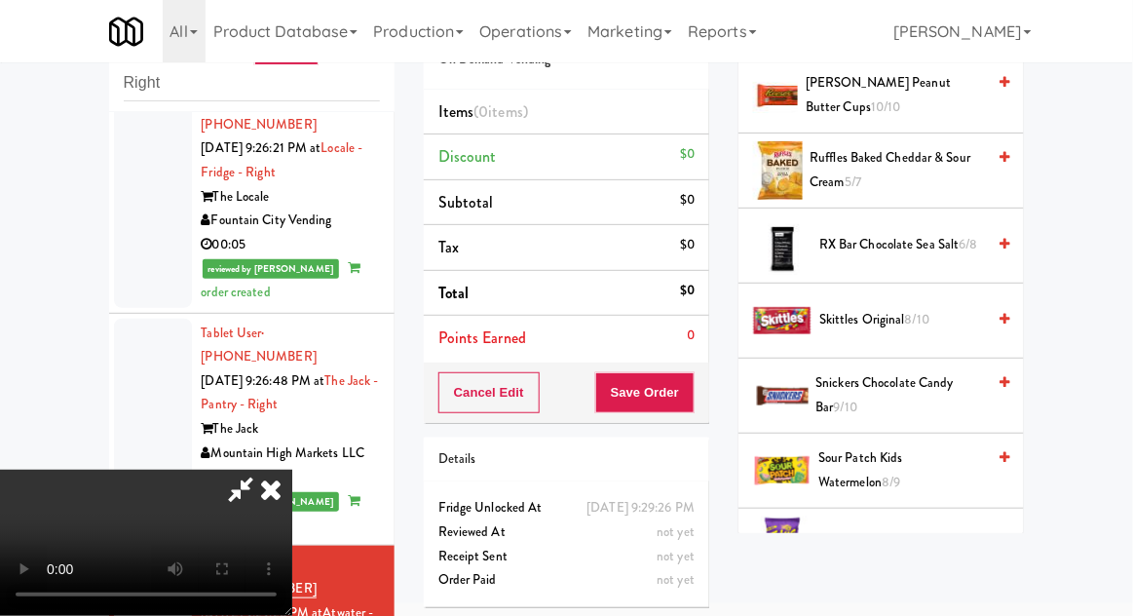
scroll to position [2004, 0]
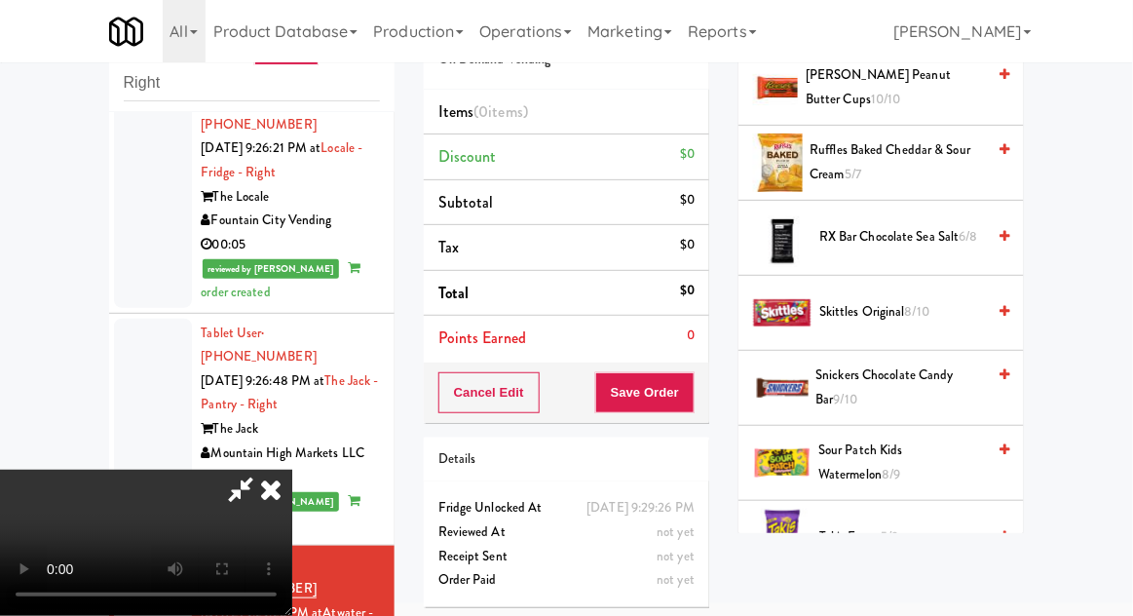
click at [935, 439] on span "Sour Patch Kids Watermelon 8/9" at bounding box center [902, 463] width 167 height 48
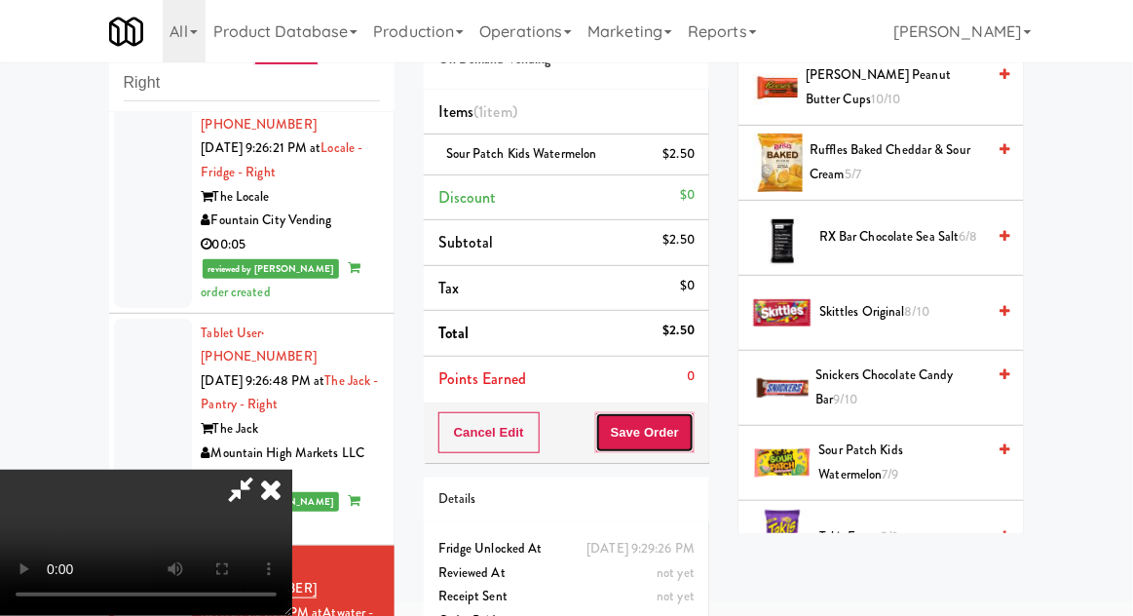
click at [691, 445] on button "Save Order" at bounding box center [644, 432] width 99 height 41
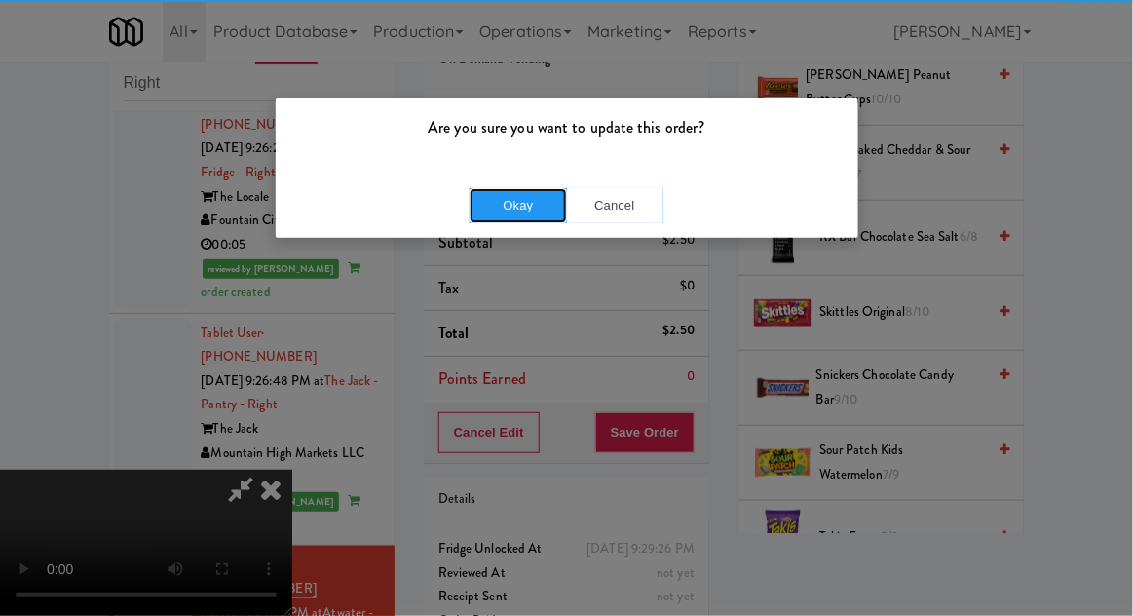
click at [487, 203] on button "Okay" at bounding box center [518, 205] width 97 height 35
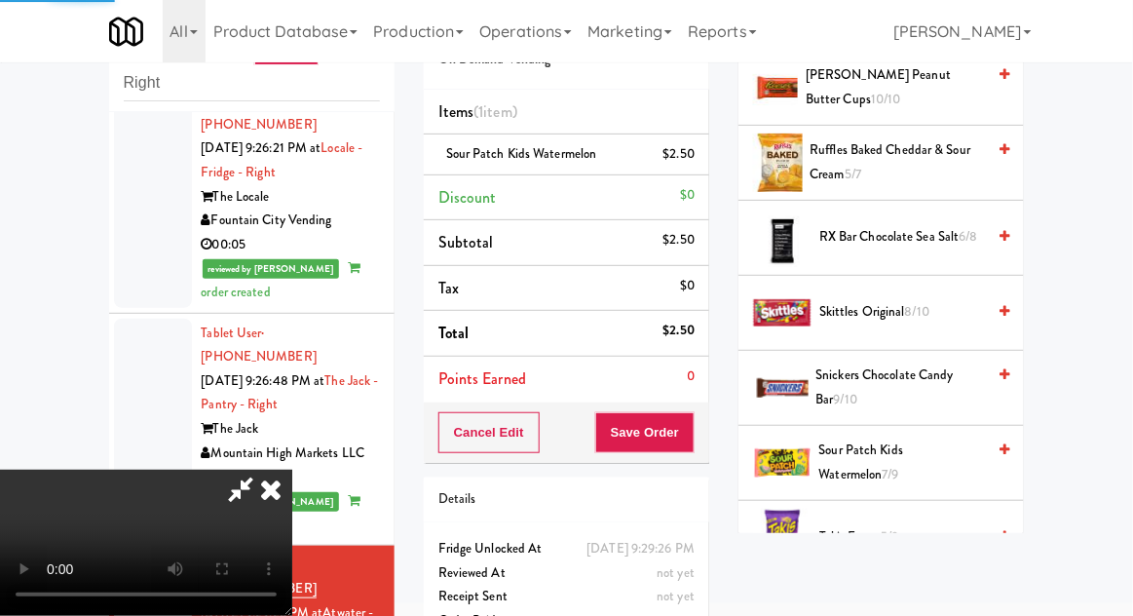
scroll to position [192, 0]
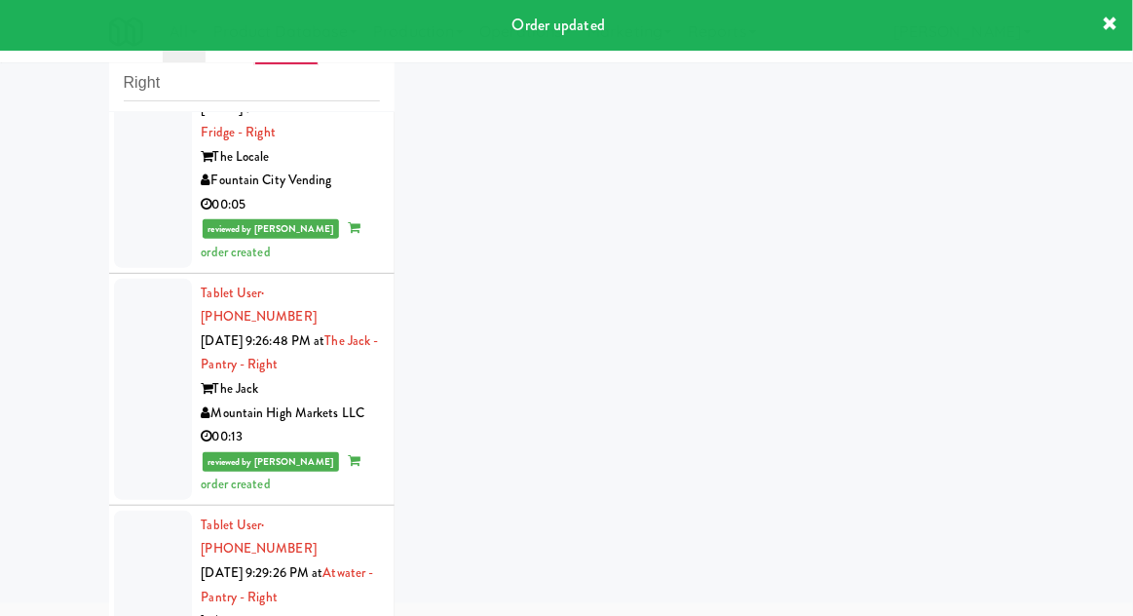
scroll to position [3843, 0]
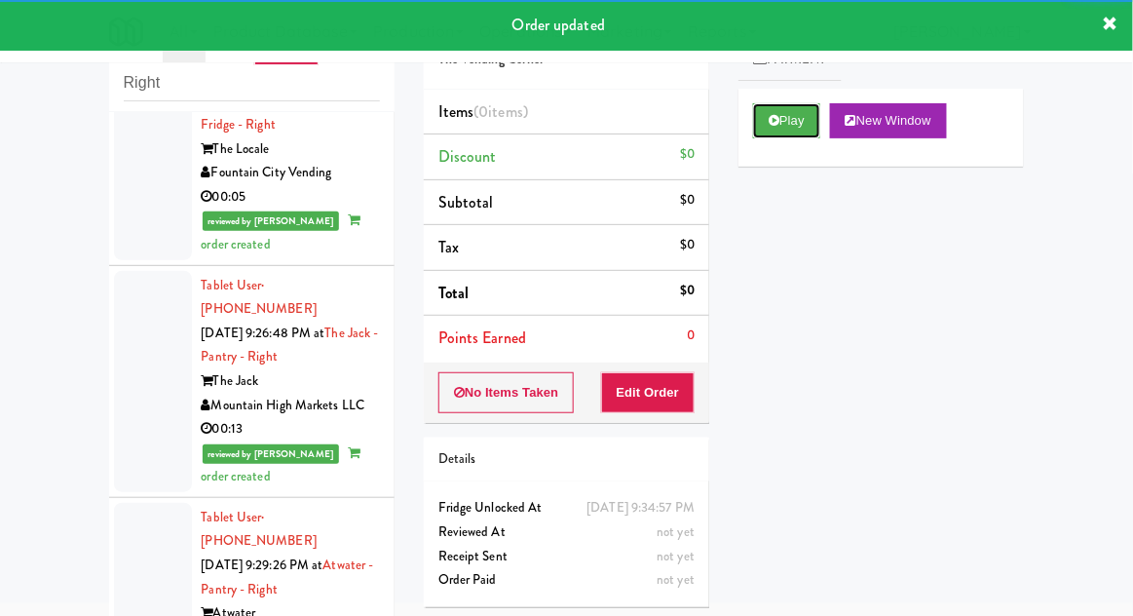
click at [805, 137] on button "Play" at bounding box center [786, 120] width 67 height 35
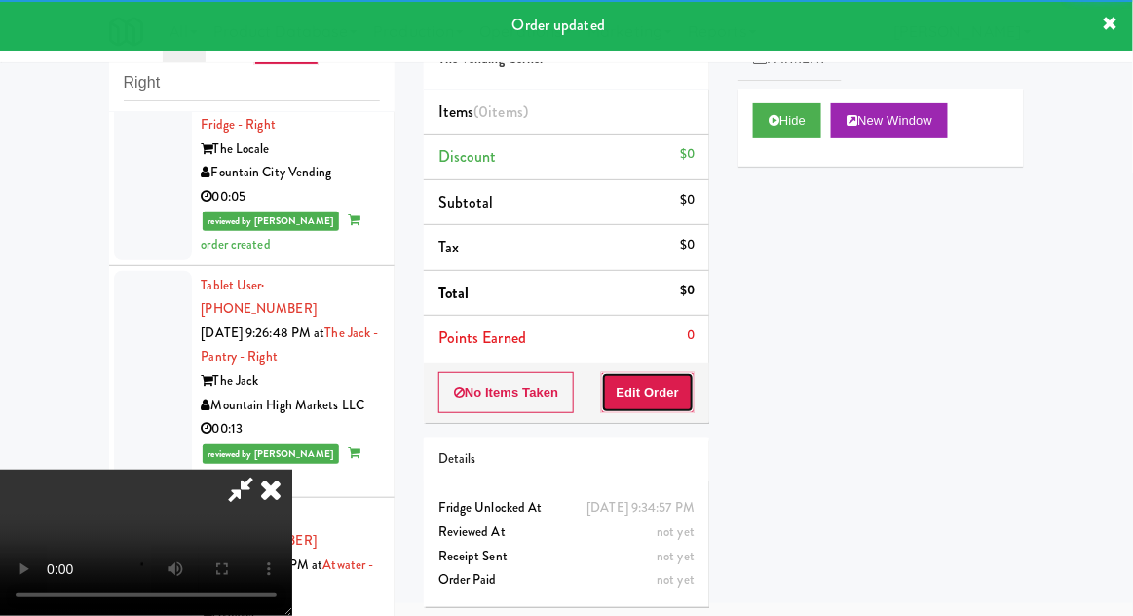
click at [675, 391] on button "Edit Order" at bounding box center [648, 392] width 95 height 41
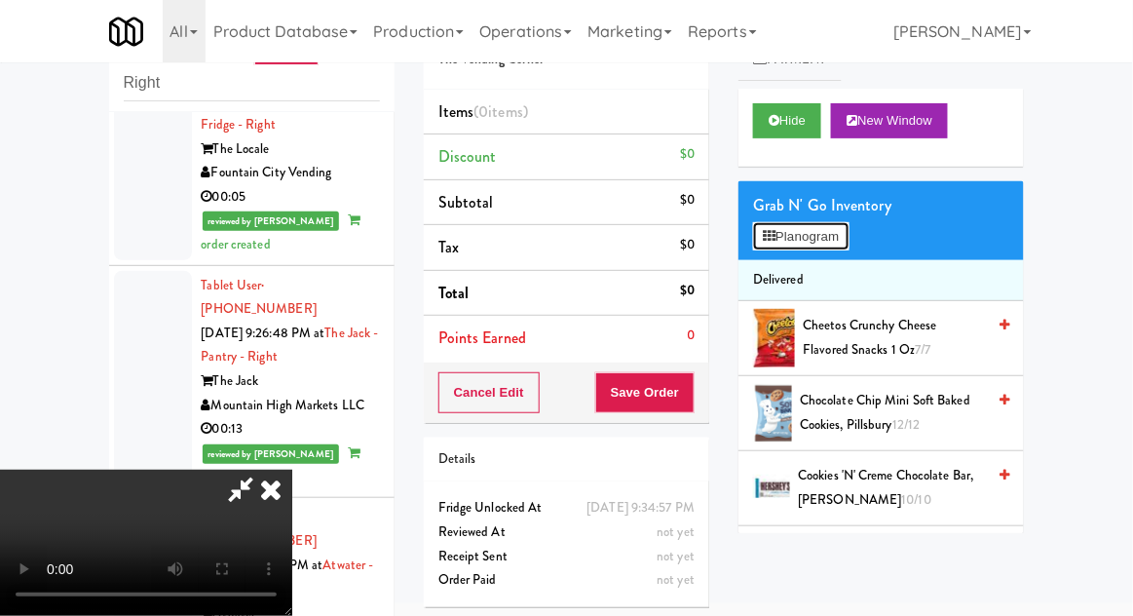
click at [821, 236] on button "Planogram" at bounding box center [801, 236] width 96 height 29
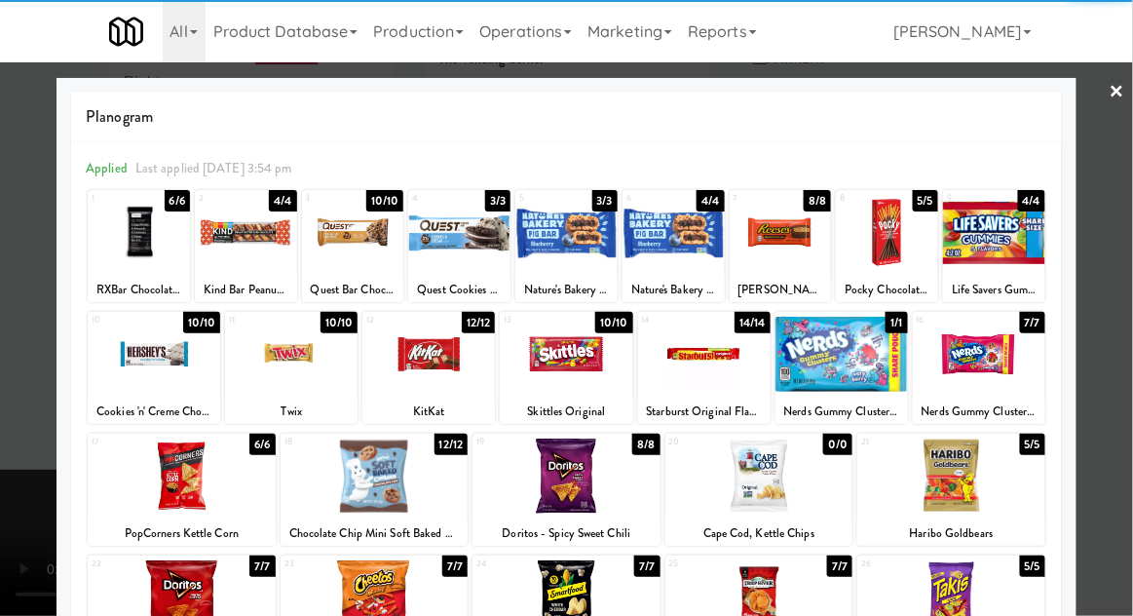
click at [277, 377] on div at bounding box center [291, 354] width 133 height 75
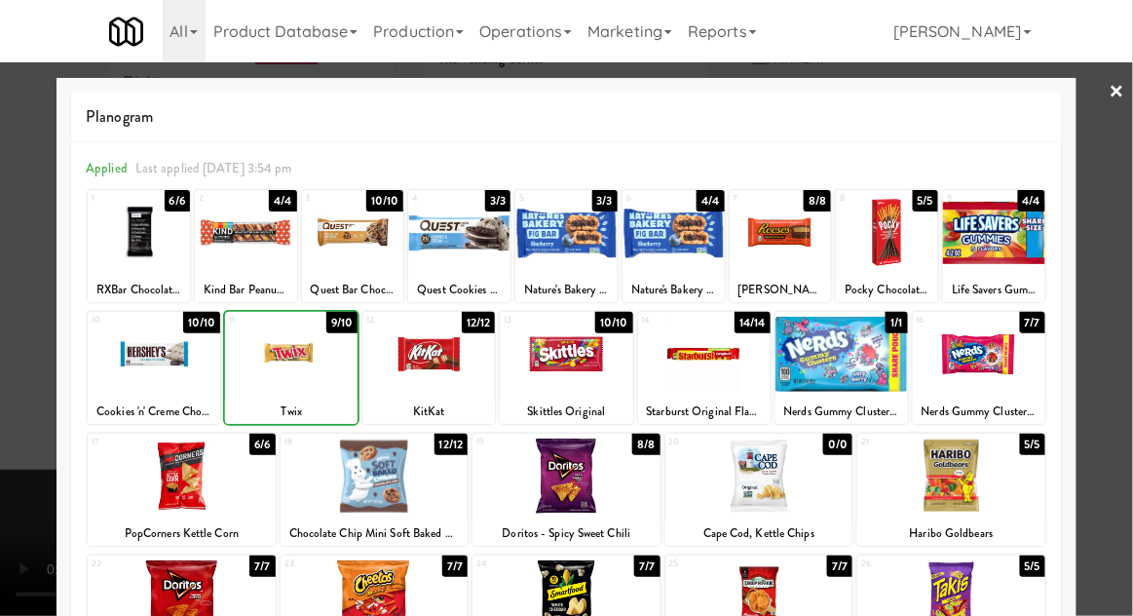
click at [1108, 334] on div at bounding box center [566, 308] width 1133 height 616
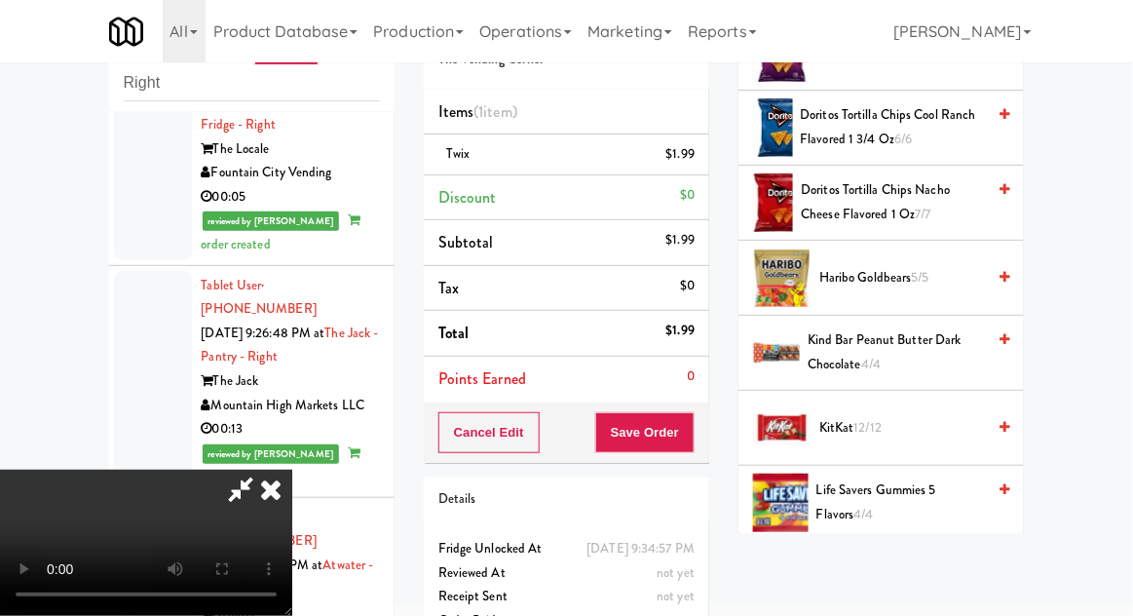
scroll to position [604, 0]
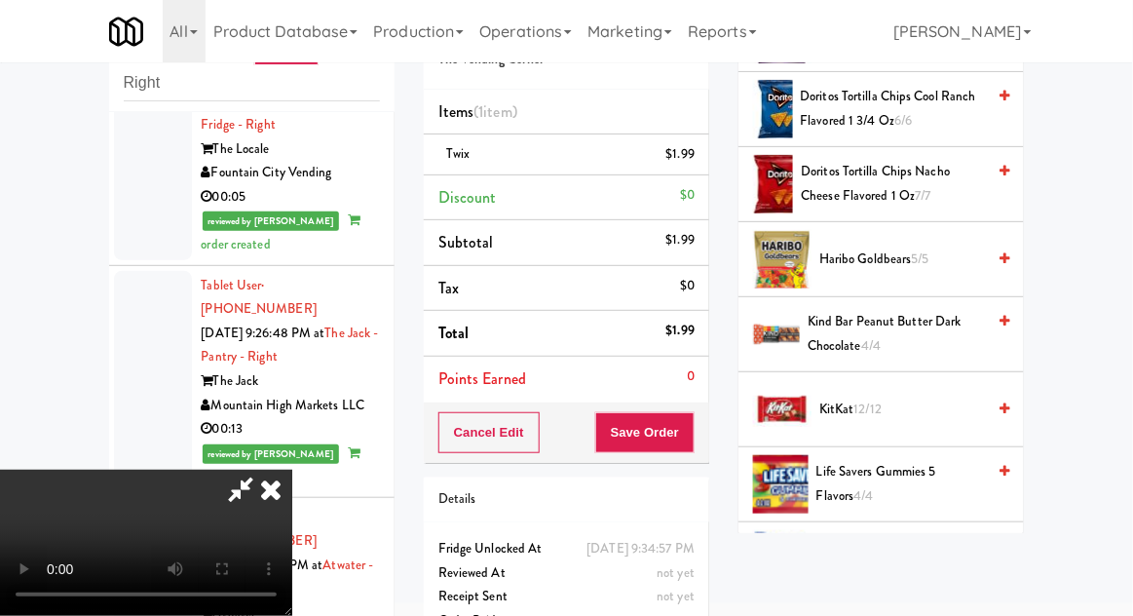
click at [902, 407] on span "KitKat 12/12" at bounding box center [903, 410] width 166 height 24
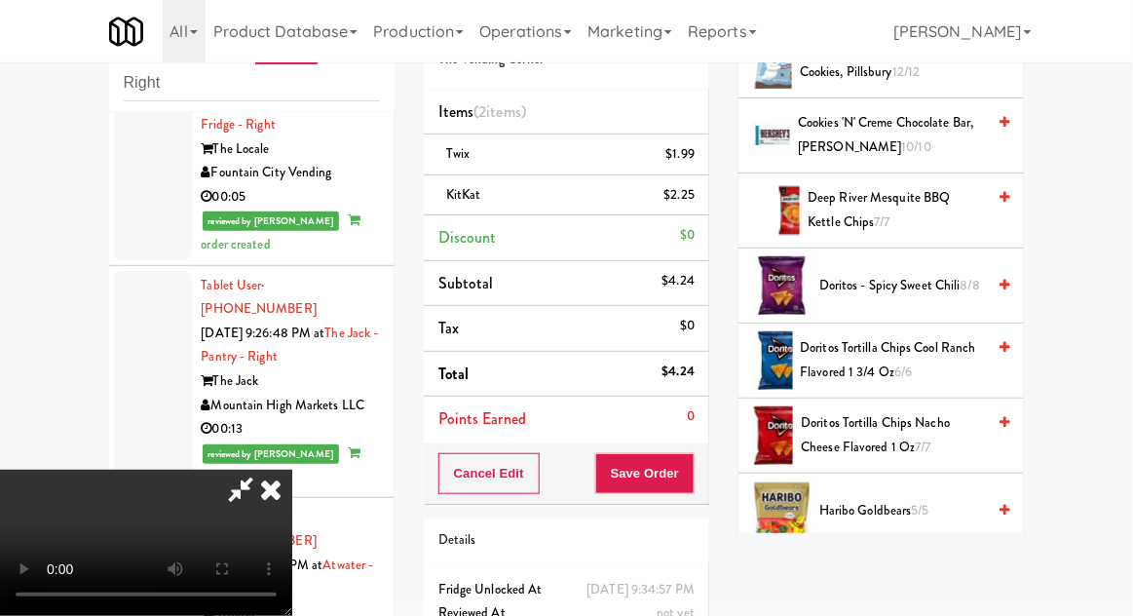
scroll to position [360, 0]
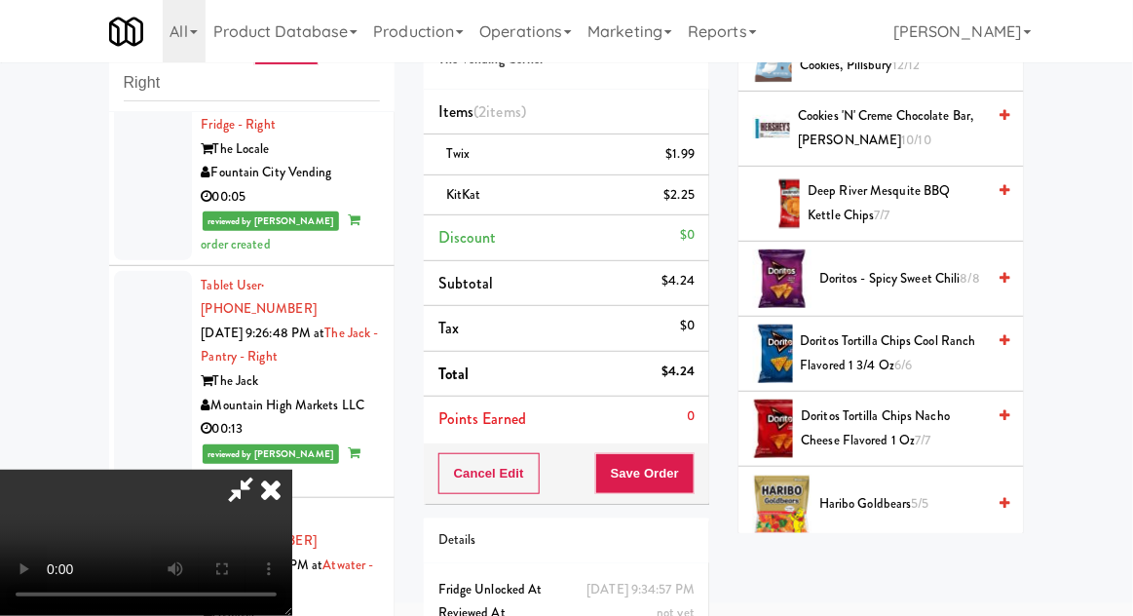
click at [917, 496] on span "5/5" at bounding box center [921, 503] width 18 height 19
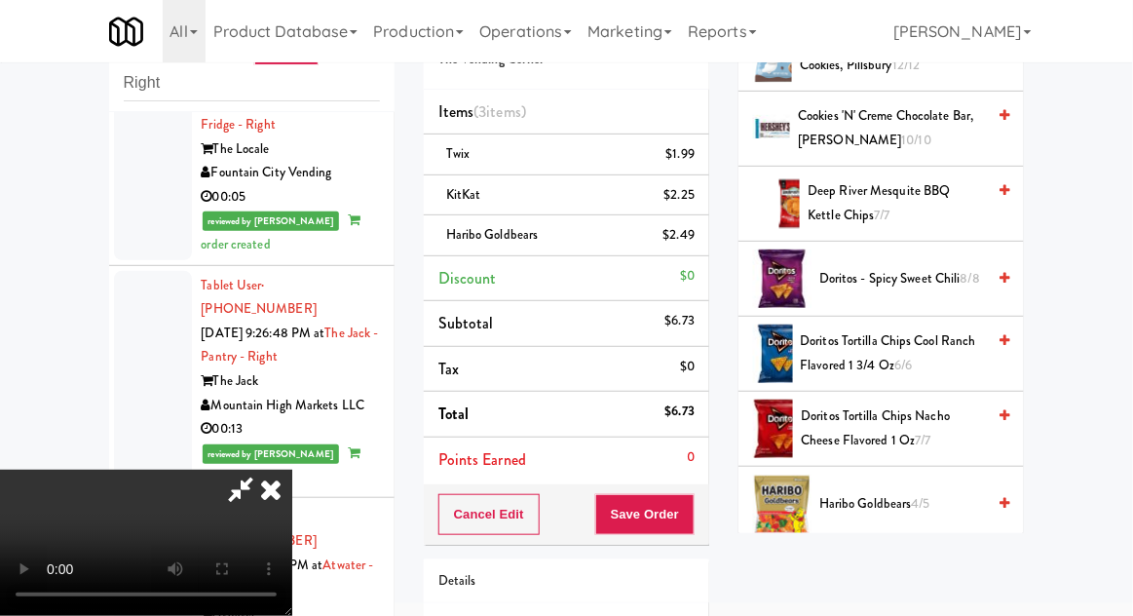
click at [708, 207] on li "KitKat $2.25" at bounding box center [567, 195] width 286 height 41
click at [697, 204] on icon at bounding box center [697, 202] width 10 height 13
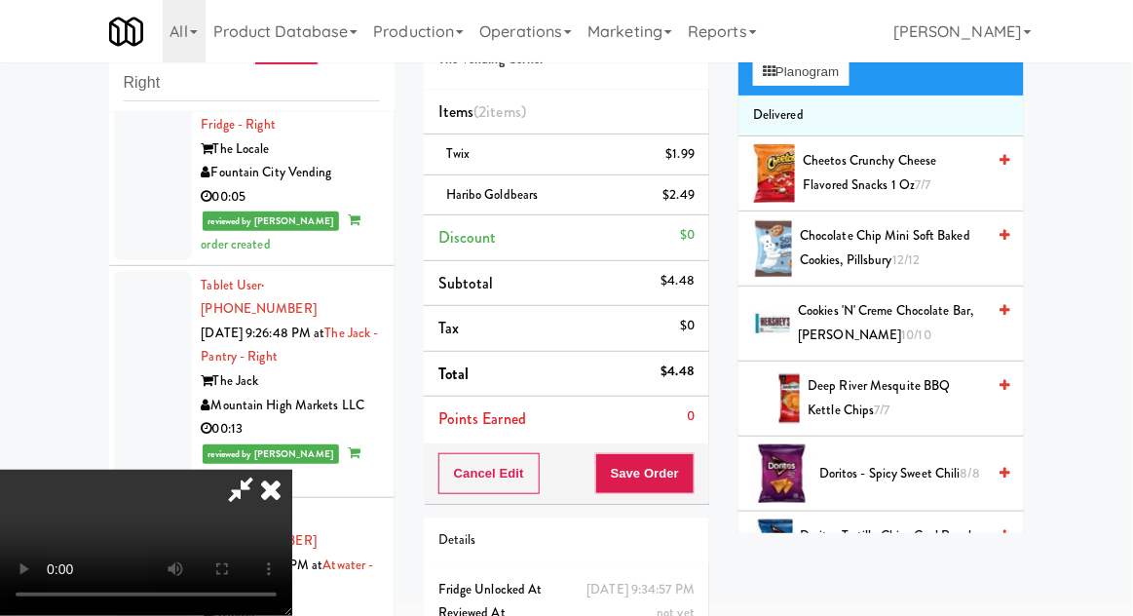
scroll to position [0, 0]
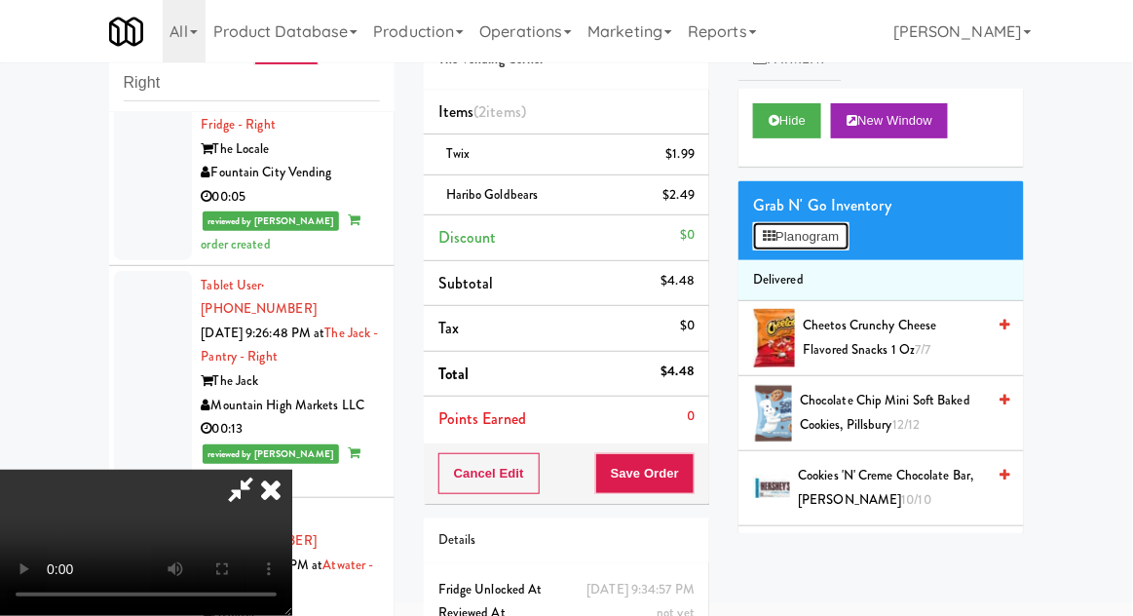
click at [849, 241] on button "Planogram" at bounding box center [801, 236] width 96 height 29
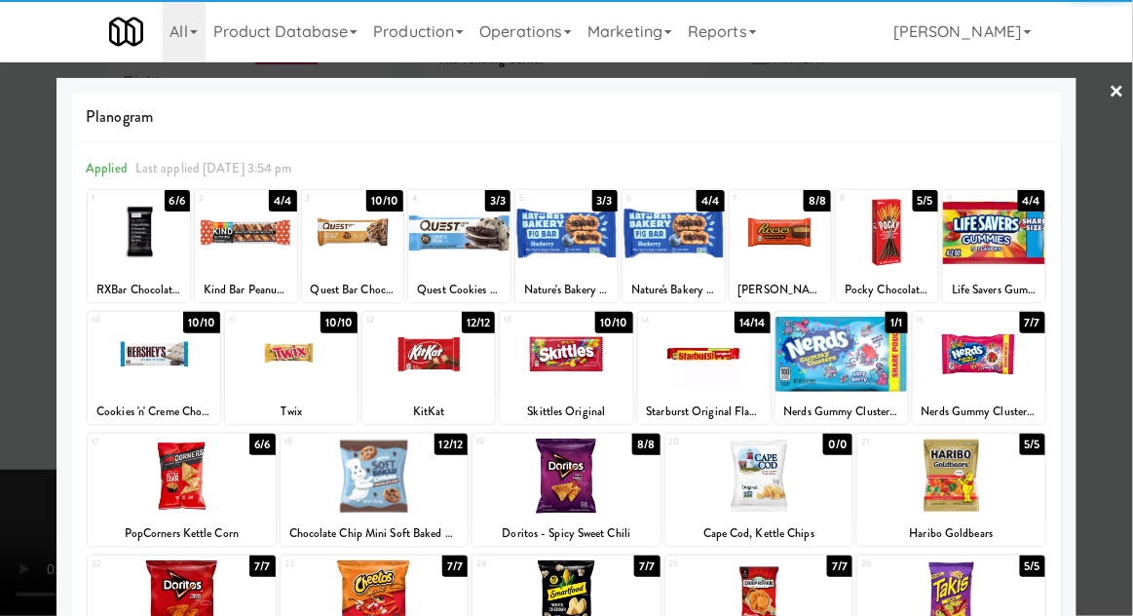
click at [793, 266] on div at bounding box center [781, 232] width 102 height 75
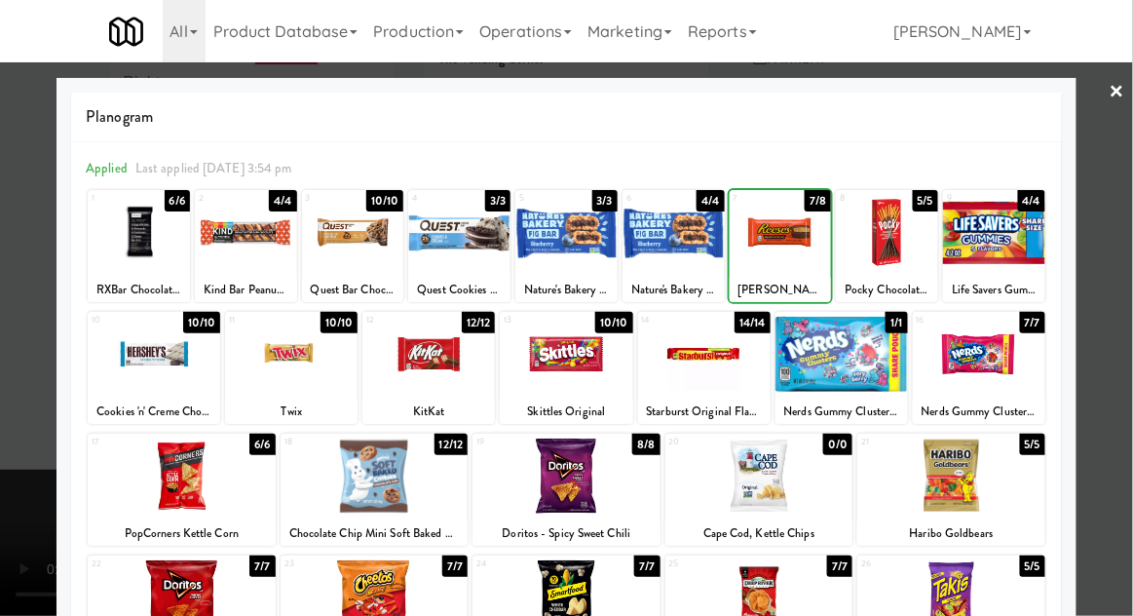
click at [1118, 278] on div at bounding box center [566, 308] width 1133 height 616
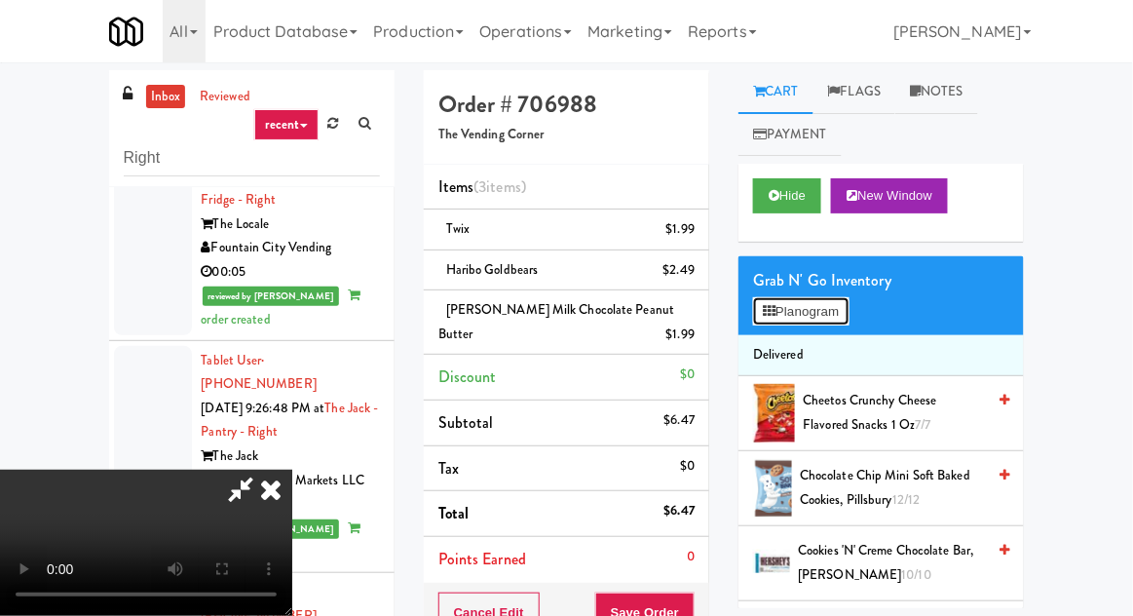
click at [812, 320] on button "Planogram" at bounding box center [801, 311] width 96 height 29
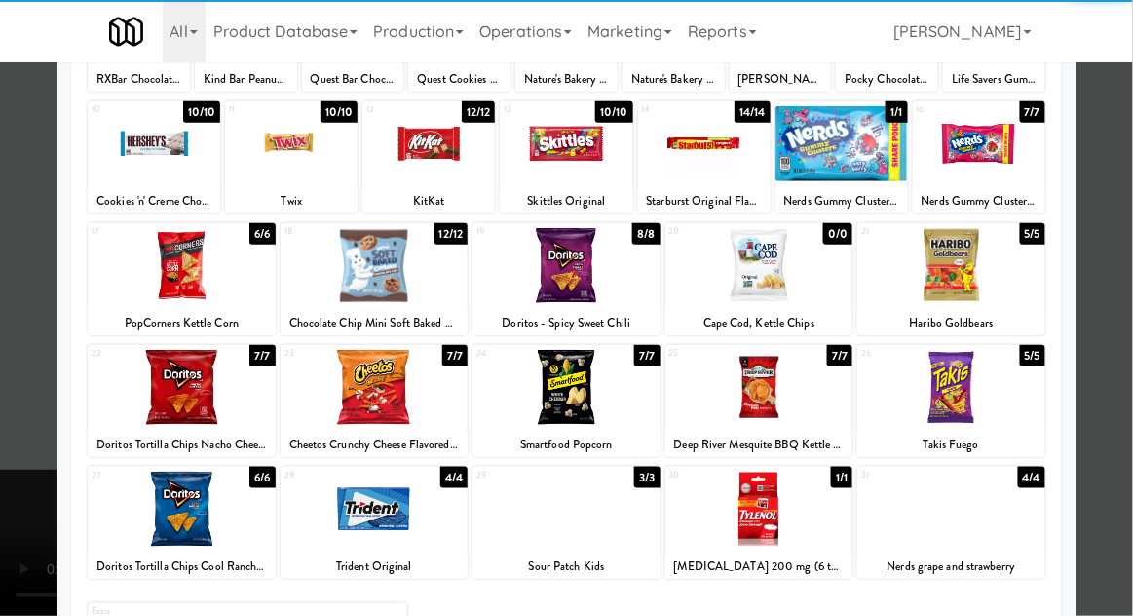
scroll to position [340, 0]
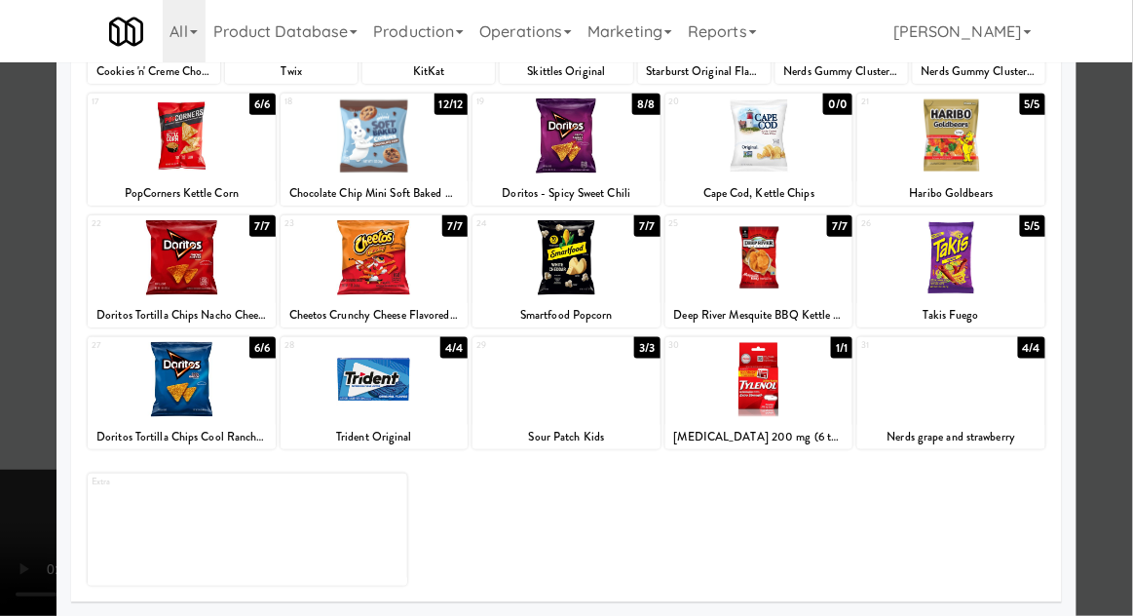
click at [530, 250] on div at bounding box center [567, 257] width 188 height 75
click at [1109, 235] on div at bounding box center [566, 308] width 1133 height 616
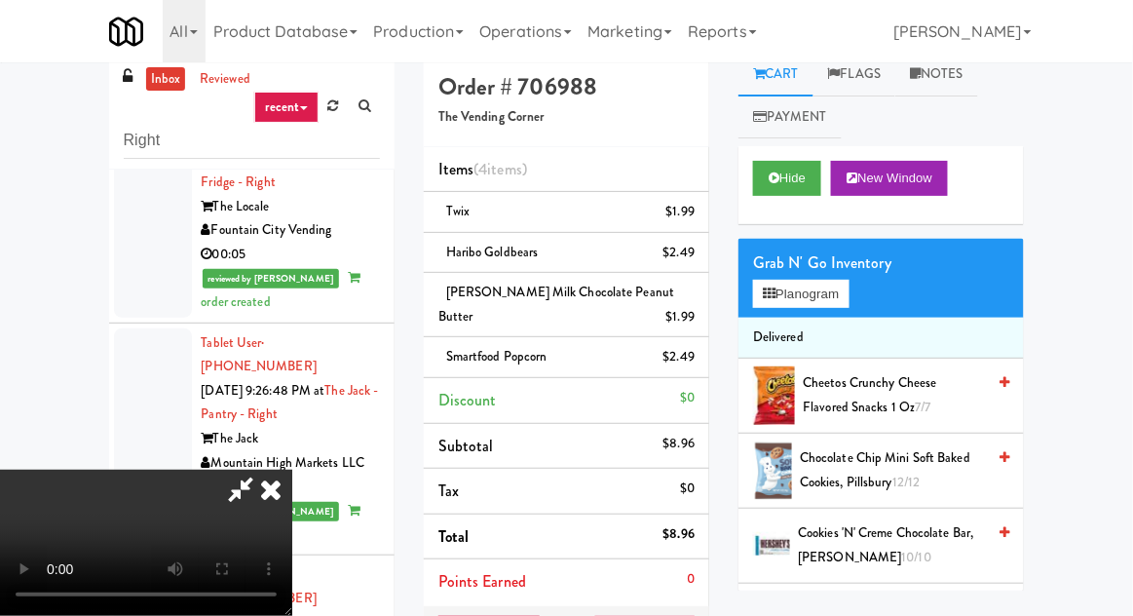
scroll to position [193, 0]
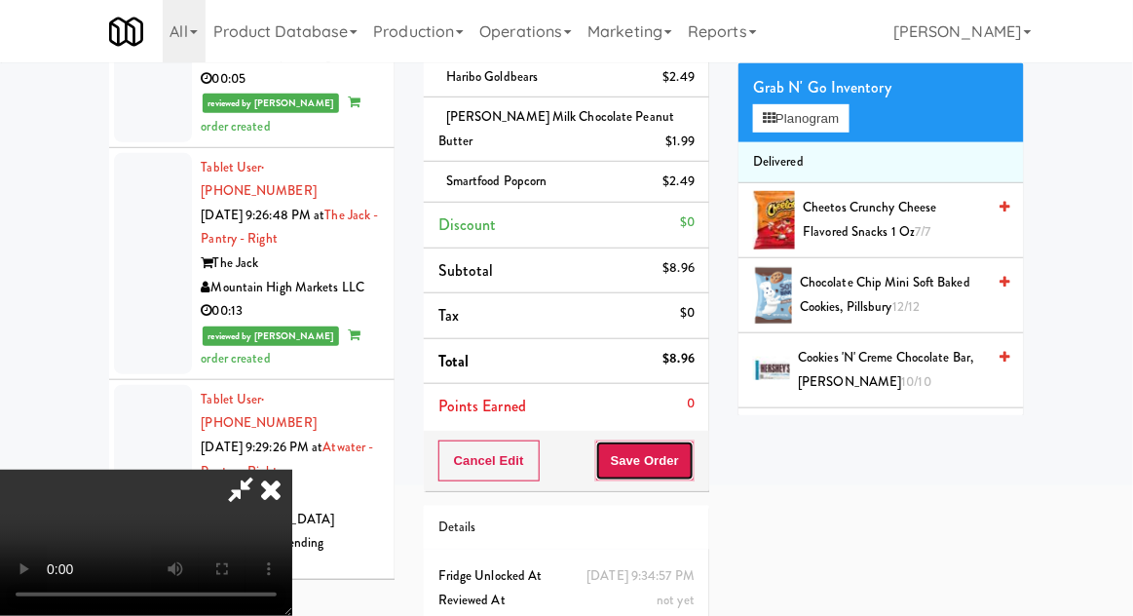
click at [692, 474] on button "Save Order" at bounding box center [644, 461] width 99 height 41
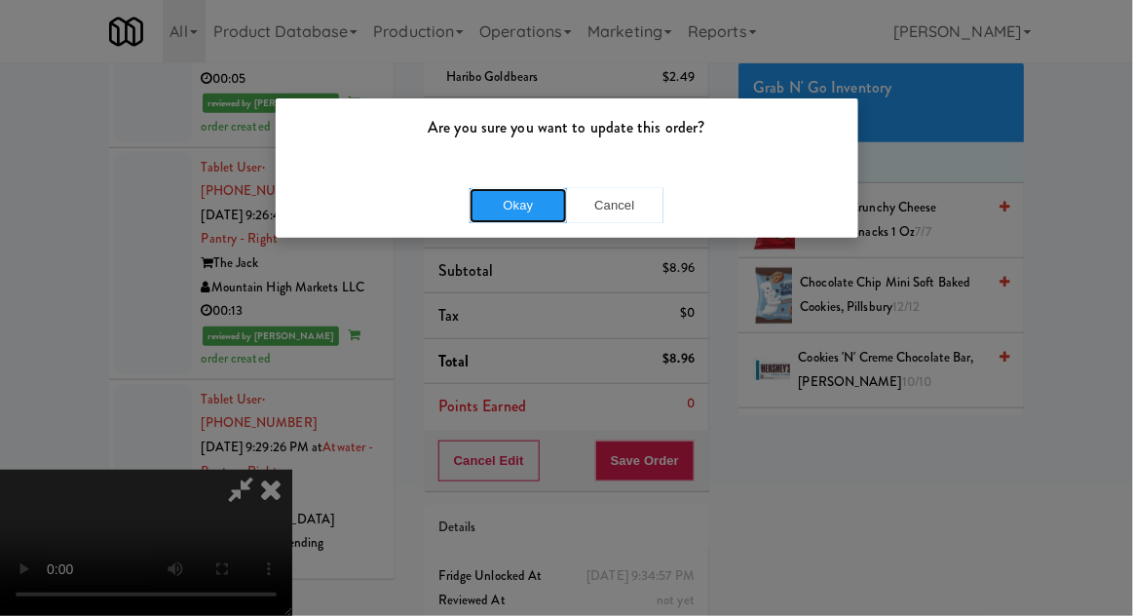
click at [502, 208] on button "Okay" at bounding box center [518, 205] width 97 height 35
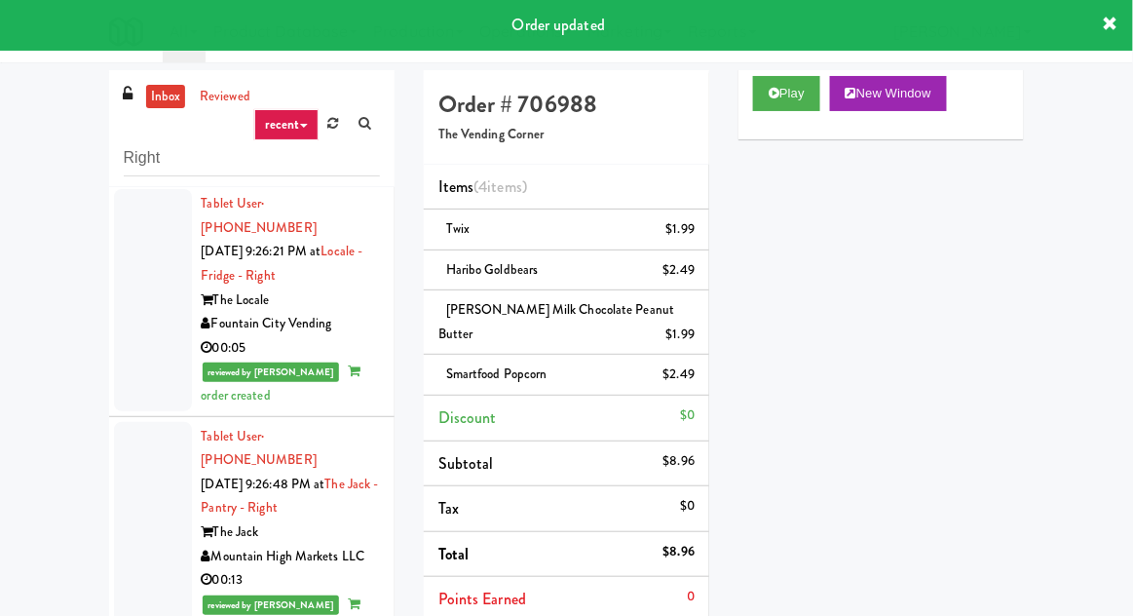
scroll to position [192, 0]
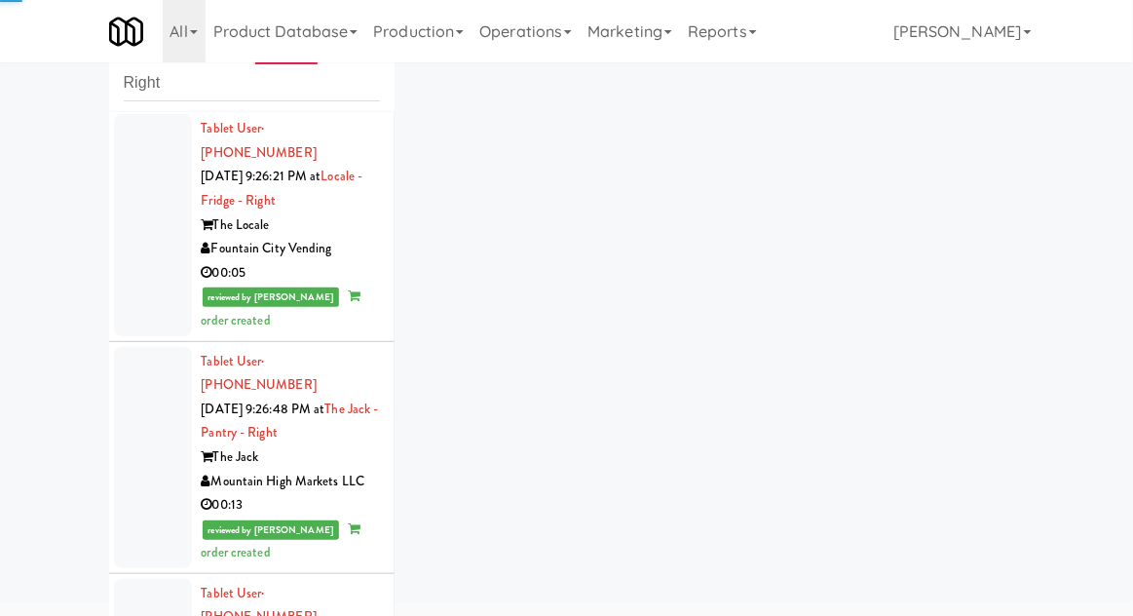
scroll to position [3892, 0]
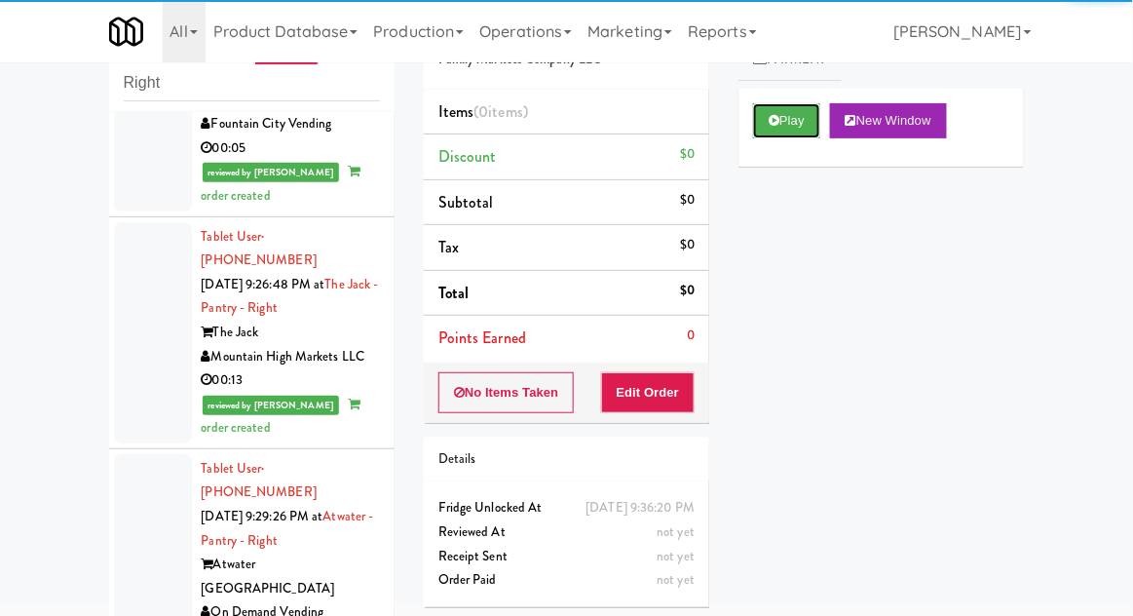
click at [794, 123] on button "Play" at bounding box center [786, 120] width 67 height 35
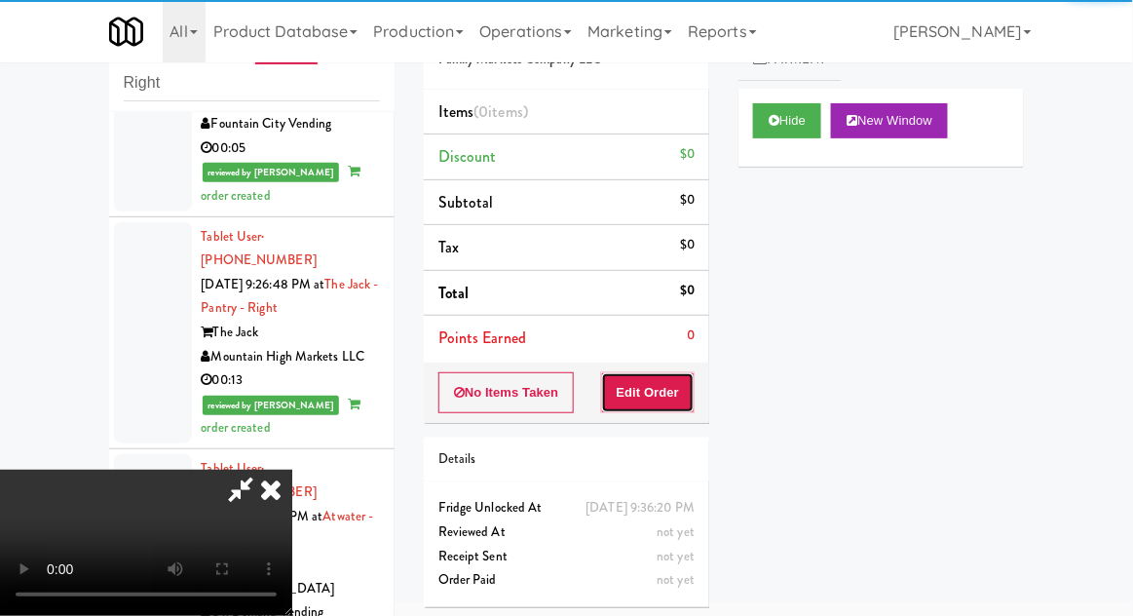
click at [668, 397] on button "Edit Order" at bounding box center [648, 392] width 95 height 41
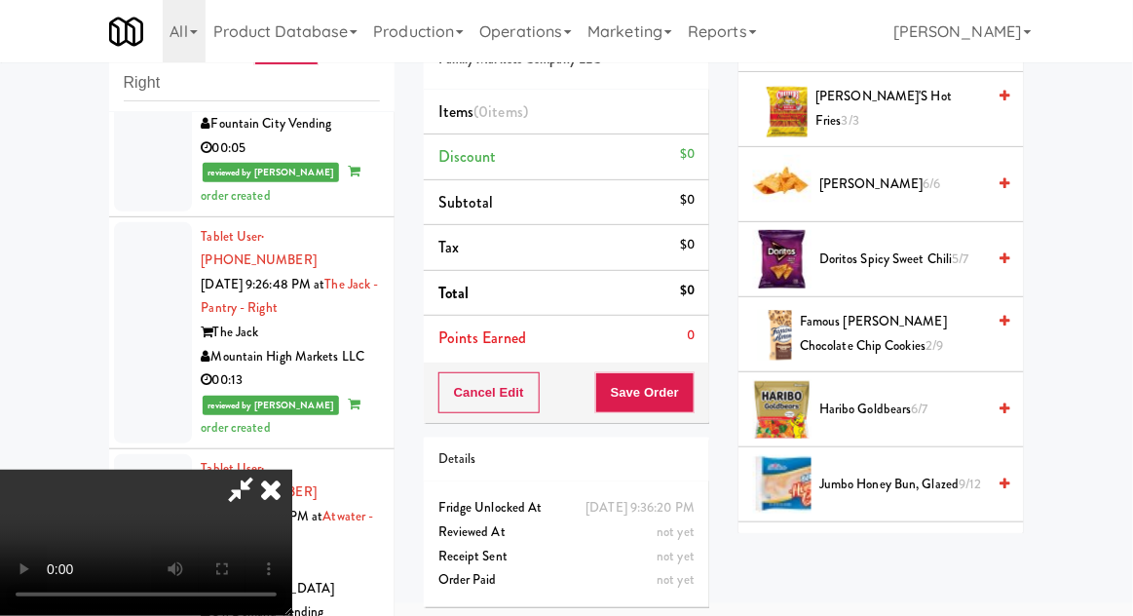
scroll to position [605, 0]
click at [916, 322] on span "Famous [PERSON_NAME] Chocolate Chip Cookies 2/9" at bounding box center [892, 333] width 185 height 48
click at [911, 329] on span "Famous [PERSON_NAME] Chocolate Chip Cookies 2/9" at bounding box center [892, 333] width 185 height 48
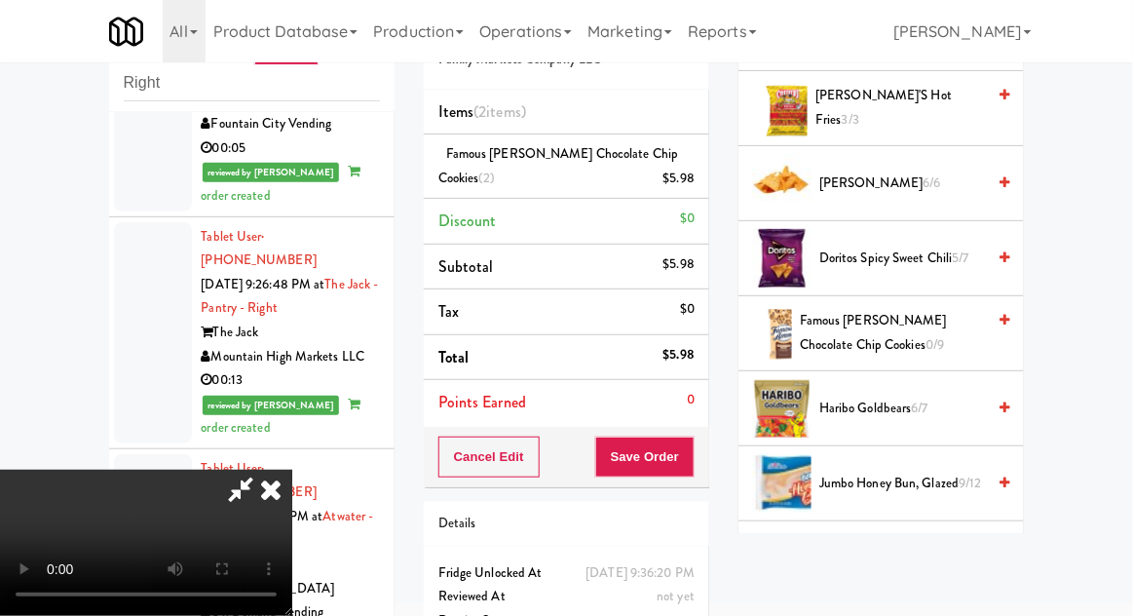
scroll to position [71, 0]
click at [688, 449] on button "Save Order" at bounding box center [644, 457] width 99 height 41
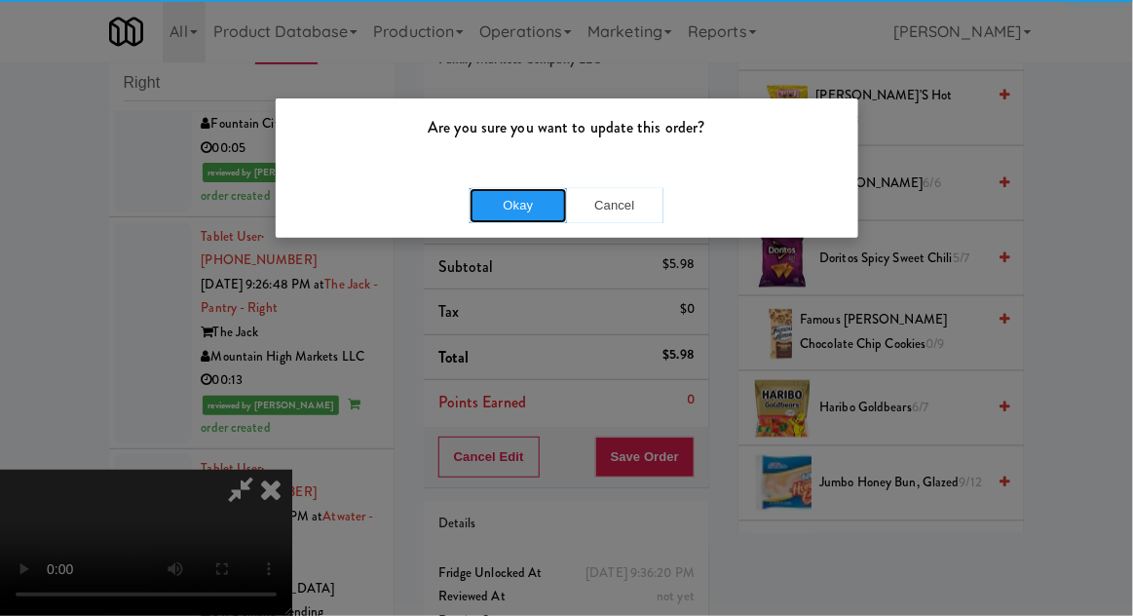
click at [513, 217] on button "Okay" at bounding box center [518, 205] width 97 height 35
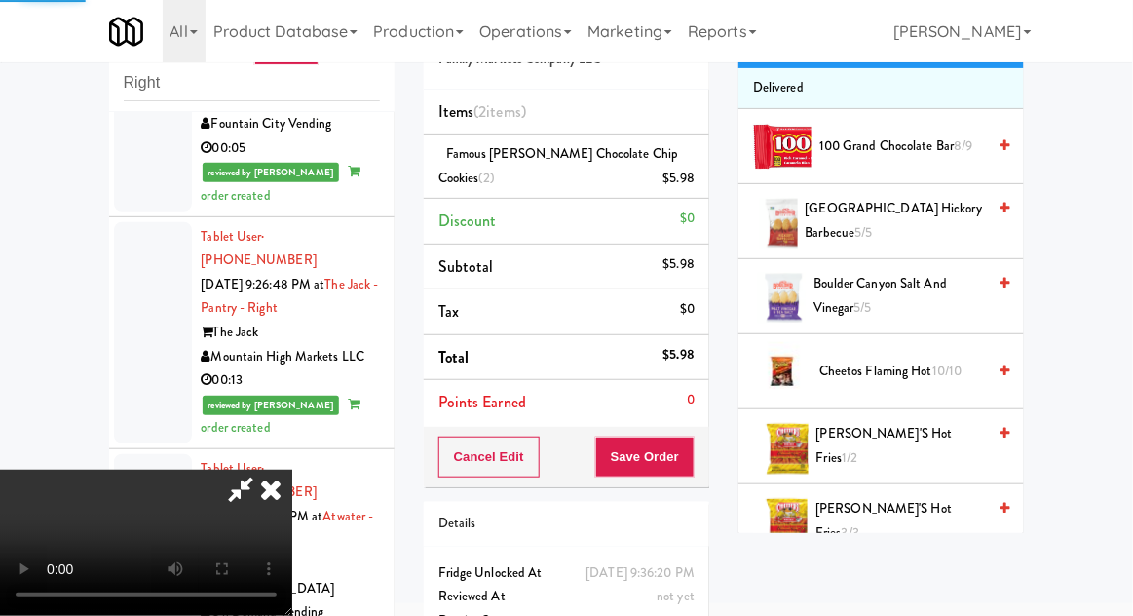
scroll to position [0, 0]
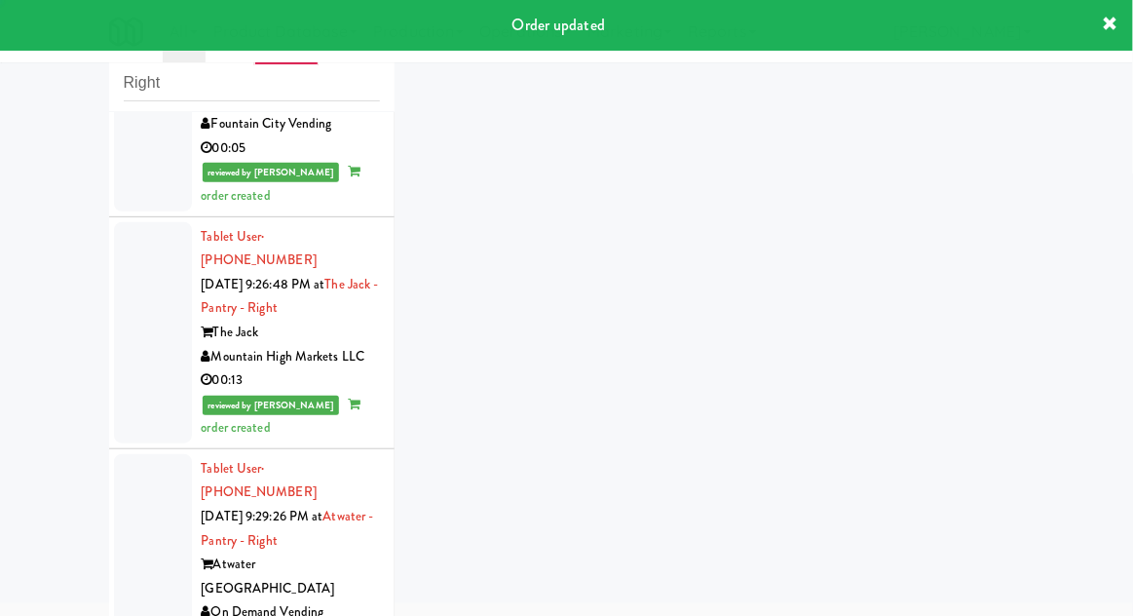
scroll to position [3939, 0]
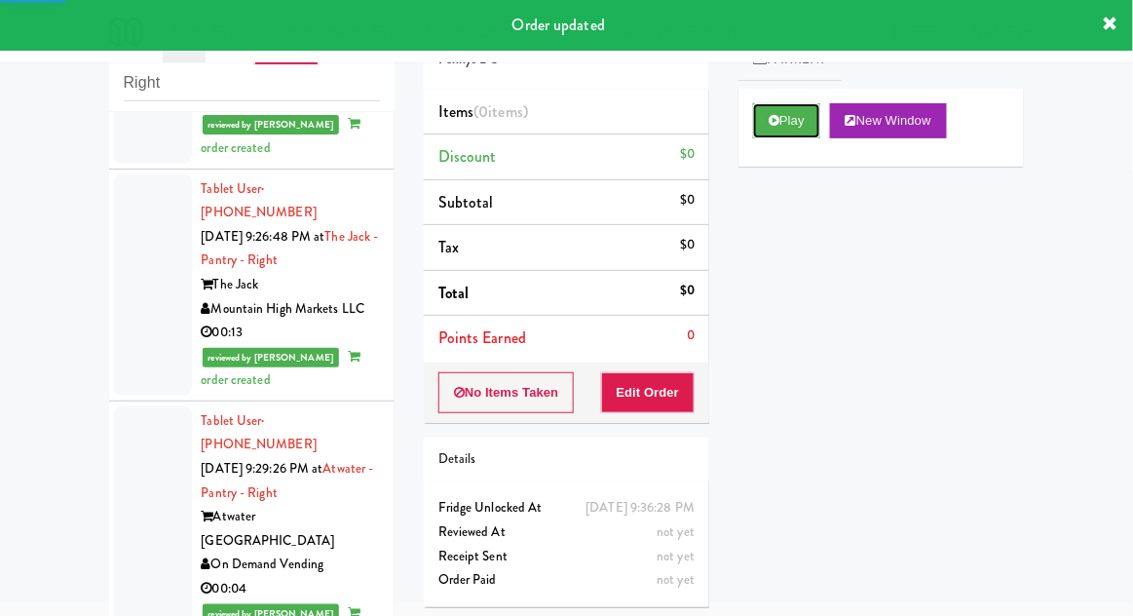
click at [792, 124] on button "Play" at bounding box center [786, 120] width 67 height 35
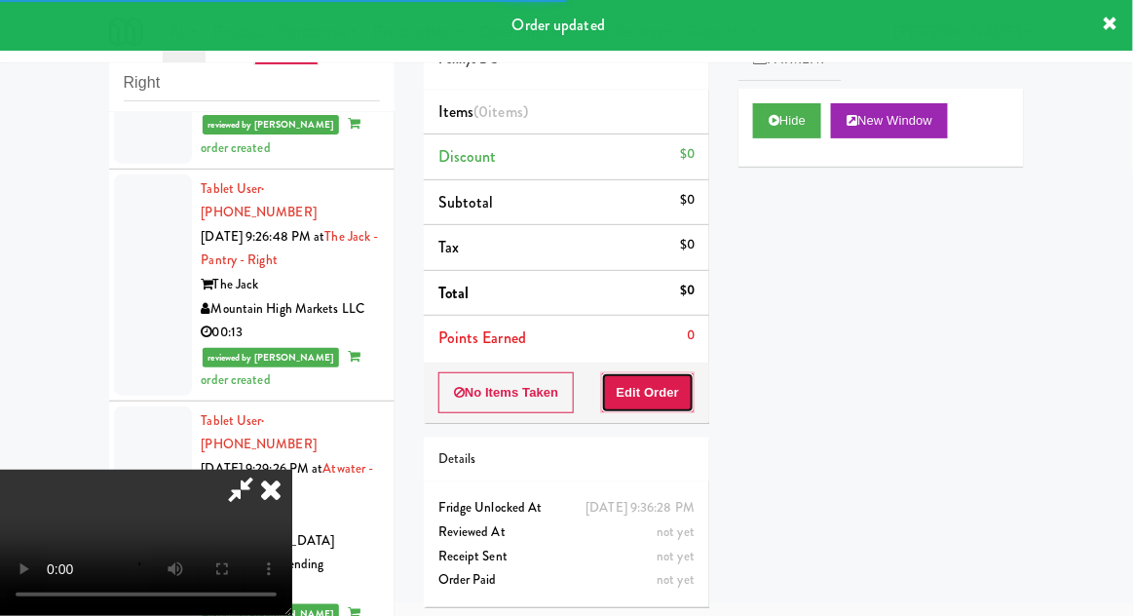
click at [664, 388] on button "Edit Order" at bounding box center [648, 392] width 95 height 41
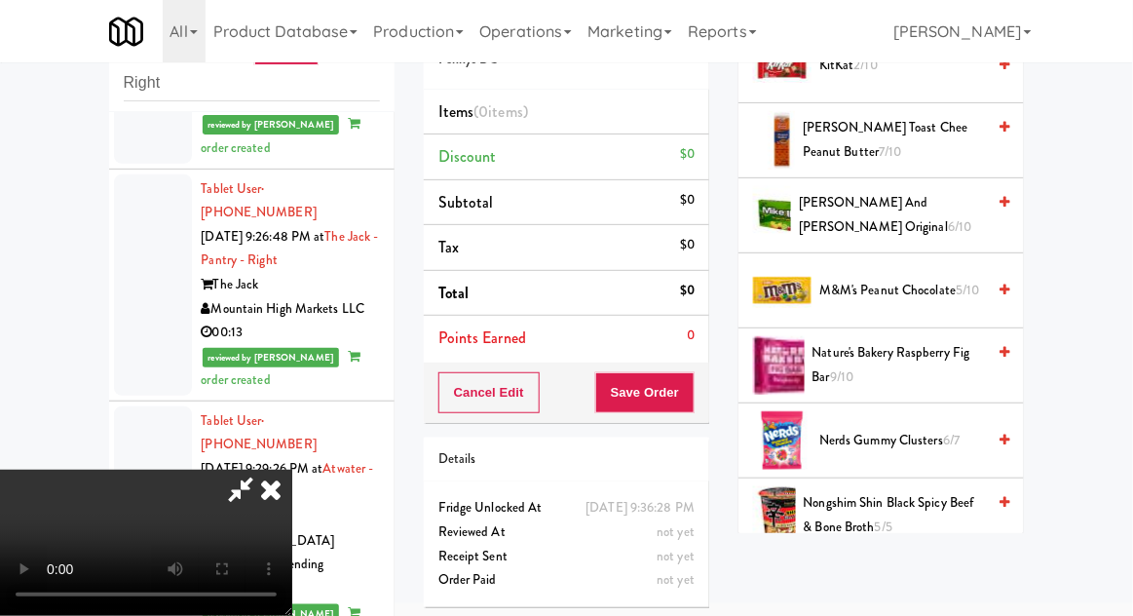
scroll to position [1127, 0]
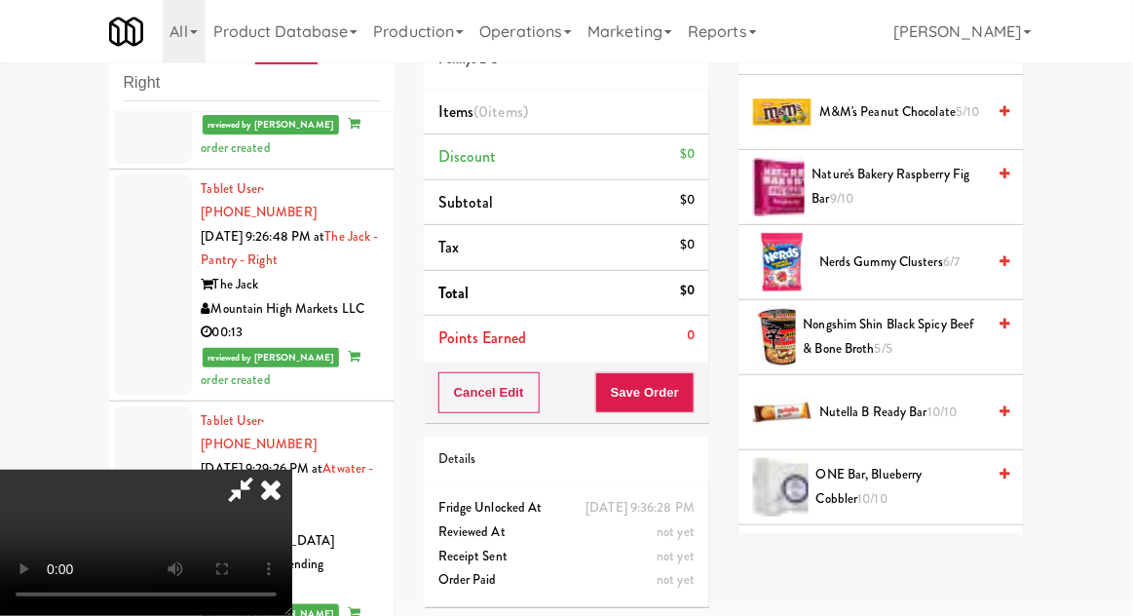
click at [990, 386] on li "Nutella B Ready Bar 10/10" at bounding box center [882, 412] width 286 height 75
click at [920, 335] on span "Nongshim Shin Black Spicy Beef & Bone Broth 5/5" at bounding box center [895, 337] width 182 height 48
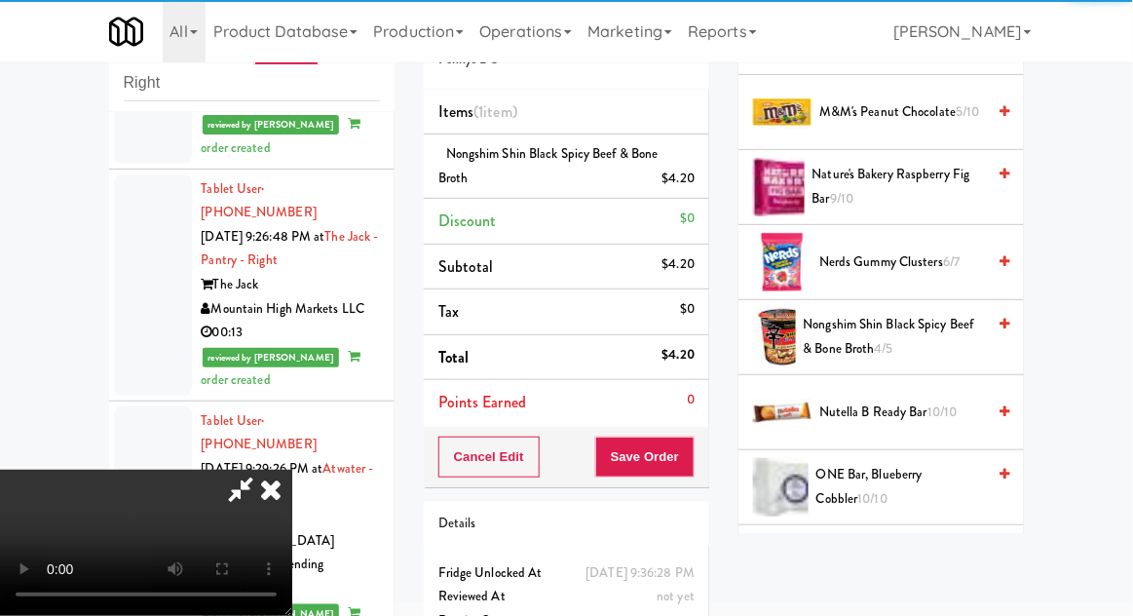
scroll to position [71, 0]
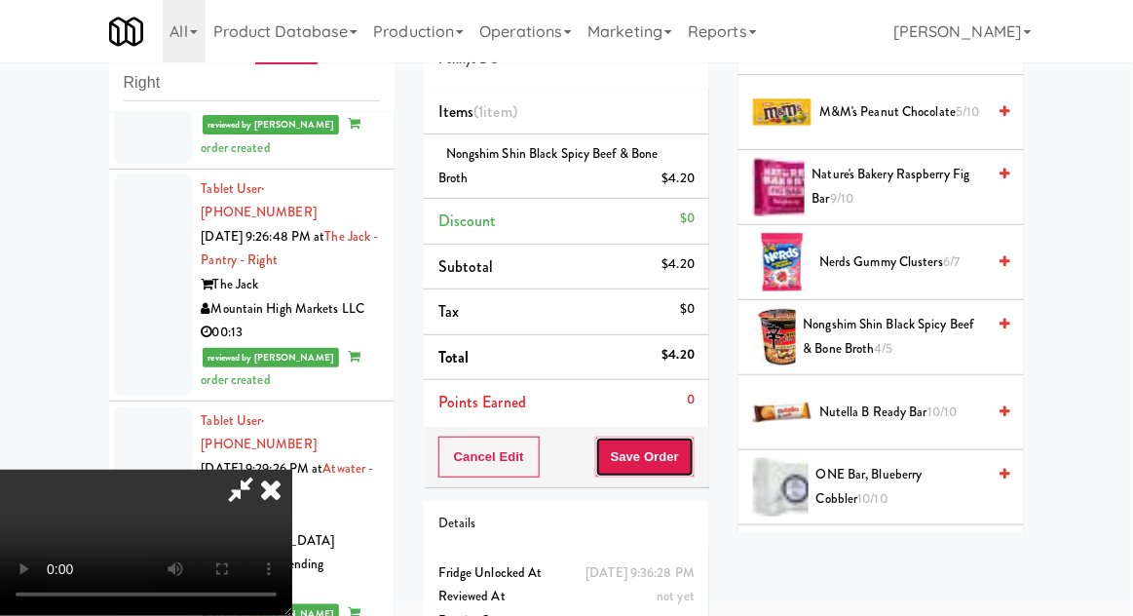
click at [685, 467] on button "Save Order" at bounding box center [644, 457] width 99 height 41
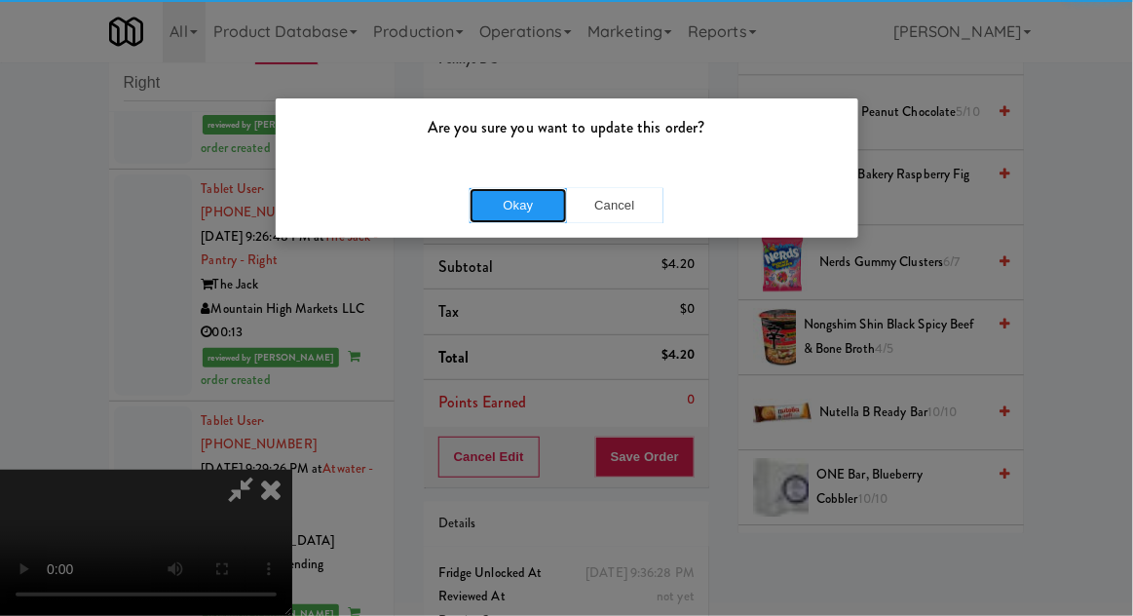
click at [521, 211] on button "Okay" at bounding box center [518, 205] width 97 height 35
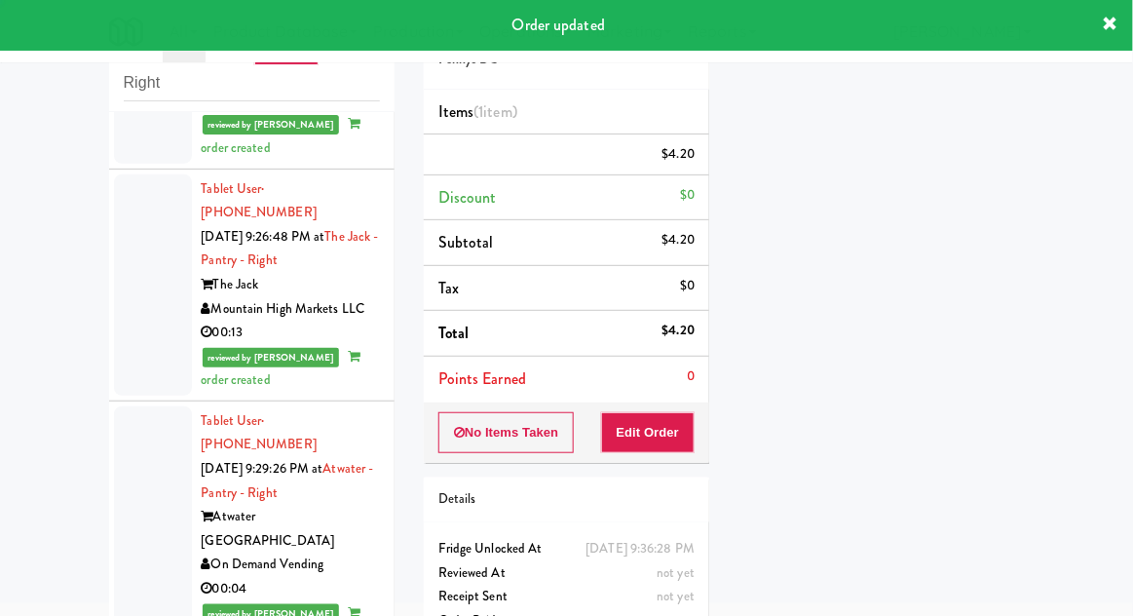
scroll to position [0, 0]
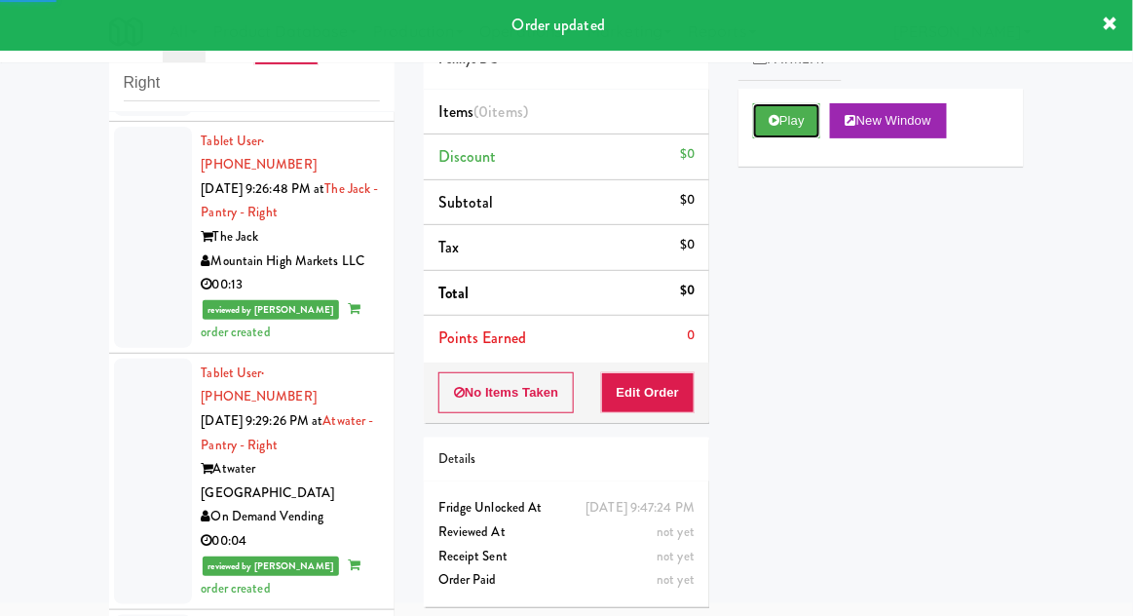
click at [790, 125] on button "Play" at bounding box center [786, 120] width 67 height 35
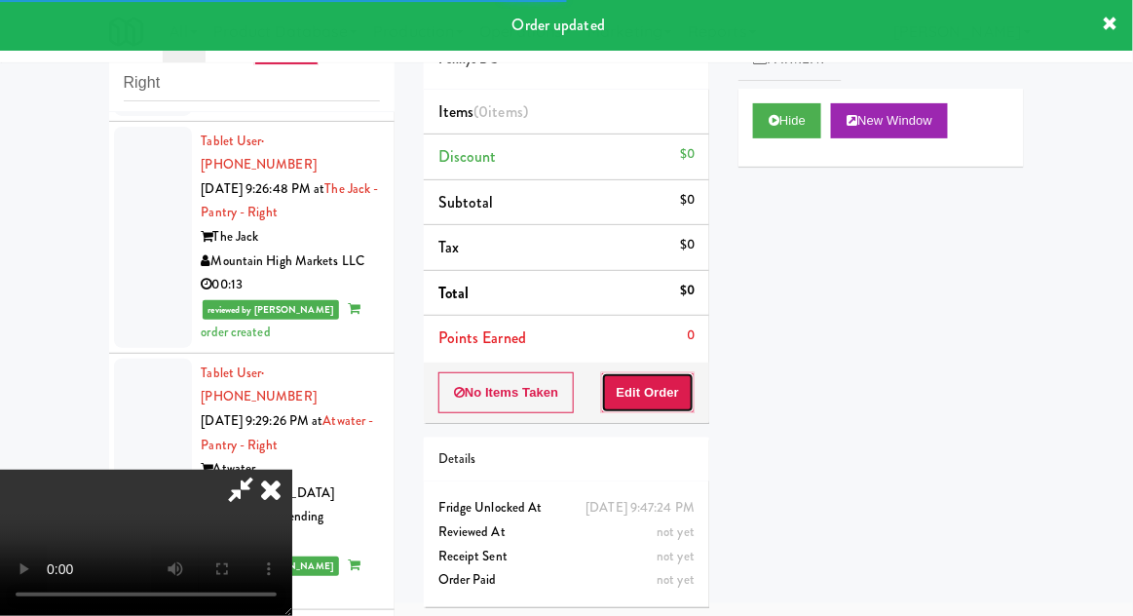
click at [663, 374] on button "Edit Order" at bounding box center [648, 392] width 95 height 41
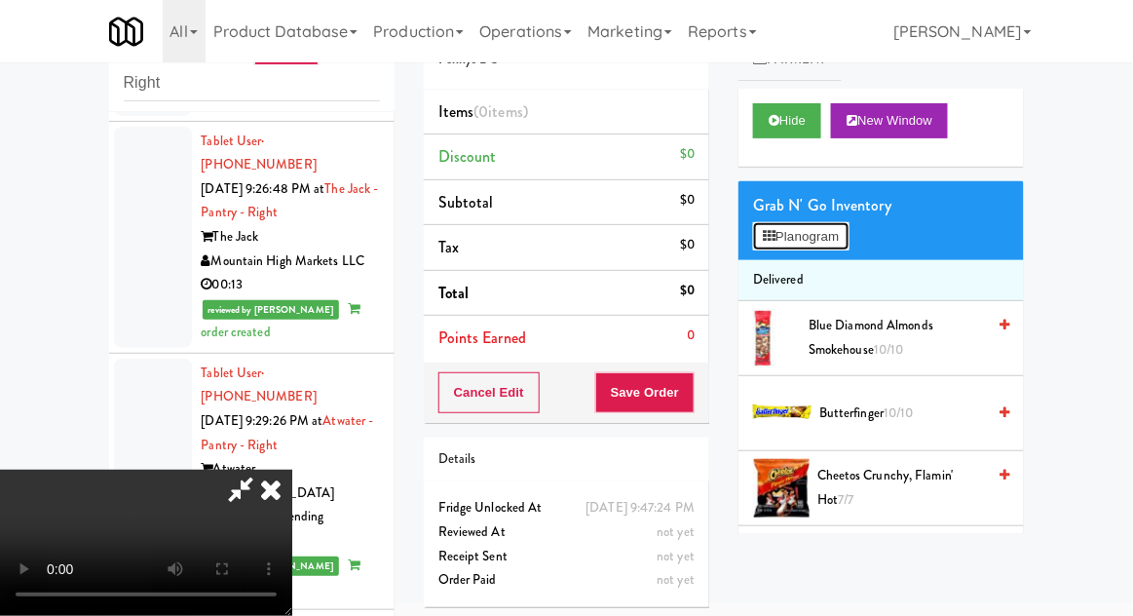
click at [843, 240] on button "Planogram" at bounding box center [801, 236] width 96 height 29
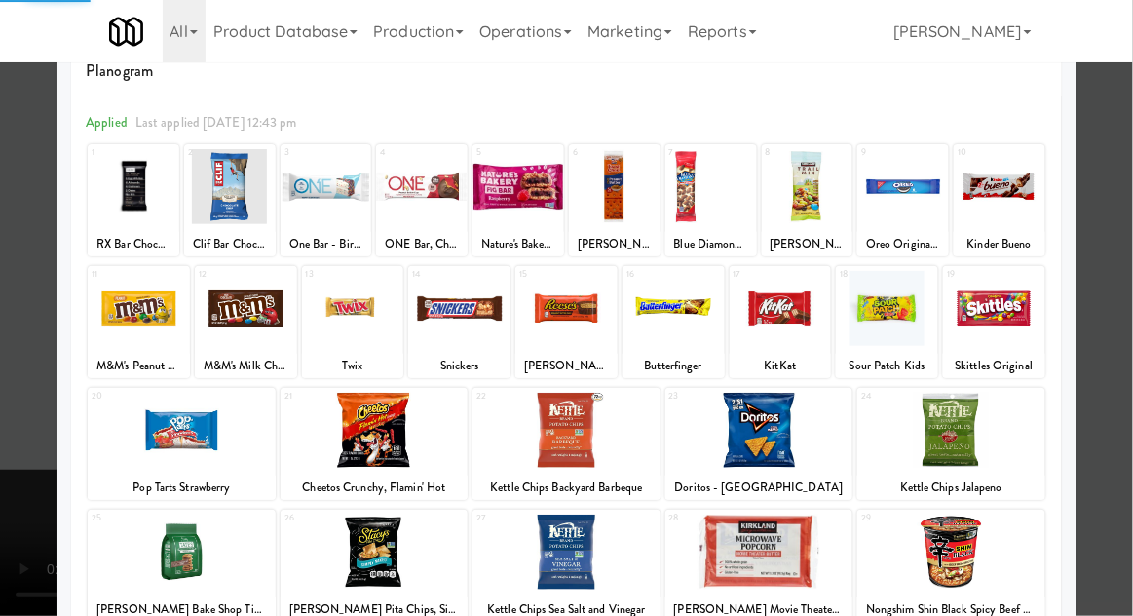
scroll to position [73, 0]
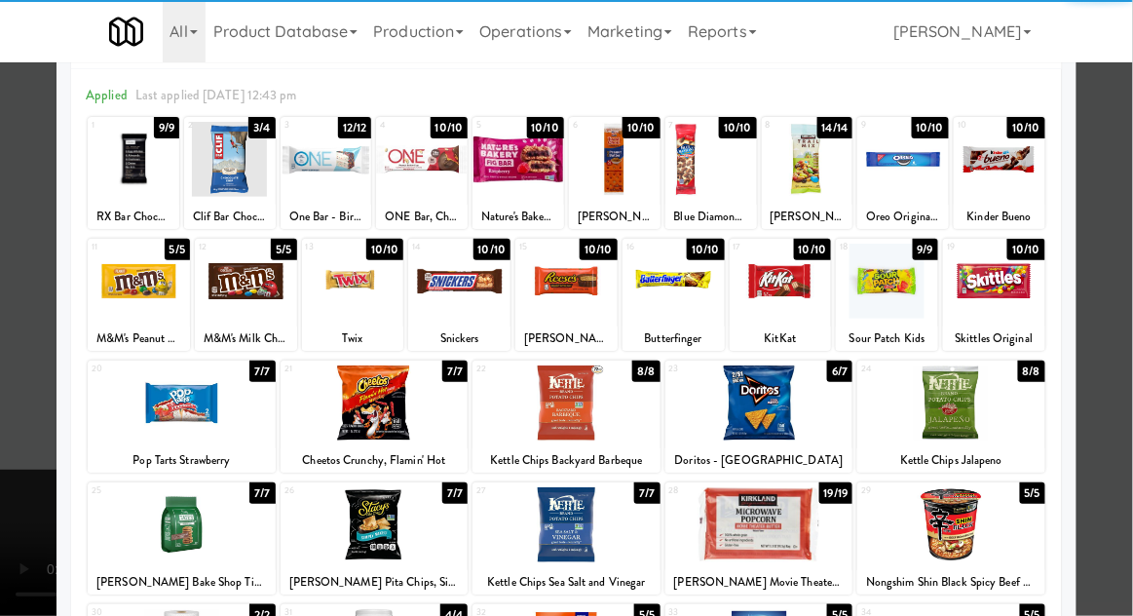
click at [825, 502] on div "19/19" at bounding box center [837, 492] width 34 height 21
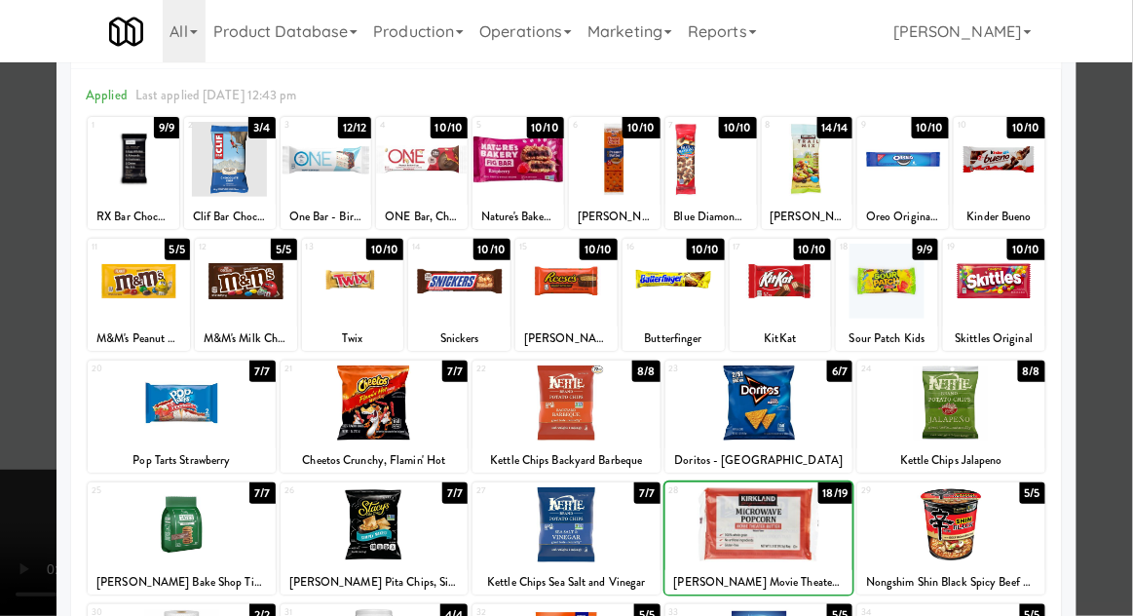
click at [1112, 357] on div at bounding box center [566, 308] width 1133 height 616
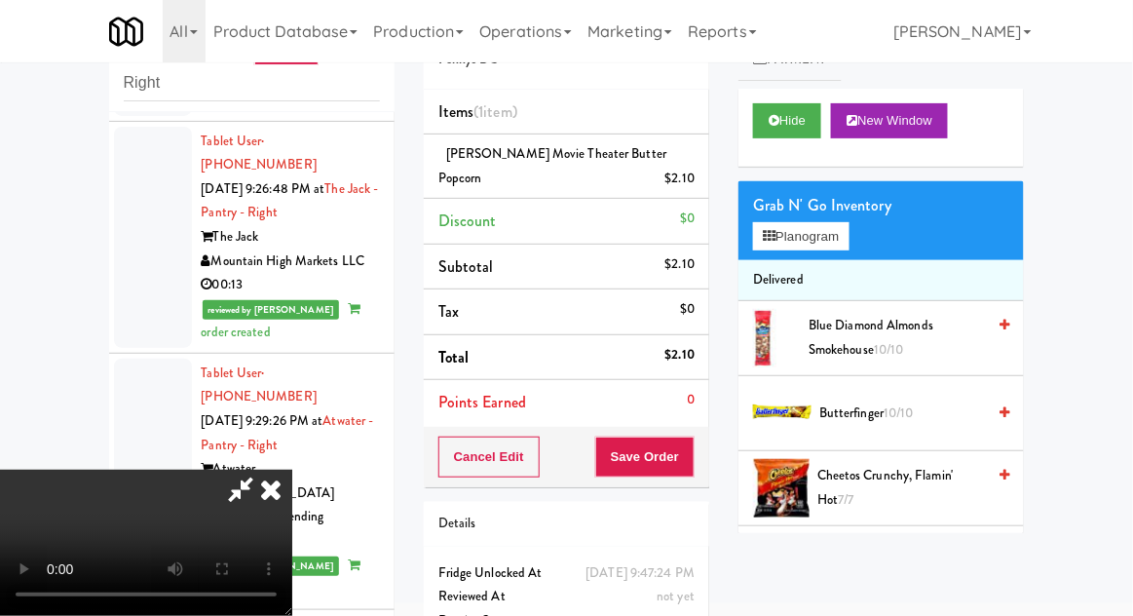
click at [710, 460] on div "Order # 449675 Pennys DC Items (1 item ) [PERSON_NAME] Movie Theater Butter Pop…" at bounding box center [566, 340] width 315 height 691
click at [694, 453] on button "Save Order" at bounding box center [644, 457] width 99 height 41
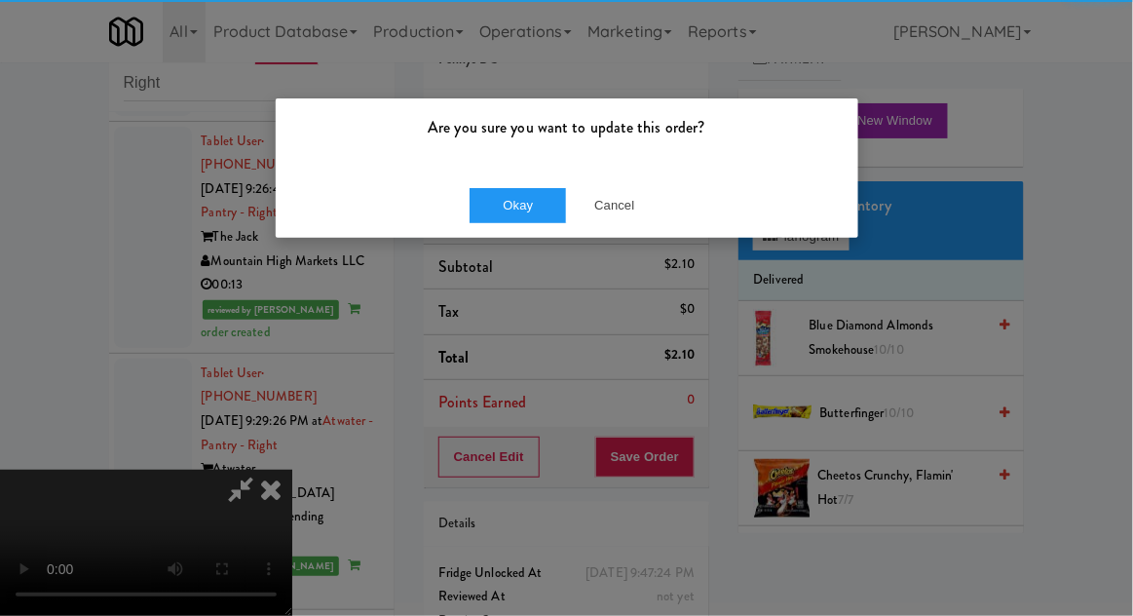
click at [476, 236] on div "Okay Cancel" at bounding box center [567, 205] width 583 height 65
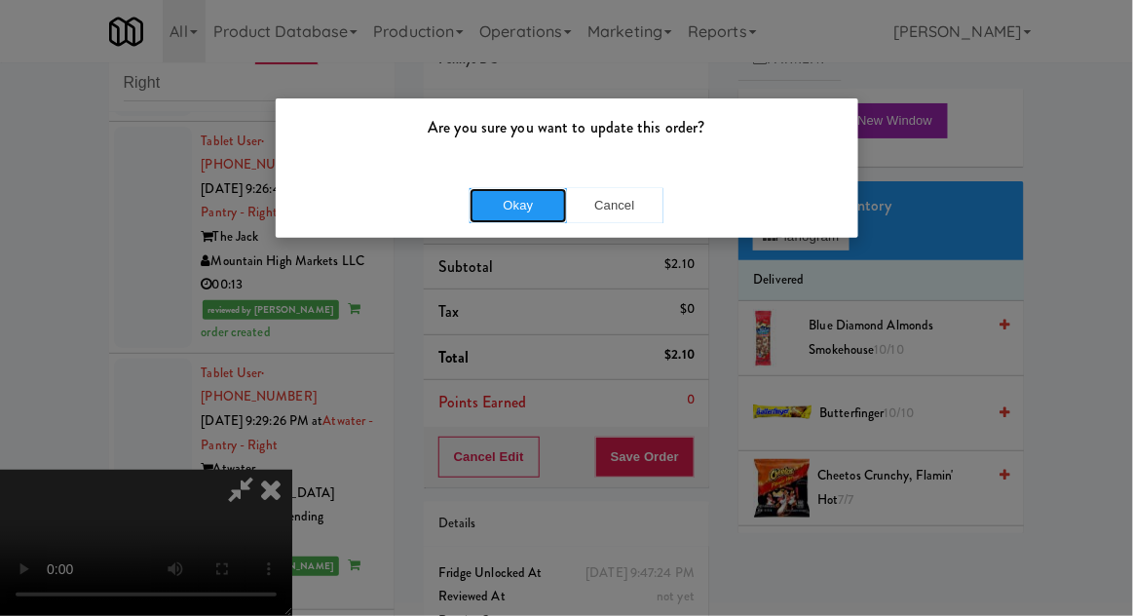
click at [489, 209] on button "Okay" at bounding box center [518, 205] width 97 height 35
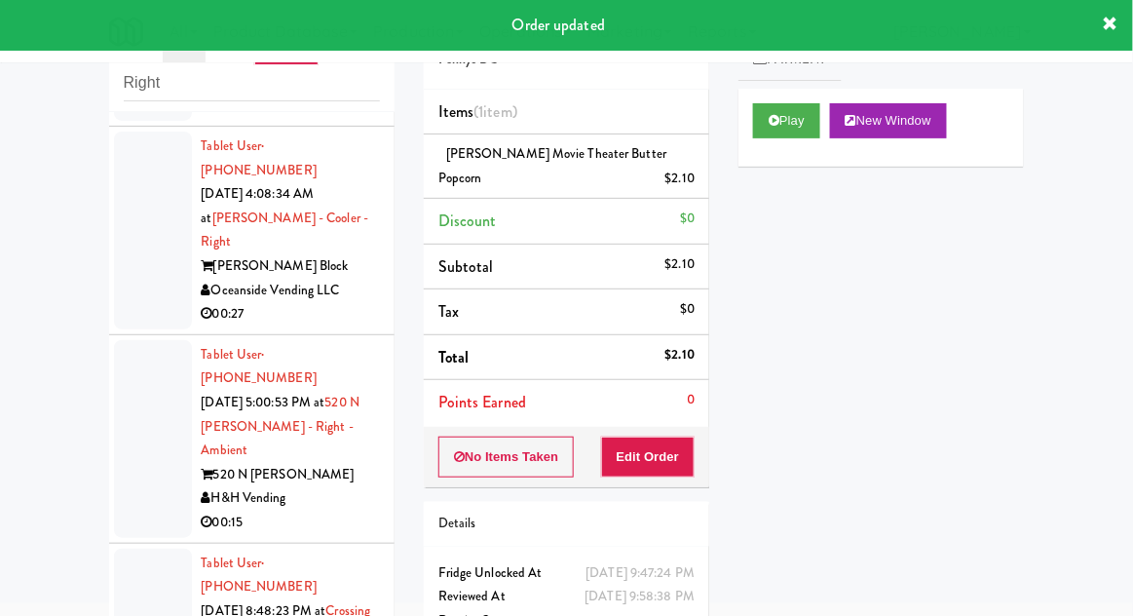
scroll to position [428, 0]
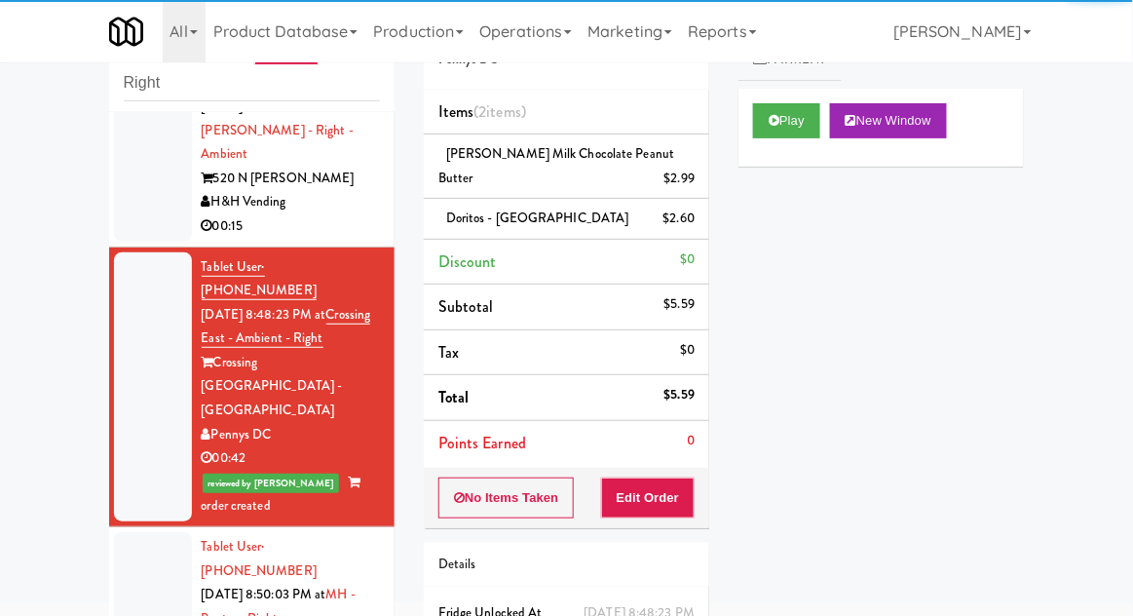
scroll to position [706, 0]
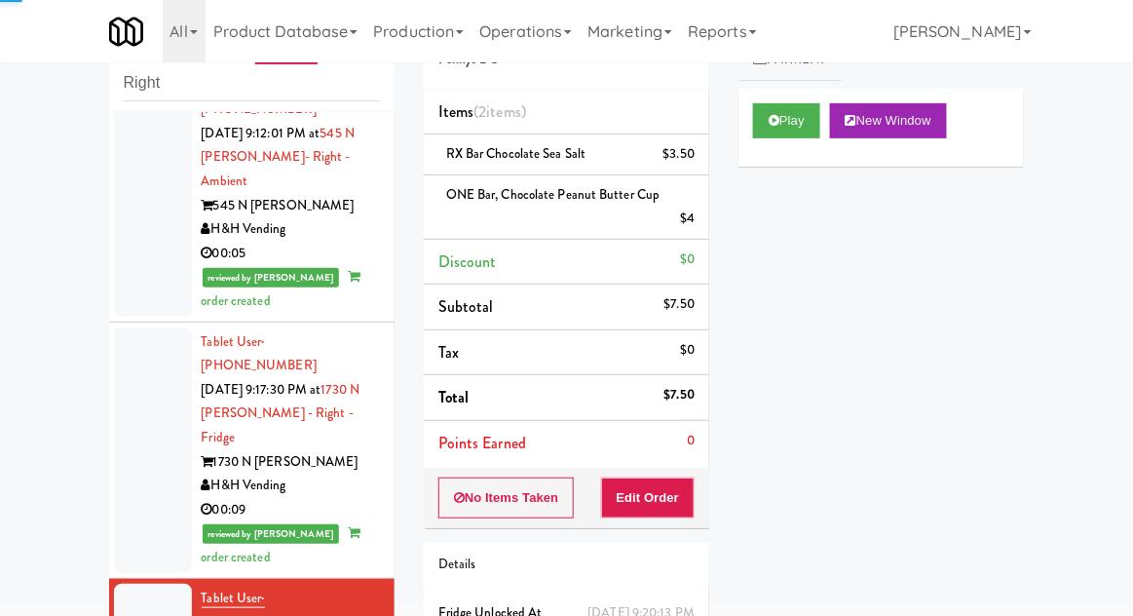
scroll to position [2592, 0]
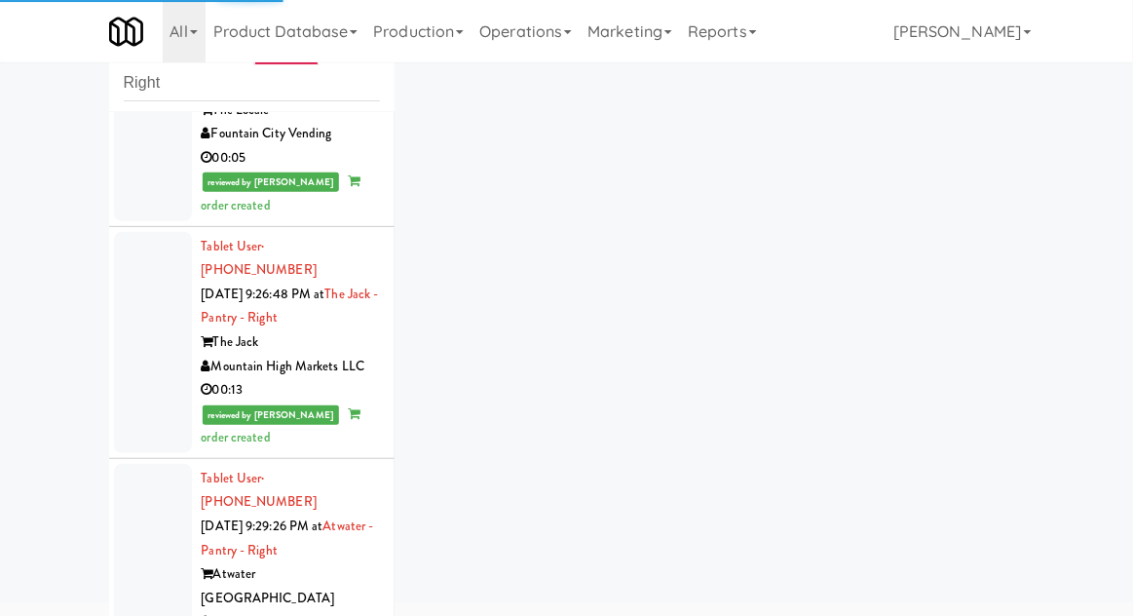
scroll to position [4035, 0]
